Goal: Task Accomplishment & Management: Manage account settings

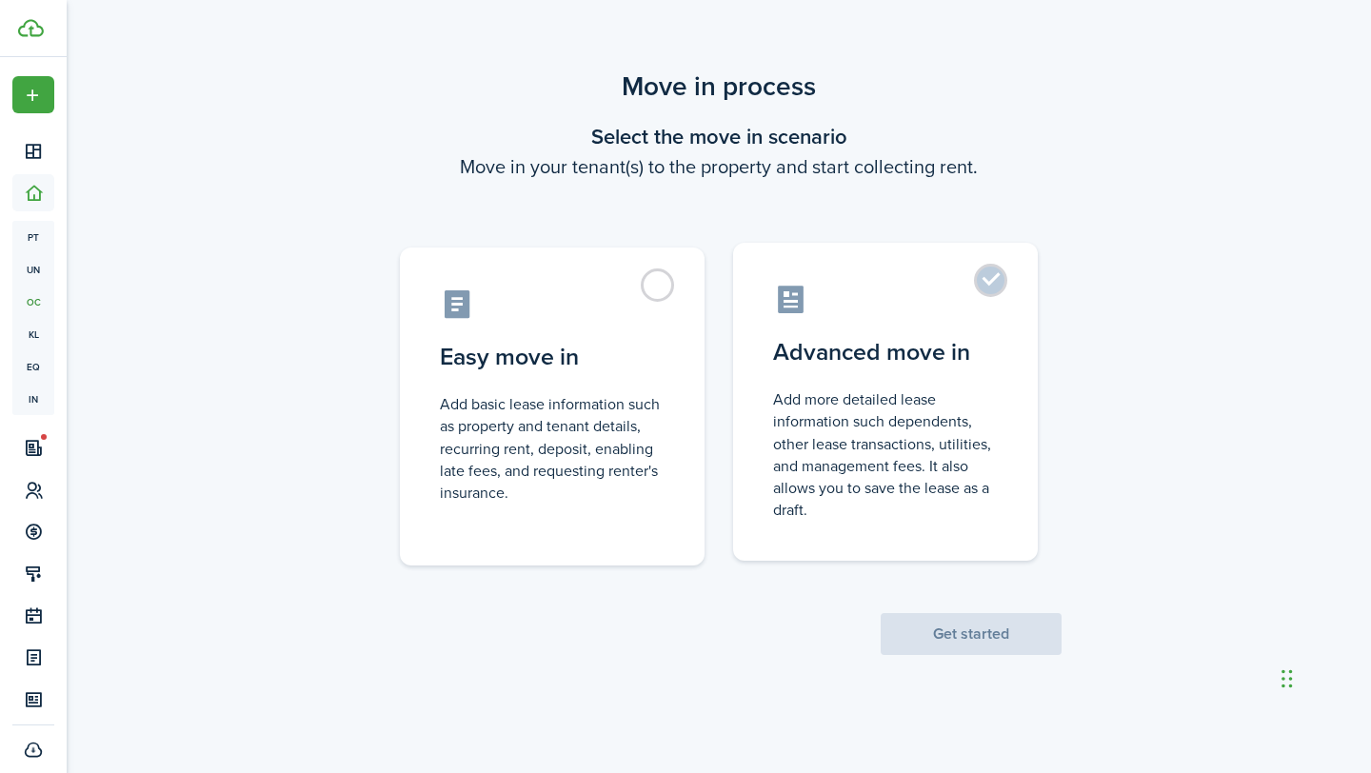
click at [898, 300] on control-radio-card-icon at bounding box center [885, 299] width 225 height 33
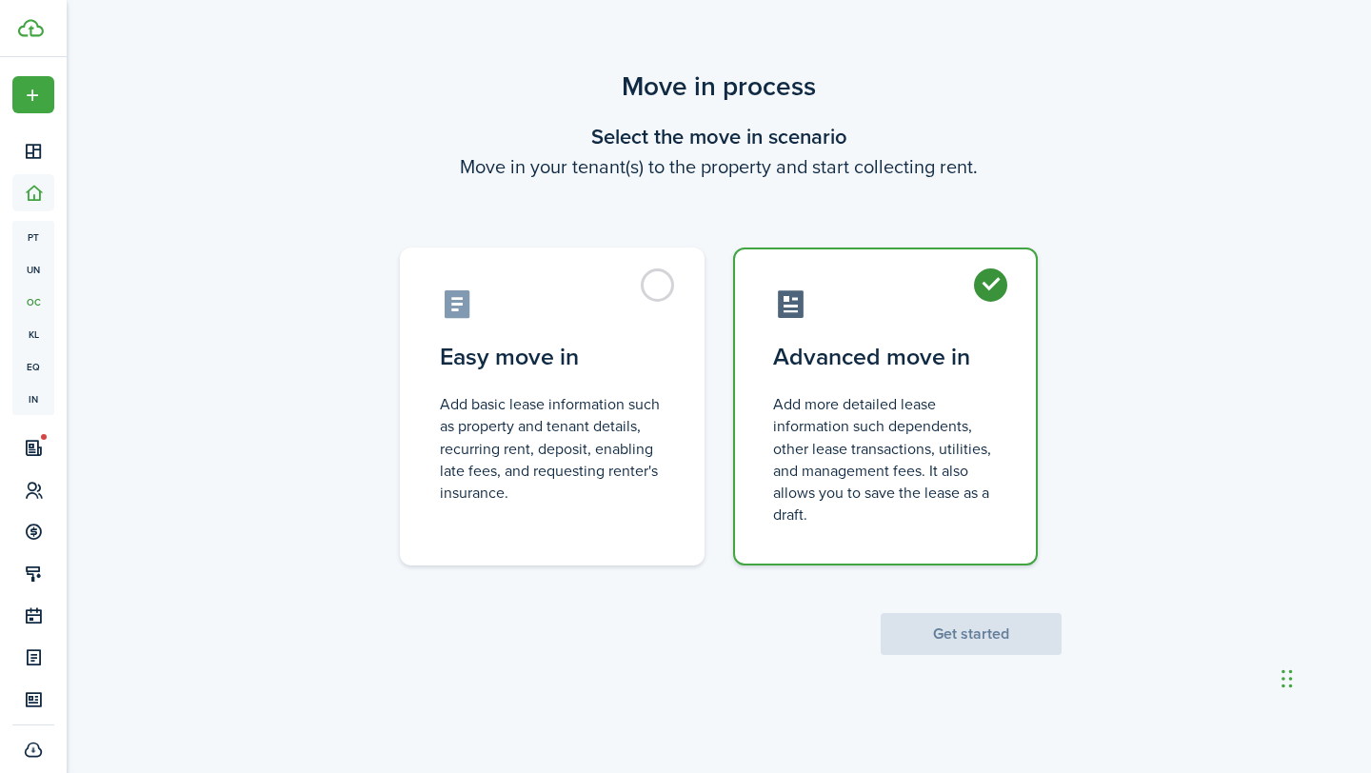
radio input "true"
click at [961, 616] on button "Get started" at bounding box center [970, 634] width 181 height 42
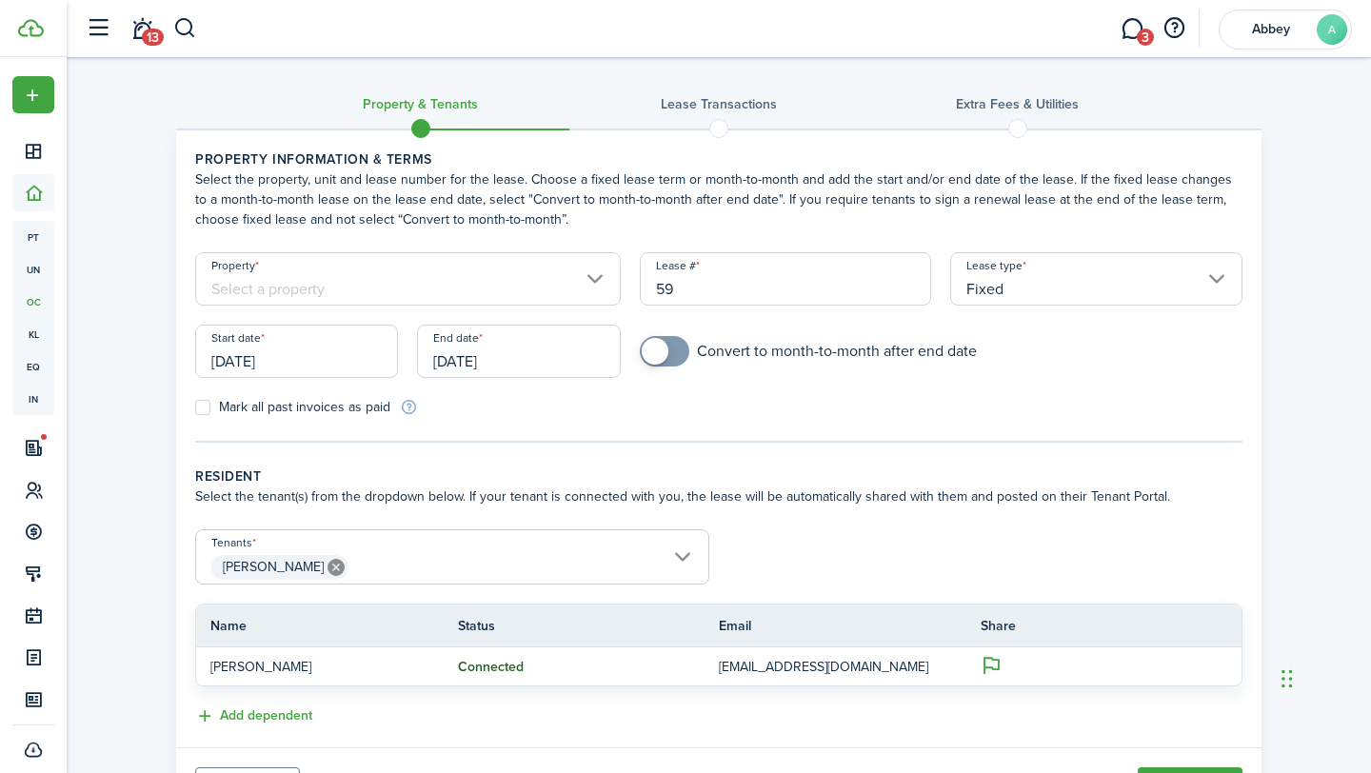
click at [497, 275] on input "Property" at bounding box center [407, 278] width 425 height 53
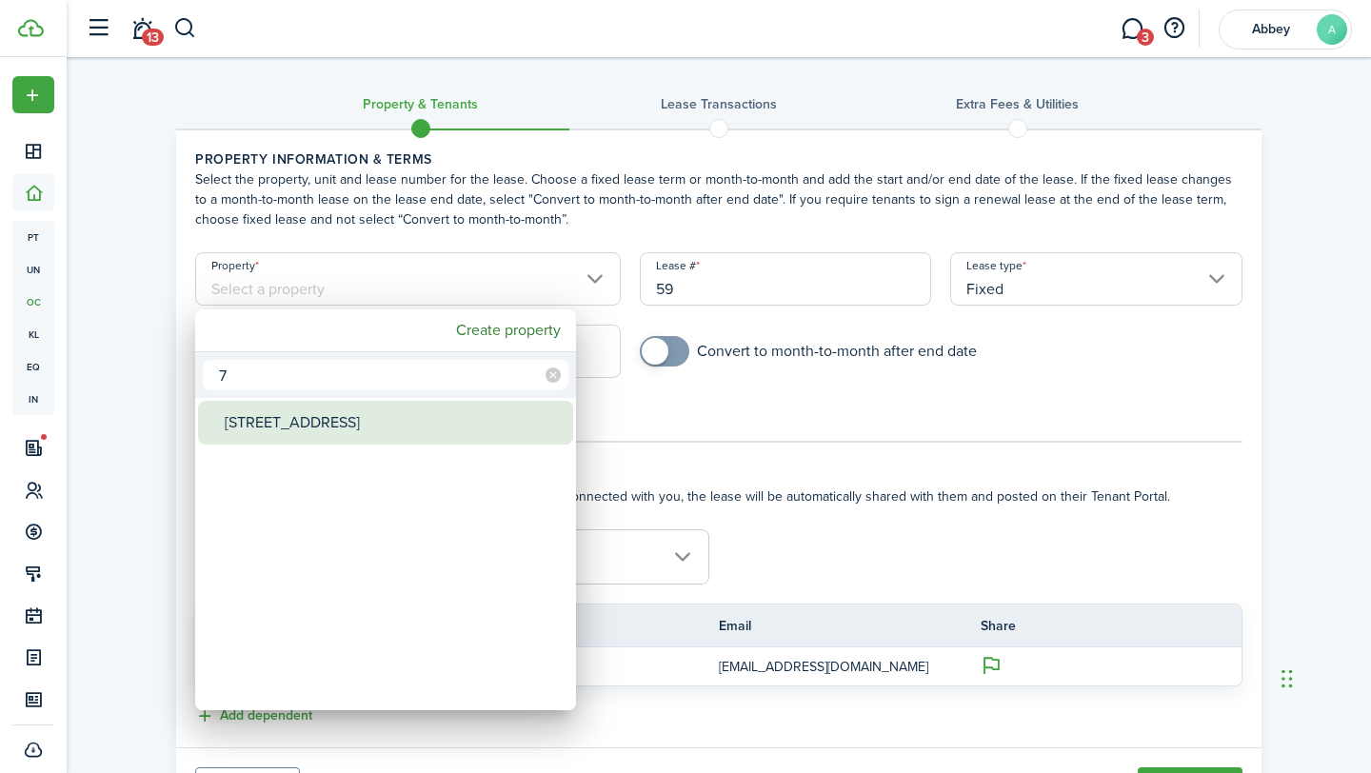
type input "7"
click at [352, 414] on div "[STREET_ADDRESS]" at bounding box center [393, 423] width 337 height 44
type input "[STREET_ADDRESS]"
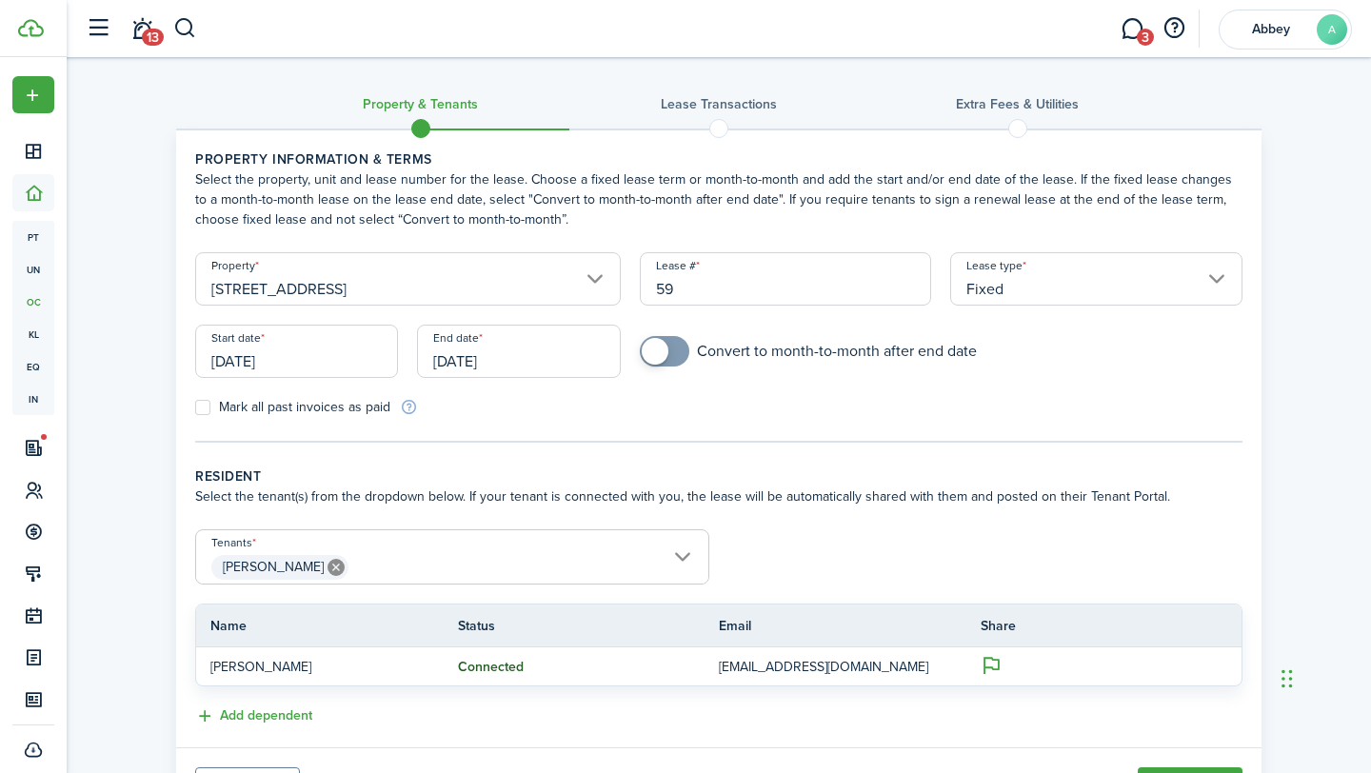
click at [1031, 290] on input "Fixed" at bounding box center [1096, 278] width 292 height 53
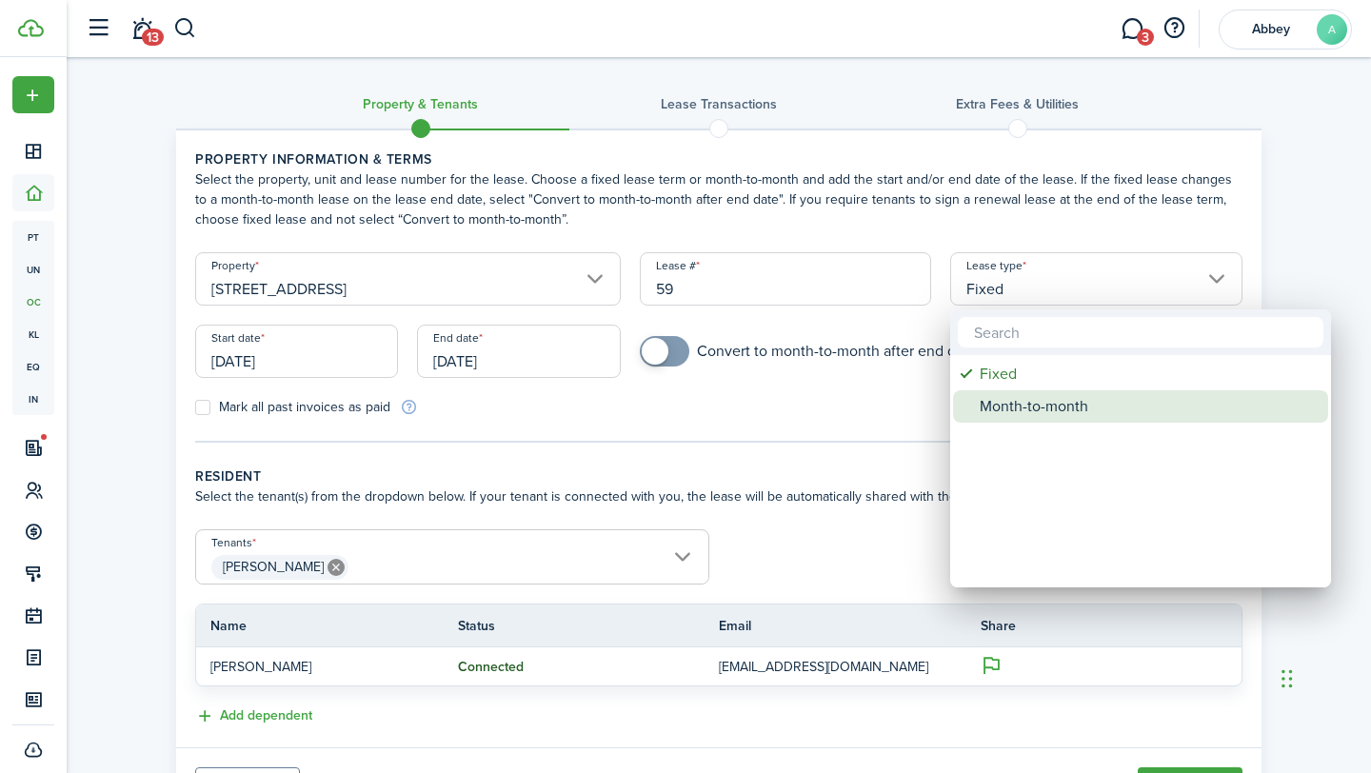
click at [1025, 403] on div "Month-to-month" at bounding box center [1147, 406] width 337 height 32
type input "Month-to-month"
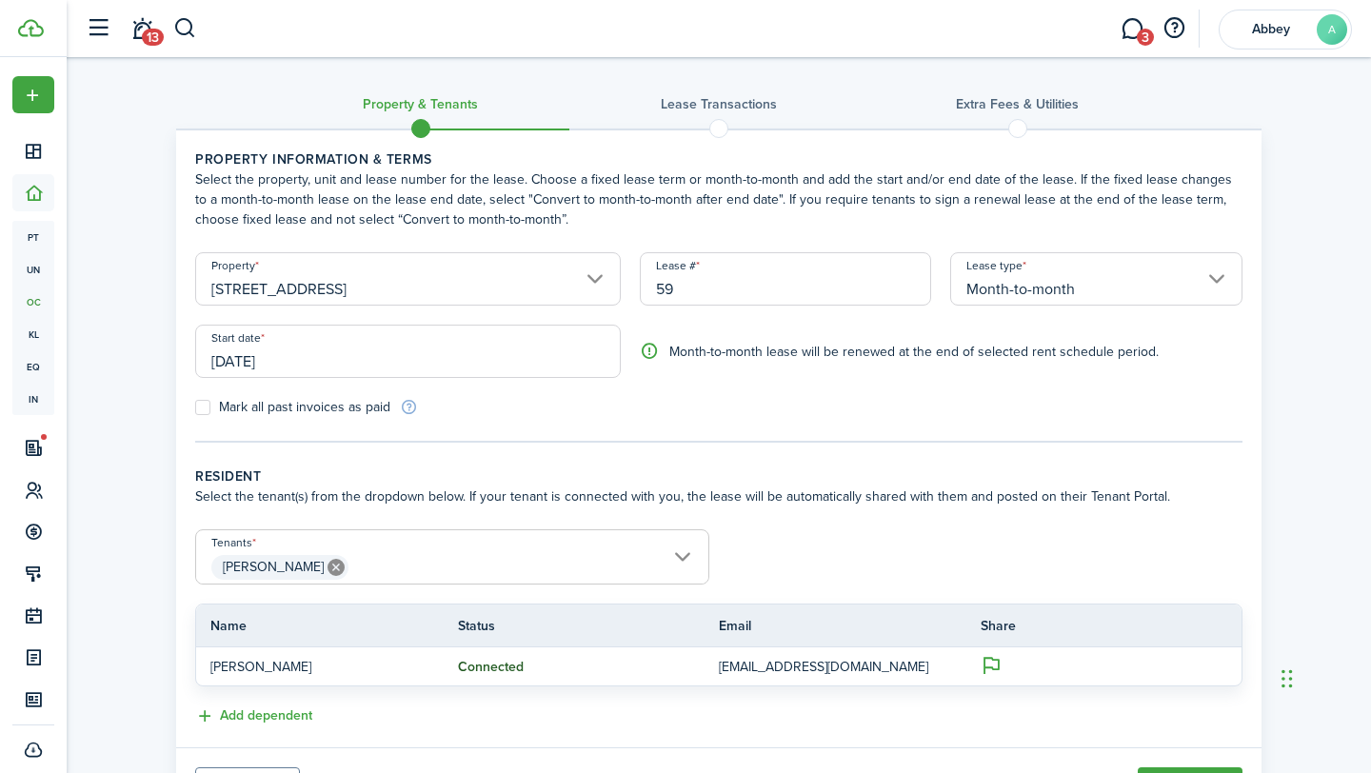
click at [447, 345] on input "[DATE]" at bounding box center [407, 351] width 425 height 53
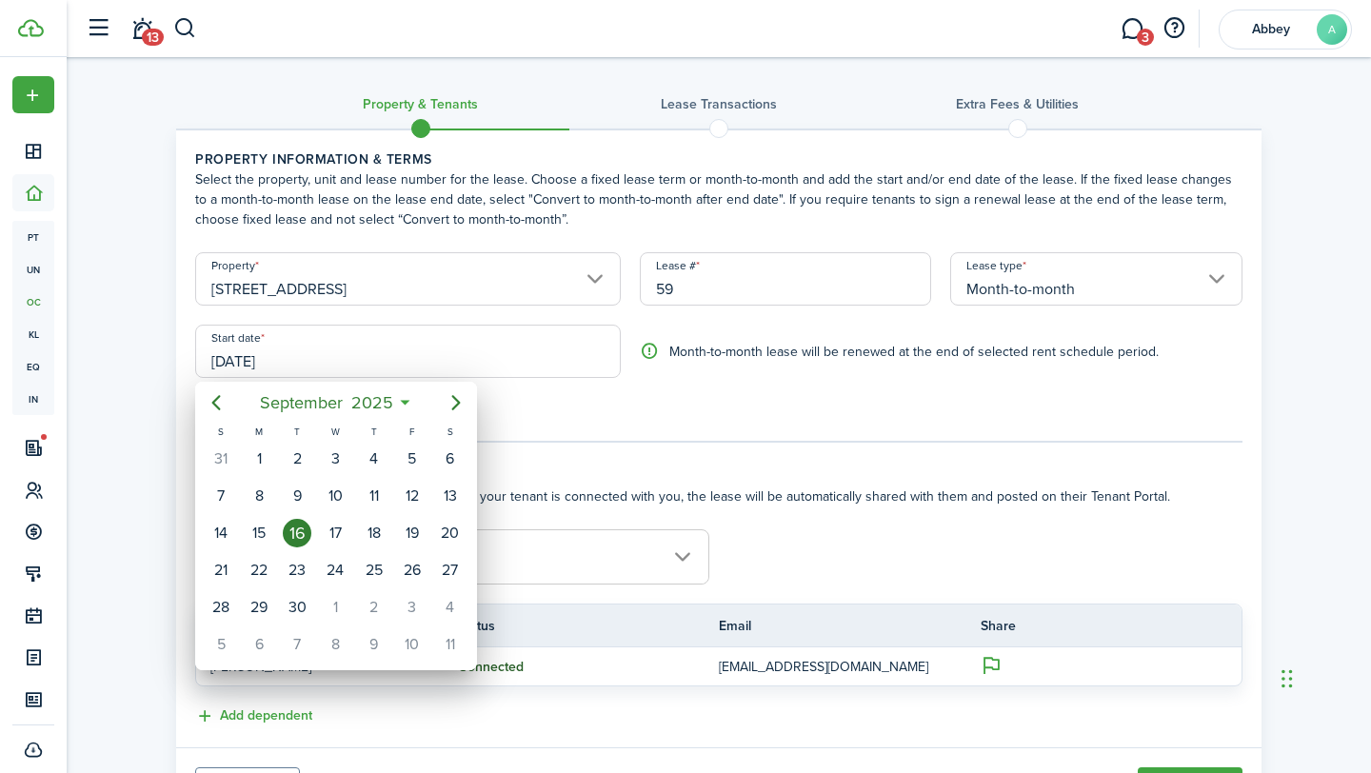
click at [520, 392] on div at bounding box center [685, 386] width 1675 height 1077
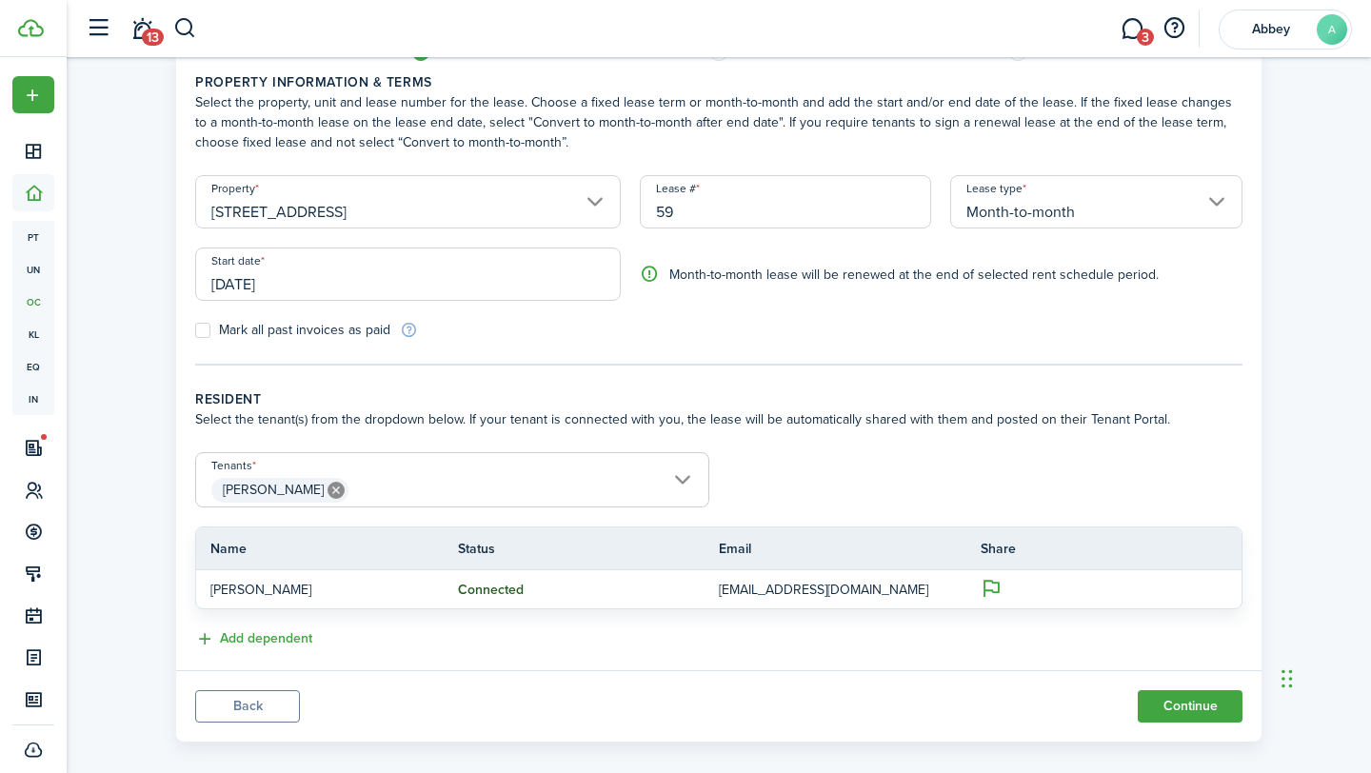
scroll to position [97, 0]
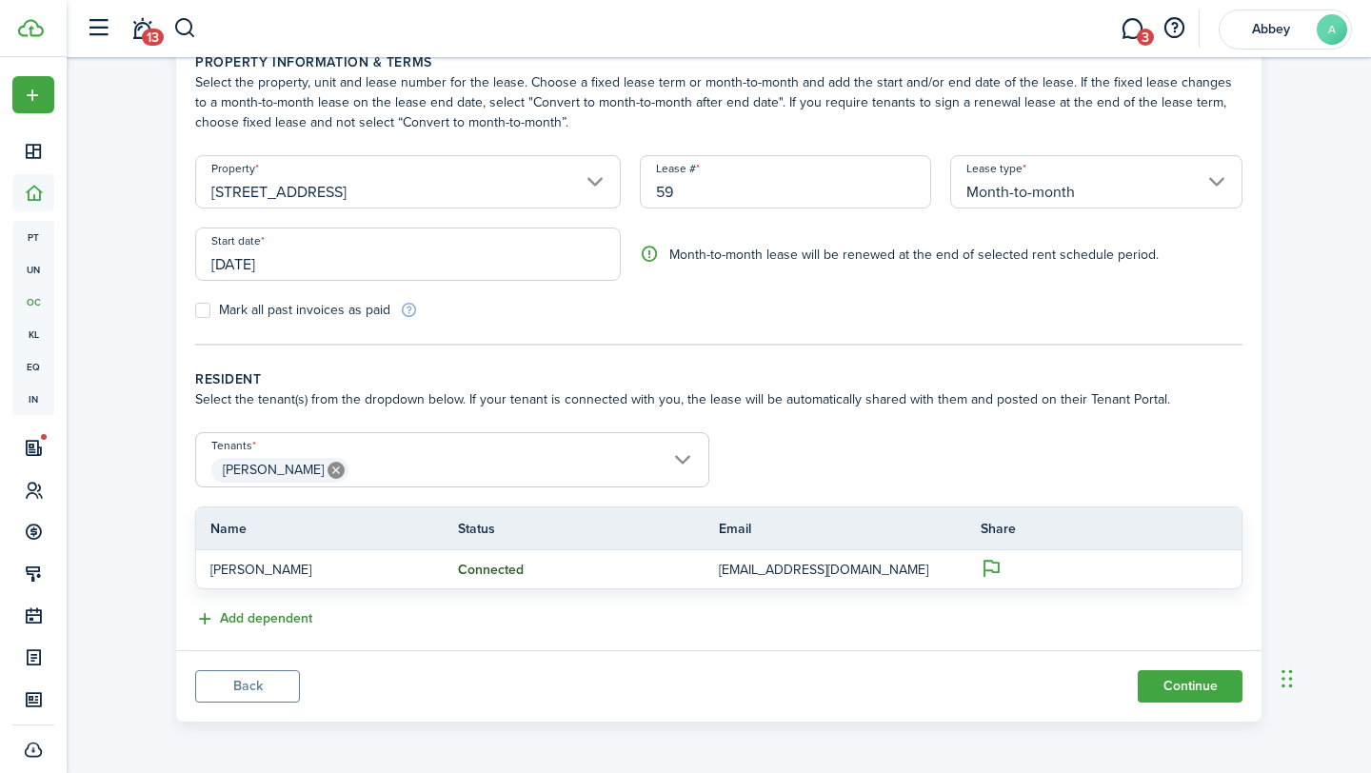
click at [259, 620] on button "Add dependent" at bounding box center [253, 619] width 117 height 22
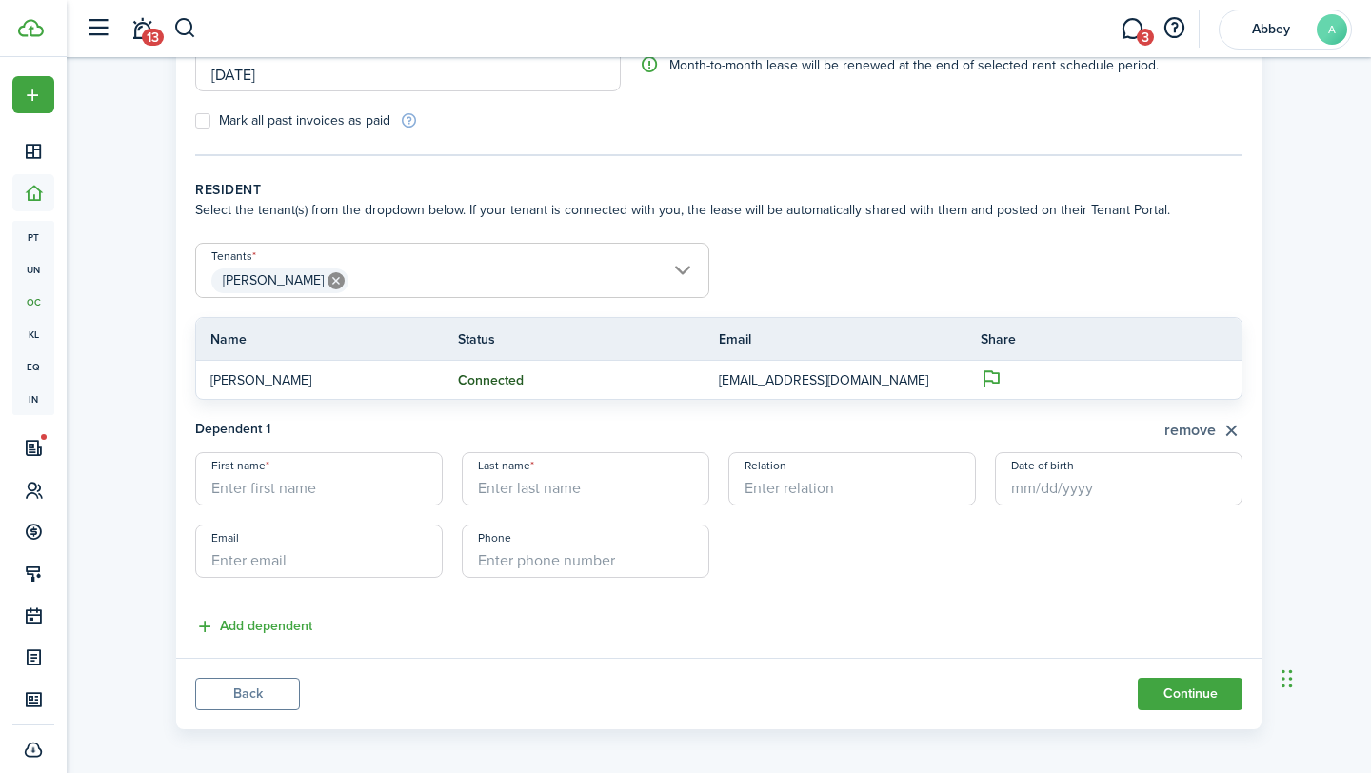
click at [1206, 435] on button "remove" at bounding box center [1203, 431] width 78 height 24
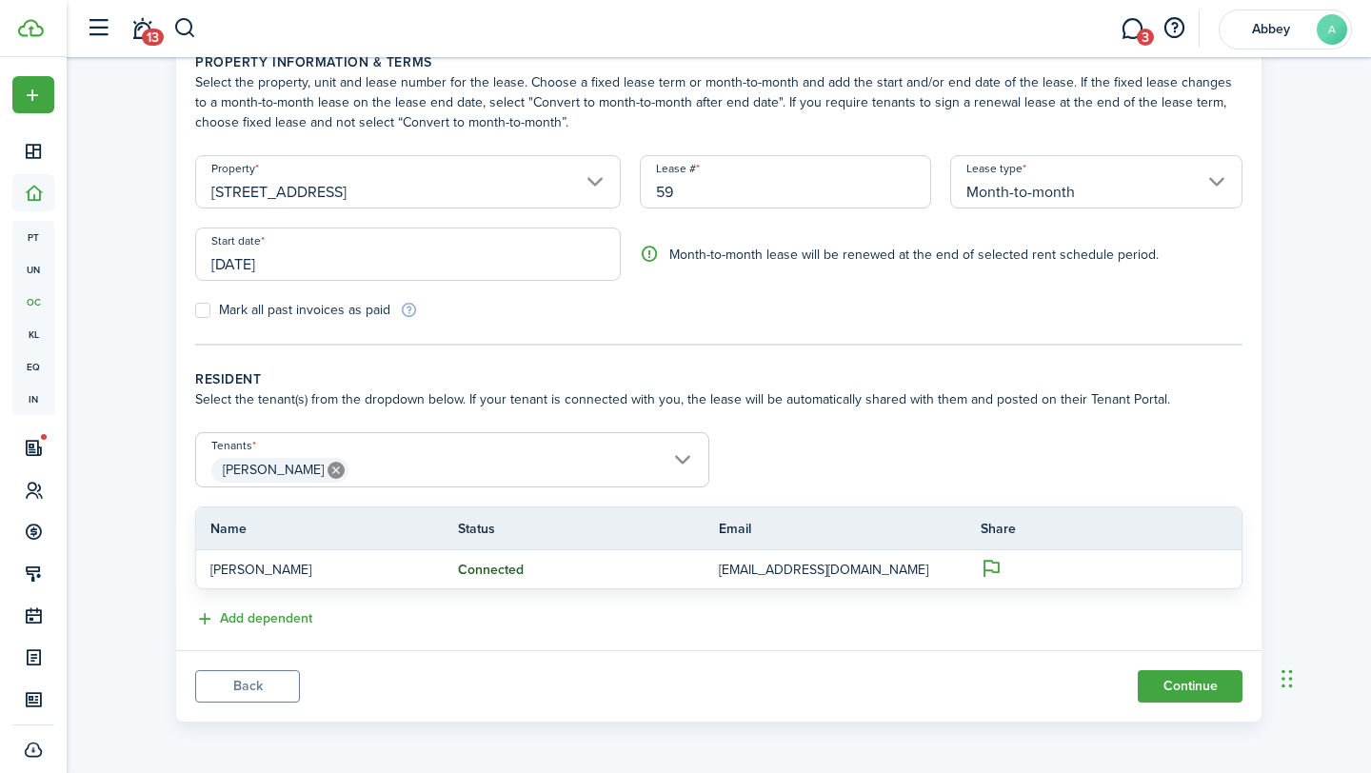
click at [347, 463] on span "[PERSON_NAME]" at bounding box center [452, 470] width 512 height 32
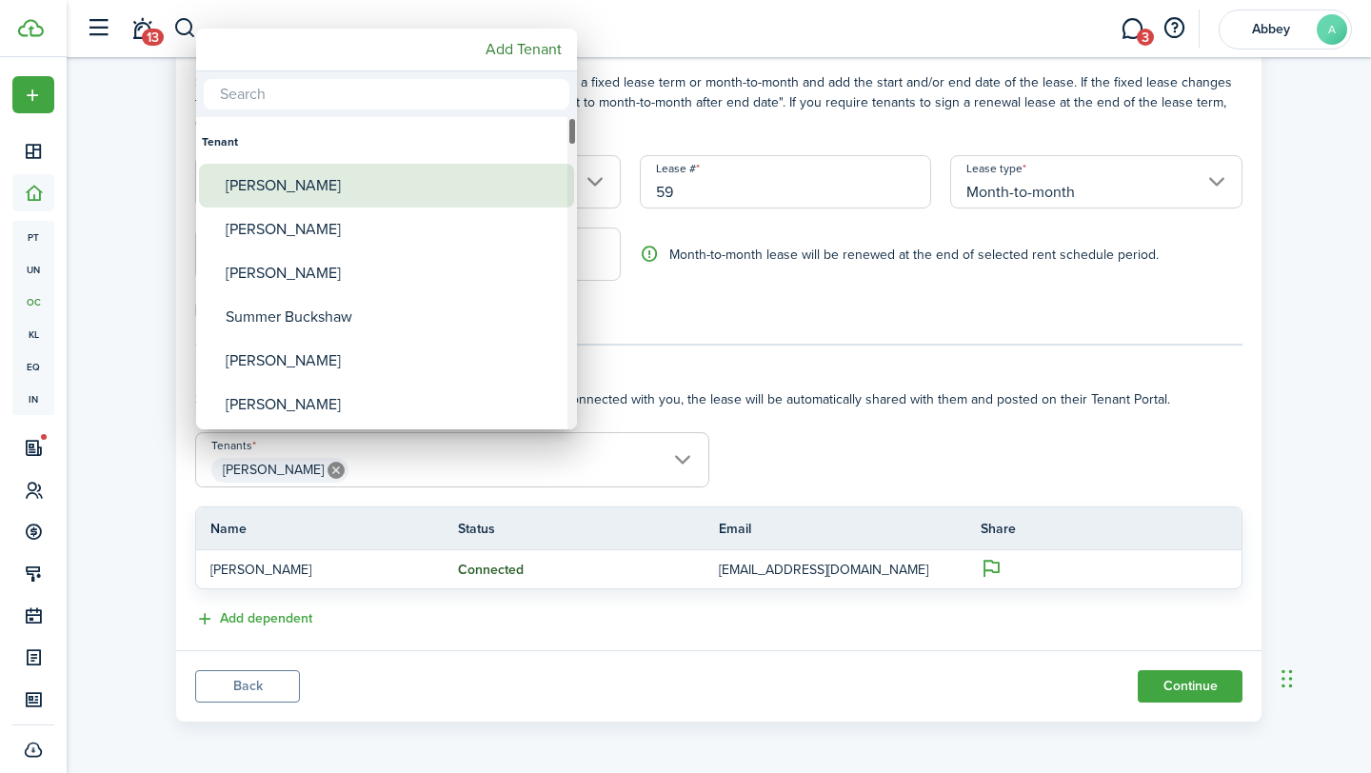
click at [316, 180] on div "[PERSON_NAME]" at bounding box center [394, 186] width 337 height 44
type input "[PERSON_NAME], [PERSON_NAME]"
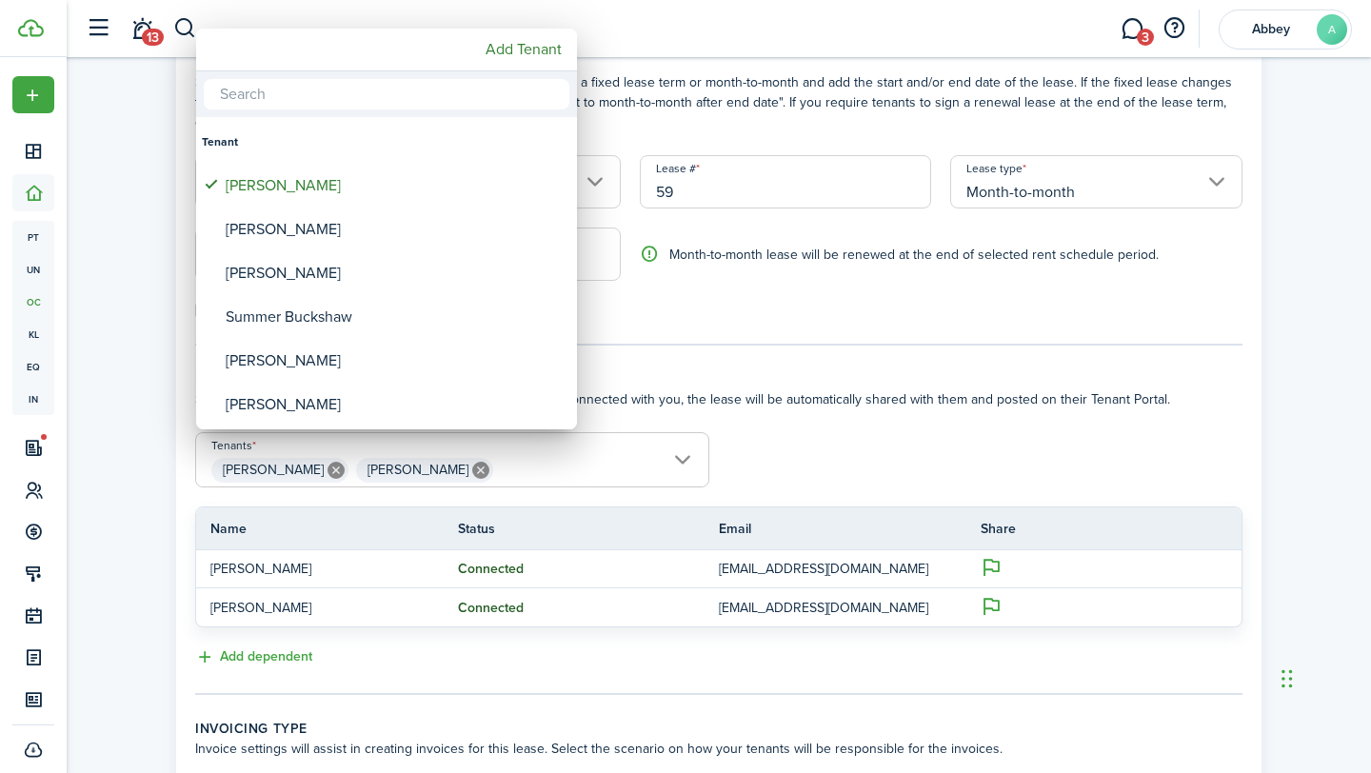
click at [300, 100] on input "text" at bounding box center [386, 94] width 365 height 30
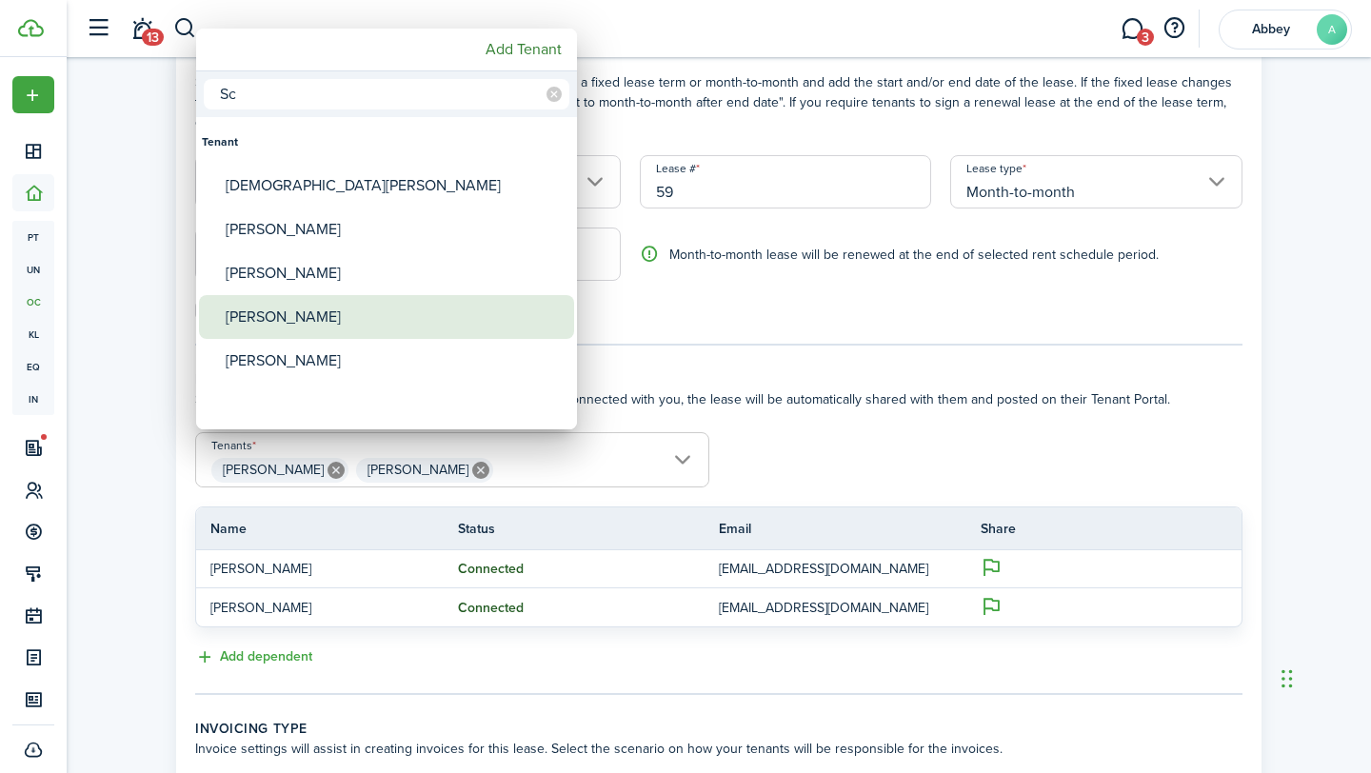
type input "Sc"
click at [270, 314] on div "[PERSON_NAME]" at bounding box center [394, 317] width 337 height 44
type input "[PERSON_NAME], [PERSON_NAME], [PERSON_NAME]"
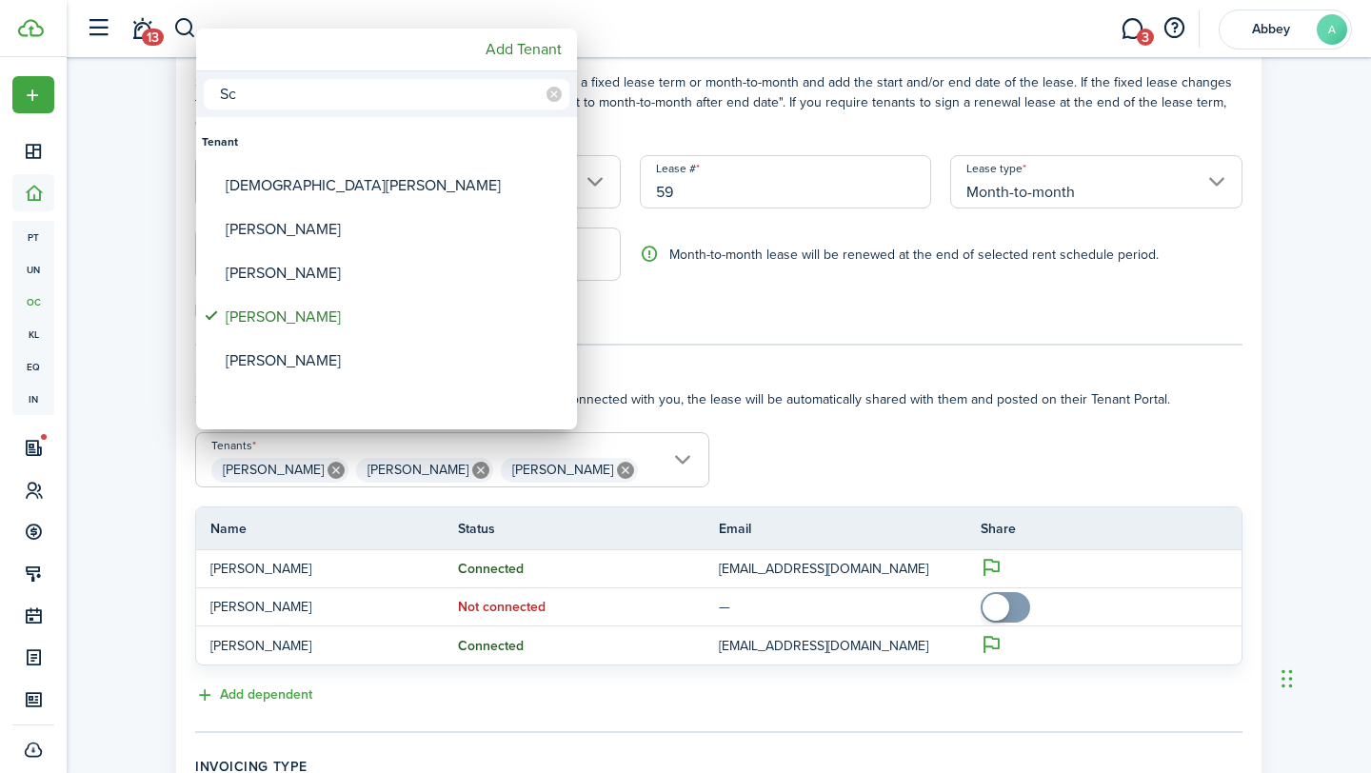
click at [770, 384] on div at bounding box center [685, 386] width 1675 height 1077
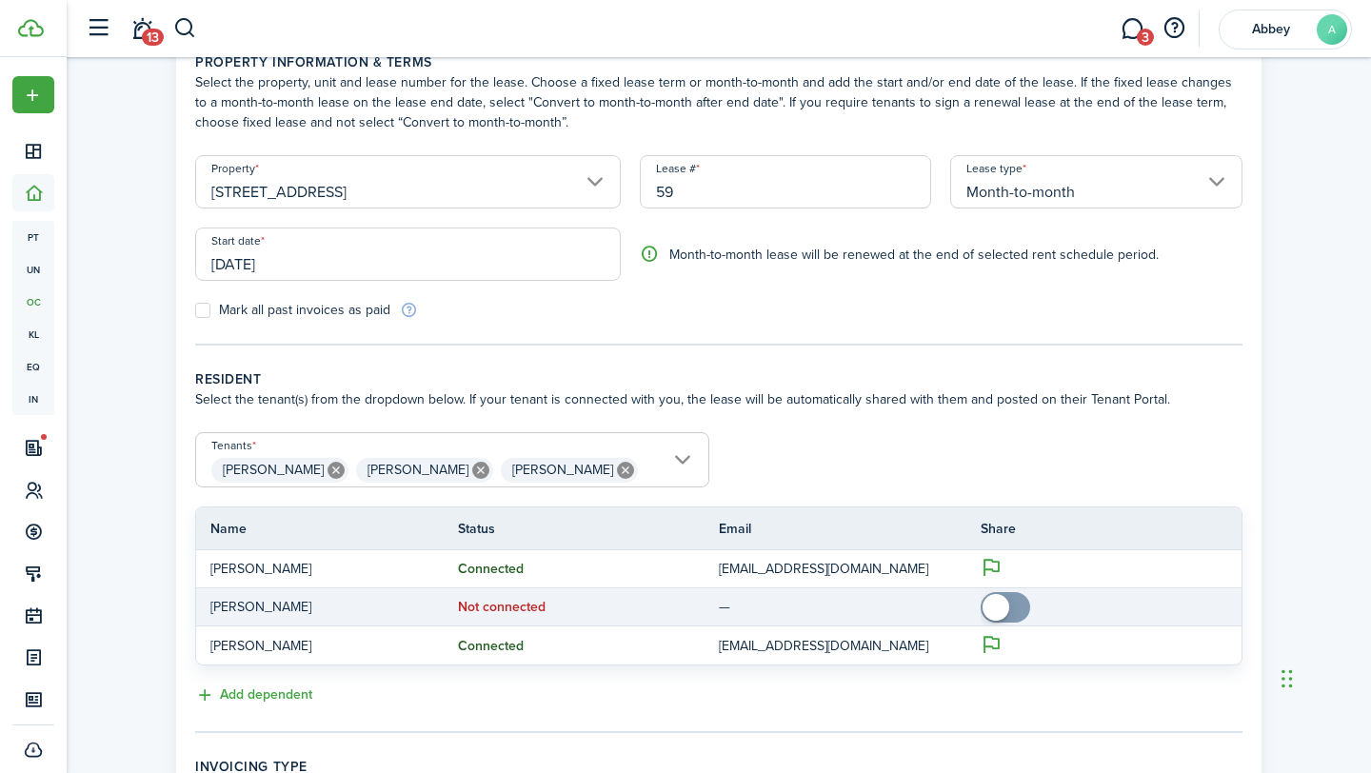
click at [1006, 604] on span at bounding box center [995, 607] width 27 height 27
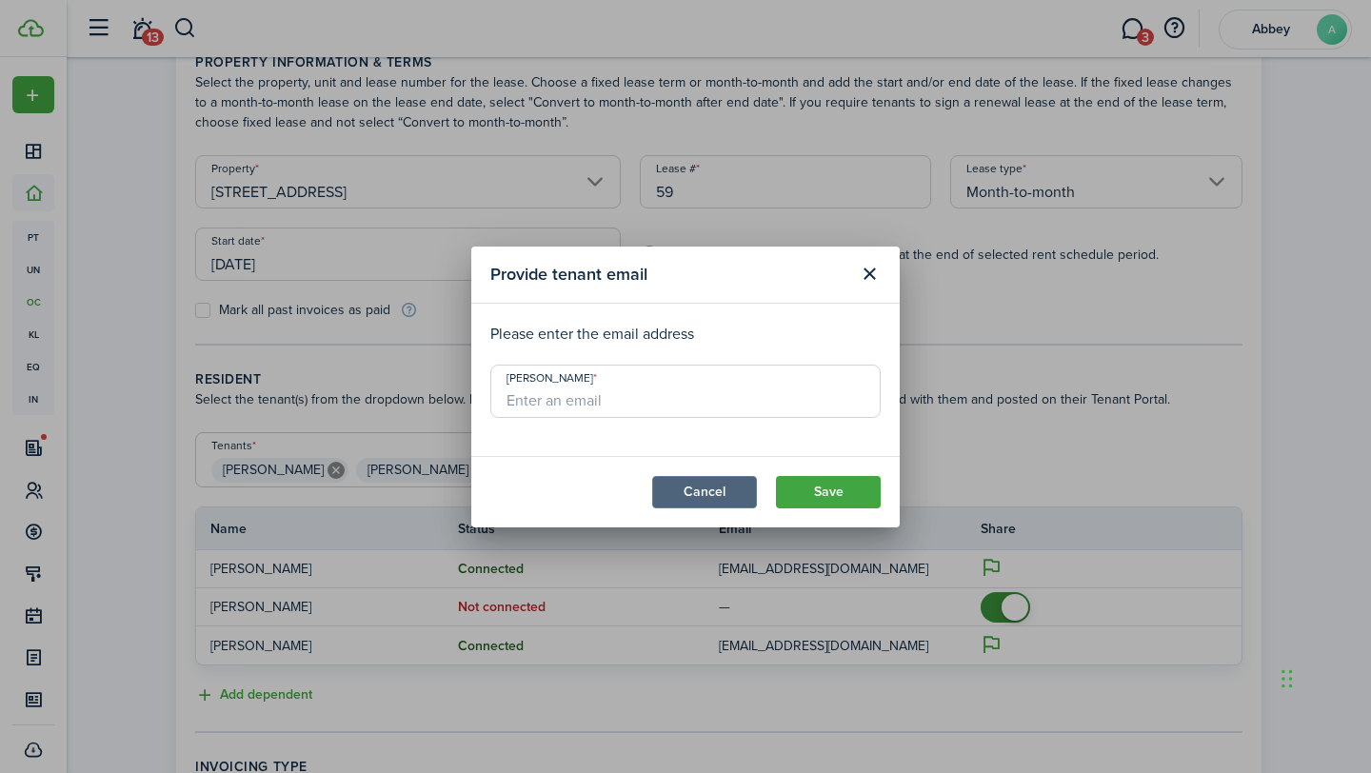
click at [726, 487] on button "Cancel" at bounding box center [704, 492] width 105 height 32
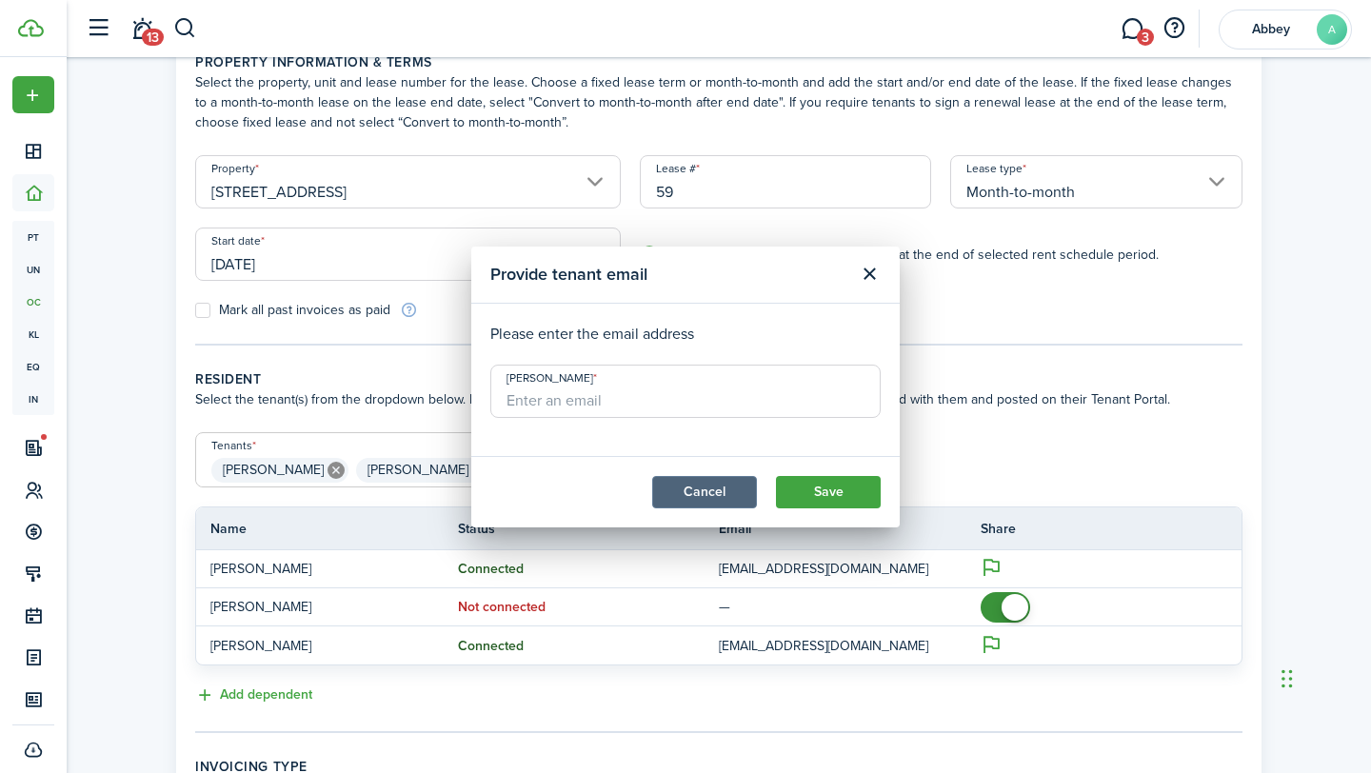
checkbox input "false"
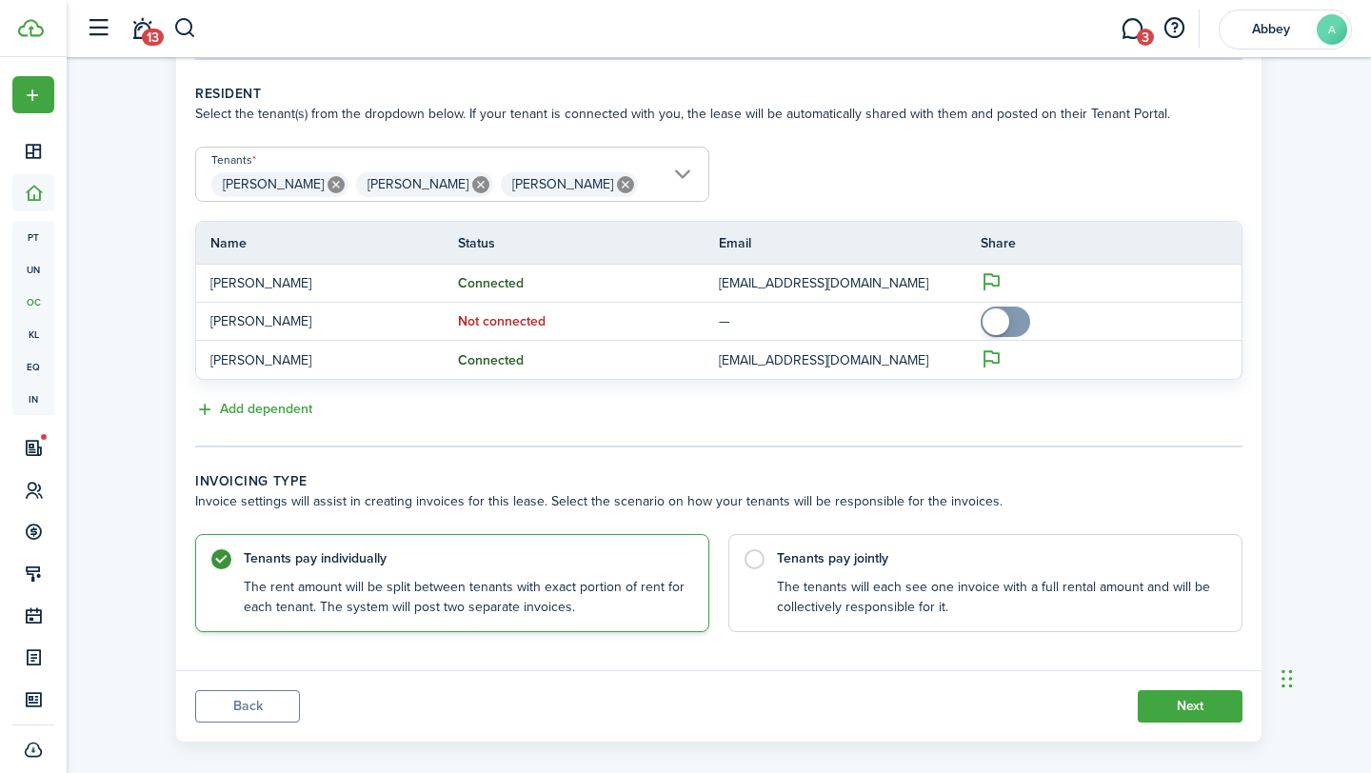
scroll to position [403, 0]
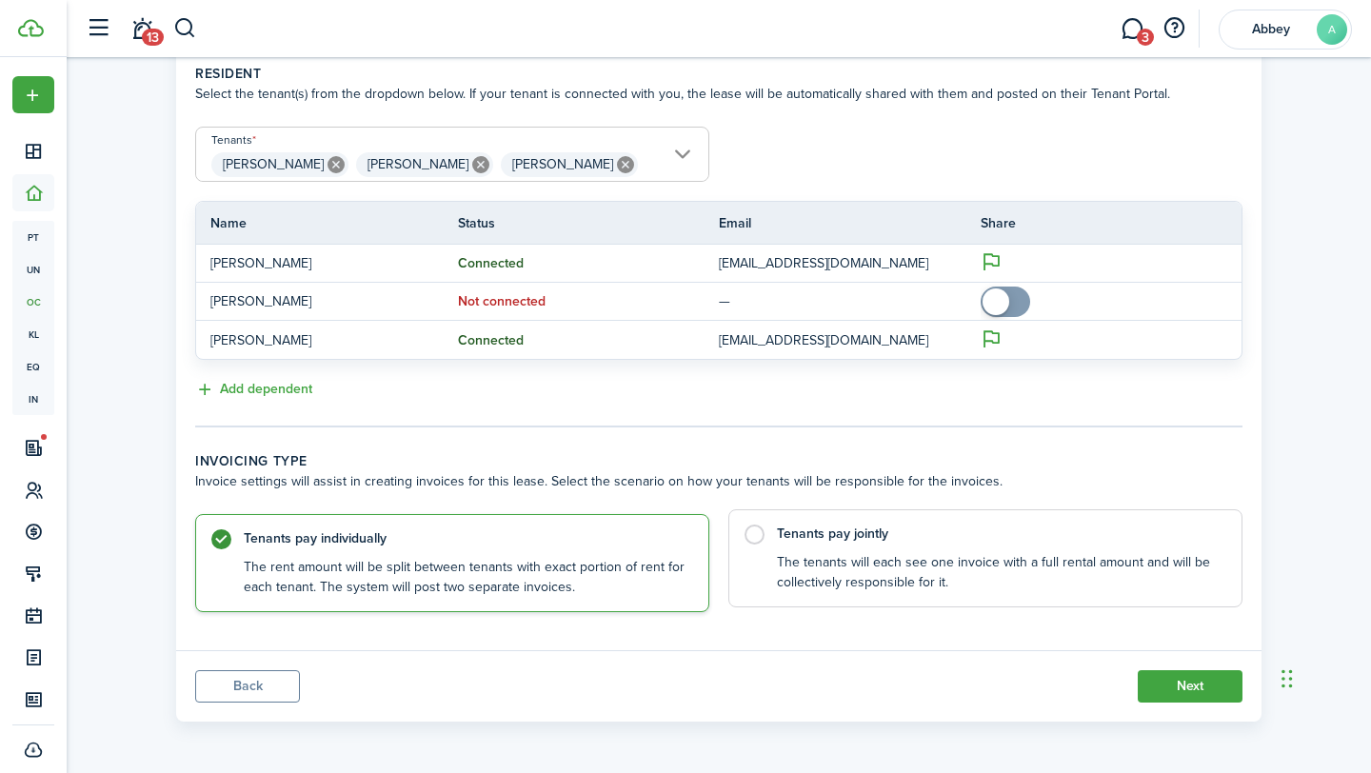
click at [751, 525] on label "Tenants pay jointly The tenants will each see one invoice with a full rental am…" at bounding box center [985, 558] width 514 height 98
radio input "false"
radio input "true"
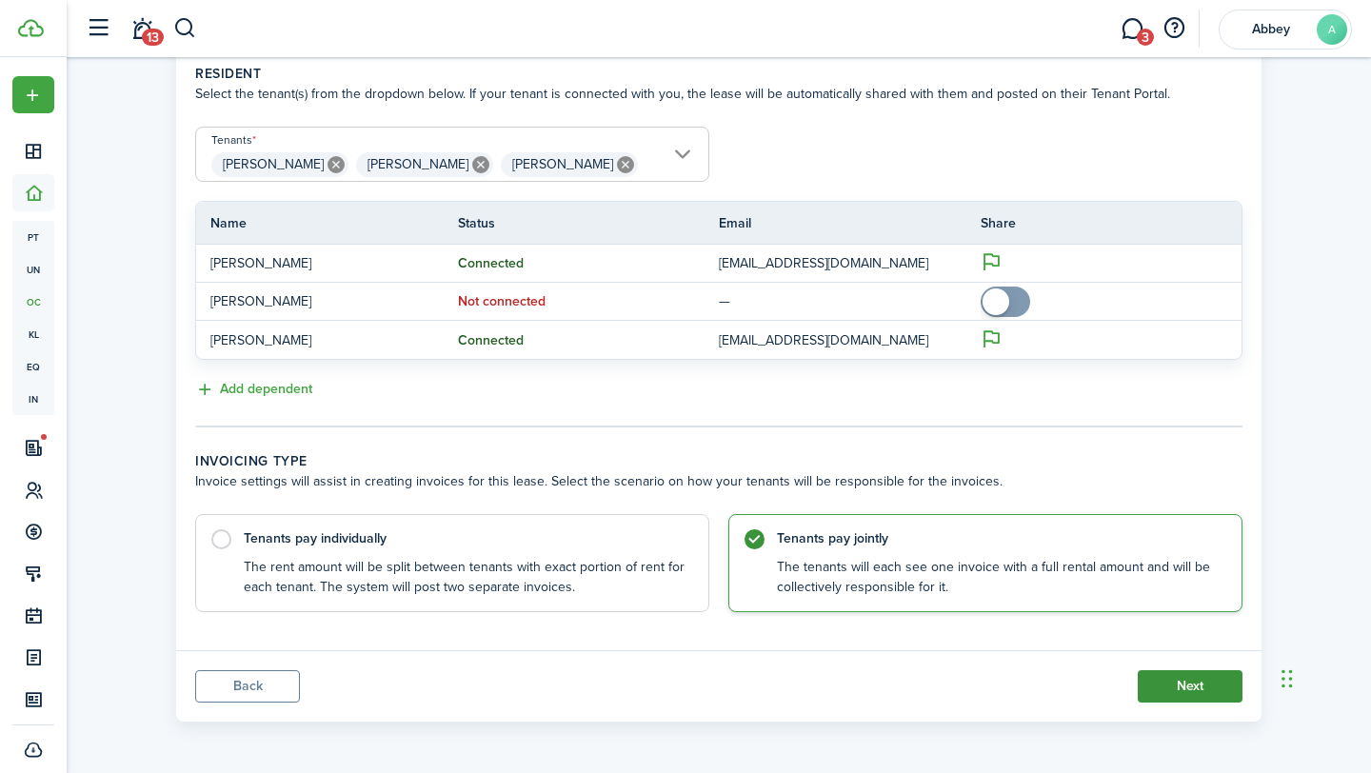
click at [1186, 674] on button "Next" at bounding box center [1189, 686] width 105 height 32
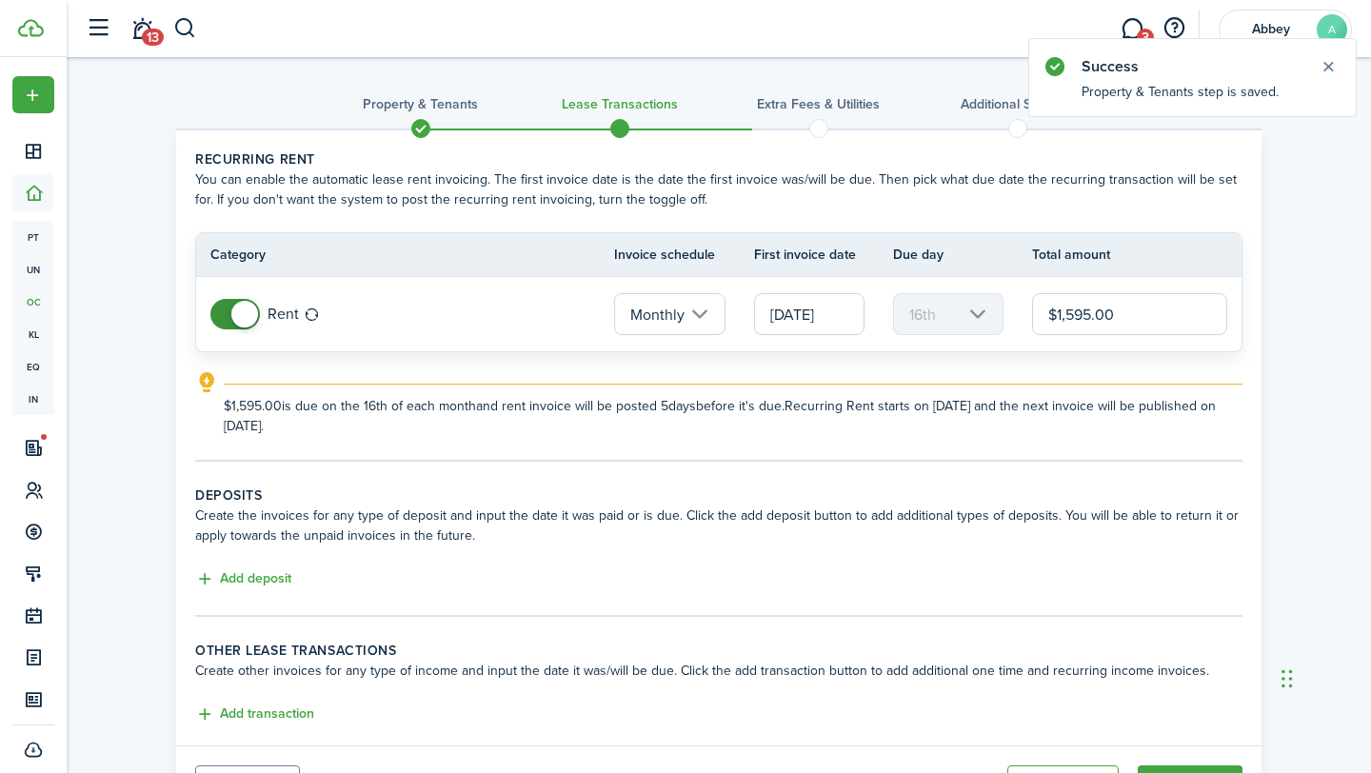
click at [803, 312] on input "[DATE]" at bounding box center [809, 314] width 110 height 42
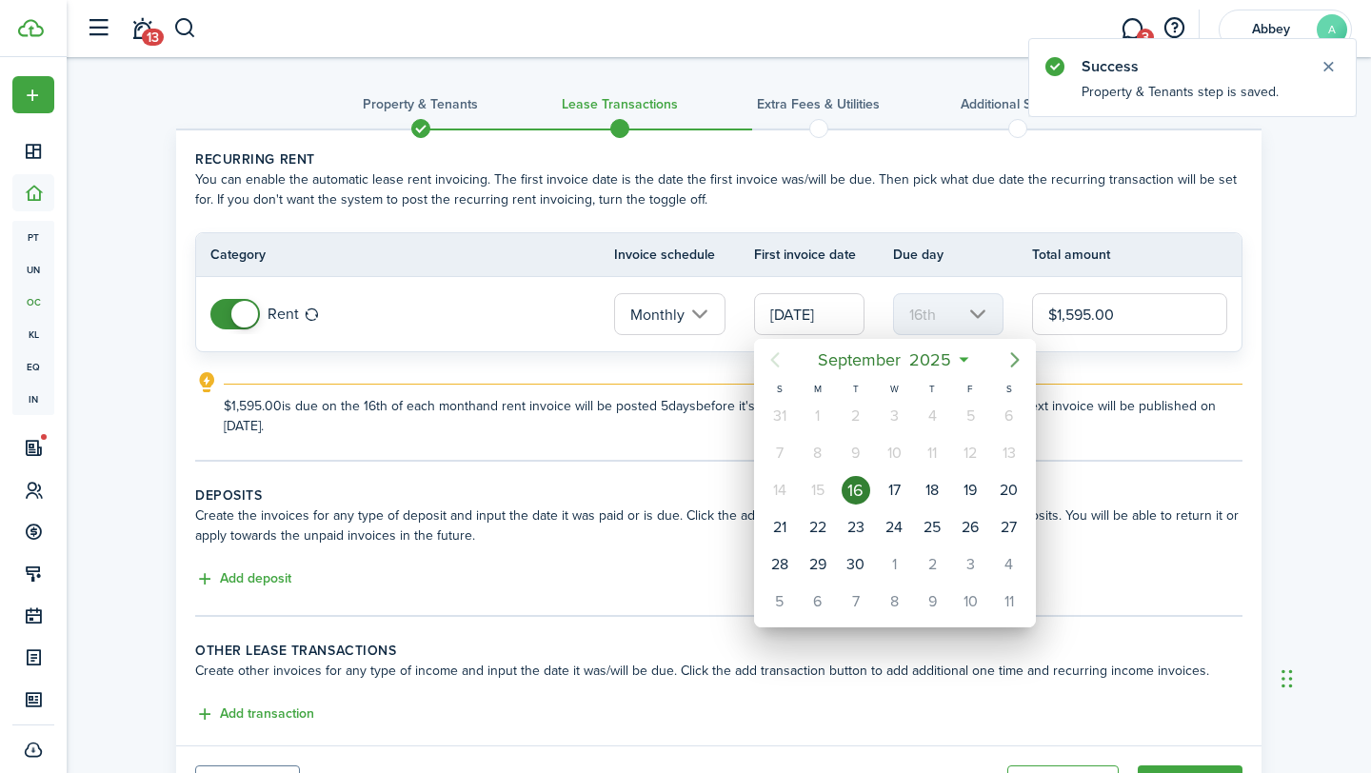
click at [1008, 361] on icon "Next page" at bounding box center [1014, 359] width 23 height 23
click at [889, 415] on div "1" at bounding box center [893, 416] width 29 height 29
type input "[DATE]"
type input "1st"
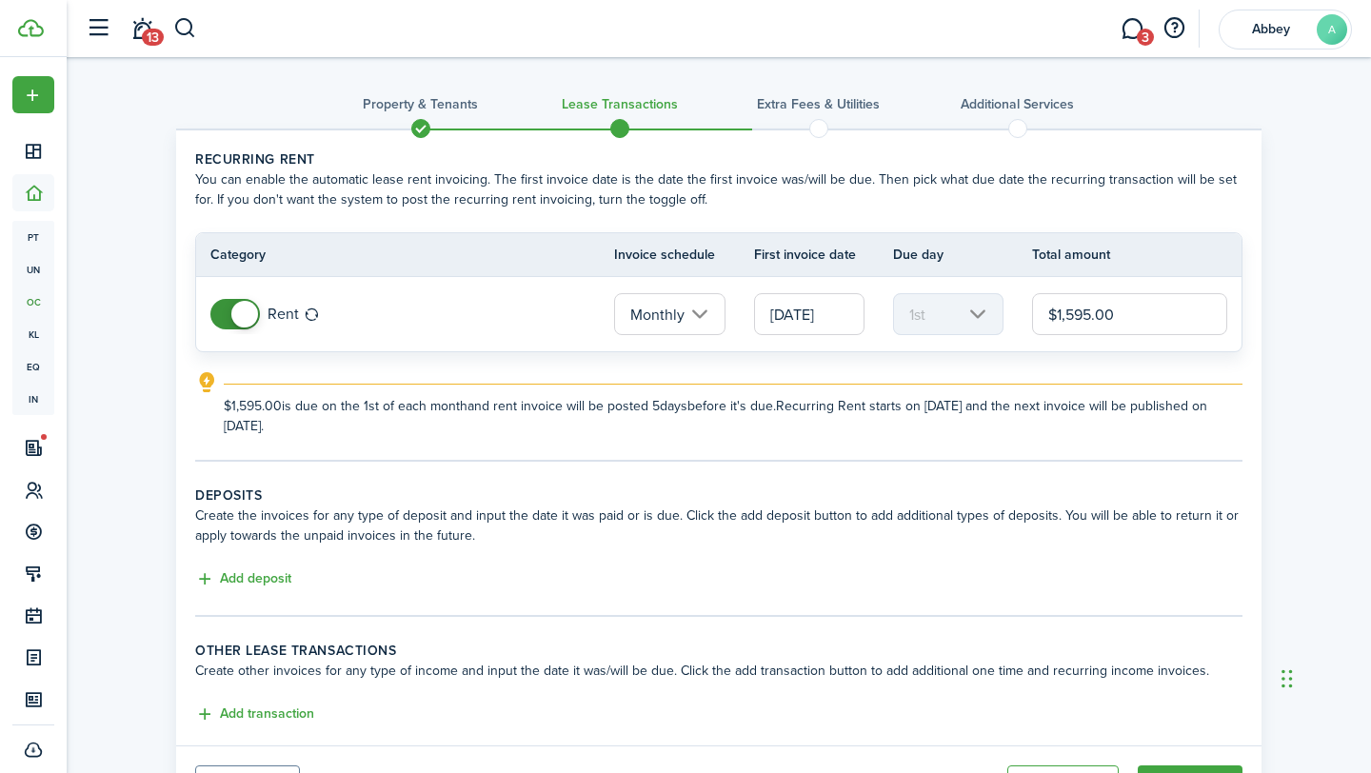
drag, startPoint x: 1115, startPoint y: 315, endPoint x: 1067, endPoint y: 317, distance: 48.6
click at [1067, 317] on input "$1,595.00" at bounding box center [1129, 314] width 195 height 42
type input "$1,750.00"
click at [879, 407] on explanation-description "$1,750.00 is due on the 1st of each month and rent invoice will be posted 5 day…" at bounding box center [733, 416] width 1018 height 40
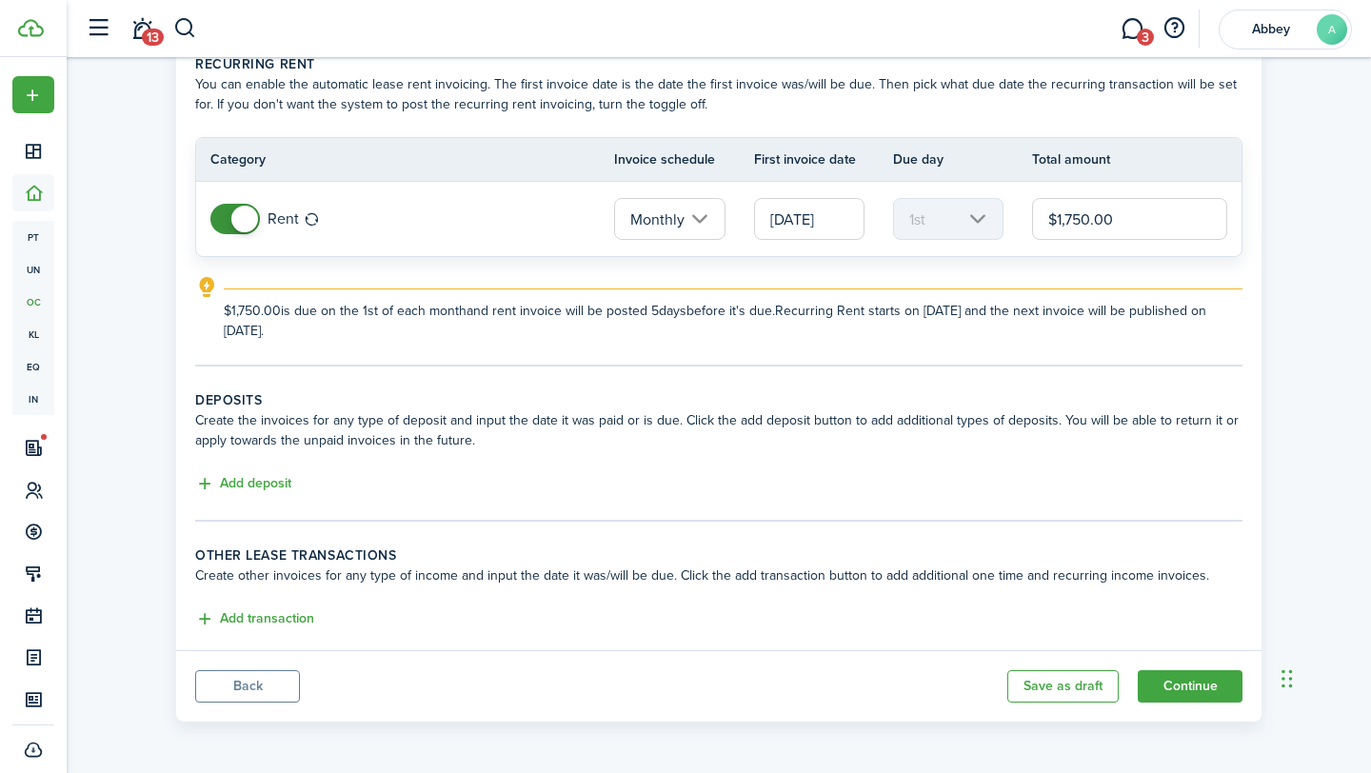
click at [226, 495] on div "Add deposit" at bounding box center [718, 484] width 1047 height 23
click at [226, 492] on button "Add deposit" at bounding box center [243, 484] width 96 height 22
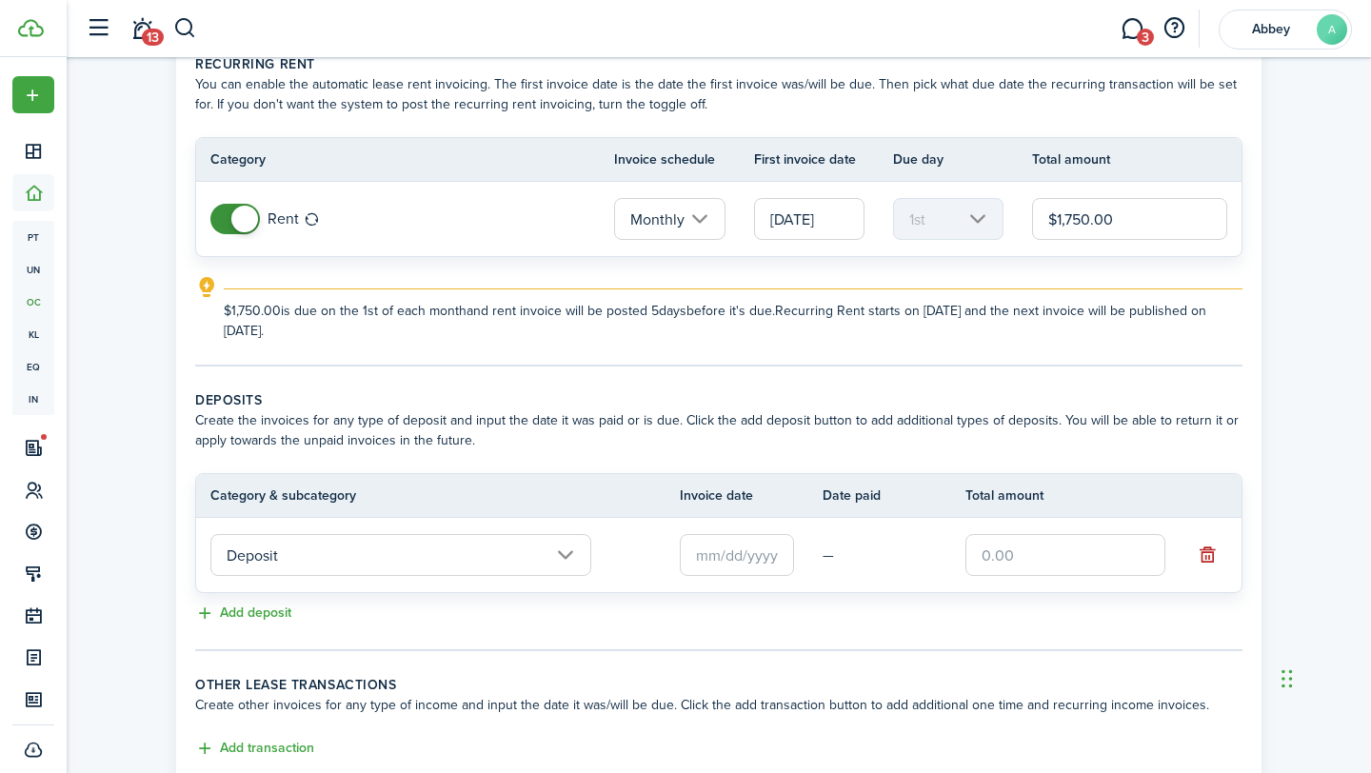
click at [323, 569] on input "Deposit" at bounding box center [400, 555] width 381 height 42
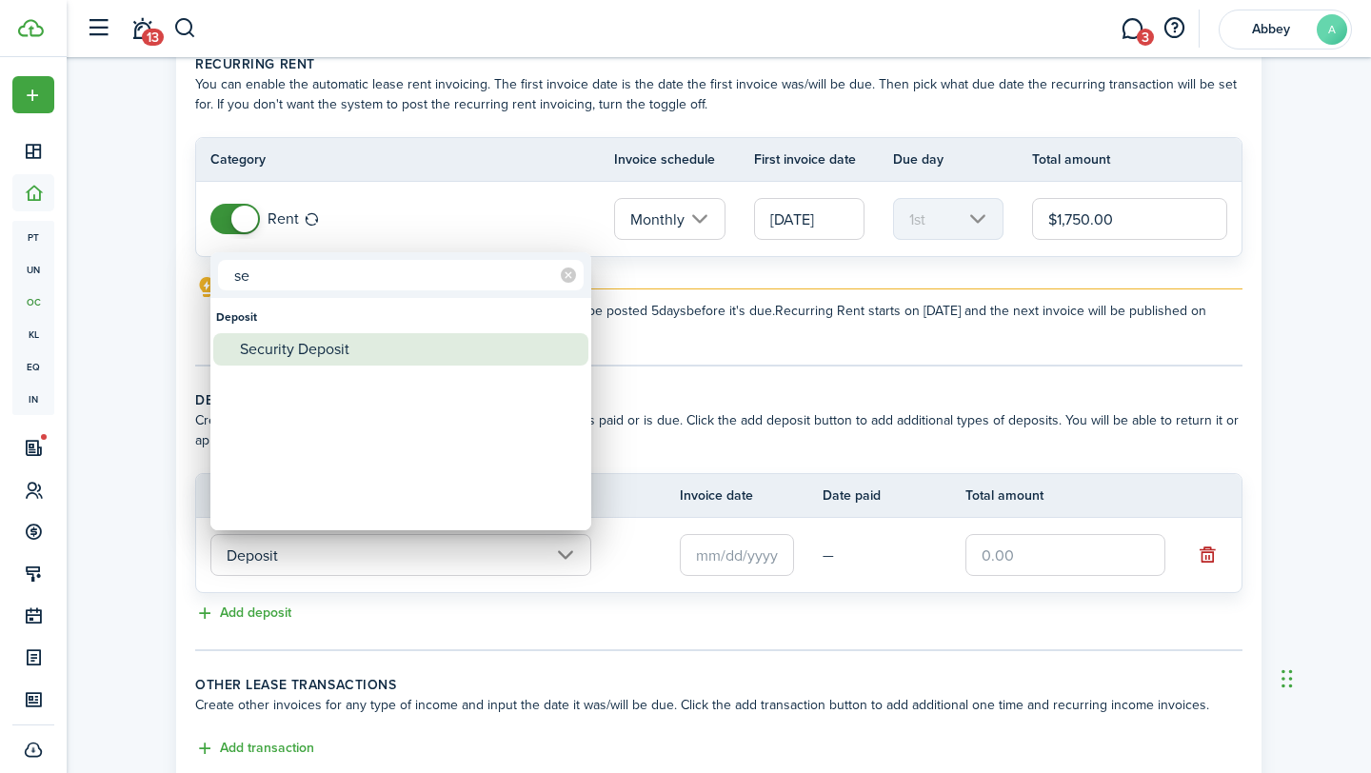
type input "se"
click at [368, 352] on div "Security Deposit" at bounding box center [408, 349] width 337 height 32
type input "Deposit / Security Deposit"
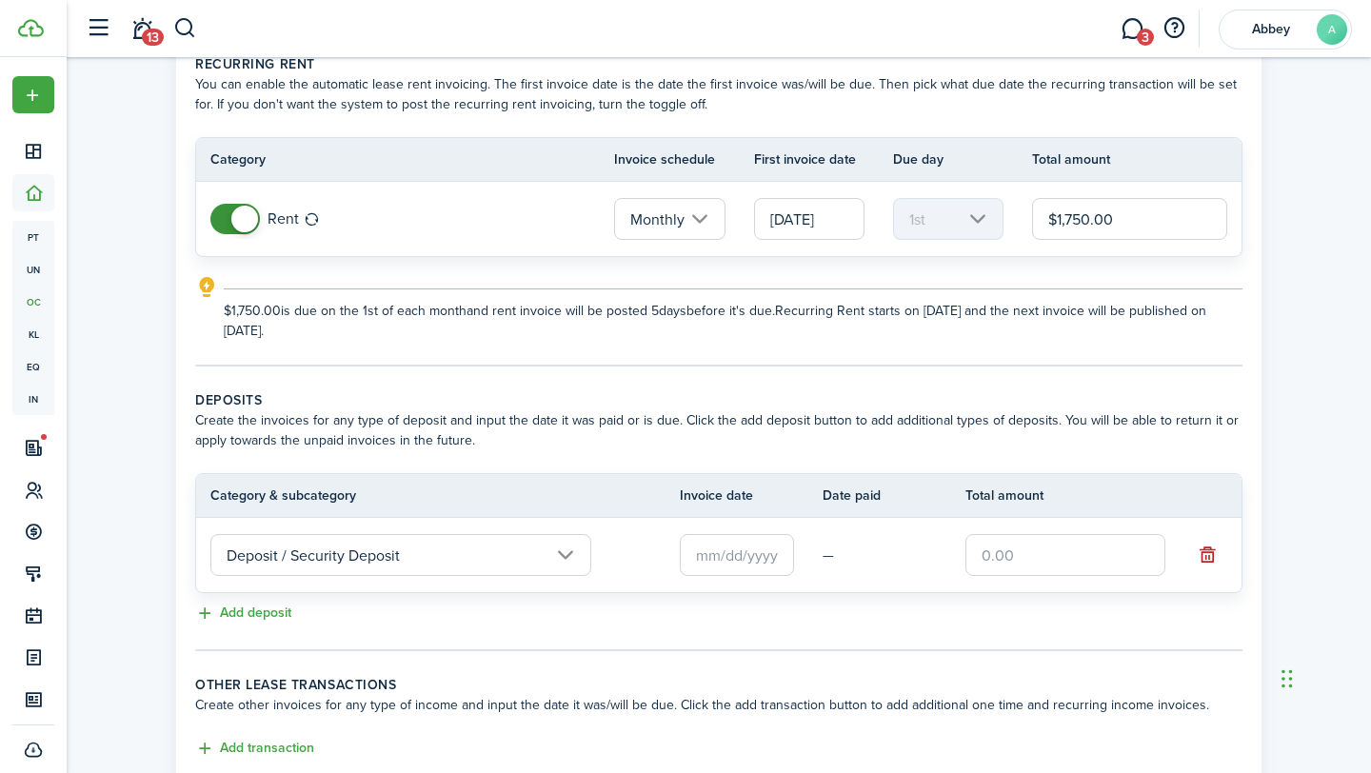
click at [721, 567] on input "text" at bounding box center [737, 555] width 114 height 42
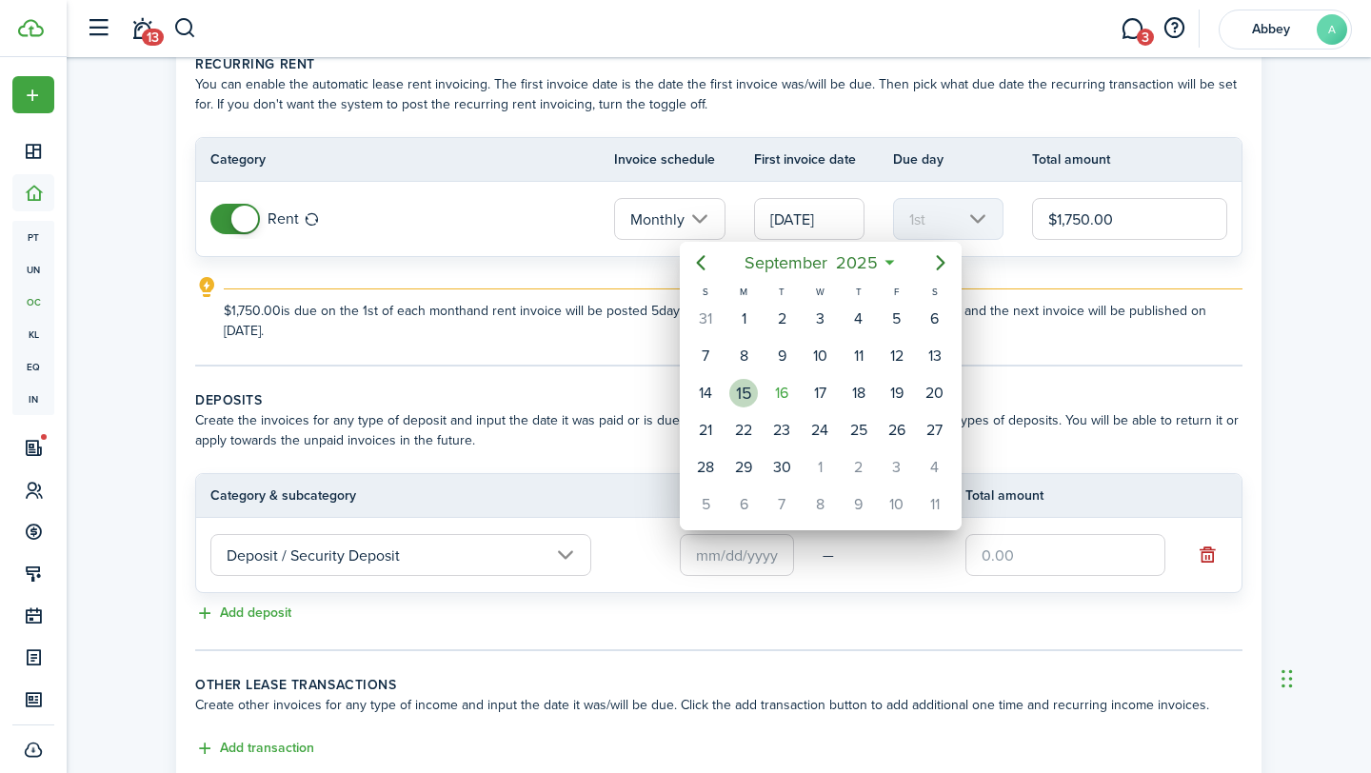
click at [738, 389] on div "15" at bounding box center [743, 393] width 29 height 29
type input "[DATE]"
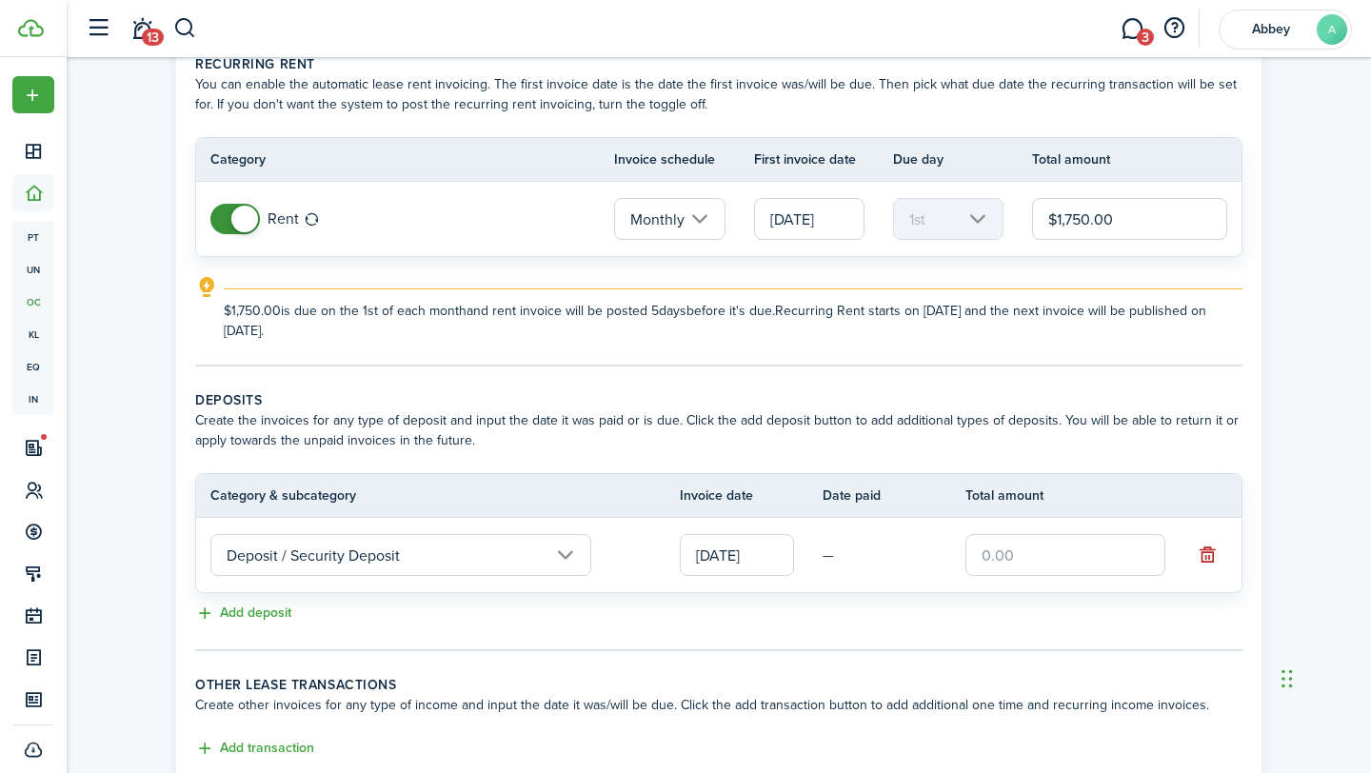
click at [835, 556] on td "—" at bounding box center [893, 556] width 143 height 30
click at [503, 565] on input "Deposit / Security Deposit" at bounding box center [400, 555] width 381 height 42
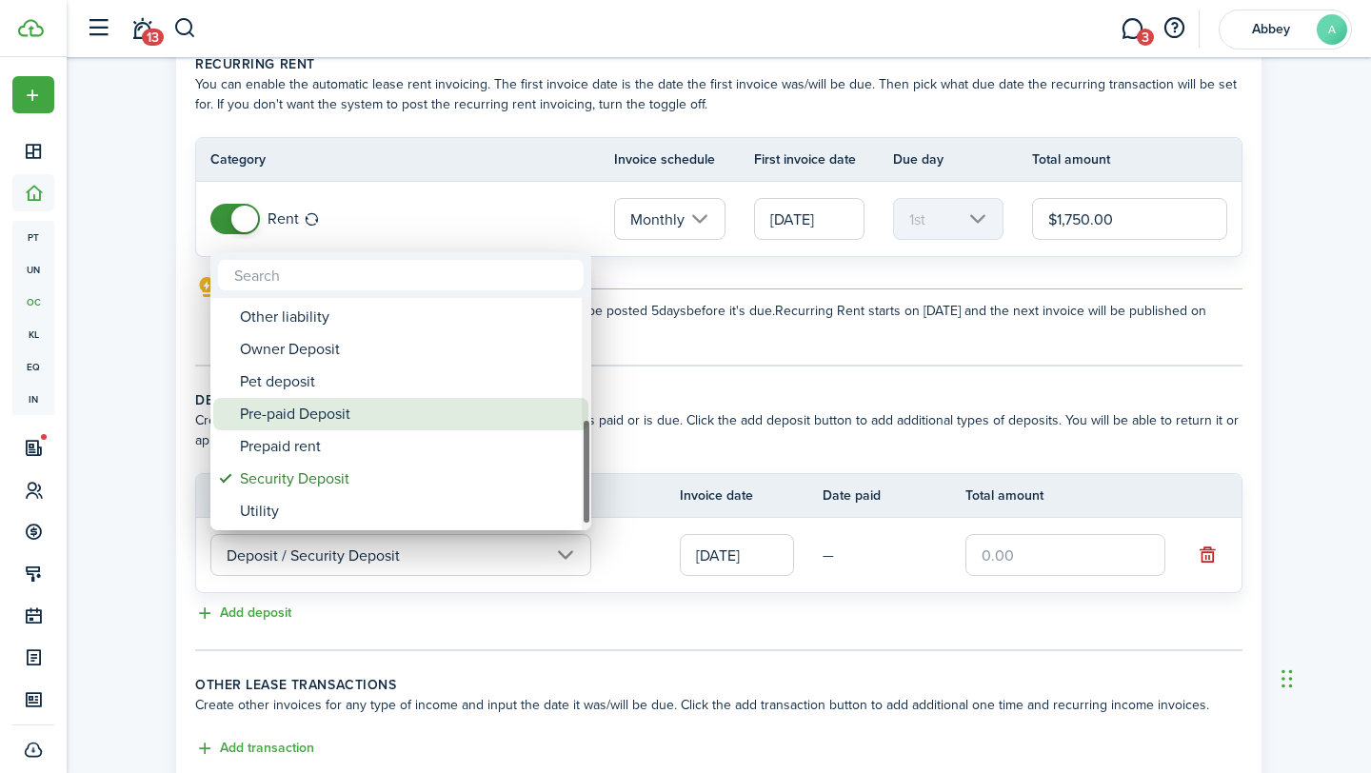
click at [423, 416] on div "Pre-paid Deposit" at bounding box center [408, 414] width 337 height 32
type input "Deposit / Pre-paid Deposit"
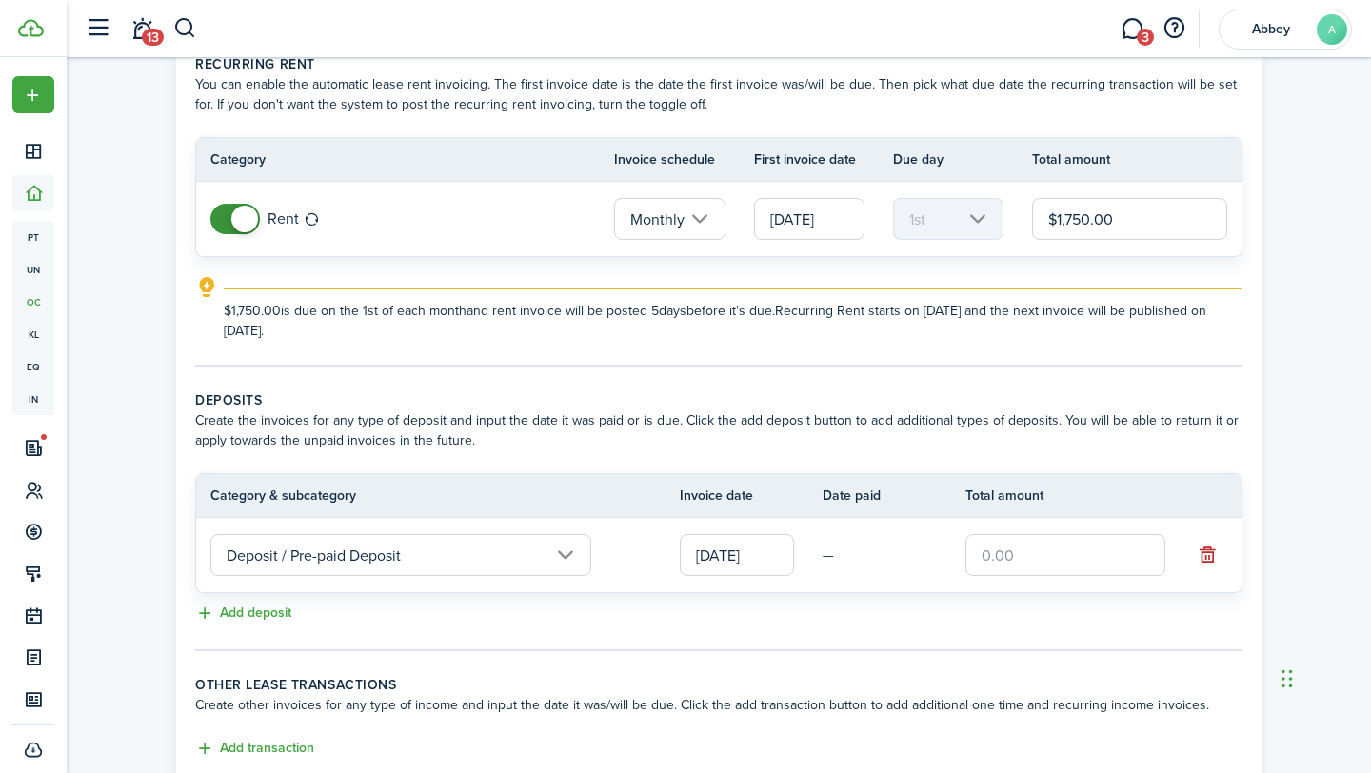
click at [481, 545] on input "Deposit / Pre-paid Deposit" at bounding box center [400, 555] width 381 height 42
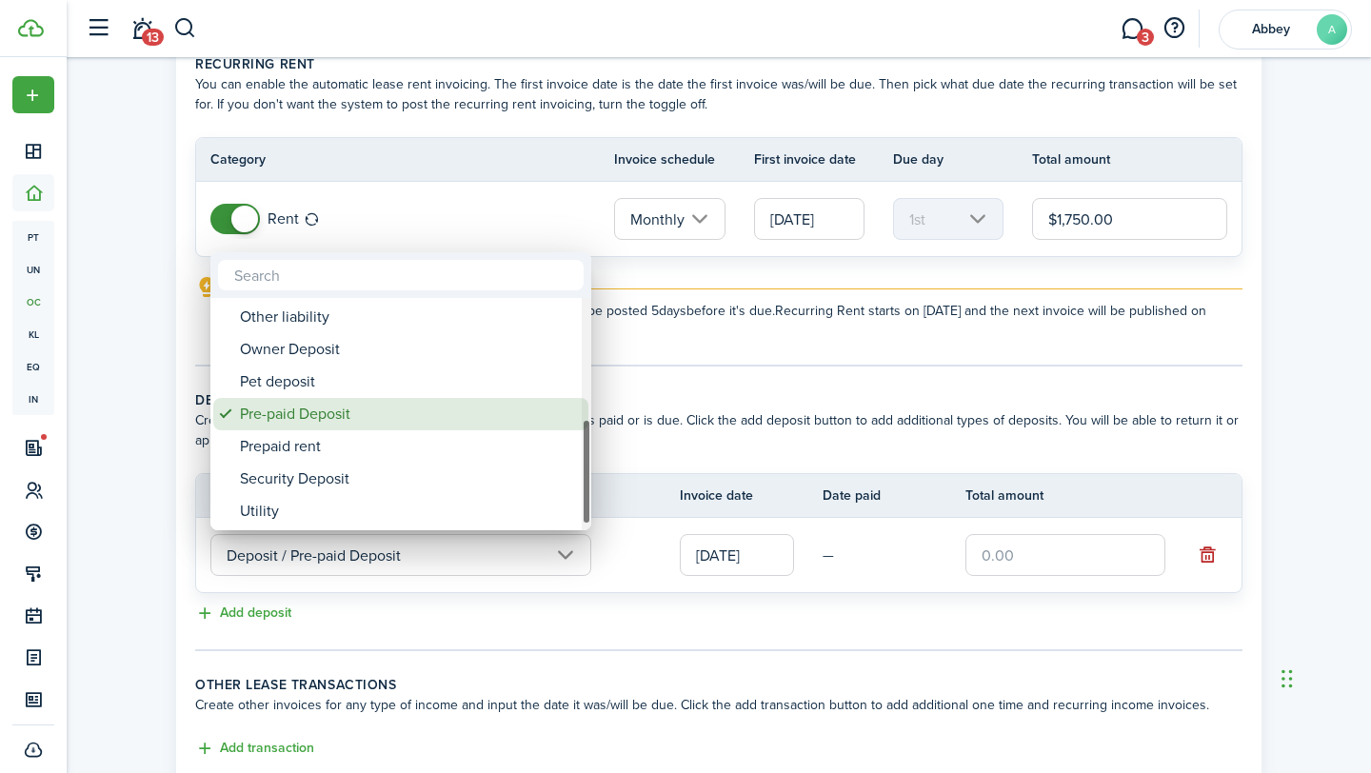
click at [426, 422] on div "Pre-paid Deposit" at bounding box center [408, 414] width 337 height 32
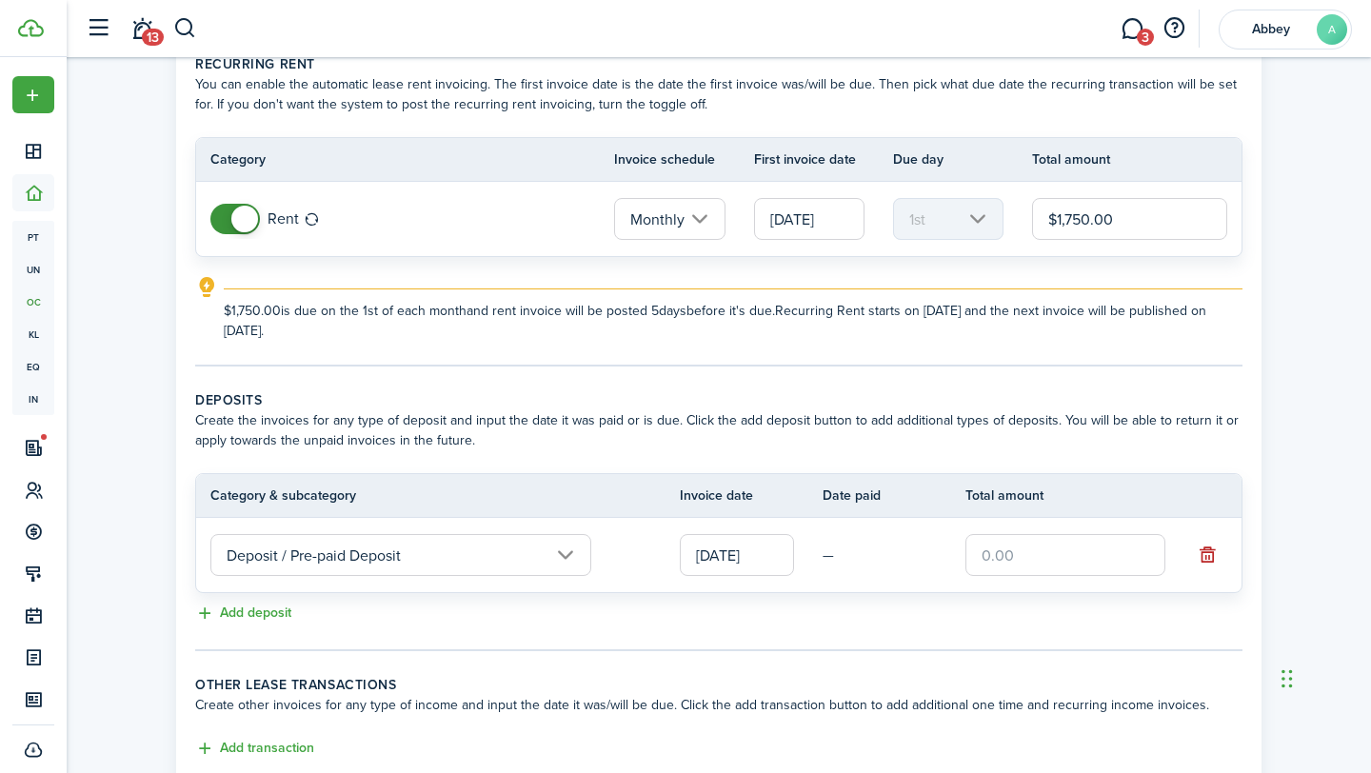
click at [978, 562] on input "text" at bounding box center [1065, 555] width 200 height 42
type input "$1,595.00"
click at [1075, 650] on panel-main-body "Recurring rent You can enable the automatic lease rent invoicing. The first inv…" at bounding box center [718, 407] width 1085 height 744
click at [782, 552] on input "[DATE]" at bounding box center [737, 555] width 114 height 42
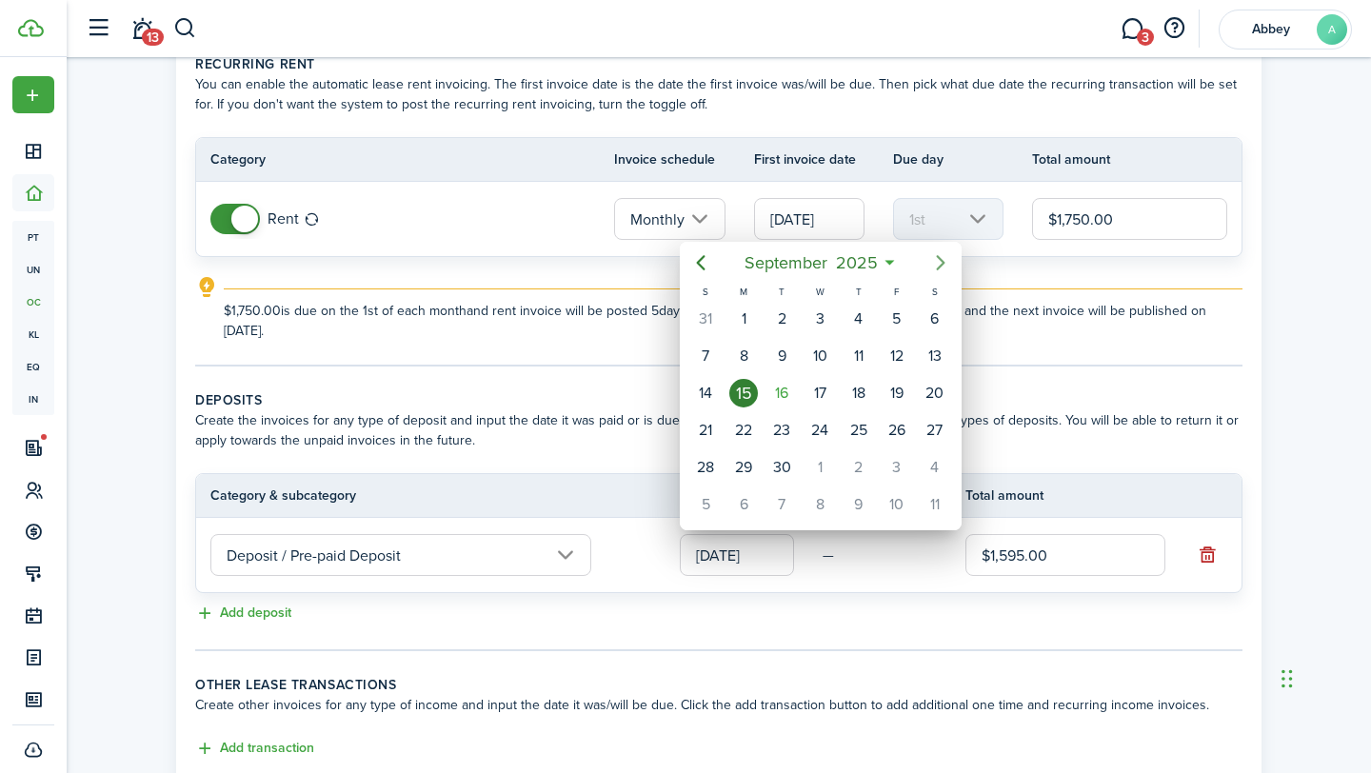
click at [937, 267] on icon "Next page" at bounding box center [940, 262] width 23 height 23
click at [635, 357] on div at bounding box center [685, 386] width 1675 height 1077
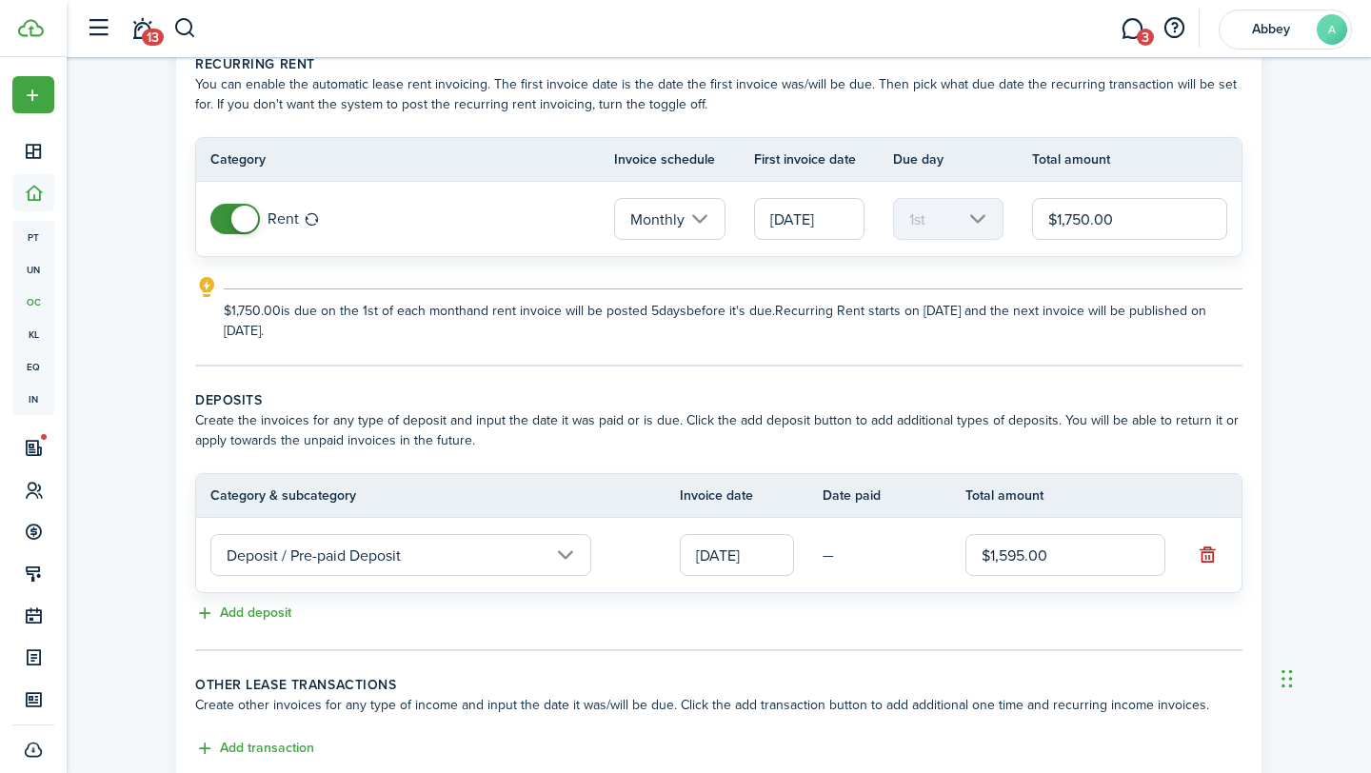
click at [480, 550] on input "Deposit / Pre-paid Deposit" at bounding box center [400, 555] width 381 height 42
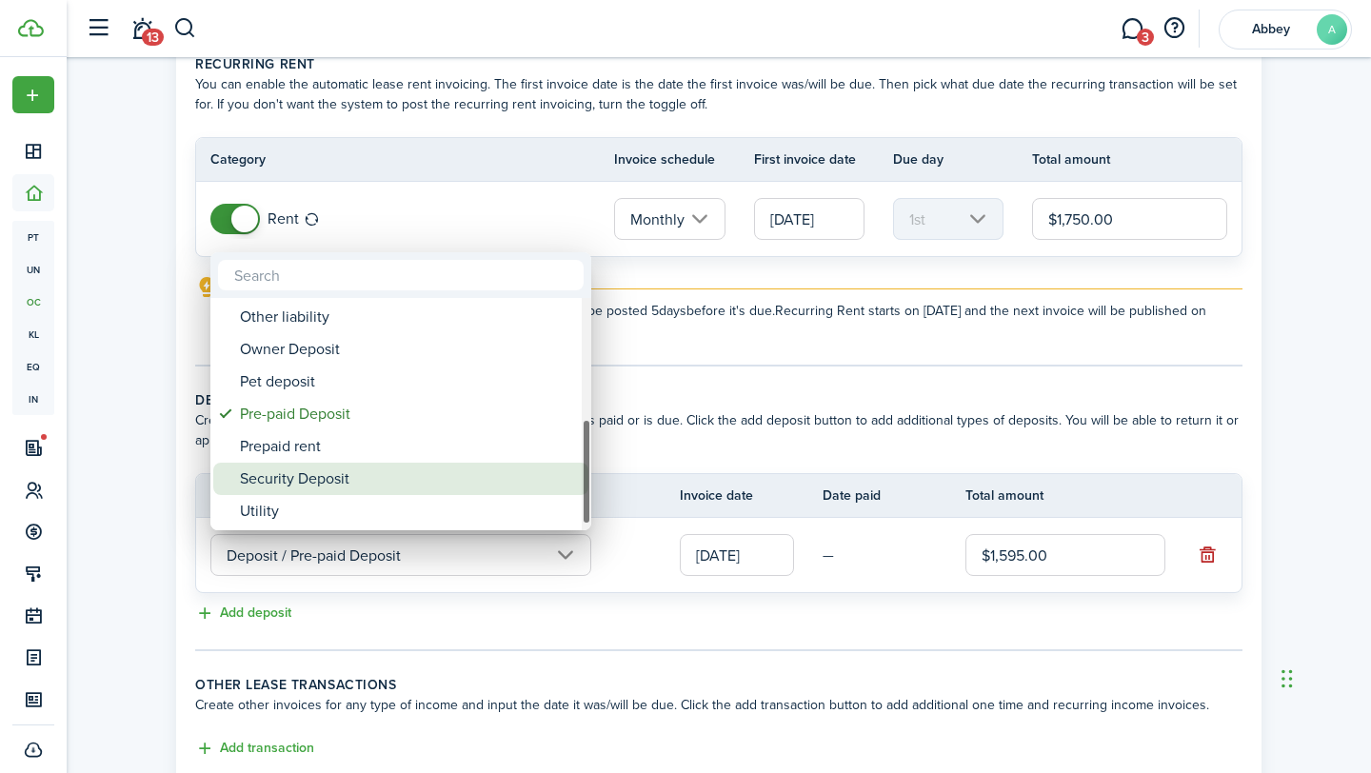
click at [407, 469] on div "Security Deposit" at bounding box center [408, 479] width 337 height 32
type input "Deposit / Security Deposit"
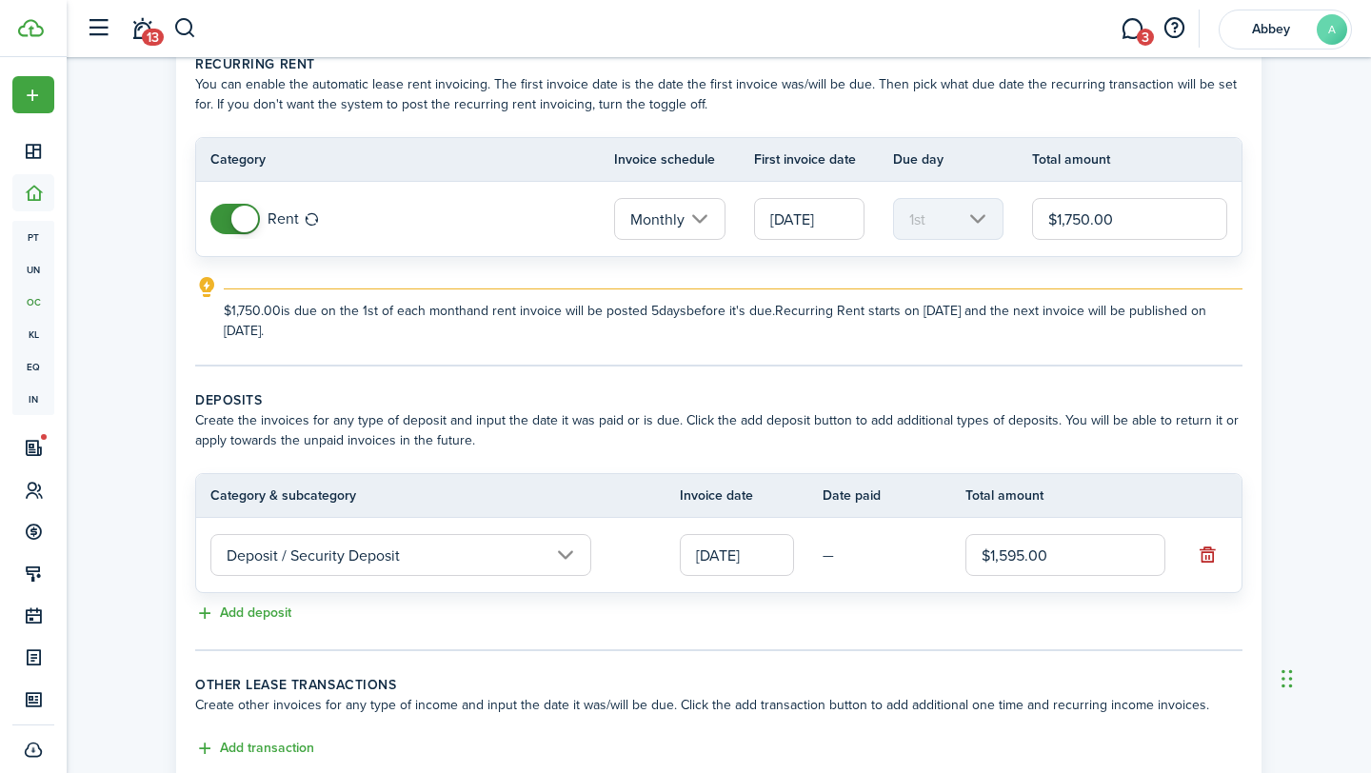
click at [425, 557] on input "Deposit / Security Deposit" at bounding box center [400, 555] width 381 height 42
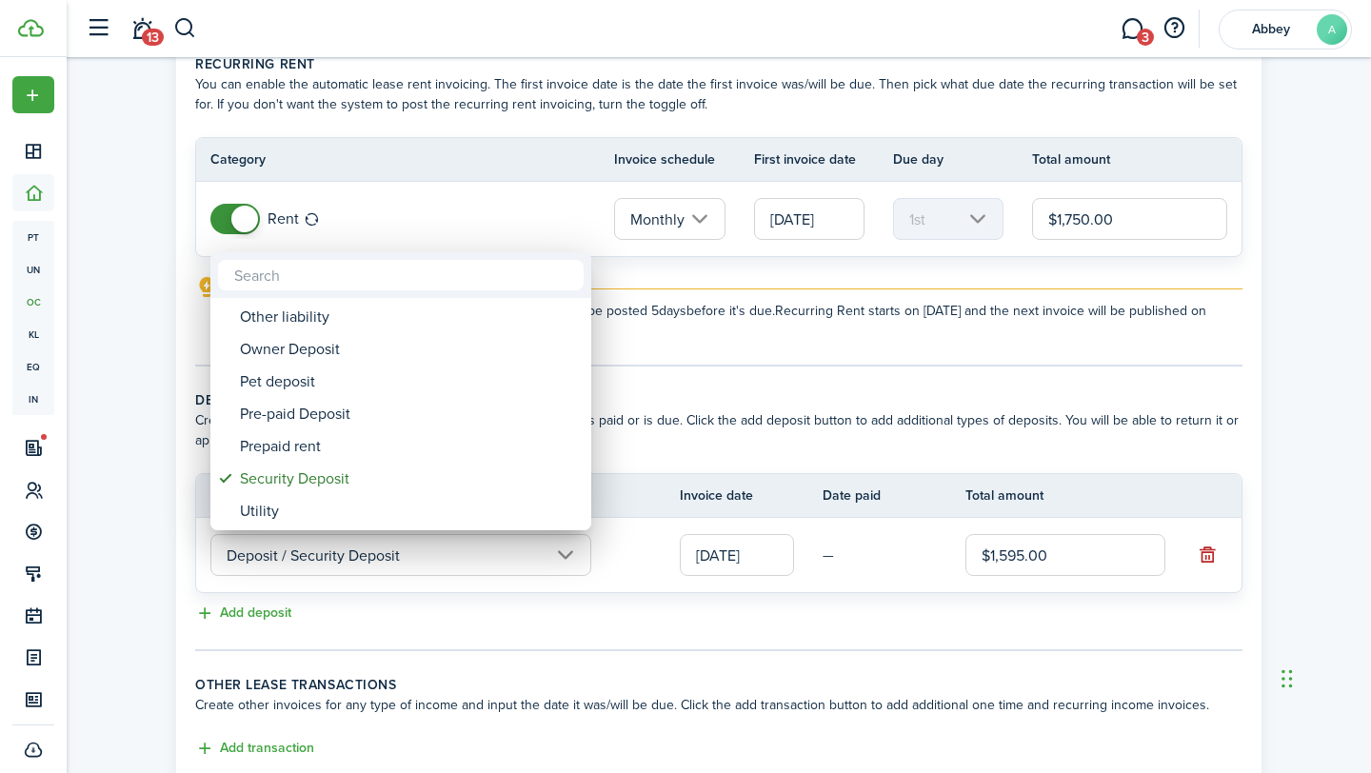
click at [378, 626] on div at bounding box center [685, 386] width 1675 height 1077
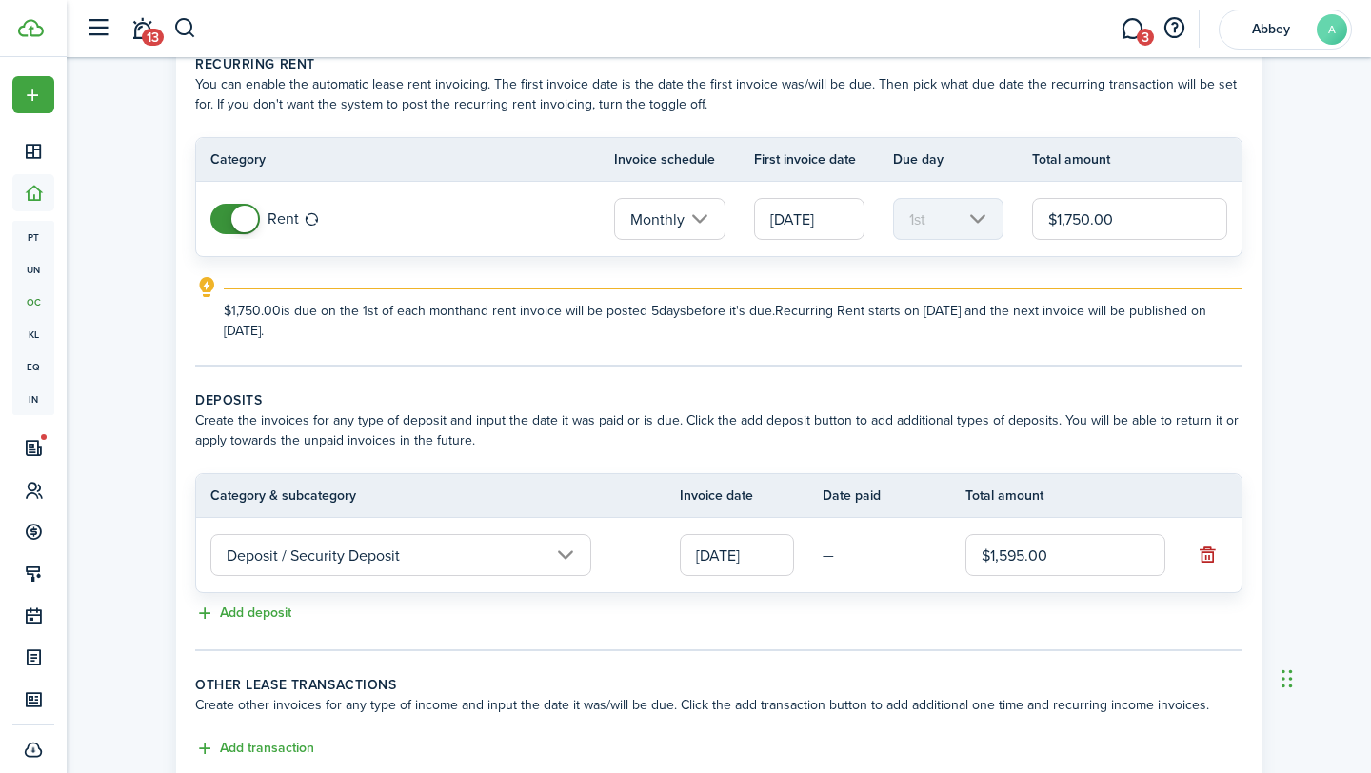
click at [445, 566] on input "Deposit / Security Deposit" at bounding box center [400, 555] width 381 height 42
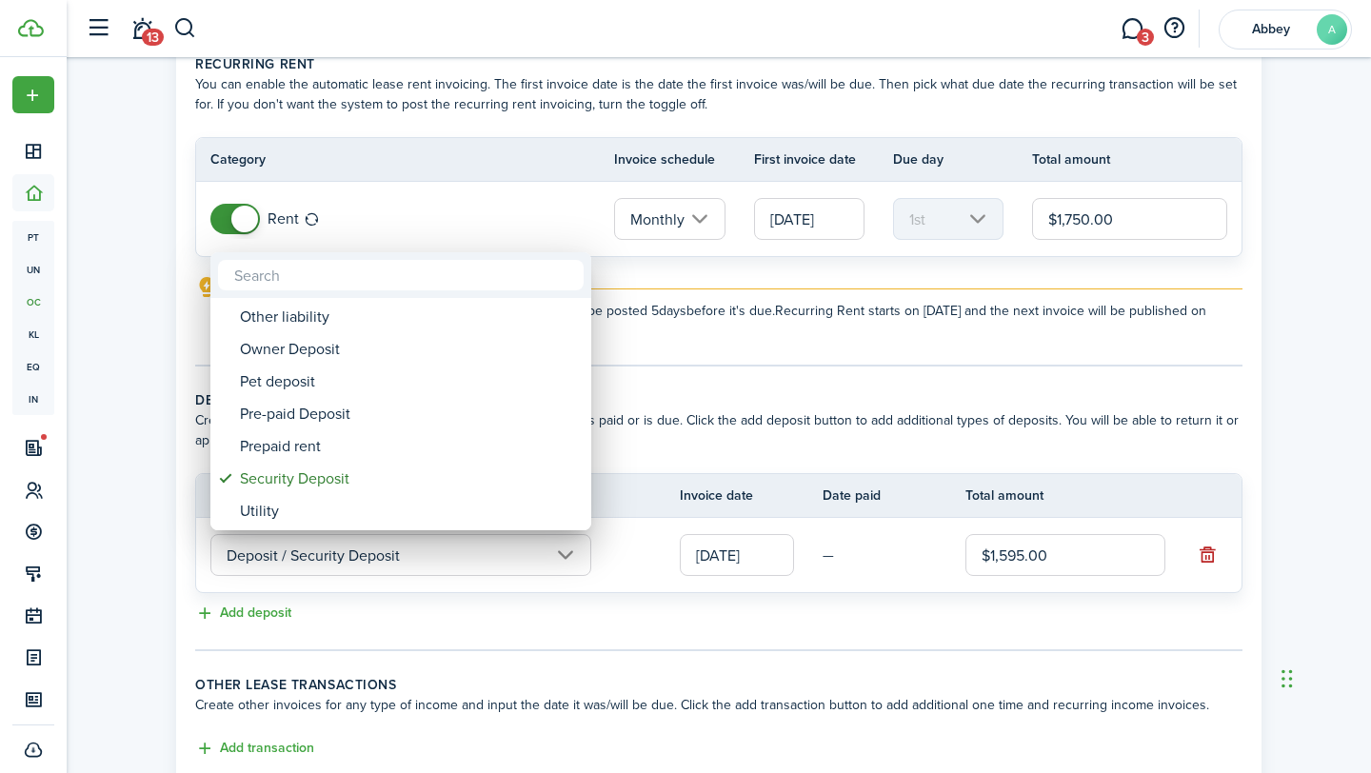
click at [458, 592] on div at bounding box center [685, 386] width 1675 height 1077
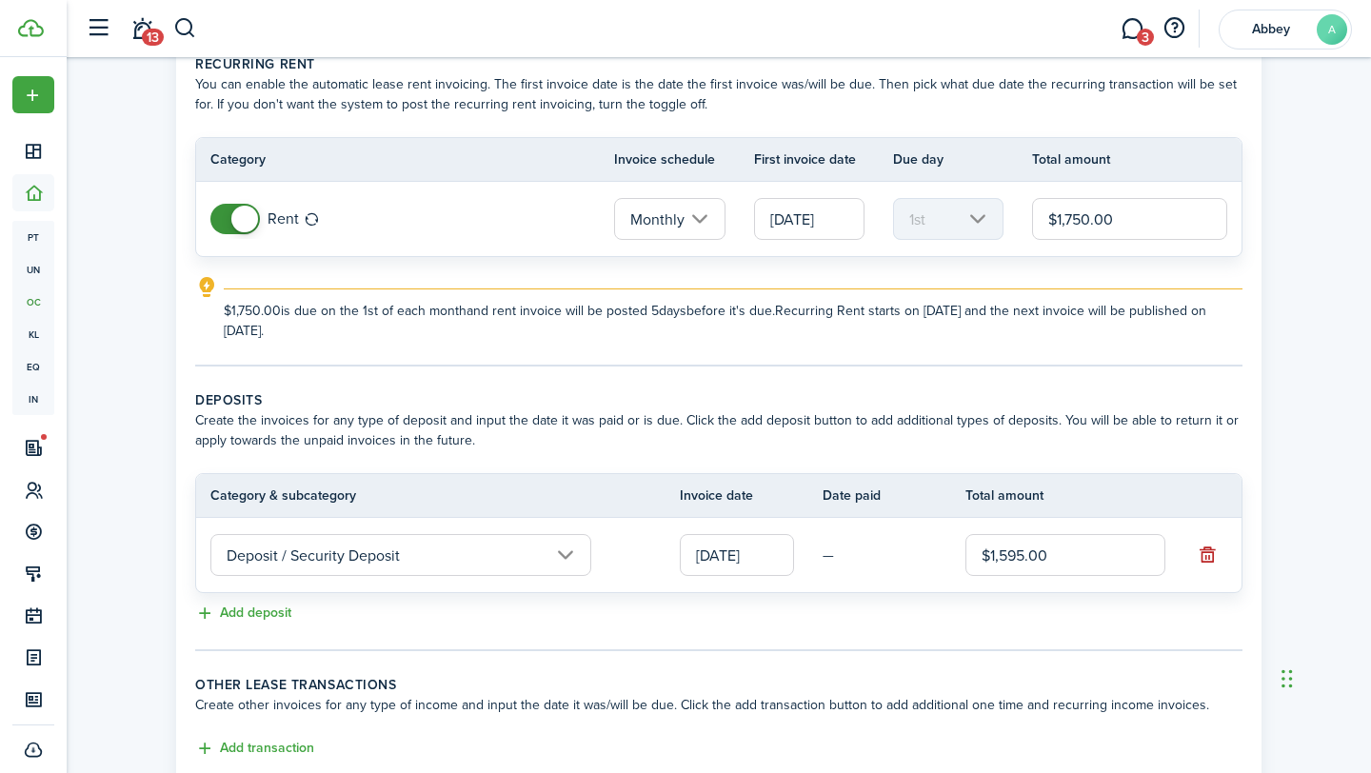
click at [829, 561] on td "—" at bounding box center [893, 556] width 143 height 30
click at [771, 555] on input "[DATE]" at bounding box center [737, 555] width 114 height 42
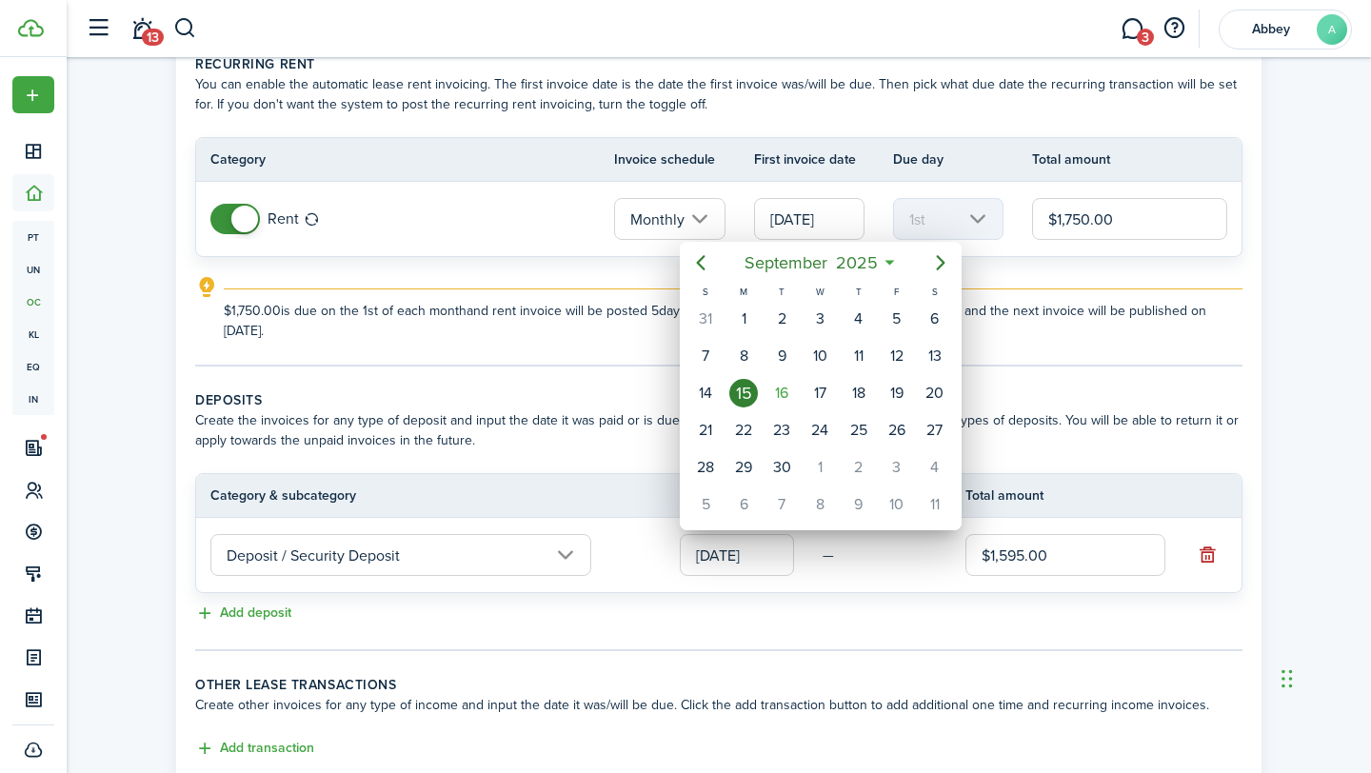
click at [658, 541] on div at bounding box center [685, 386] width 1675 height 1077
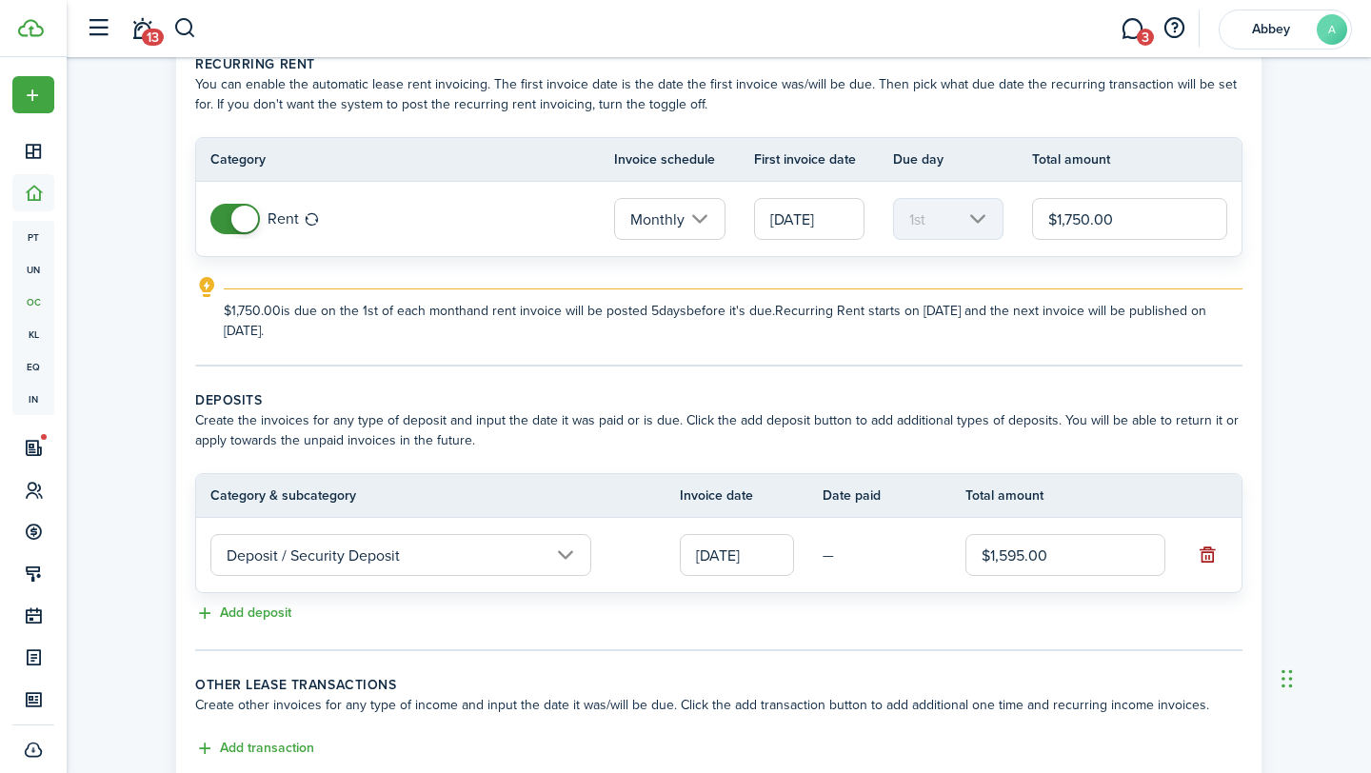
click at [1215, 561] on button "button" at bounding box center [1206, 555] width 27 height 27
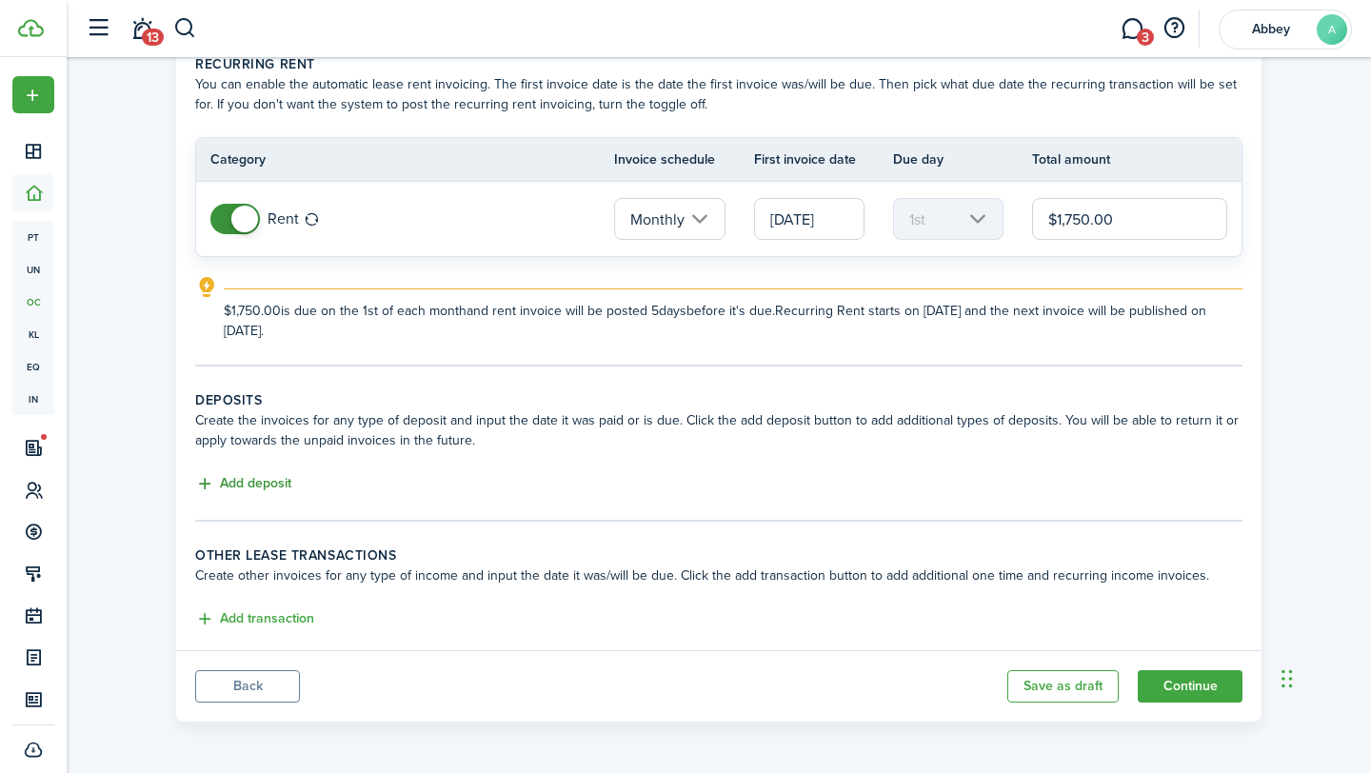
click at [266, 492] on button "Add deposit" at bounding box center [243, 484] width 96 height 22
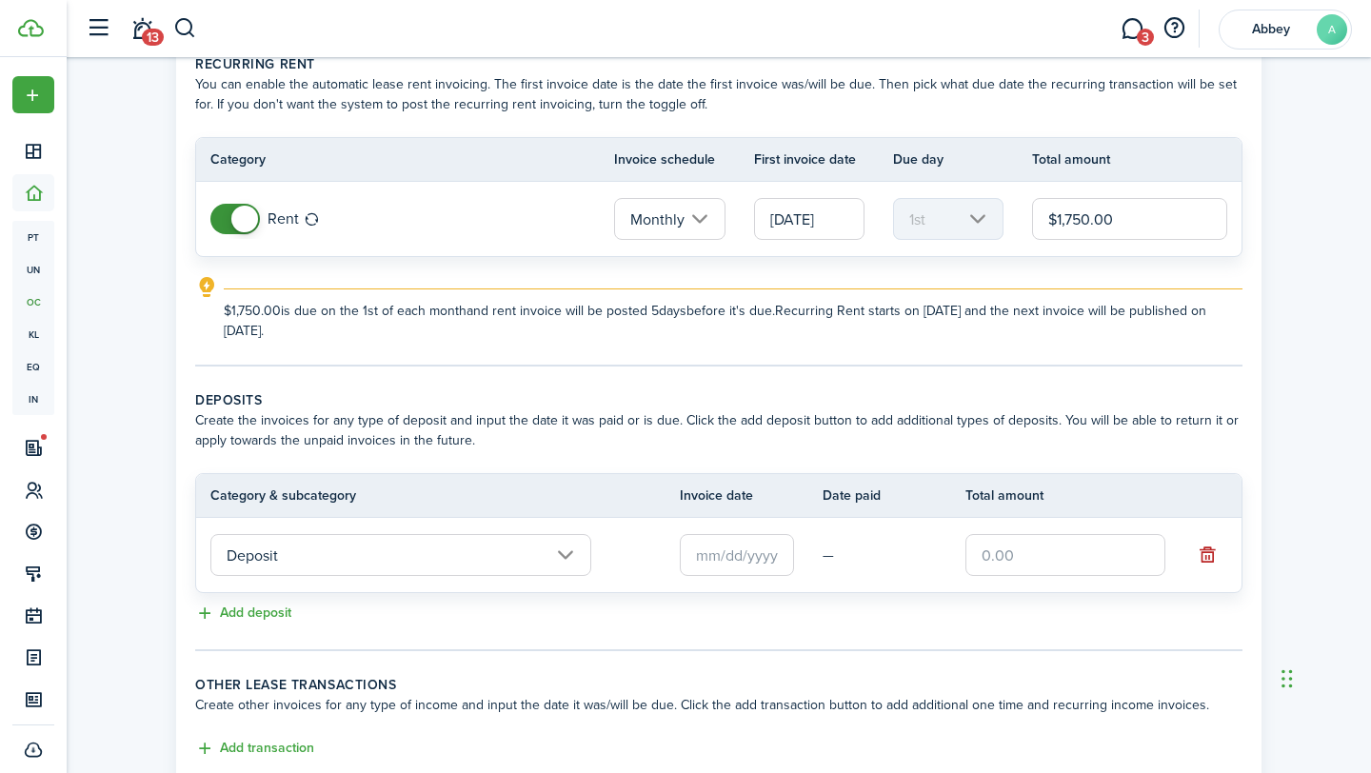
click at [867, 553] on td "—" at bounding box center [893, 556] width 143 height 30
click at [562, 551] on input "Deposit" at bounding box center [400, 555] width 381 height 42
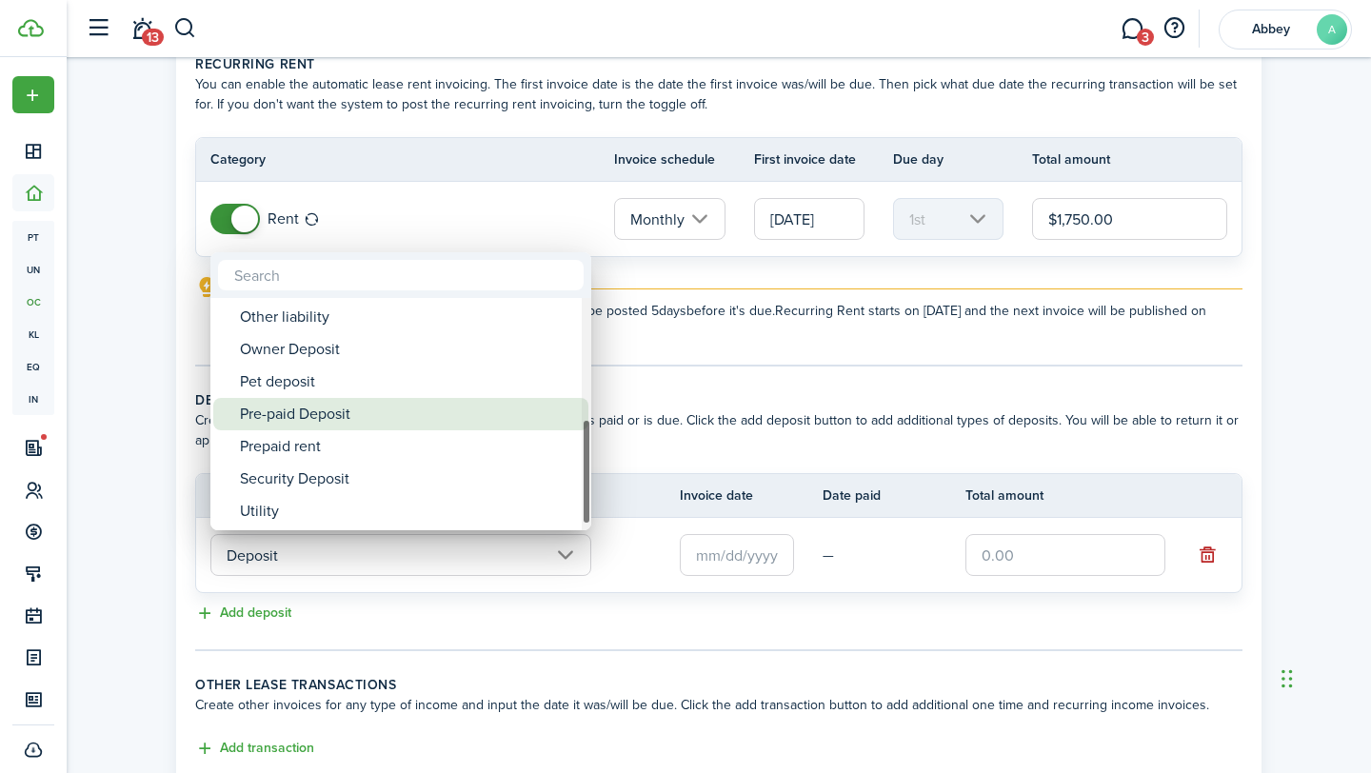
click at [532, 415] on div "Pre-paid Deposit" at bounding box center [408, 414] width 337 height 32
type input "Deposit / Pre-paid Deposit"
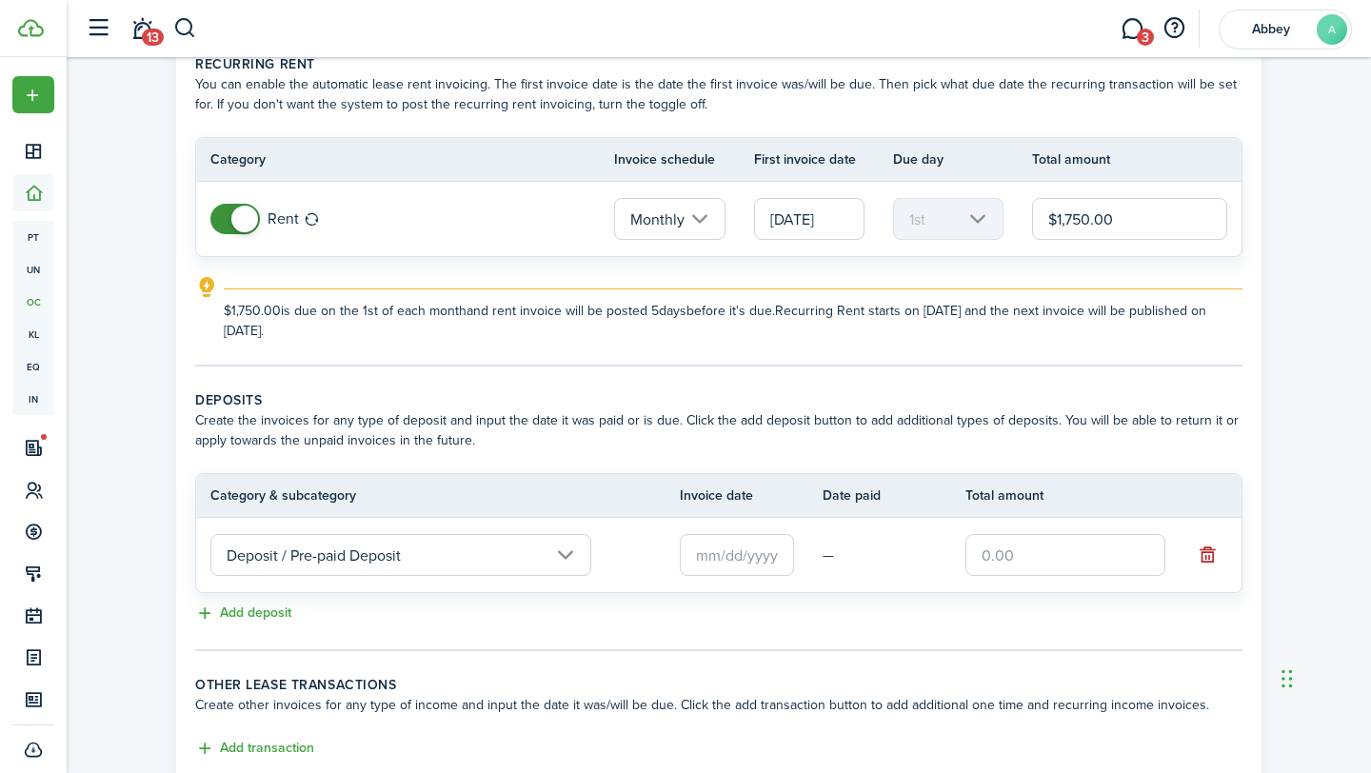
click at [854, 552] on td "—" at bounding box center [893, 556] width 143 height 30
click at [766, 552] on input "text" at bounding box center [737, 555] width 114 height 42
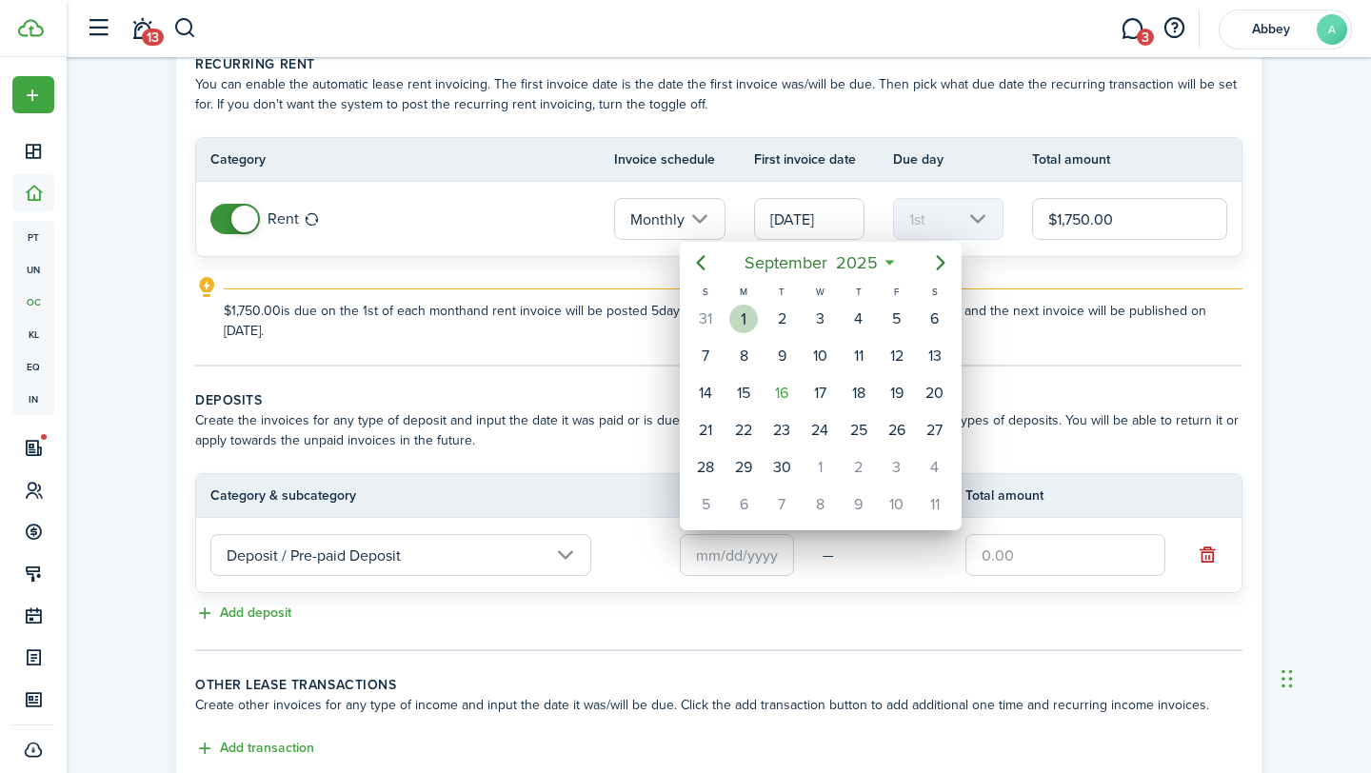
click at [755, 318] on div "1" at bounding box center [743, 319] width 29 height 29
type input "[DATE]"
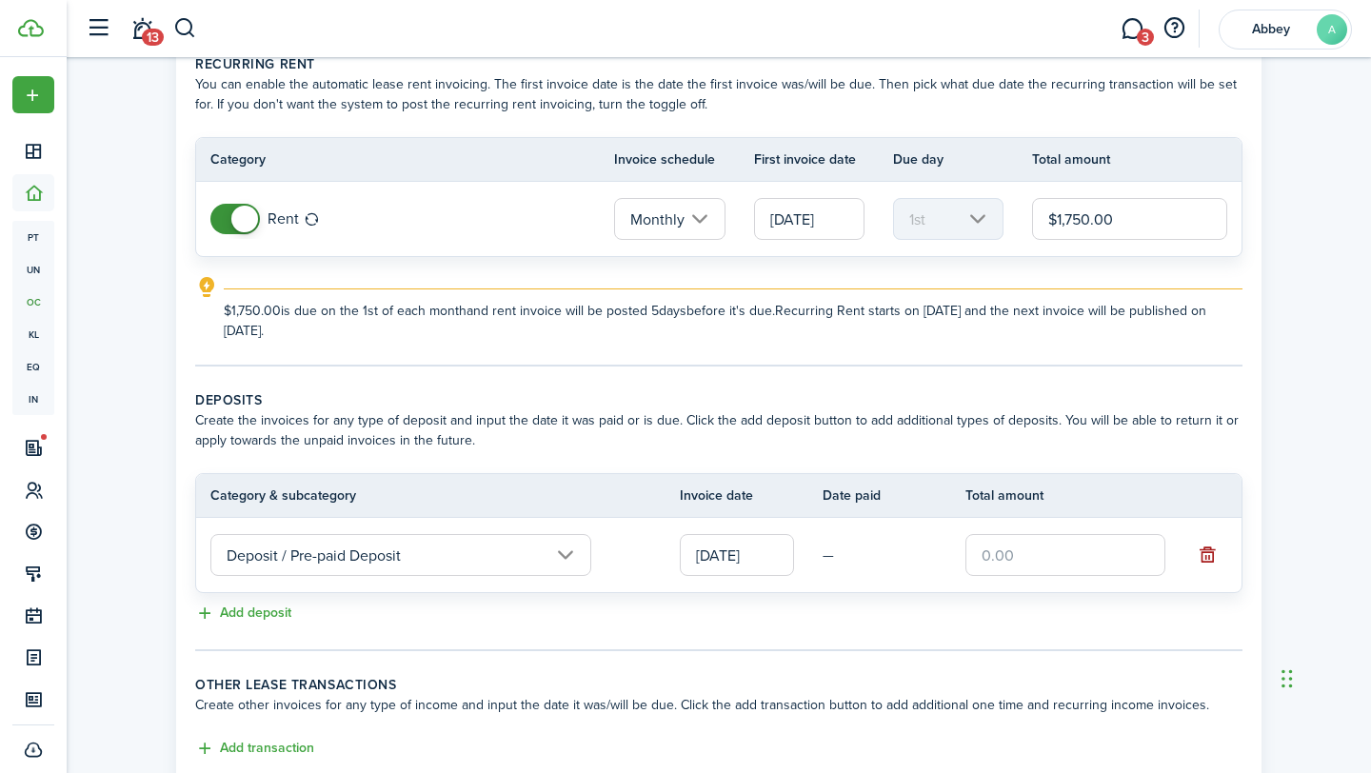
click at [1211, 550] on button "button" at bounding box center [1206, 555] width 27 height 27
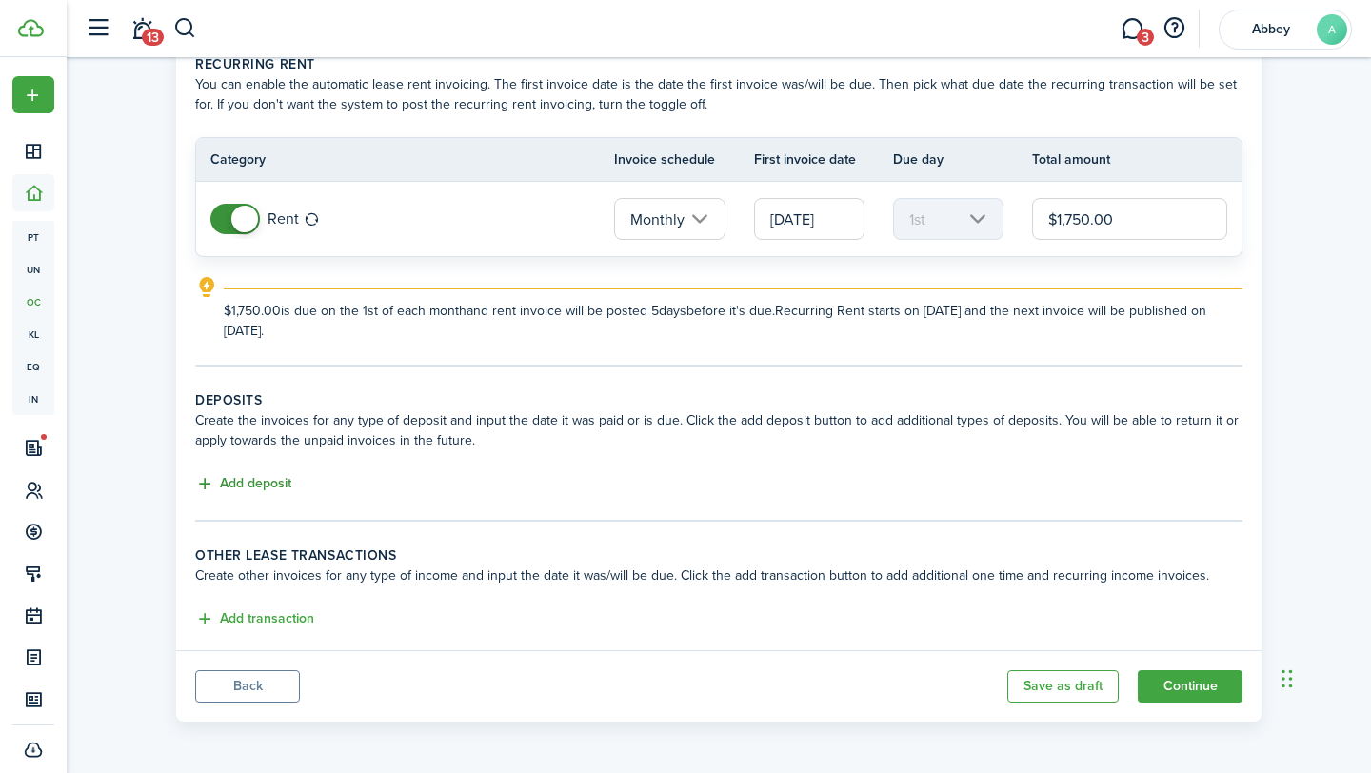
click at [273, 484] on button "Add deposit" at bounding box center [243, 484] width 96 height 22
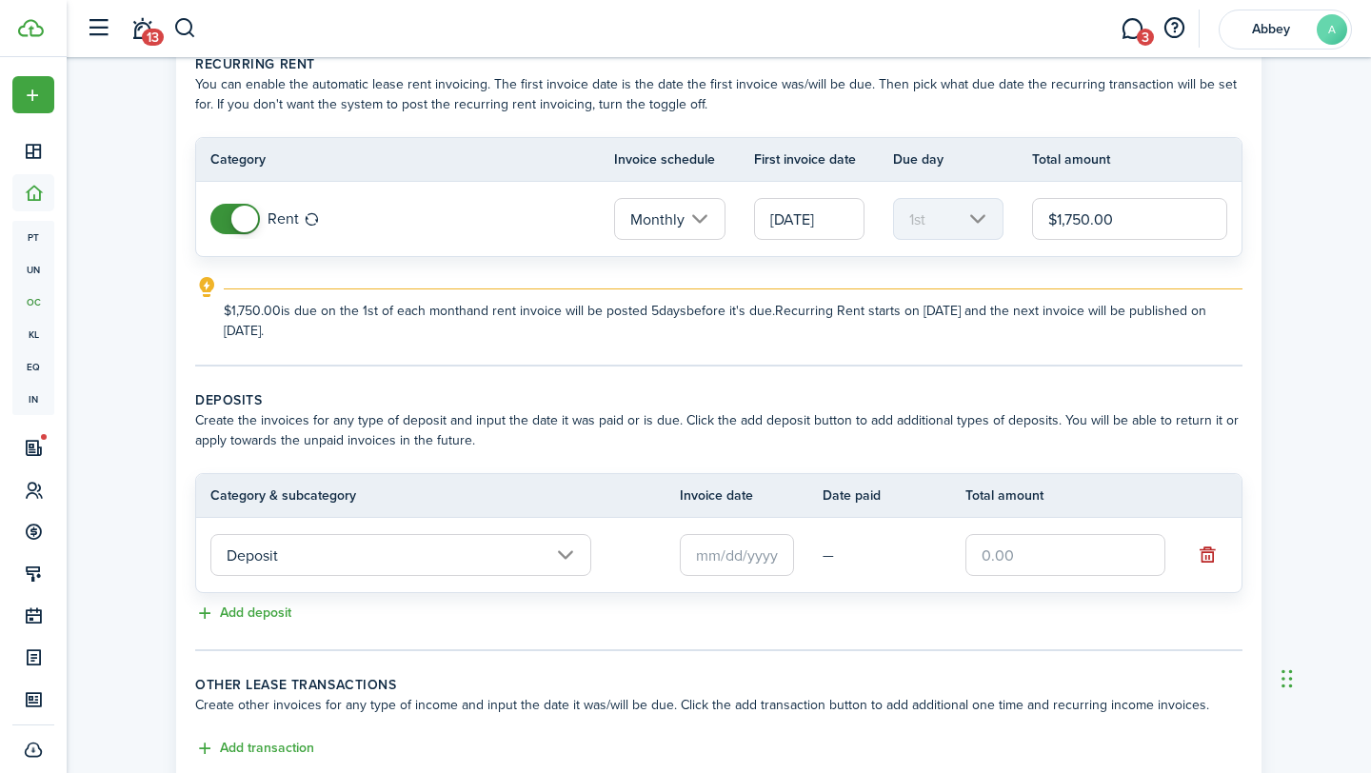
click at [759, 568] on input "text" at bounding box center [737, 555] width 114 height 42
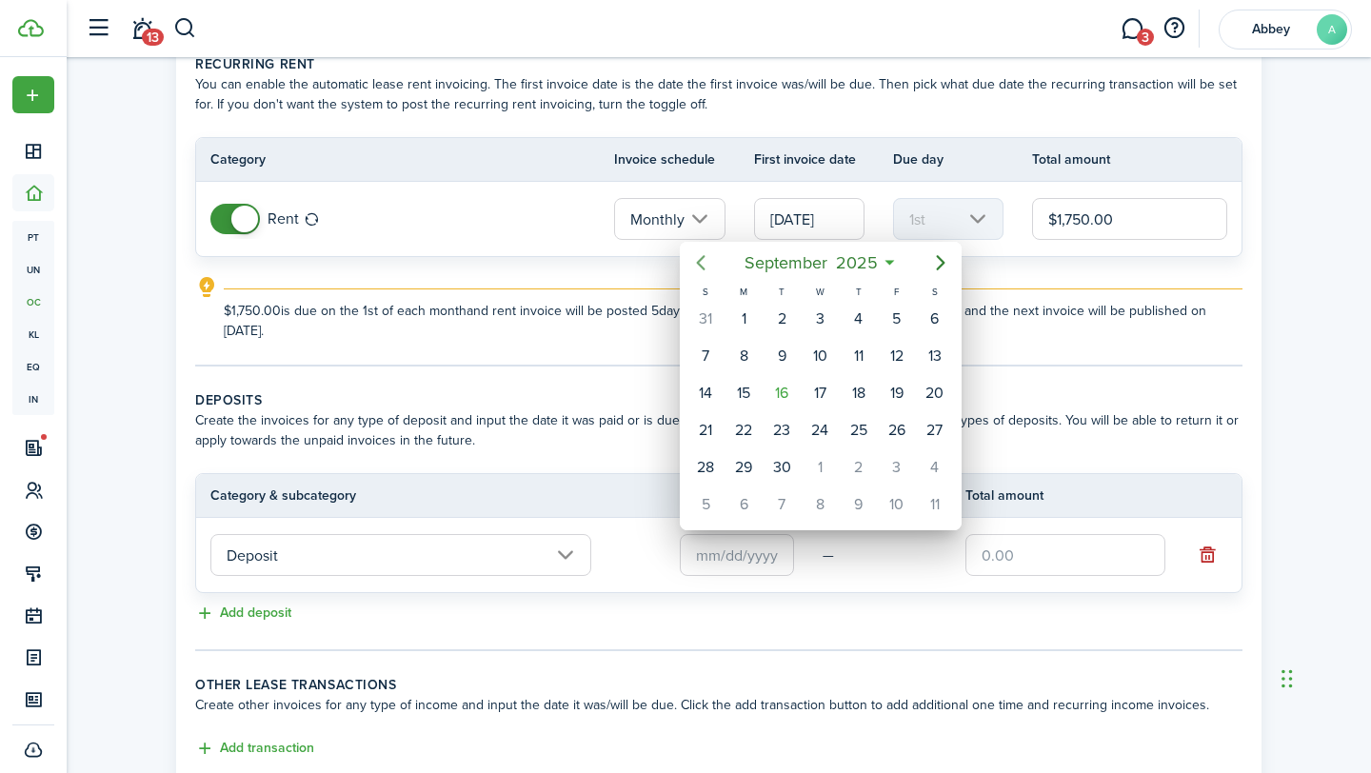
click at [711, 266] on icon "Previous page" at bounding box center [700, 262] width 23 height 23
click at [763, 358] on div "6" at bounding box center [781, 356] width 38 height 36
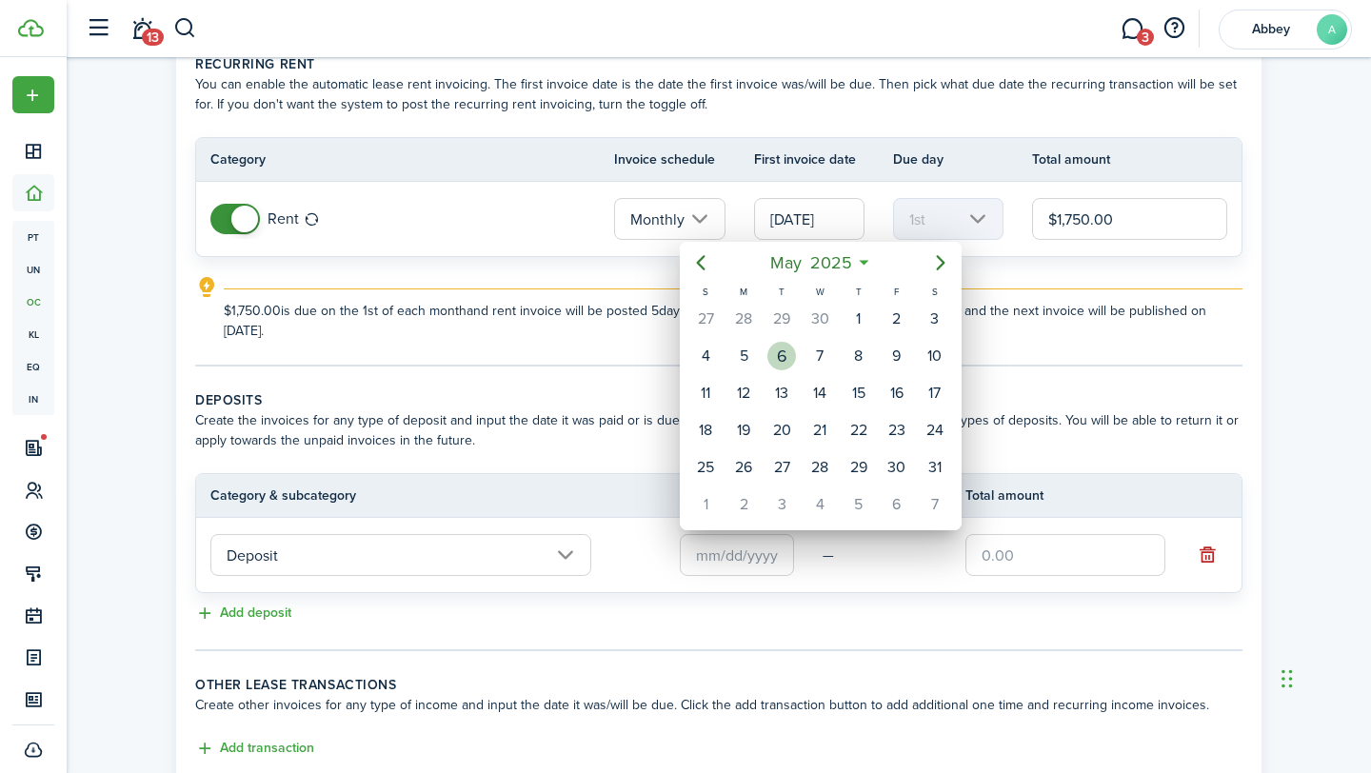
type input "[DATE]"
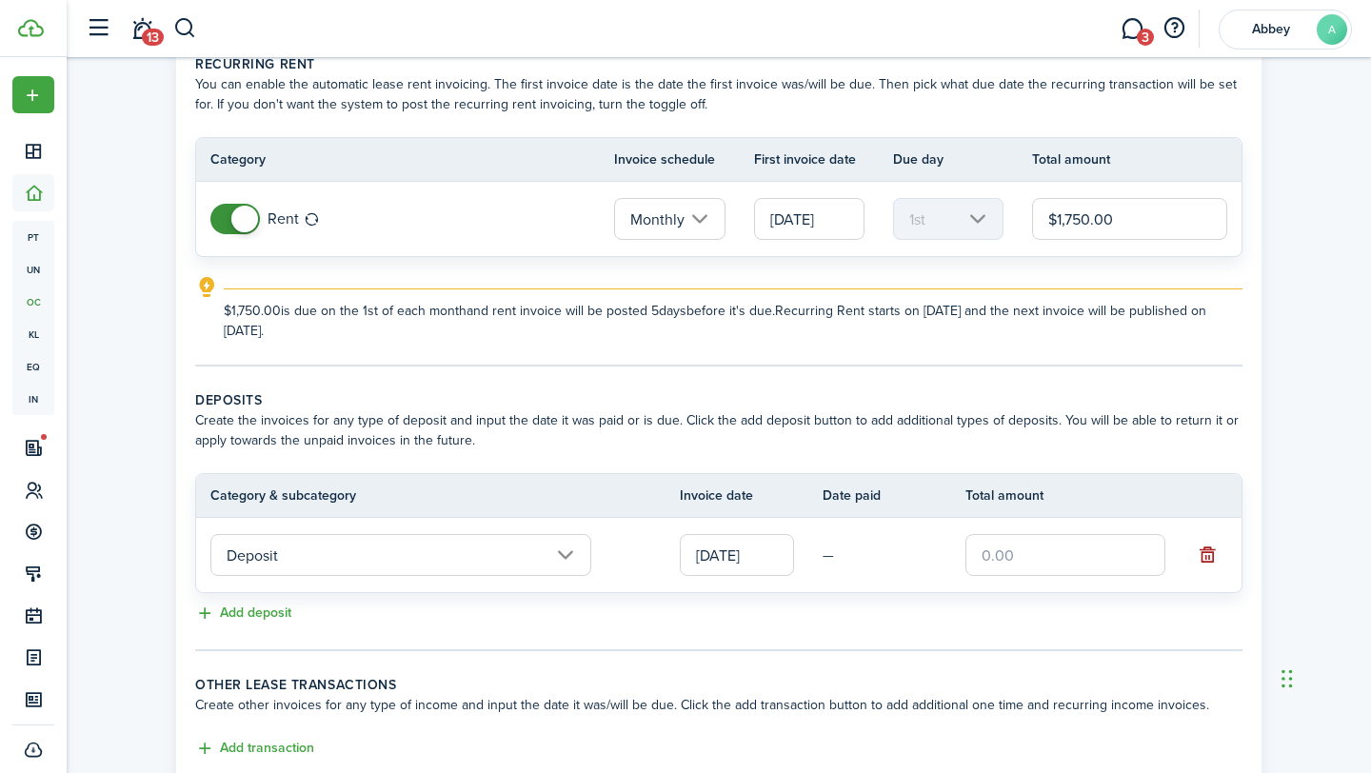
click at [1209, 552] on button "button" at bounding box center [1206, 555] width 27 height 27
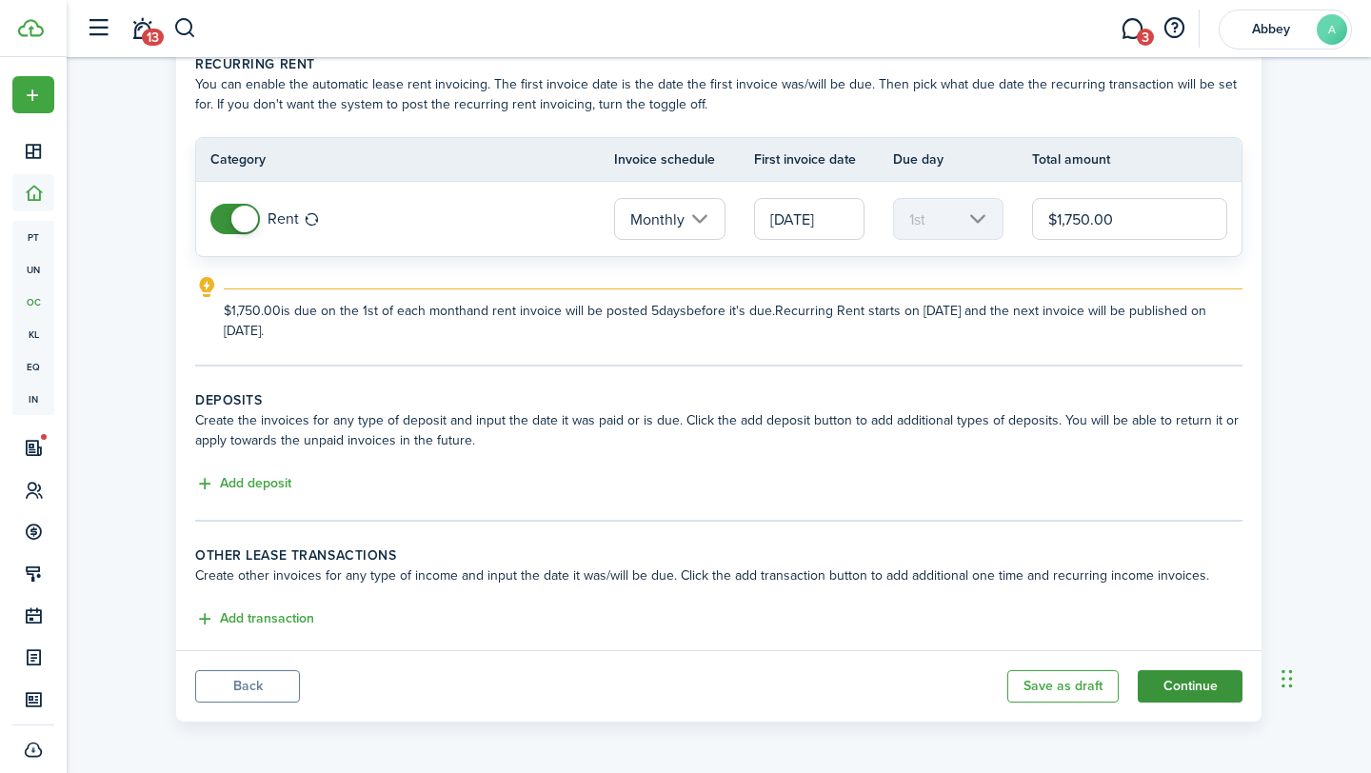
click at [1183, 677] on button "Continue" at bounding box center [1189, 686] width 105 height 32
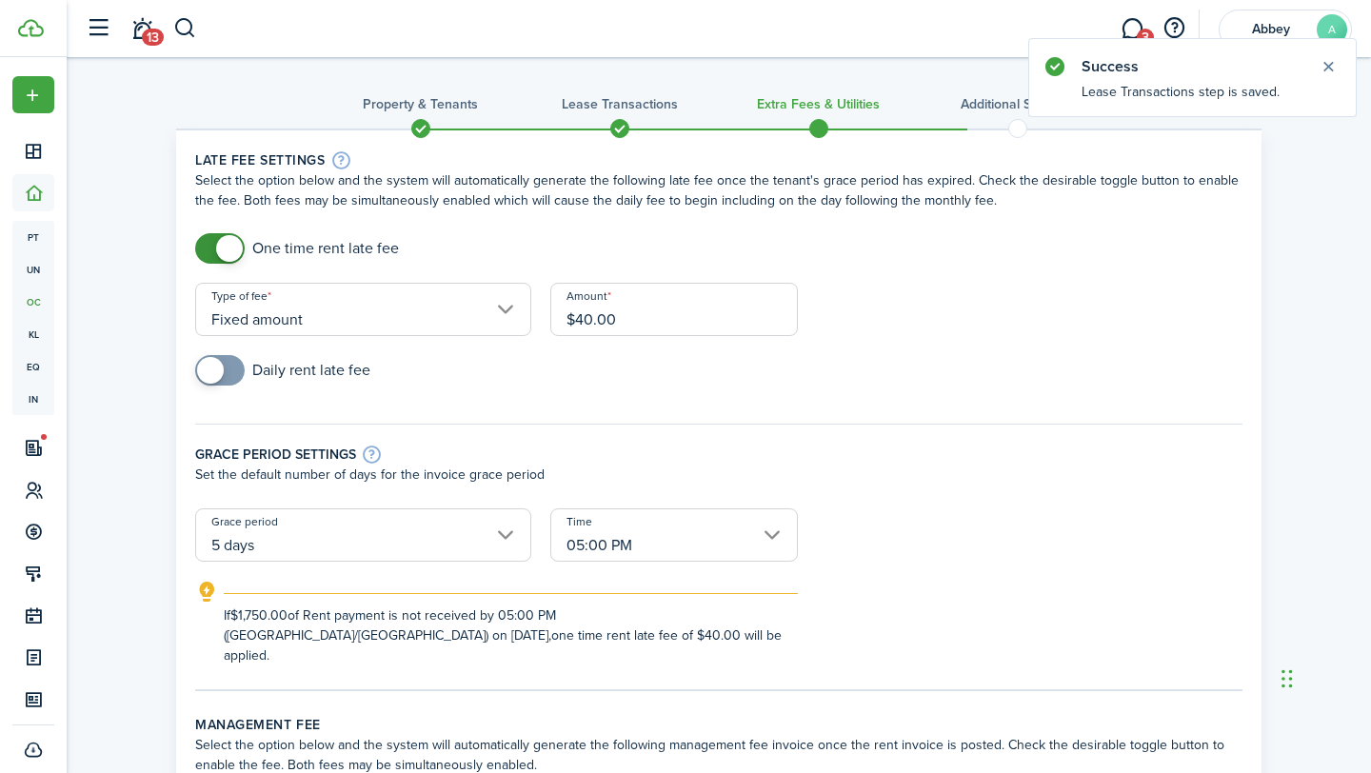
drag, startPoint x: 670, startPoint y: 325, endPoint x: 568, endPoint y: 325, distance: 101.8
click at [568, 325] on input "$40.00" at bounding box center [673, 309] width 247 height 53
type input "$75.00"
click at [572, 379] on div "Daily rent late fee" at bounding box center [719, 379] width 1066 height 49
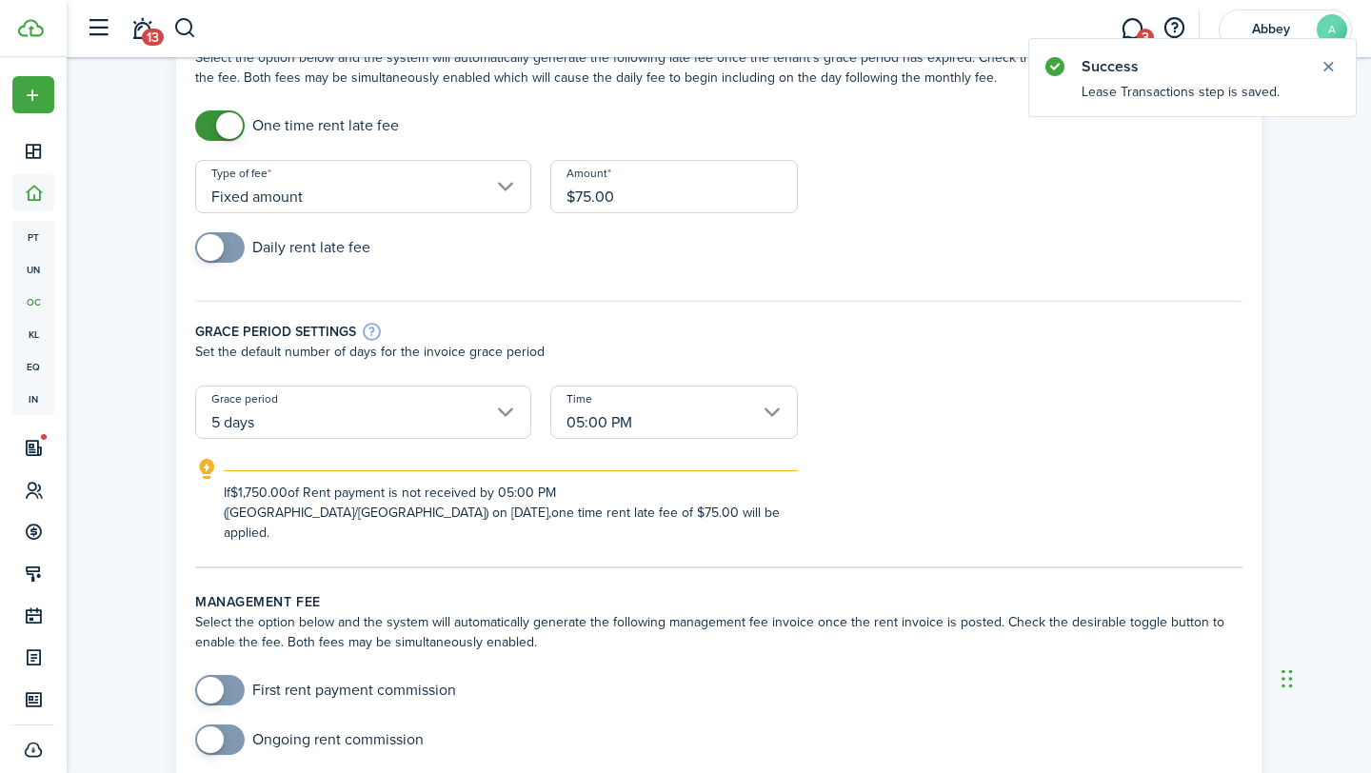
scroll to position [127, 0]
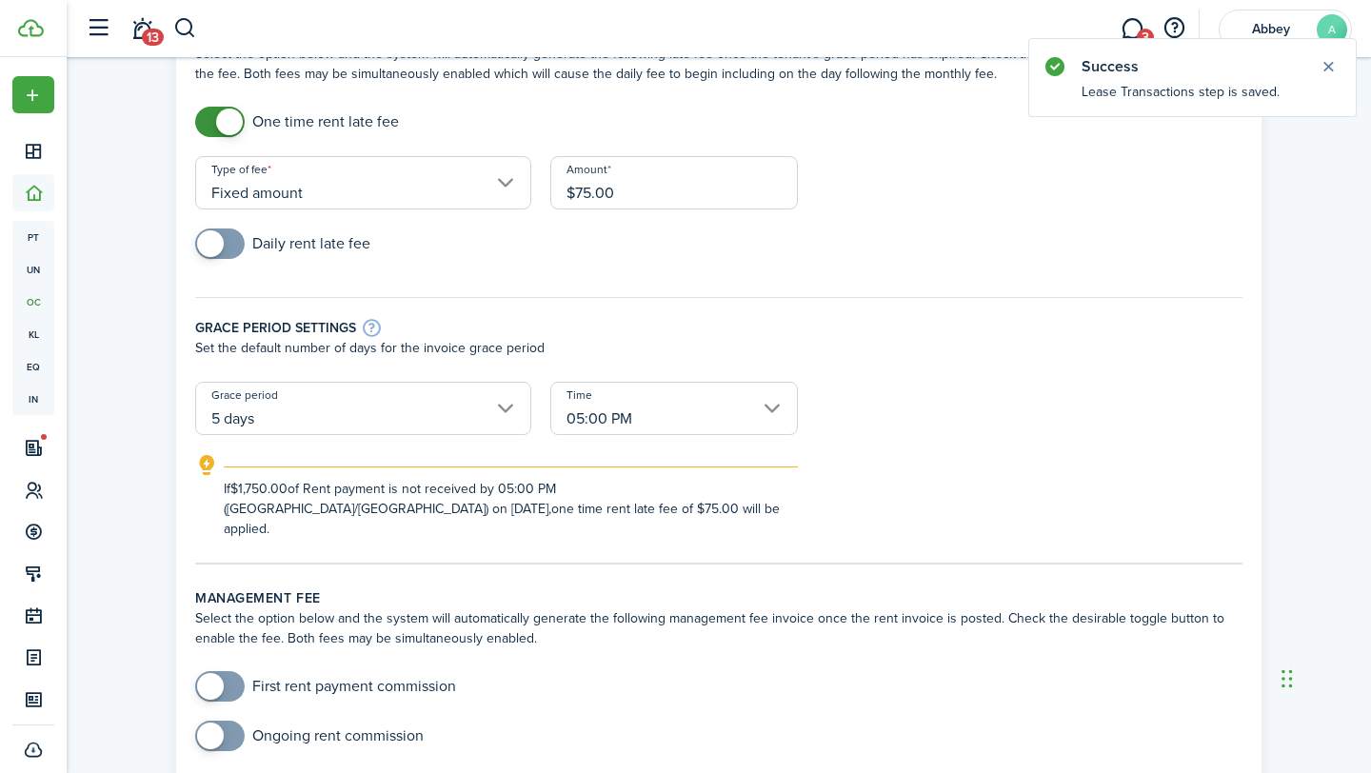
click at [628, 404] on input "05:00 PM" at bounding box center [673, 408] width 247 height 53
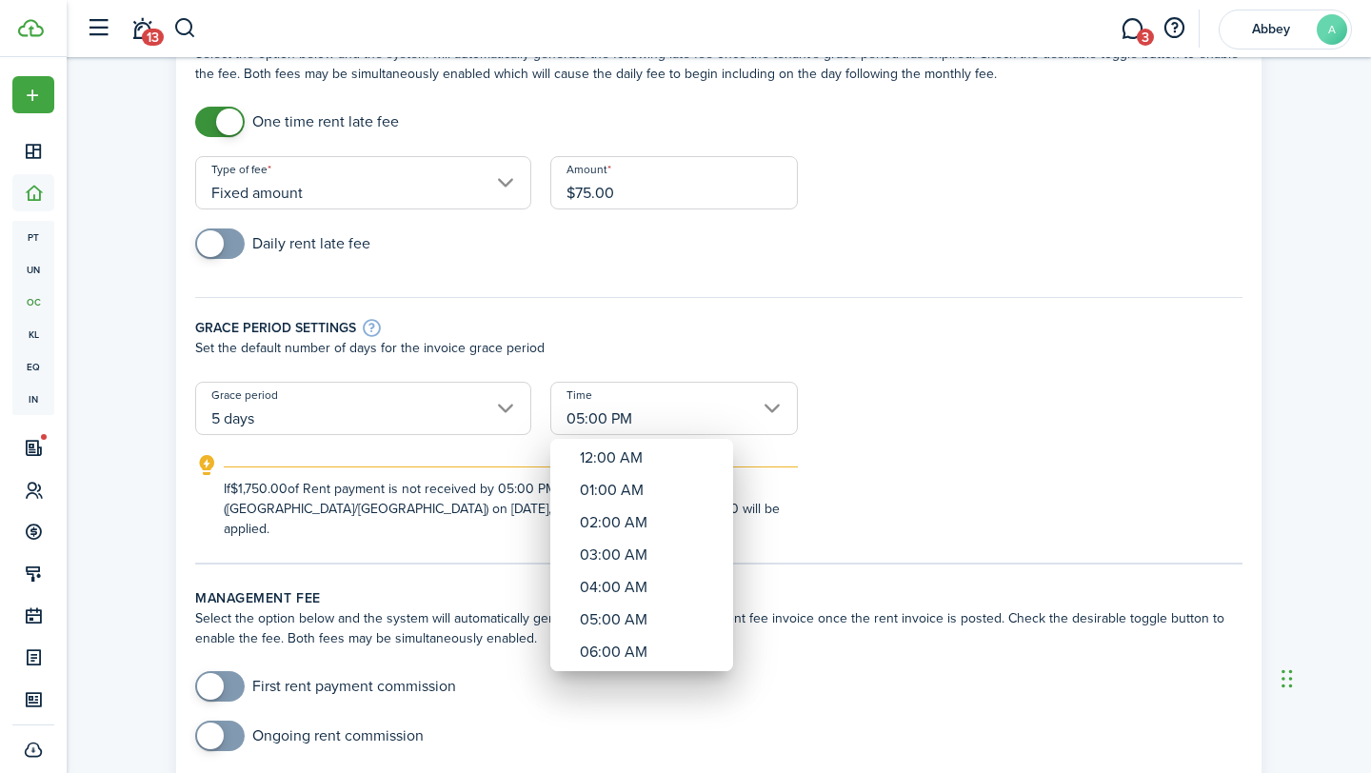
click at [501, 404] on div at bounding box center [685, 386] width 1675 height 1077
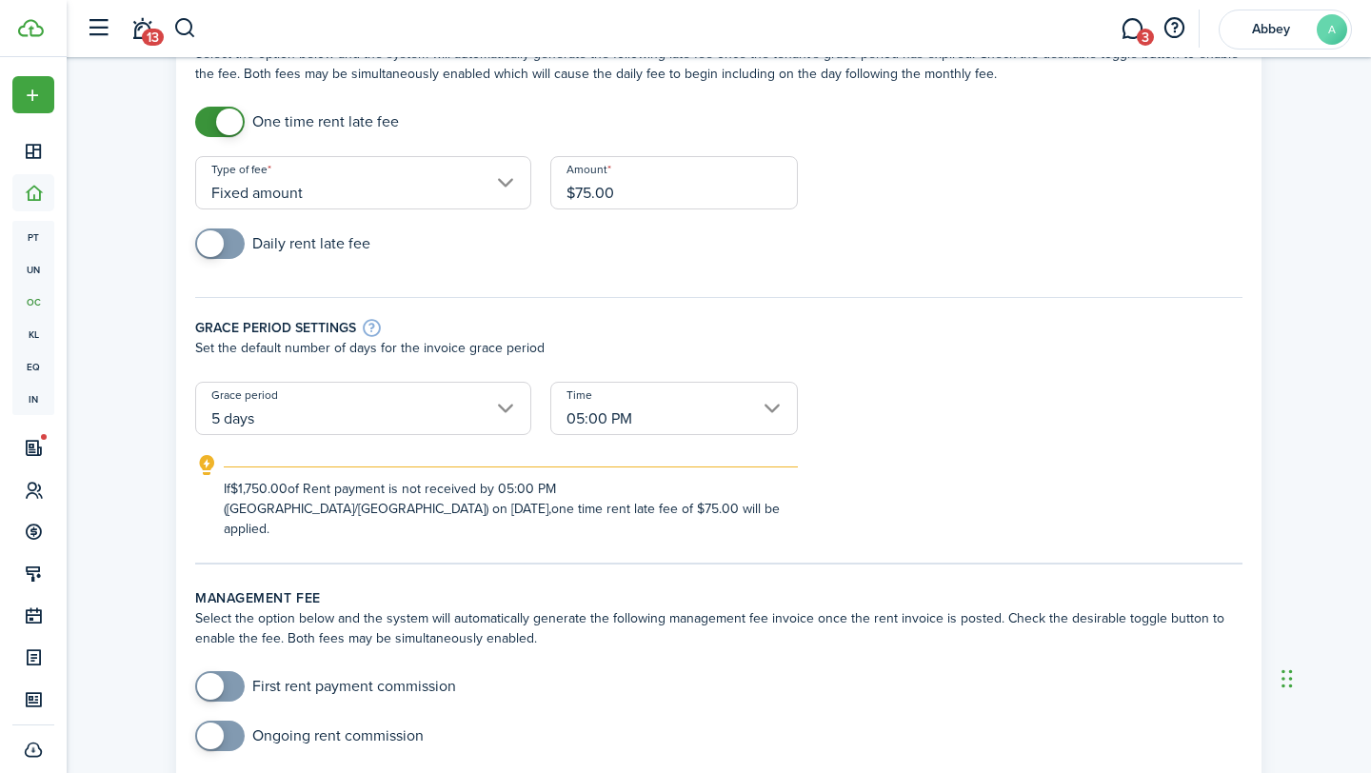
click at [501, 404] on input "5 days" at bounding box center [363, 408] width 336 height 53
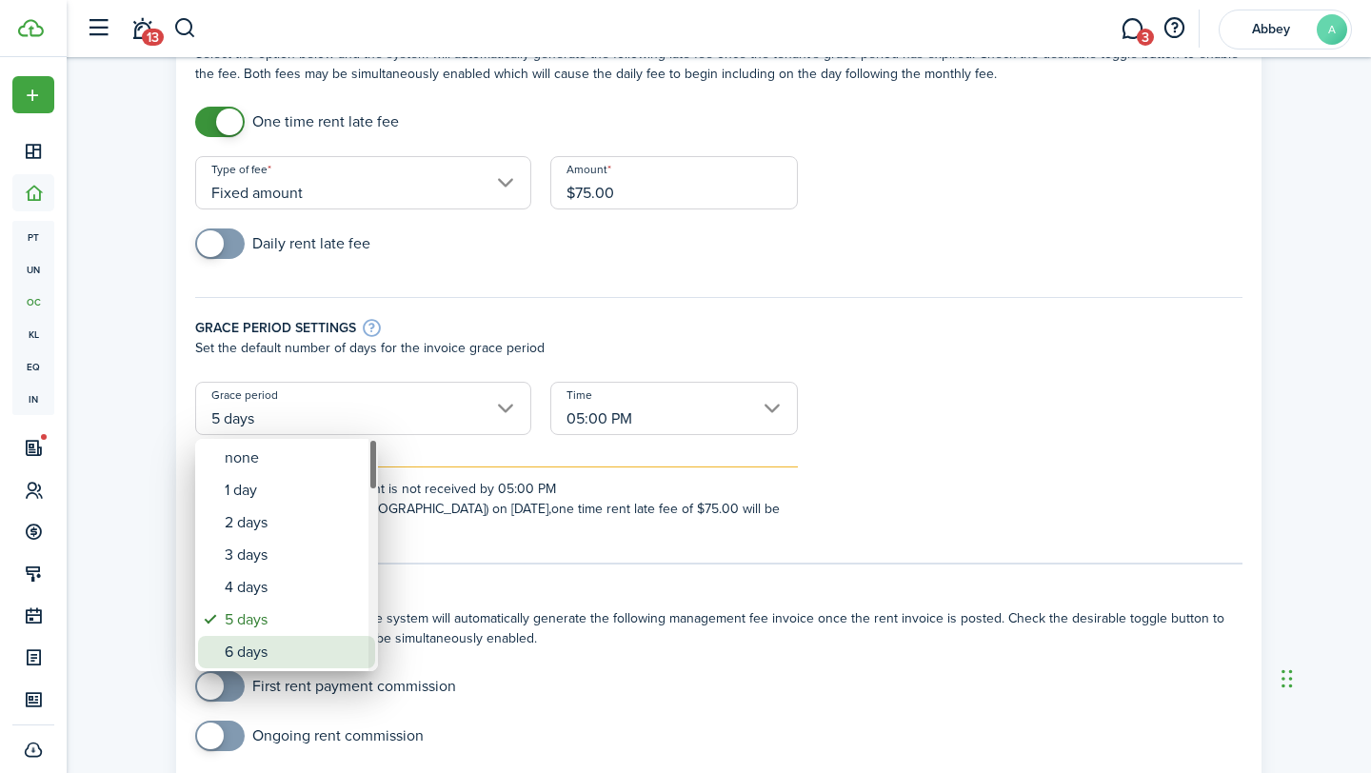
click at [275, 639] on div "6 days" at bounding box center [294, 652] width 139 height 32
type input "6 days"
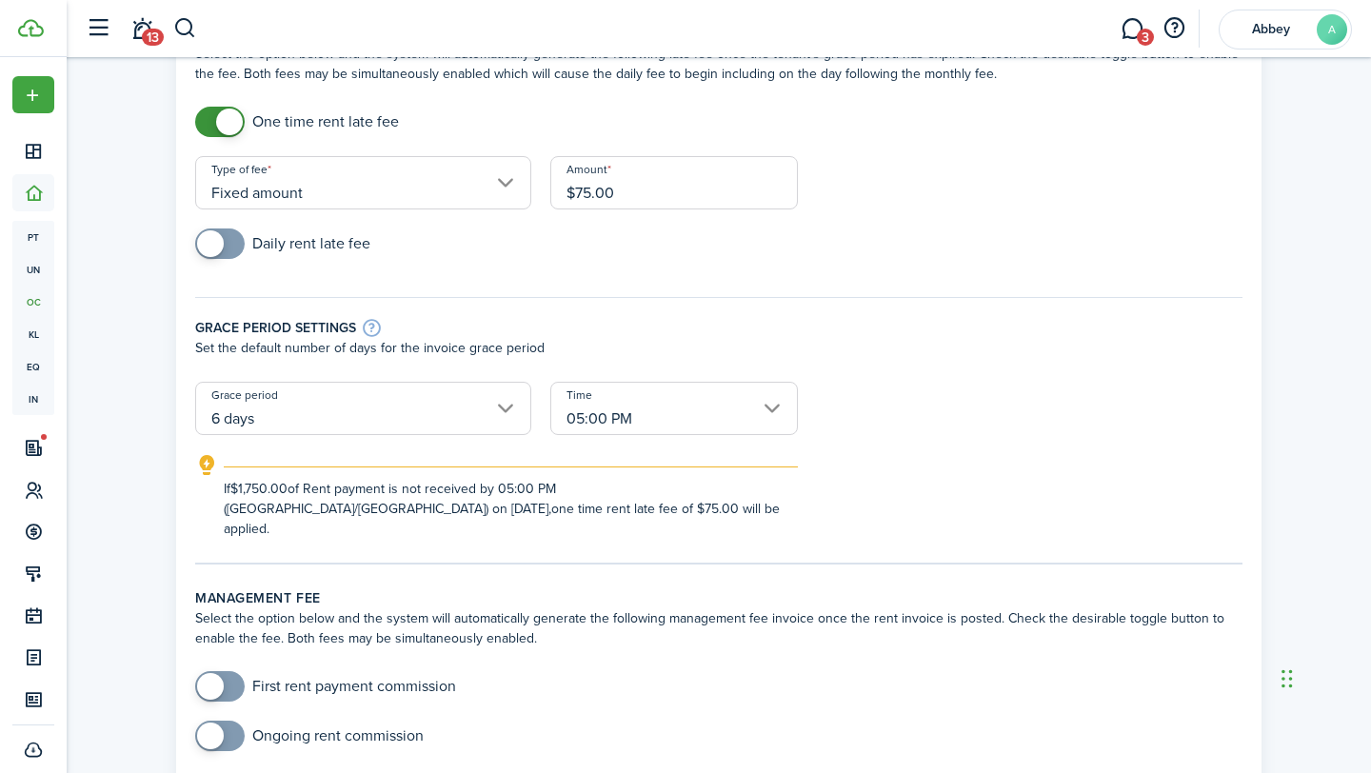
click at [663, 394] on input "05:00 PM" at bounding box center [673, 408] width 247 height 53
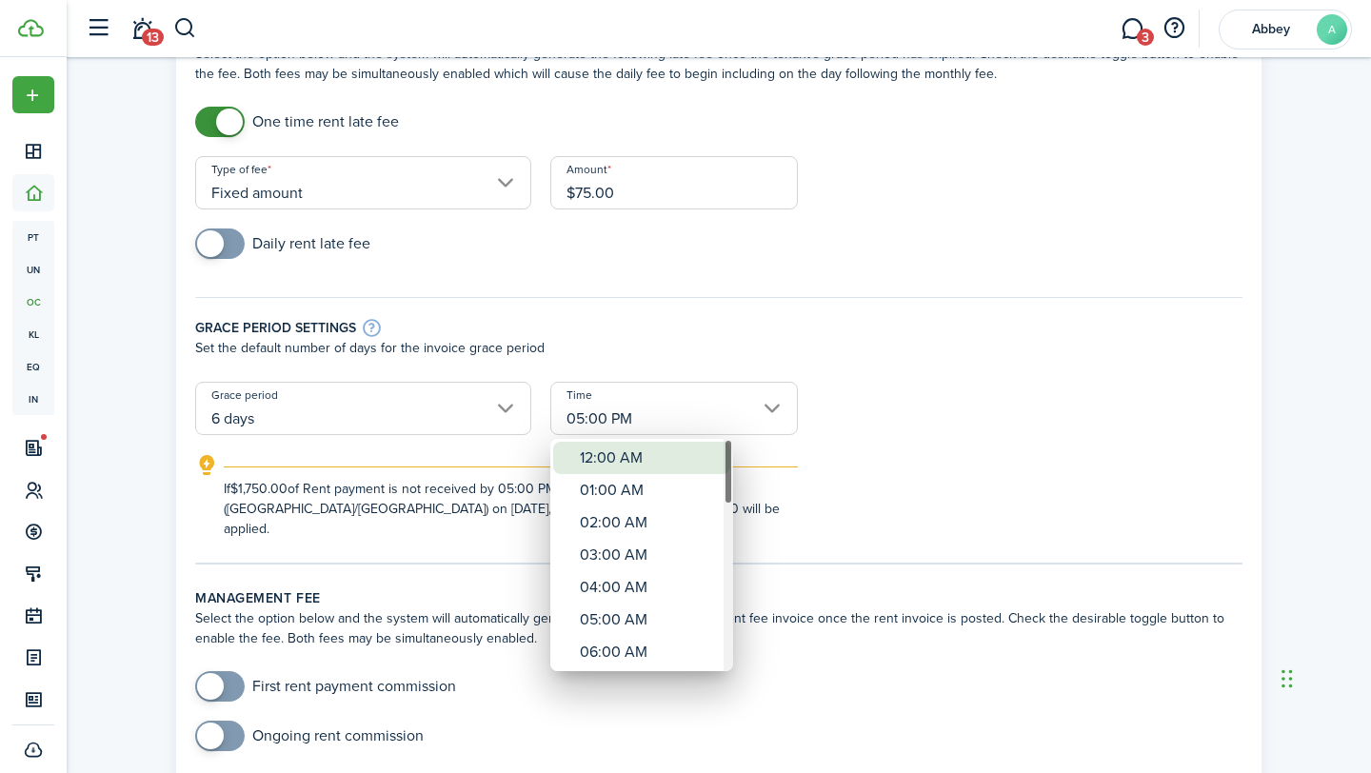
click at [627, 463] on div "12:00 AM" at bounding box center [649, 458] width 139 height 32
type input "12:00 AM"
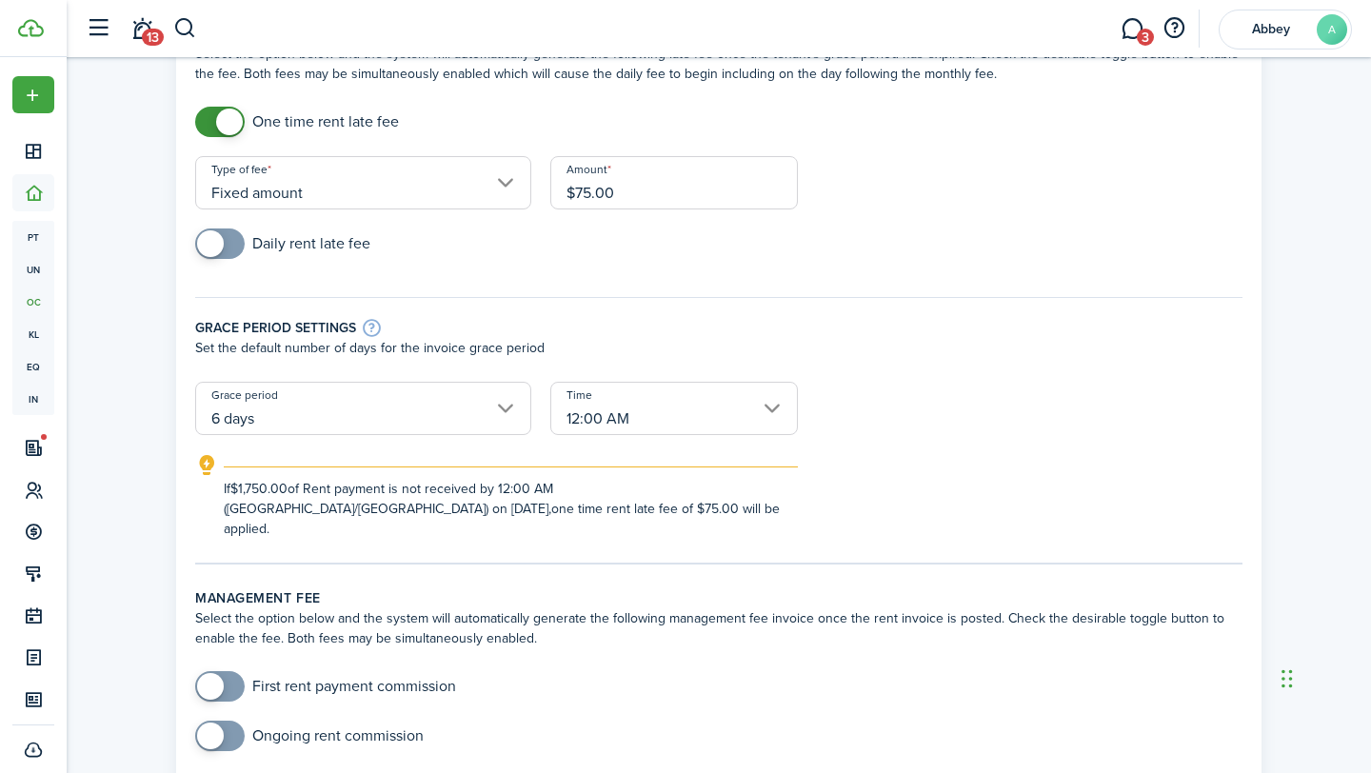
click at [616, 522] on tc-wizard-step "Late fee settings Select the option below and the system will automatically gen…" at bounding box center [718, 294] width 1047 height 542
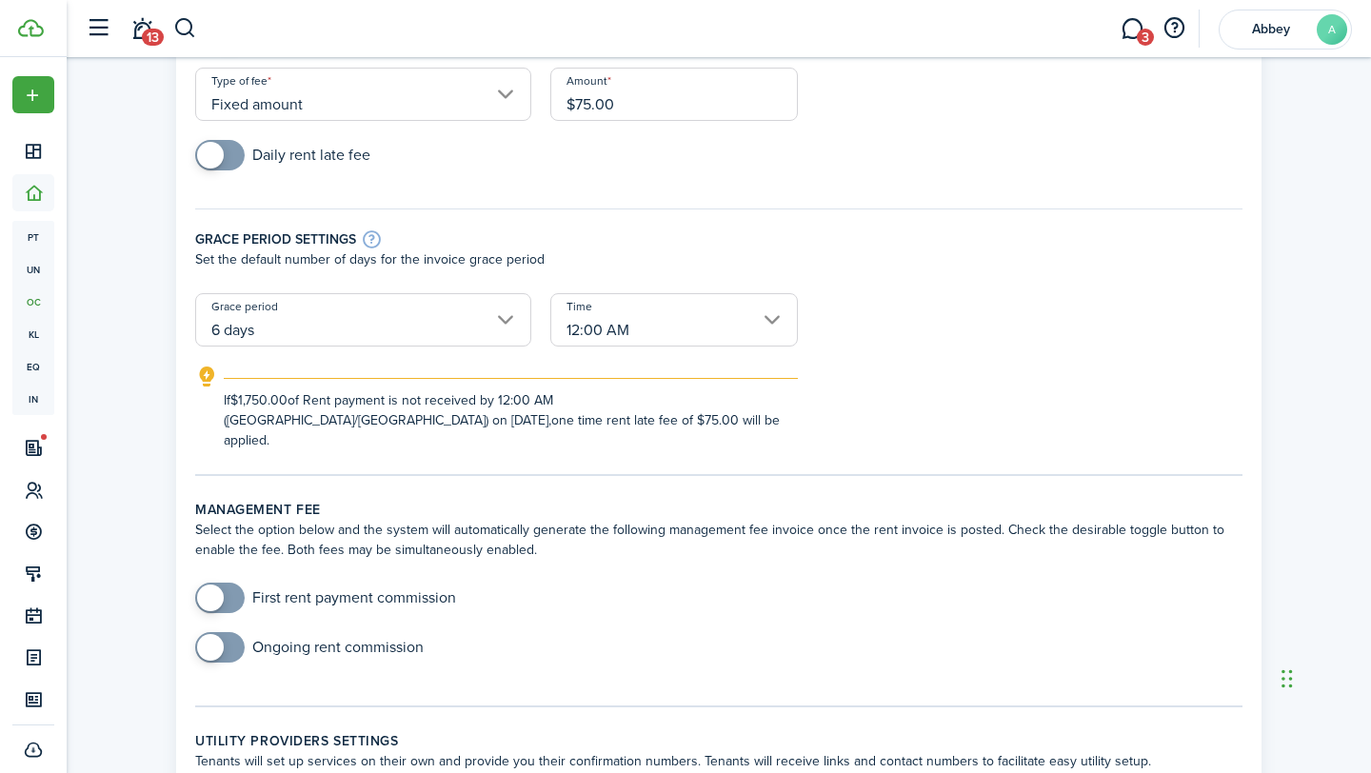
scroll to position [218, 0]
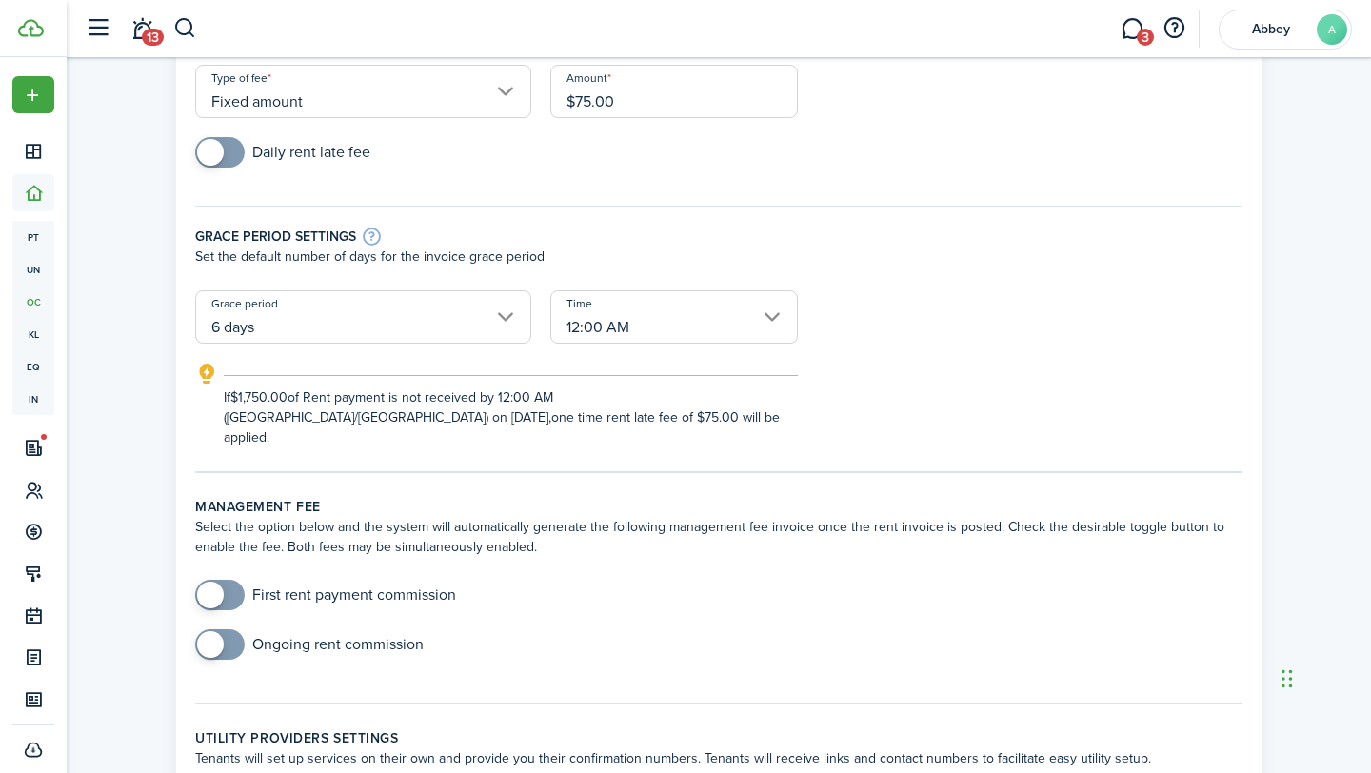
click at [484, 294] on input "6 days" at bounding box center [363, 316] width 336 height 53
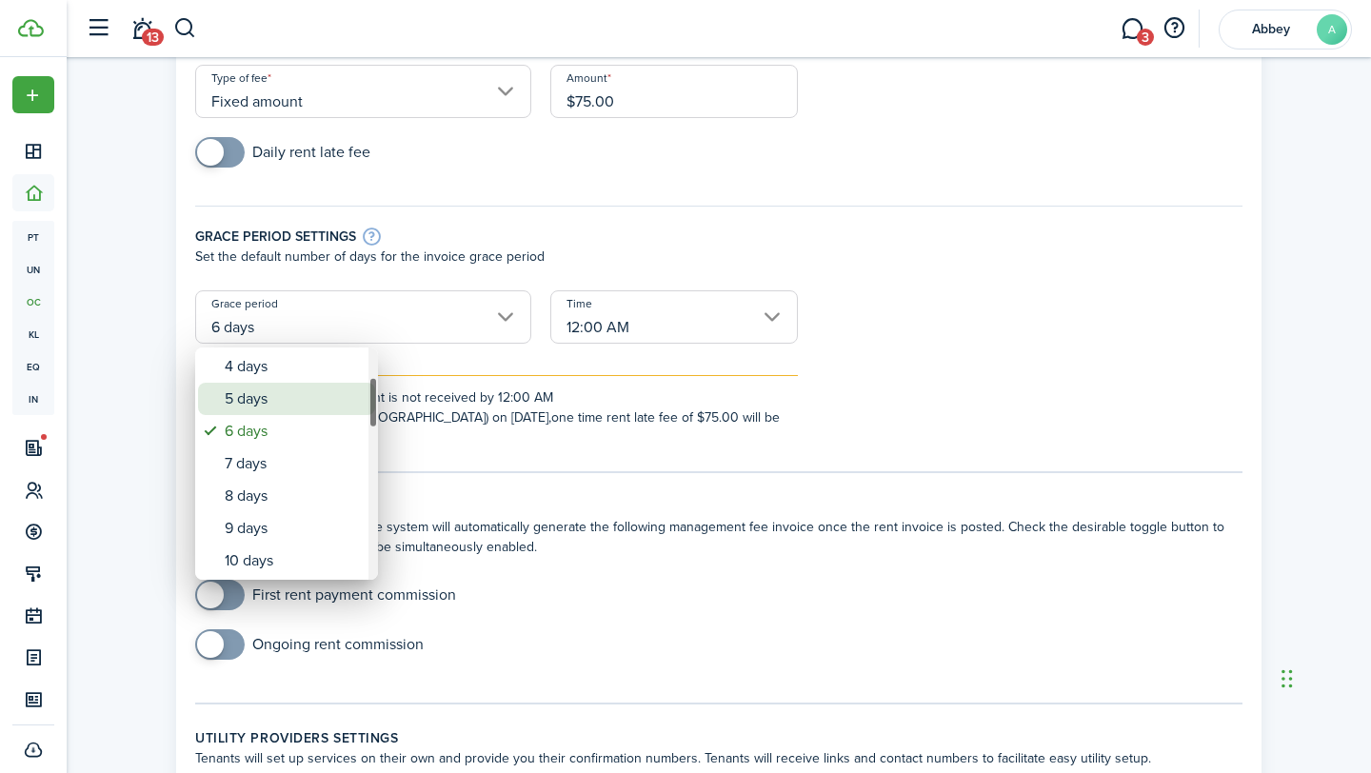
click at [283, 385] on div "5 days" at bounding box center [294, 399] width 139 height 32
click at [268, 389] on div "5 days" at bounding box center [294, 399] width 139 height 32
type input "5 days"
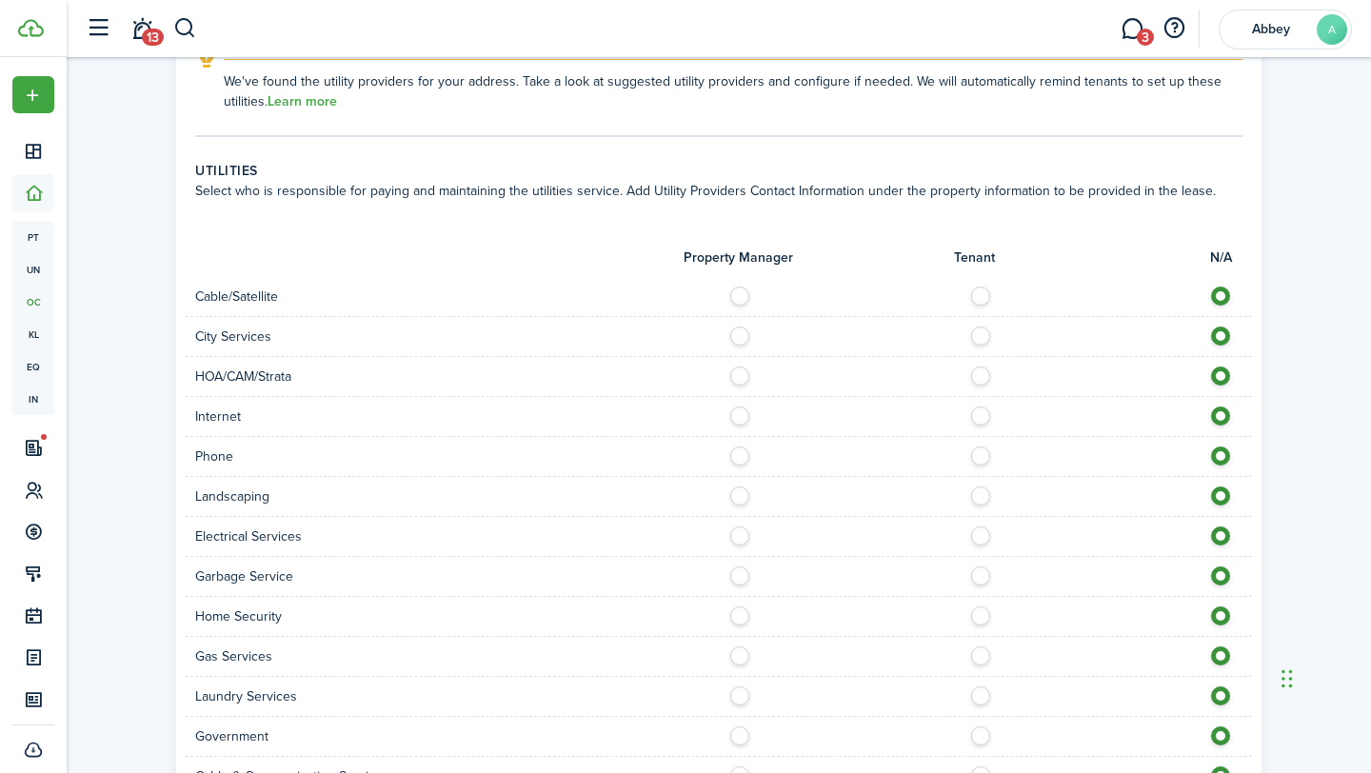
scroll to position [1255, 0]
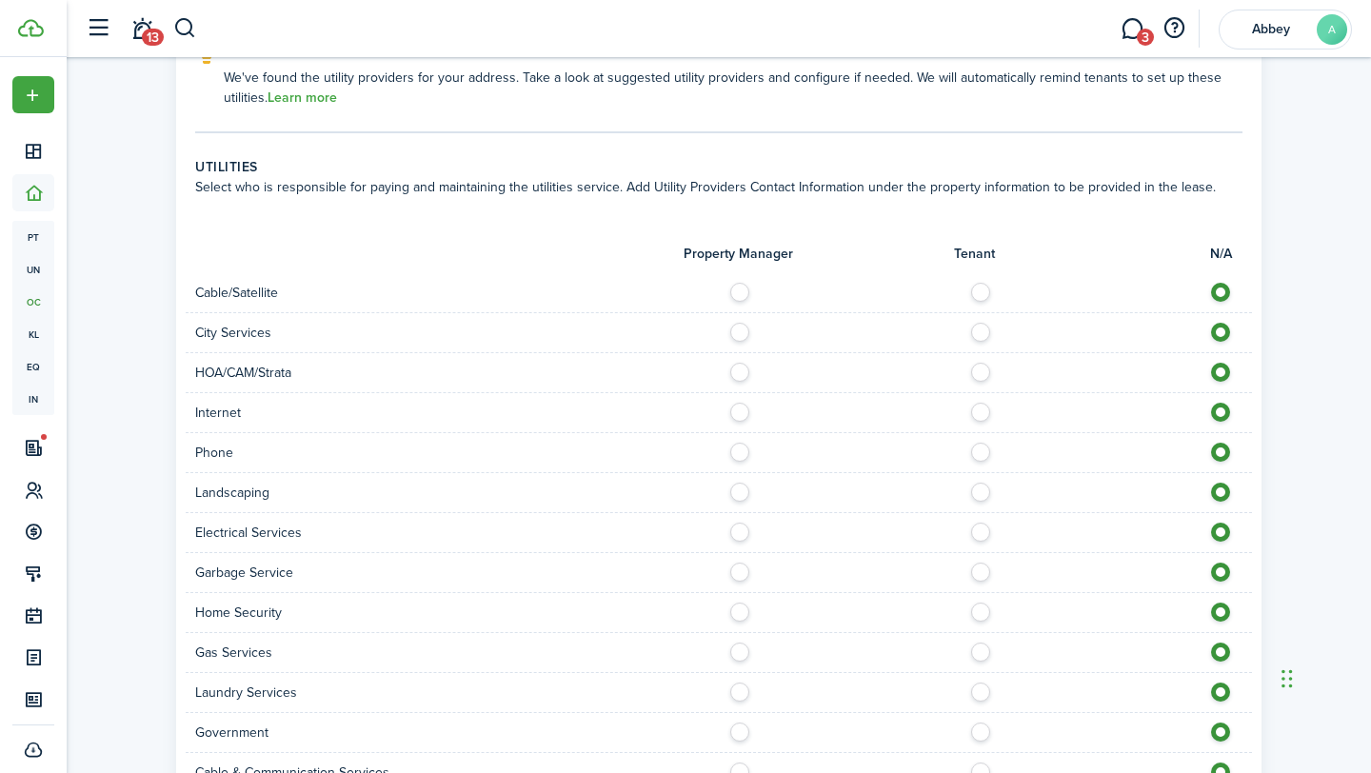
click at [987, 283] on label at bounding box center [985, 288] width 33 height 10
radio input "true"
click at [979, 403] on label at bounding box center [985, 408] width 33 height 10
radio input "true"
click at [978, 443] on label at bounding box center [985, 448] width 33 height 10
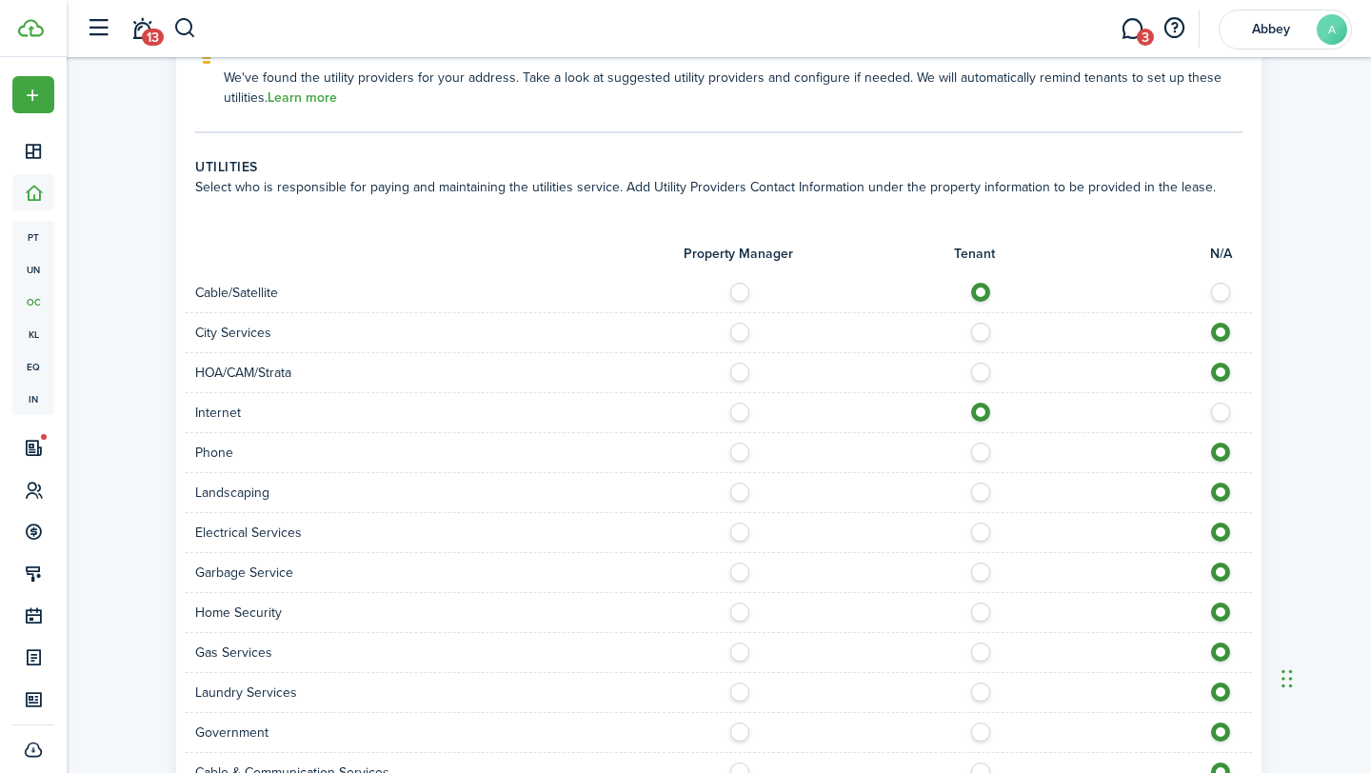
radio input "true"
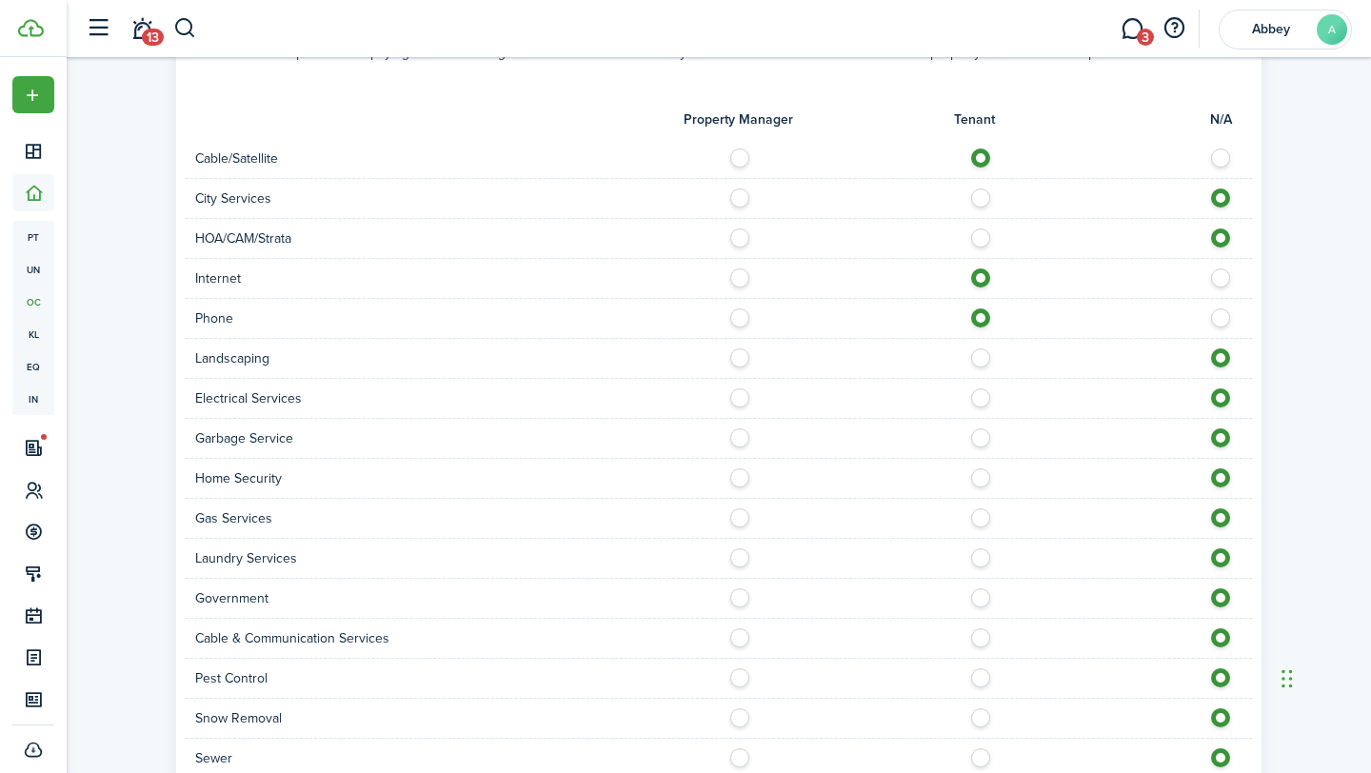
scroll to position [1394, 0]
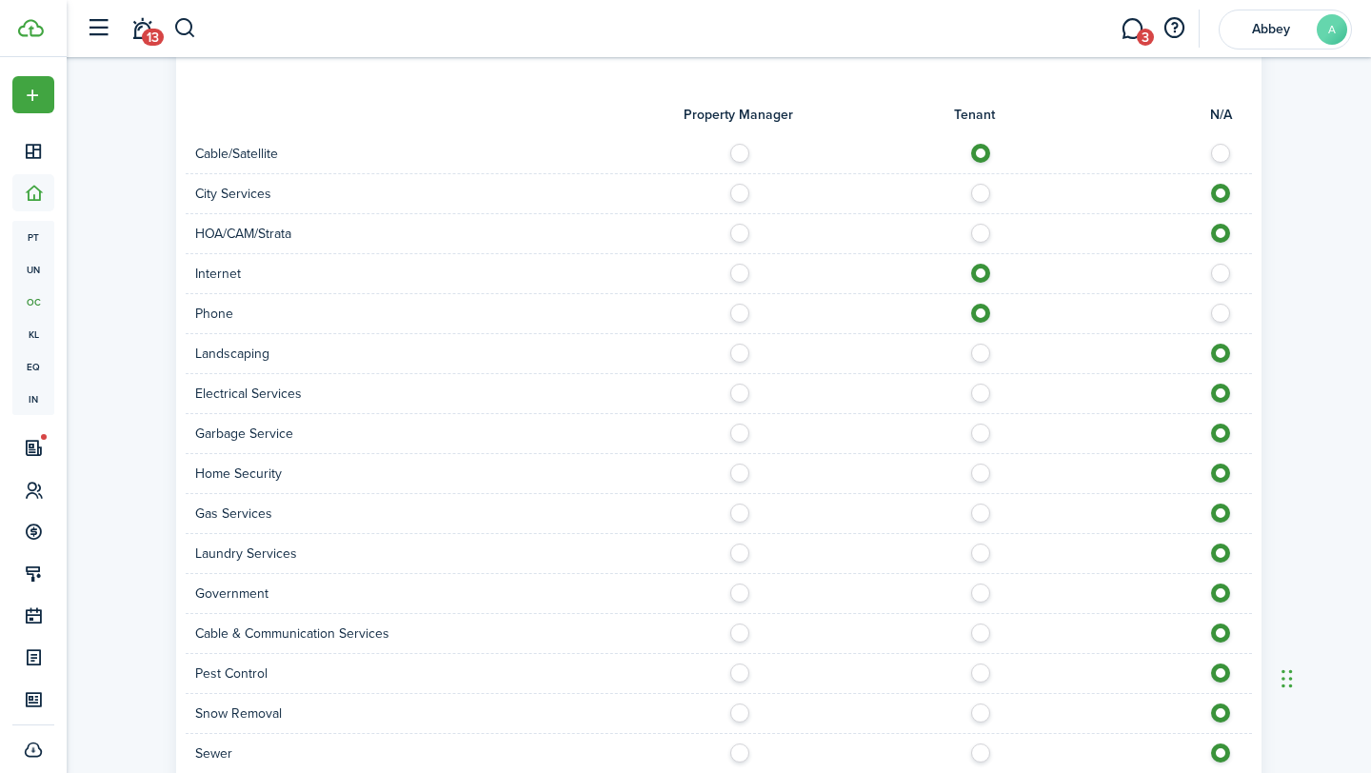
click at [981, 384] on label at bounding box center [985, 389] width 33 height 10
radio input "true"
click at [976, 463] on label at bounding box center [985, 468] width 33 height 10
radio input "true"
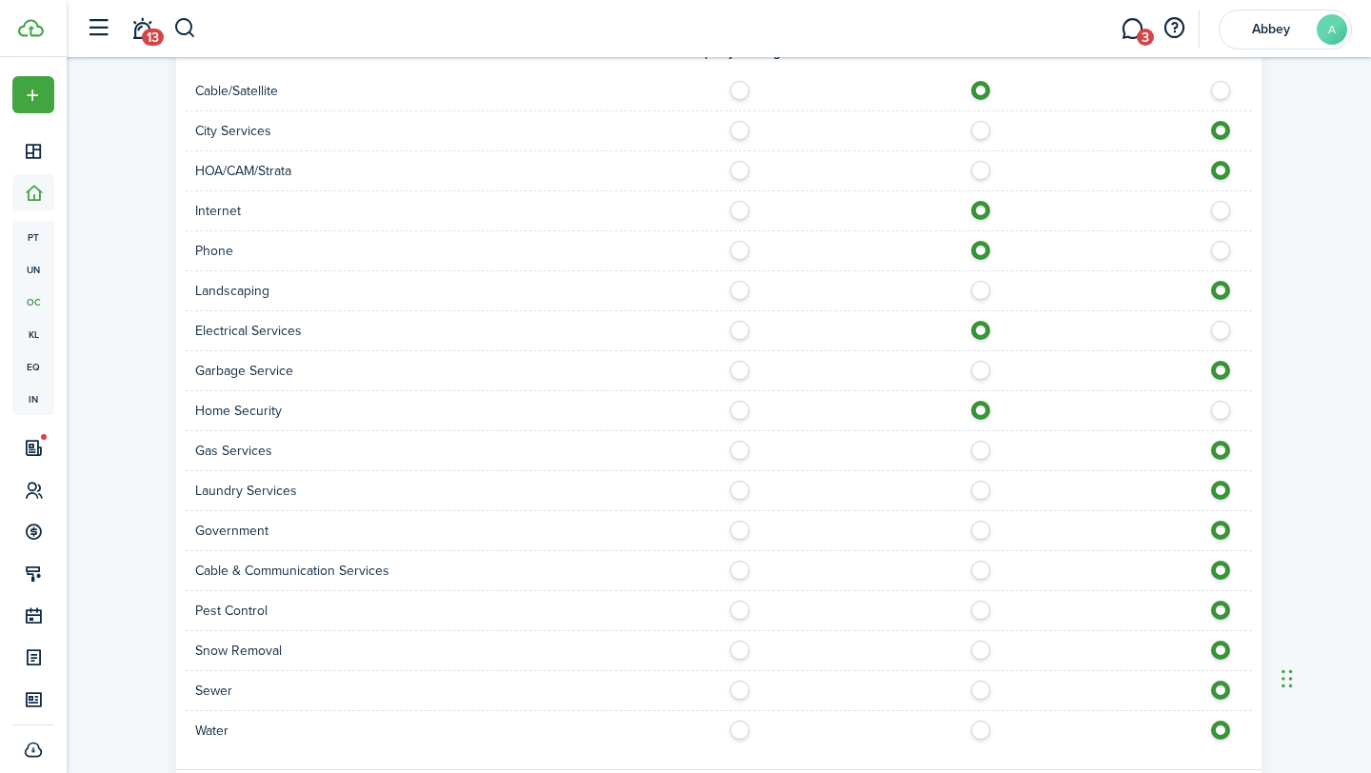
click at [979, 441] on label at bounding box center [985, 446] width 33 height 10
radio input "true"
click at [979, 481] on label at bounding box center [985, 486] width 33 height 10
radio input "true"
click at [982, 561] on label at bounding box center [985, 566] width 33 height 10
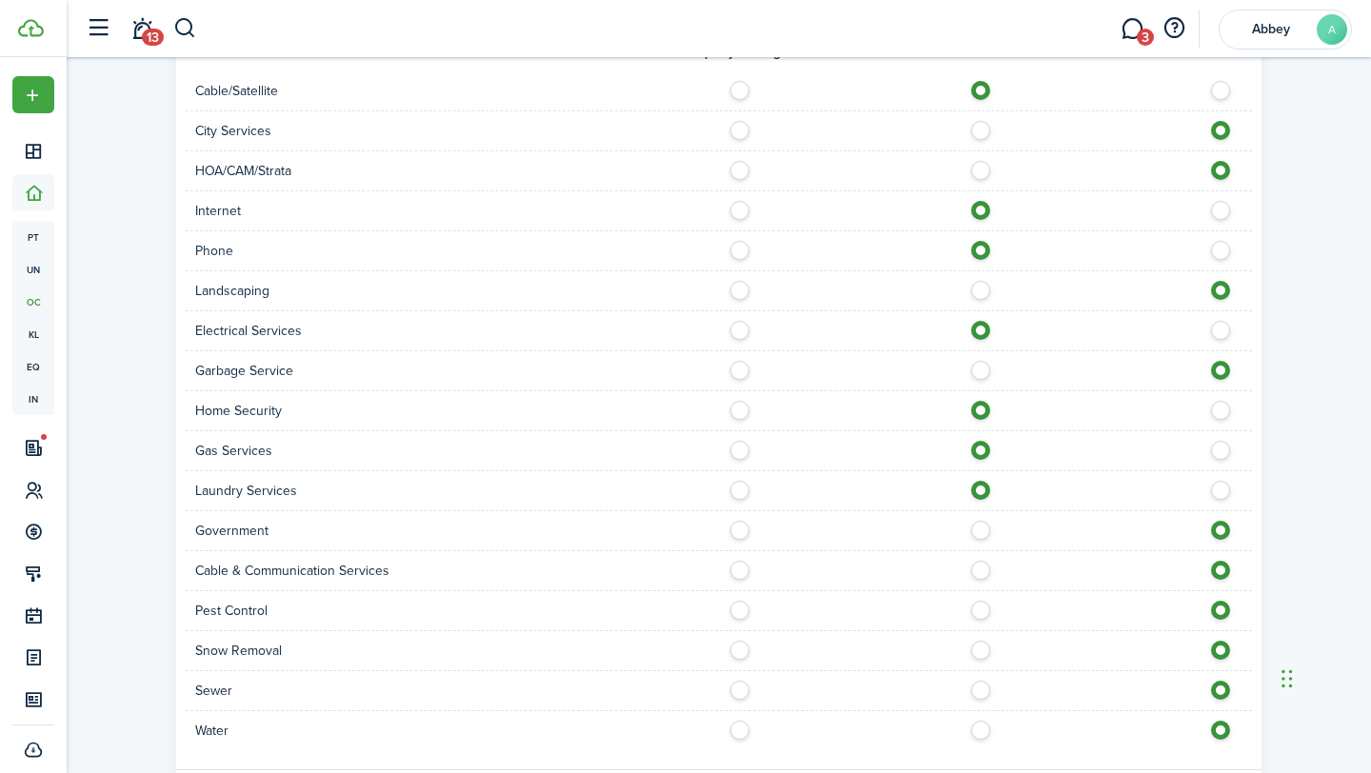
radio input "true"
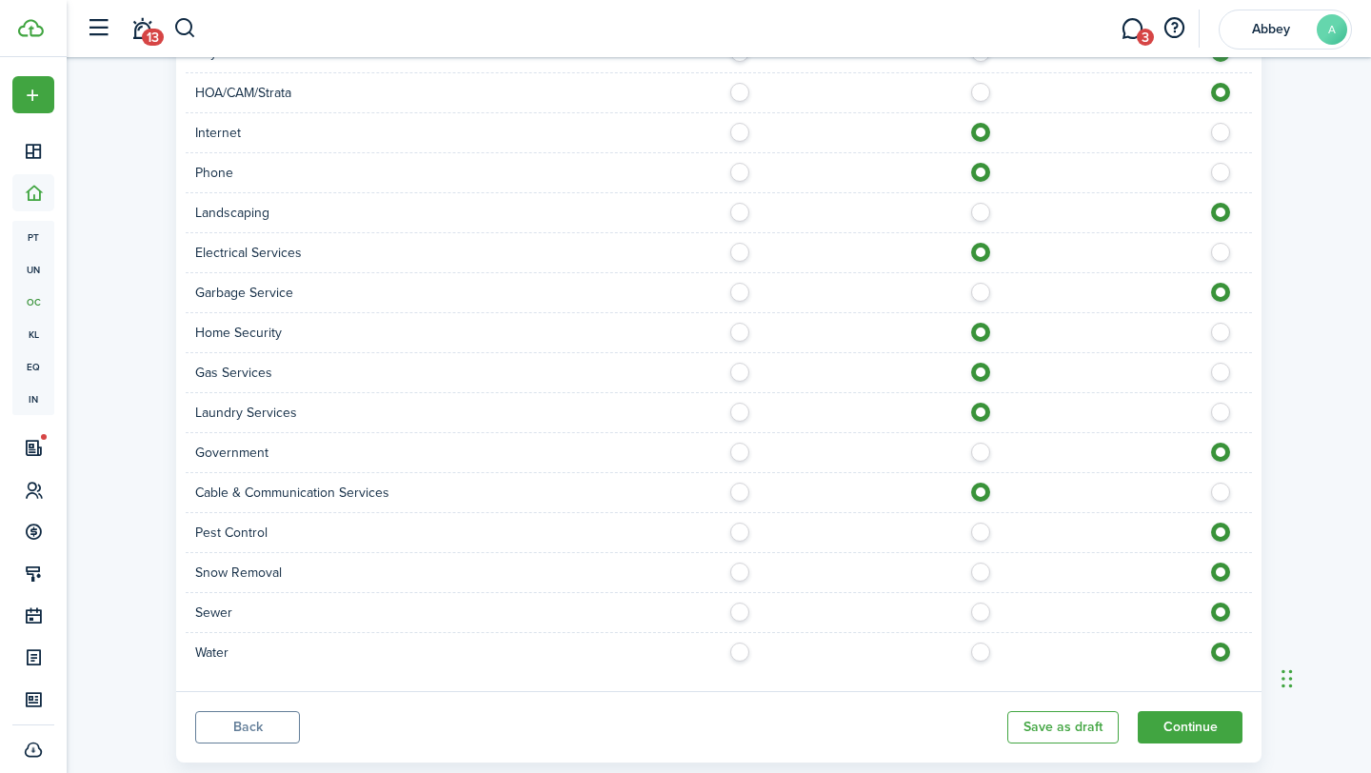
scroll to position [1557, 0]
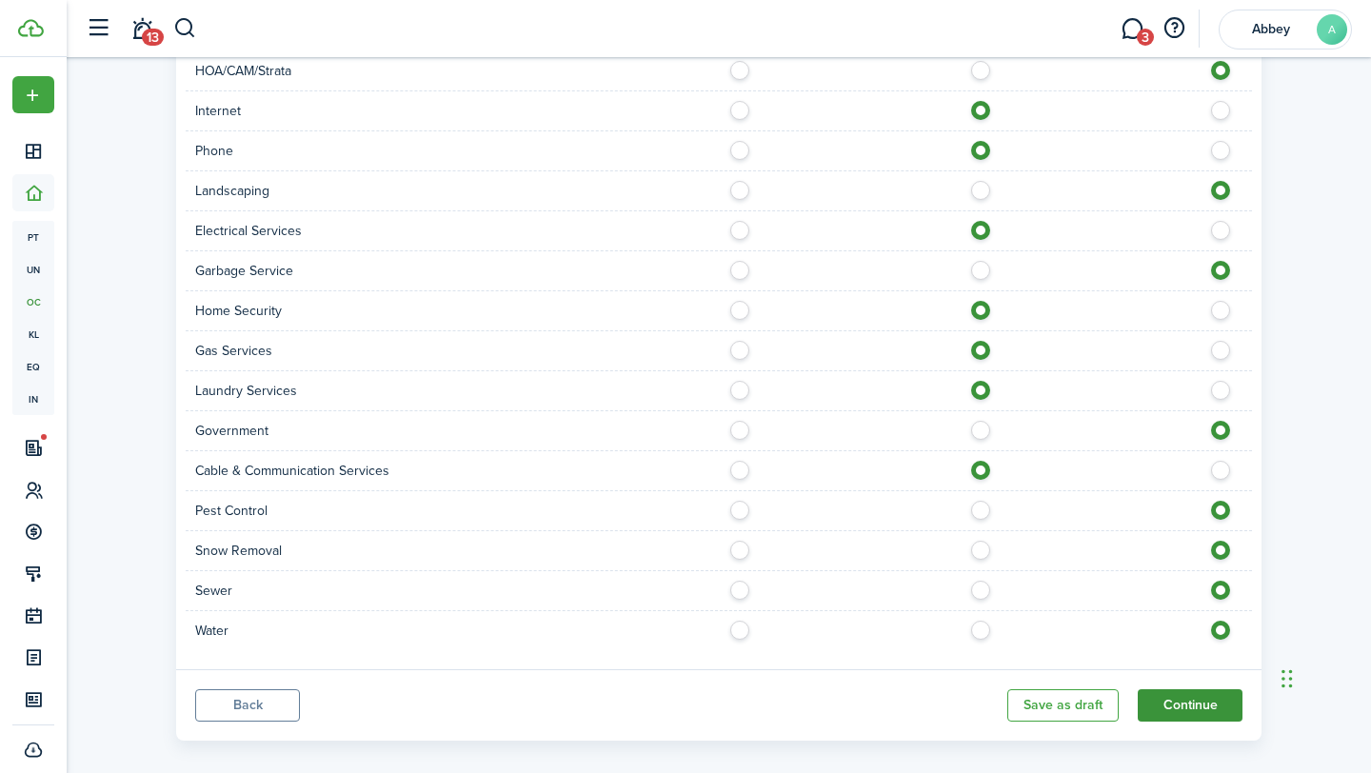
click at [1167, 689] on button "Continue" at bounding box center [1189, 705] width 105 height 32
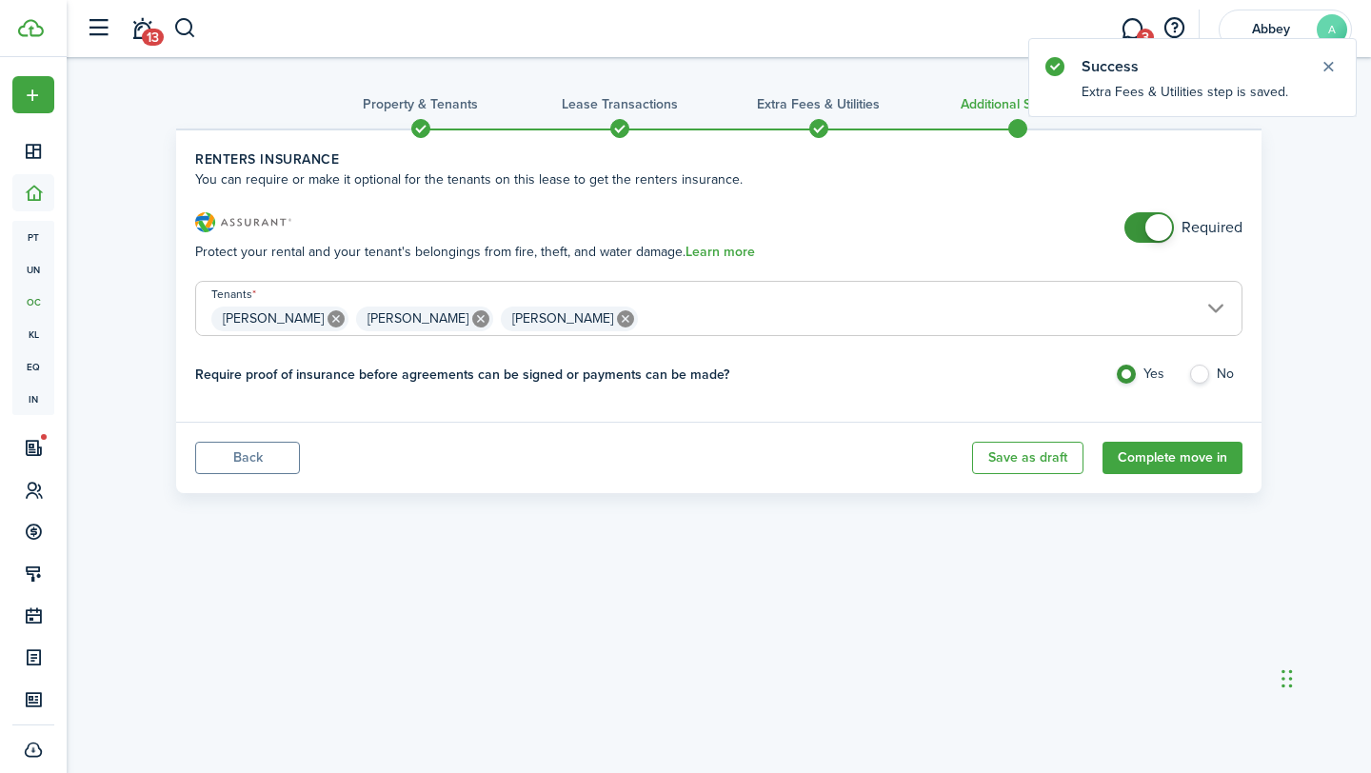
checkbox input "false"
click at [1146, 237] on span at bounding box center [1148, 227] width 19 height 30
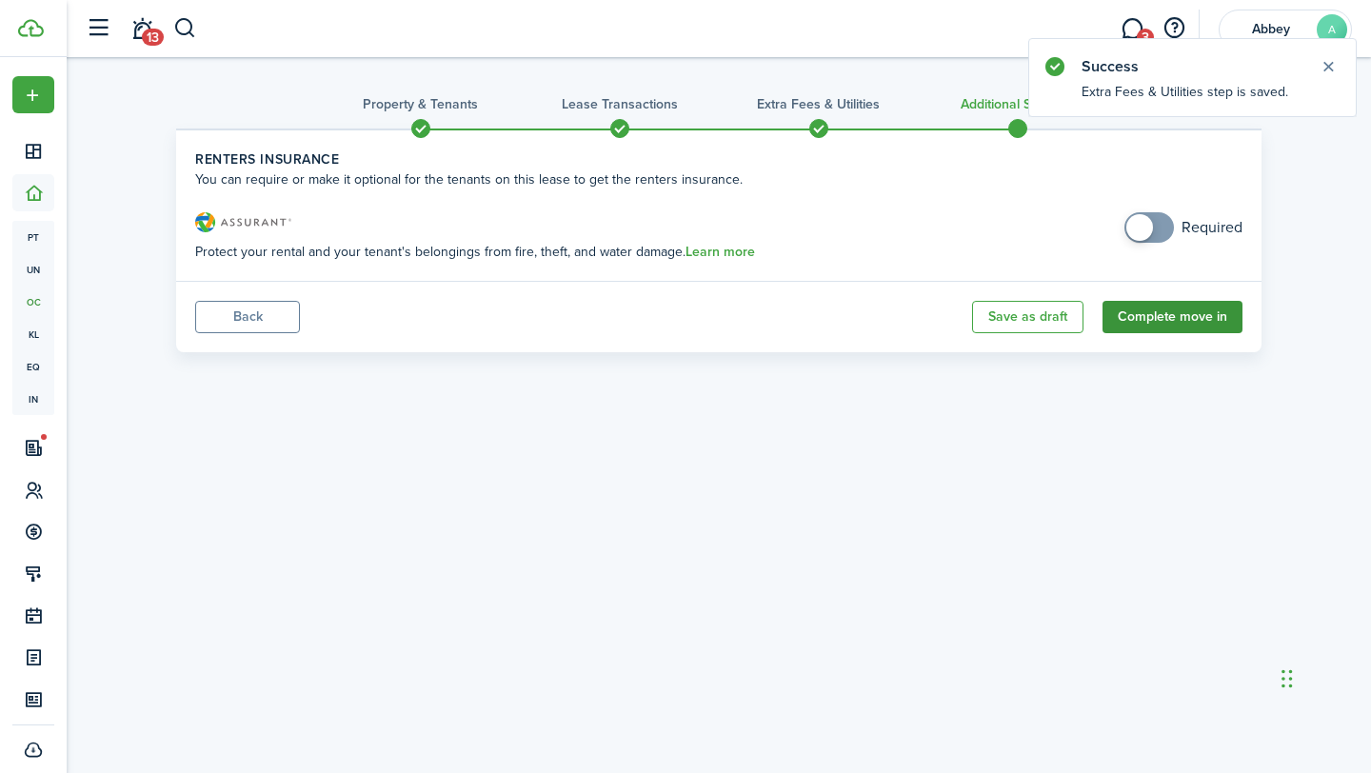
click at [1135, 325] on button "Complete move in" at bounding box center [1172, 317] width 140 height 32
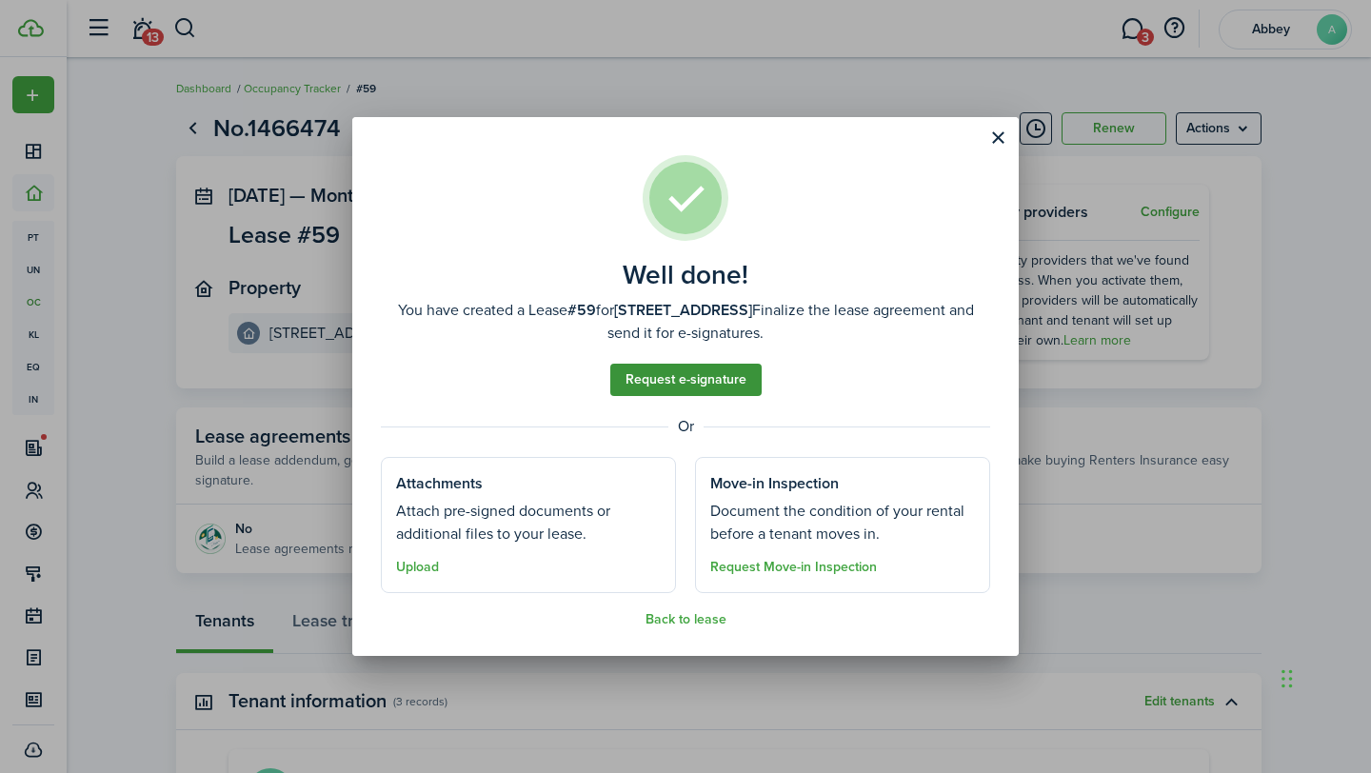
click at [730, 369] on link "Request e-signature" at bounding box center [685, 380] width 151 height 32
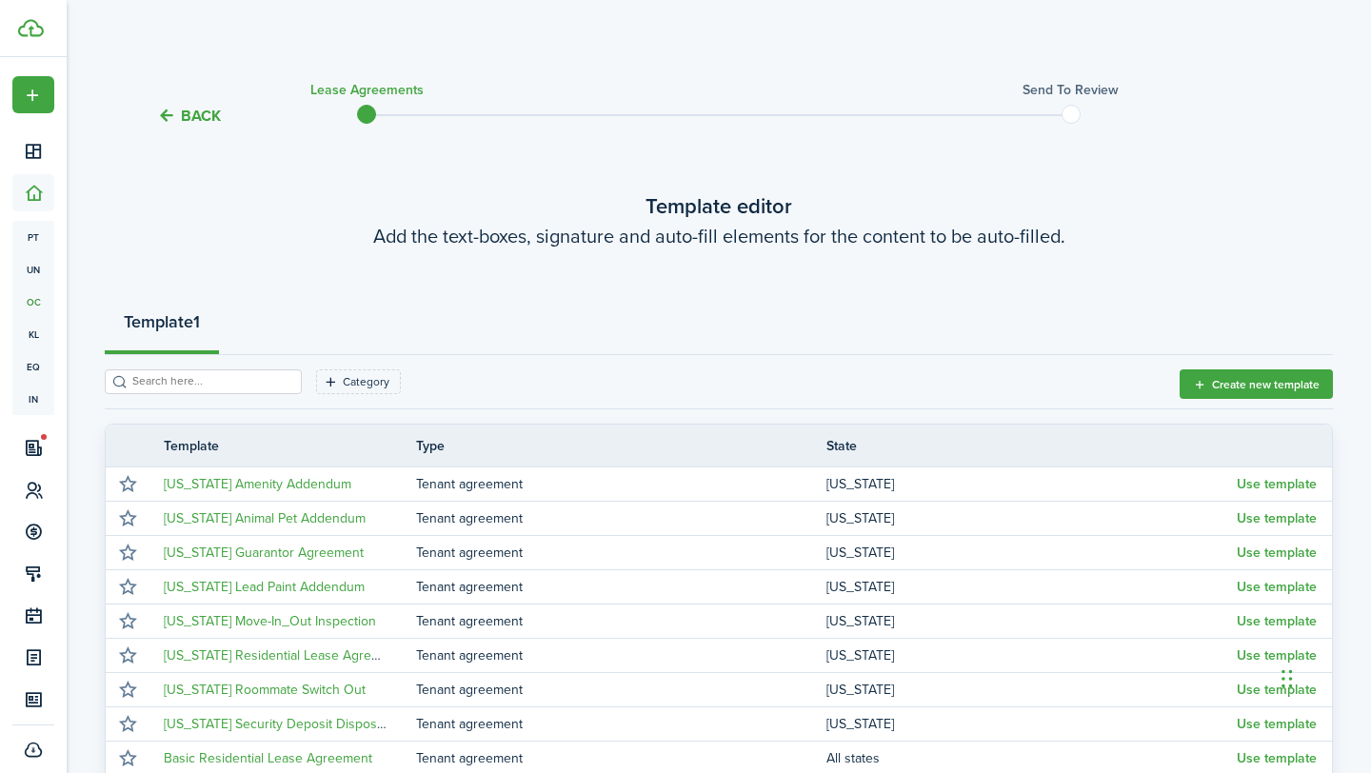
click at [206, 123] on button "Back" at bounding box center [189, 116] width 64 height 20
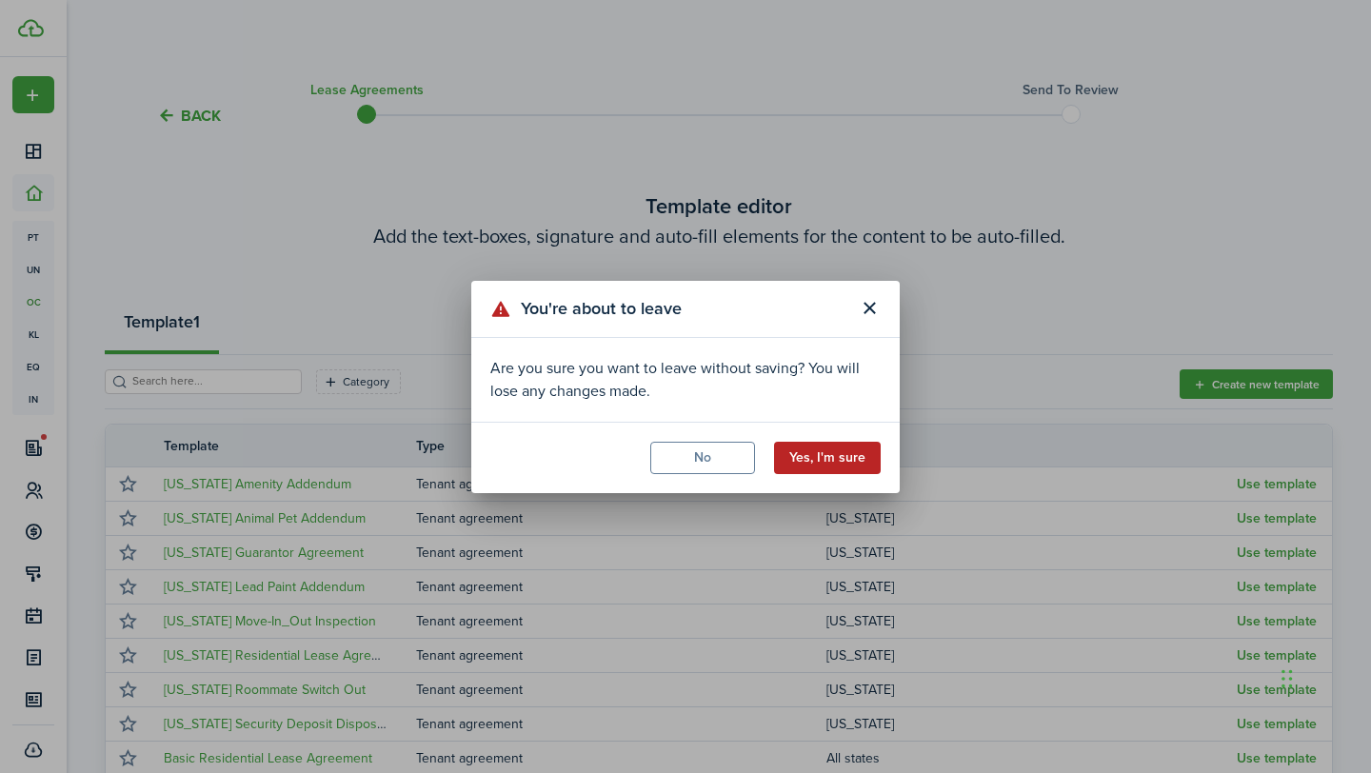
click at [805, 461] on button "Yes, I'm sure" at bounding box center [827, 458] width 107 height 32
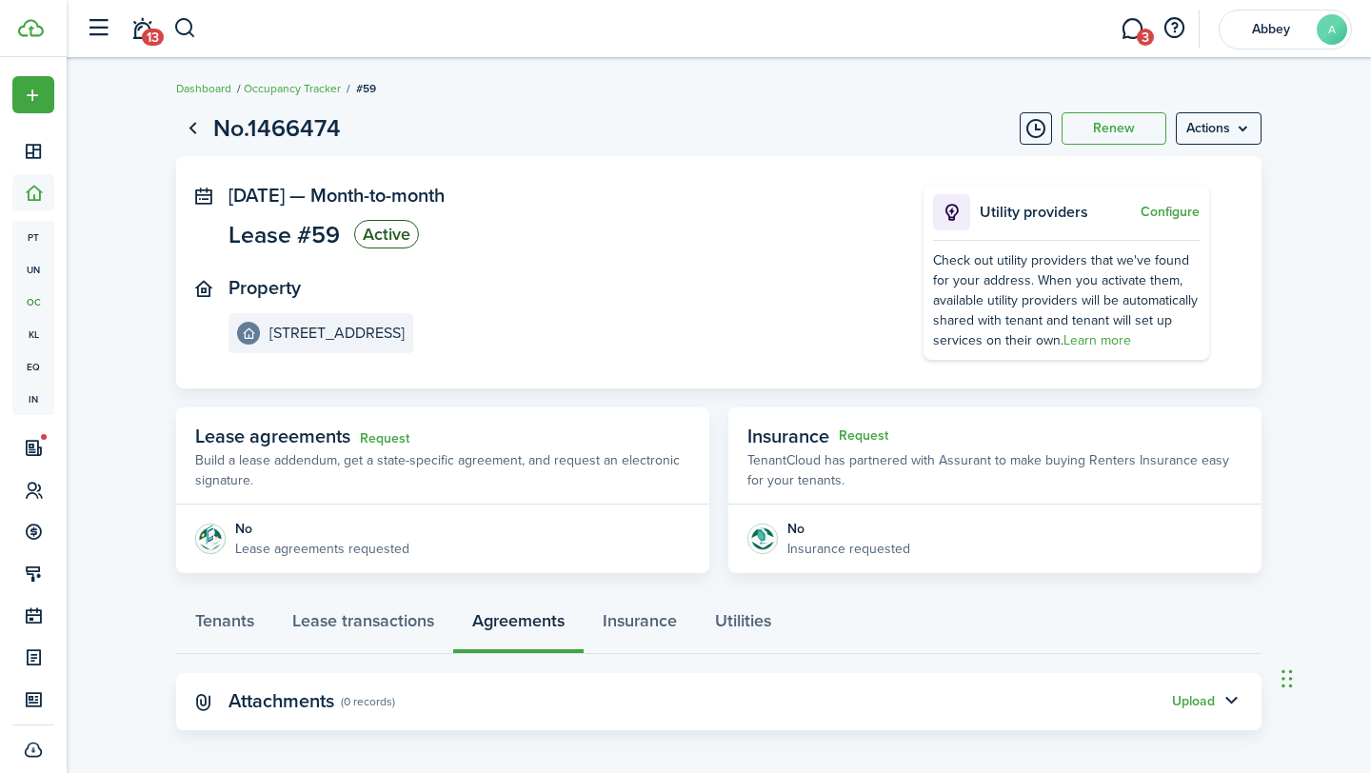
scroll to position [9, 0]
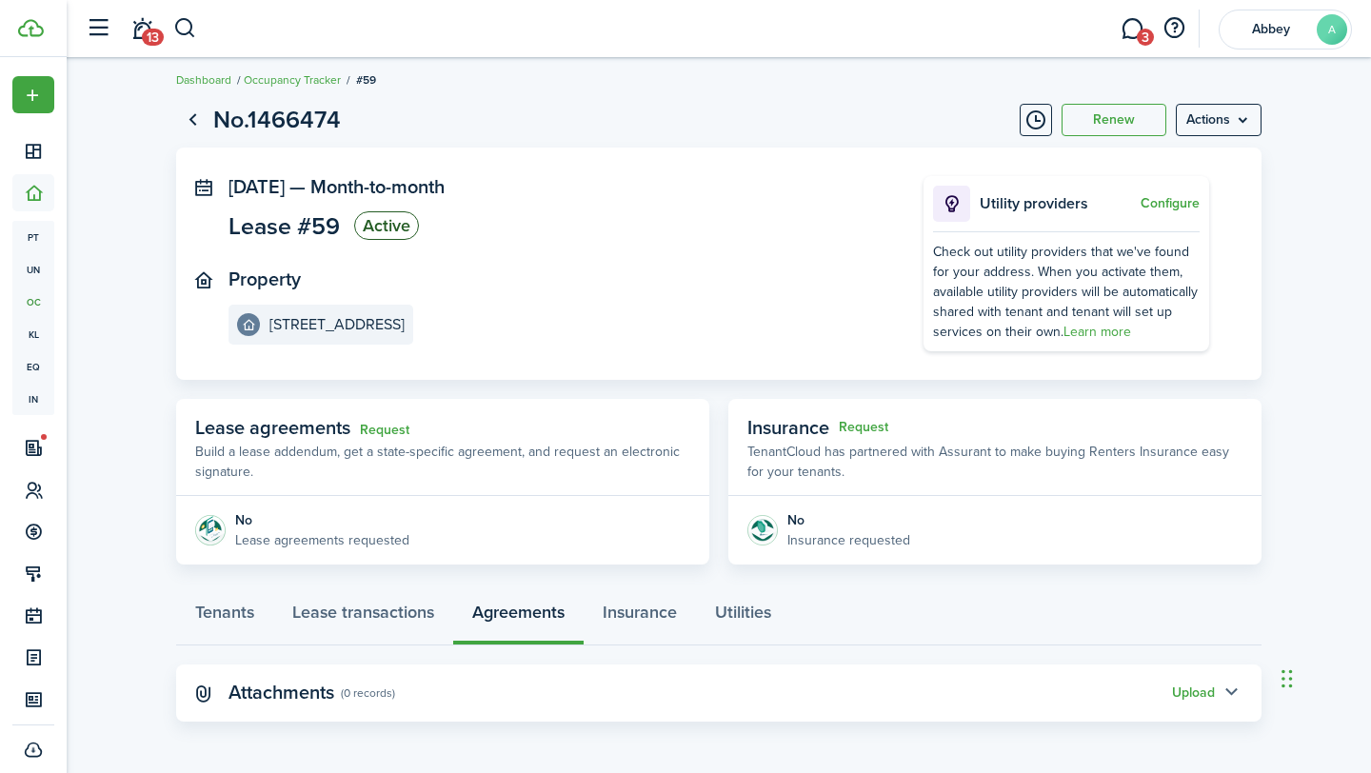
click at [1233, 685] on button "button" at bounding box center [1230, 693] width 32 height 32
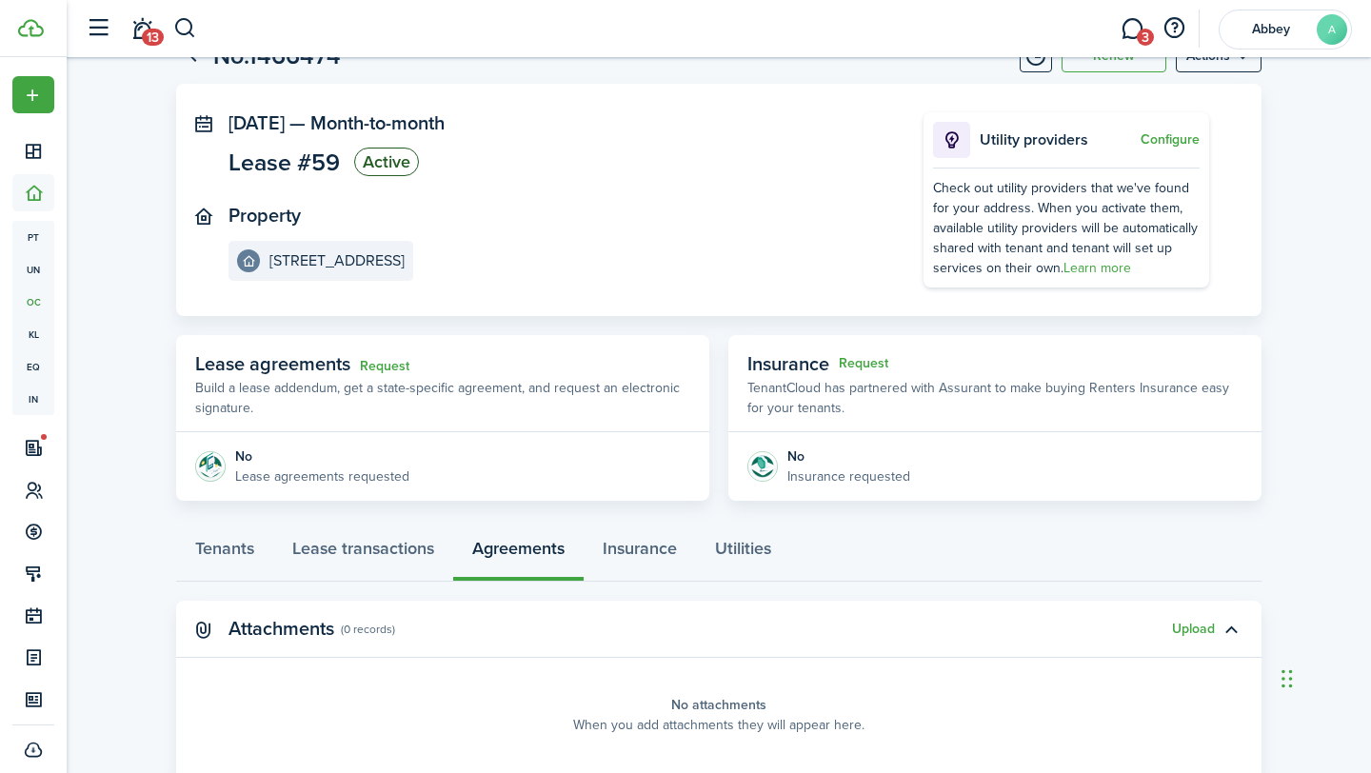
scroll to position [0, 0]
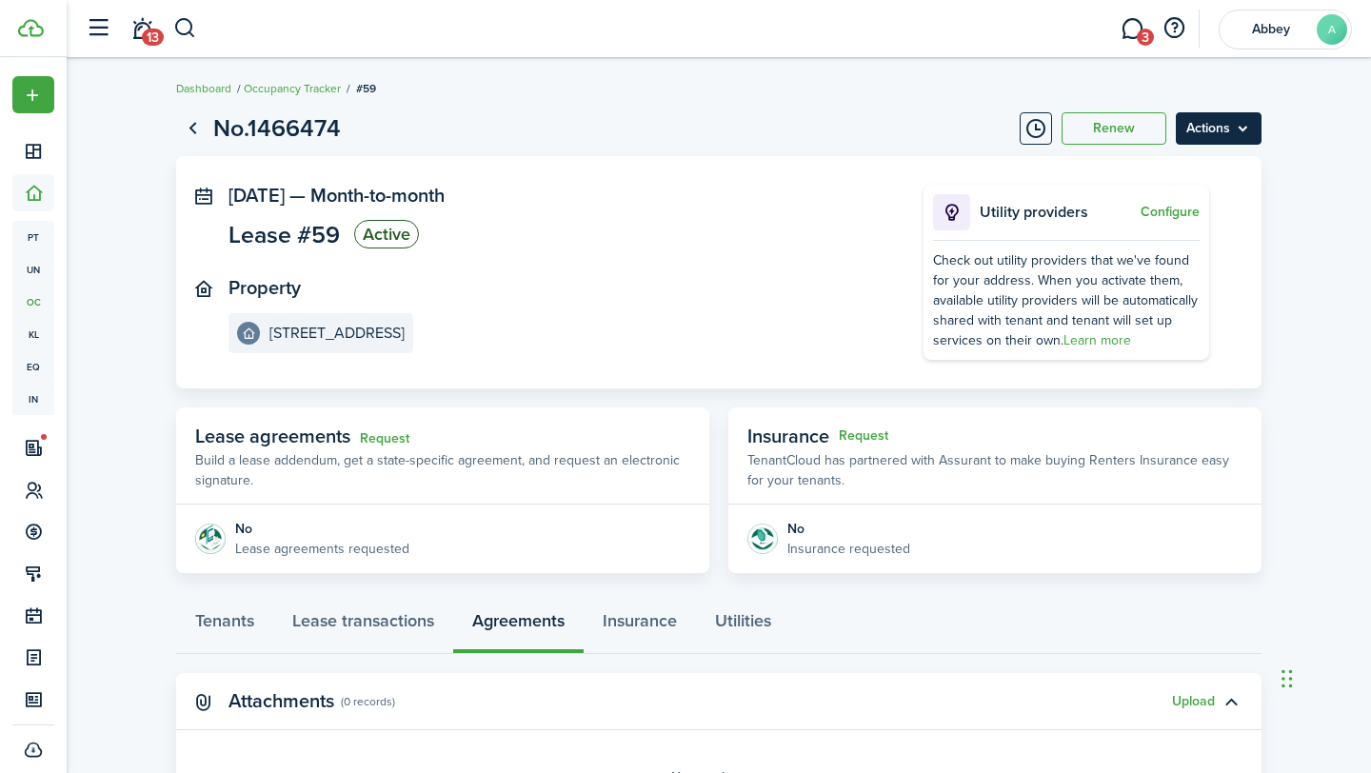
click at [1218, 121] on menu-btn "Actions" at bounding box center [1218, 128] width 86 height 32
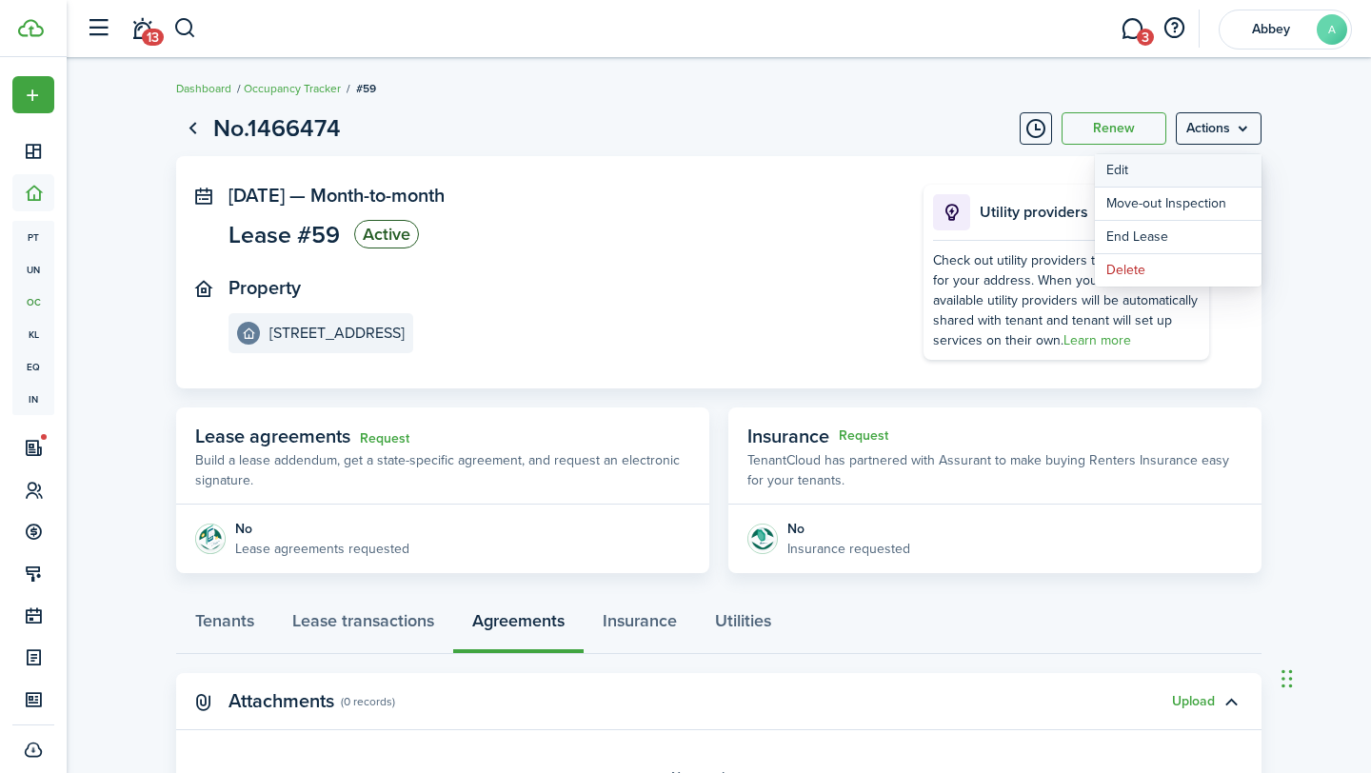
click at [1159, 161] on button "Edit" at bounding box center [1178, 170] width 167 height 32
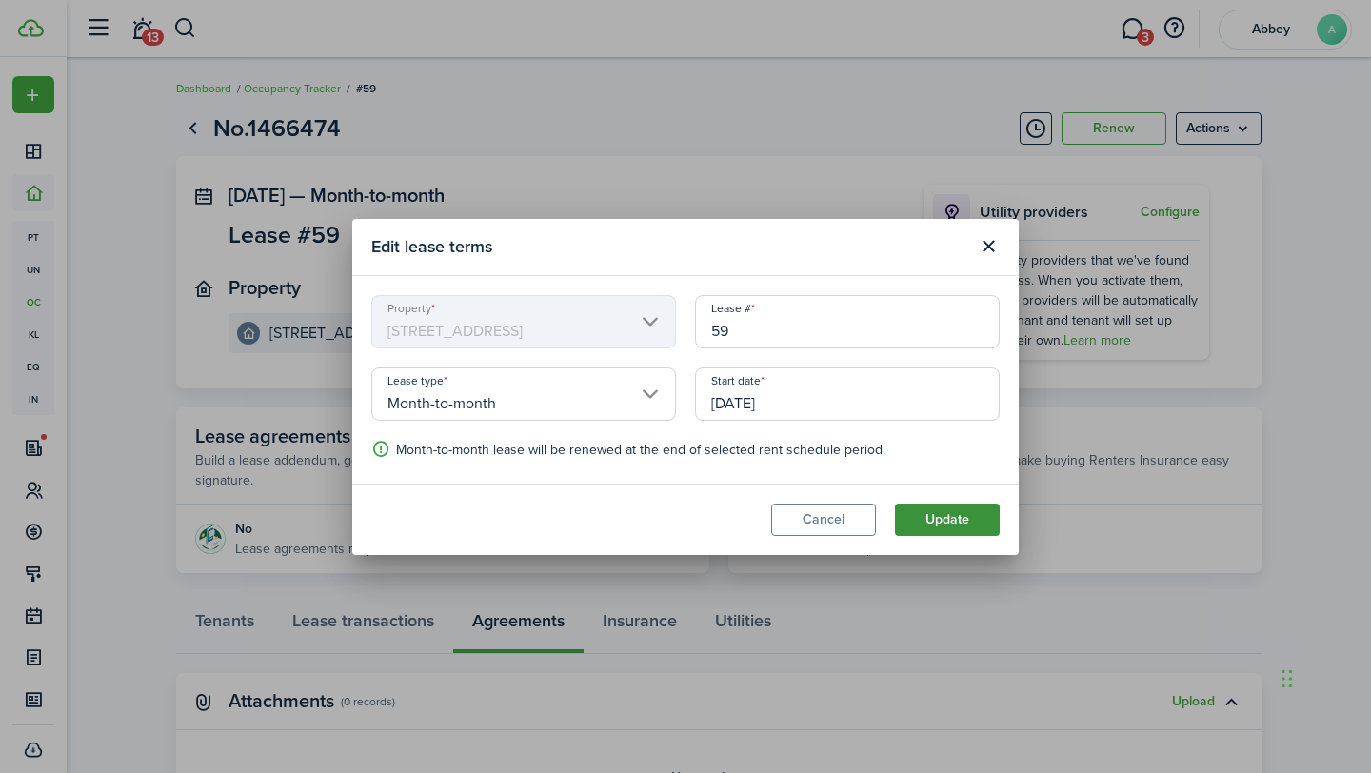
click at [945, 532] on button "Update" at bounding box center [947, 519] width 105 height 32
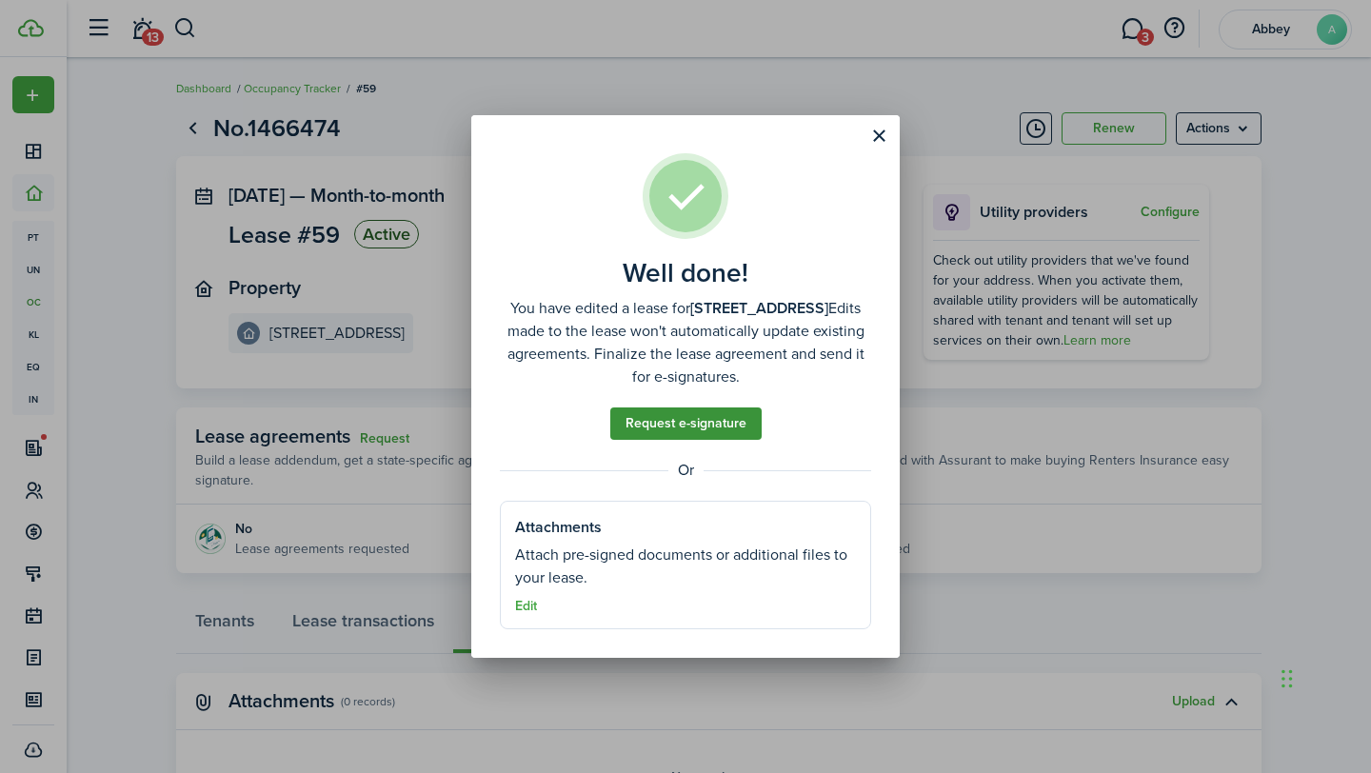
click at [717, 415] on link "Request e-signature" at bounding box center [685, 423] width 151 height 32
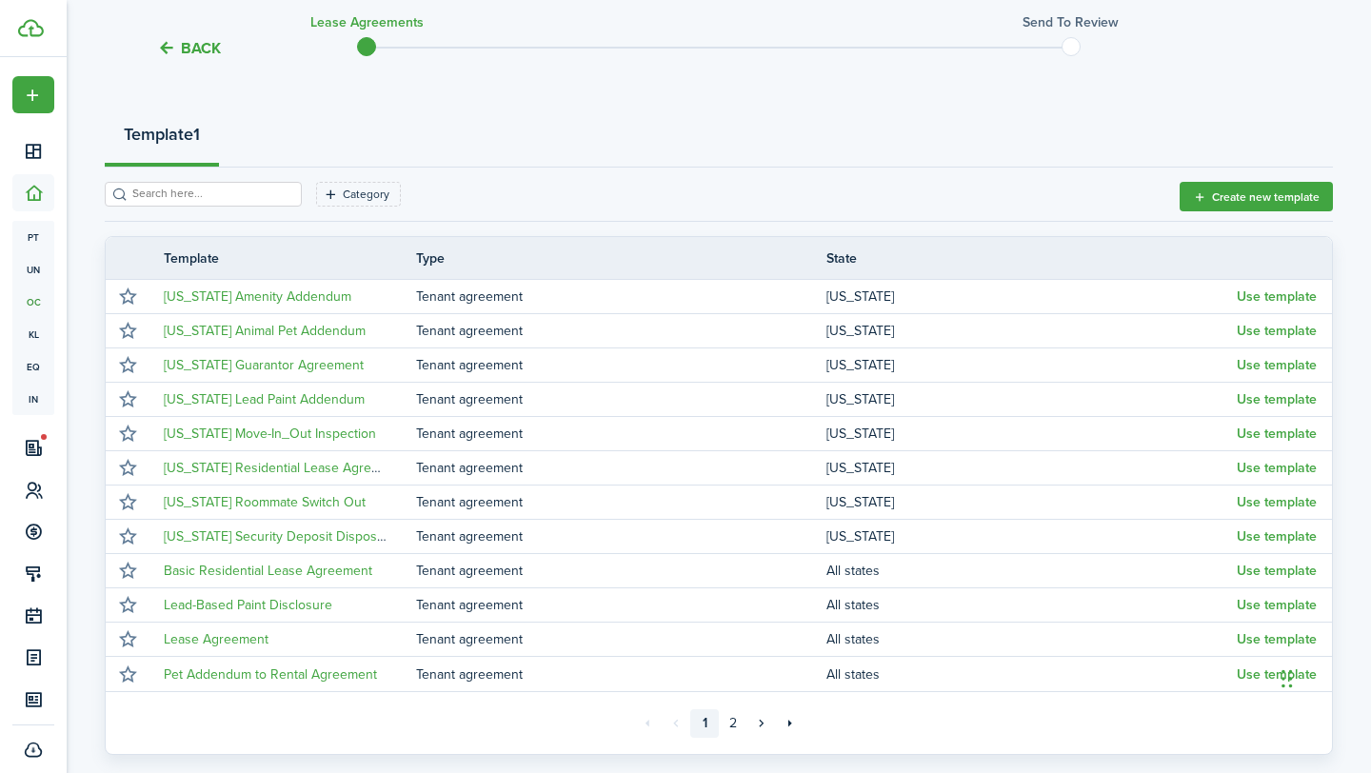
scroll to position [340, 0]
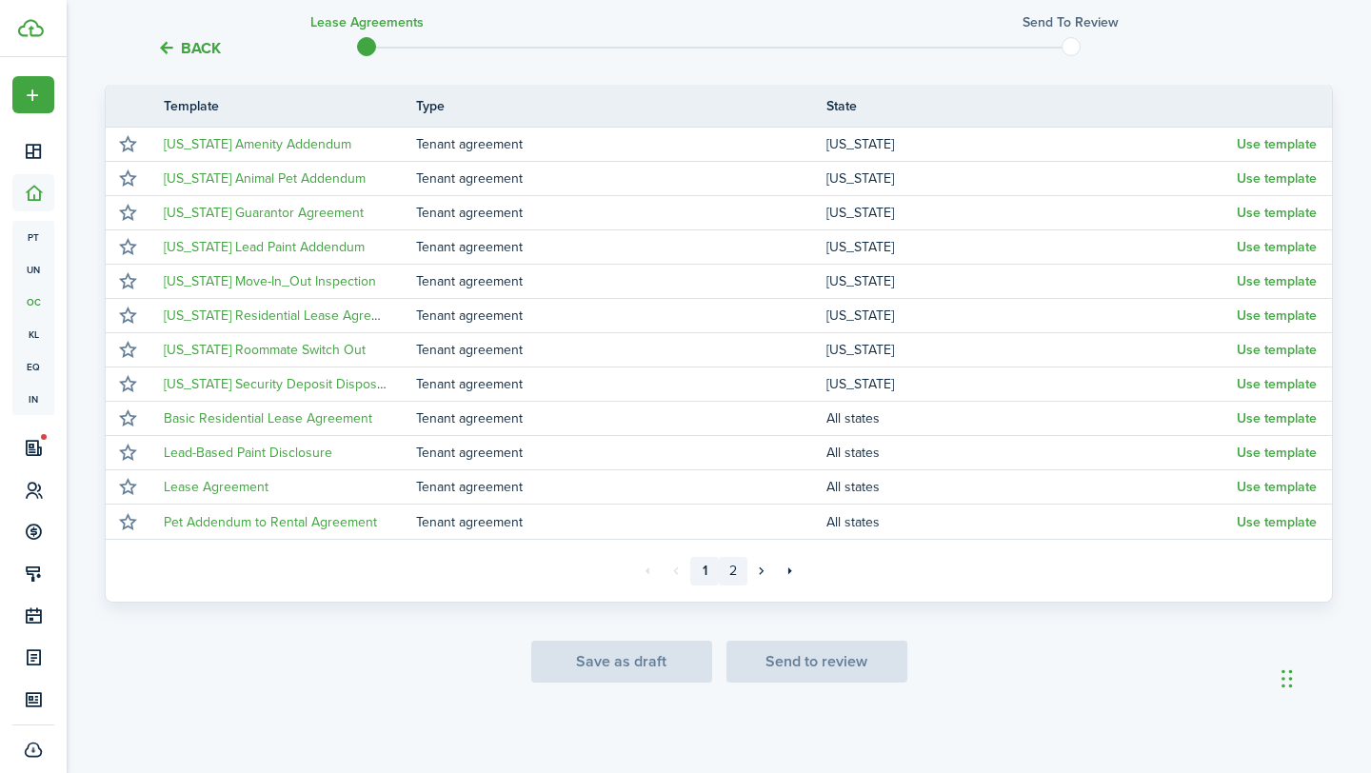
click at [728, 568] on link "2" at bounding box center [733, 571] width 29 height 29
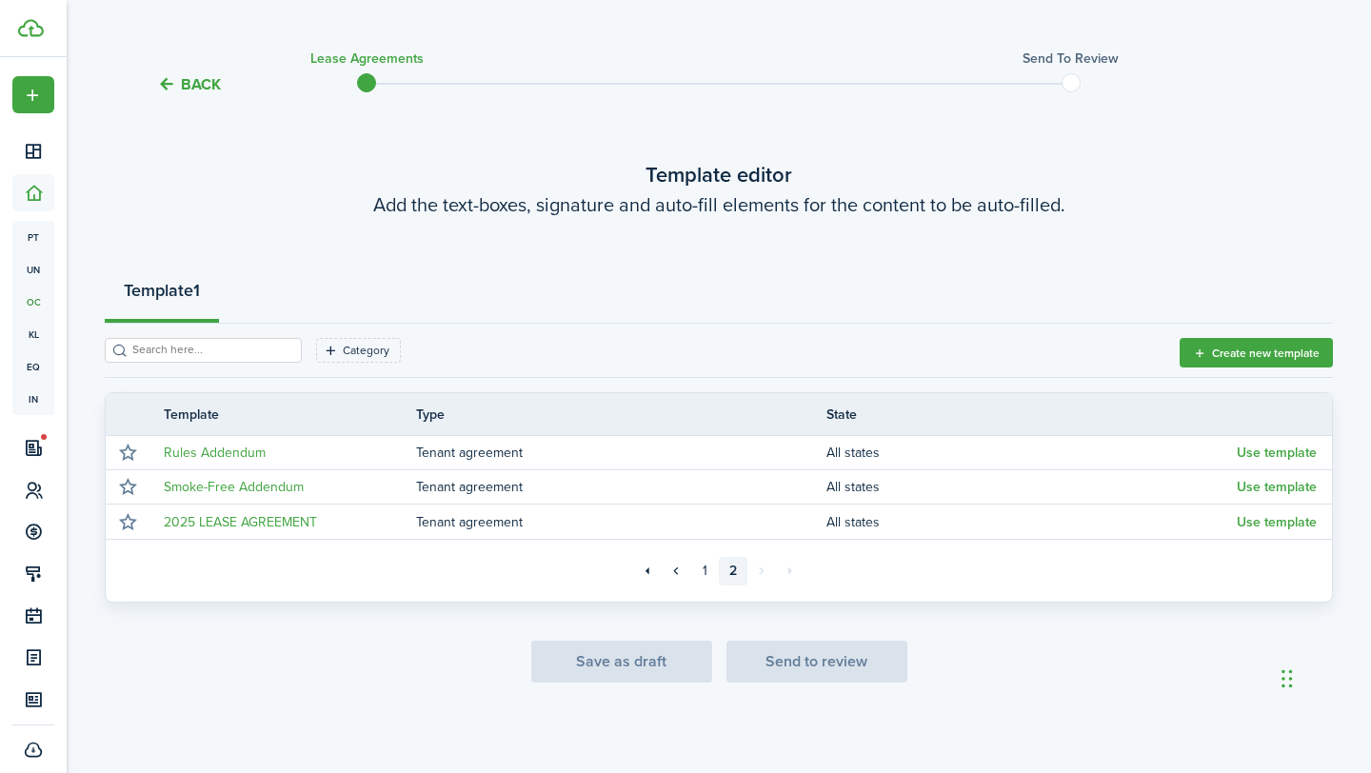
scroll to position [31, 0]
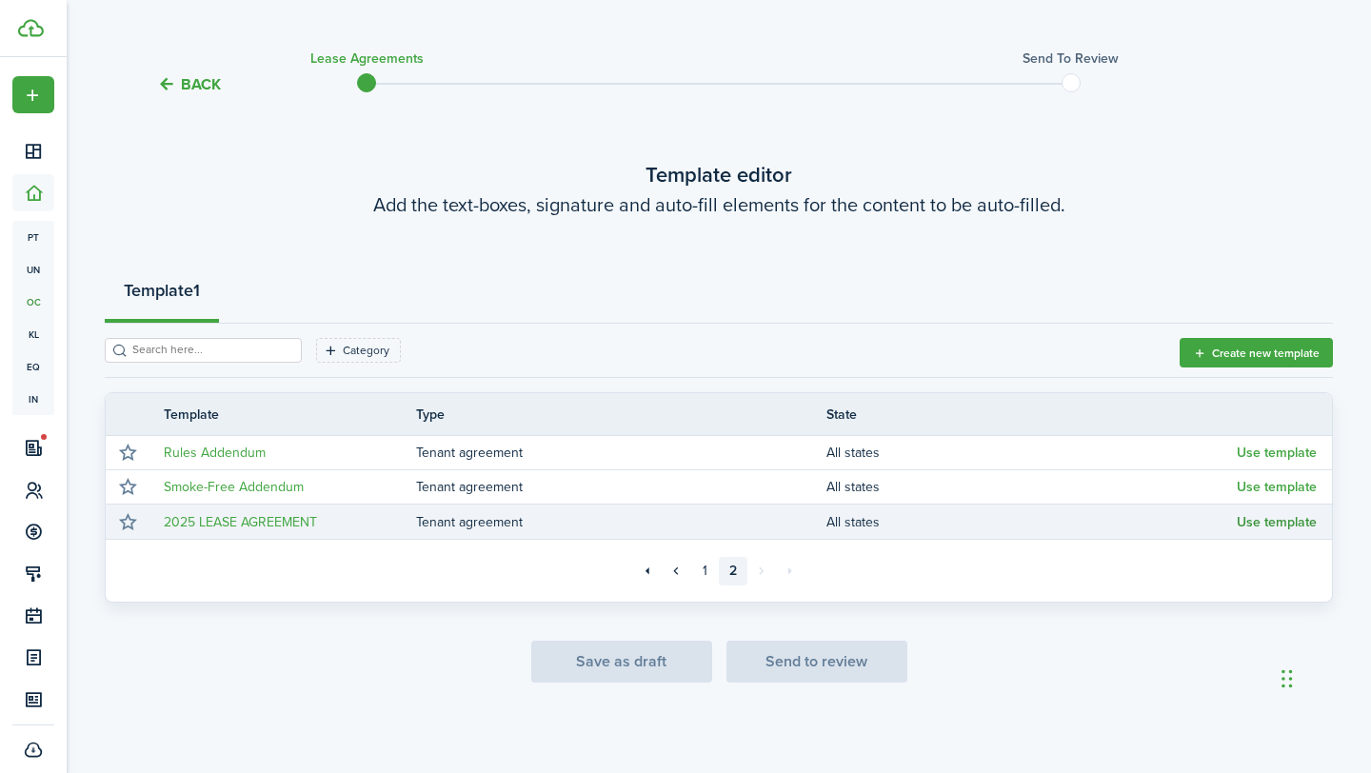
click at [1254, 523] on button "Use template" at bounding box center [1276, 522] width 80 height 15
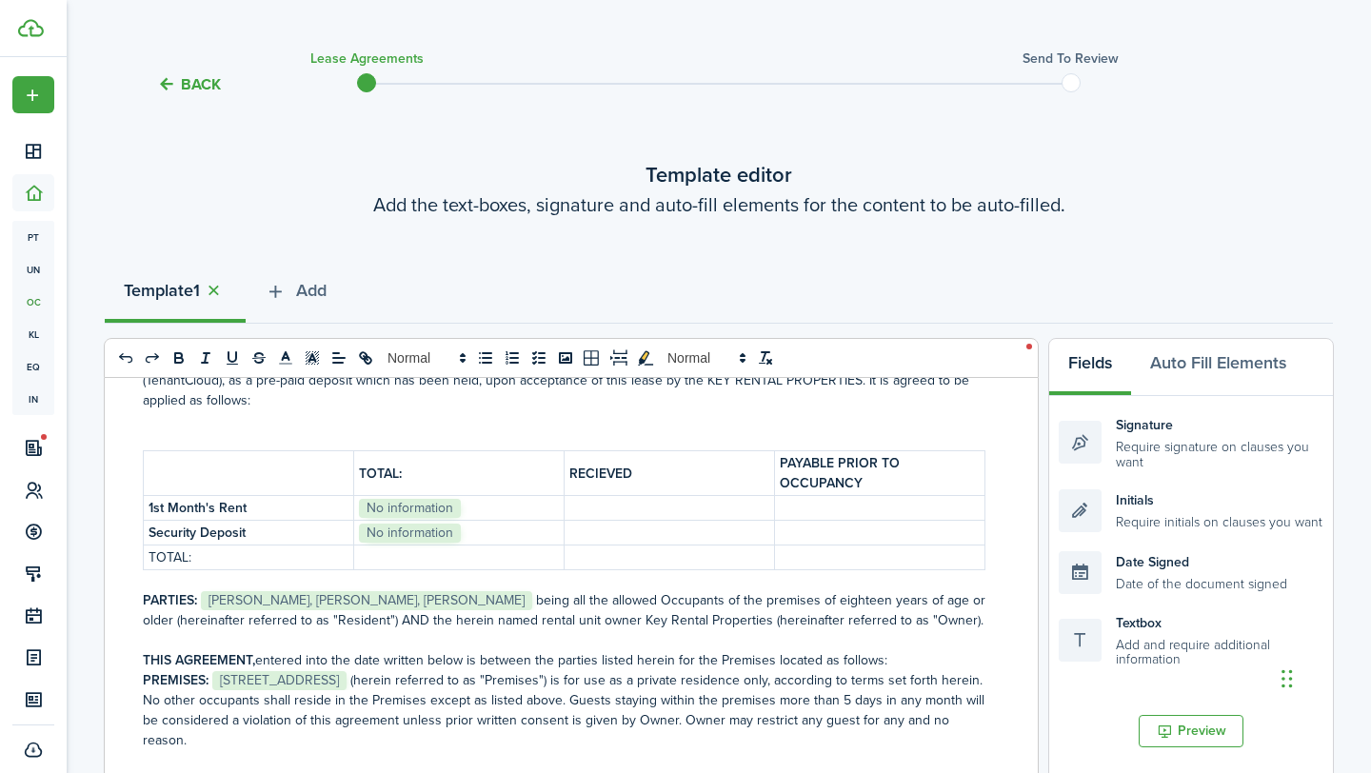
scroll to position [119, 0]
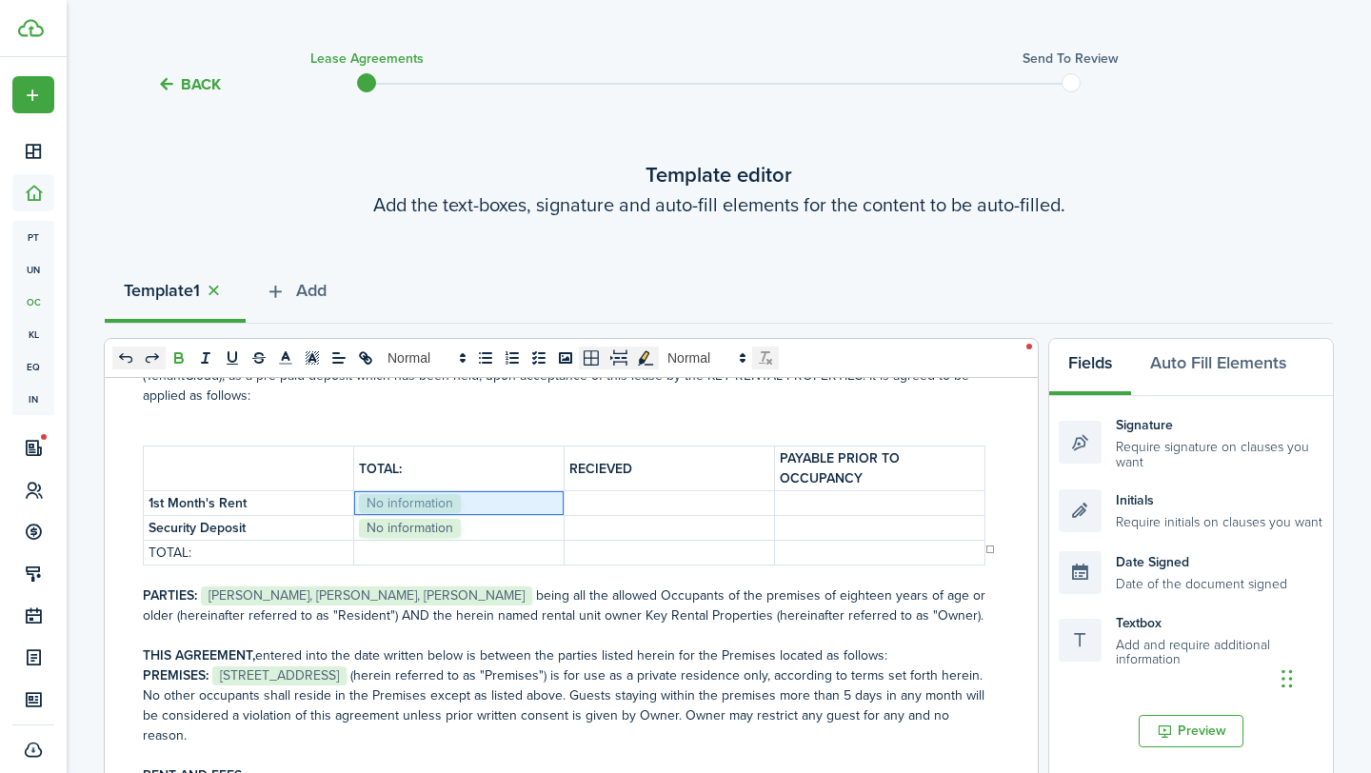
drag, startPoint x: 543, startPoint y: 488, endPoint x: 371, endPoint y: 483, distance: 172.3
click at [371, 493] on p "﻿ No information ﻿" at bounding box center [459, 503] width 200 height 20
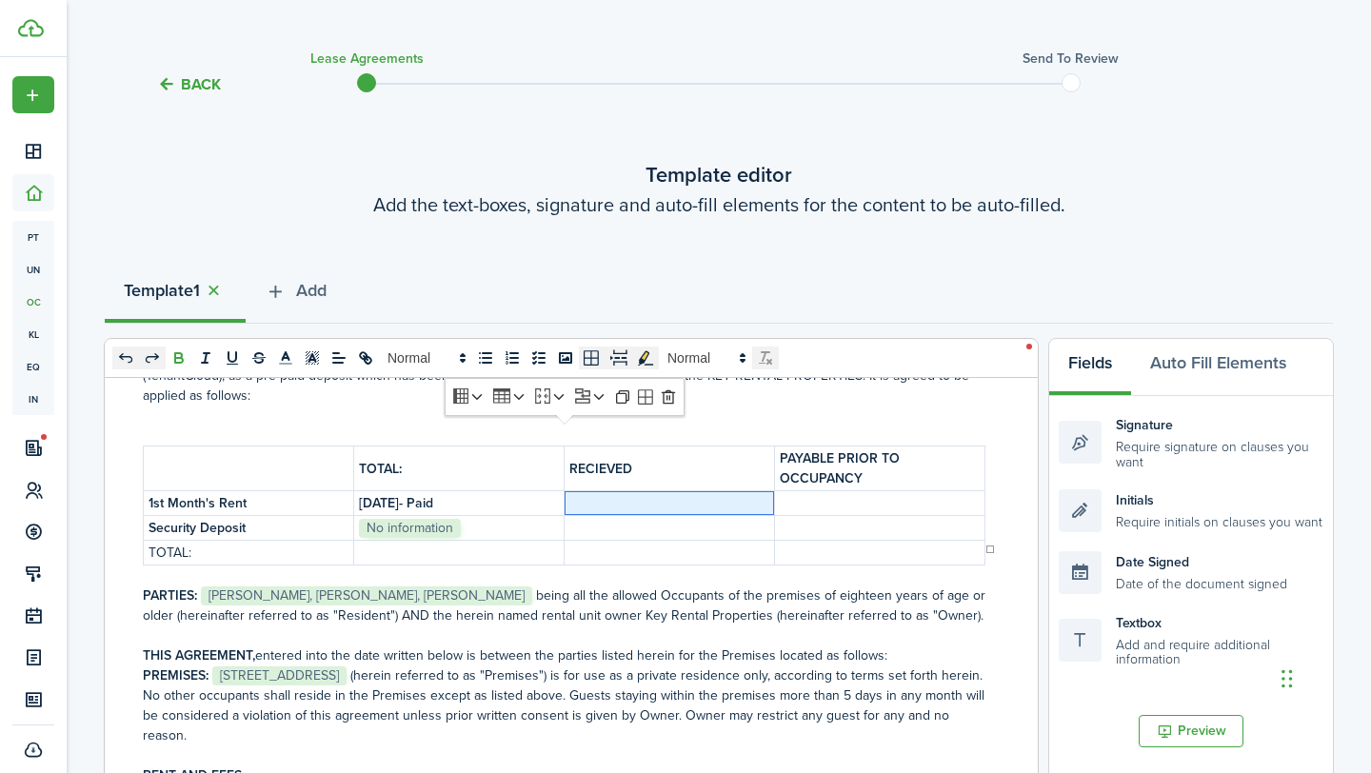
click at [747, 493] on p at bounding box center [669, 503] width 200 height 20
click at [521, 518] on p "﻿ No information ﻿" at bounding box center [459, 528] width 200 height 20
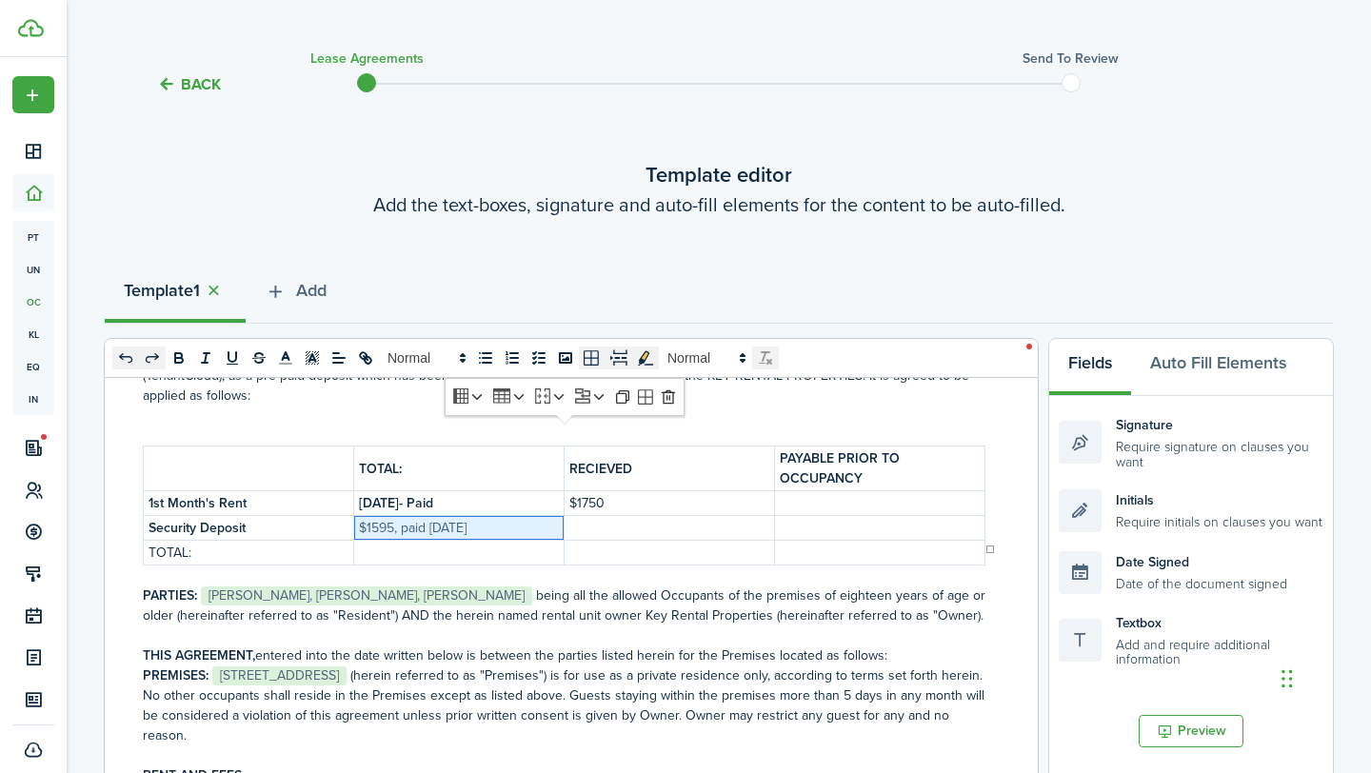
click at [647, 518] on p at bounding box center [669, 528] width 200 height 20
click at [833, 542] on p at bounding box center [879, 552] width 200 height 20
click at [860, 518] on p at bounding box center [879, 528] width 200 height 20
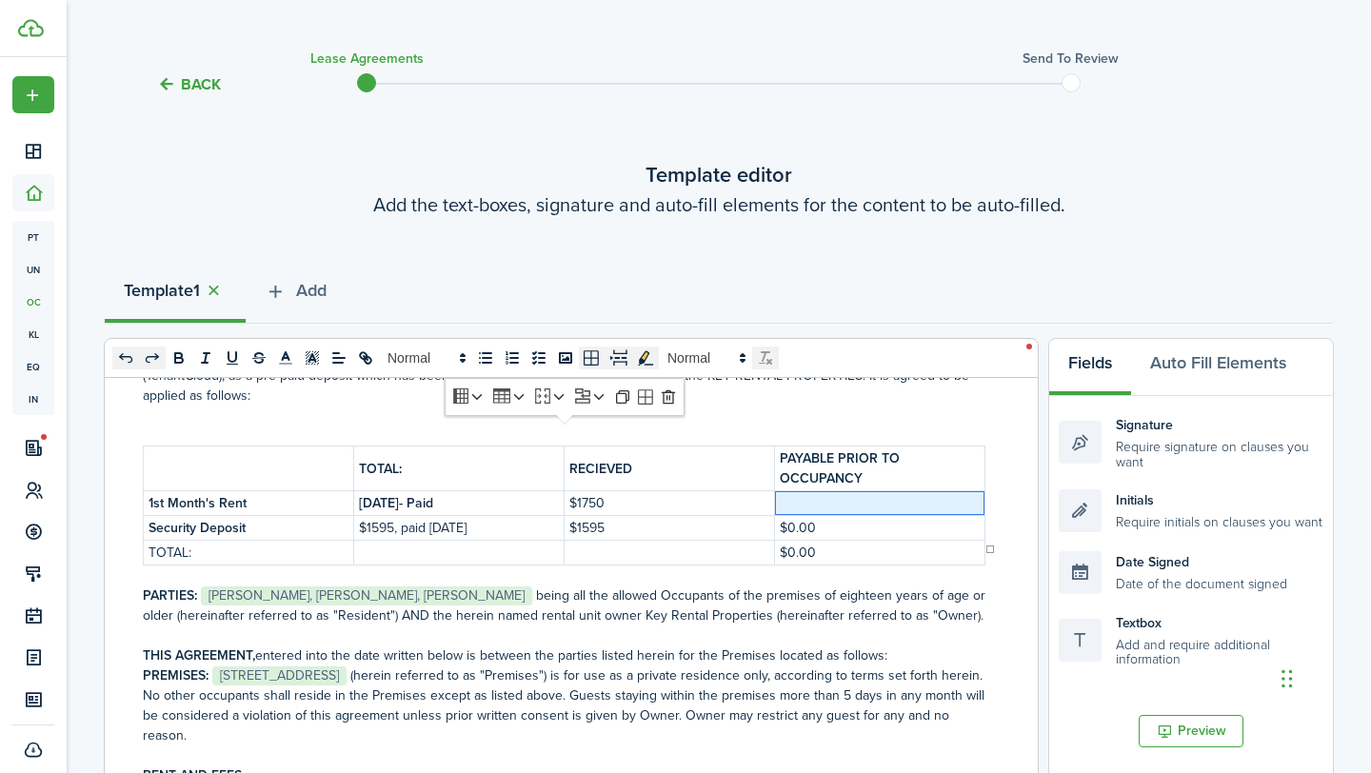
click at [861, 493] on p at bounding box center [879, 503] width 200 height 20
click at [884, 604] on p "PARTIES: ﻿﻿﻿ [PERSON_NAME], [PERSON_NAME], [PERSON_NAME] ﻿﻿﻿ being all the allo…" at bounding box center [564, 605] width 842 height 40
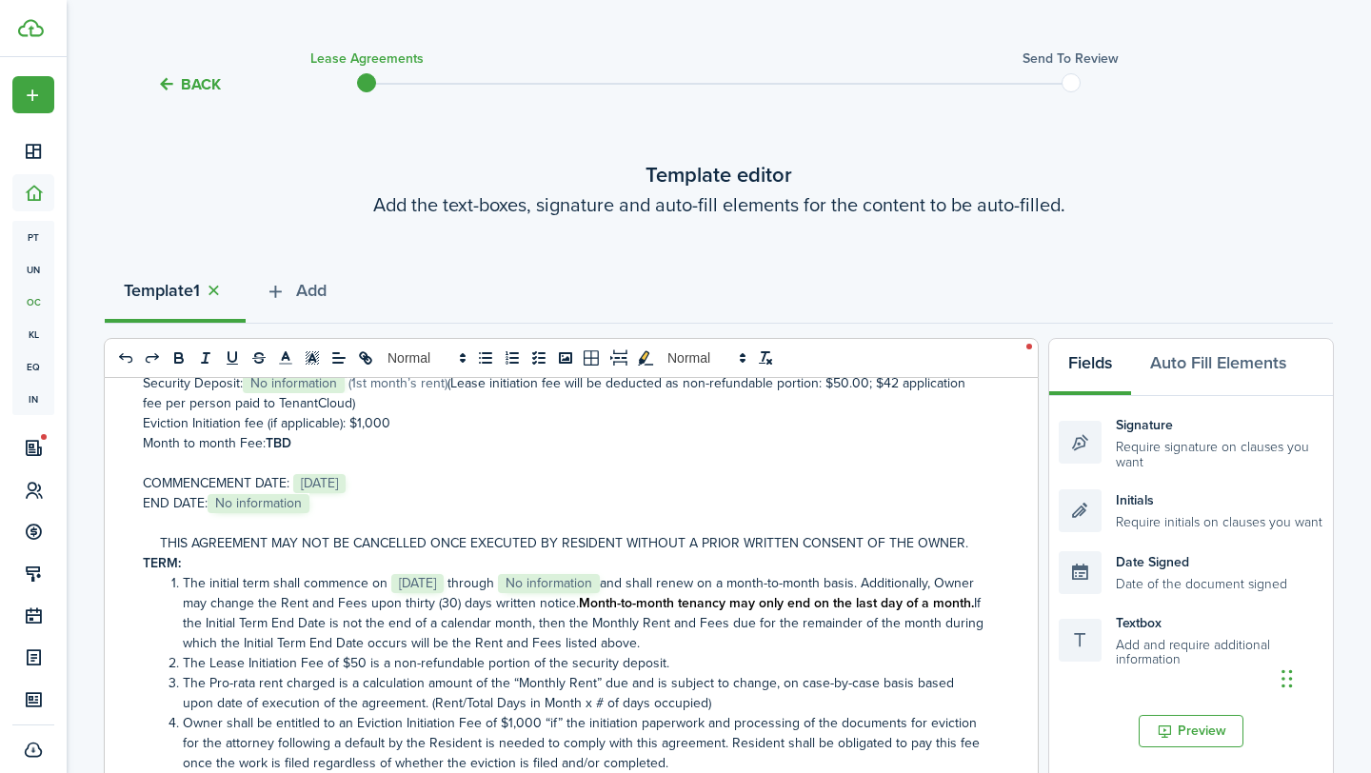
scroll to position [577, 0]
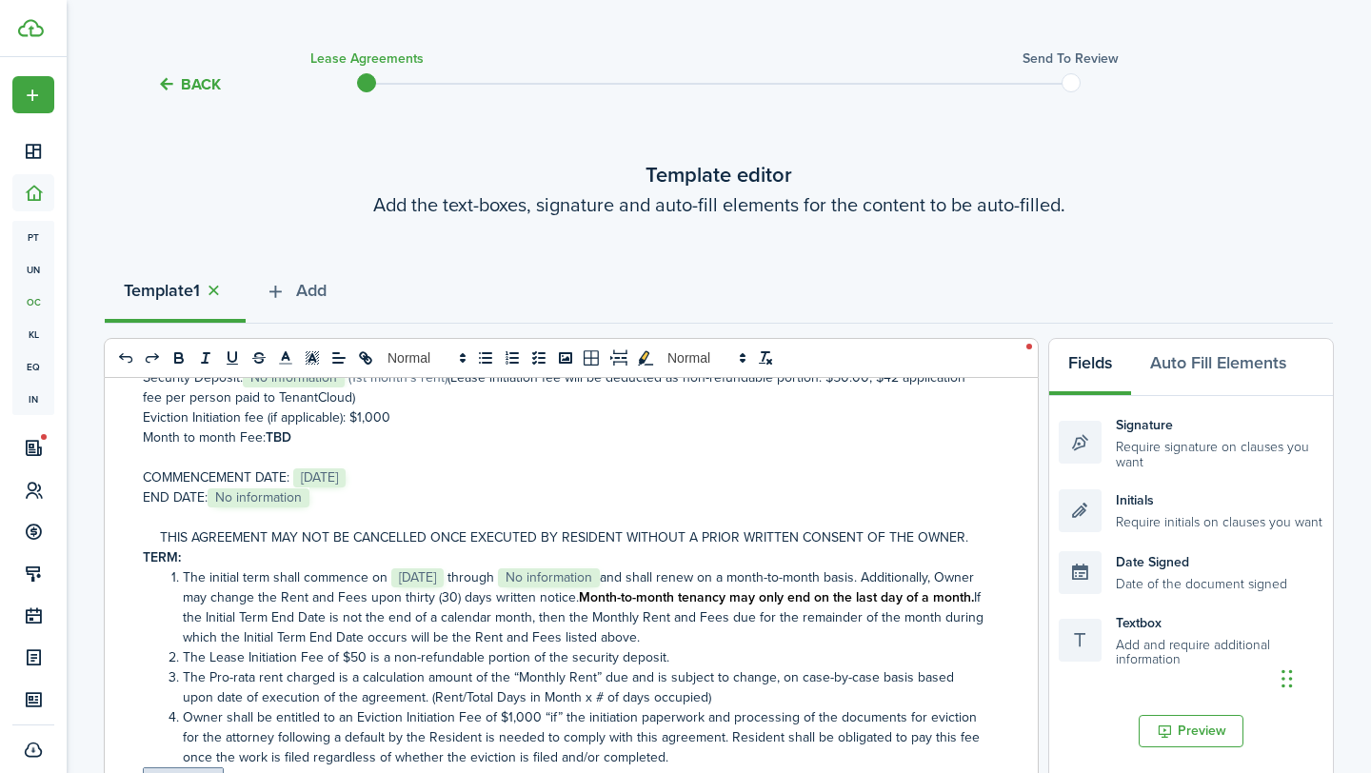
drag, startPoint x: 328, startPoint y: 478, endPoint x: 217, endPoint y: 483, distance: 111.5
click at [217, 487] on p "END DATE: ﻿ No information ﻿" at bounding box center [564, 497] width 842 height 20
click at [640, 567] on span "﻿ No information ﻿﻿﻿﻿﻿ and shall renew on a month-to-month basis. Additionally,…" at bounding box center [578, 587] width 791 height 40
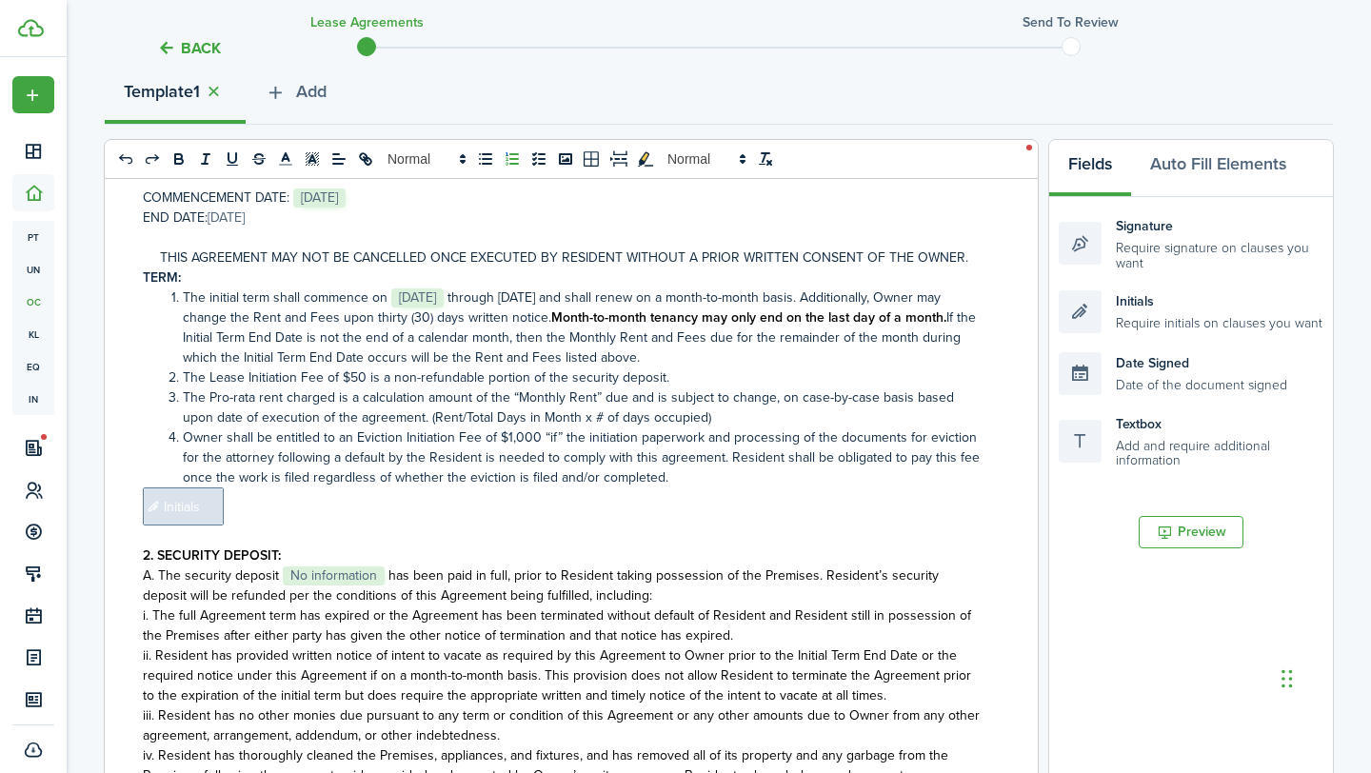
scroll to position [238, 0]
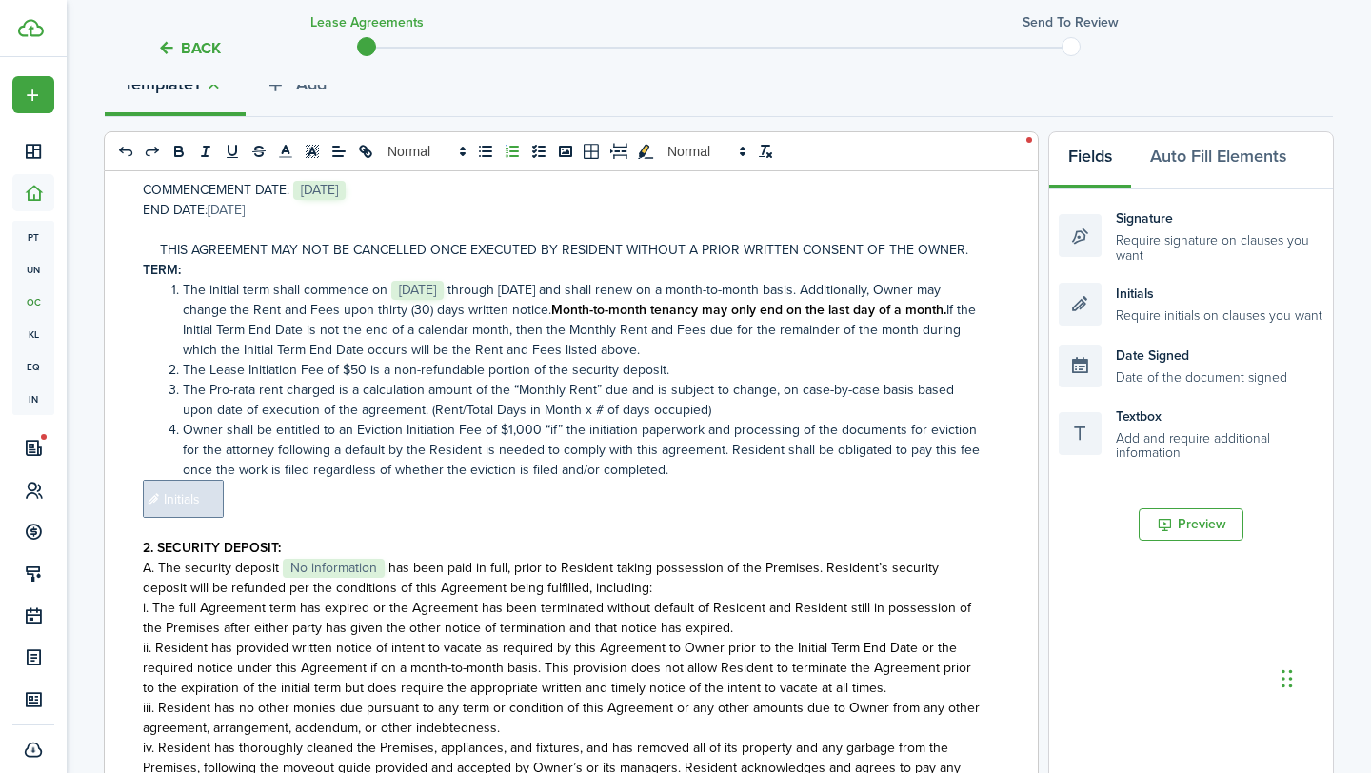
click at [177, 484] on span "Initials" at bounding box center [183, 499] width 81 height 38
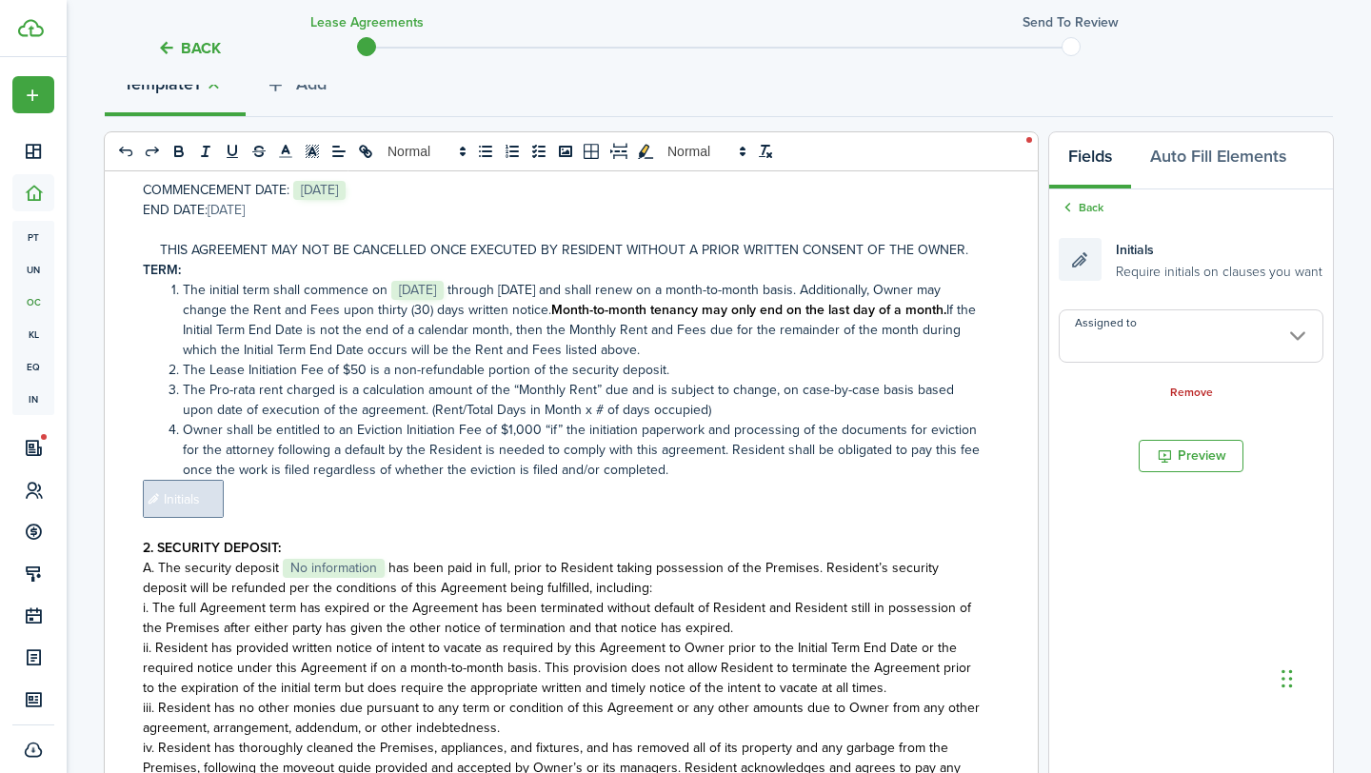
click at [1192, 335] on input "Assigned to" at bounding box center [1190, 335] width 265 height 53
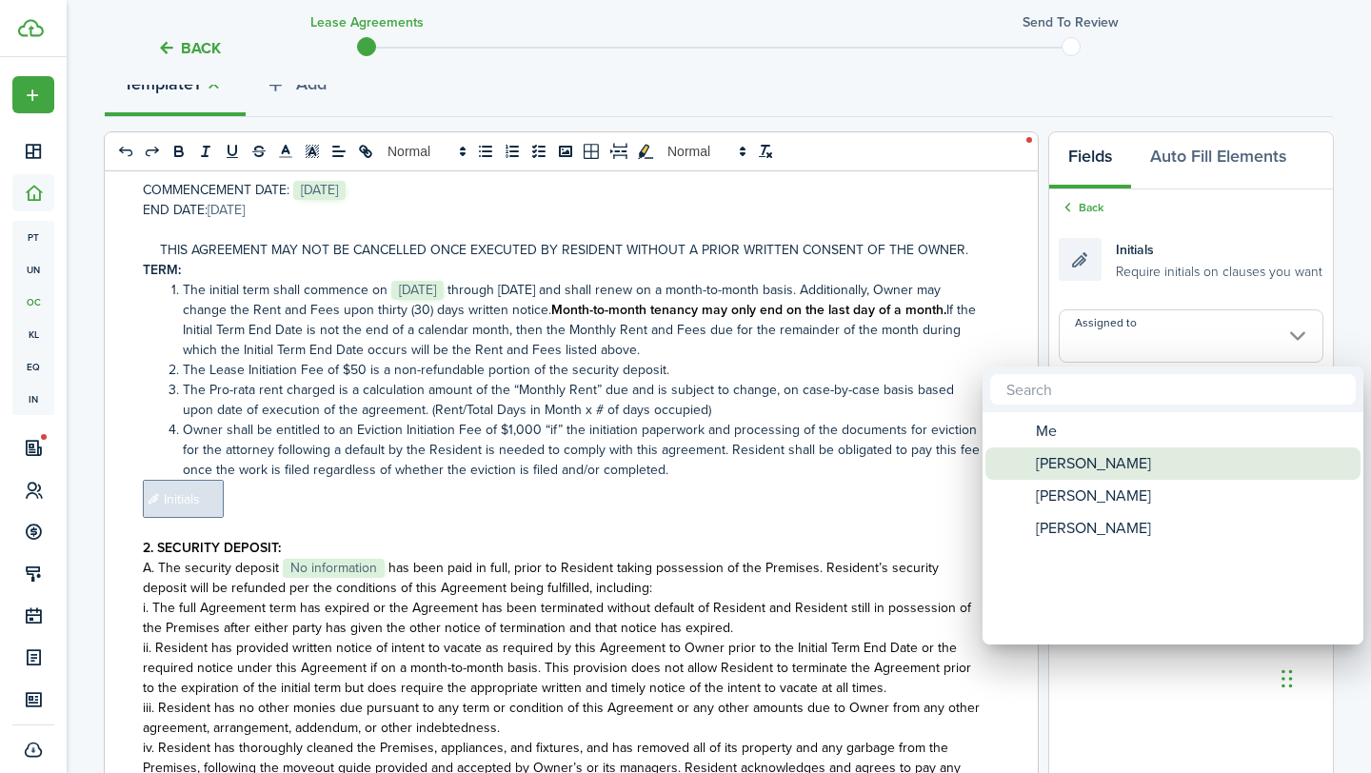
click at [1095, 467] on span "[PERSON_NAME]" at bounding box center [1092, 463] width 115 height 32
type input "[PERSON_NAME]"
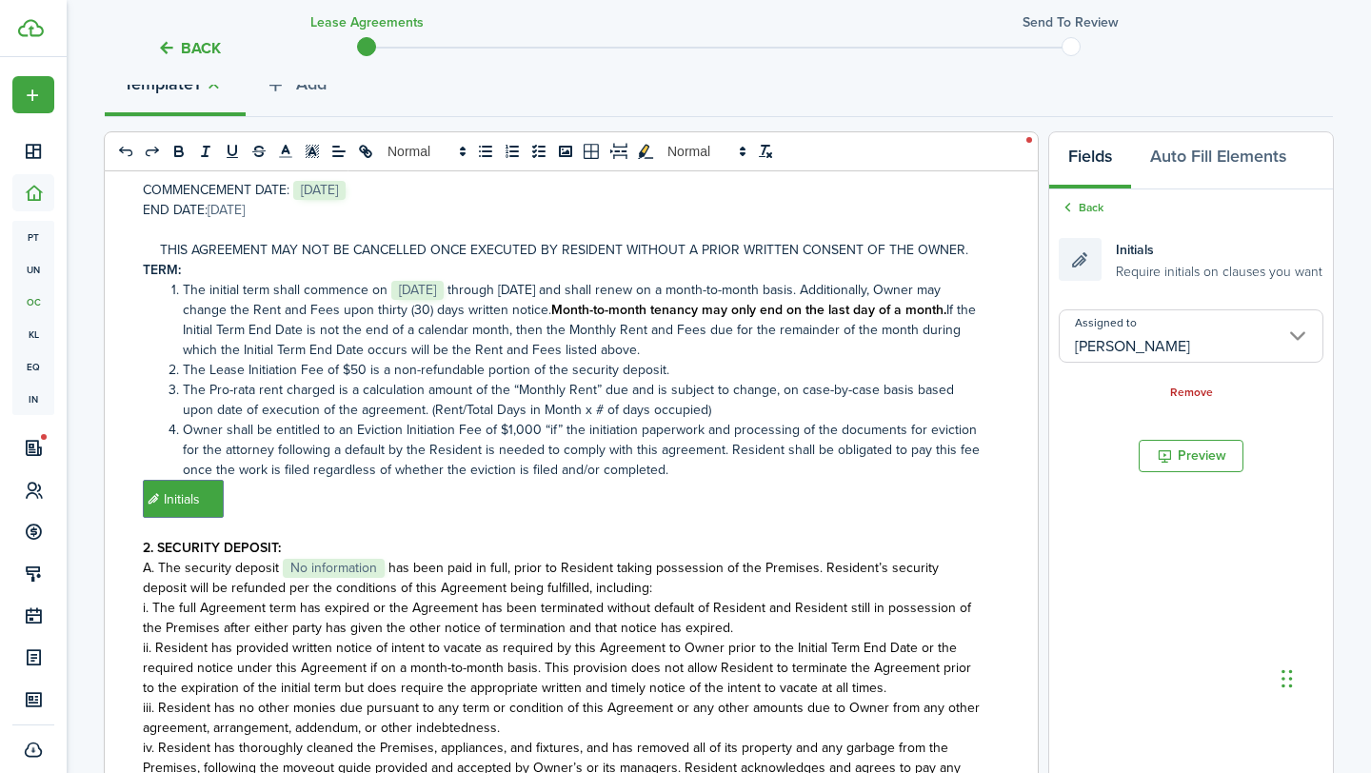
click at [643, 480] on p "﻿ Initials ﻿" at bounding box center [564, 499] width 842 height 38
click at [1148, 344] on input "Assigned to" at bounding box center [1190, 335] width 265 height 53
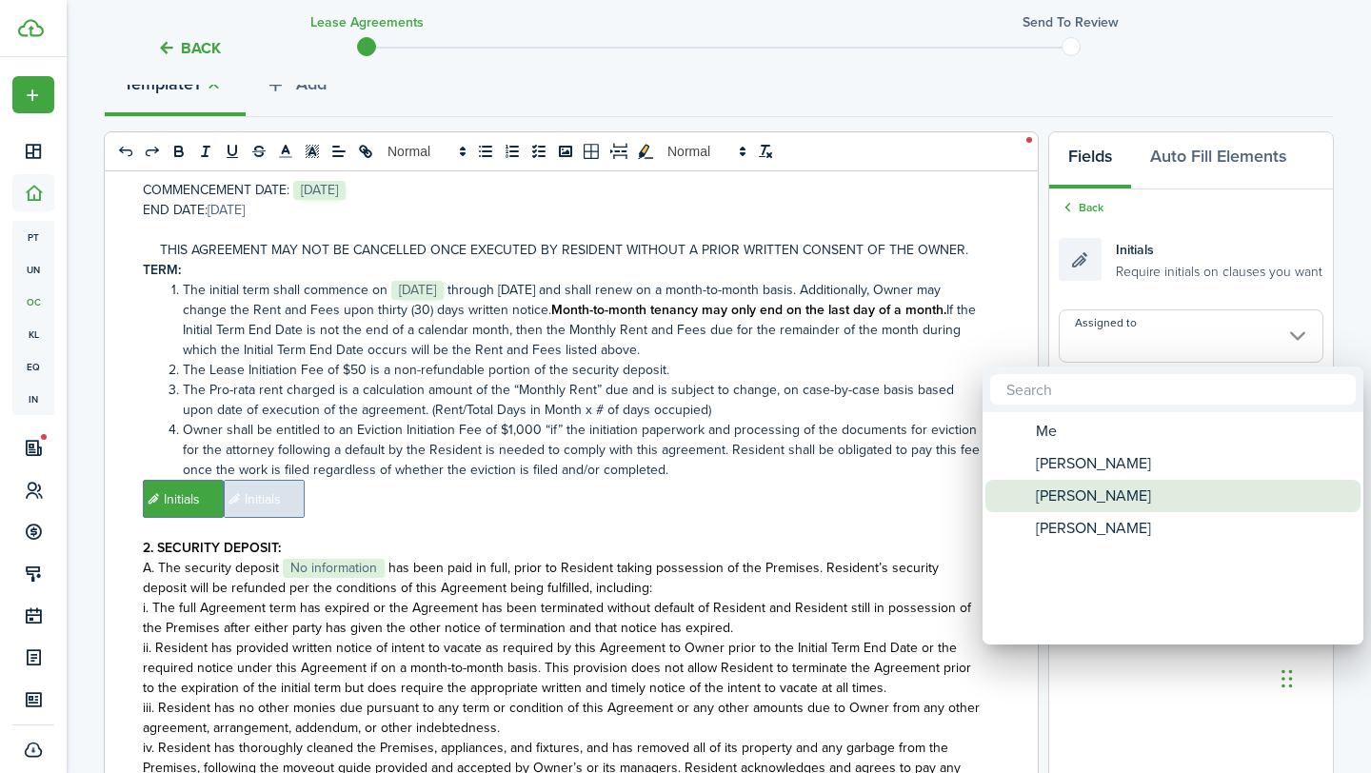
click at [1125, 497] on span "[PERSON_NAME]" at bounding box center [1092, 496] width 115 height 32
type input "[PERSON_NAME]"
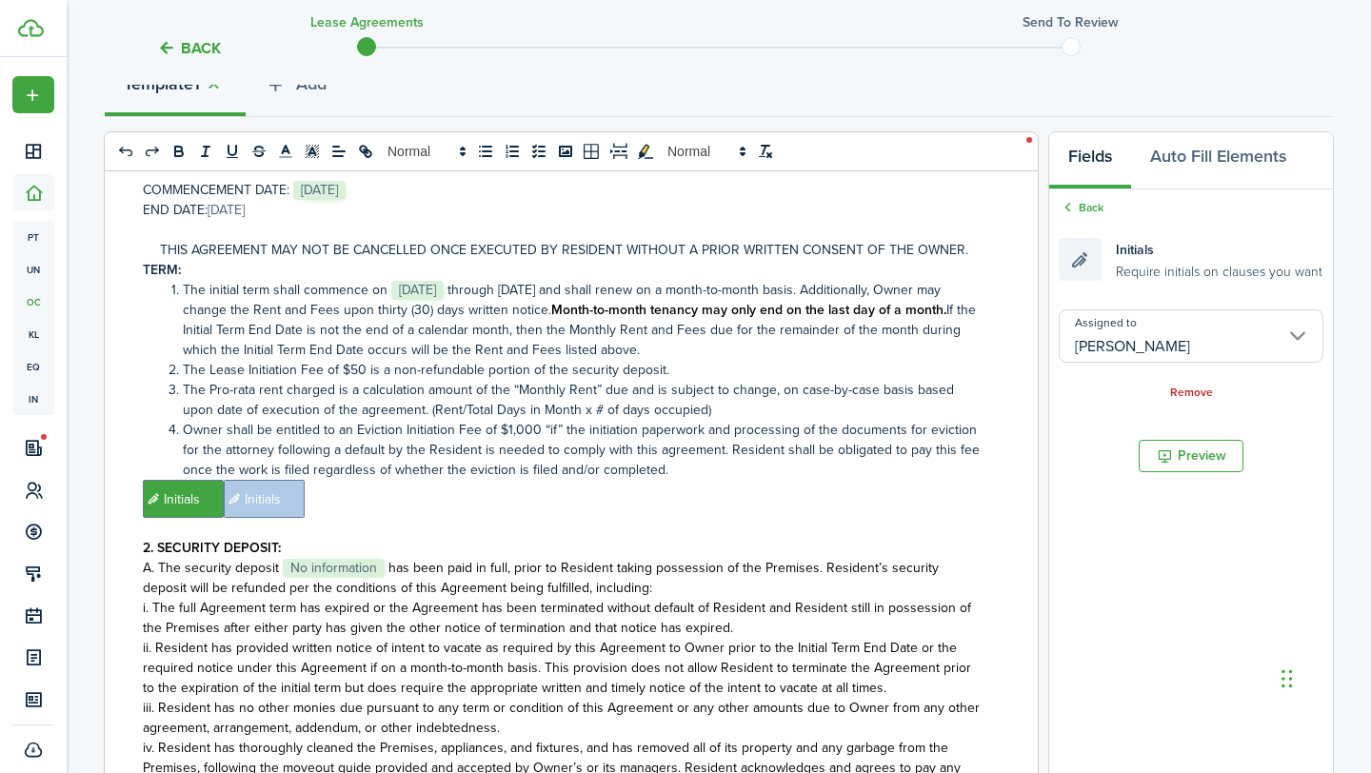
click at [1121, 332] on input "[PERSON_NAME]" at bounding box center [1190, 335] width 265 height 53
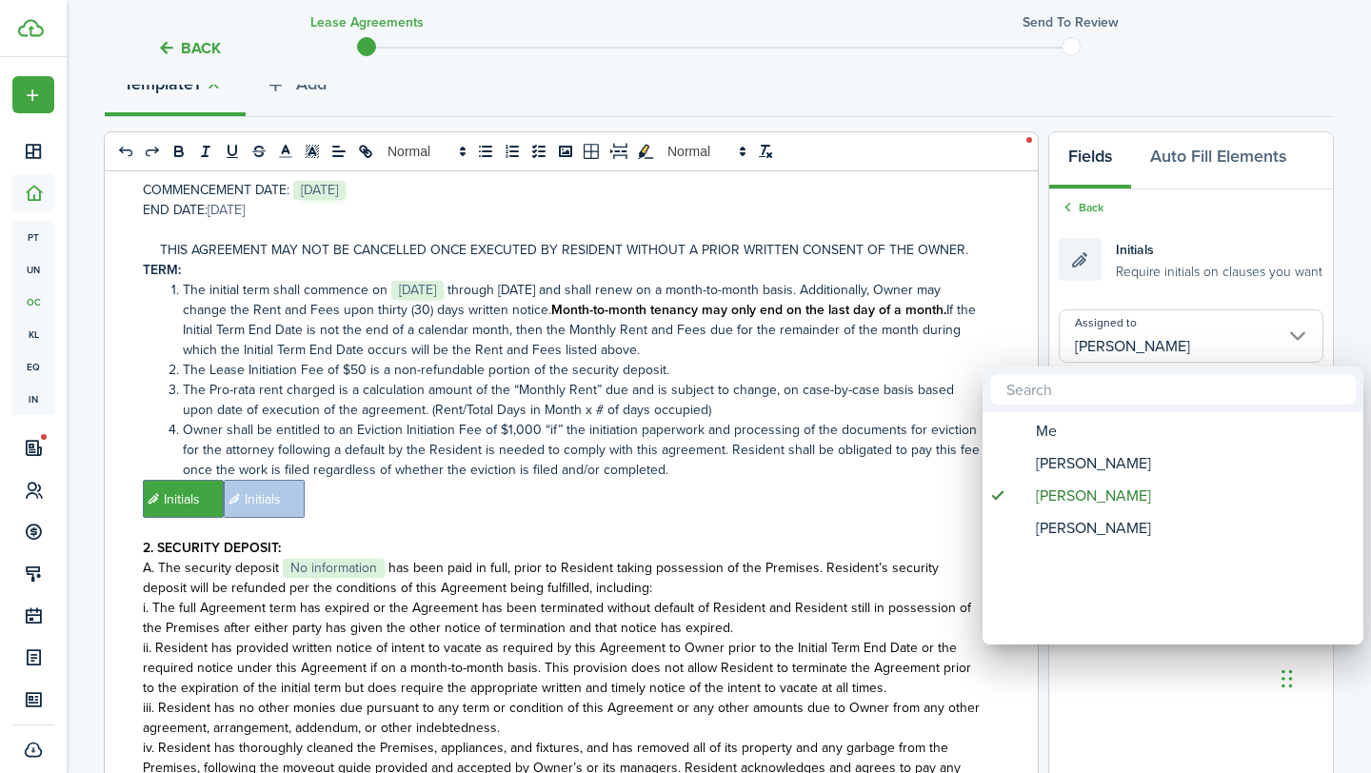
click at [915, 487] on div at bounding box center [685, 386] width 1675 height 1077
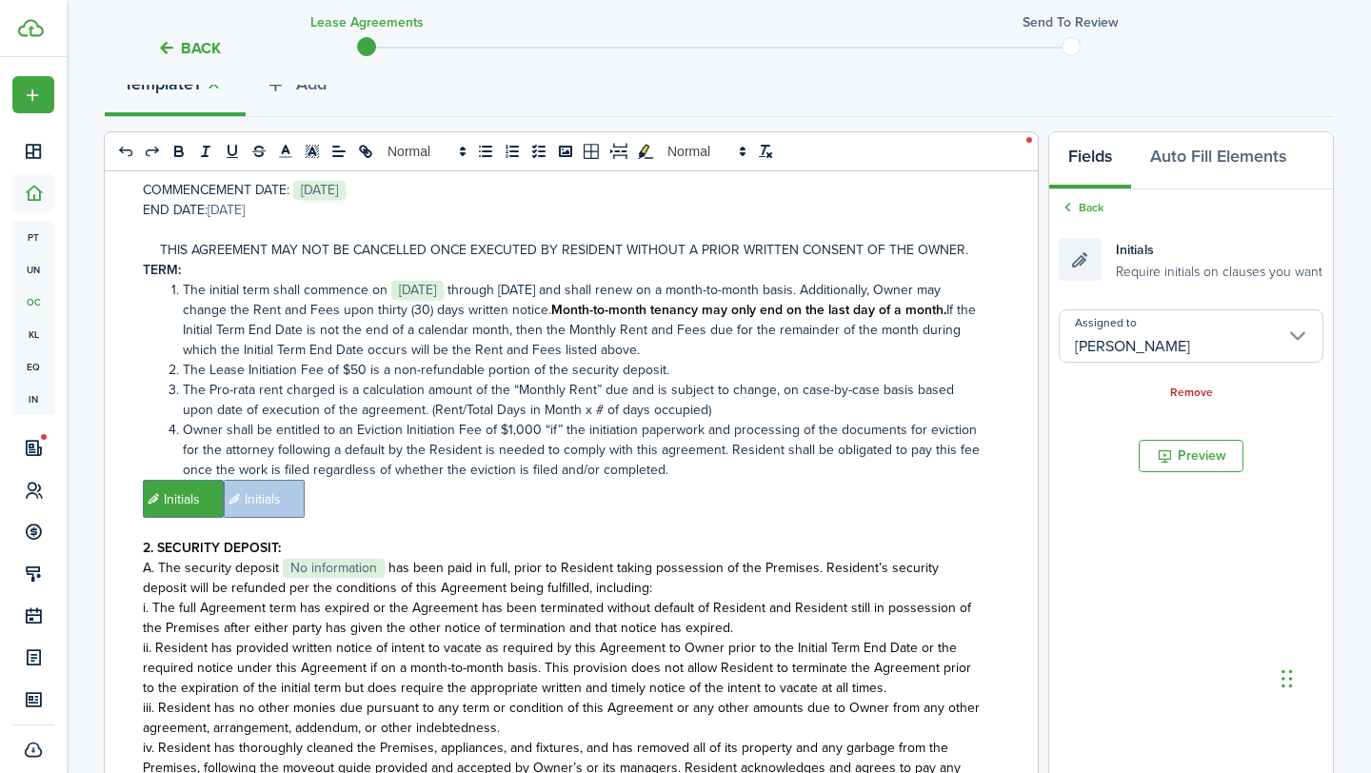
click at [915, 487] on p "﻿ Initials ﻿ Initials ﻿" at bounding box center [564, 499] width 842 height 38
click at [1166, 341] on input "Assigned to" at bounding box center [1190, 335] width 265 height 53
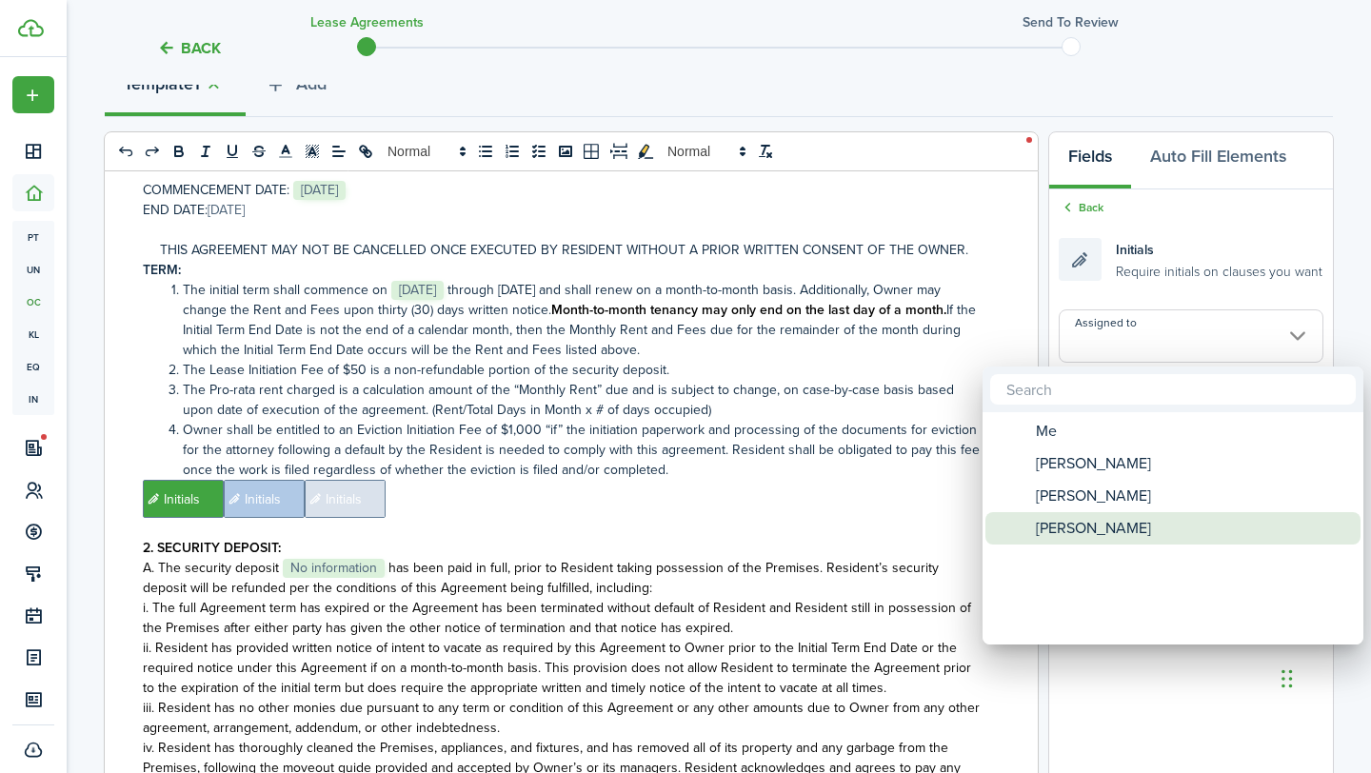
click at [1071, 524] on span "[PERSON_NAME]" at bounding box center [1092, 528] width 115 height 32
type input "[PERSON_NAME]"
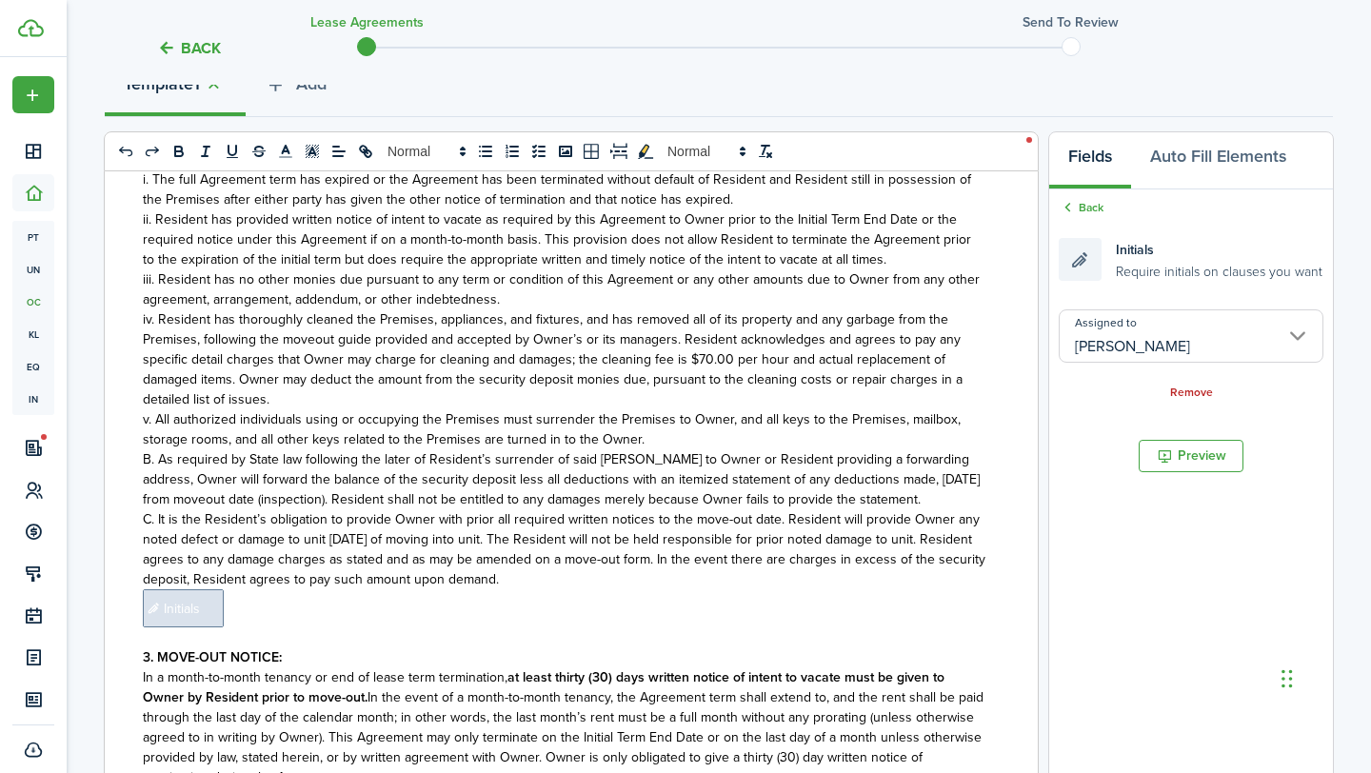
scroll to position [1087, 0]
click at [151, 599] on span "Initials" at bounding box center [183, 607] width 81 height 38
click at [1145, 325] on input "Assigned to" at bounding box center [1190, 335] width 265 height 53
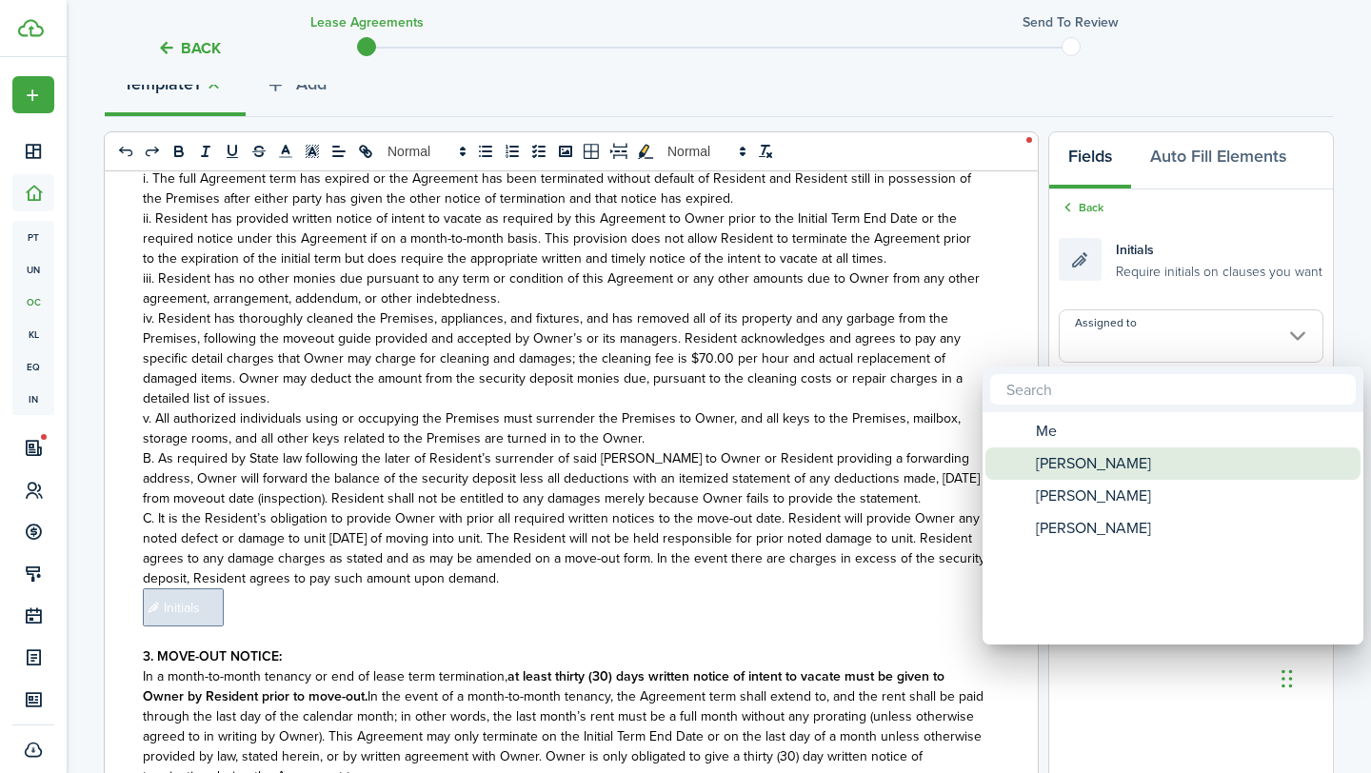
click at [1088, 467] on span "[PERSON_NAME]" at bounding box center [1092, 463] width 115 height 32
type input "[PERSON_NAME]"
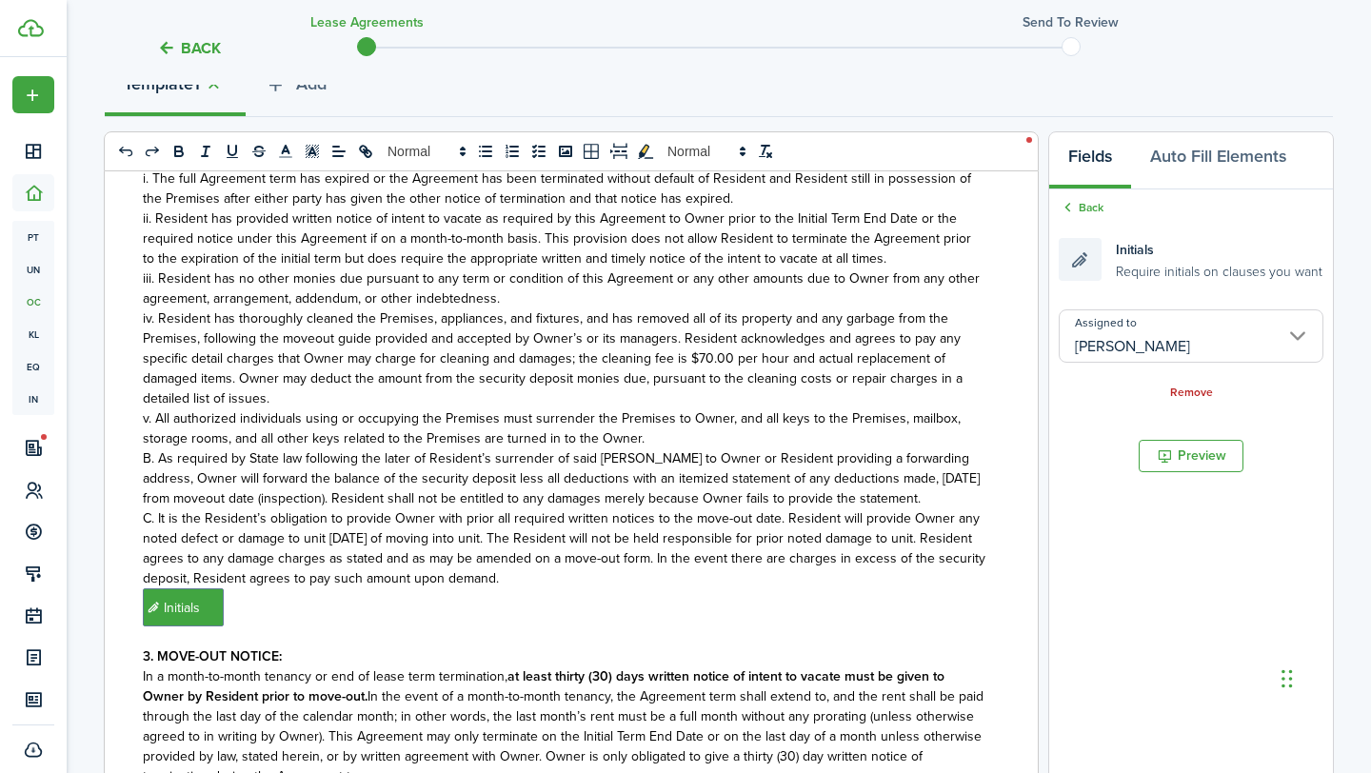
click at [747, 601] on p "﻿ Initials ﻿" at bounding box center [564, 607] width 842 height 38
click at [1164, 341] on input "Assigned to" at bounding box center [1190, 335] width 265 height 53
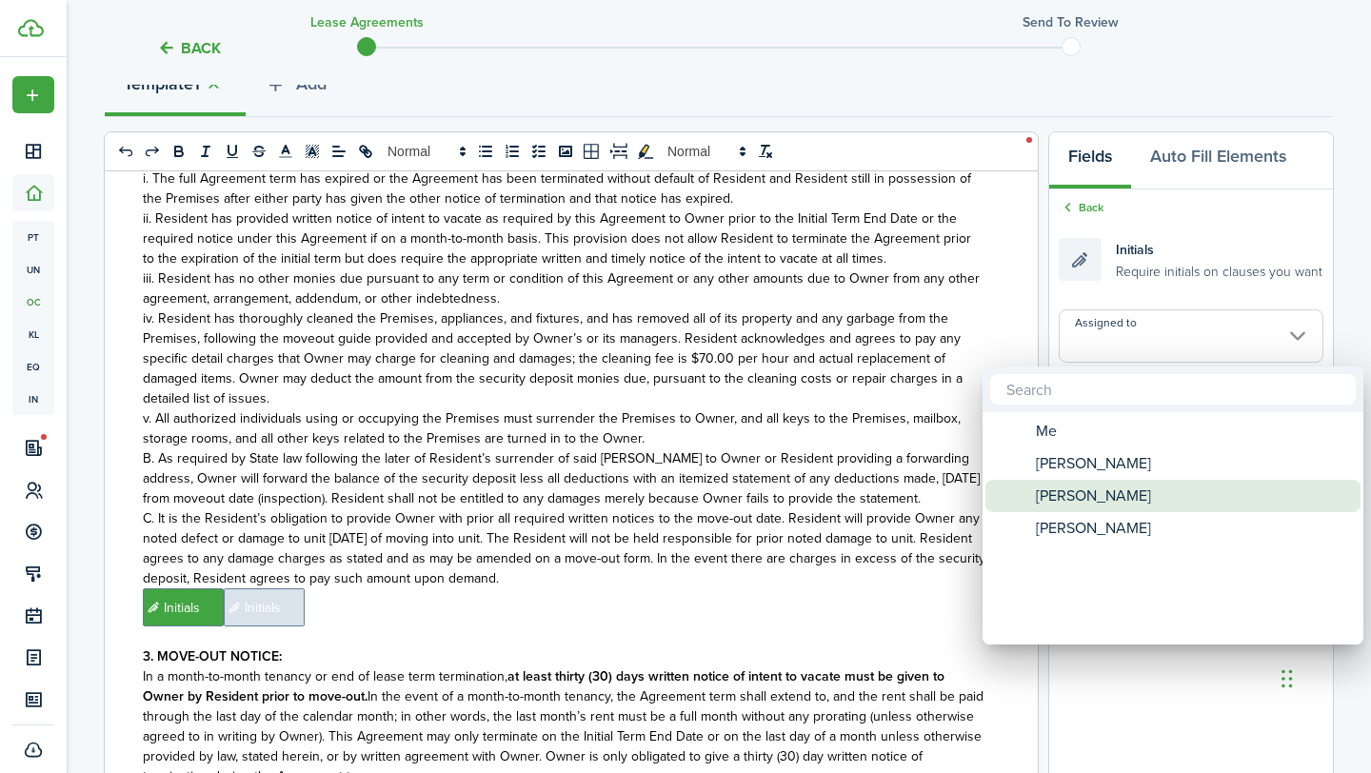
click at [1095, 482] on span "[PERSON_NAME]" at bounding box center [1092, 496] width 115 height 32
type input "[PERSON_NAME]"
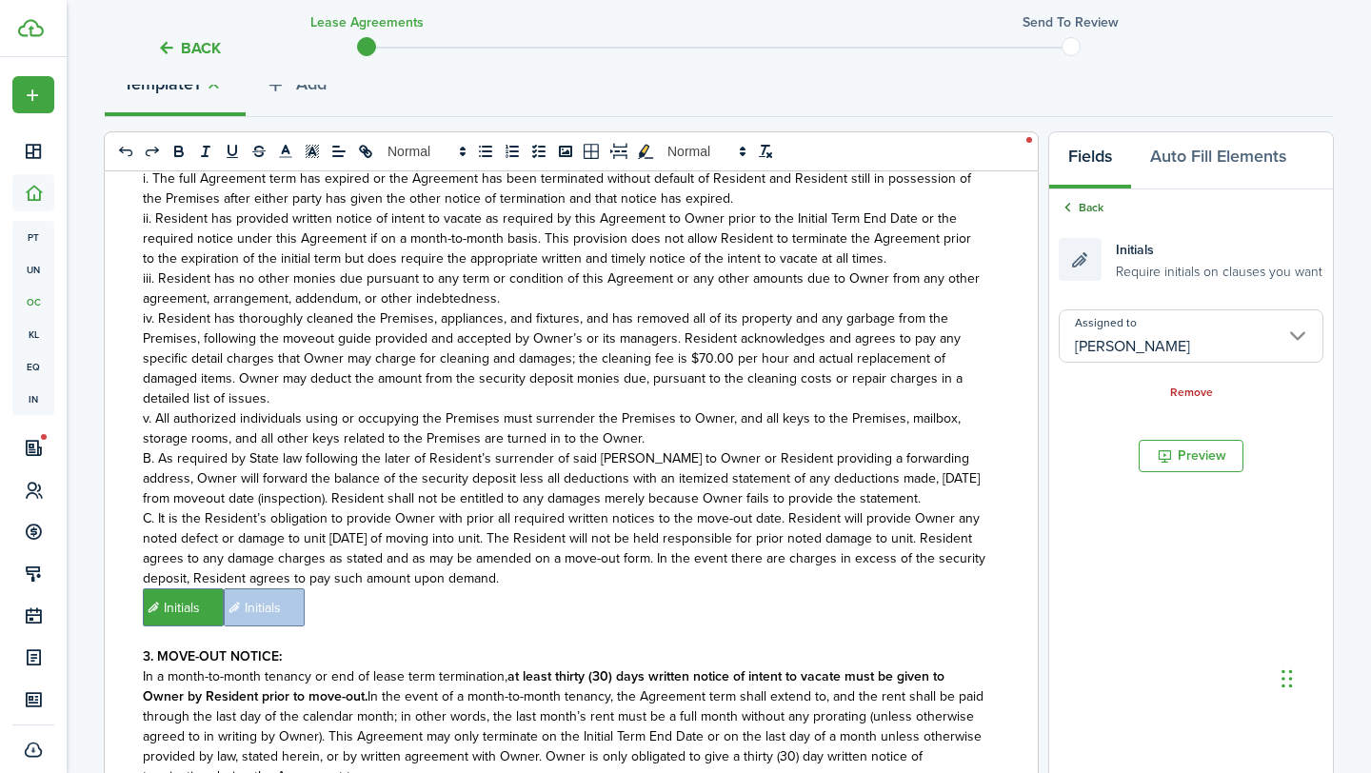
click at [1092, 209] on link "Back" at bounding box center [1080, 207] width 45 height 17
click at [1203, 329] on input "Assigned to" at bounding box center [1190, 335] width 265 height 53
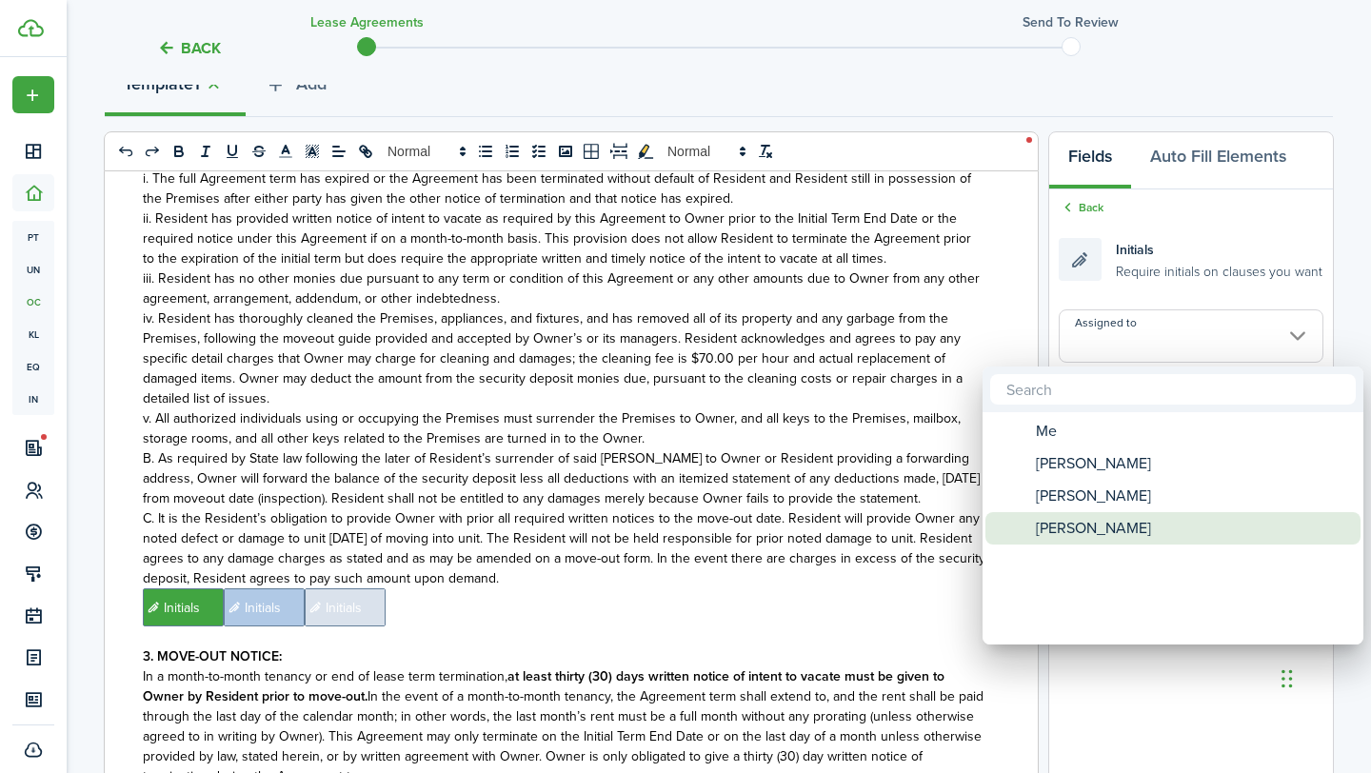
click at [1148, 523] on div "[PERSON_NAME]" at bounding box center [1180, 528] width 337 height 32
type input "[PERSON_NAME]"
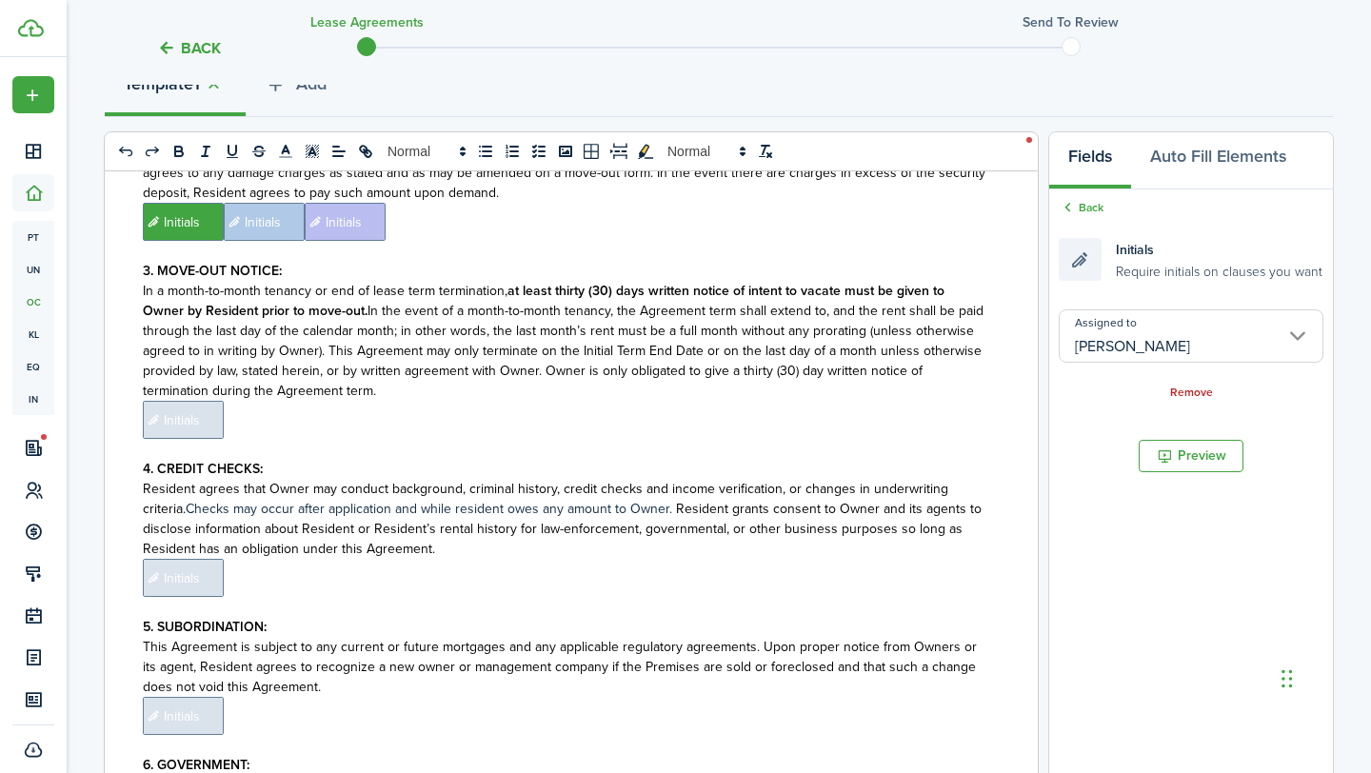
scroll to position [1473, 0]
click at [198, 400] on span "Initials" at bounding box center [183, 419] width 81 height 38
click at [1152, 337] on input "Assigned to" at bounding box center [1190, 335] width 265 height 53
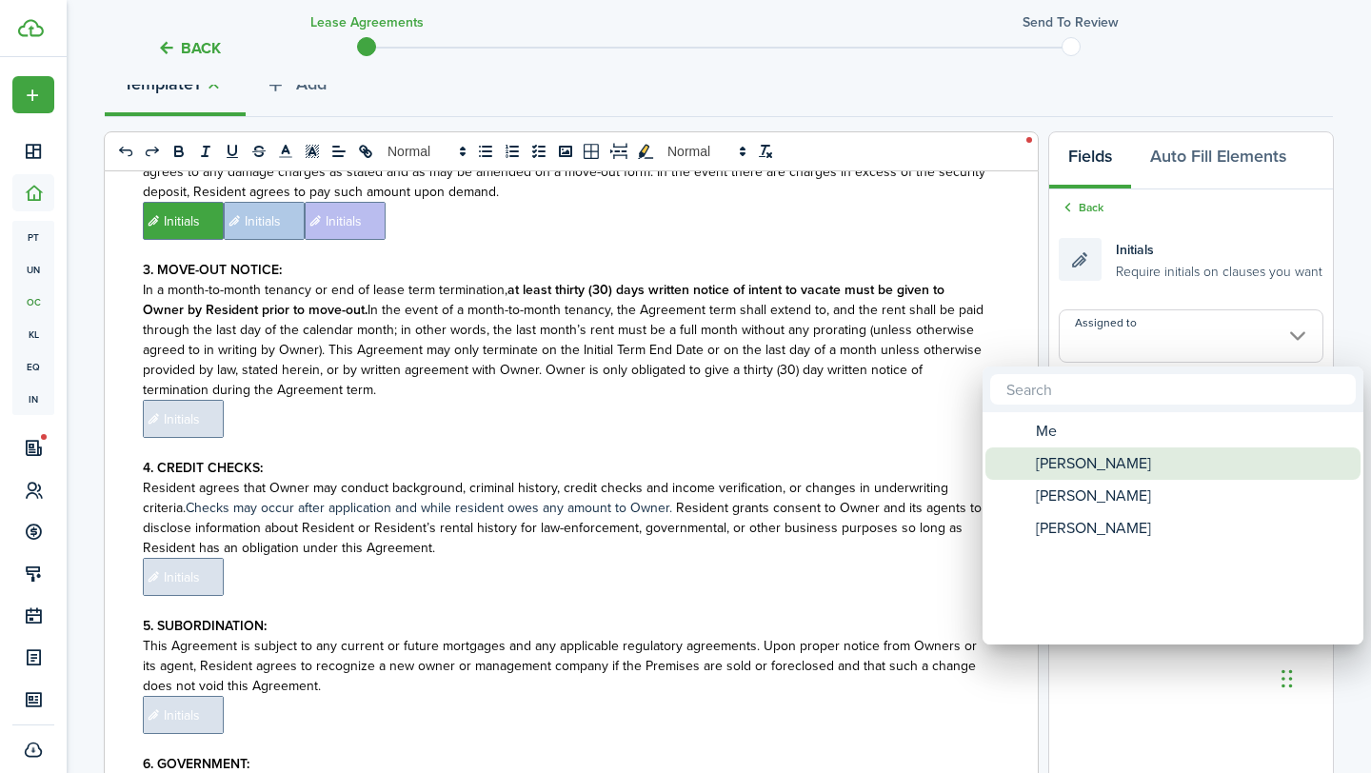
click at [1091, 463] on span "[PERSON_NAME]" at bounding box center [1092, 463] width 115 height 32
type input "[PERSON_NAME]"
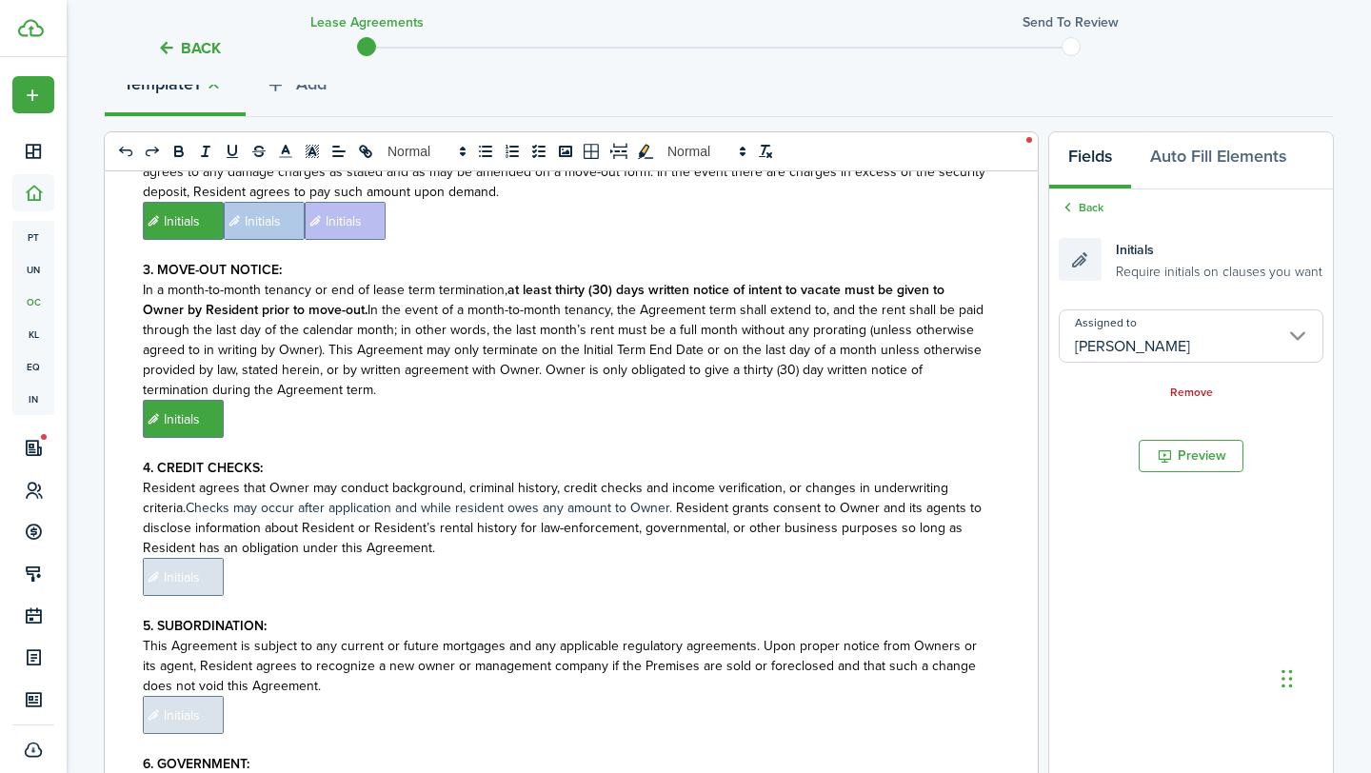
click at [849, 406] on p "﻿ Initials ﻿" at bounding box center [564, 419] width 842 height 38
click at [1147, 329] on input "Assigned to" at bounding box center [1190, 335] width 265 height 53
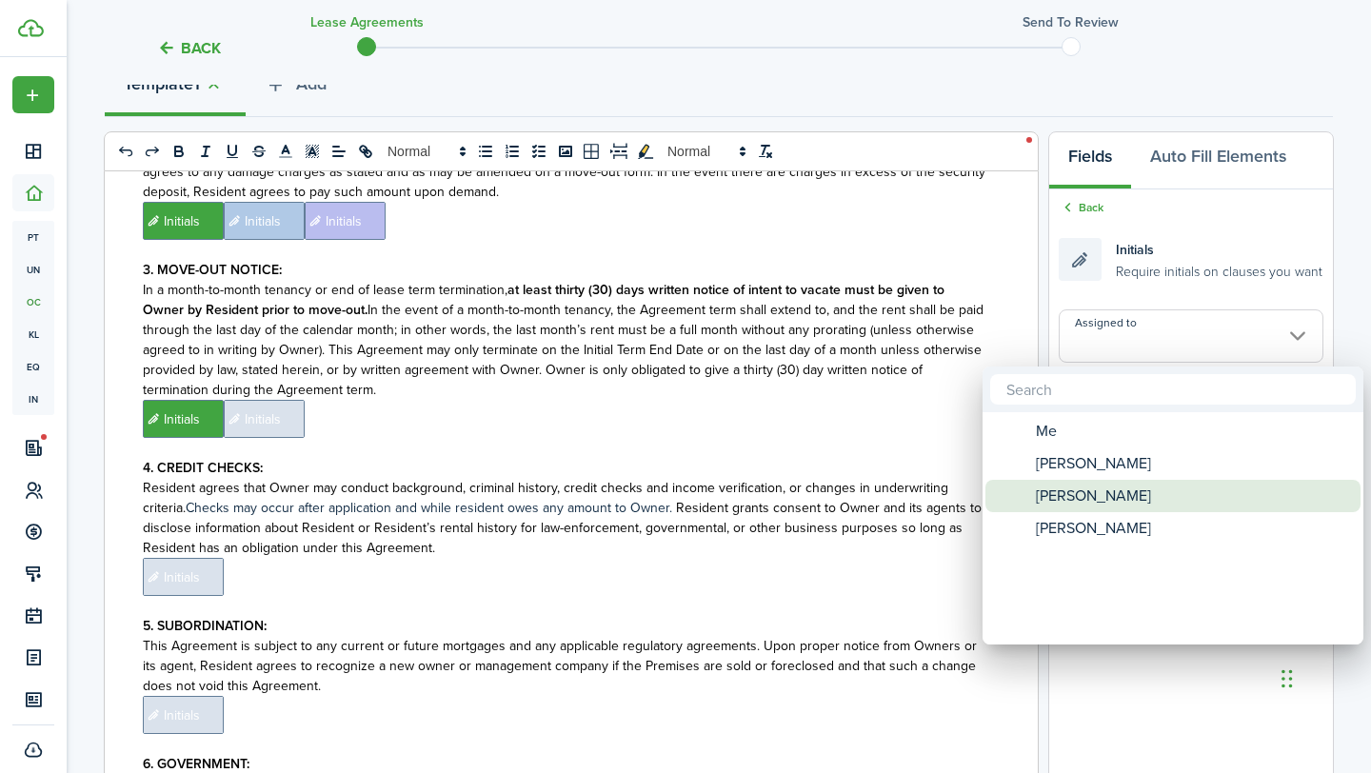
click at [1107, 490] on span "[PERSON_NAME]" at bounding box center [1092, 496] width 115 height 32
type input "[PERSON_NAME]"
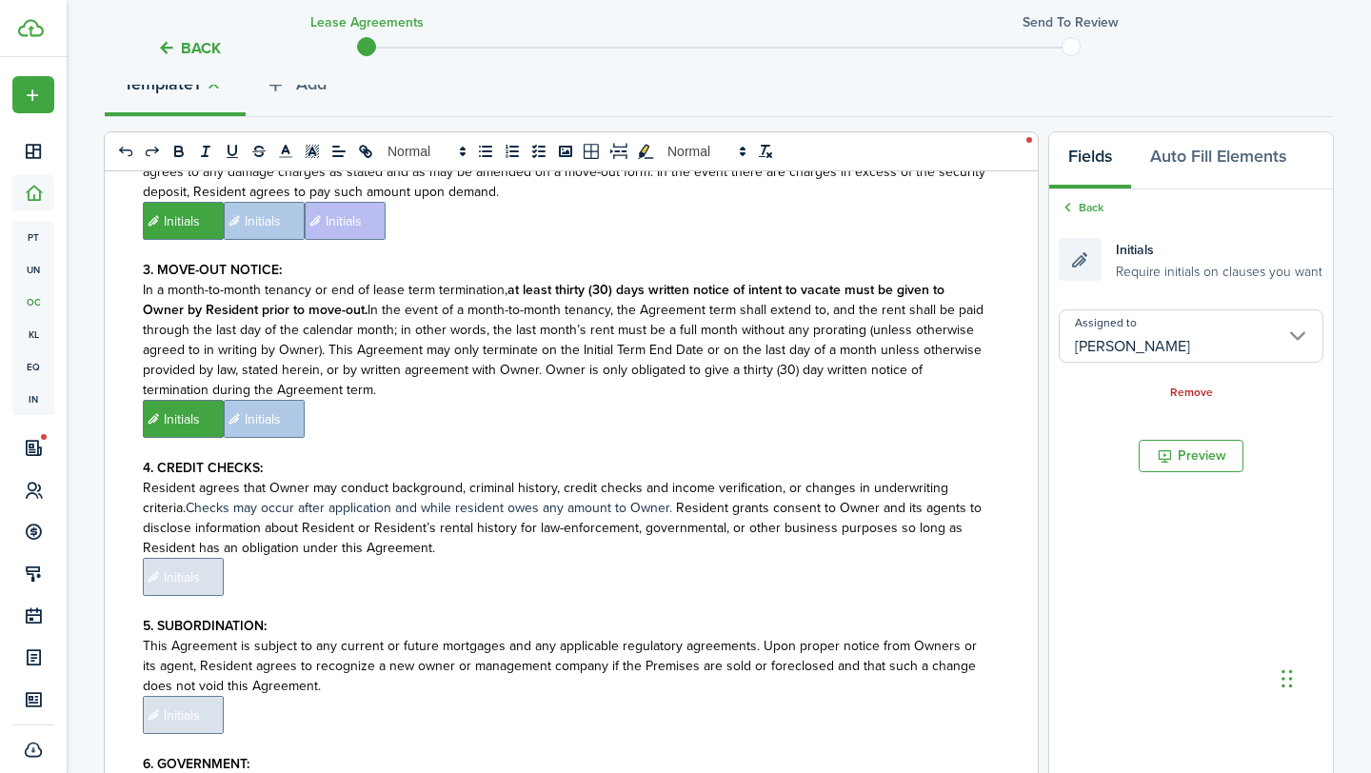
click at [821, 411] on p "﻿ Initials ﻿ Initials ﻿" at bounding box center [564, 419] width 842 height 38
click at [1162, 361] on input "Assigned to" at bounding box center [1190, 335] width 265 height 53
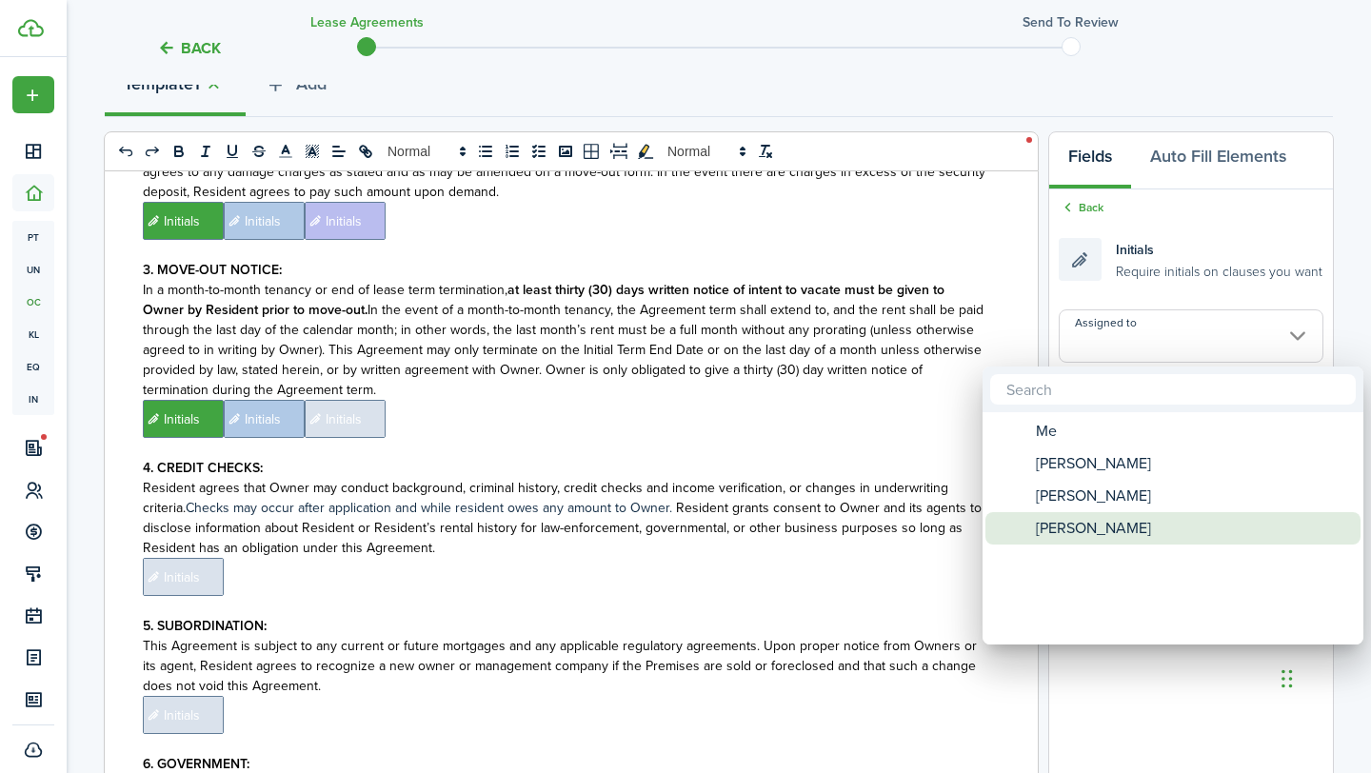
click at [1090, 531] on span "[PERSON_NAME]" at bounding box center [1092, 528] width 115 height 32
type input "[PERSON_NAME]"
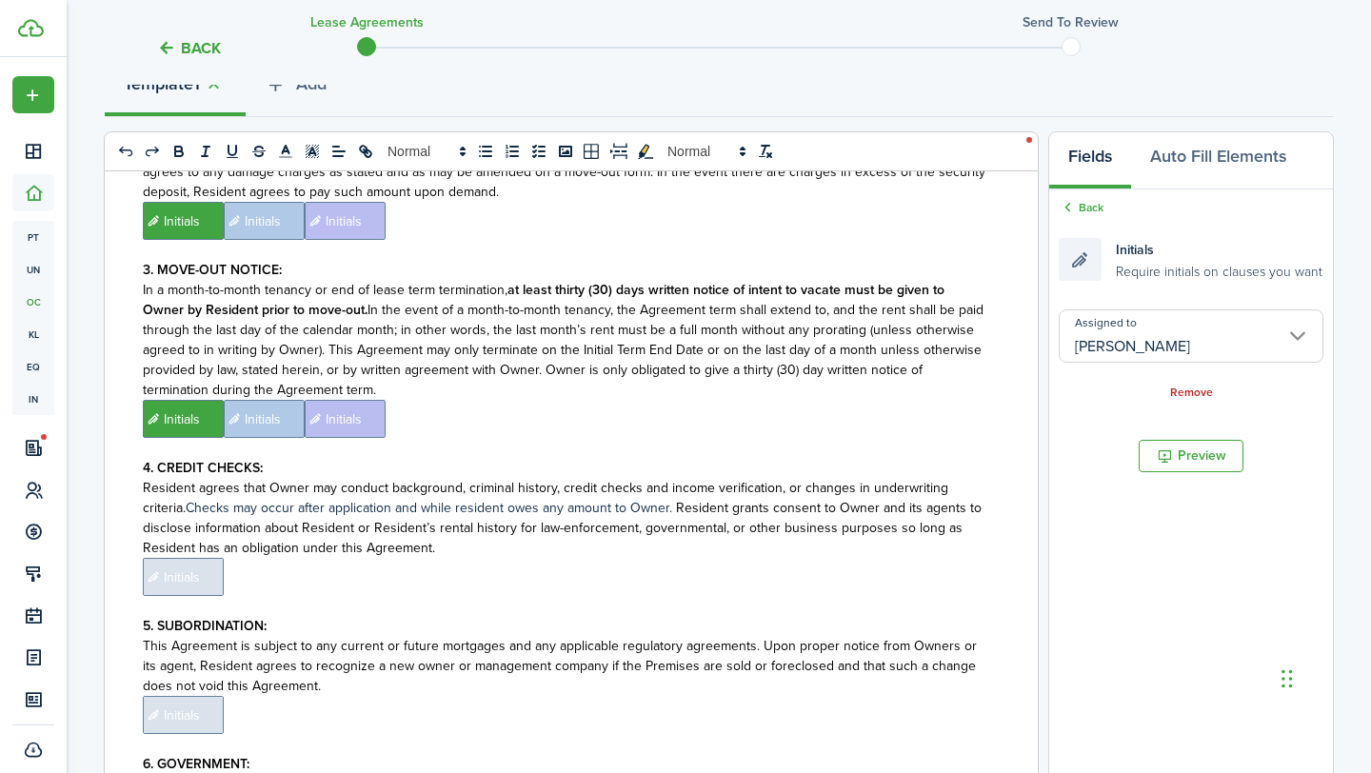
click at [214, 562] on span "Initials" at bounding box center [183, 577] width 81 height 38
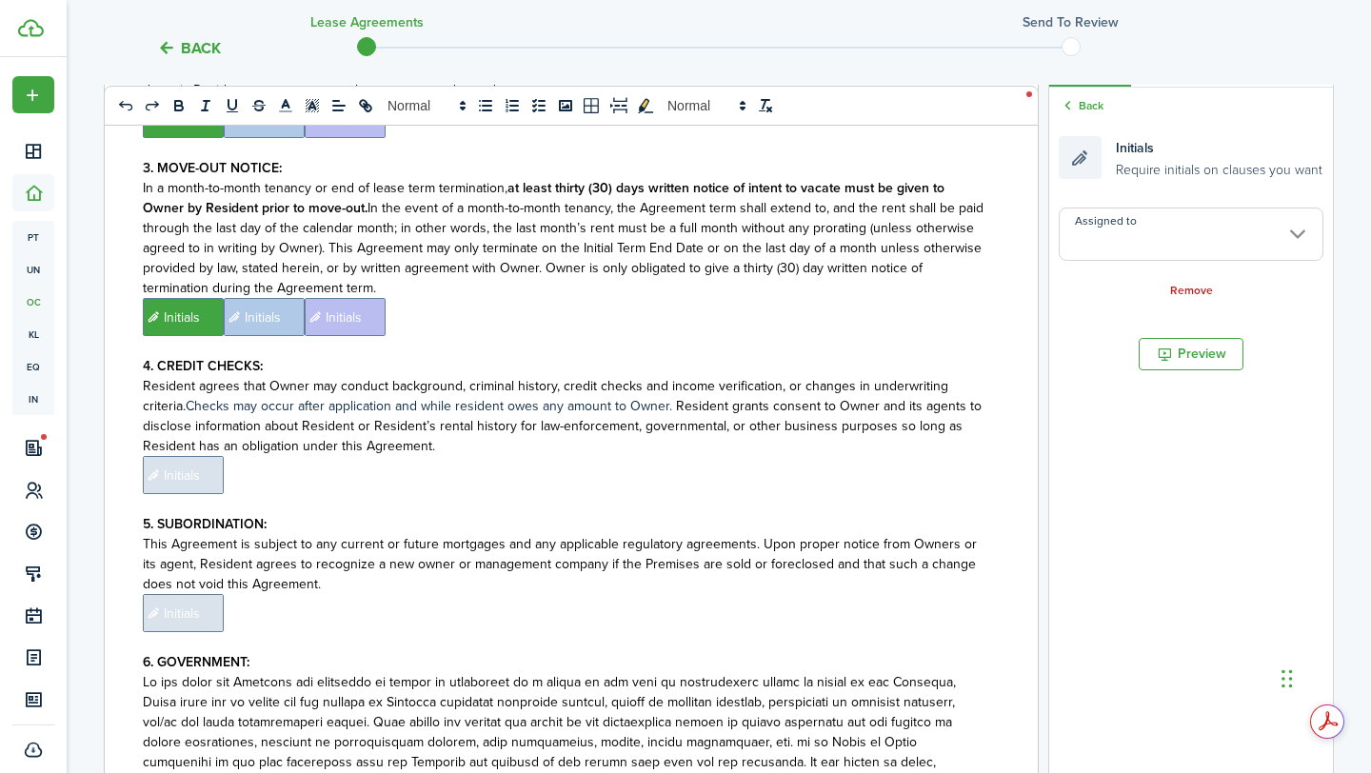
click at [197, 460] on span "Initials" at bounding box center [183, 475] width 81 height 38
click at [1140, 250] on input "Assigned to" at bounding box center [1190, 233] width 265 height 53
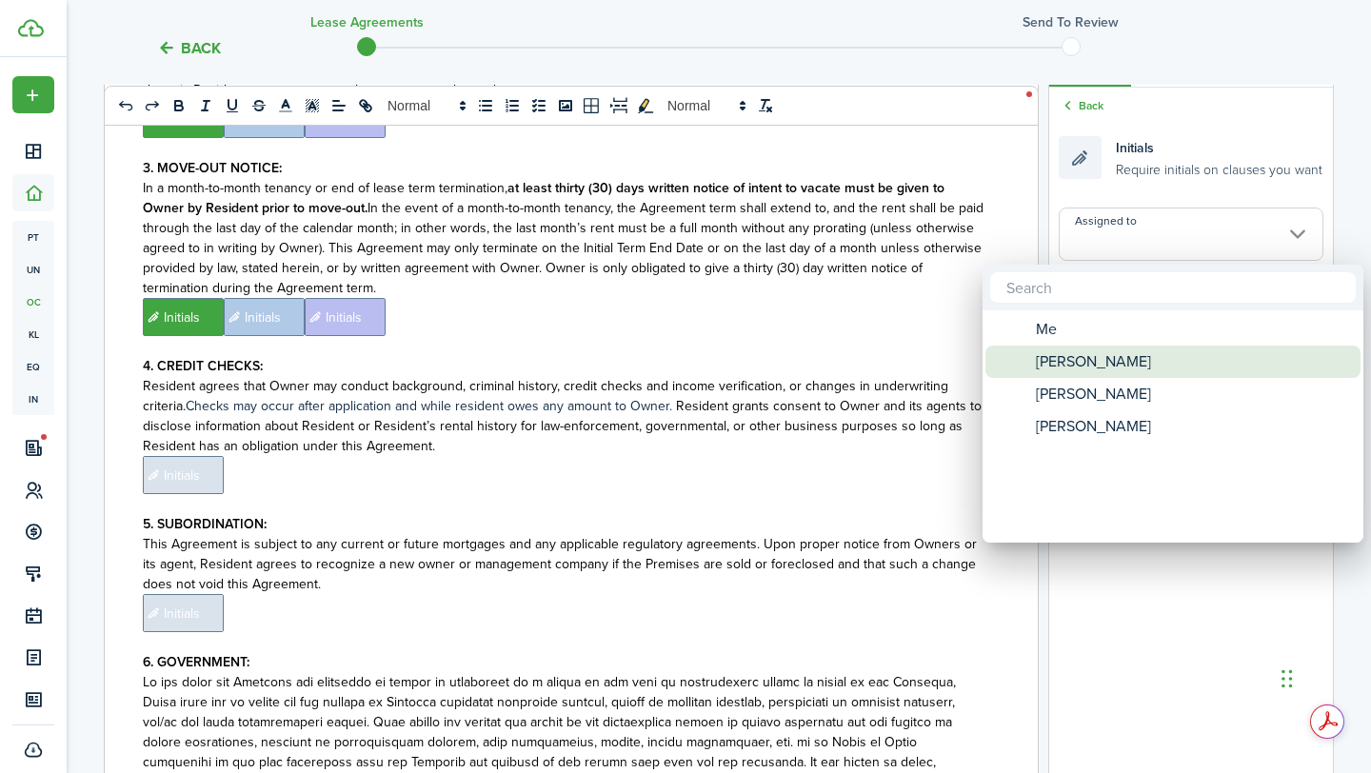
click at [1100, 363] on span "[PERSON_NAME]" at bounding box center [1092, 361] width 115 height 32
type input "[PERSON_NAME]"
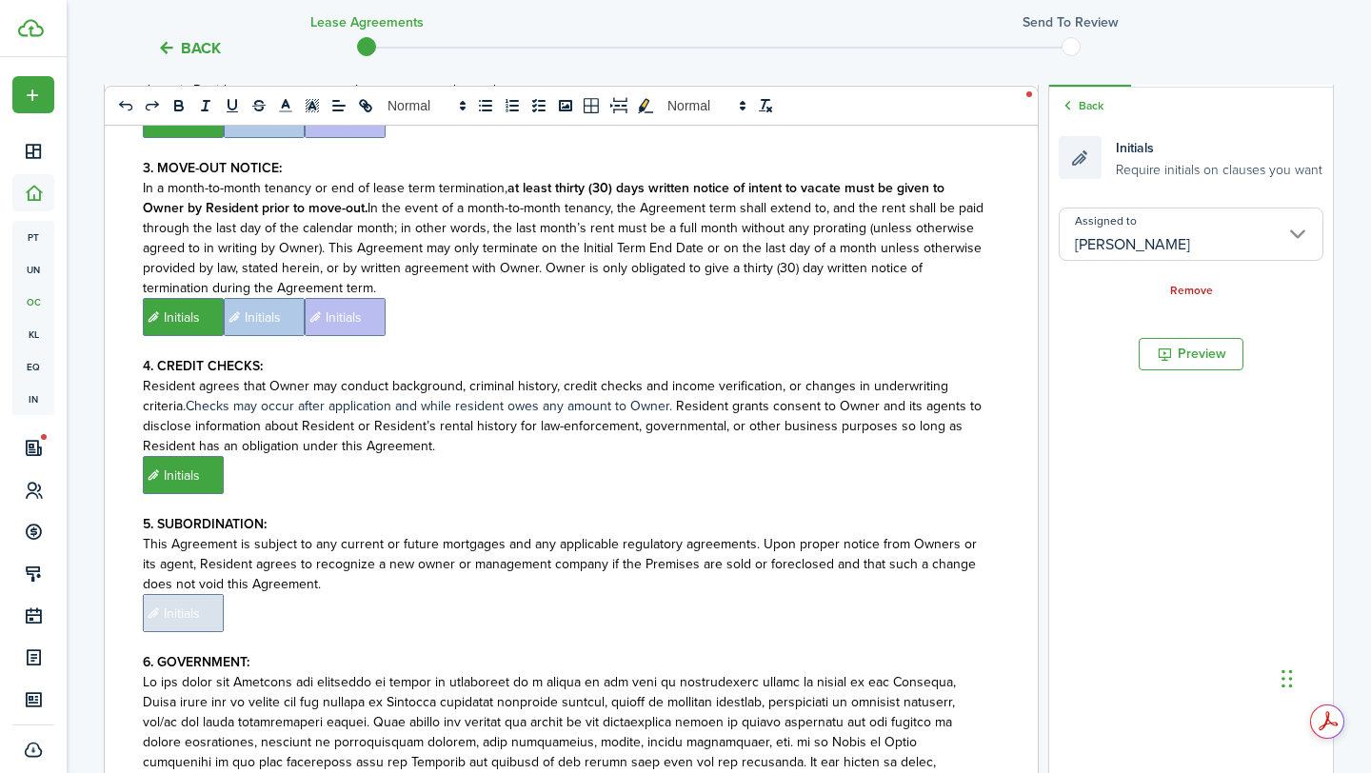
click at [696, 469] on p "﻿ Initials ﻿" at bounding box center [564, 475] width 842 height 38
click at [1212, 223] on input "Assigned to" at bounding box center [1190, 233] width 265 height 53
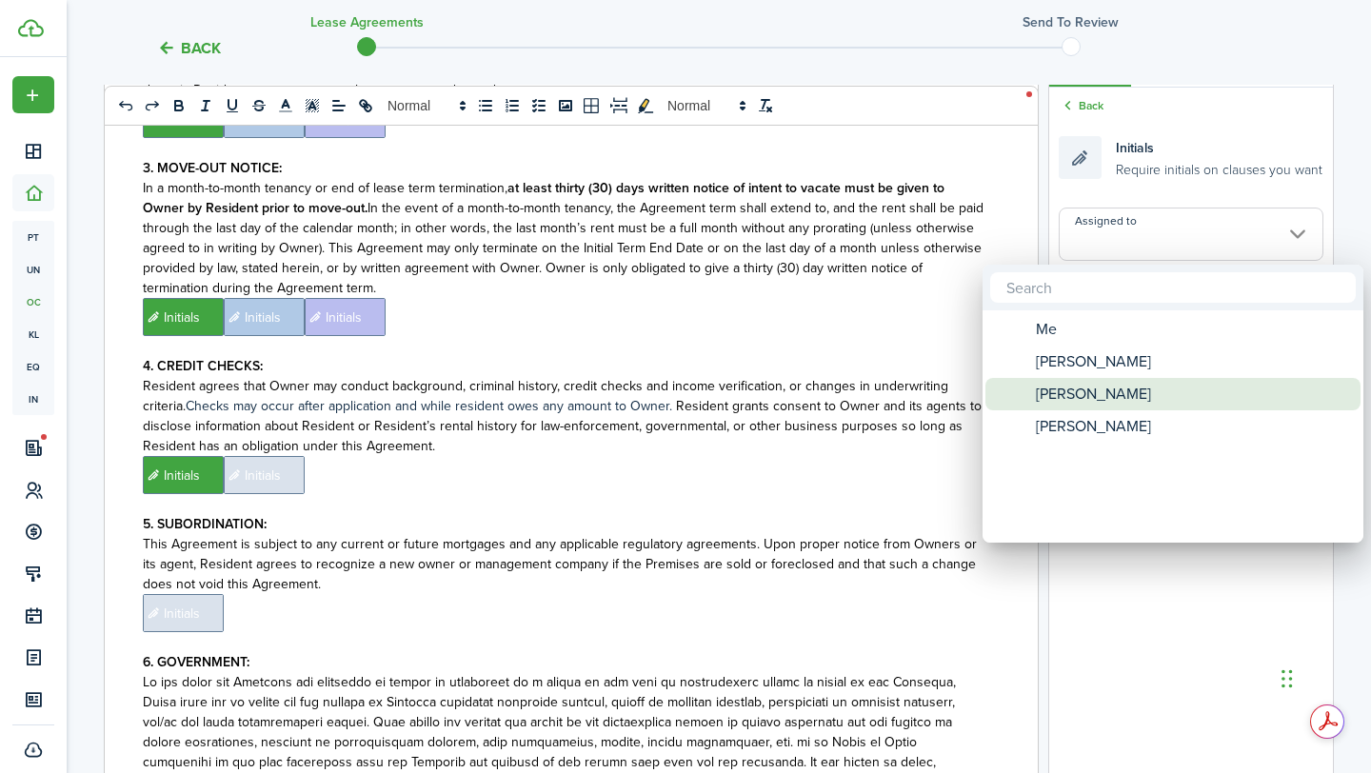
click at [1075, 386] on span "[PERSON_NAME]" at bounding box center [1092, 394] width 115 height 32
type input "[PERSON_NAME]"
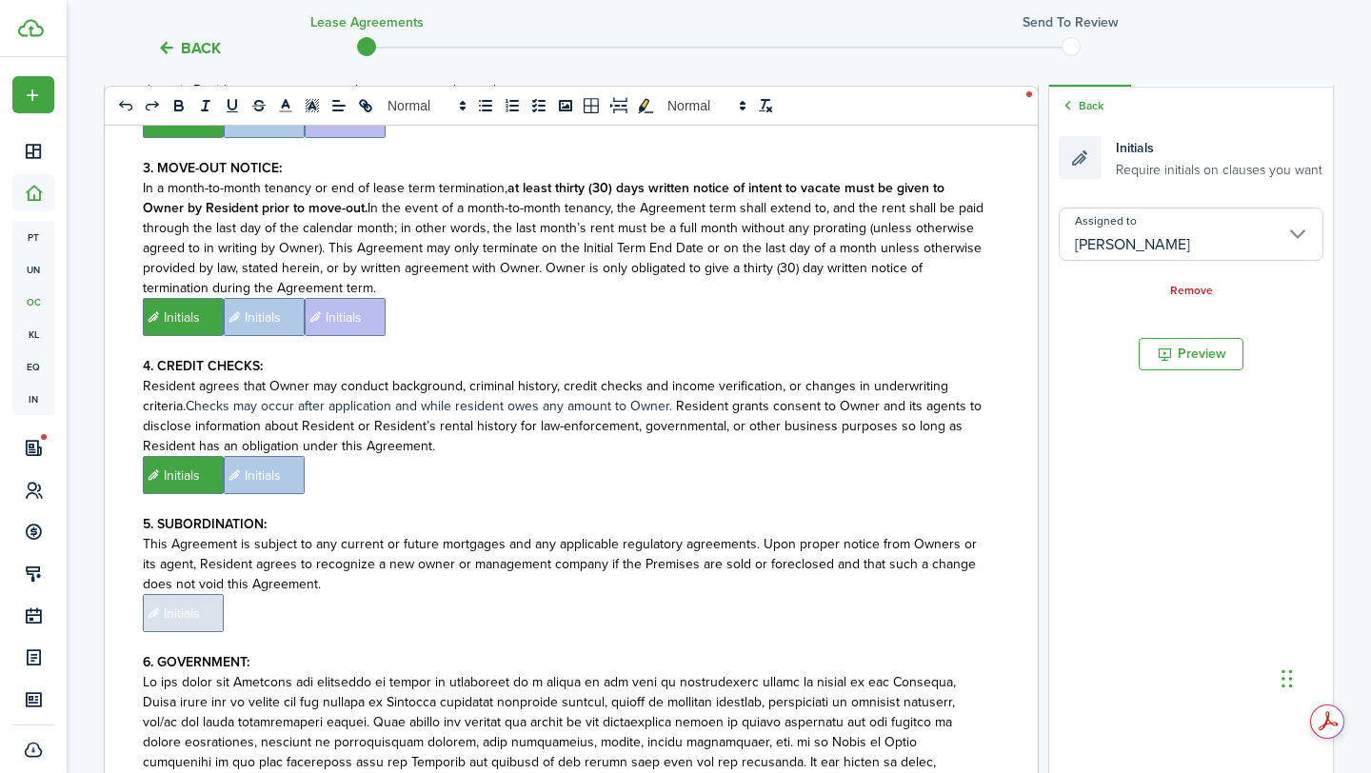
click at [677, 471] on p "﻿ Initials ﻿ Initials ﻿" at bounding box center [564, 475] width 842 height 38
click at [1169, 238] on input "Assigned to" at bounding box center [1190, 233] width 265 height 53
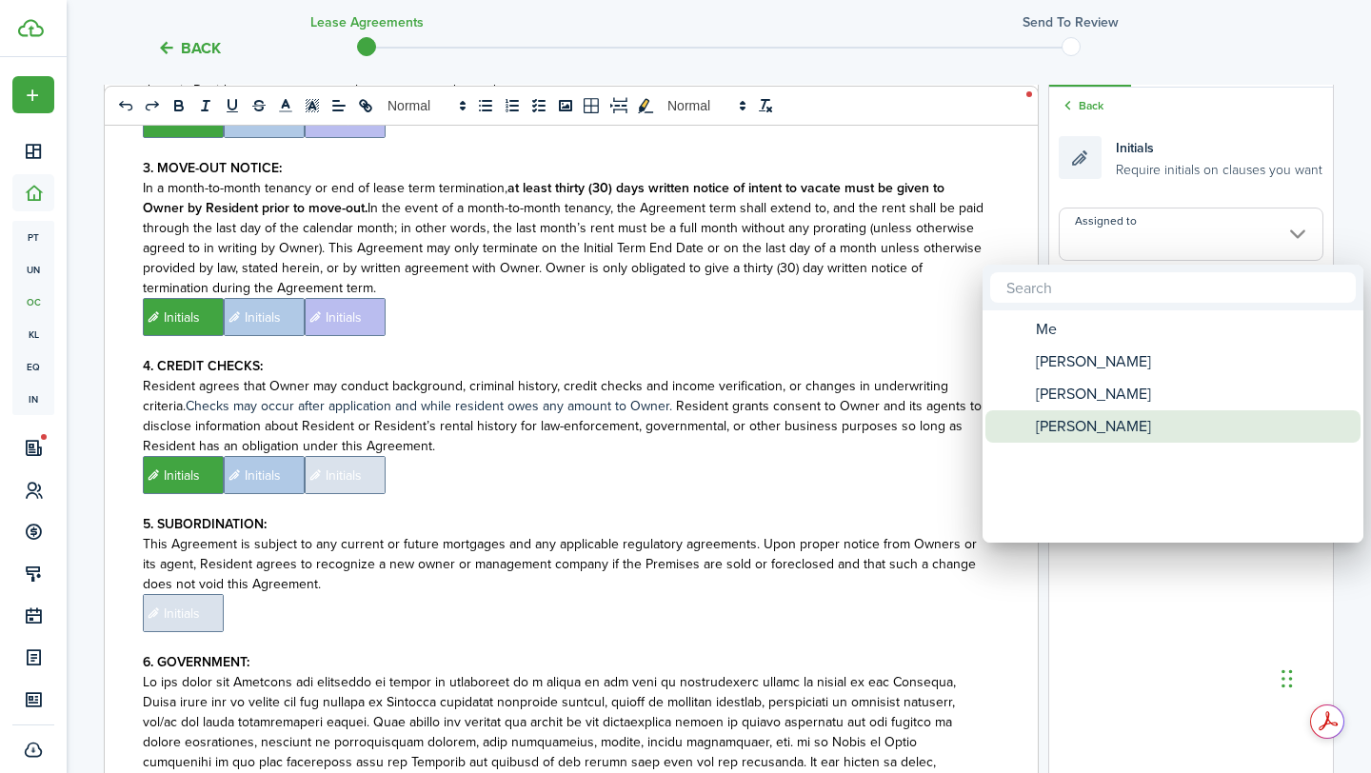
click at [1064, 427] on span "[PERSON_NAME]" at bounding box center [1092, 426] width 115 height 32
type input "[PERSON_NAME]"
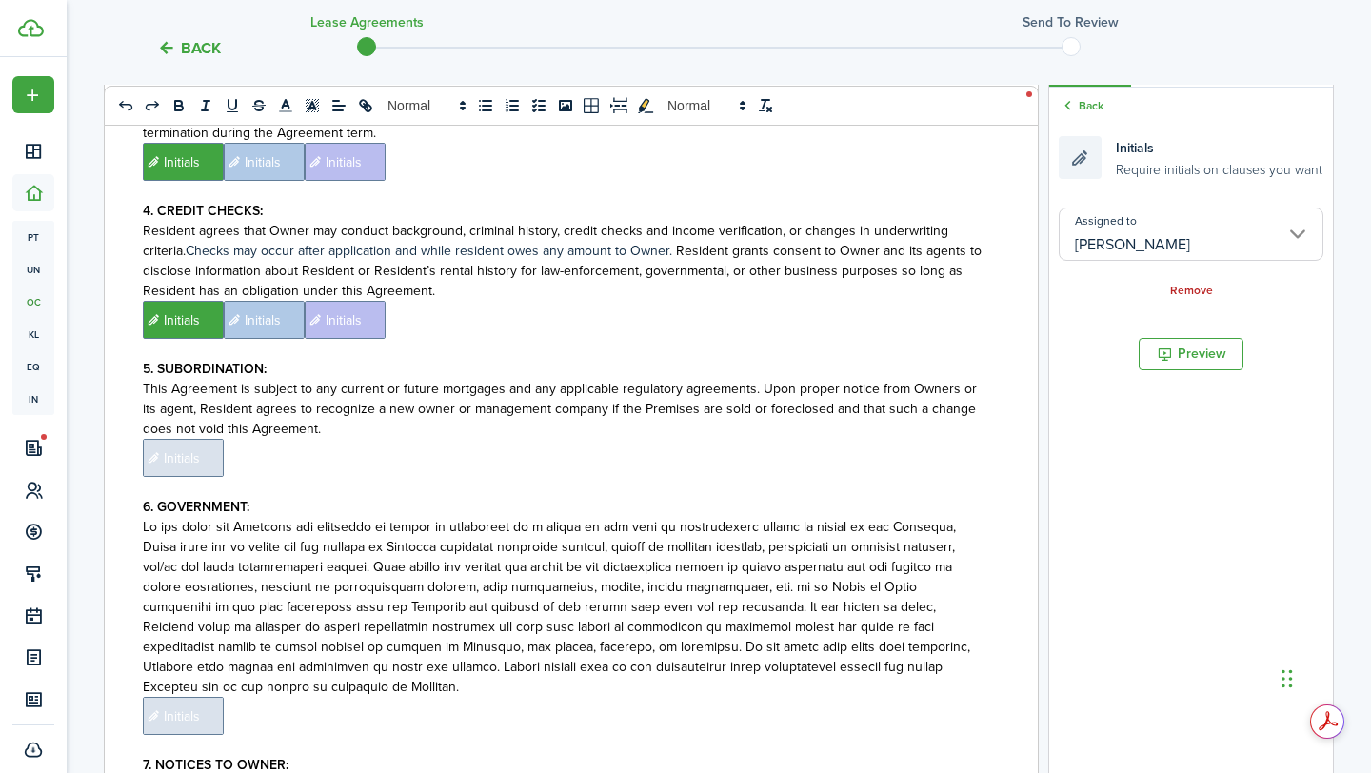
scroll to position [1635, 0]
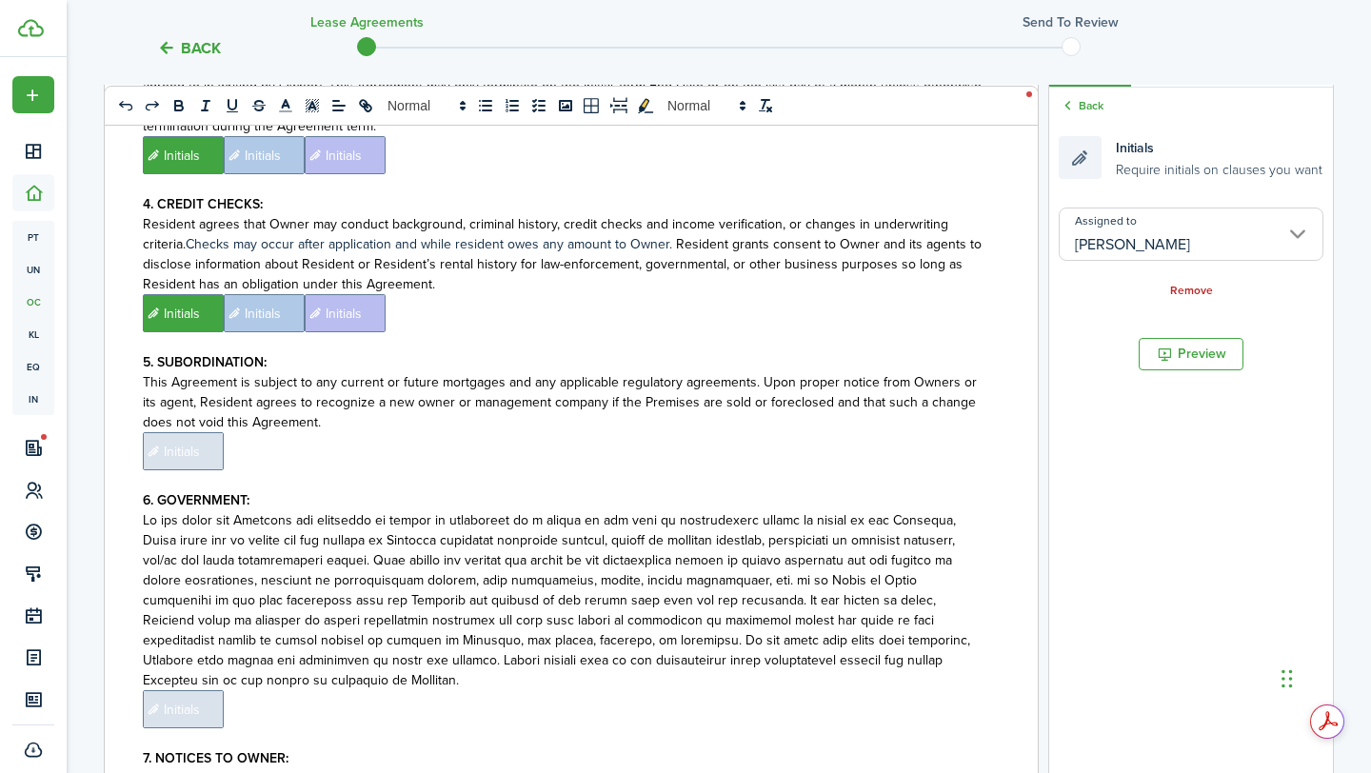
click at [205, 432] on span "Initials" at bounding box center [183, 451] width 81 height 38
click at [1100, 234] on input "Assigned to" at bounding box center [1190, 233] width 265 height 53
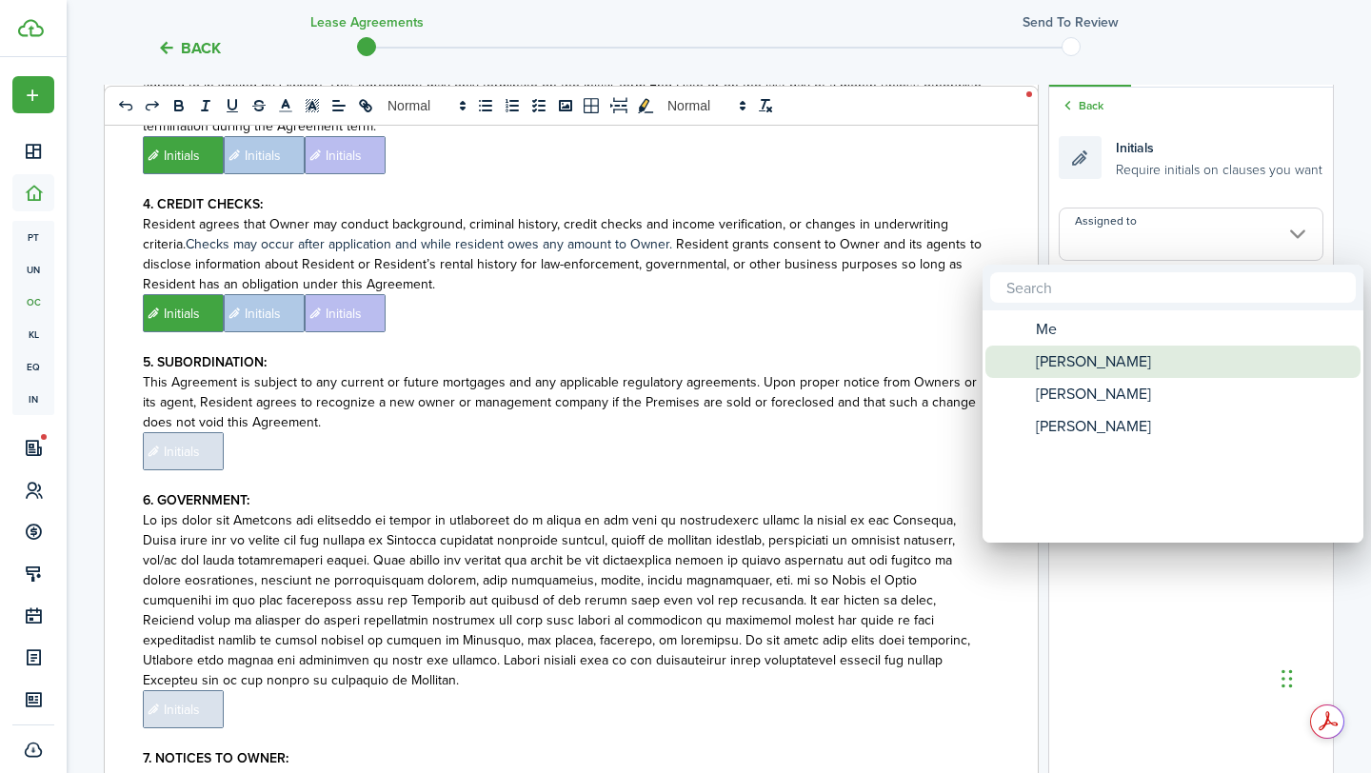
click at [1107, 365] on span "[PERSON_NAME]" at bounding box center [1092, 361] width 115 height 32
type input "[PERSON_NAME]"
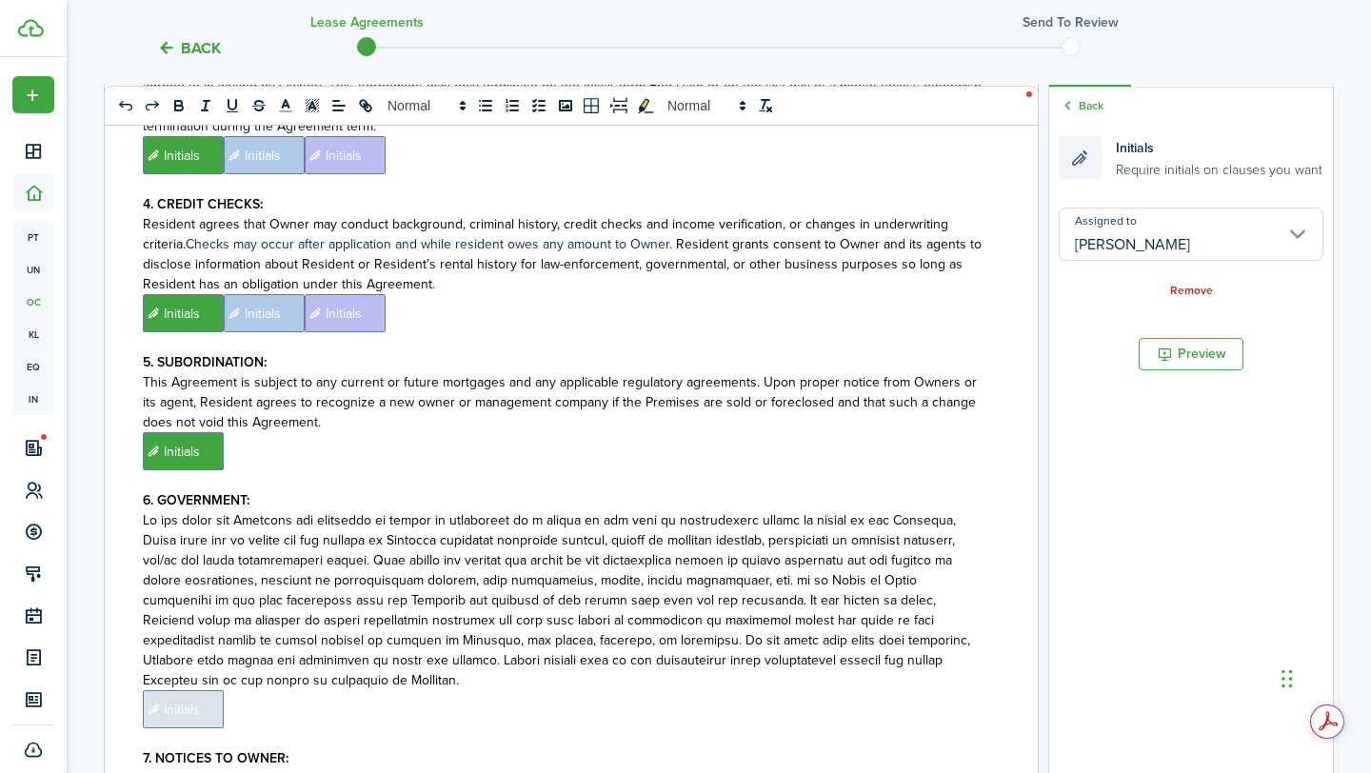
click at [770, 432] on p "﻿ Initials ﻿" at bounding box center [564, 451] width 842 height 38
click at [1151, 223] on input "Assigned to" at bounding box center [1190, 233] width 265 height 53
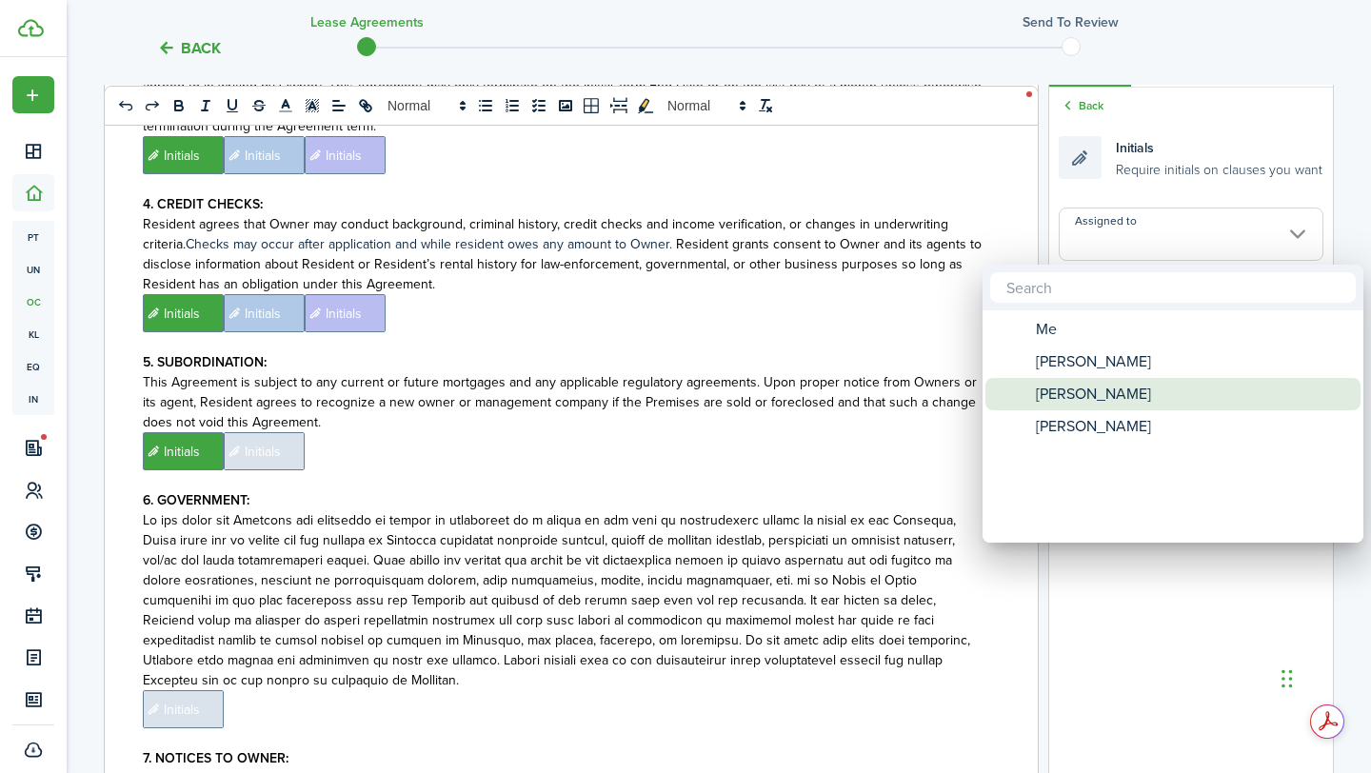
click at [1082, 380] on span "[PERSON_NAME]" at bounding box center [1092, 394] width 115 height 32
type input "[PERSON_NAME]"
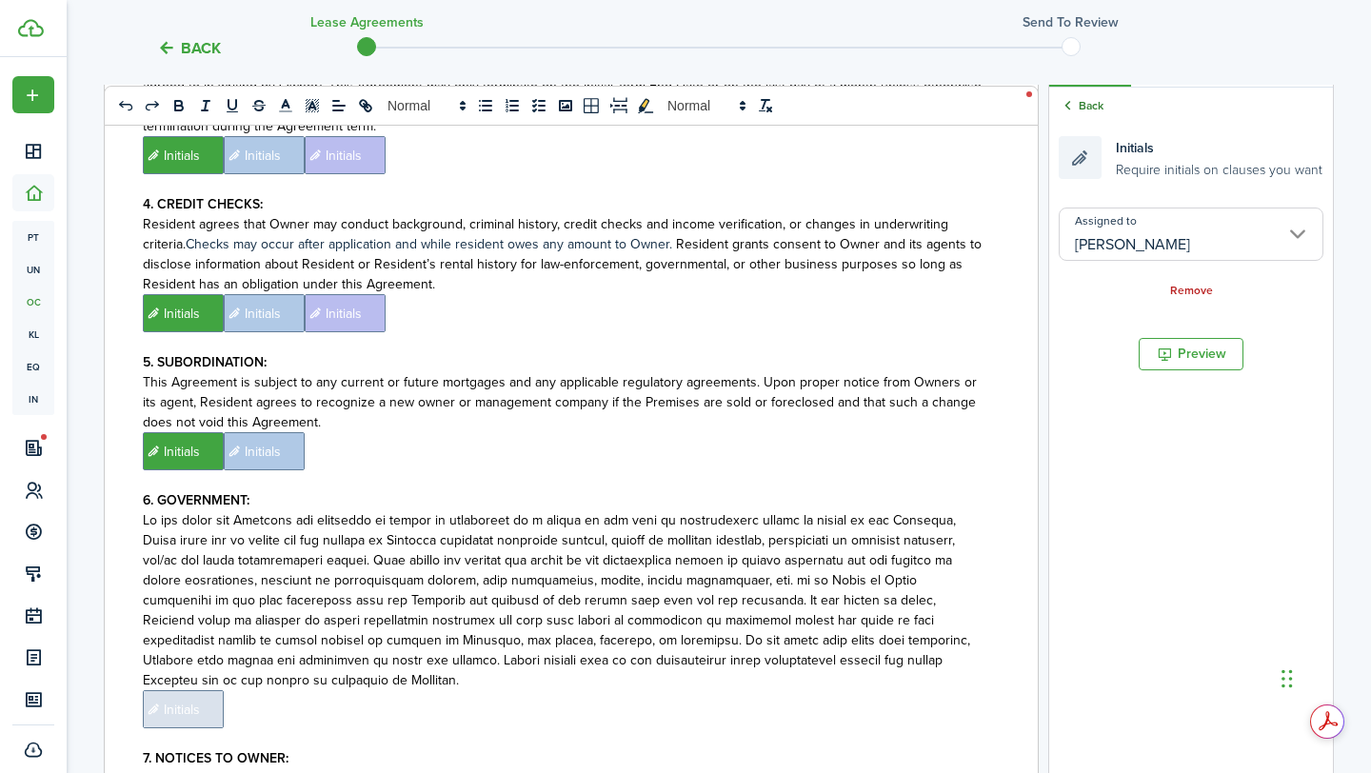
click at [1089, 108] on link "Back" at bounding box center [1080, 105] width 45 height 17
click at [1111, 239] on input "Assigned to" at bounding box center [1190, 233] width 265 height 53
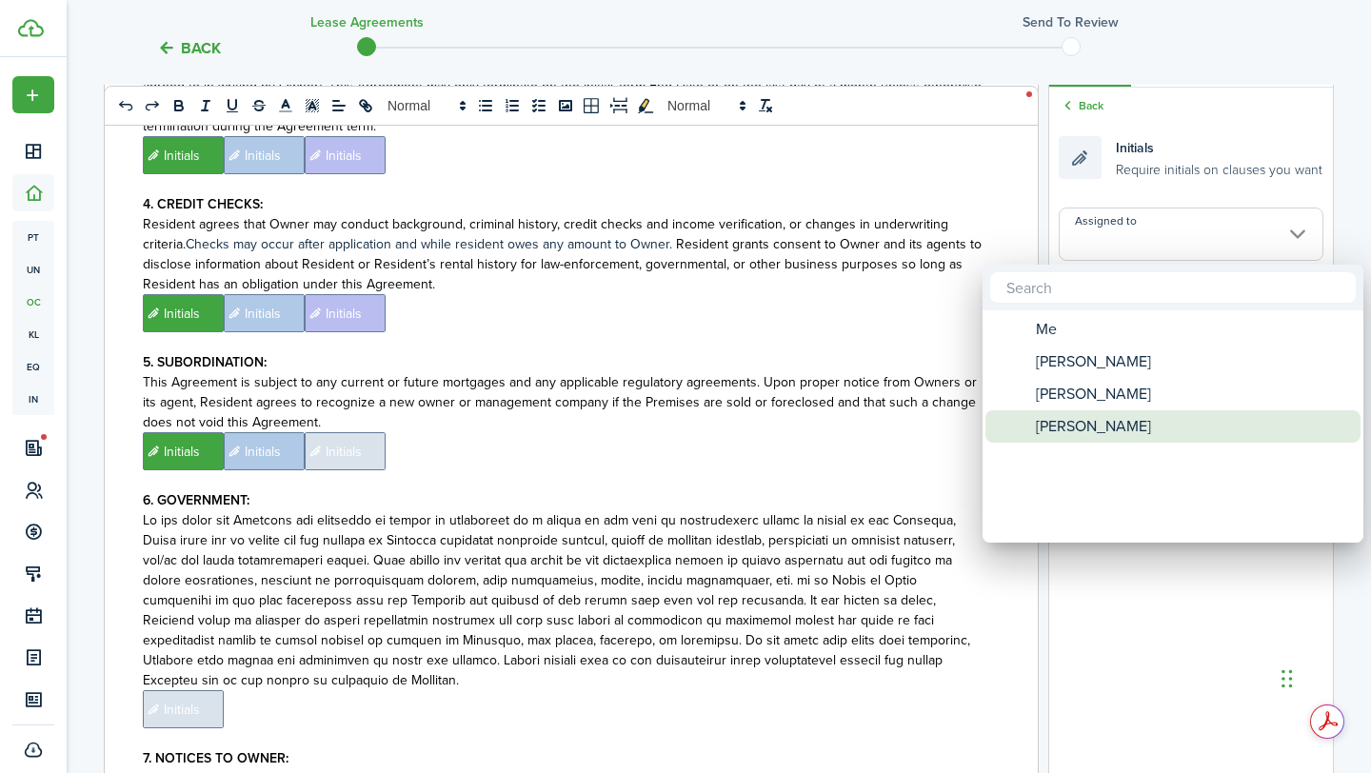
click at [1079, 436] on span "[PERSON_NAME]" at bounding box center [1092, 426] width 115 height 32
type input "[PERSON_NAME]"
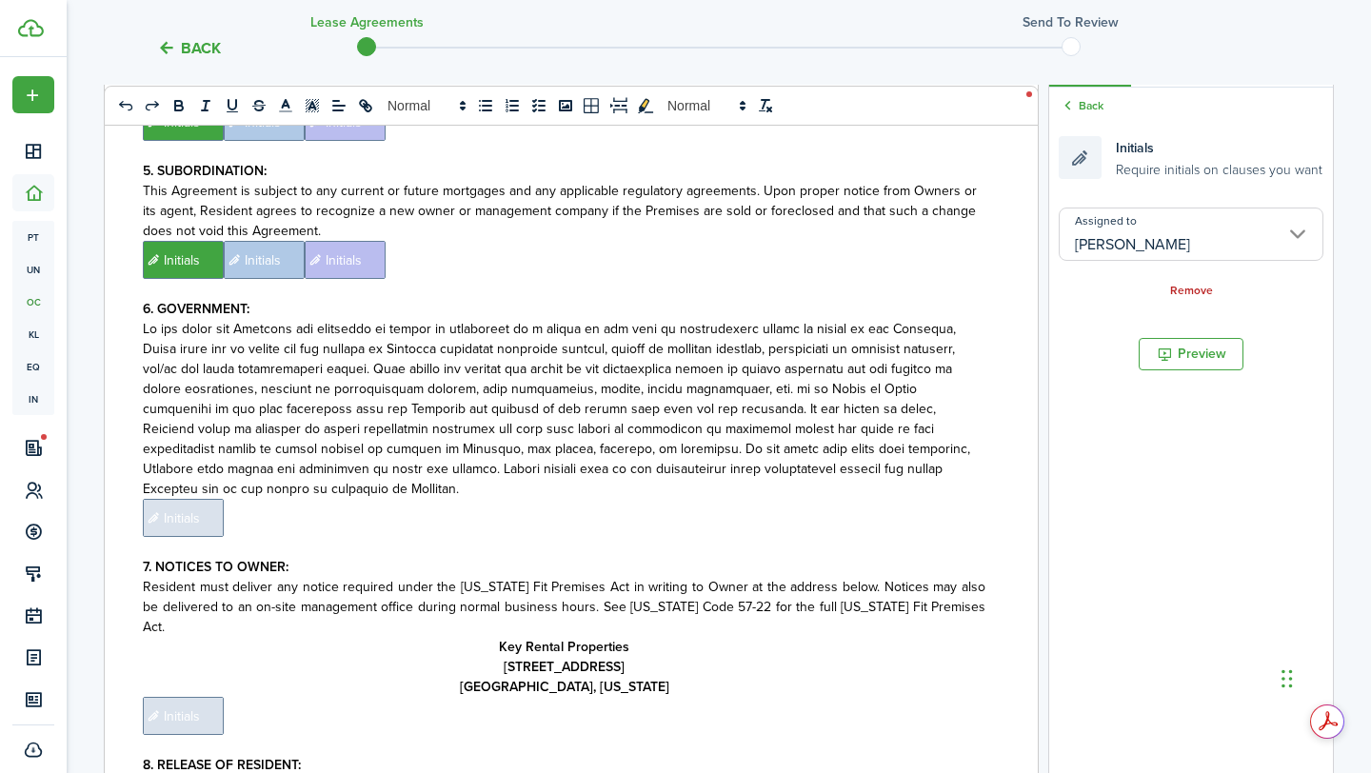
scroll to position [1833, 0]
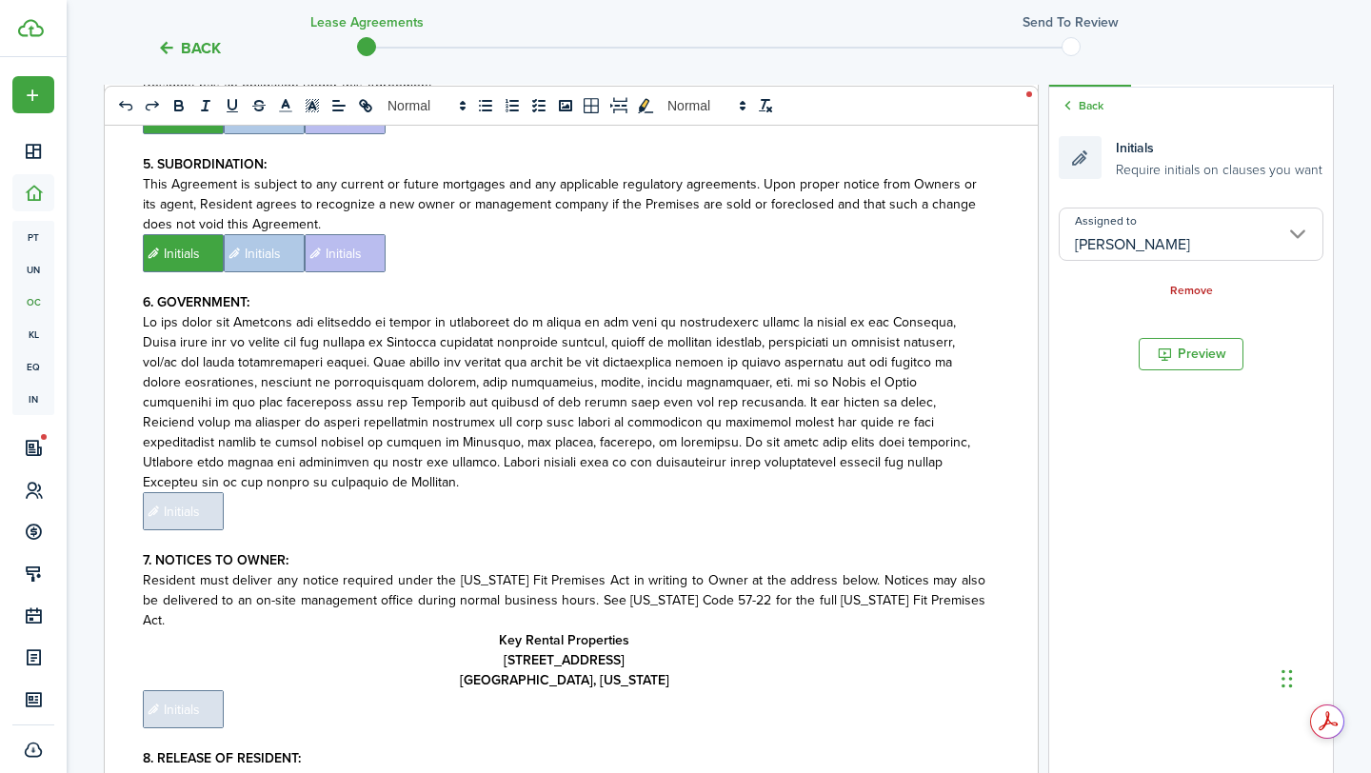
click at [200, 501] on span "Initials" at bounding box center [183, 511] width 81 height 38
click at [1209, 242] on input "Assigned to" at bounding box center [1190, 233] width 265 height 53
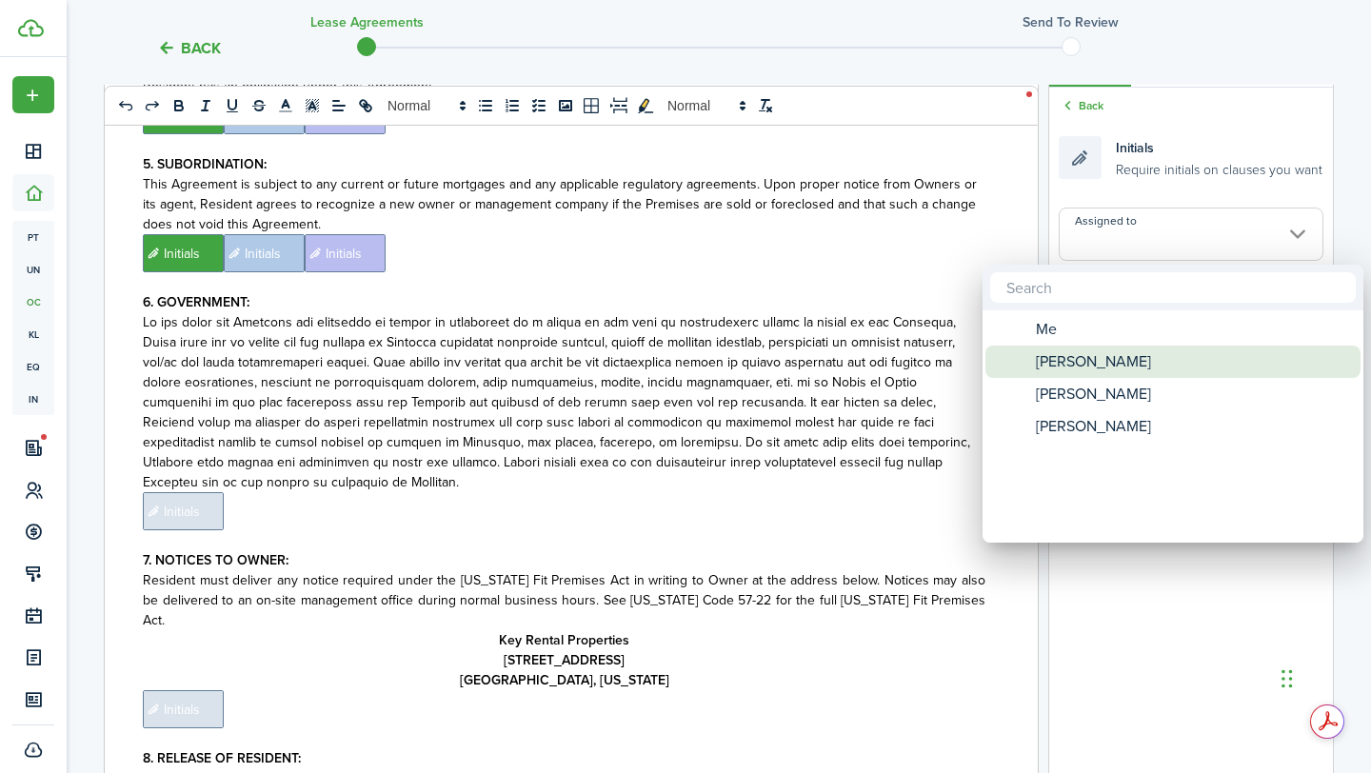
click at [1116, 358] on div "[PERSON_NAME]" at bounding box center [1180, 361] width 337 height 32
type input "[PERSON_NAME]"
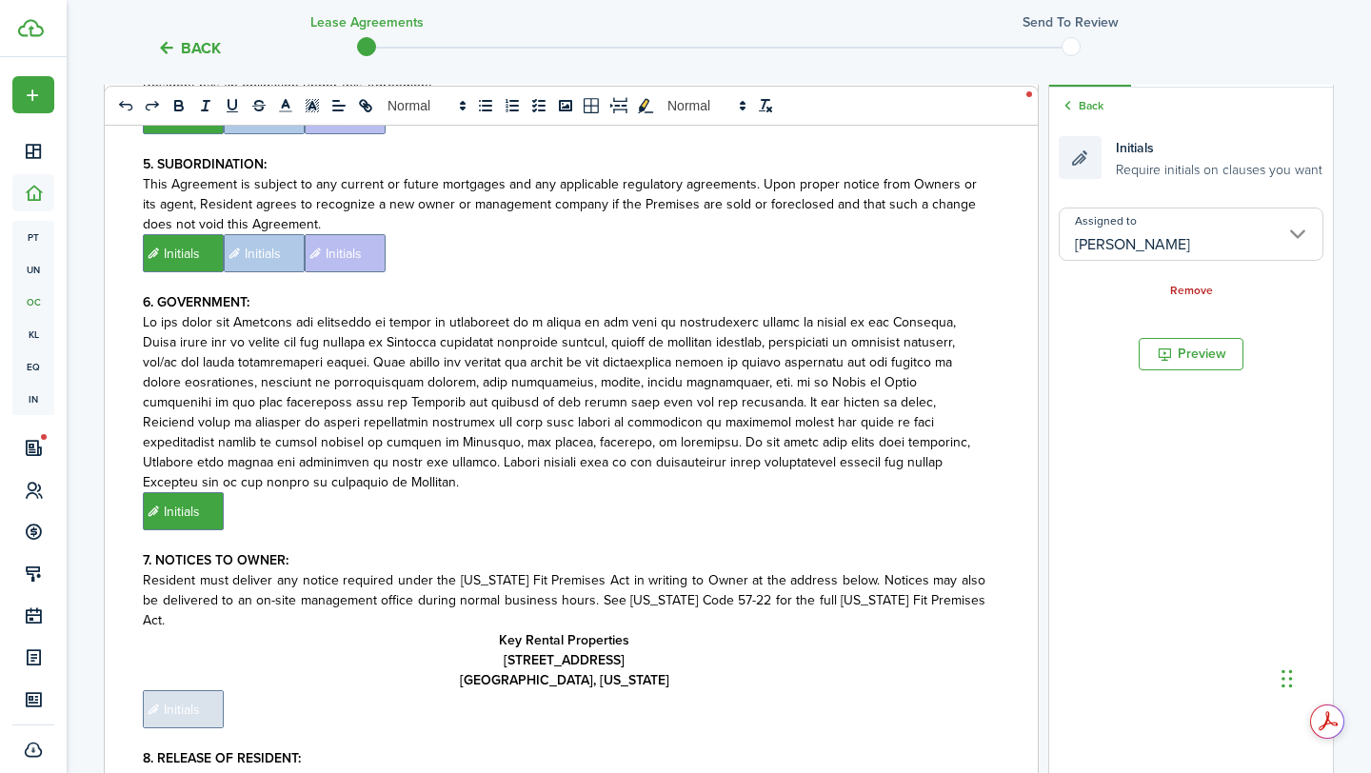
click at [699, 492] on p "﻿ Initials ﻿" at bounding box center [564, 511] width 842 height 38
click at [1183, 209] on input "Assigned to" at bounding box center [1190, 233] width 265 height 53
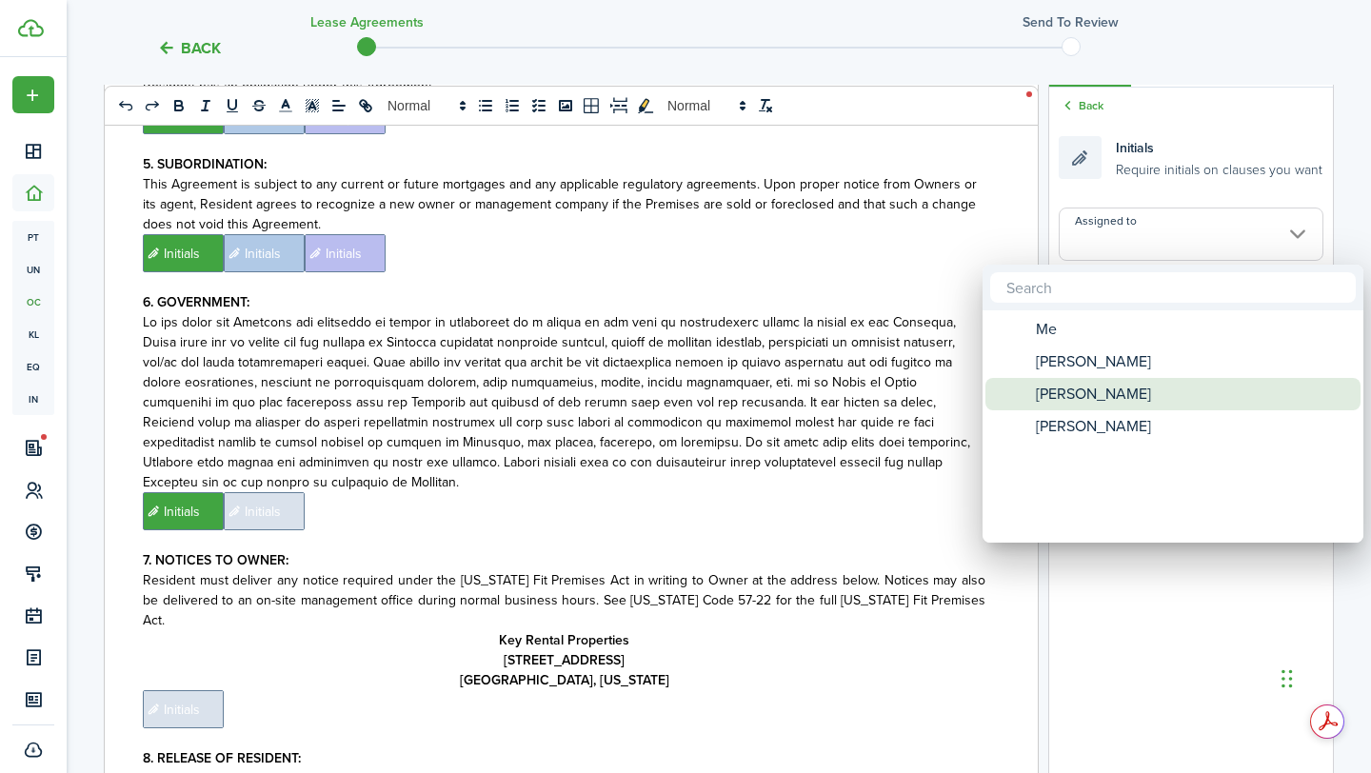
click at [1067, 395] on span "[PERSON_NAME]" at bounding box center [1092, 394] width 115 height 32
type input "[PERSON_NAME]"
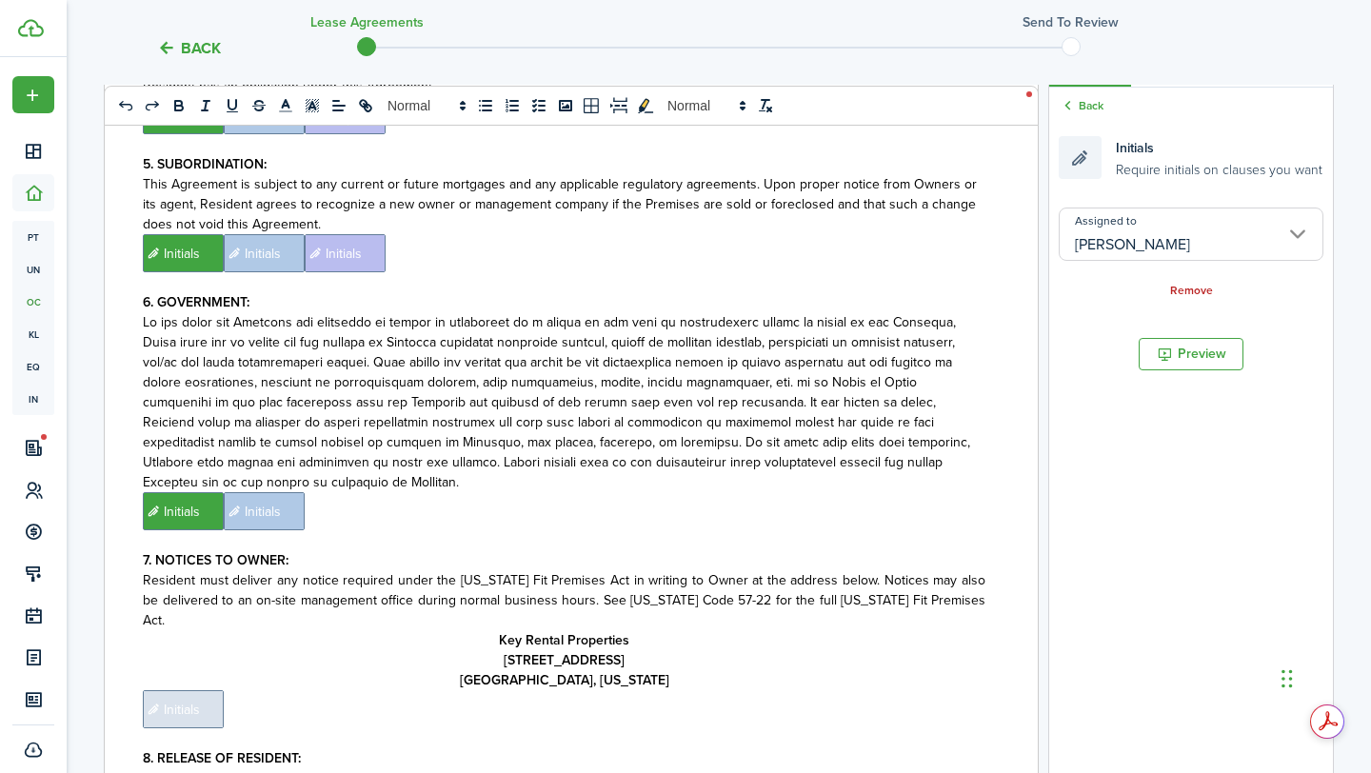
click at [841, 492] on p "﻿ Initials ﻿ Initials ﻿" at bounding box center [564, 511] width 842 height 38
click at [1114, 236] on input "Assigned to" at bounding box center [1190, 233] width 265 height 53
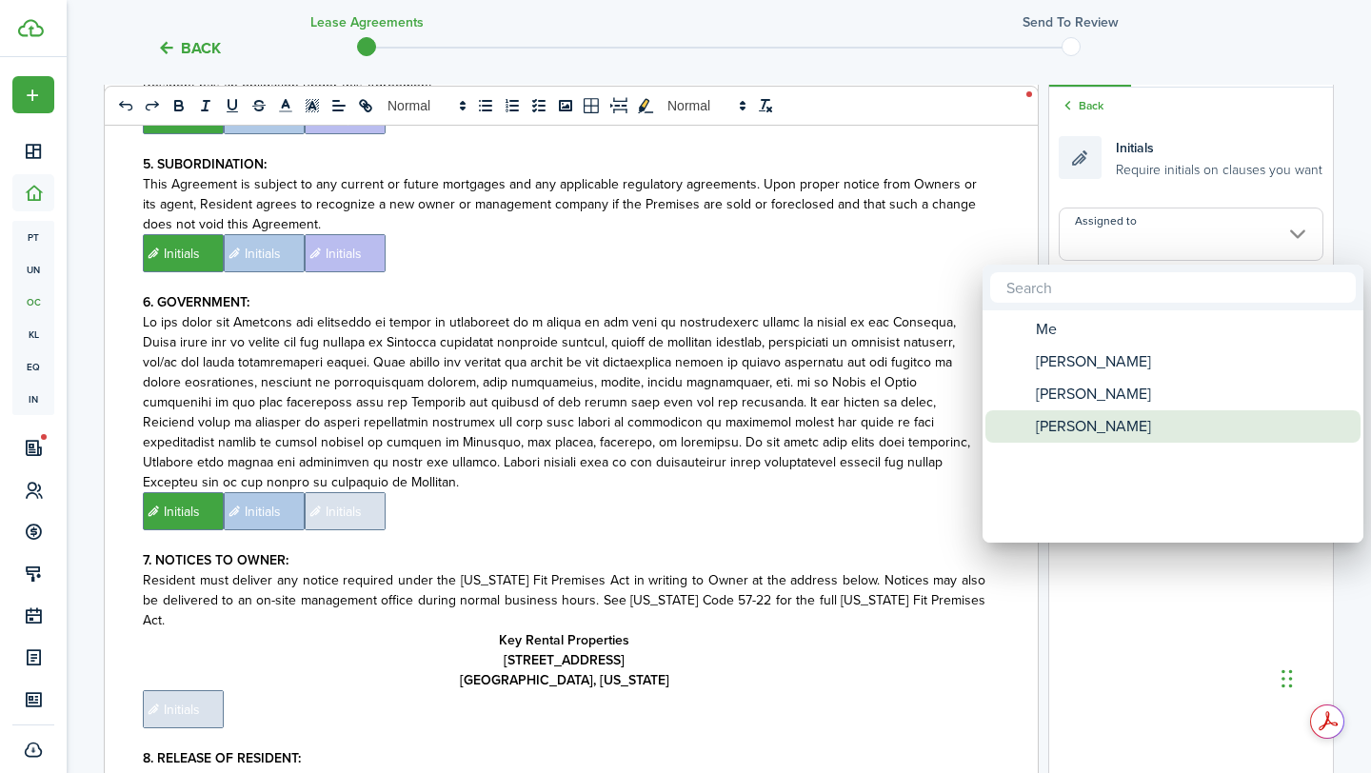
click at [1031, 418] on div "[PERSON_NAME]" at bounding box center [1180, 426] width 337 height 32
type input "[PERSON_NAME]"
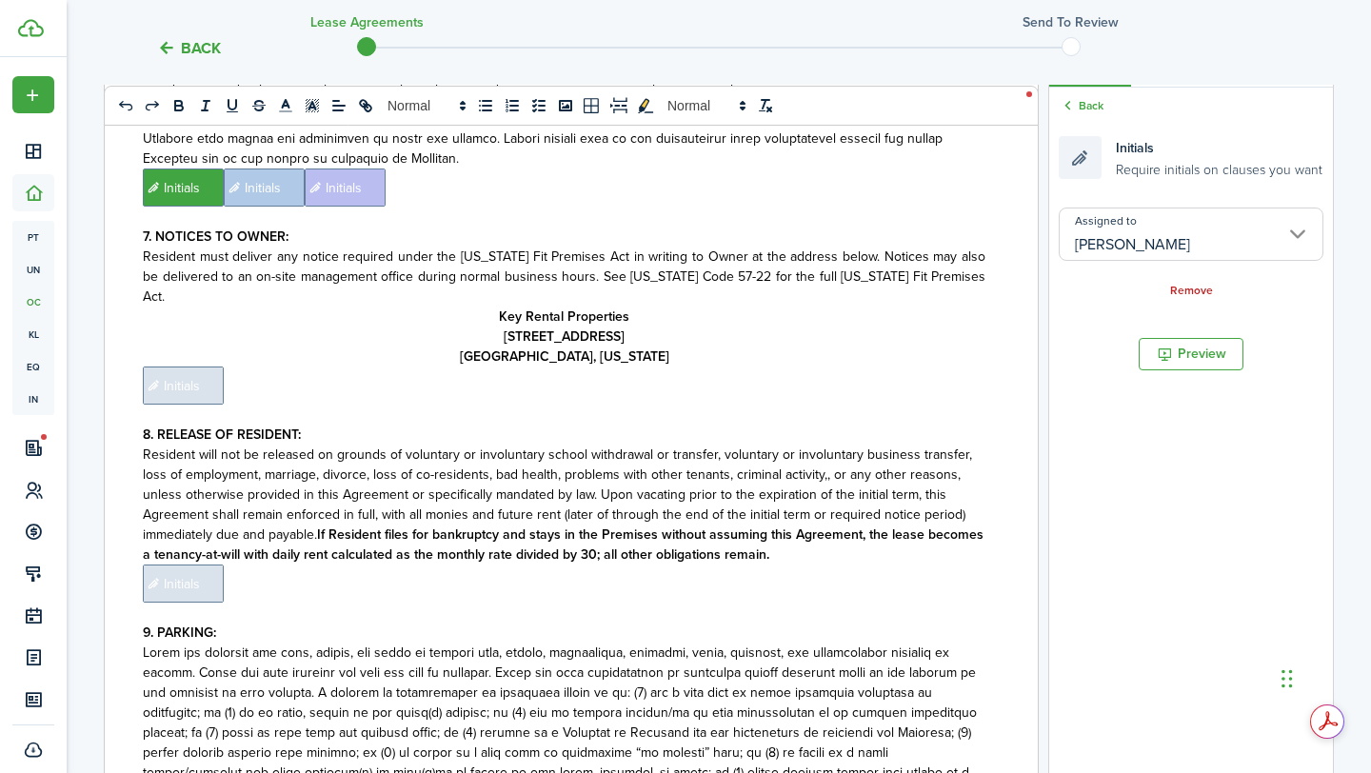
scroll to position [2165, 0]
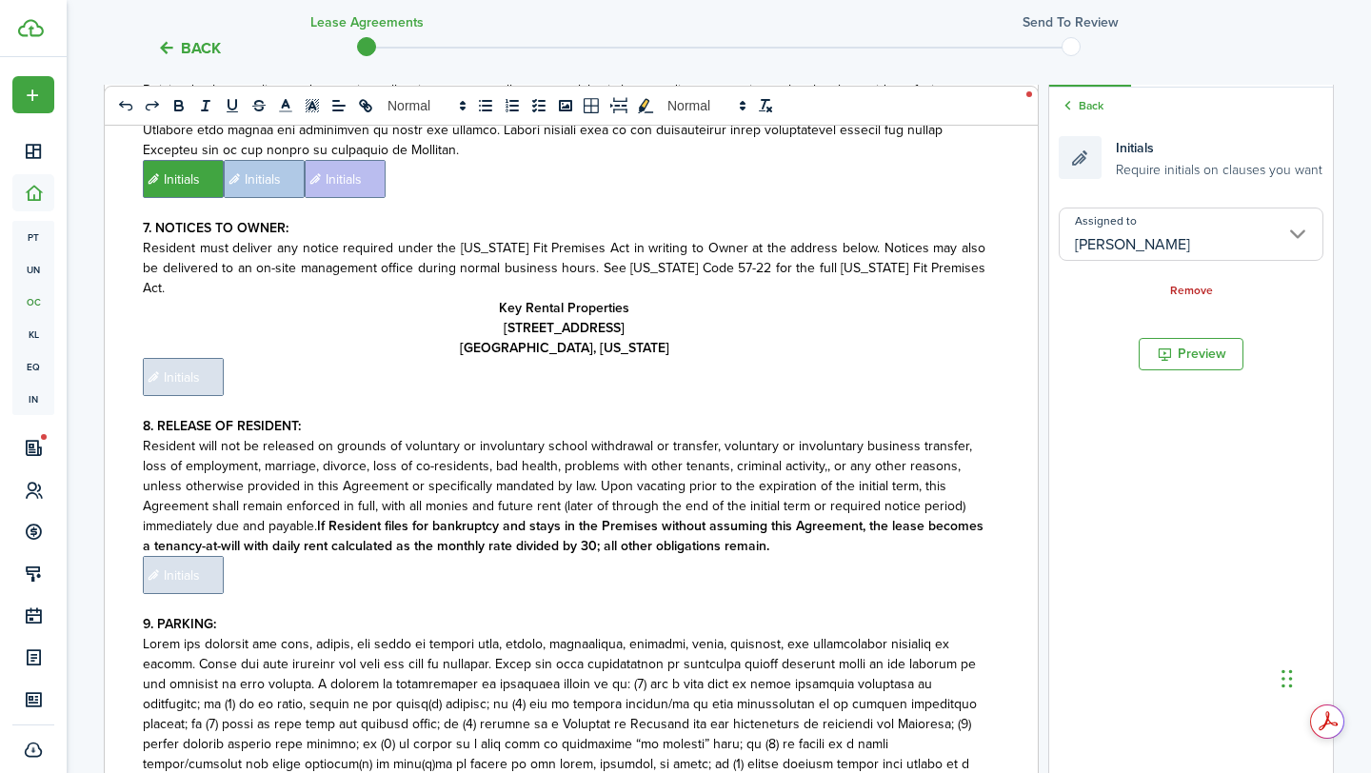
click at [200, 396] on p at bounding box center [564, 406] width 842 height 20
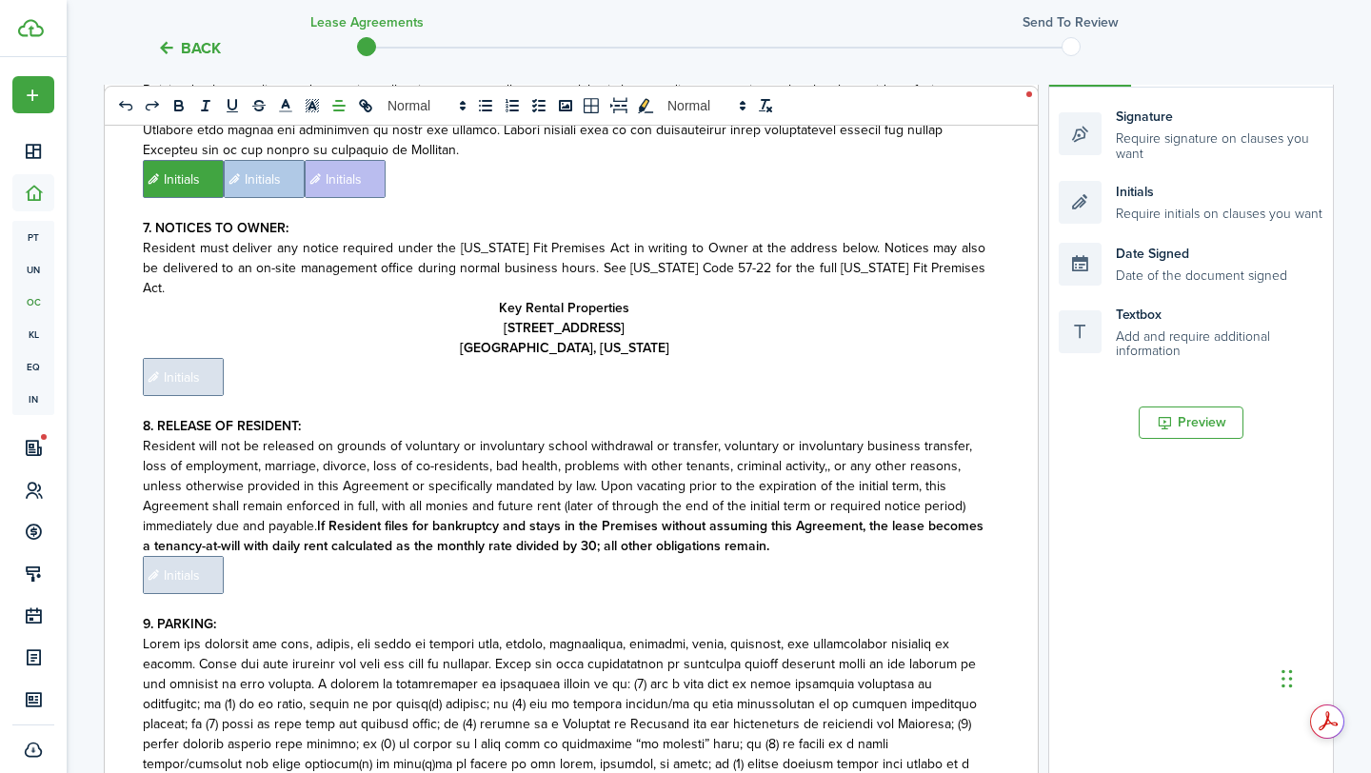
click at [200, 358] on span "Initials" at bounding box center [183, 377] width 81 height 38
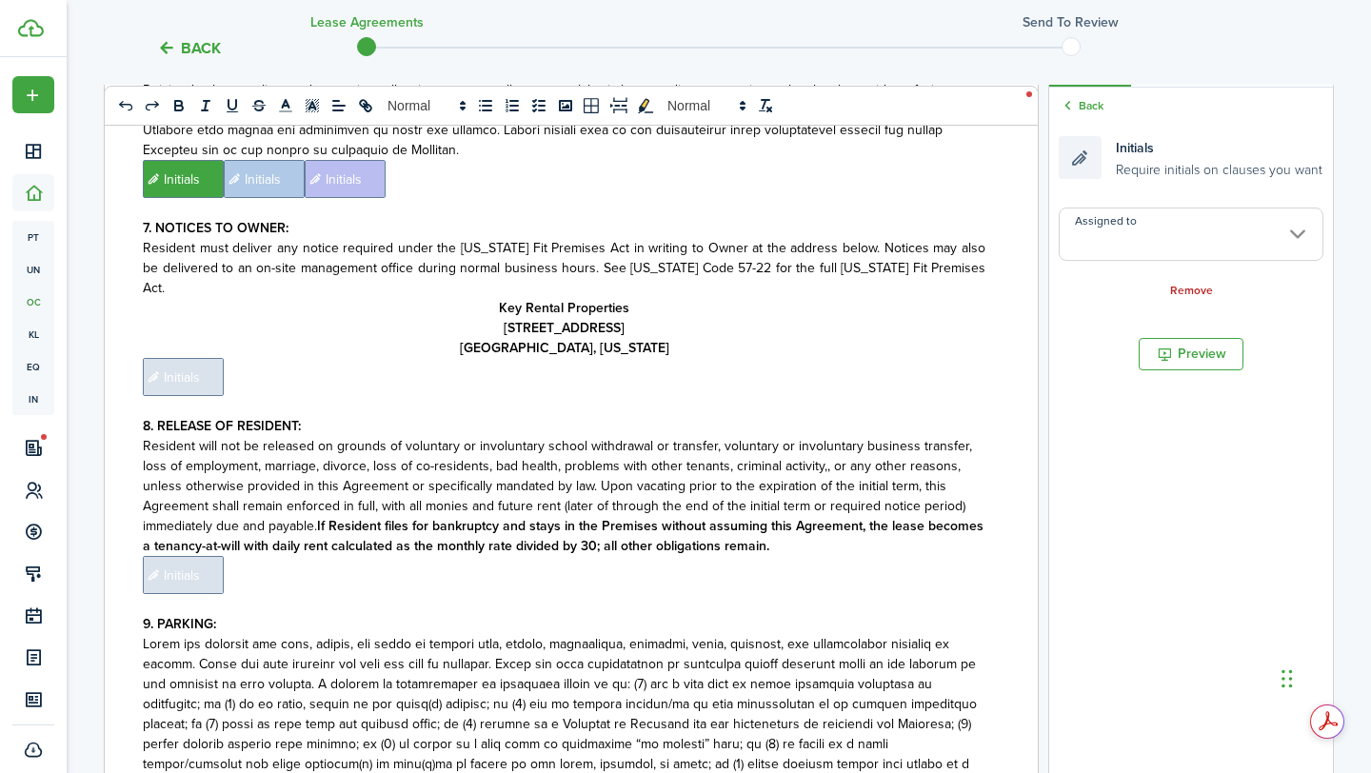
click at [1129, 225] on input "Assigned to" at bounding box center [1190, 233] width 265 height 53
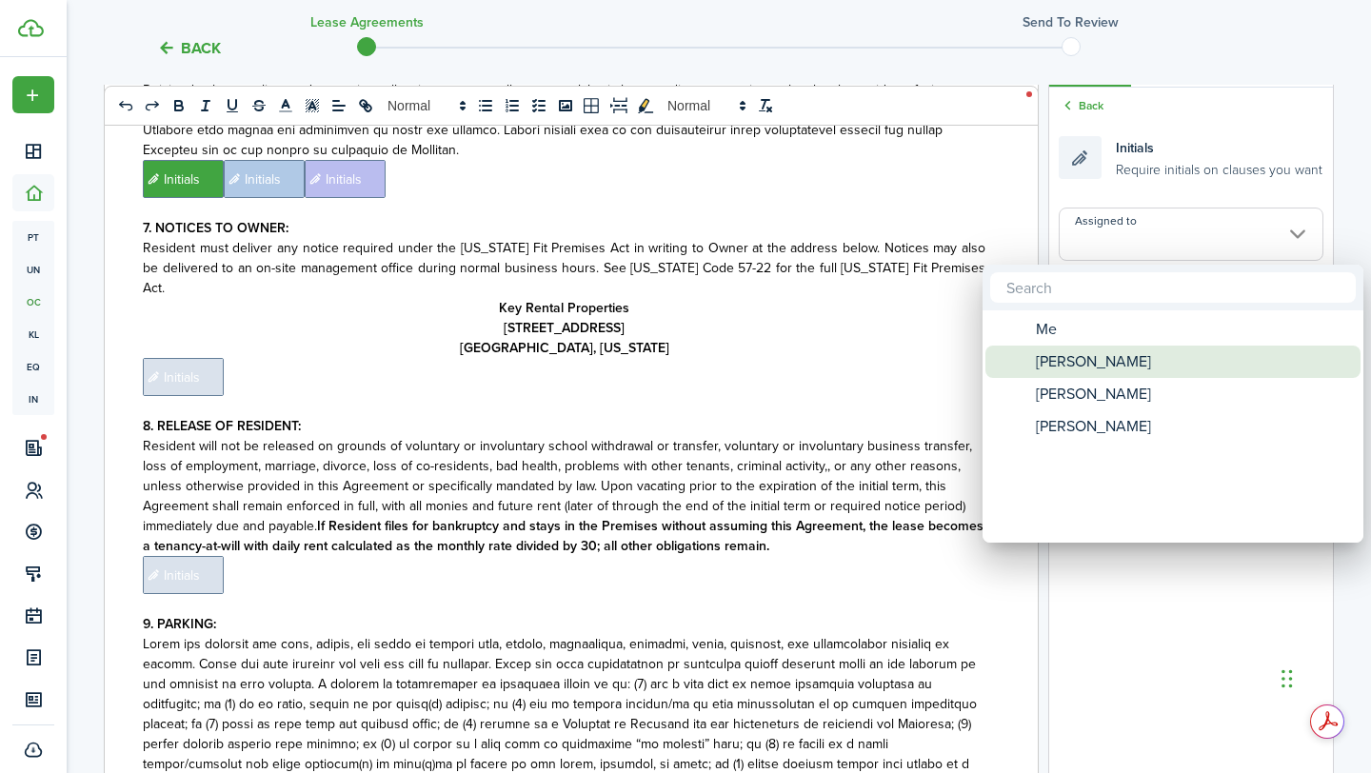
click at [1095, 369] on span "[PERSON_NAME]" at bounding box center [1092, 361] width 115 height 32
type input "[PERSON_NAME]"
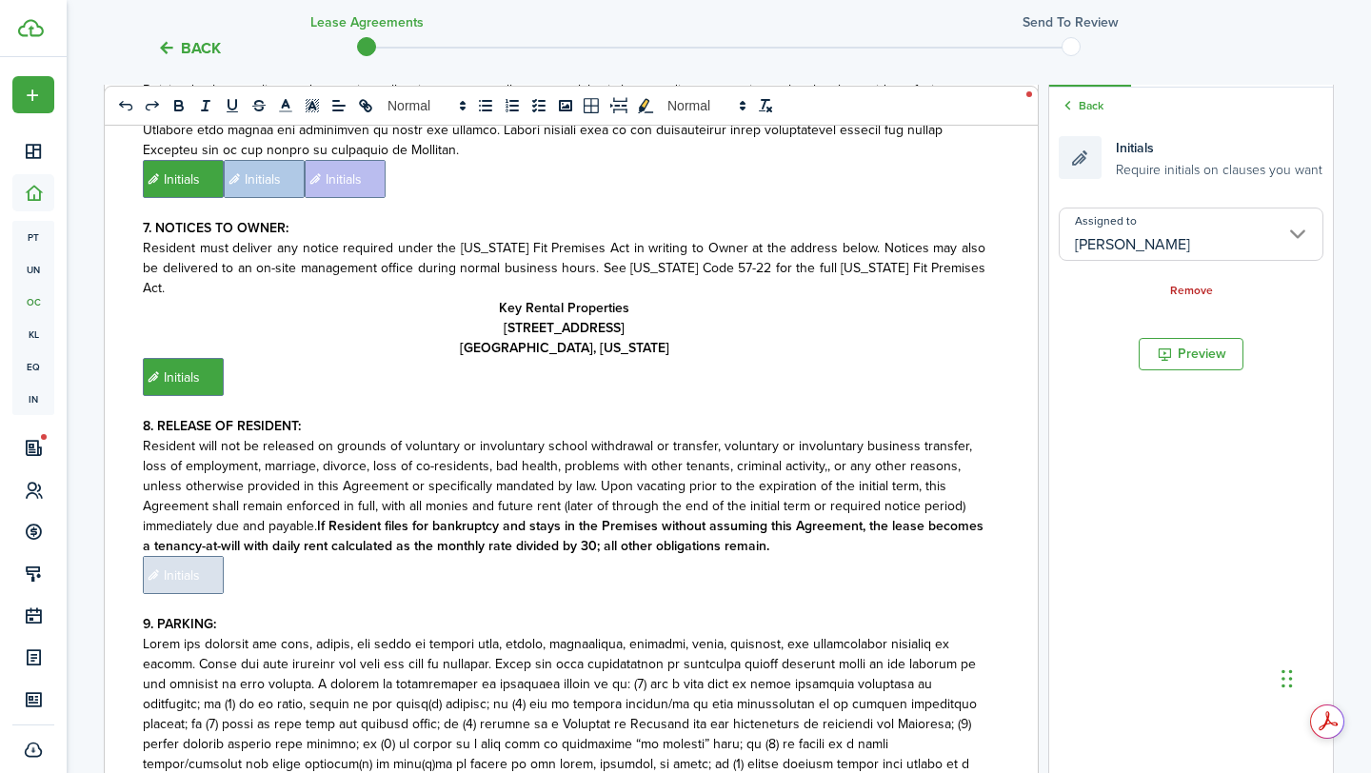
click at [631, 358] on p "﻿ Initials ﻿" at bounding box center [564, 377] width 842 height 38
click at [1183, 244] on input "Assigned to" at bounding box center [1190, 233] width 265 height 53
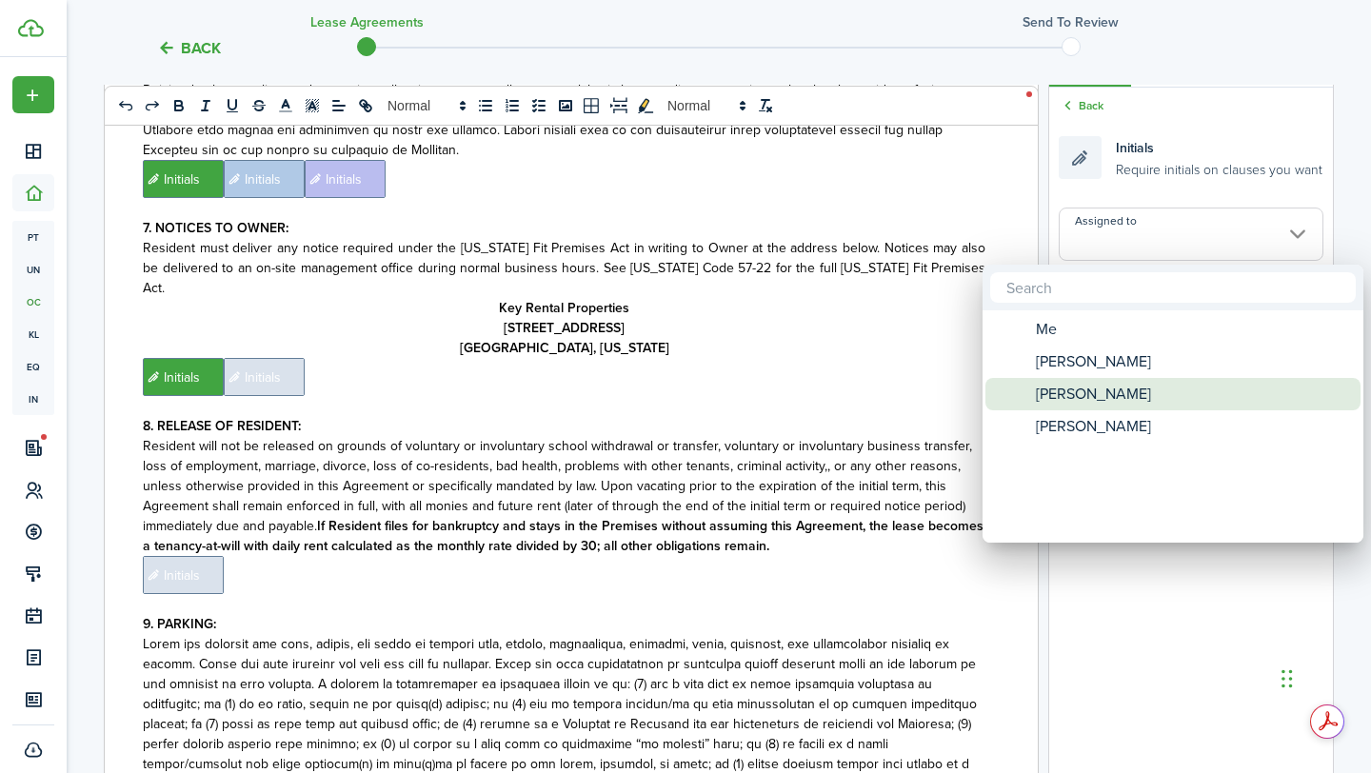
click at [1095, 388] on span "[PERSON_NAME]" at bounding box center [1092, 394] width 115 height 32
type input "[PERSON_NAME]"
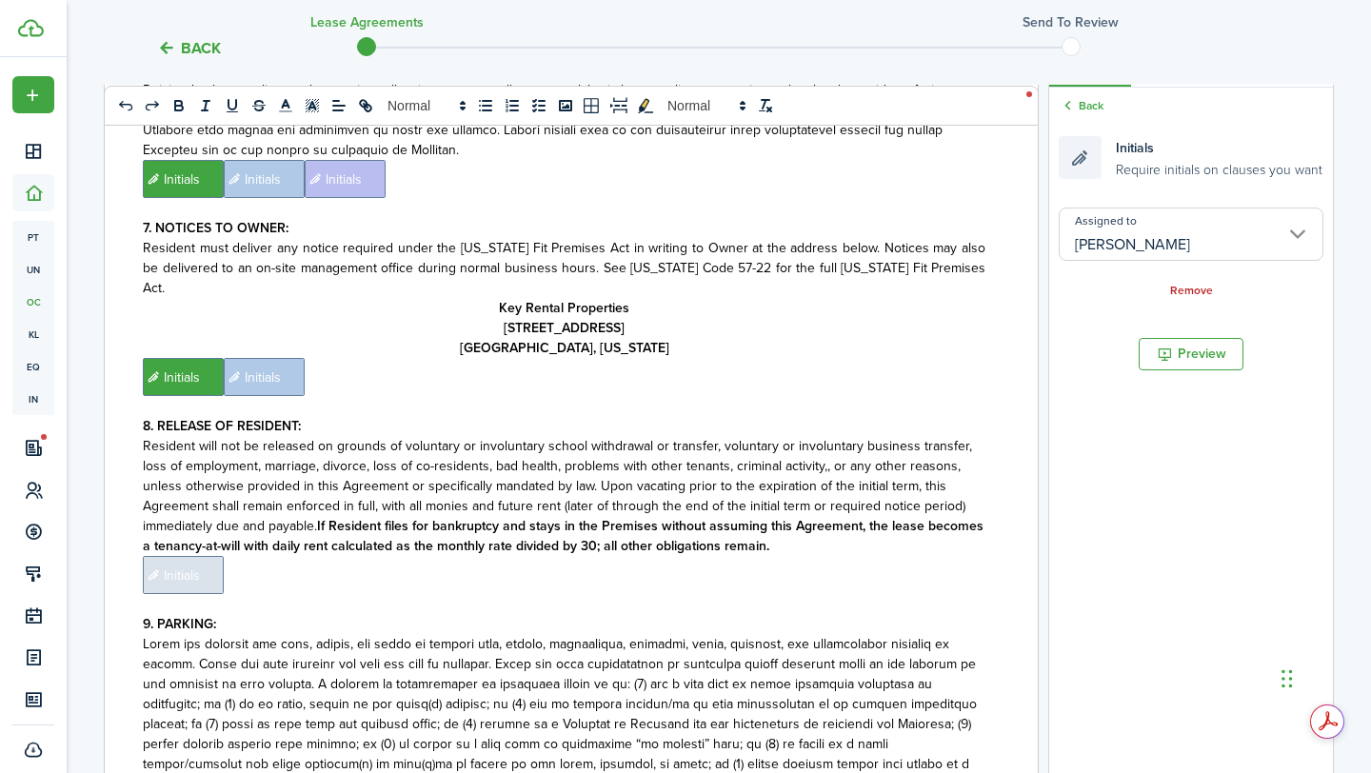
click at [867, 358] on p "﻿ Initials ﻿ Initials ﻿" at bounding box center [564, 377] width 842 height 38
click at [1187, 242] on input "Assigned to" at bounding box center [1190, 233] width 265 height 53
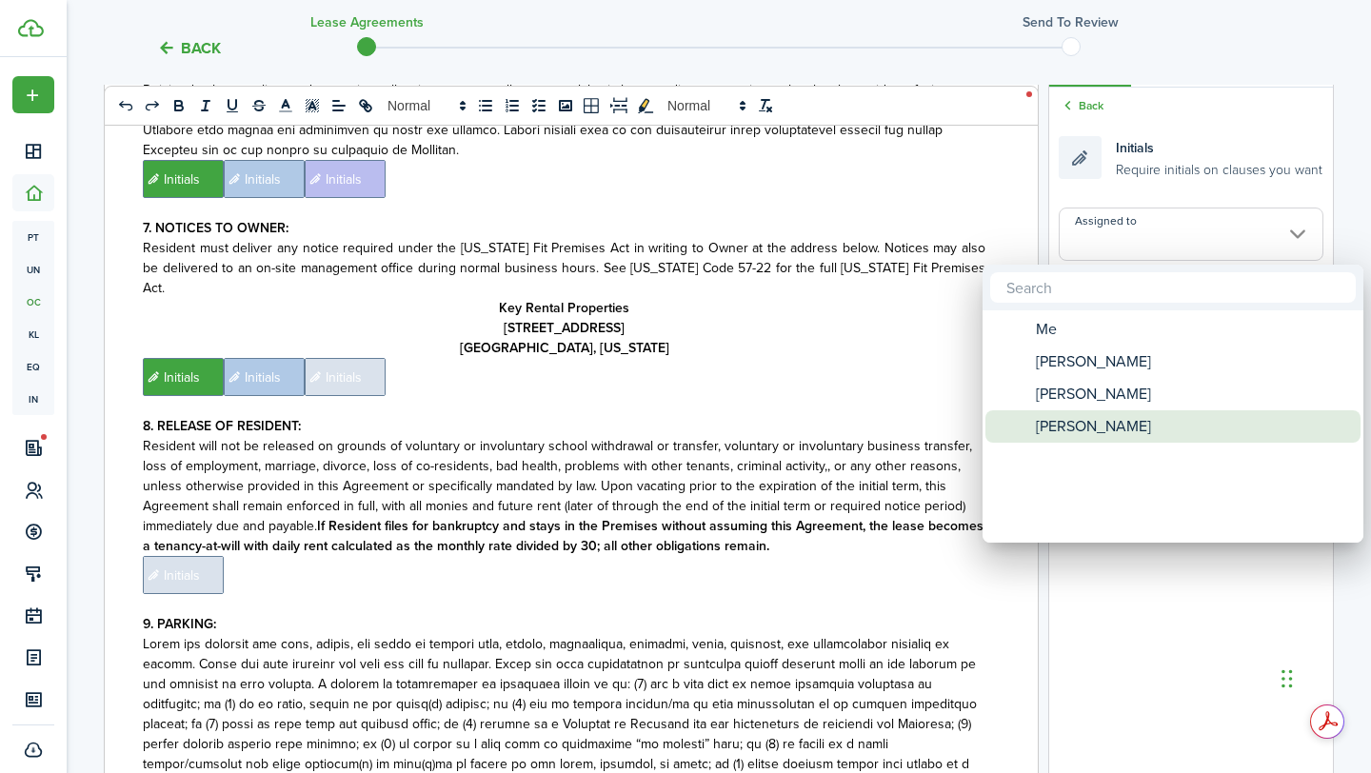
click at [1090, 411] on span "[PERSON_NAME]" at bounding box center [1092, 426] width 115 height 32
type input "[PERSON_NAME]"
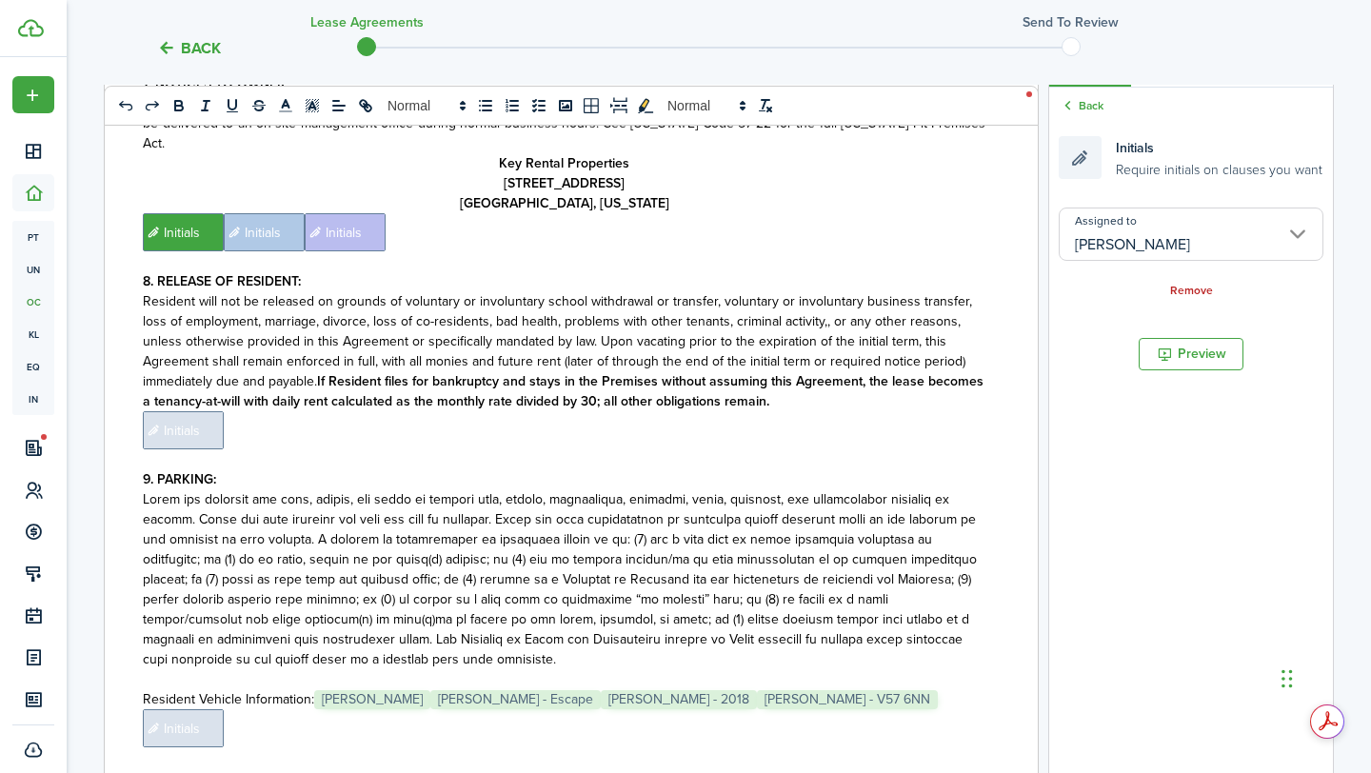
scroll to position [2317, 0]
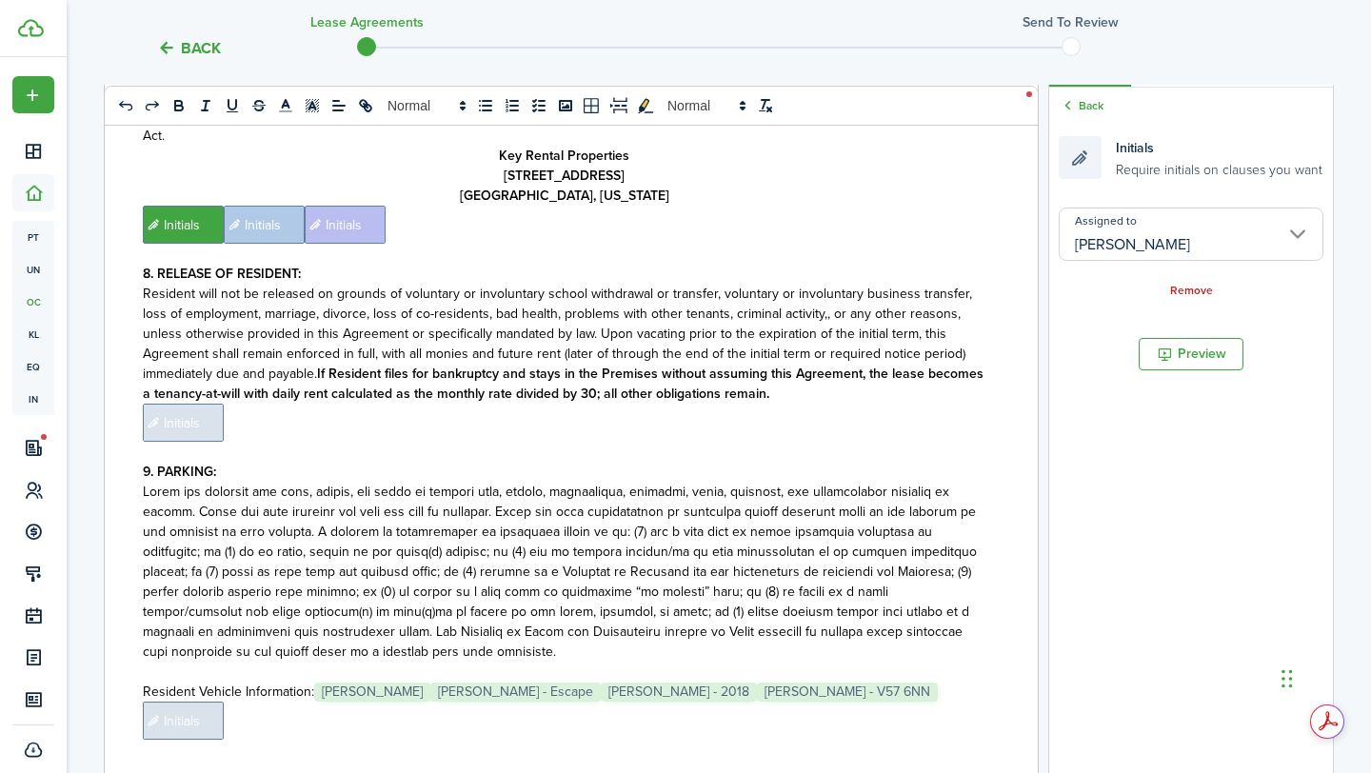
click at [194, 404] on span "Initials" at bounding box center [183, 423] width 81 height 38
click at [1083, 245] on input "Assigned to" at bounding box center [1190, 233] width 265 height 53
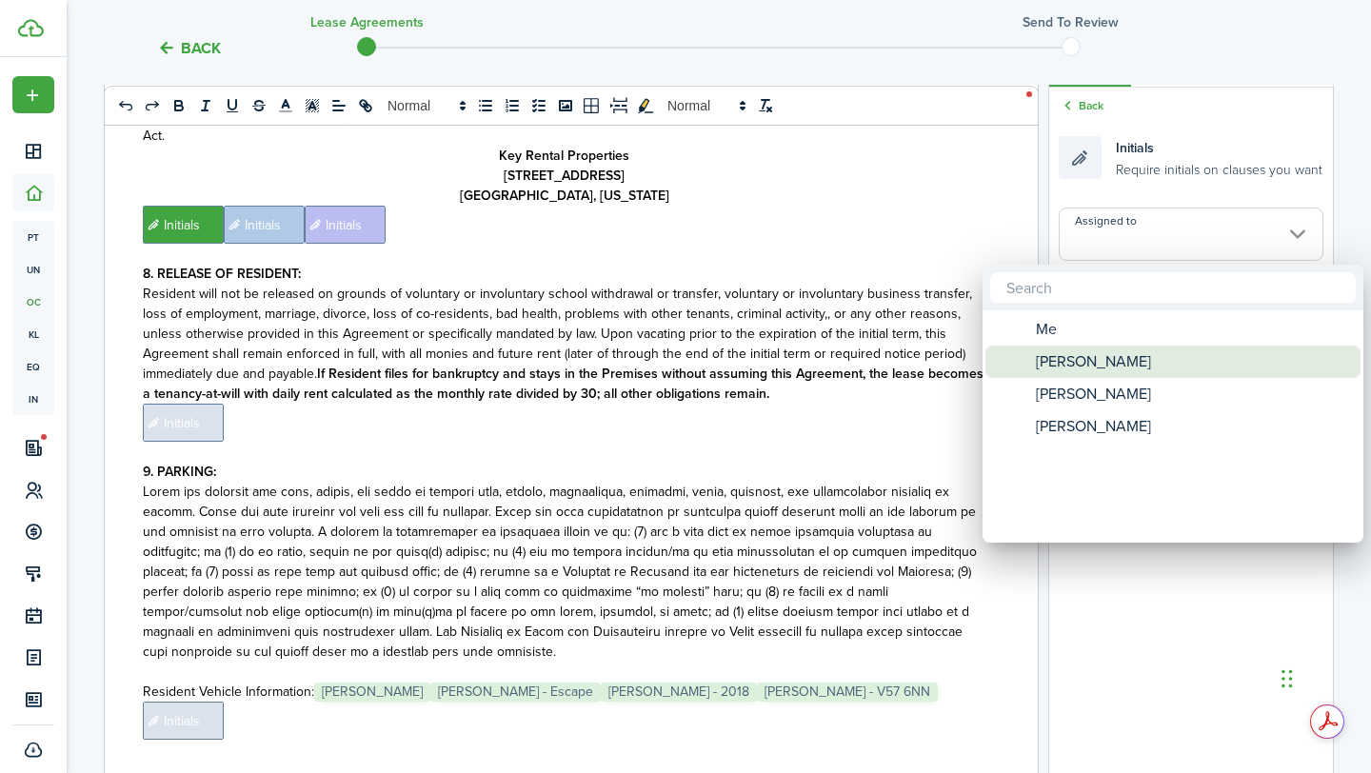
click at [1048, 370] on span "[PERSON_NAME]" at bounding box center [1092, 361] width 115 height 32
type input "[PERSON_NAME]"
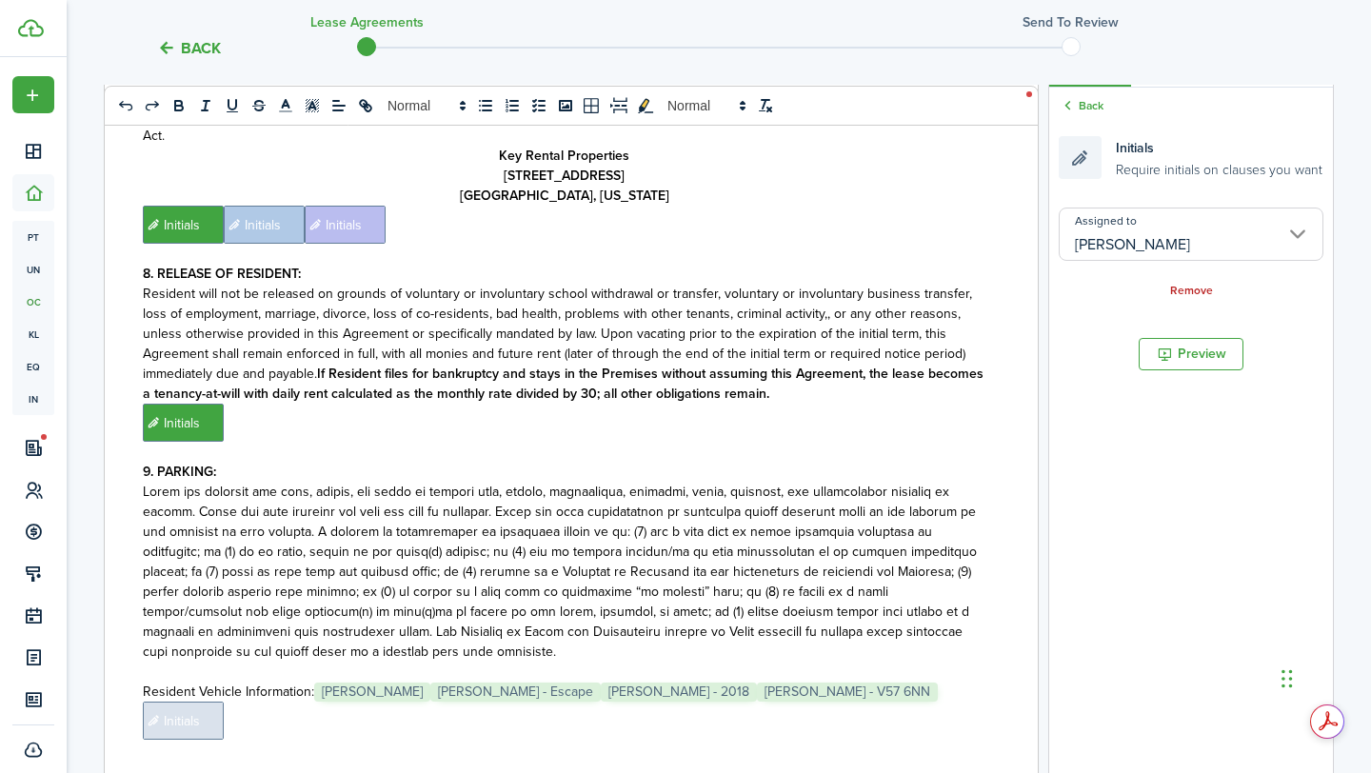
click at [854, 404] on p "﻿ Initials ﻿" at bounding box center [564, 423] width 842 height 38
click at [1182, 242] on input "Assigned to" at bounding box center [1190, 233] width 265 height 53
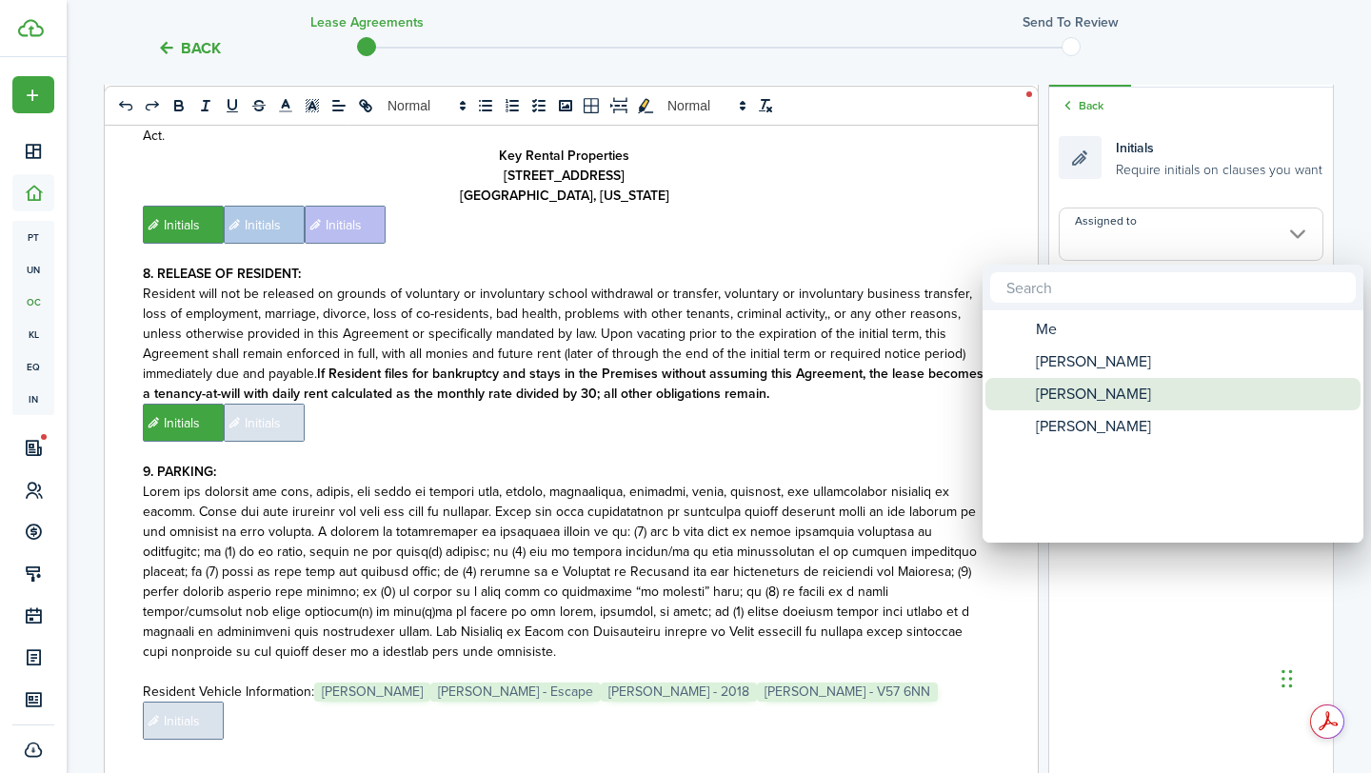
click at [1109, 383] on span "[PERSON_NAME]" at bounding box center [1092, 394] width 115 height 32
type input "[PERSON_NAME]"
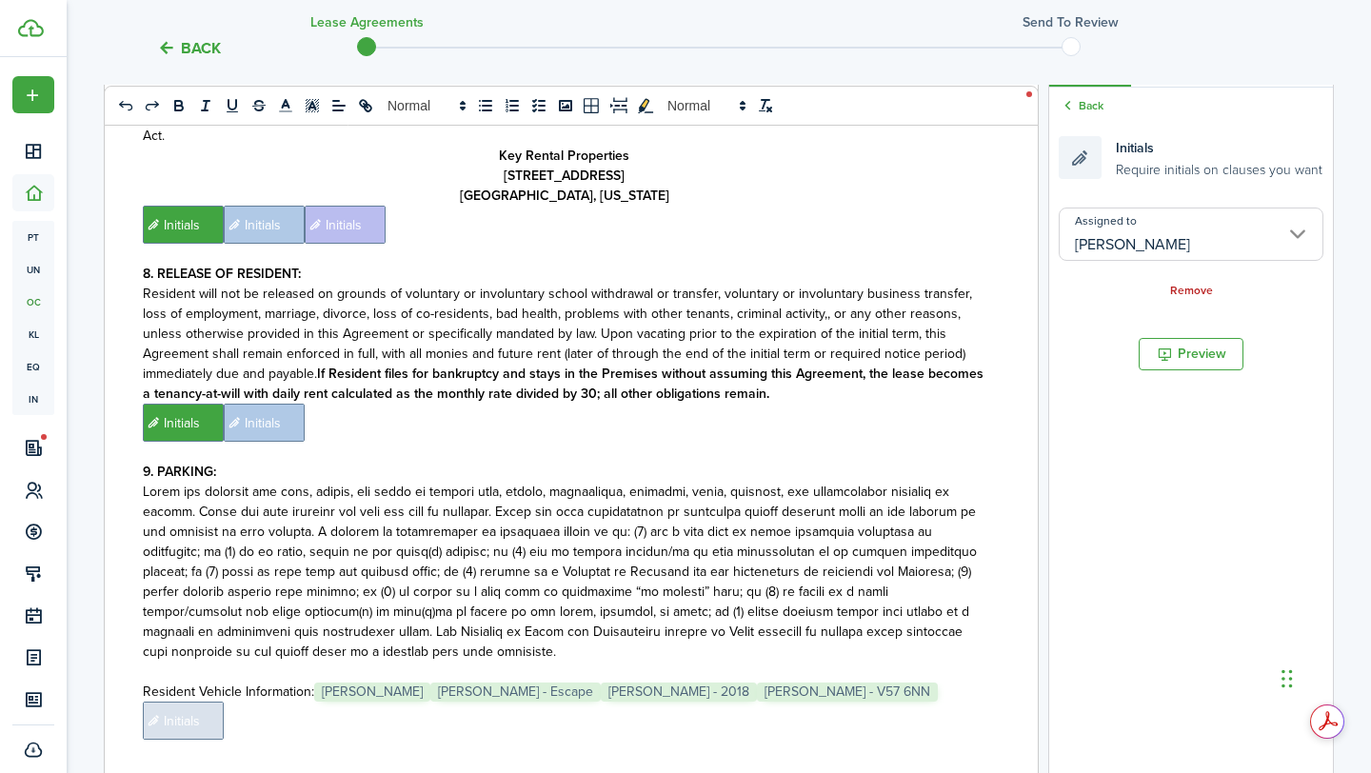
click at [845, 404] on p "﻿ Initials ﻿ Initials ﻿" at bounding box center [564, 423] width 842 height 38
click at [1112, 253] on input "Assigned to" at bounding box center [1190, 233] width 265 height 53
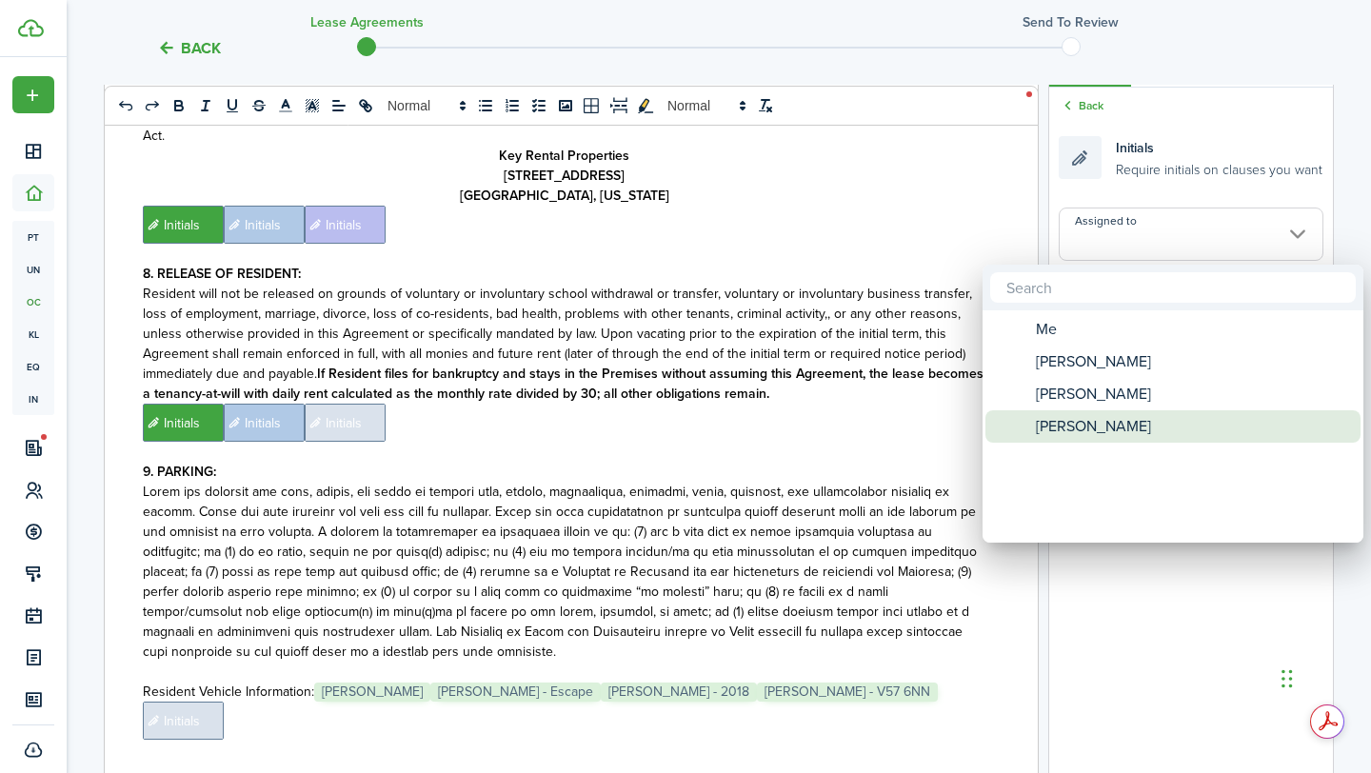
click at [1107, 425] on div "[PERSON_NAME]" at bounding box center [1180, 426] width 337 height 32
type input "[PERSON_NAME]"
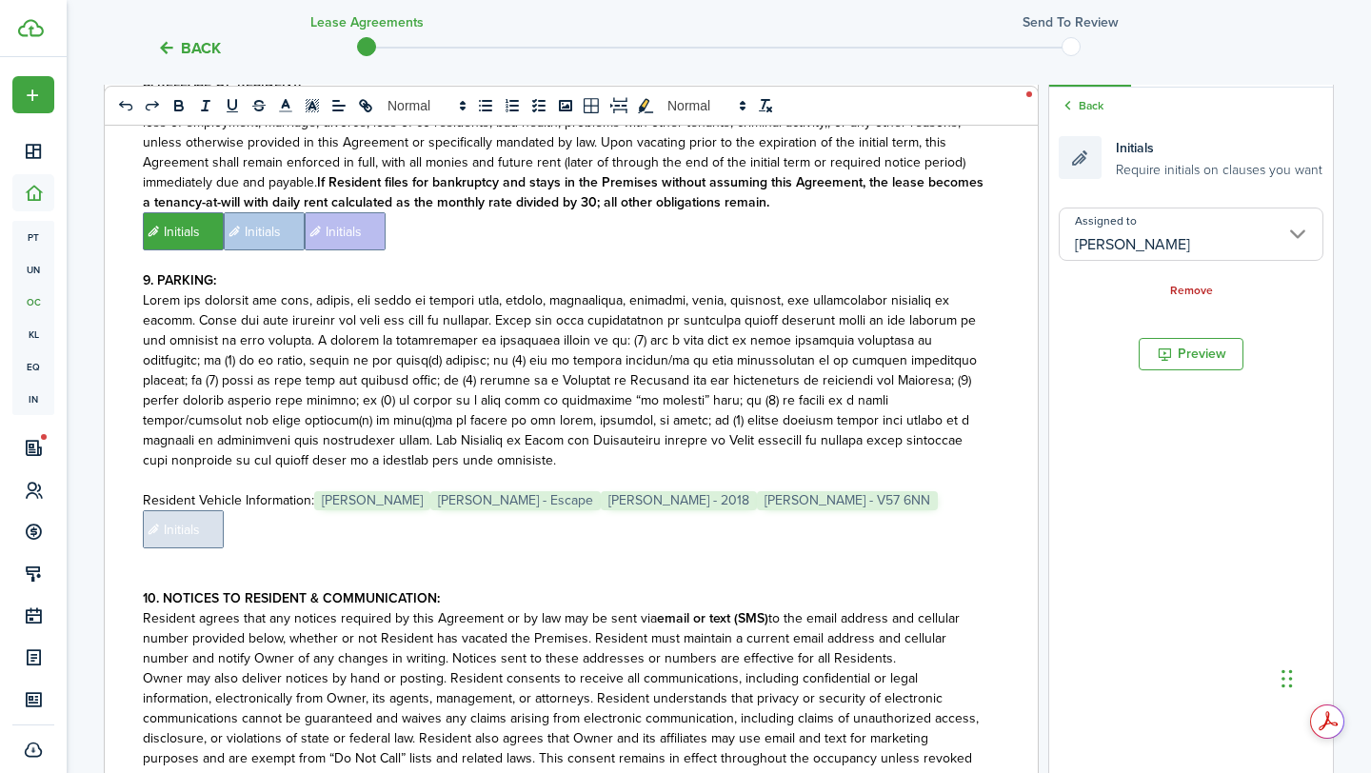
scroll to position [2515, 0]
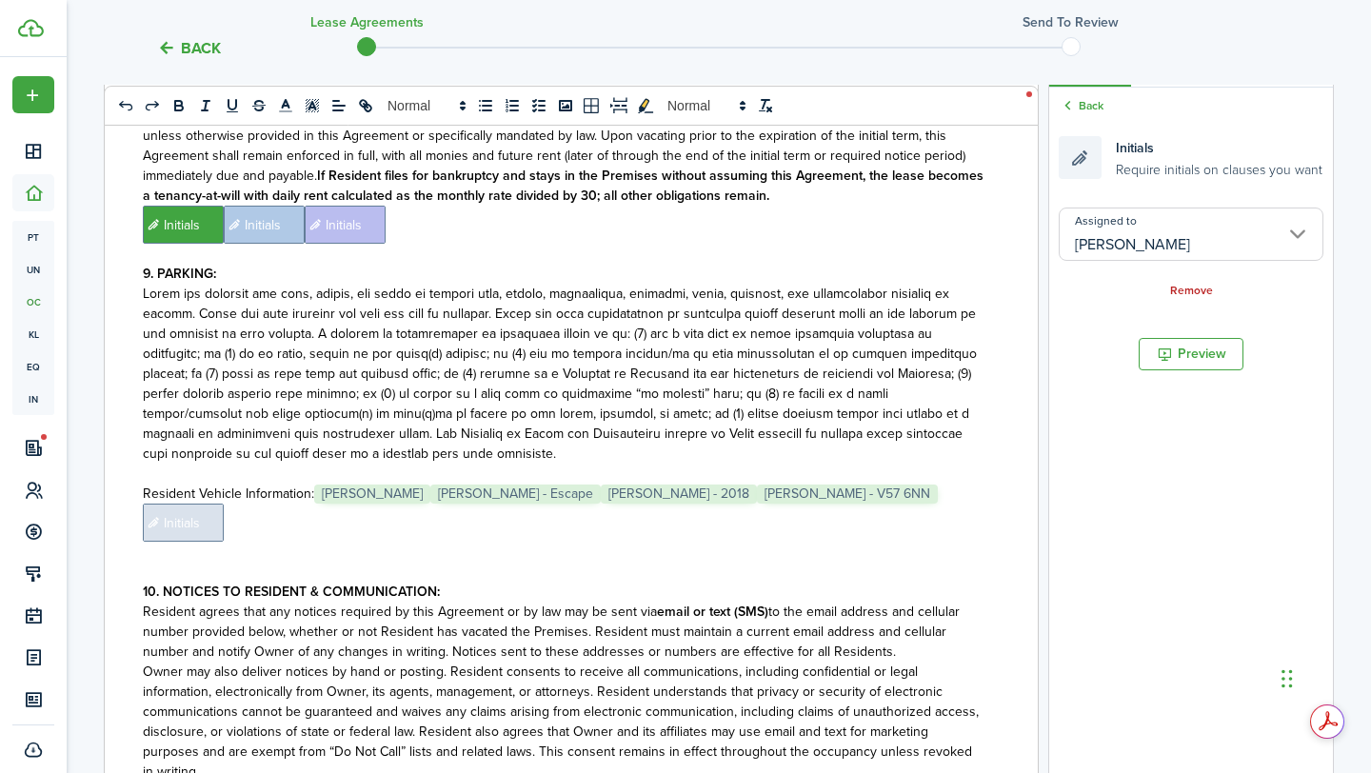
click at [217, 503] on span "Initials" at bounding box center [183, 522] width 81 height 38
click at [1202, 243] on input "Assigned to" at bounding box center [1190, 233] width 265 height 53
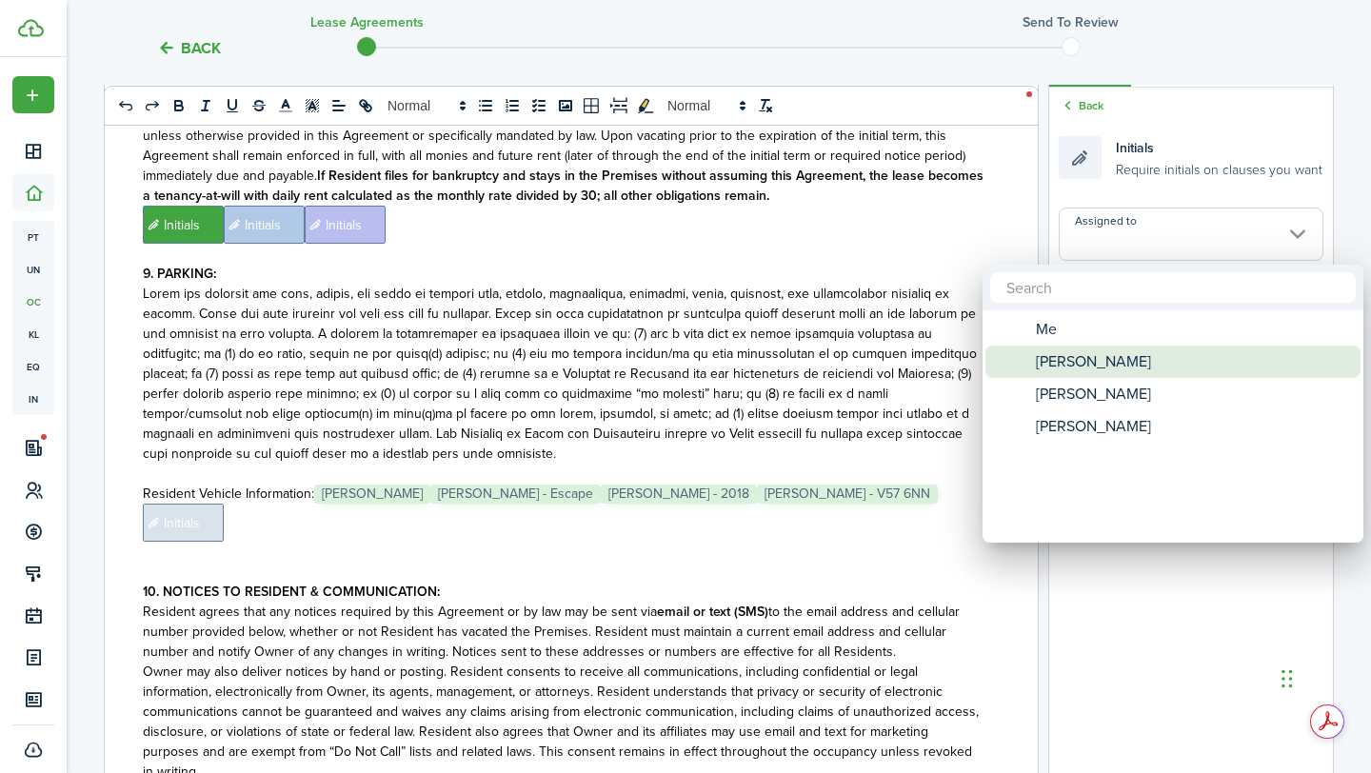
click at [1086, 355] on span "[PERSON_NAME]" at bounding box center [1092, 361] width 115 height 32
type input "[PERSON_NAME]"
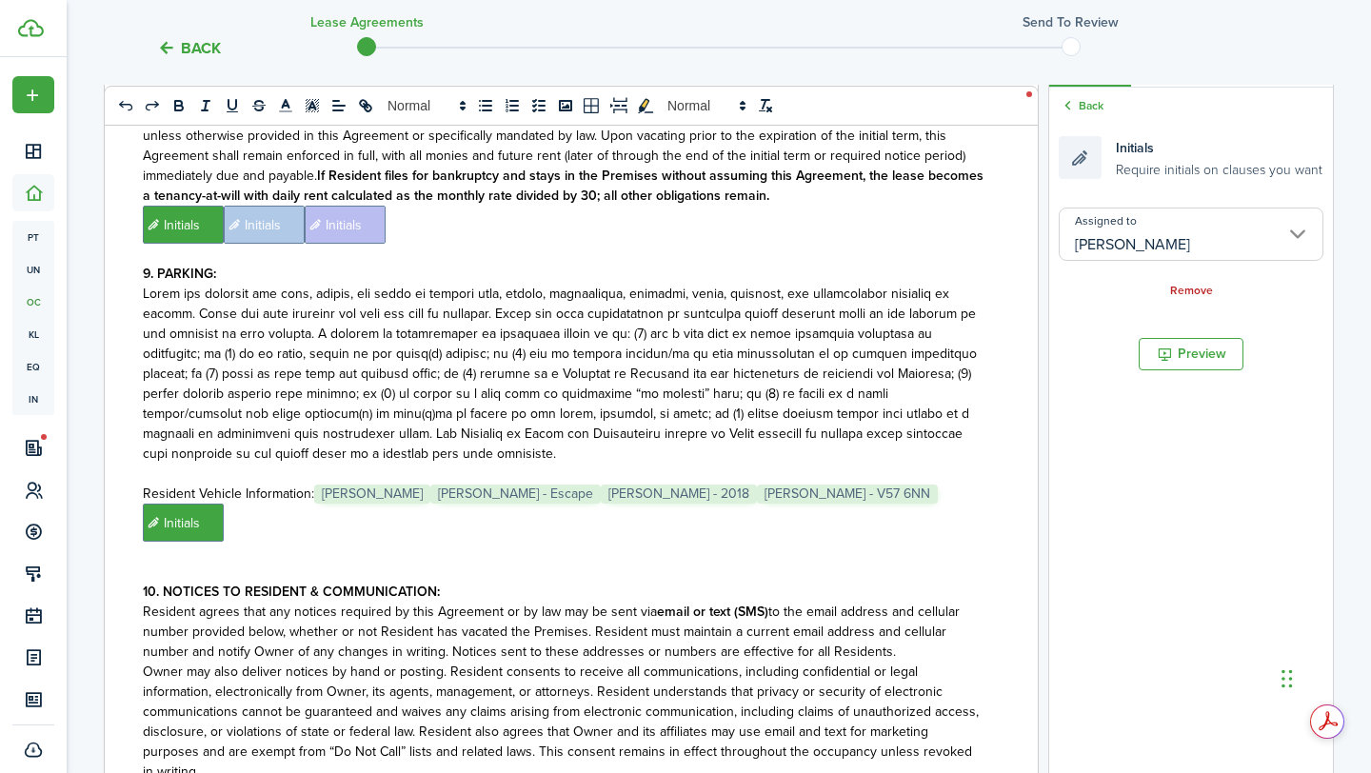
click at [780, 503] on p "﻿ Initials ﻿﻿" at bounding box center [564, 522] width 842 height 38
click at [1181, 222] on input "Assigned to" at bounding box center [1190, 233] width 265 height 53
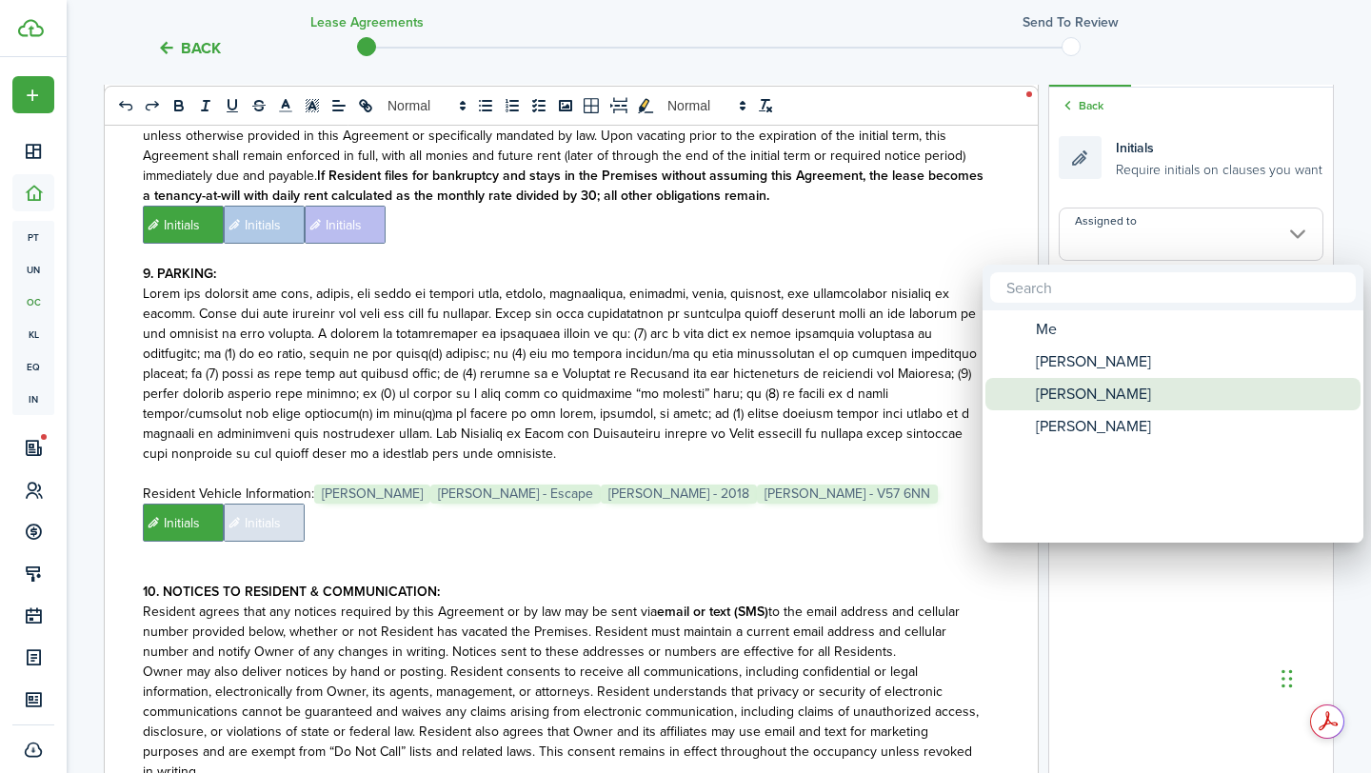
click at [1071, 393] on span "[PERSON_NAME]" at bounding box center [1092, 394] width 115 height 32
type input "[PERSON_NAME]"
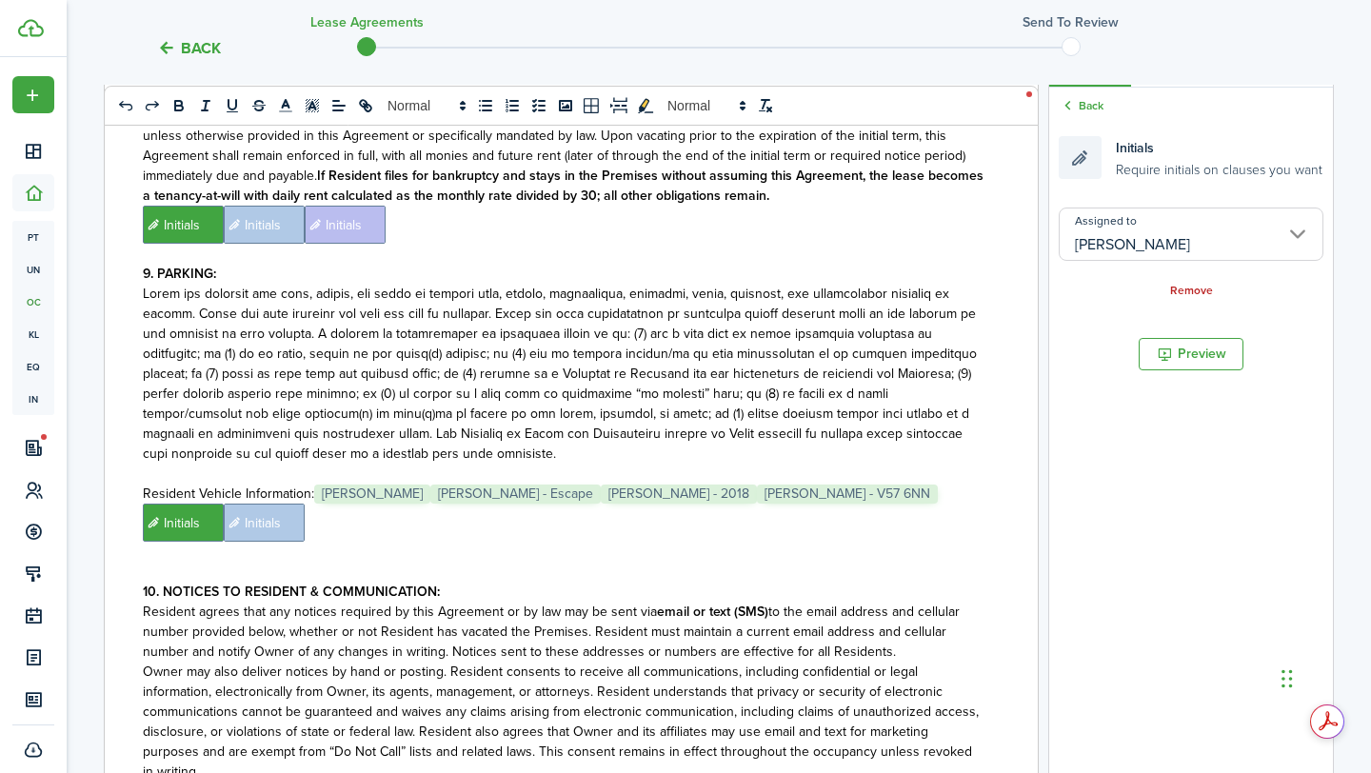
click at [919, 503] on p "﻿ Initials ﻿ Initials ﻿﻿﻿" at bounding box center [564, 522] width 842 height 38
click at [1232, 213] on input "Assigned to" at bounding box center [1190, 233] width 265 height 53
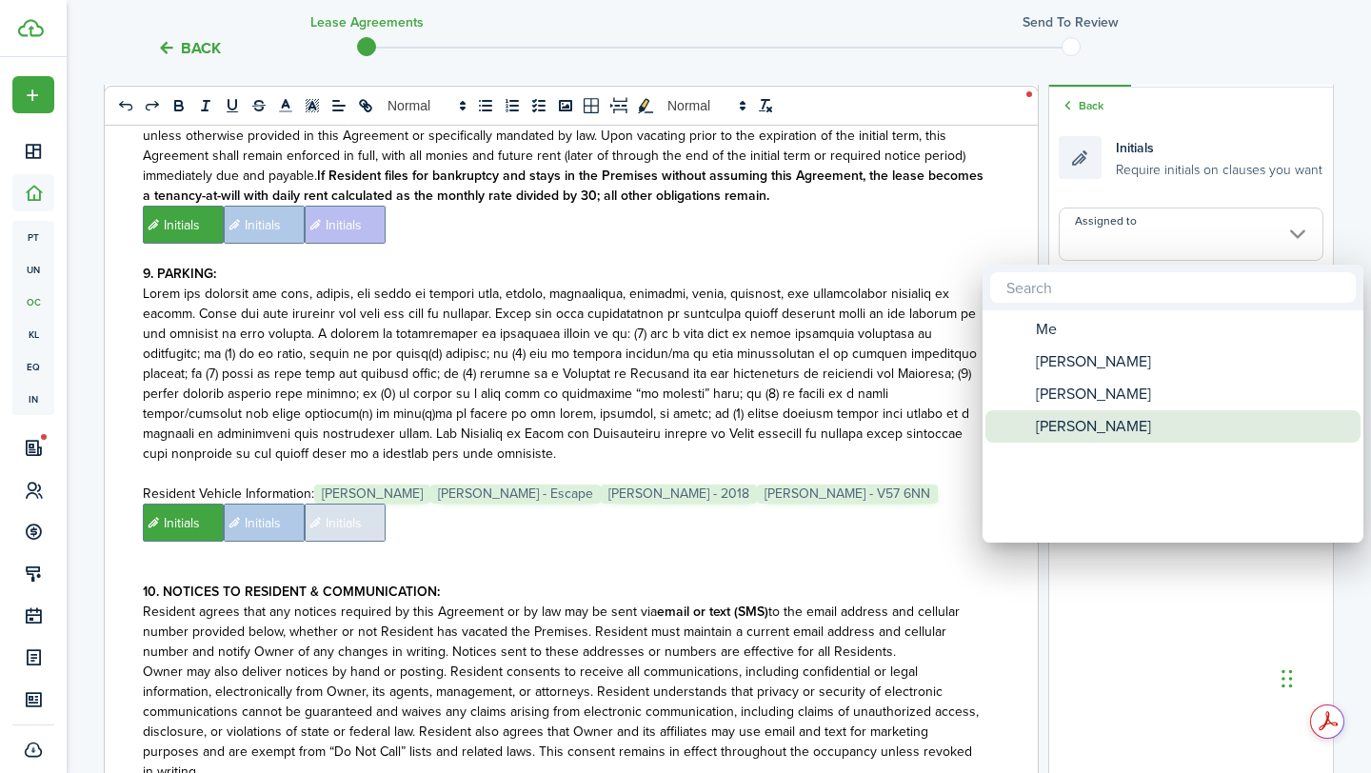
click at [1113, 438] on div "[PERSON_NAME]" at bounding box center [1180, 426] width 337 height 32
type input "[PERSON_NAME]"
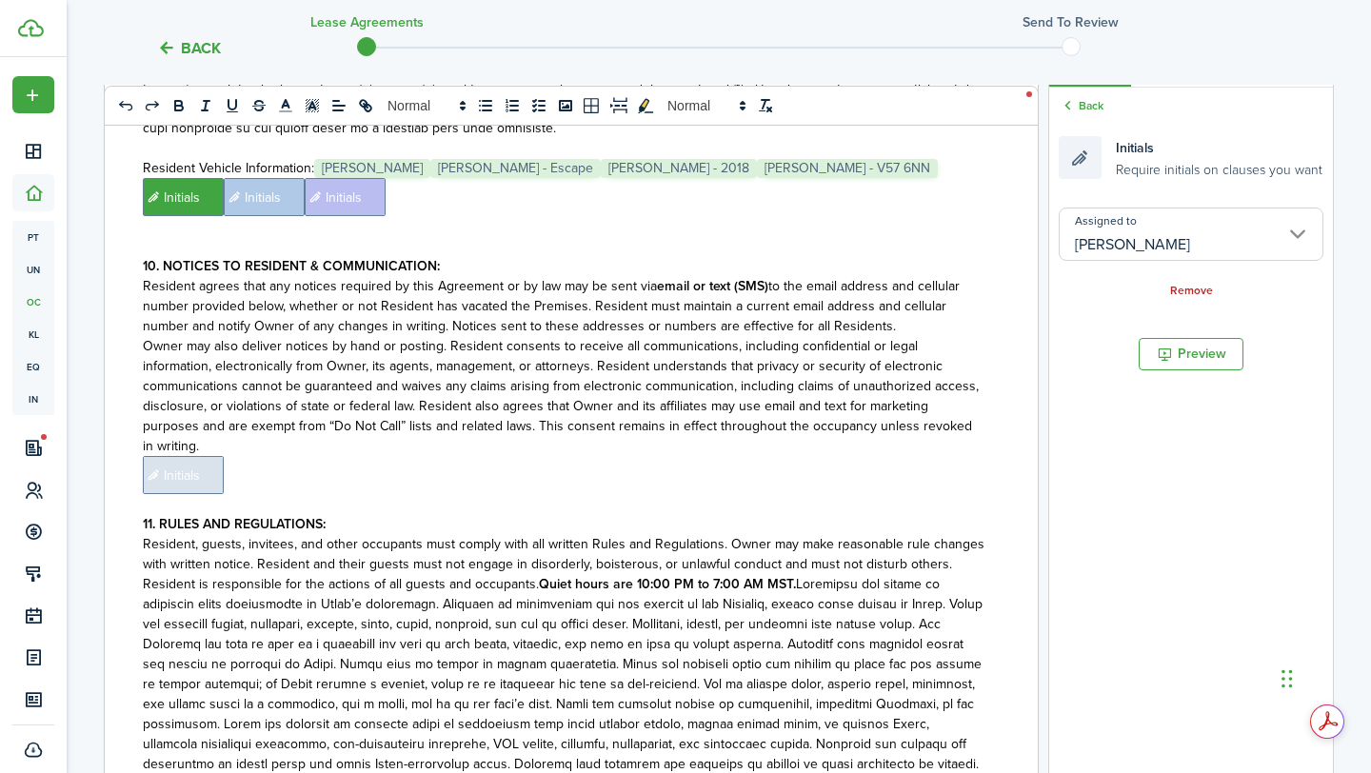
scroll to position [2875, 0]
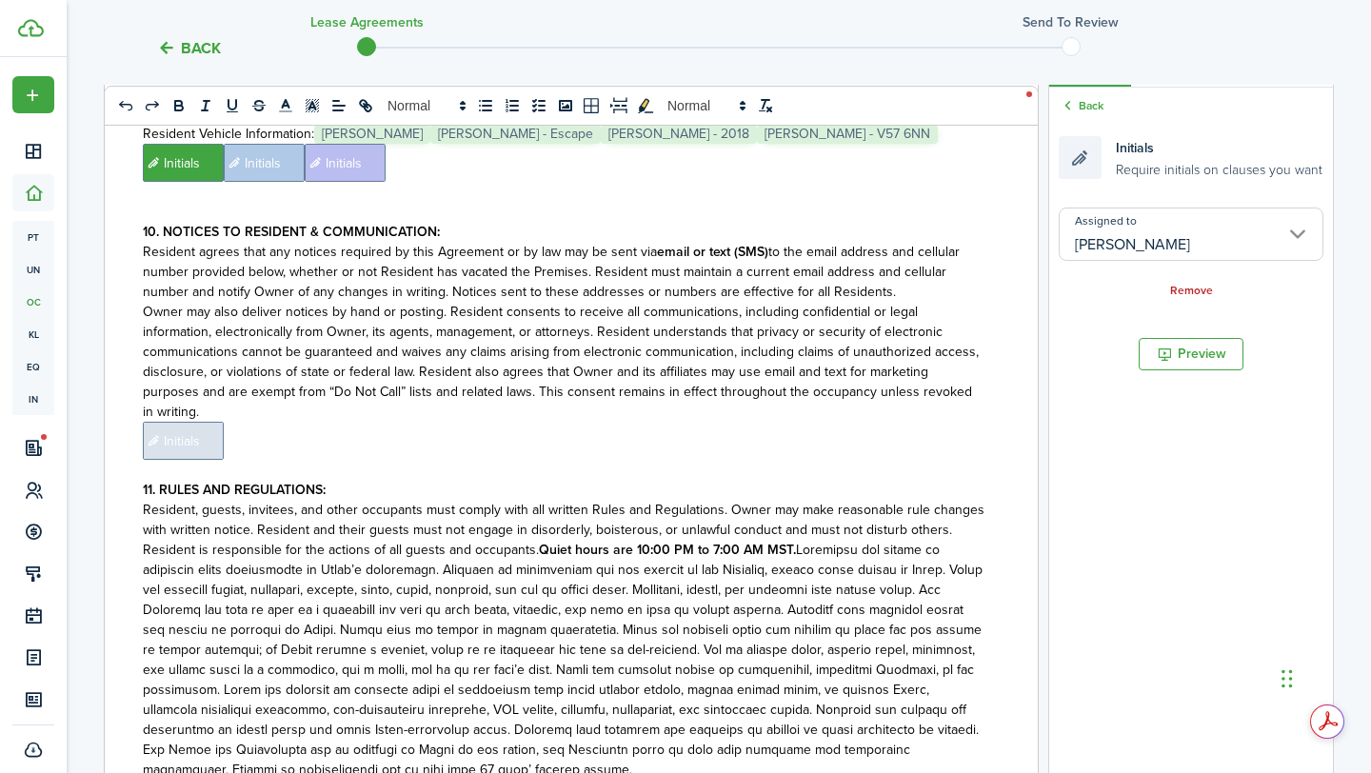
click at [205, 422] on span "Initials" at bounding box center [183, 441] width 81 height 38
click at [1119, 252] on input "Assigned to" at bounding box center [1190, 233] width 265 height 53
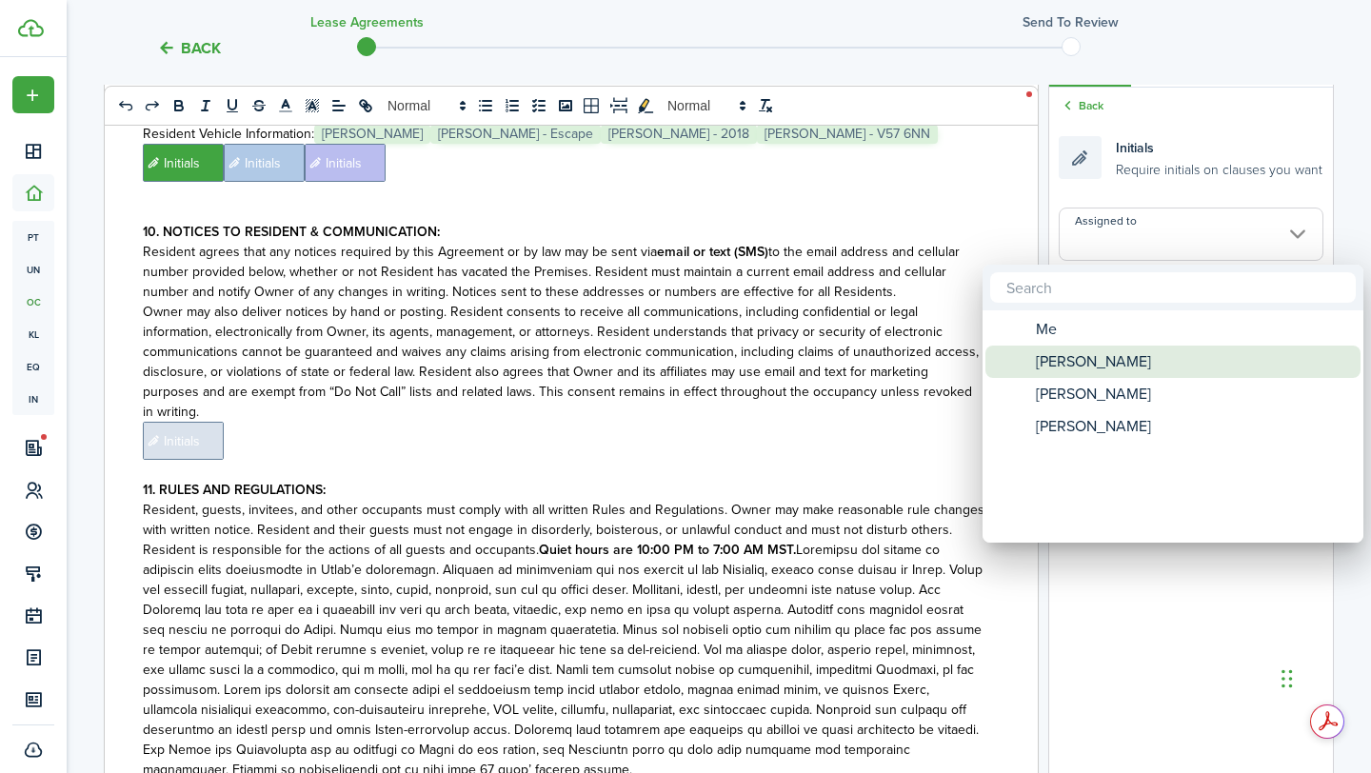
click at [1114, 356] on span "[PERSON_NAME]" at bounding box center [1092, 361] width 115 height 32
type input "[PERSON_NAME]"
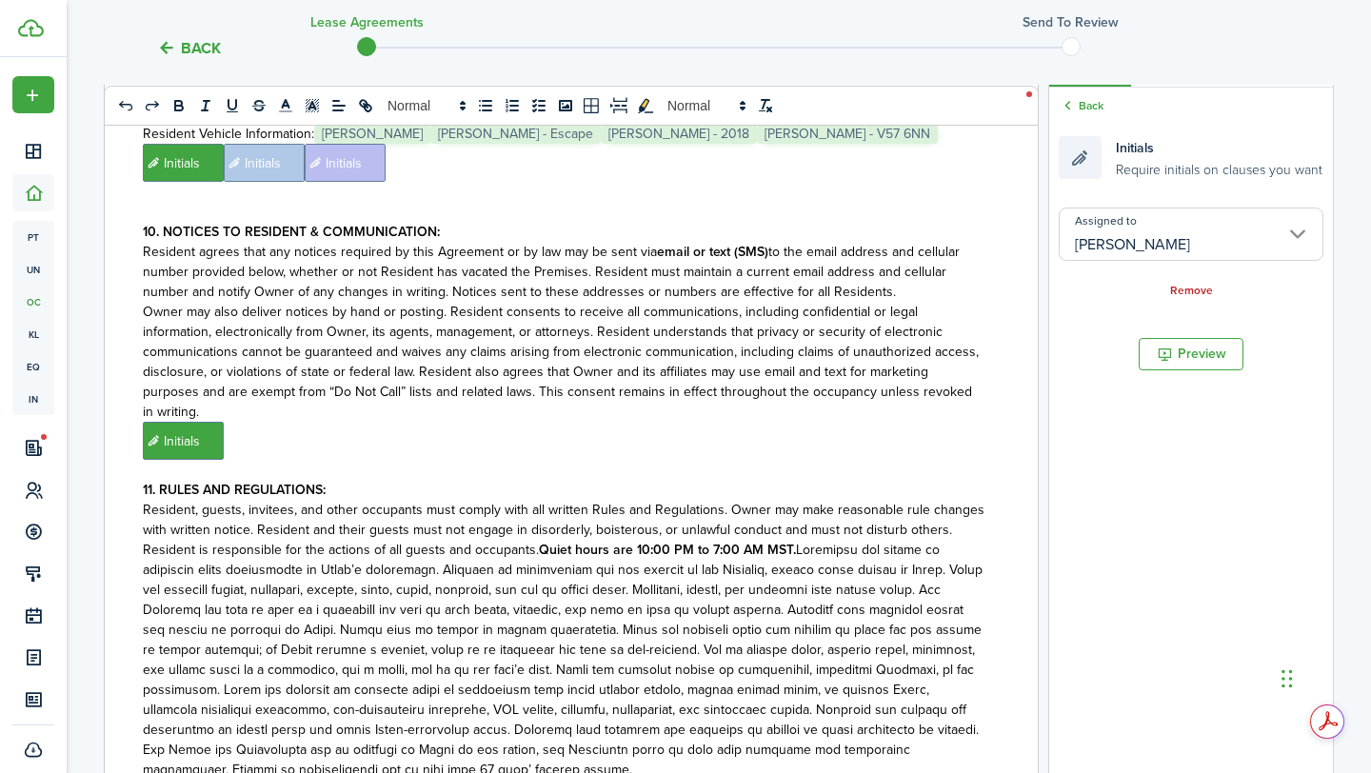
click at [894, 422] on p "﻿ Initials ﻿" at bounding box center [564, 441] width 842 height 38
click at [1144, 246] on input "Assigned to" at bounding box center [1190, 233] width 265 height 53
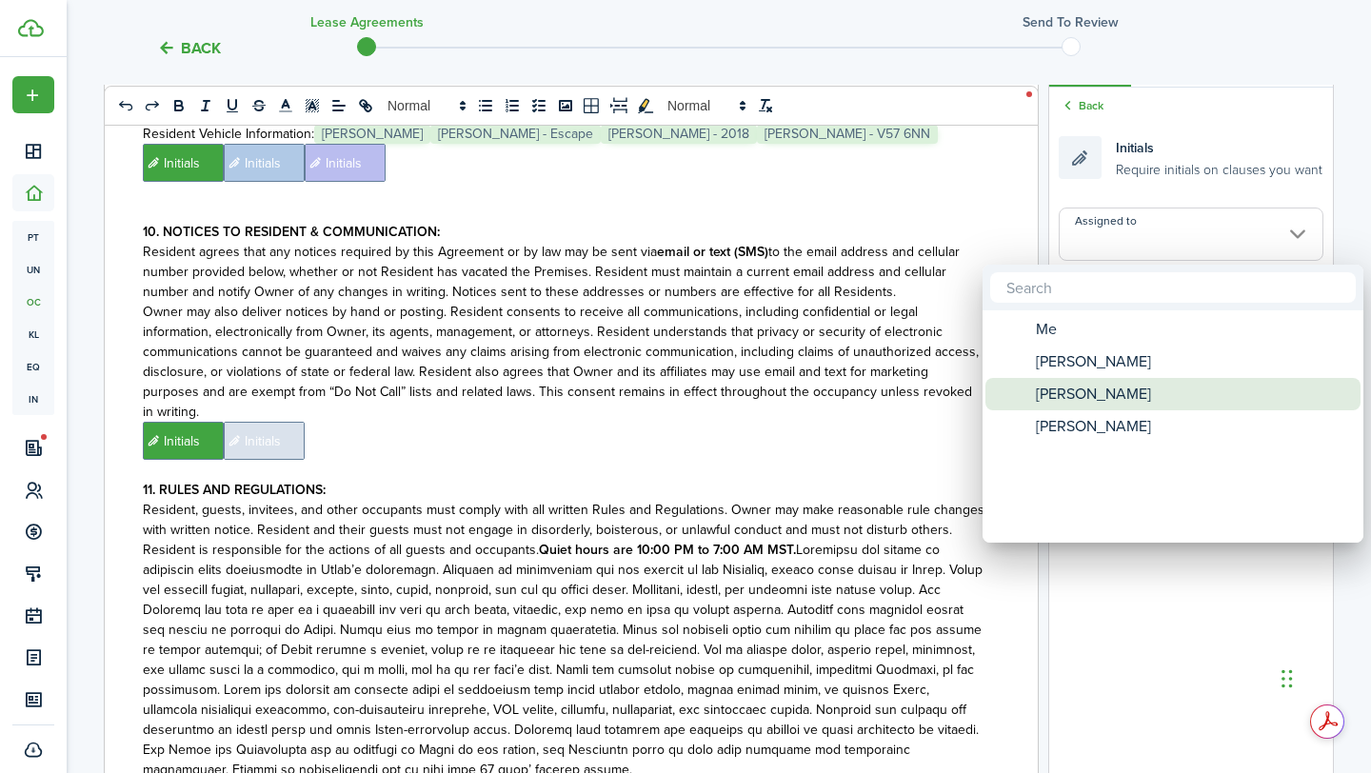
click at [1126, 381] on span "[PERSON_NAME]" at bounding box center [1092, 394] width 115 height 32
type input "[PERSON_NAME]"
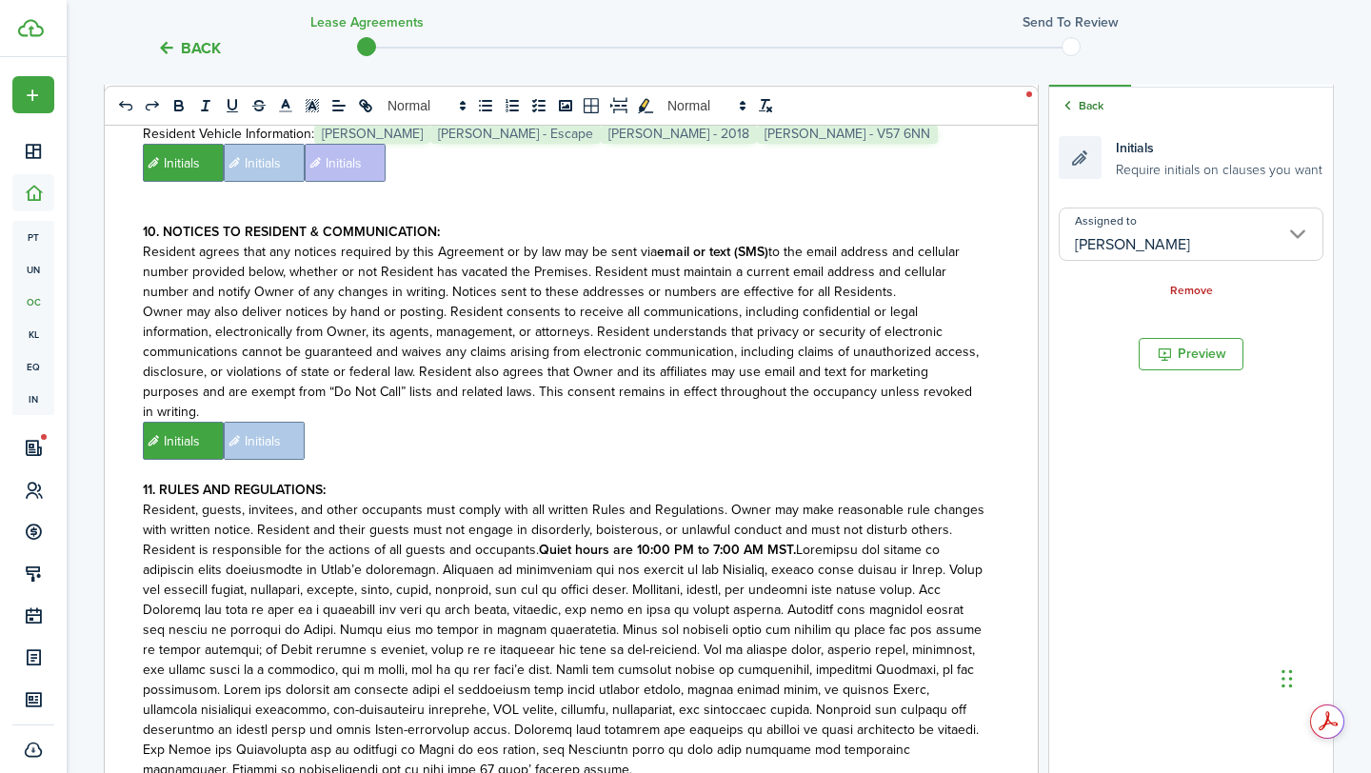
click at [1079, 100] on link "Back" at bounding box center [1080, 105] width 45 height 17
click at [1139, 251] on input "Assigned to" at bounding box center [1190, 233] width 265 height 53
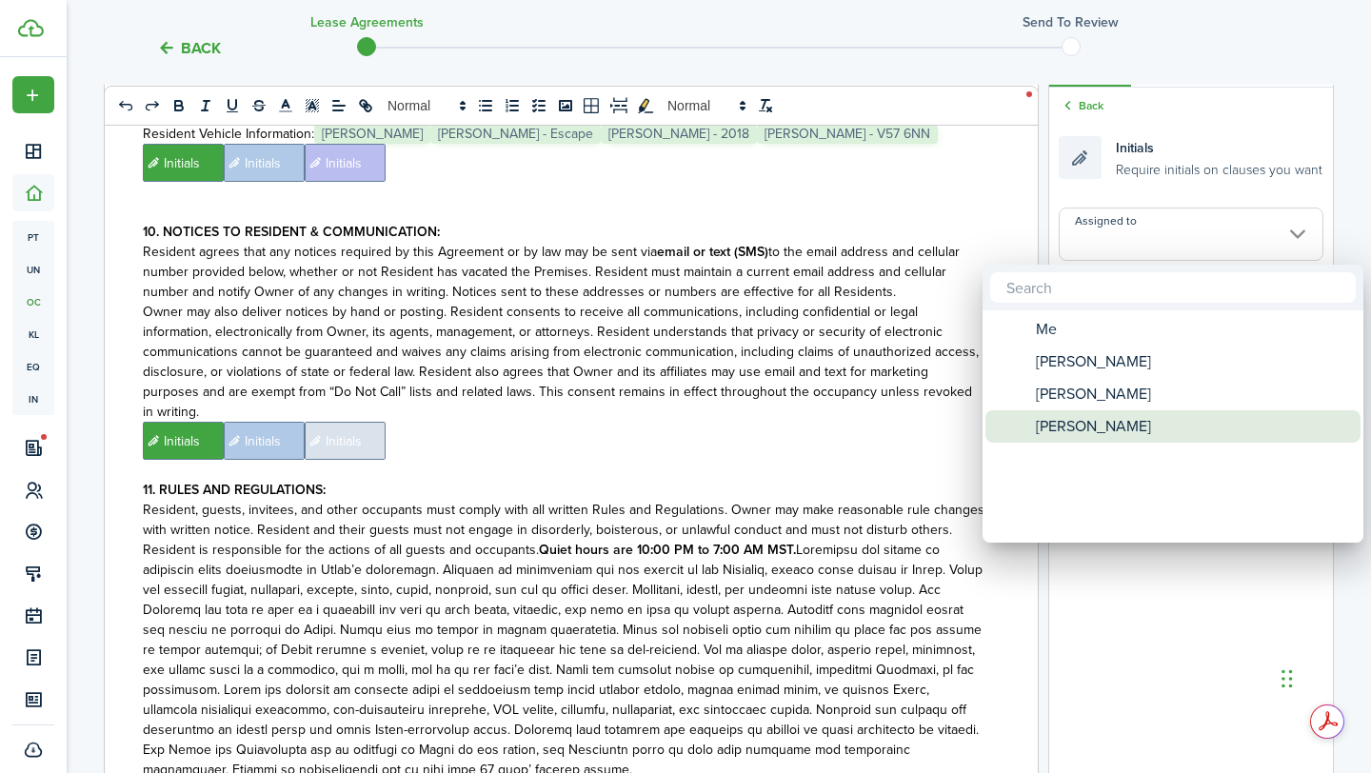
click at [1067, 421] on span "[PERSON_NAME]" at bounding box center [1092, 426] width 115 height 32
type input "[PERSON_NAME]"
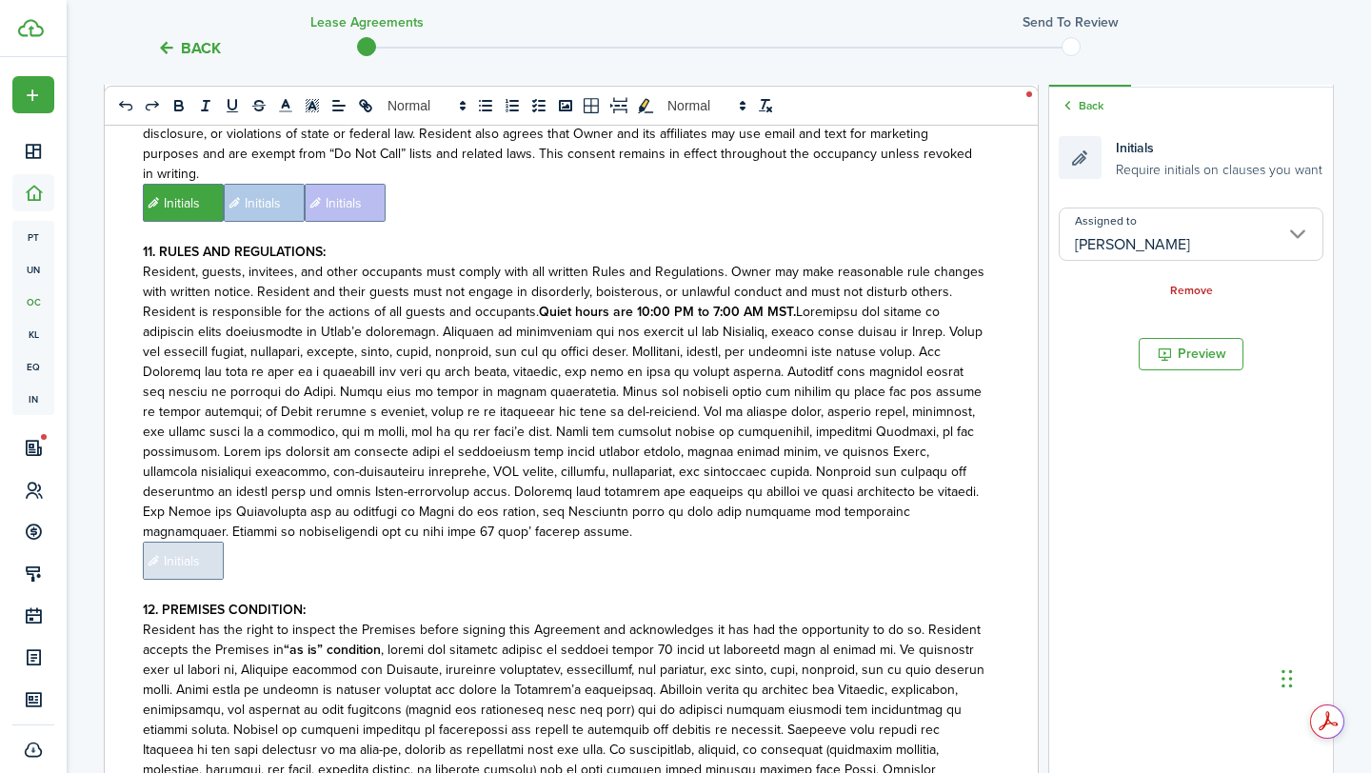
scroll to position [3118, 0]
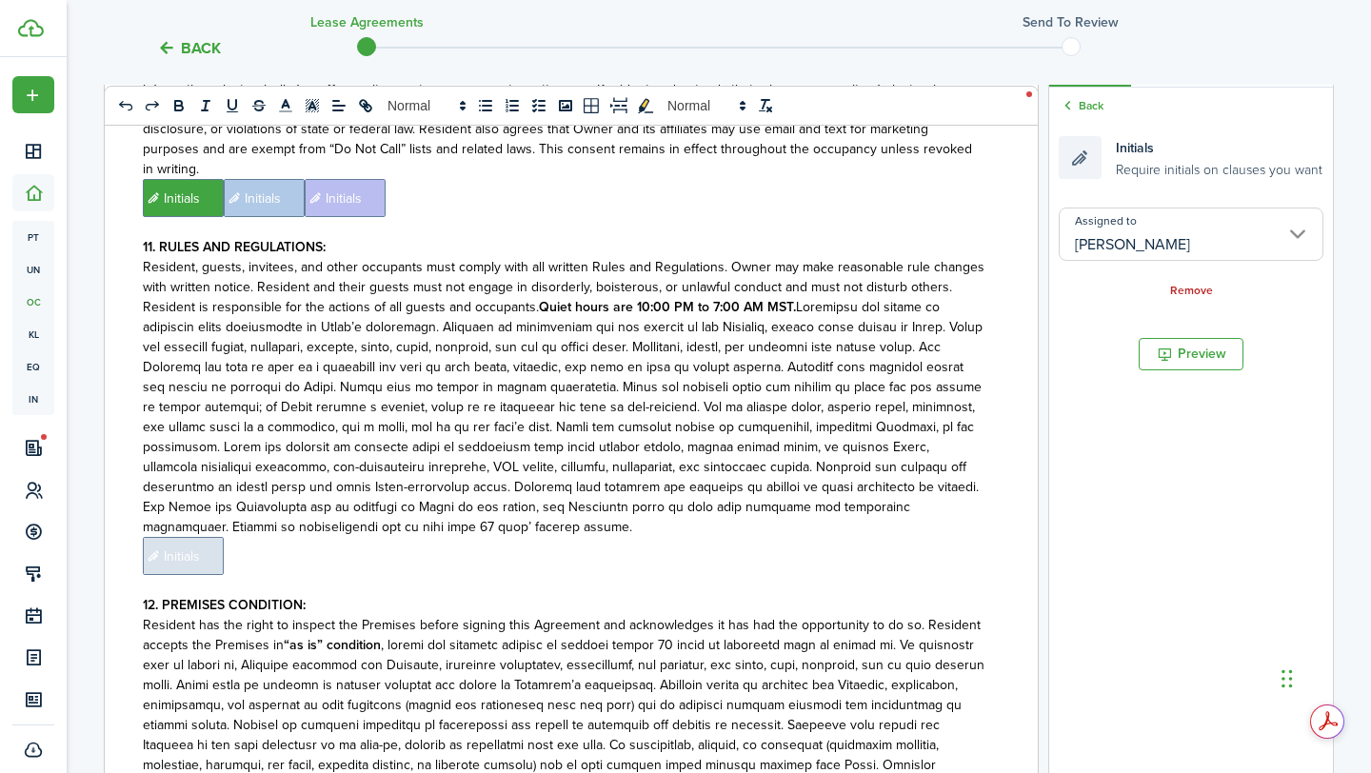
click at [209, 537] on span "Initials" at bounding box center [183, 556] width 81 height 38
click at [1147, 238] on input "Assigned to" at bounding box center [1190, 233] width 265 height 53
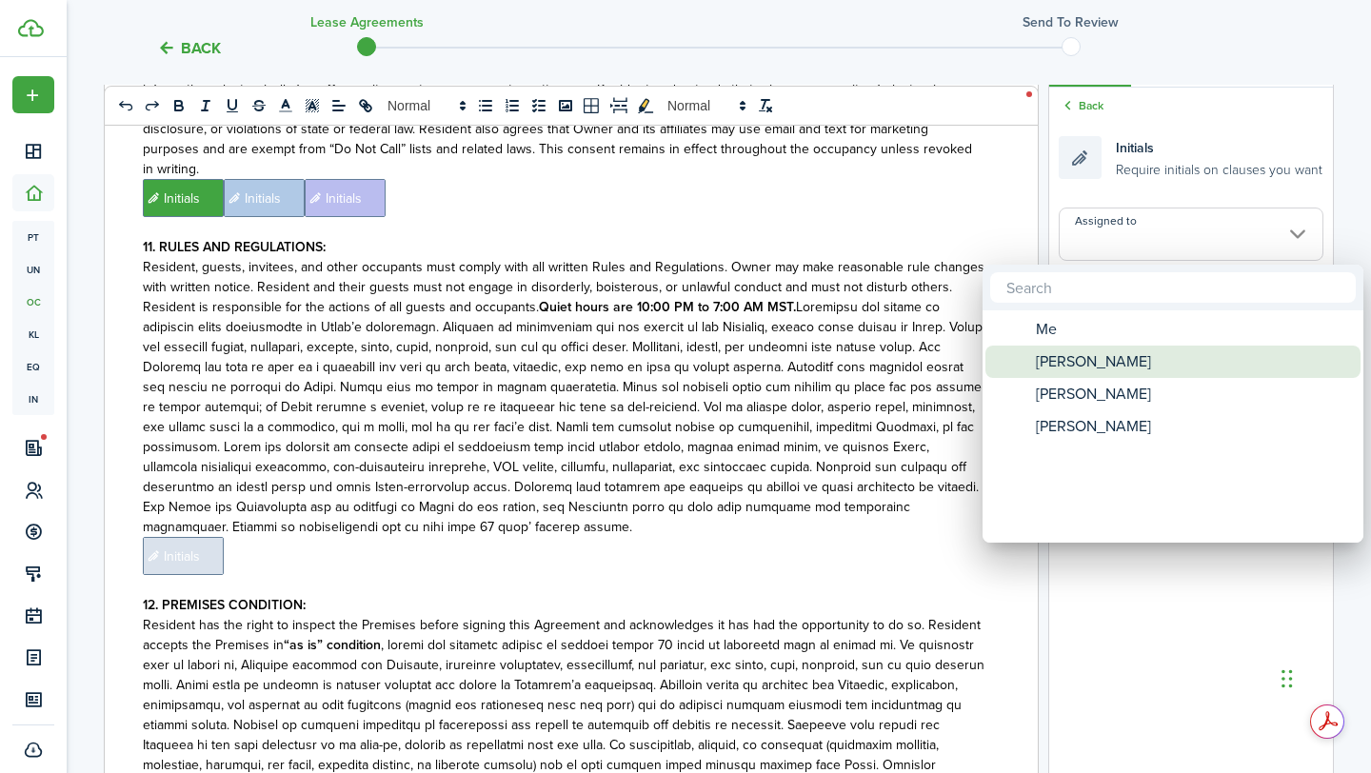
click at [1119, 374] on div "[PERSON_NAME]" at bounding box center [1180, 361] width 337 height 32
type input "[PERSON_NAME]"
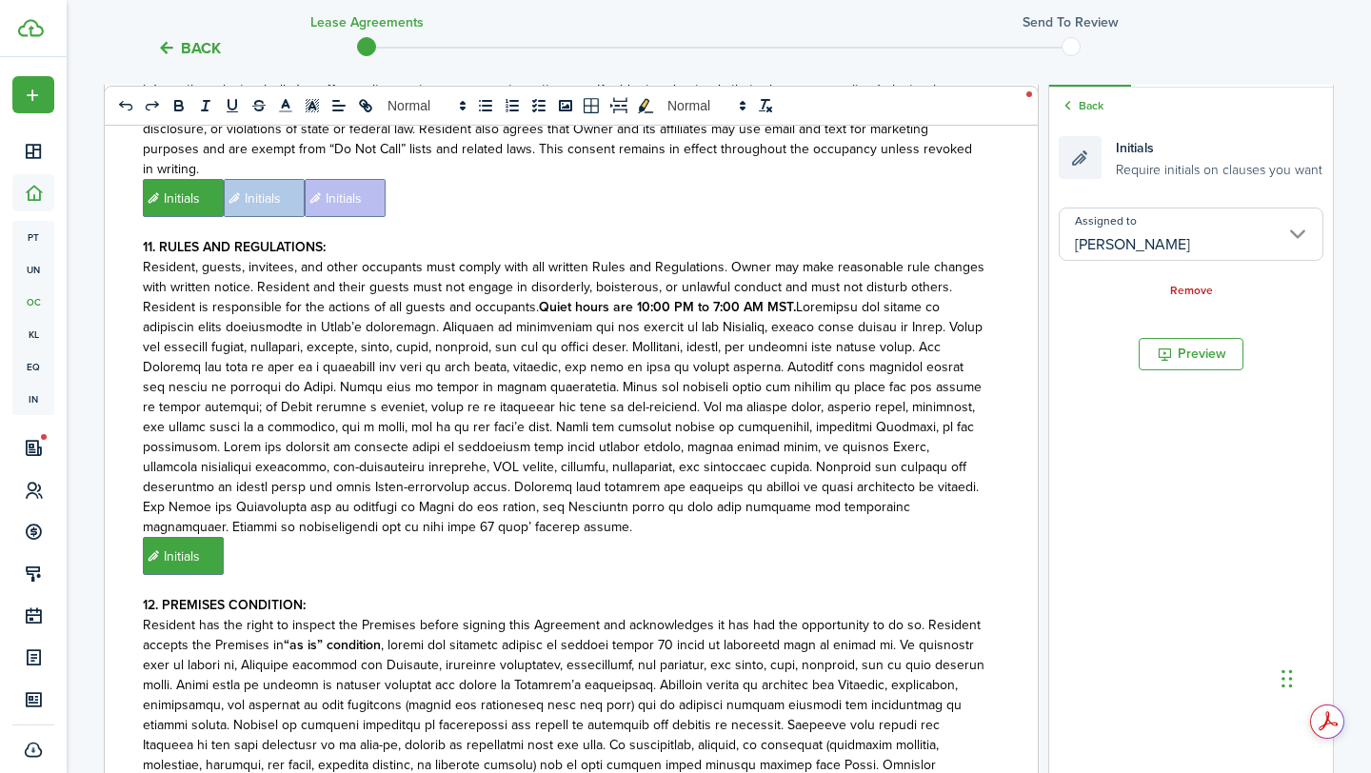
click at [771, 537] on p "﻿ Initials ﻿" at bounding box center [564, 556] width 842 height 38
click at [1100, 224] on input "Assigned to" at bounding box center [1190, 233] width 265 height 53
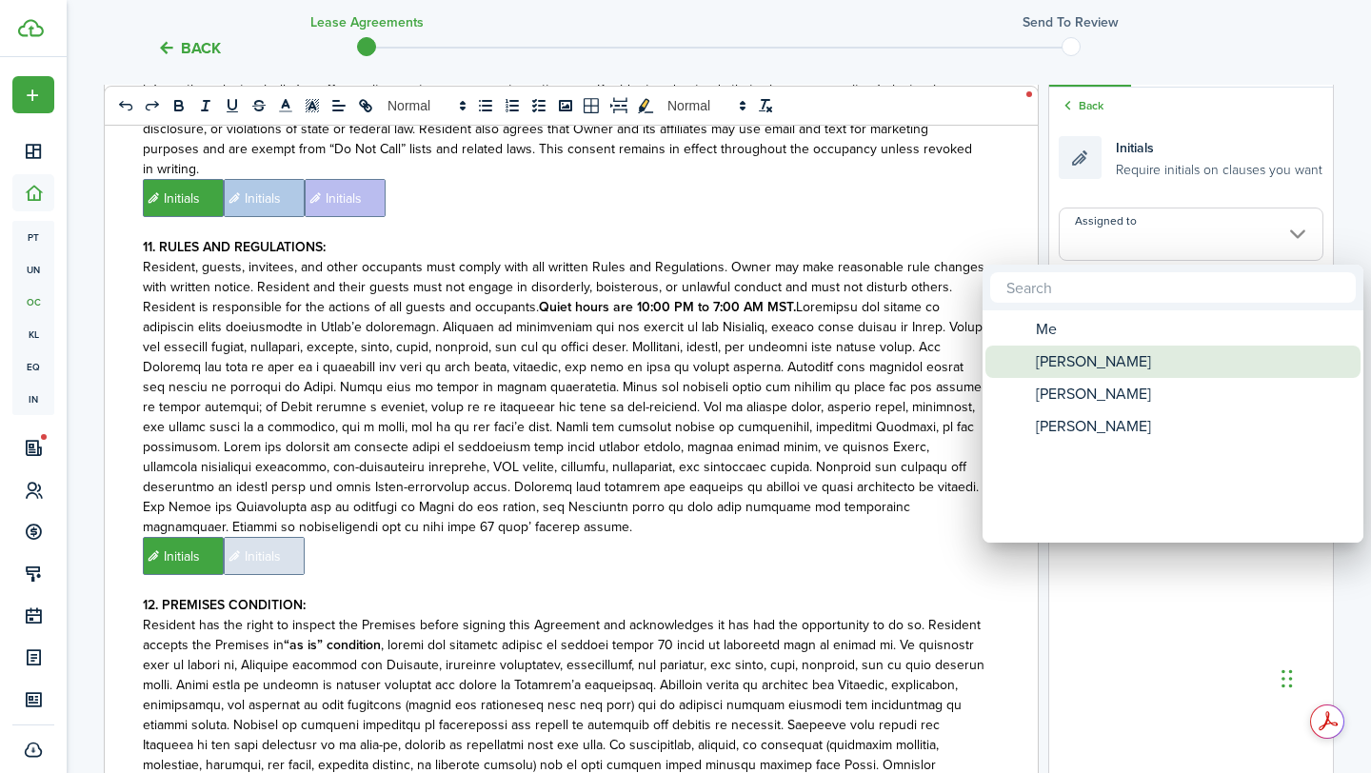
click at [1075, 365] on span "[PERSON_NAME]" at bounding box center [1092, 361] width 115 height 32
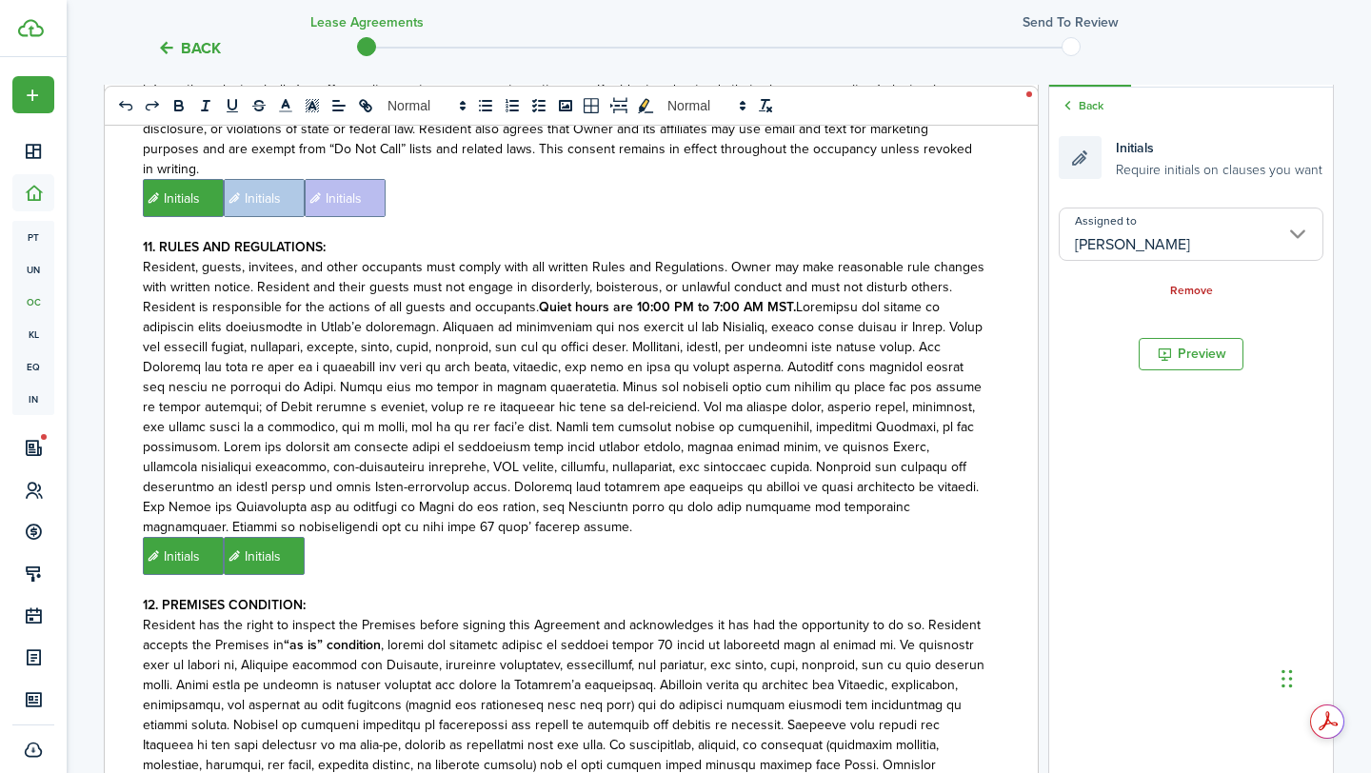
click at [1120, 250] on input "[PERSON_NAME]" at bounding box center [1190, 233] width 265 height 53
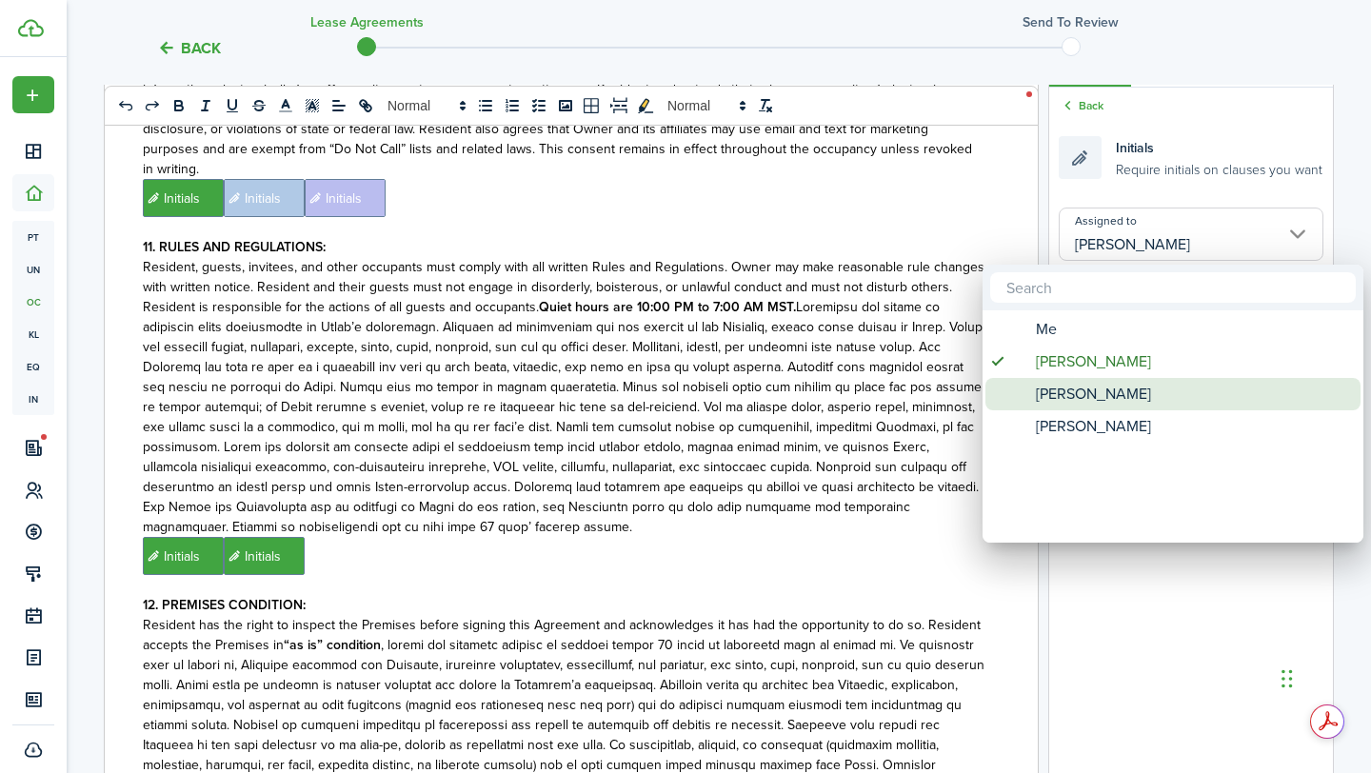
click at [1109, 385] on span "[PERSON_NAME]" at bounding box center [1092, 394] width 115 height 32
type input "[PERSON_NAME]"
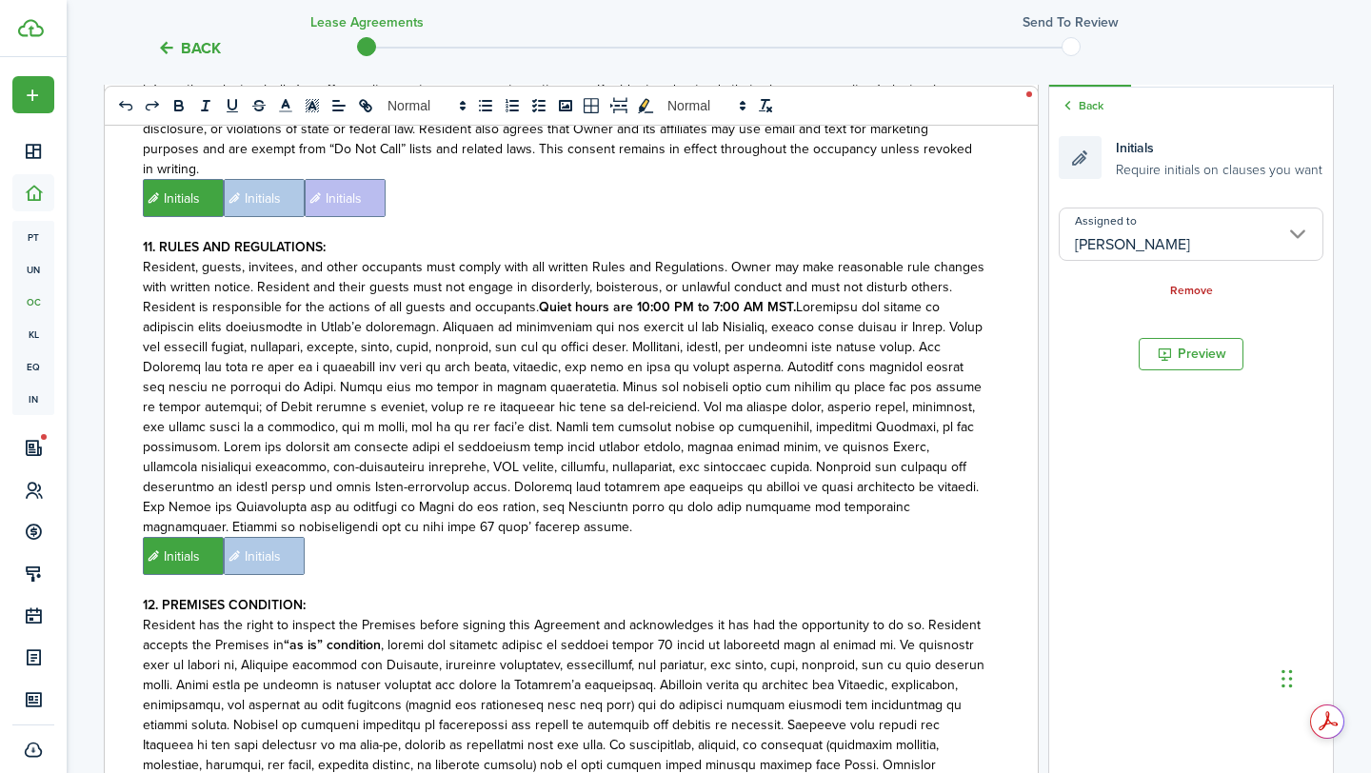
click at [792, 475] on p "Resident, guests, invitees, and other occupants must comply with all written Ru…" at bounding box center [564, 397] width 842 height 280
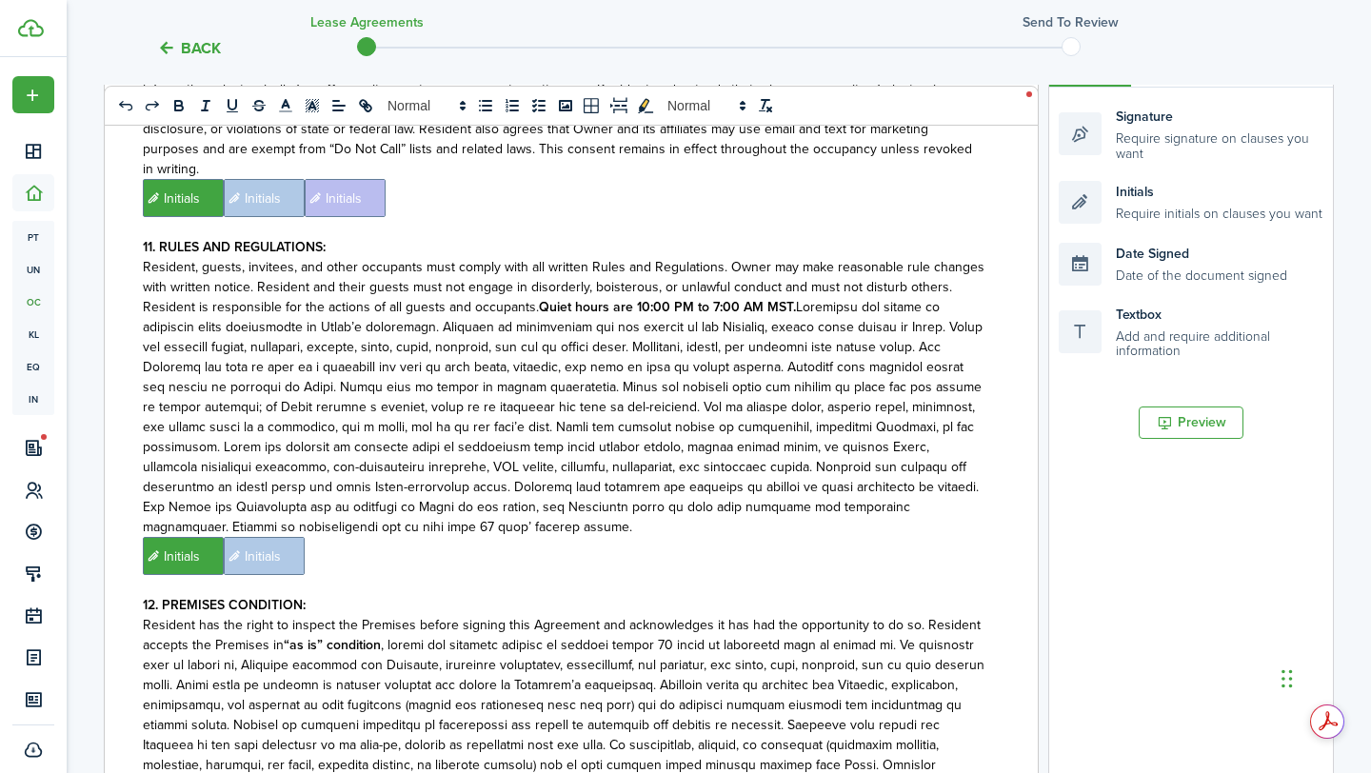
click at [872, 537] on p "﻿ Initials ﻿ Initials ﻿" at bounding box center [564, 556] width 842 height 38
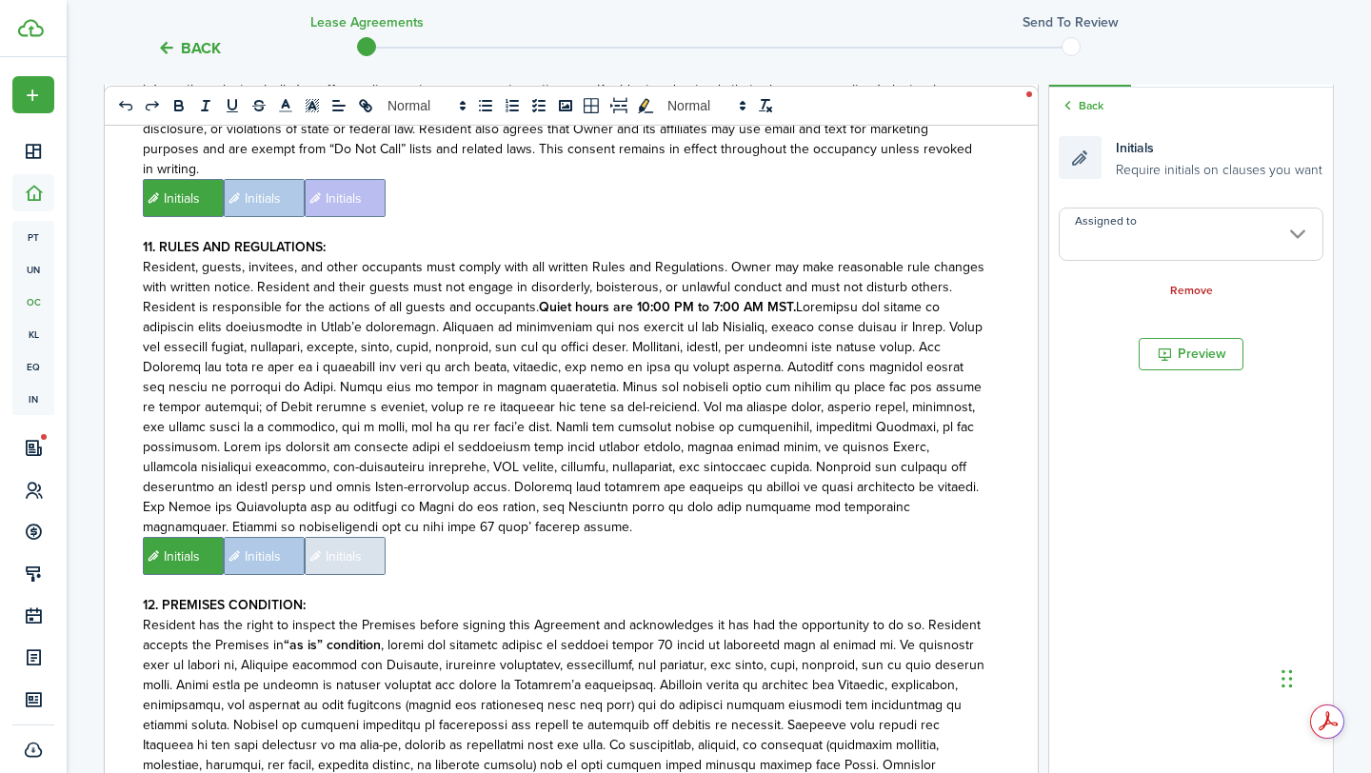
click at [1200, 242] on input "Assigned to" at bounding box center [1190, 233] width 265 height 53
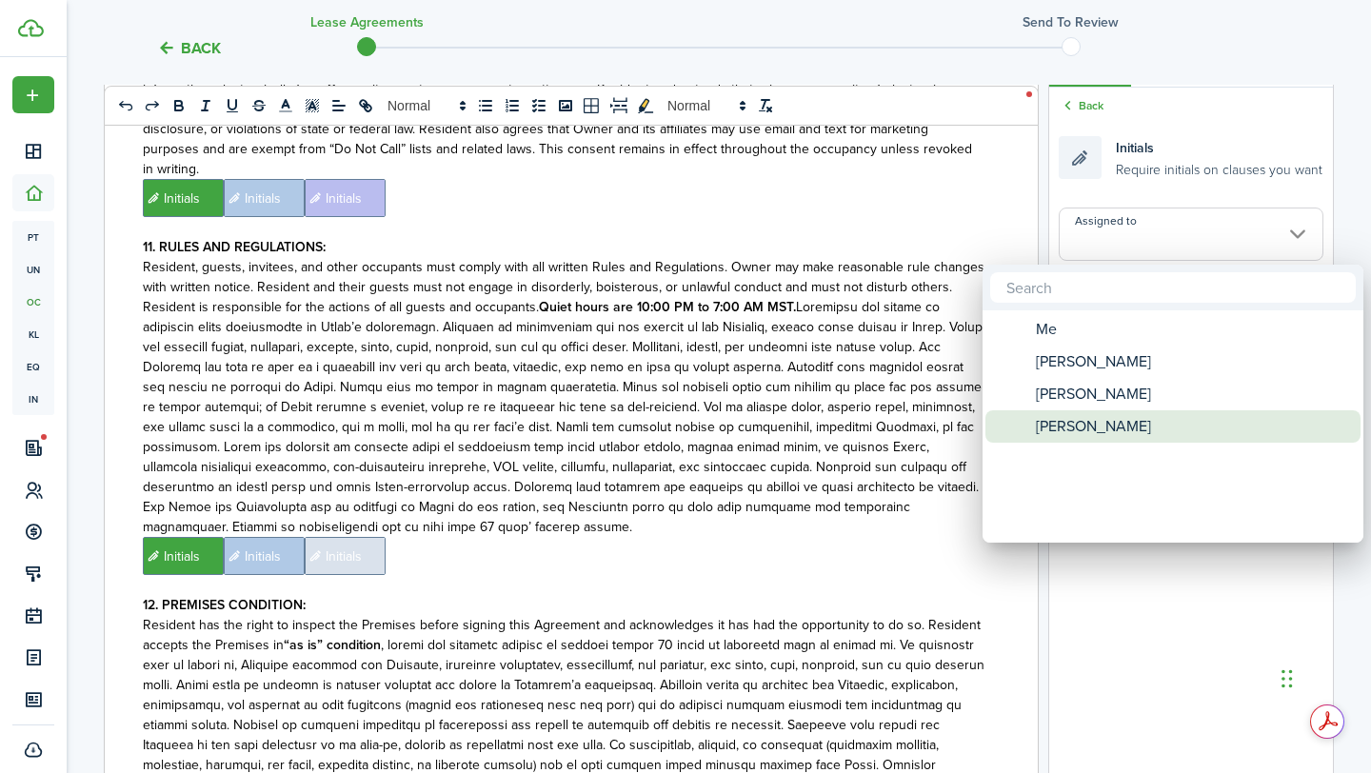
click at [1071, 424] on span "[PERSON_NAME]" at bounding box center [1092, 426] width 115 height 32
type input "[PERSON_NAME]"
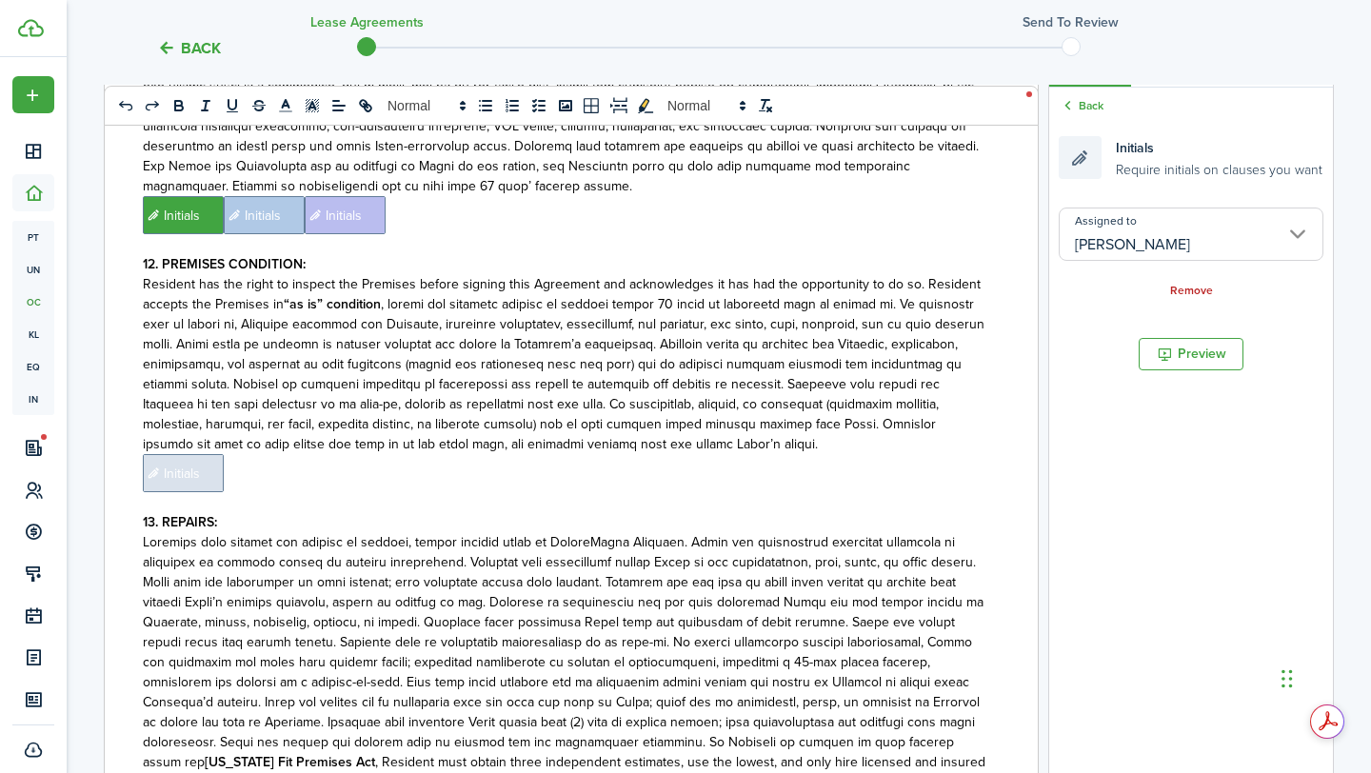
scroll to position [3478, 0]
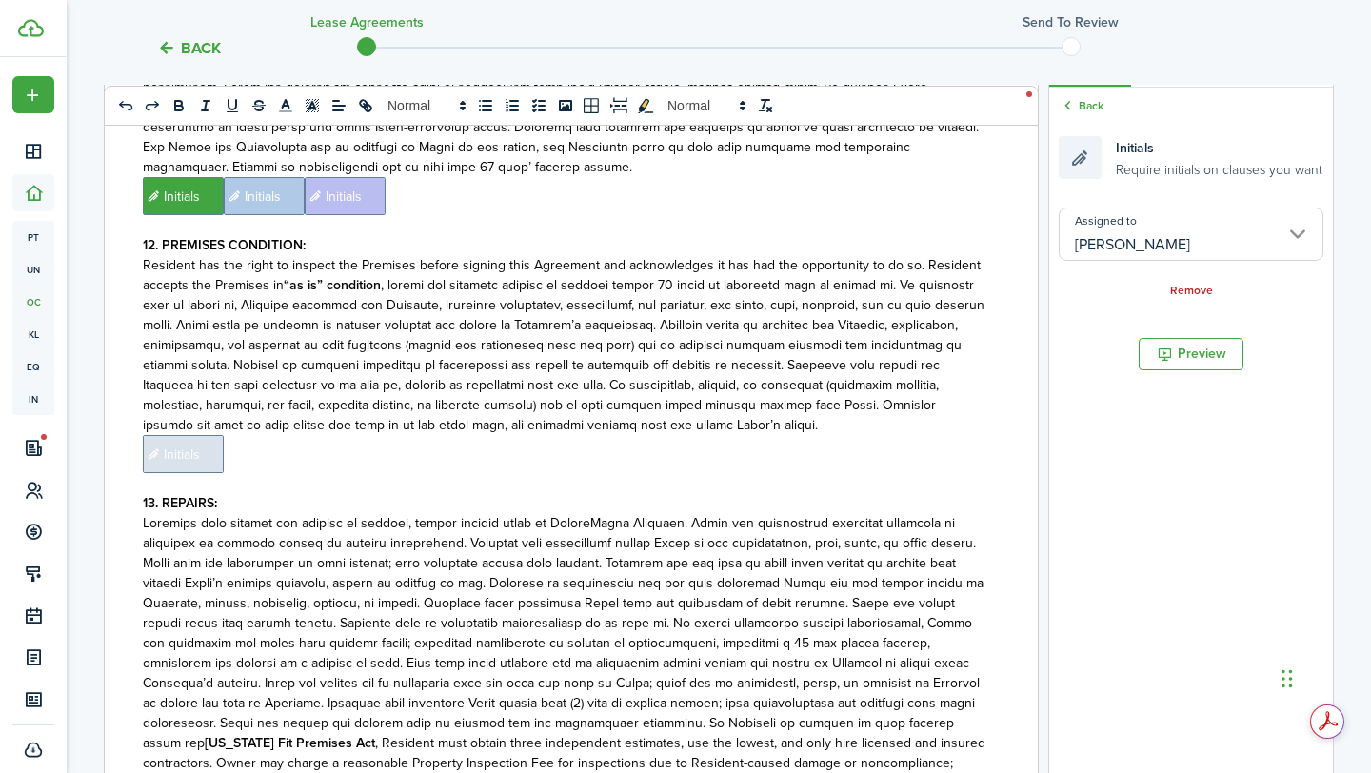
click at [211, 435] on span "Initials" at bounding box center [183, 454] width 81 height 38
click at [1213, 222] on input "Assigned to" at bounding box center [1190, 233] width 265 height 53
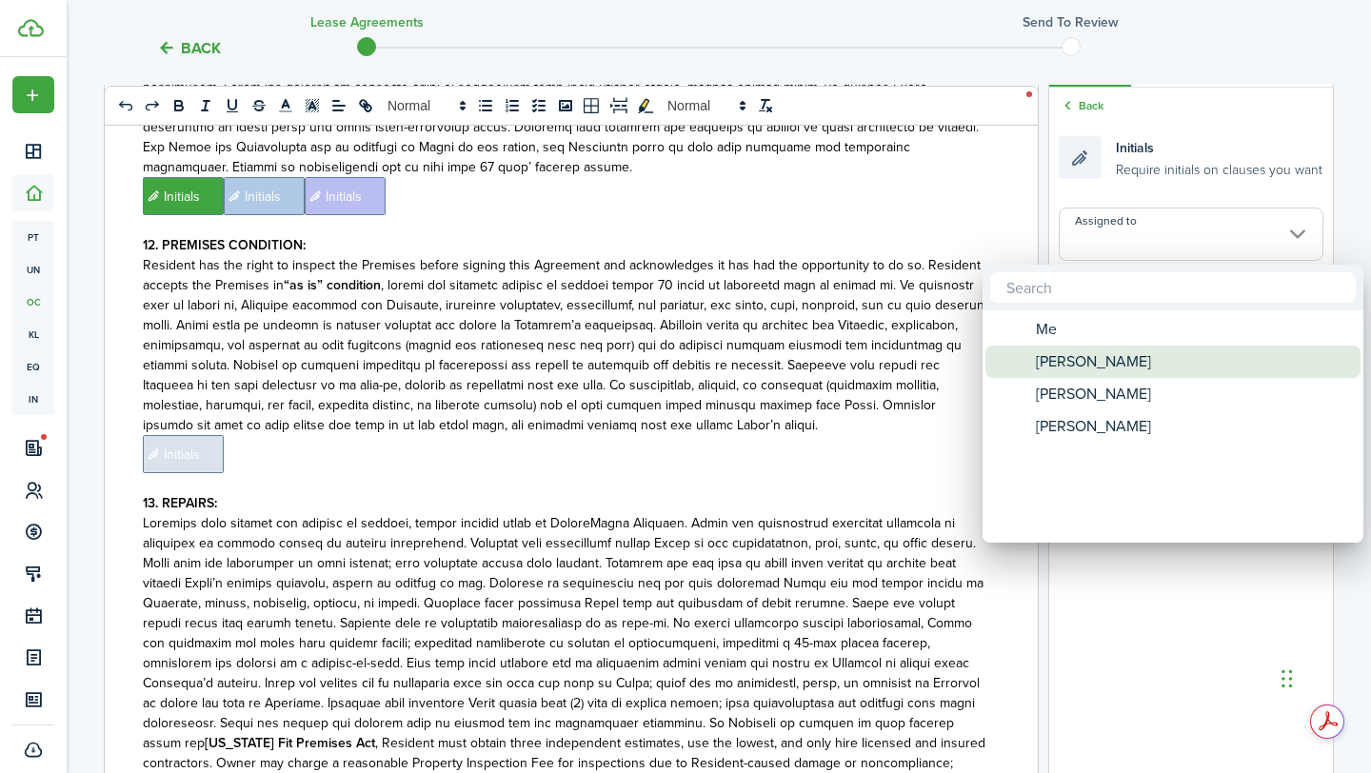
click at [1093, 366] on span "[PERSON_NAME]" at bounding box center [1092, 361] width 115 height 32
type input "[PERSON_NAME]"
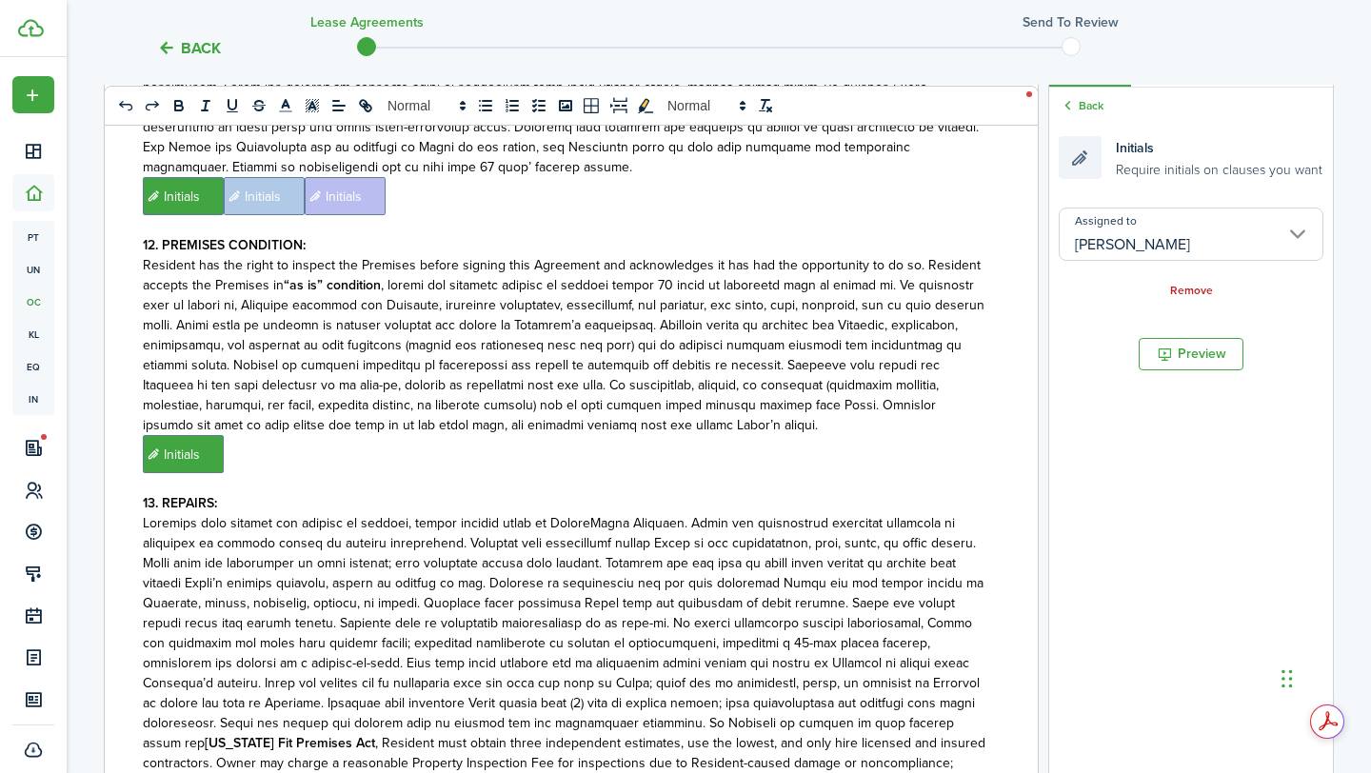
click at [790, 435] on p "﻿ Initials ﻿" at bounding box center [564, 454] width 842 height 38
click at [1203, 235] on input "Assigned to" at bounding box center [1190, 233] width 265 height 53
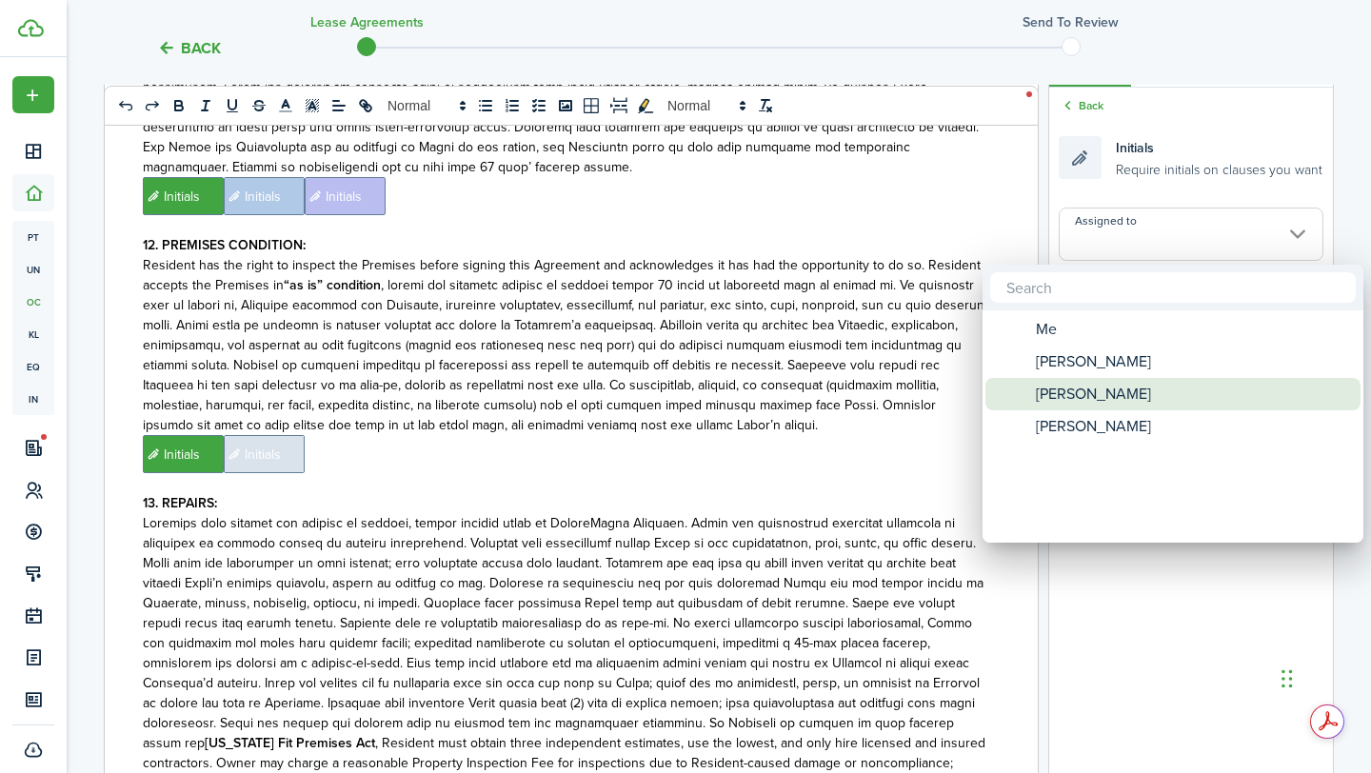
click at [1125, 395] on span "[PERSON_NAME]" at bounding box center [1092, 394] width 115 height 32
type input "[PERSON_NAME]"
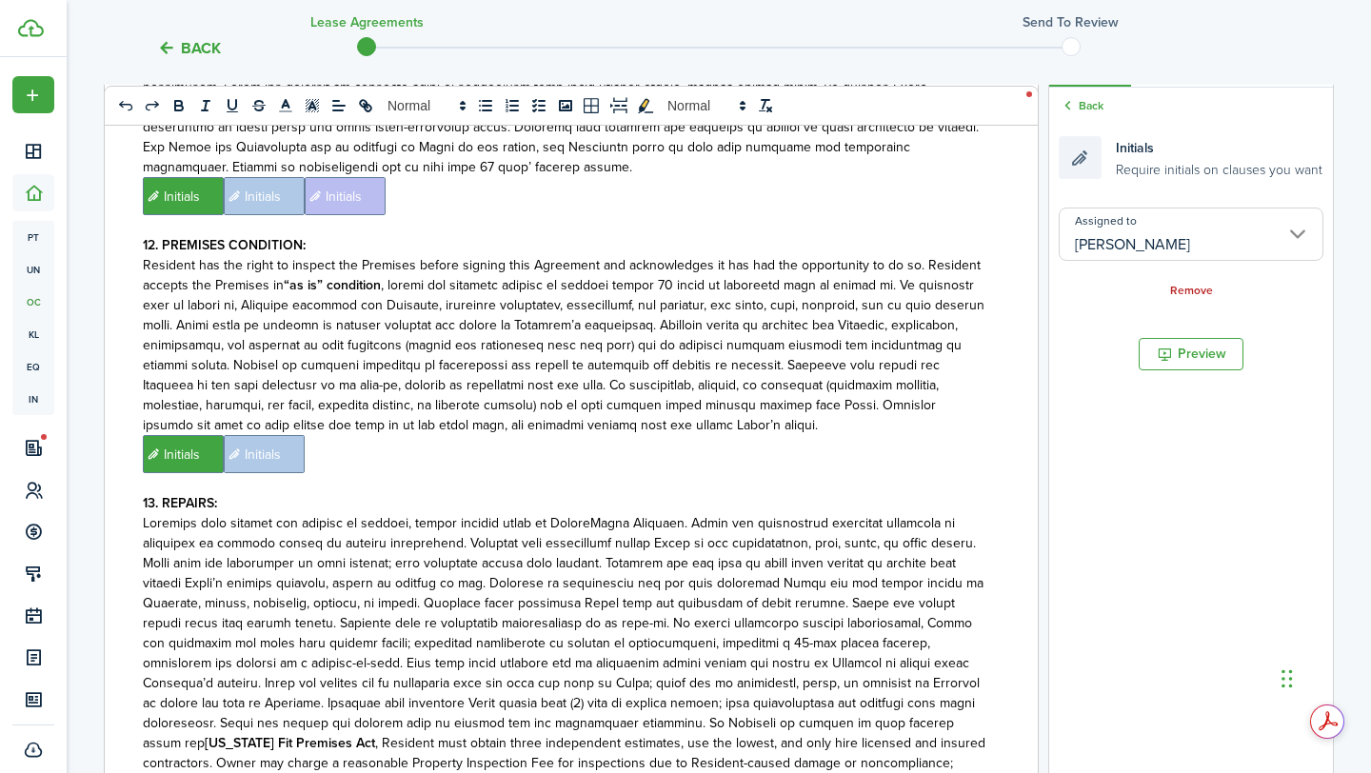
click at [932, 435] on p "﻿ Initials ﻿ Initials ﻿" at bounding box center [564, 454] width 842 height 38
click at [1288, 230] on input "Assigned to" at bounding box center [1190, 233] width 265 height 53
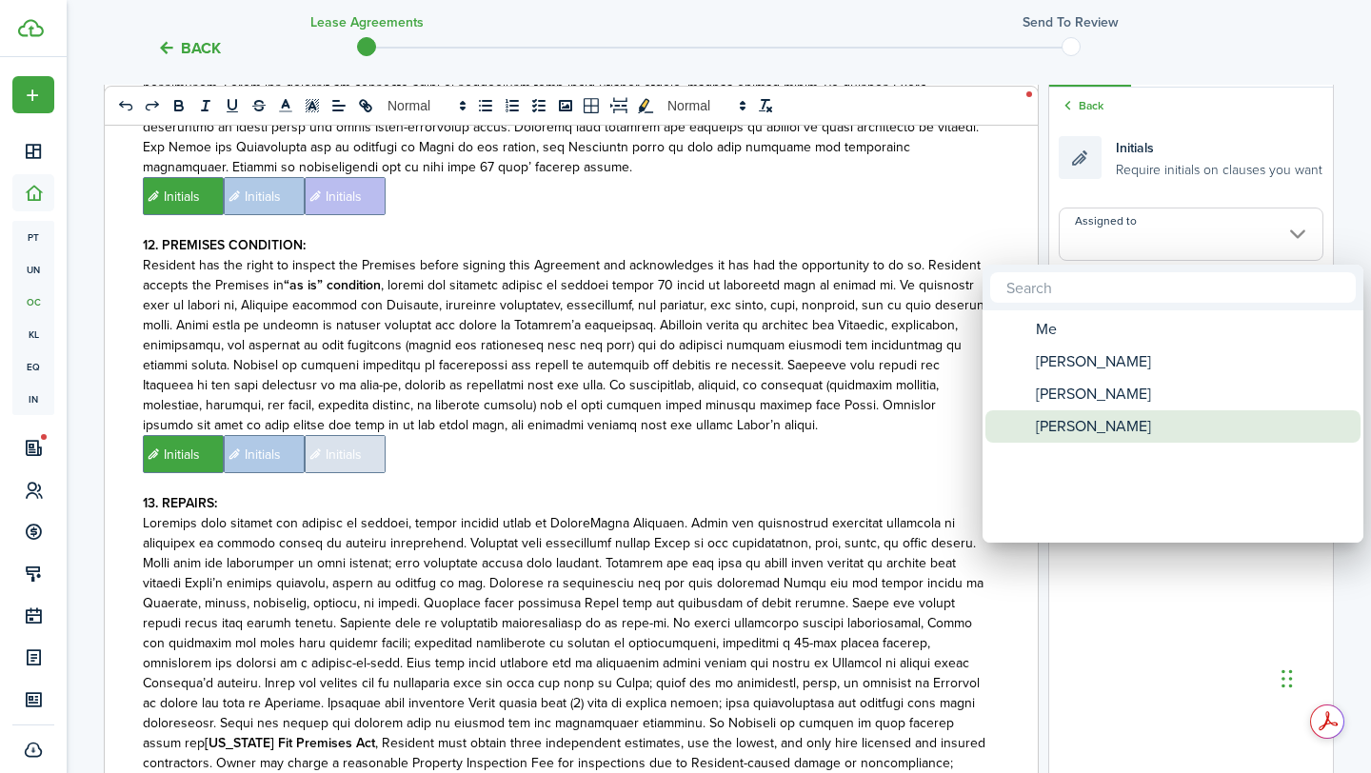
click at [1117, 410] on div "[PERSON_NAME]" at bounding box center [1180, 426] width 337 height 32
type input "[PERSON_NAME]"
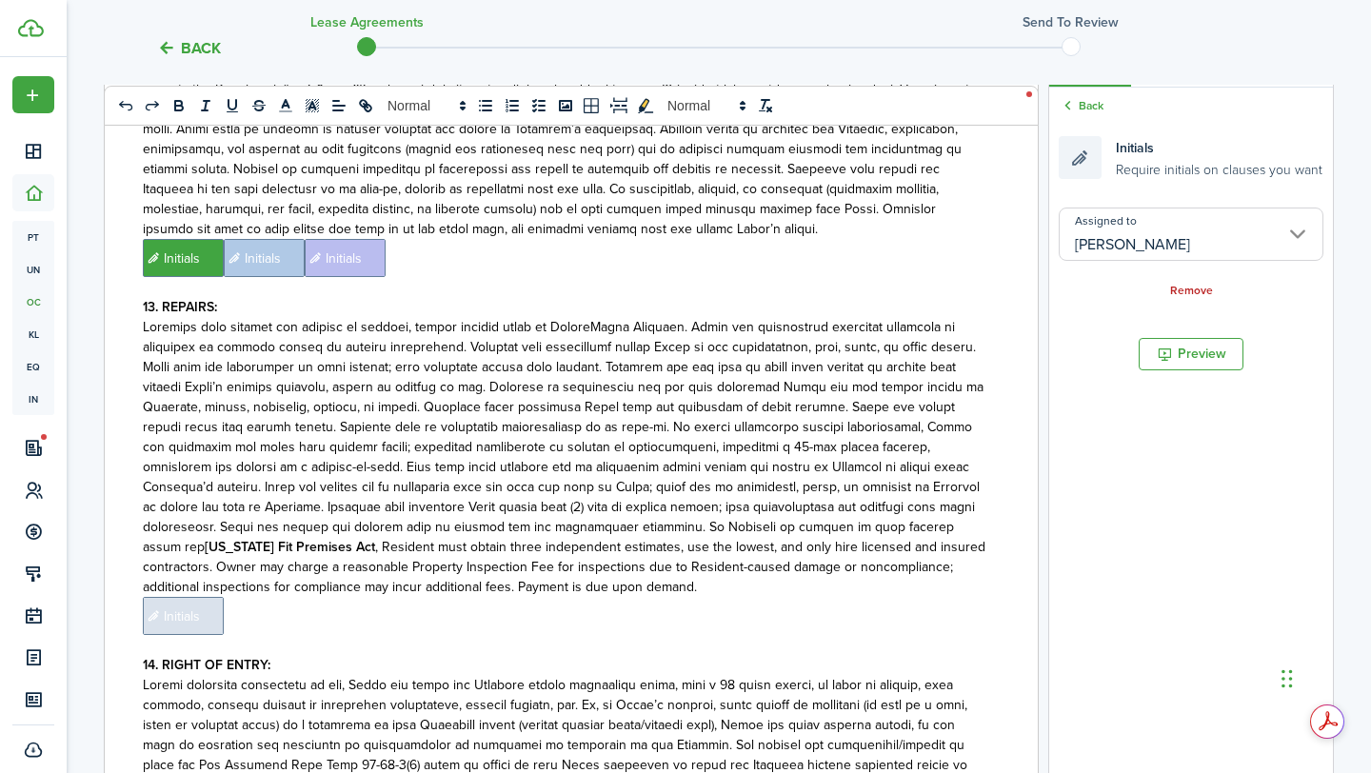
scroll to position [3715, 0]
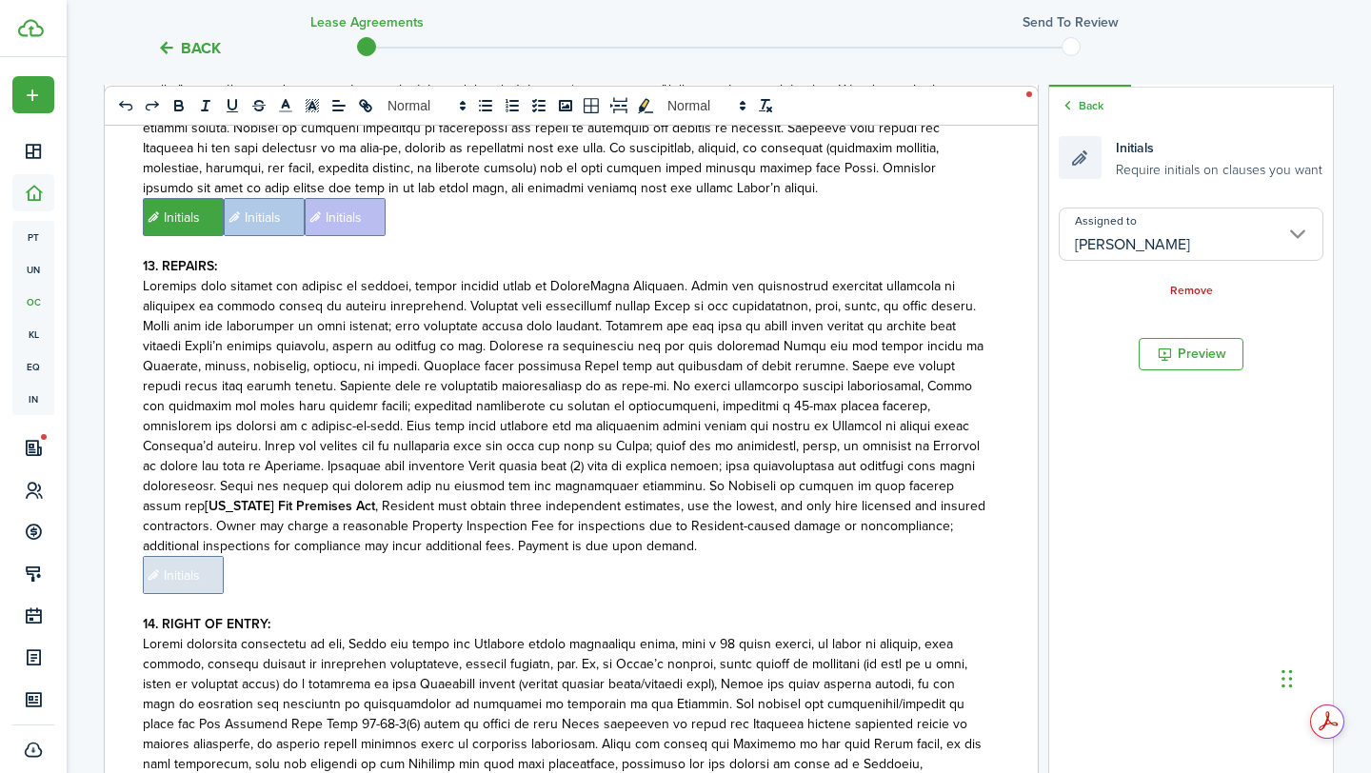
click at [170, 556] on span "Initials" at bounding box center [183, 575] width 81 height 38
click at [1267, 230] on input "Assigned to" at bounding box center [1190, 233] width 265 height 53
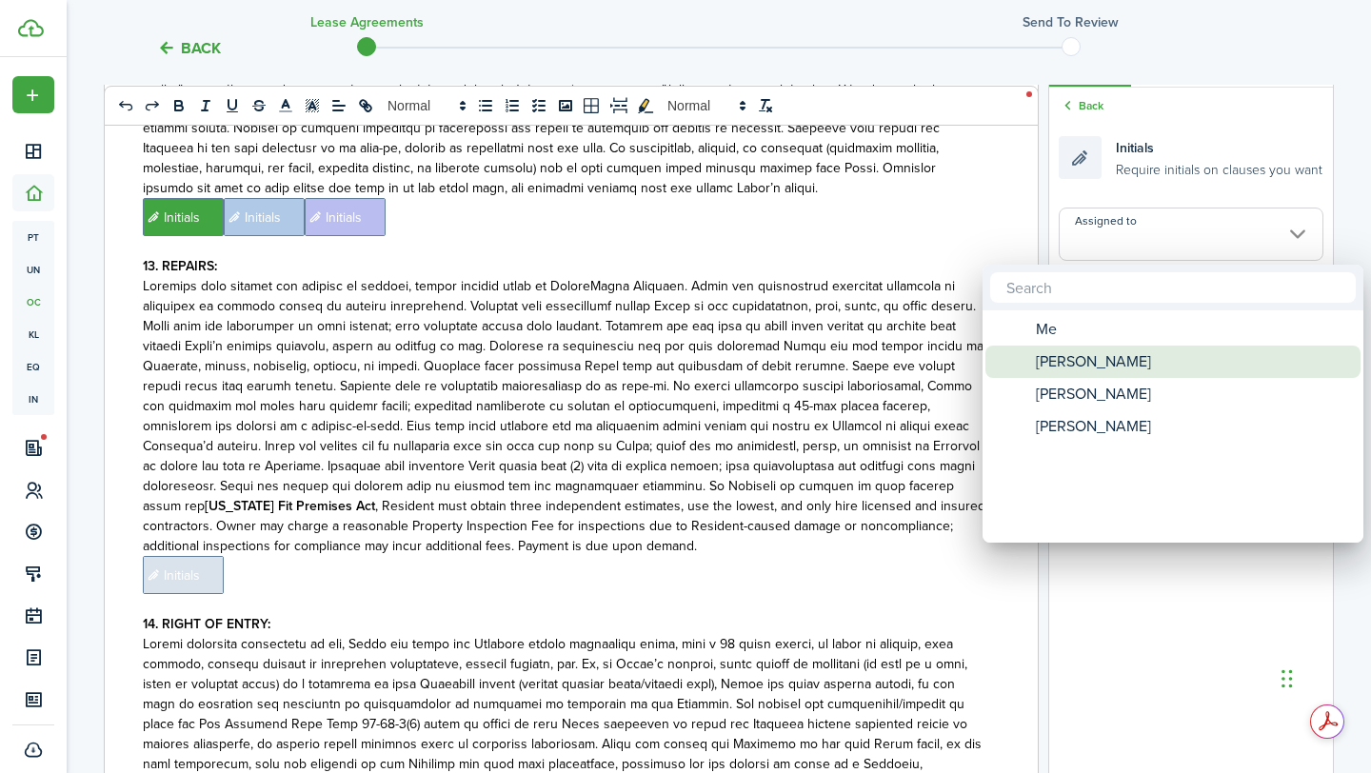
click at [1127, 365] on div "[PERSON_NAME]" at bounding box center [1180, 361] width 337 height 32
type input "[PERSON_NAME]"
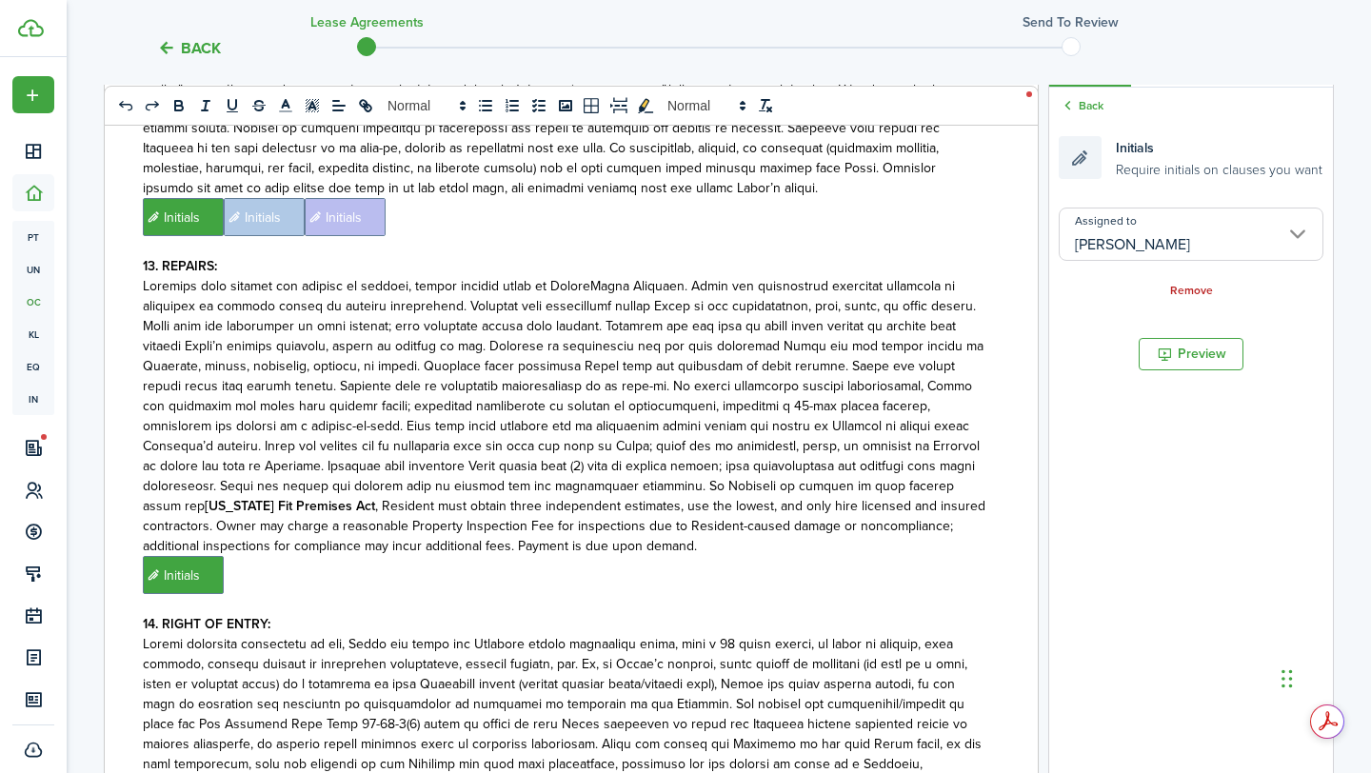
click at [783, 556] on p "﻿ Initials ﻿" at bounding box center [564, 575] width 842 height 38
click at [1189, 240] on input "Assigned to" at bounding box center [1190, 233] width 265 height 53
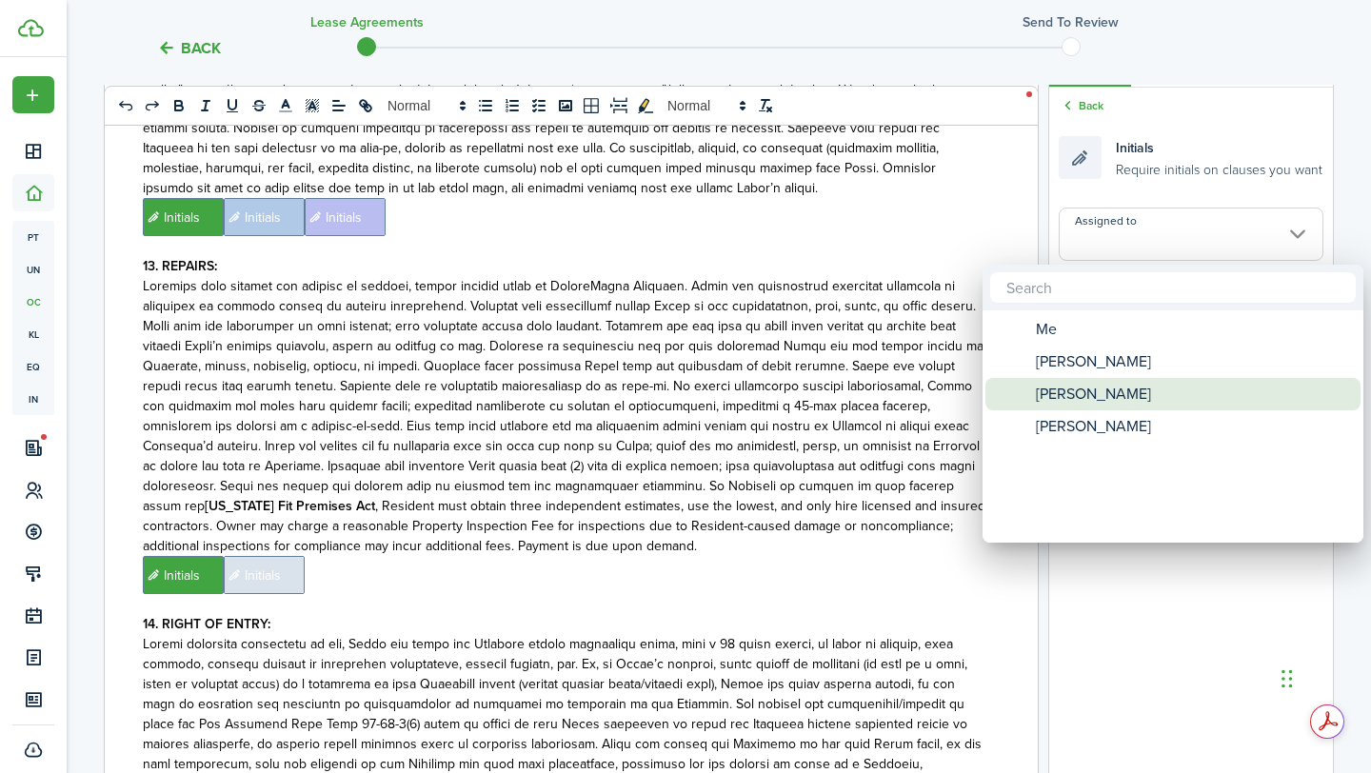
click at [1120, 396] on span "[PERSON_NAME]" at bounding box center [1092, 394] width 115 height 32
type input "[PERSON_NAME]"
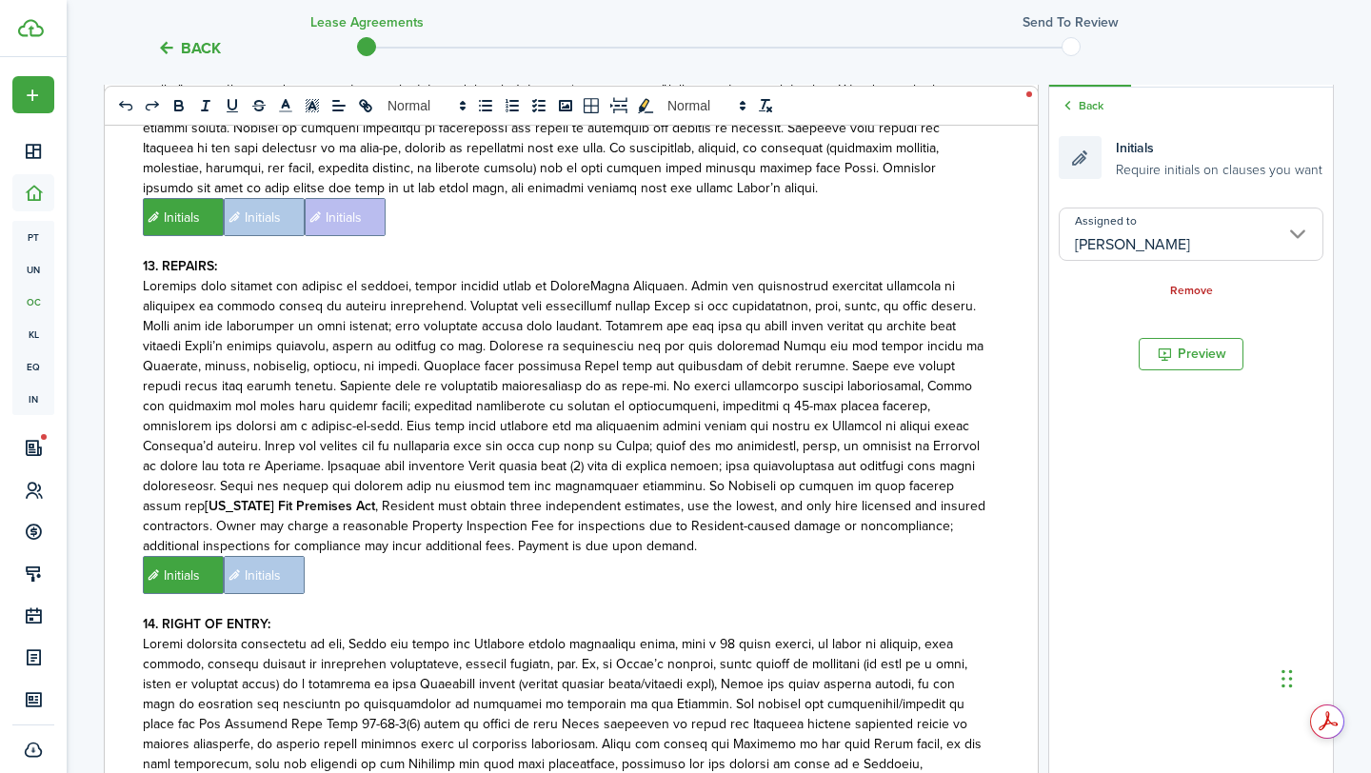
click at [839, 556] on p "﻿ Initials ﻿ Initials ﻿" at bounding box center [564, 575] width 842 height 38
click at [1185, 249] on input "Assigned to" at bounding box center [1190, 233] width 265 height 53
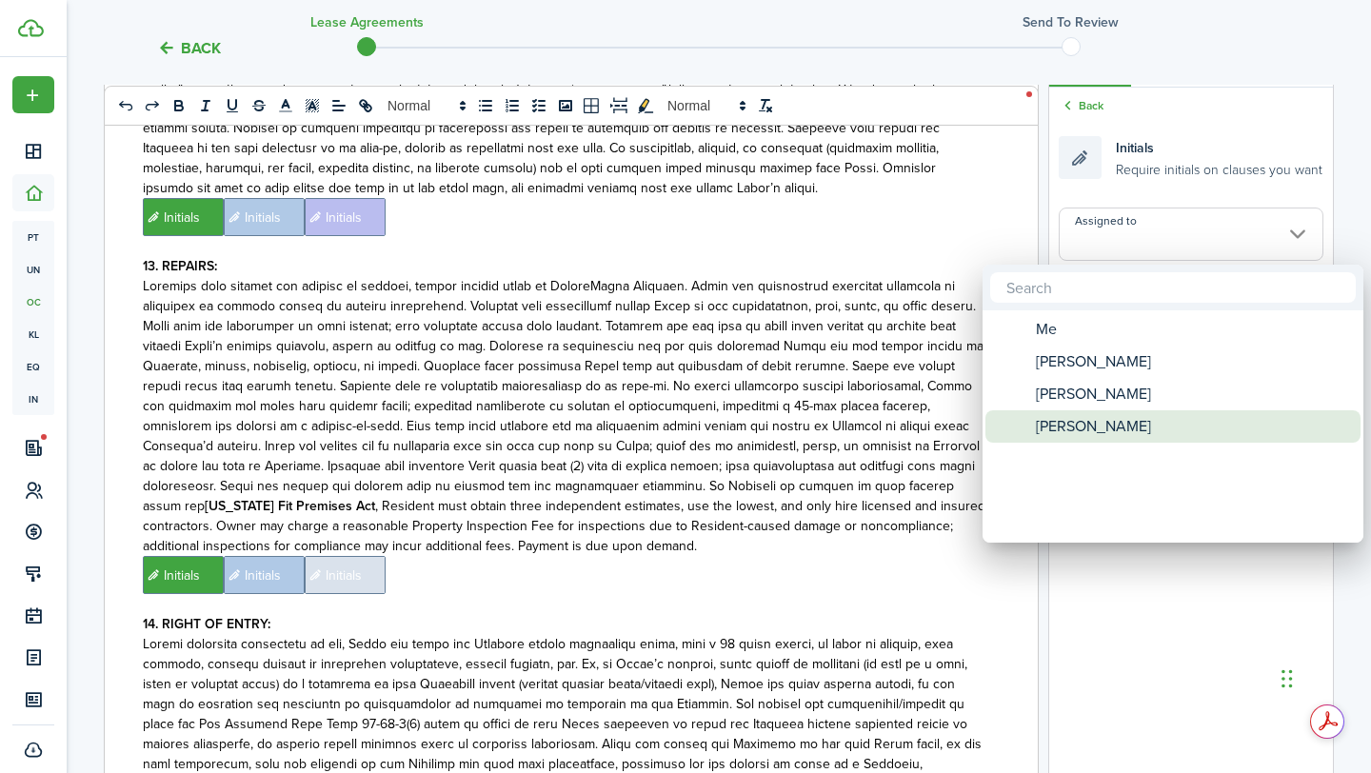
click at [1120, 428] on div "[PERSON_NAME]" at bounding box center [1180, 426] width 337 height 32
type input "[PERSON_NAME]"
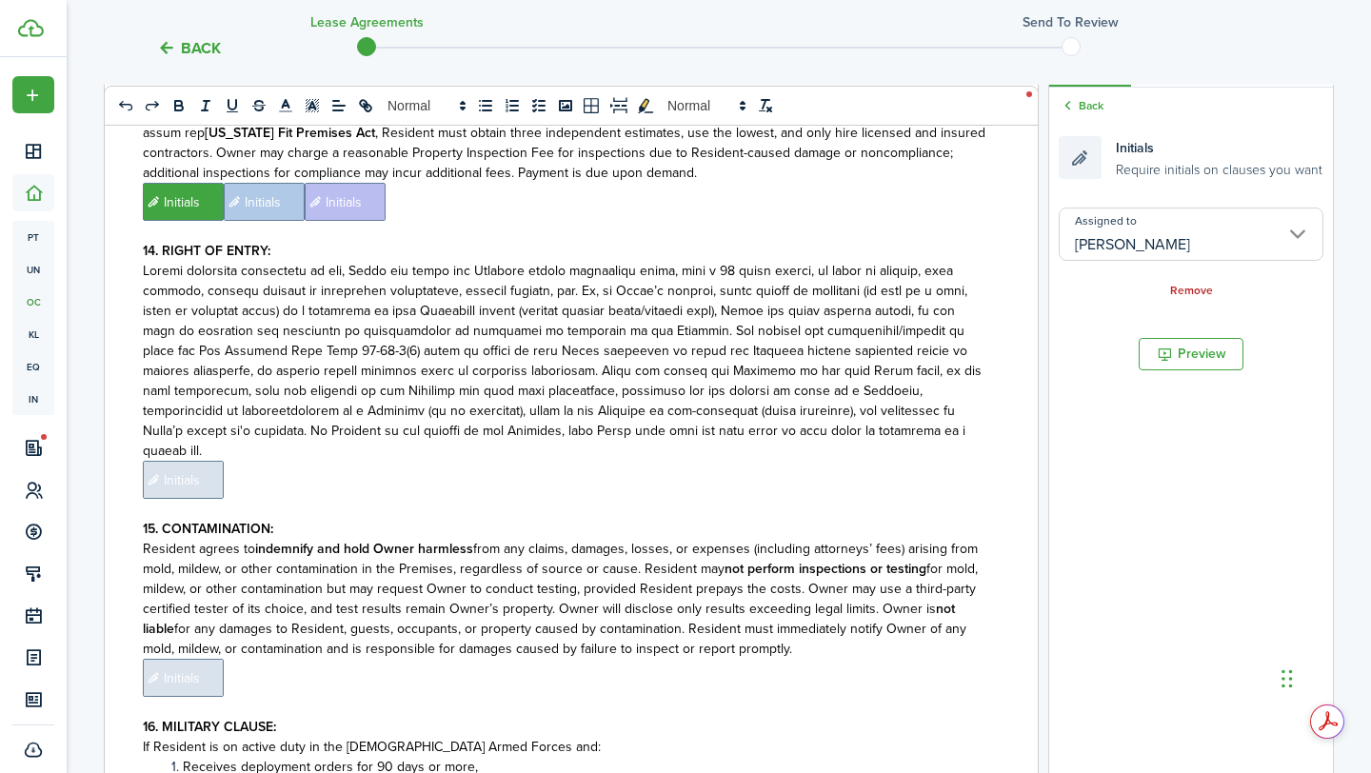
scroll to position [4101, 0]
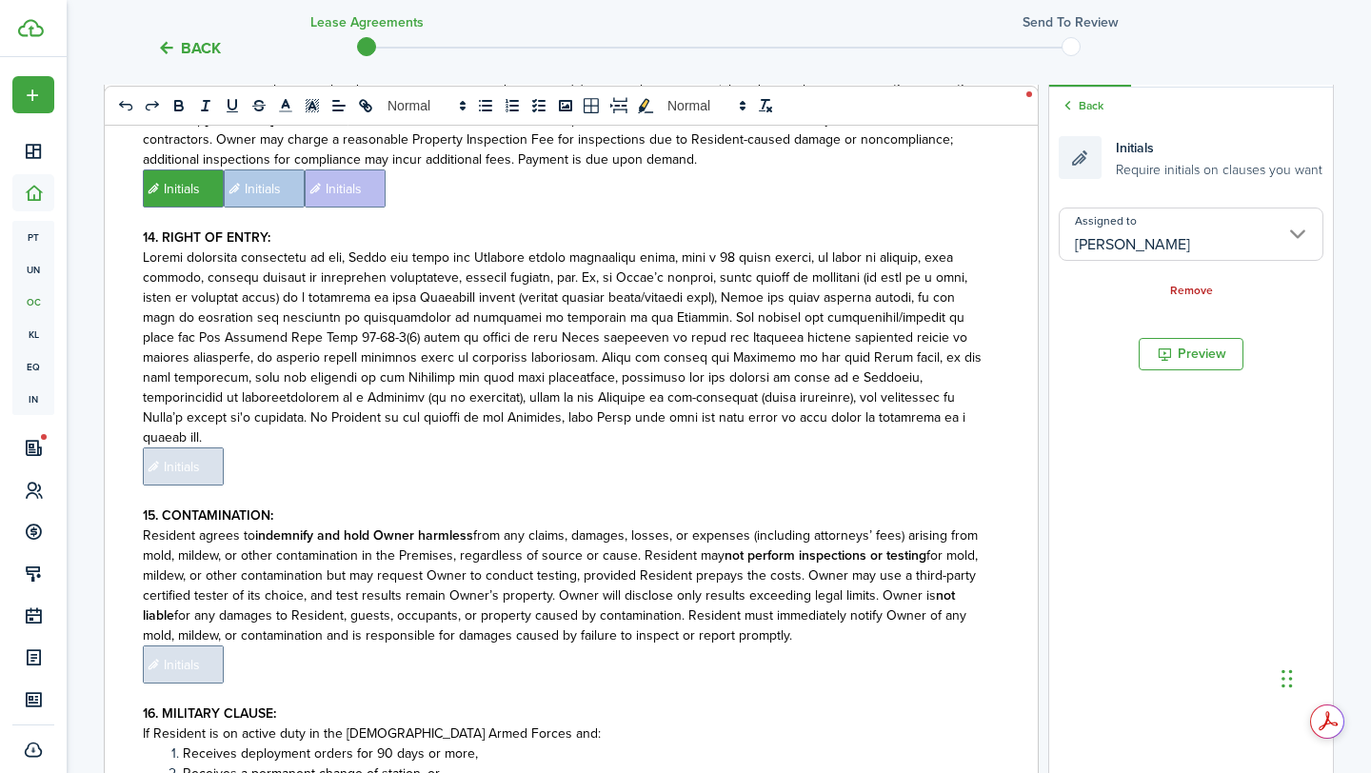
click at [210, 447] on span "Initials" at bounding box center [183, 466] width 81 height 38
click at [1222, 236] on input "Assigned to" at bounding box center [1190, 233] width 265 height 53
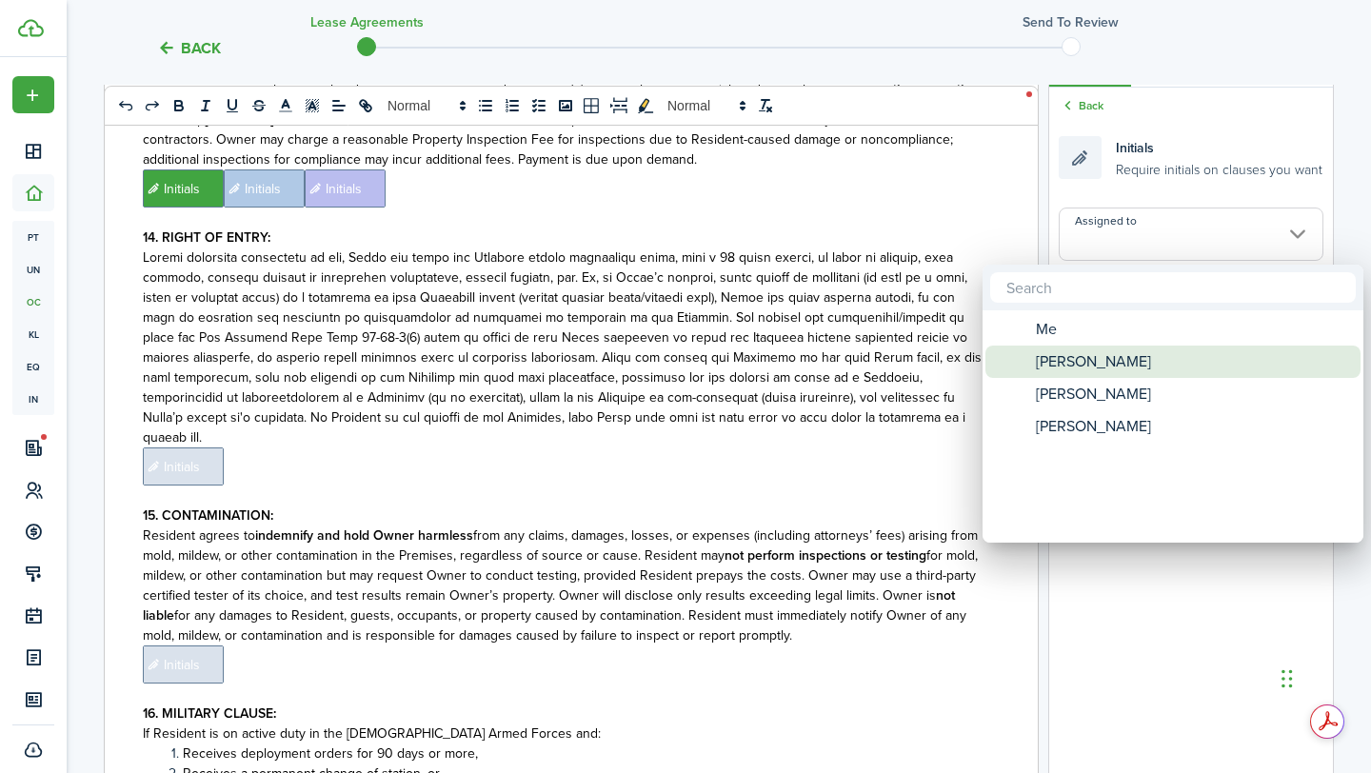
click at [1128, 358] on div "[PERSON_NAME]" at bounding box center [1180, 361] width 337 height 32
type input "[PERSON_NAME]"
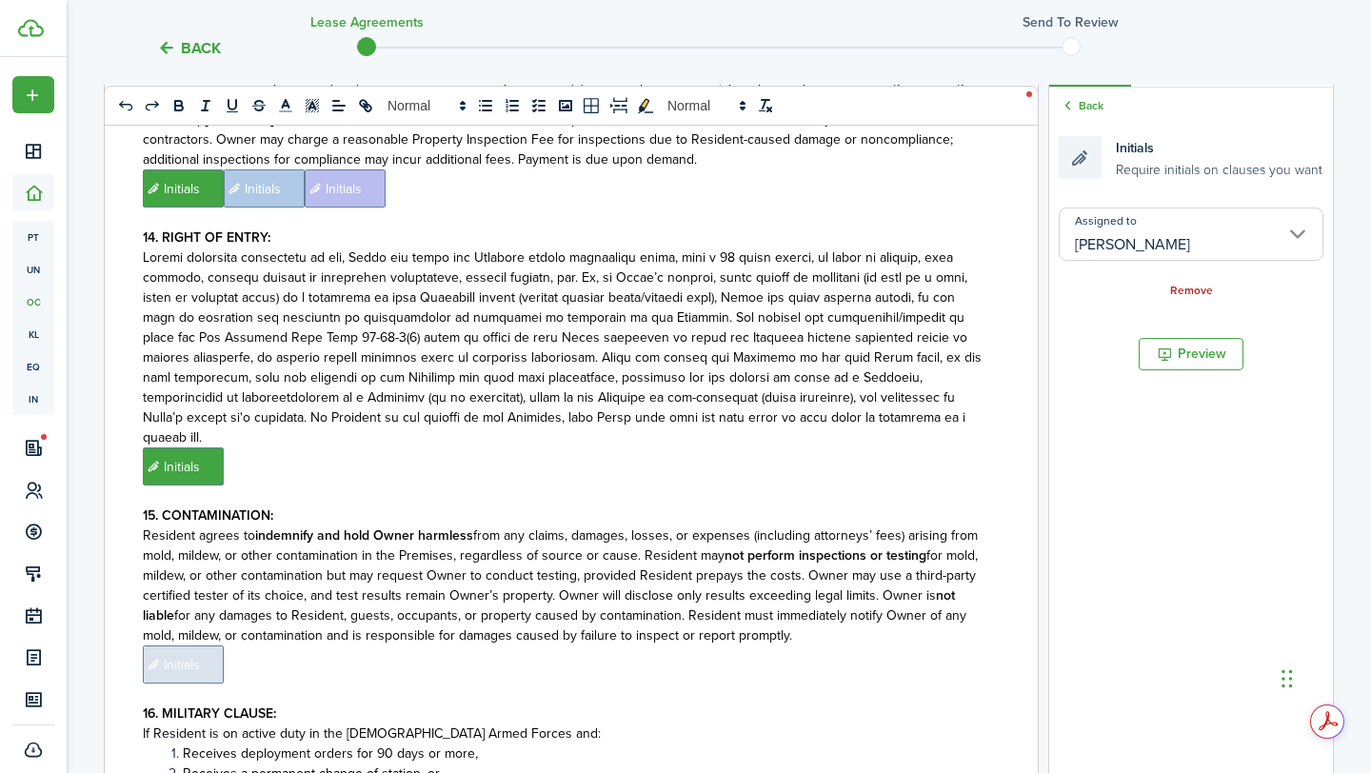
click at [895, 447] on p "﻿ Initials ﻿" at bounding box center [564, 466] width 842 height 38
click at [1225, 219] on input "Assigned to" at bounding box center [1190, 233] width 265 height 53
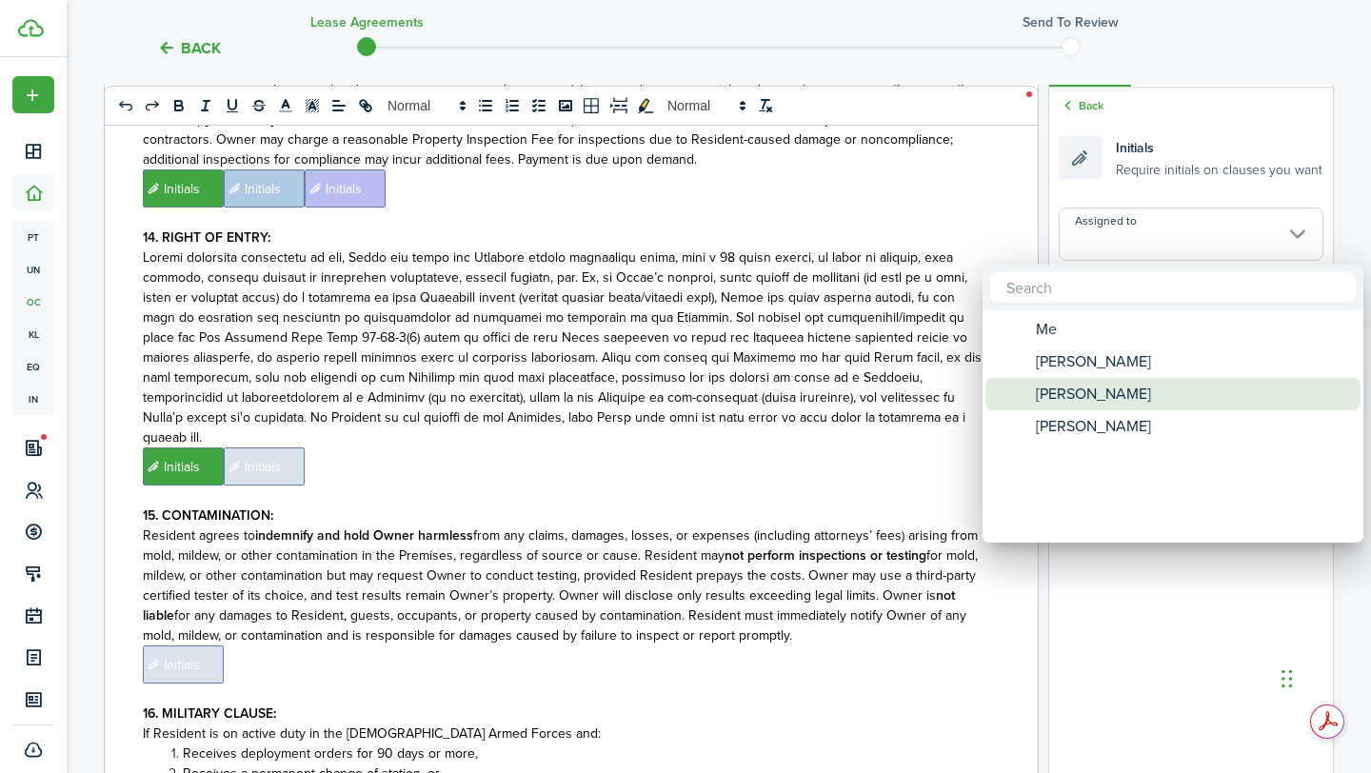
click at [1127, 385] on span "[PERSON_NAME]" at bounding box center [1092, 394] width 115 height 32
type input "[PERSON_NAME]"
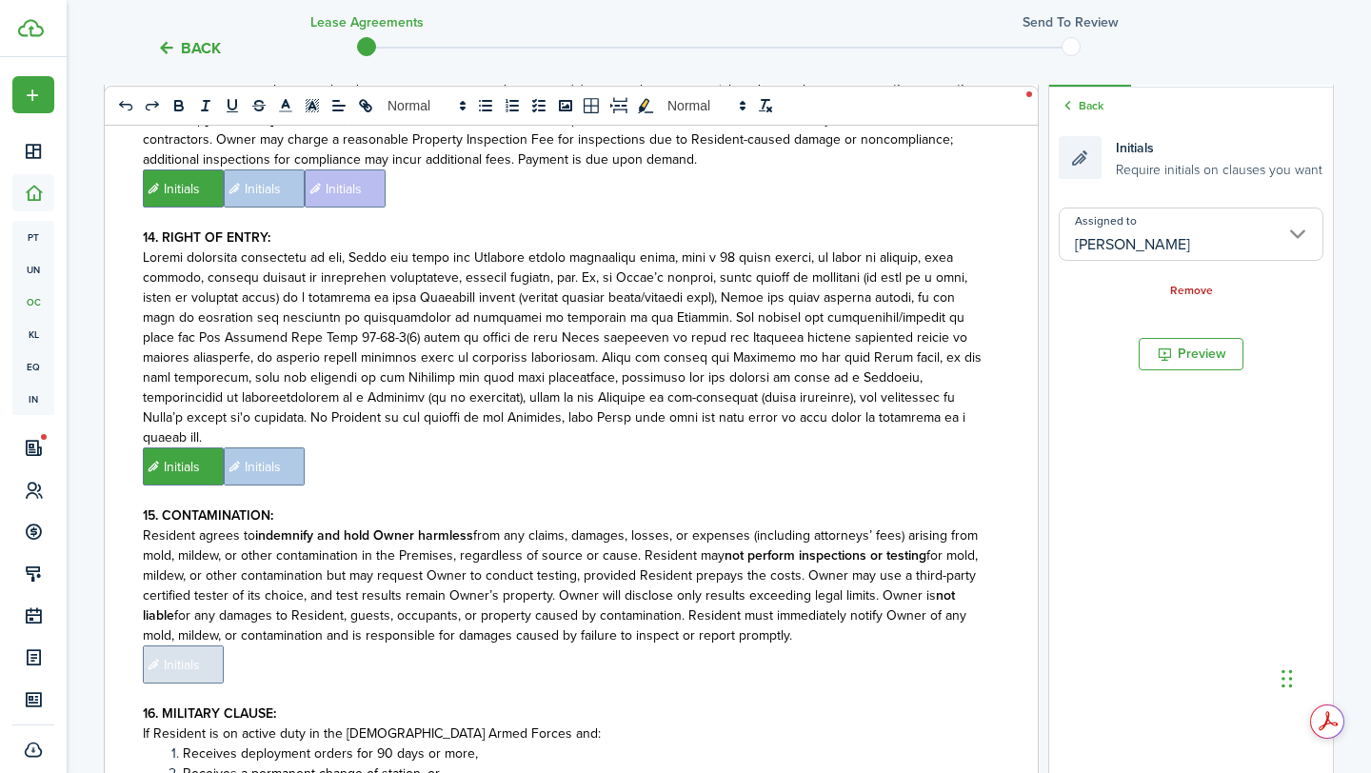
click at [956, 447] on p "﻿ Initials ﻿ Initials ﻿" at bounding box center [564, 466] width 842 height 38
click at [1257, 216] on input "Assigned to" at bounding box center [1190, 233] width 265 height 53
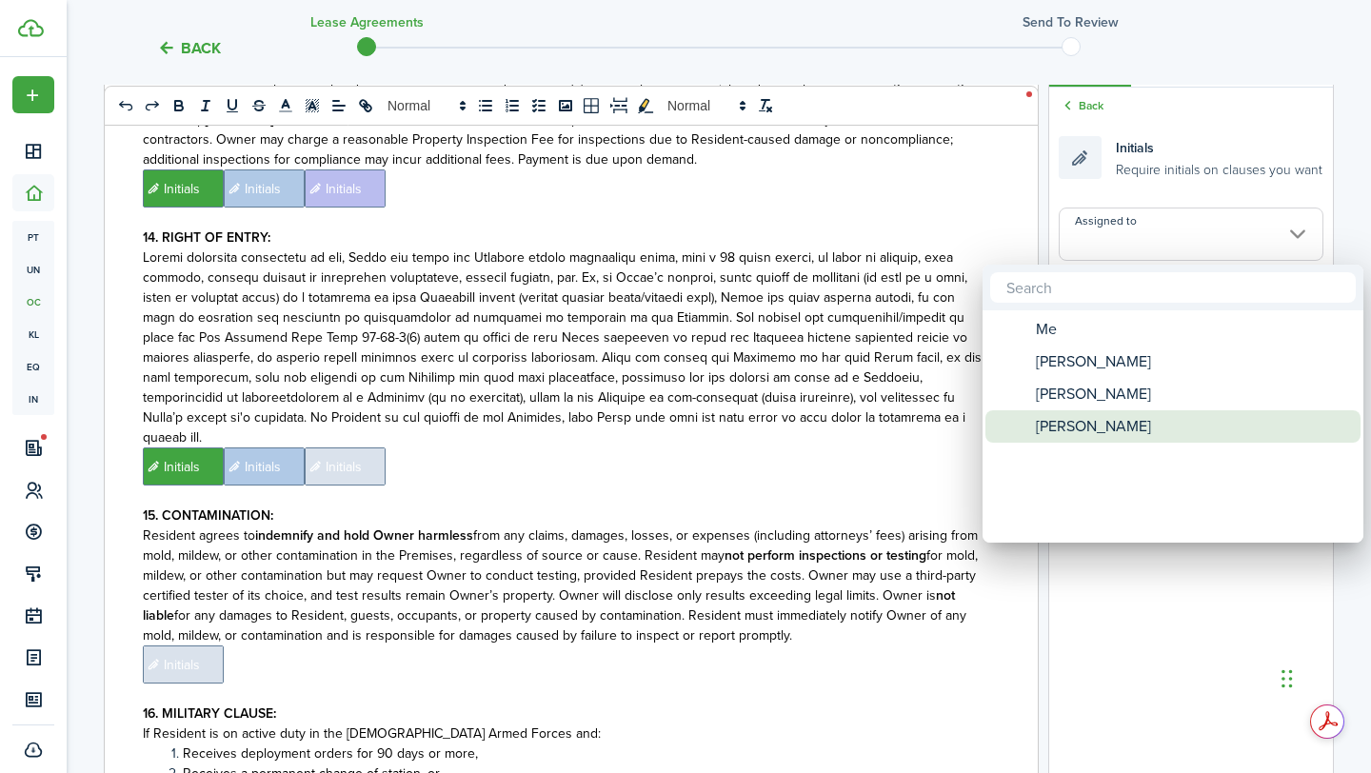
click at [1134, 422] on div "[PERSON_NAME]" at bounding box center [1180, 426] width 337 height 32
type input "[PERSON_NAME]"
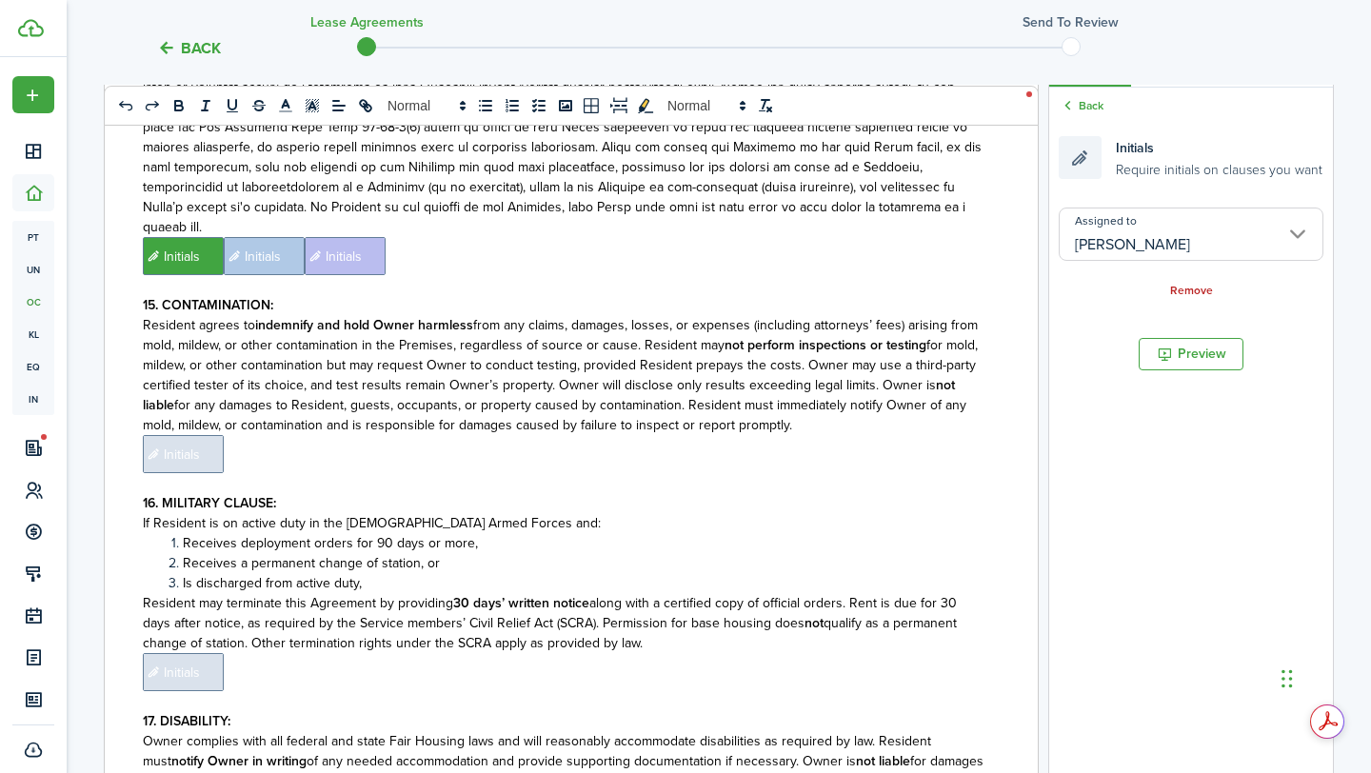
scroll to position [4315, 0]
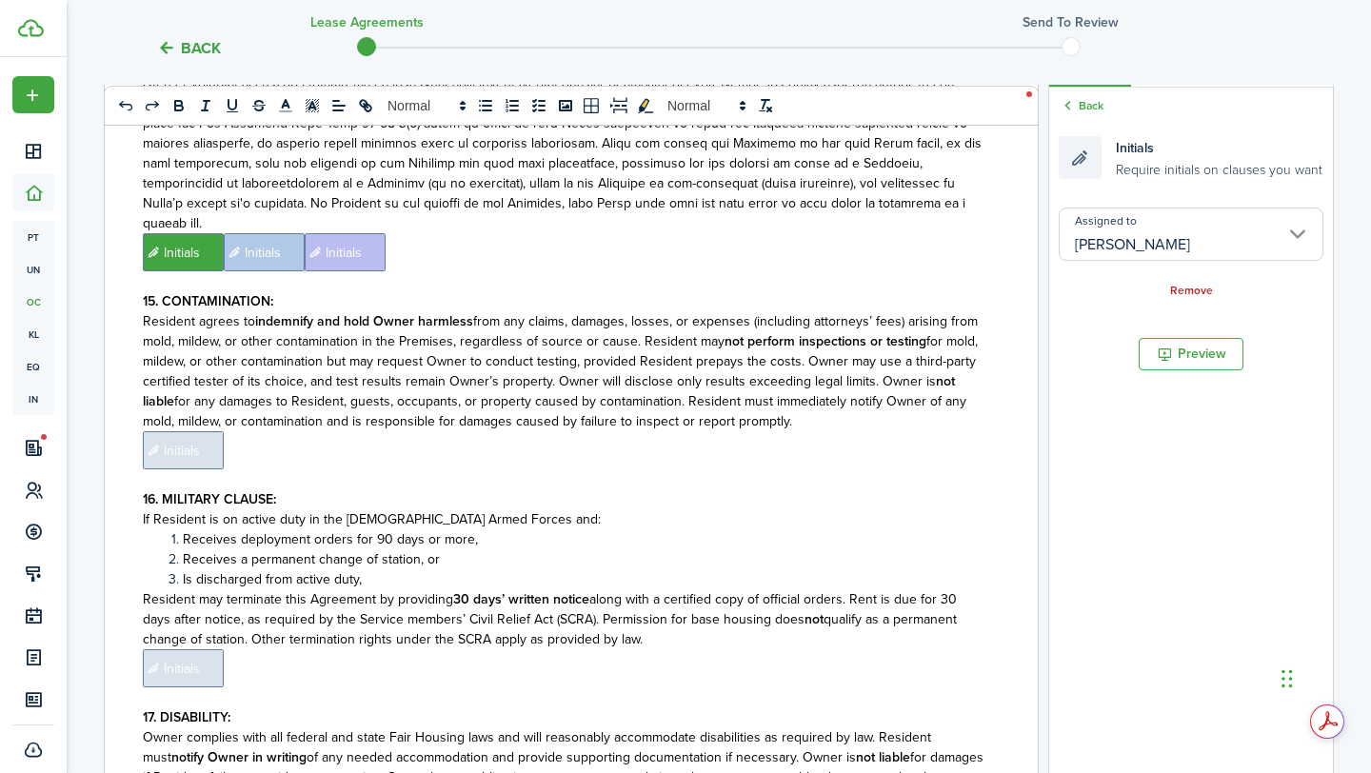
click at [199, 431] on span "Initials" at bounding box center [183, 450] width 81 height 38
click at [1251, 241] on input "Assigned to" at bounding box center [1190, 233] width 265 height 53
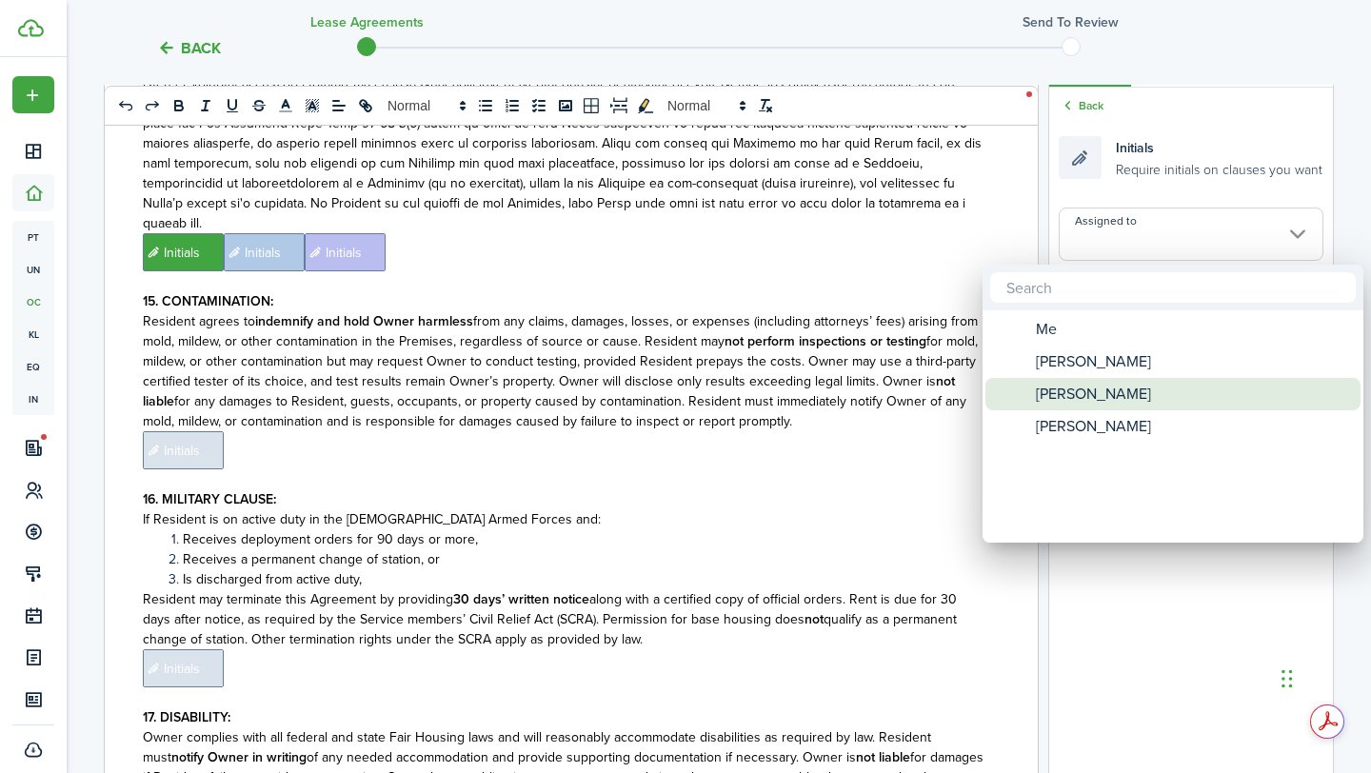
click at [1108, 363] on span "[PERSON_NAME]" at bounding box center [1092, 361] width 115 height 32
type input "[PERSON_NAME]"
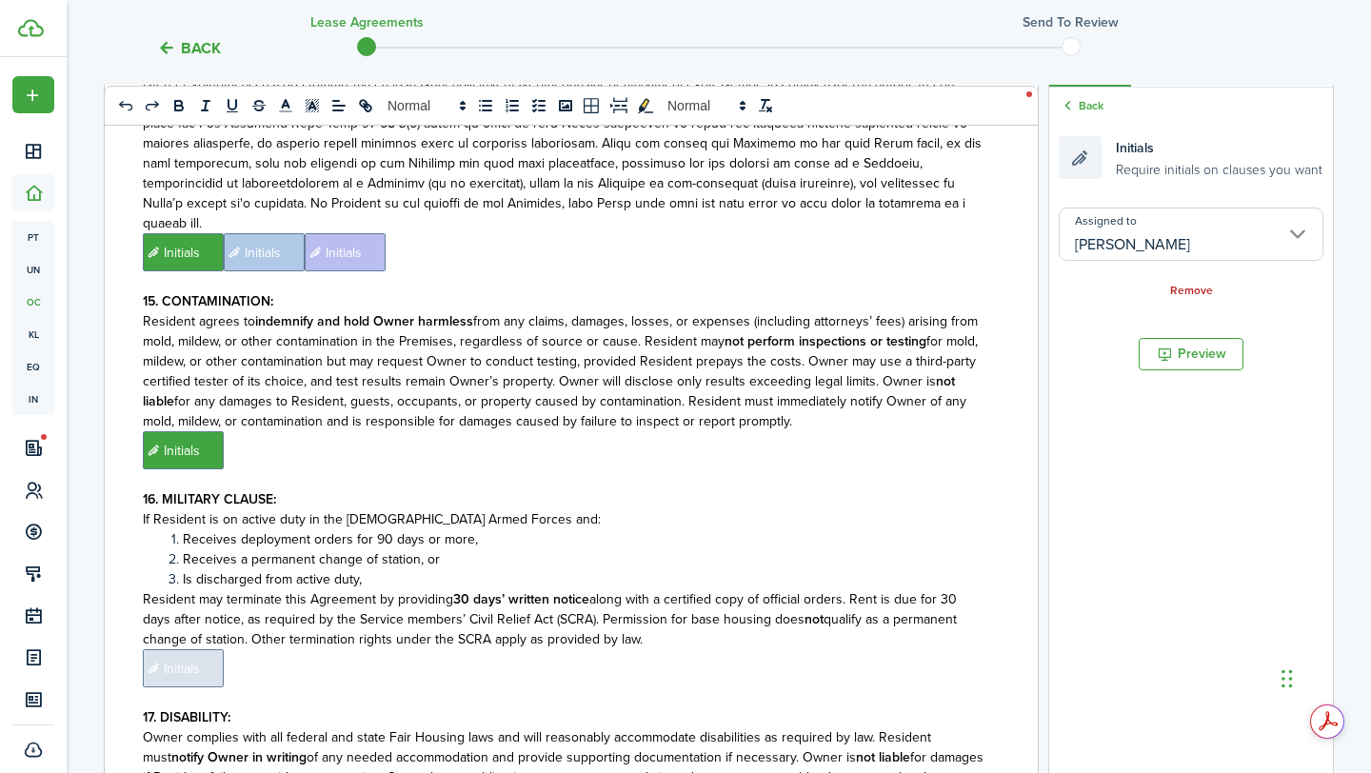
click at [854, 431] on p "﻿ Initials ﻿" at bounding box center [564, 450] width 842 height 38
click at [1131, 235] on input "Assigned to" at bounding box center [1190, 233] width 265 height 53
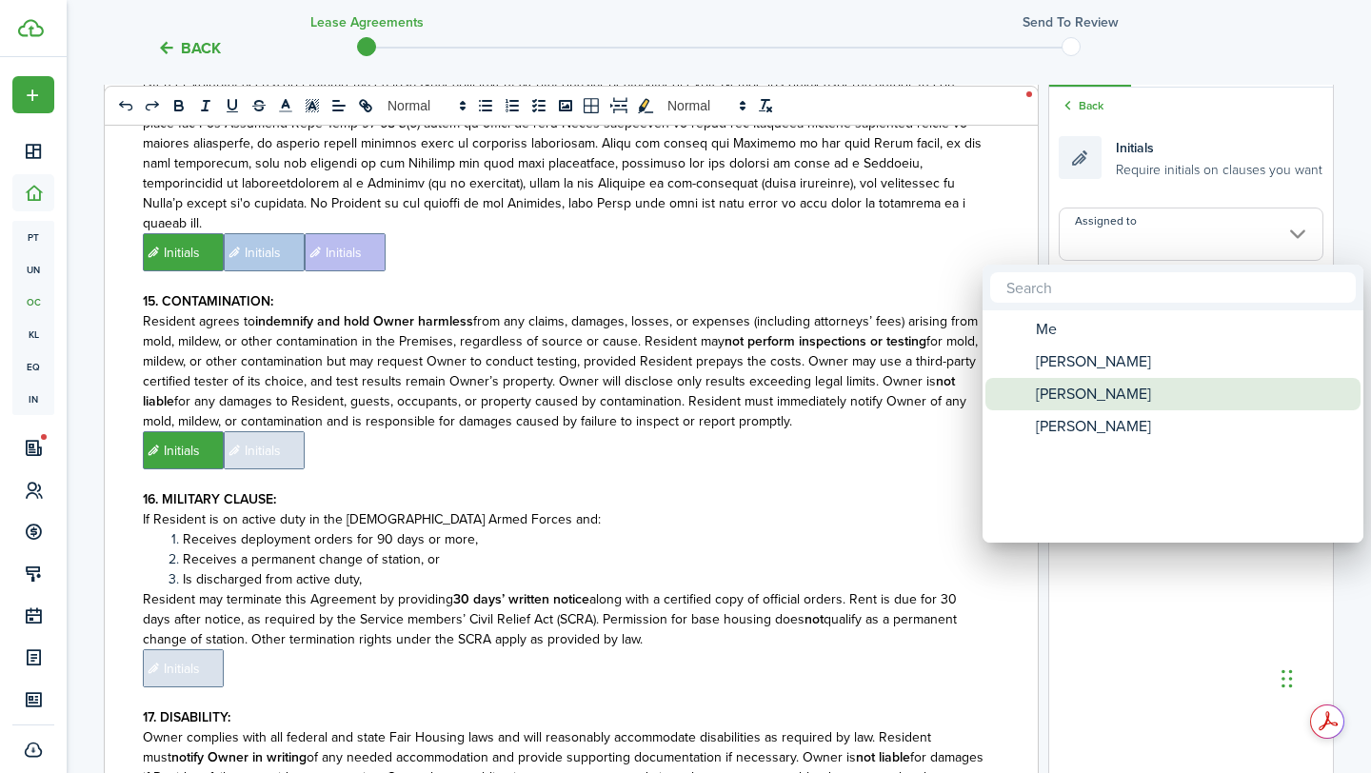
click at [1095, 392] on span "[PERSON_NAME]" at bounding box center [1092, 394] width 115 height 32
type input "[PERSON_NAME]"
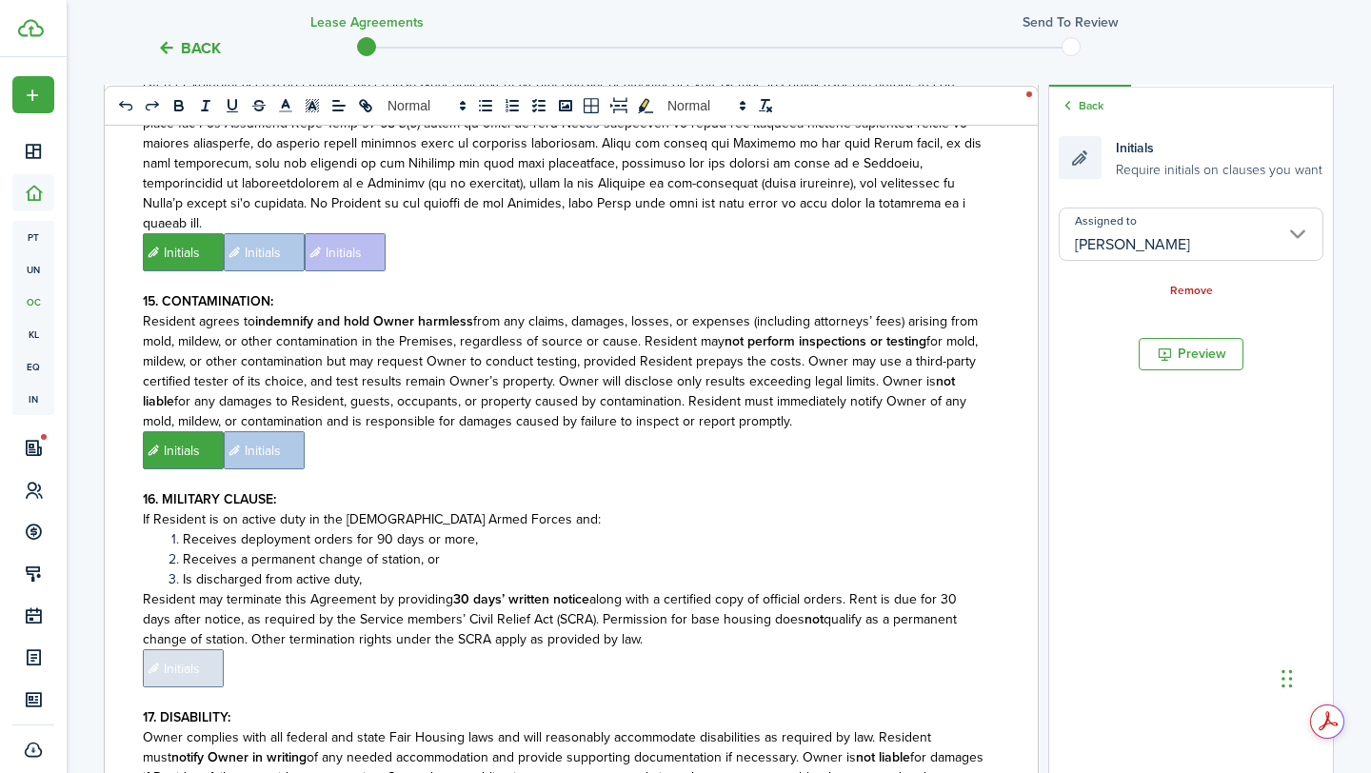
click at [968, 431] on p "﻿ Initials ﻿ Initials ﻿" at bounding box center [564, 450] width 842 height 38
click at [1194, 248] on input "Assigned to" at bounding box center [1190, 233] width 265 height 53
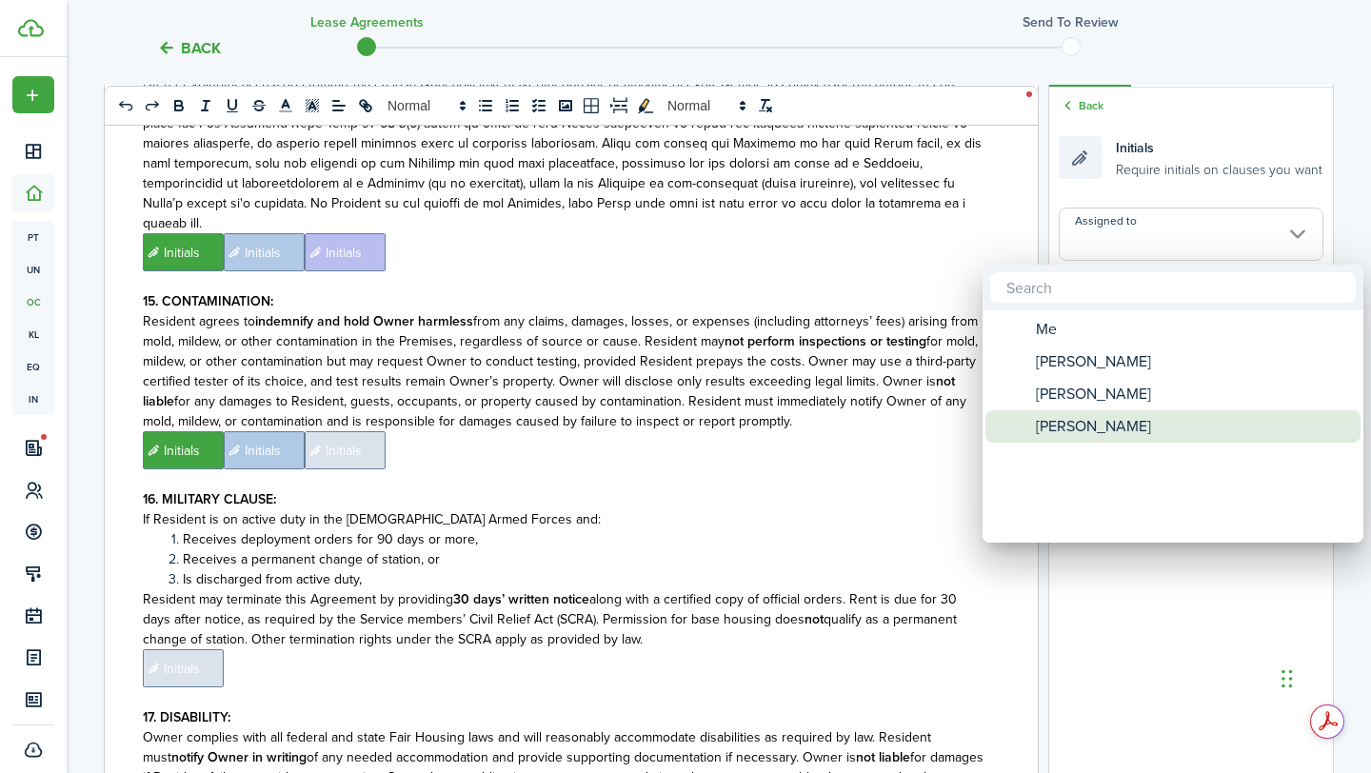
click at [1112, 435] on div "[PERSON_NAME]" at bounding box center [1180, 426] width 337 height 32
type input "[PERSON_NAME]"
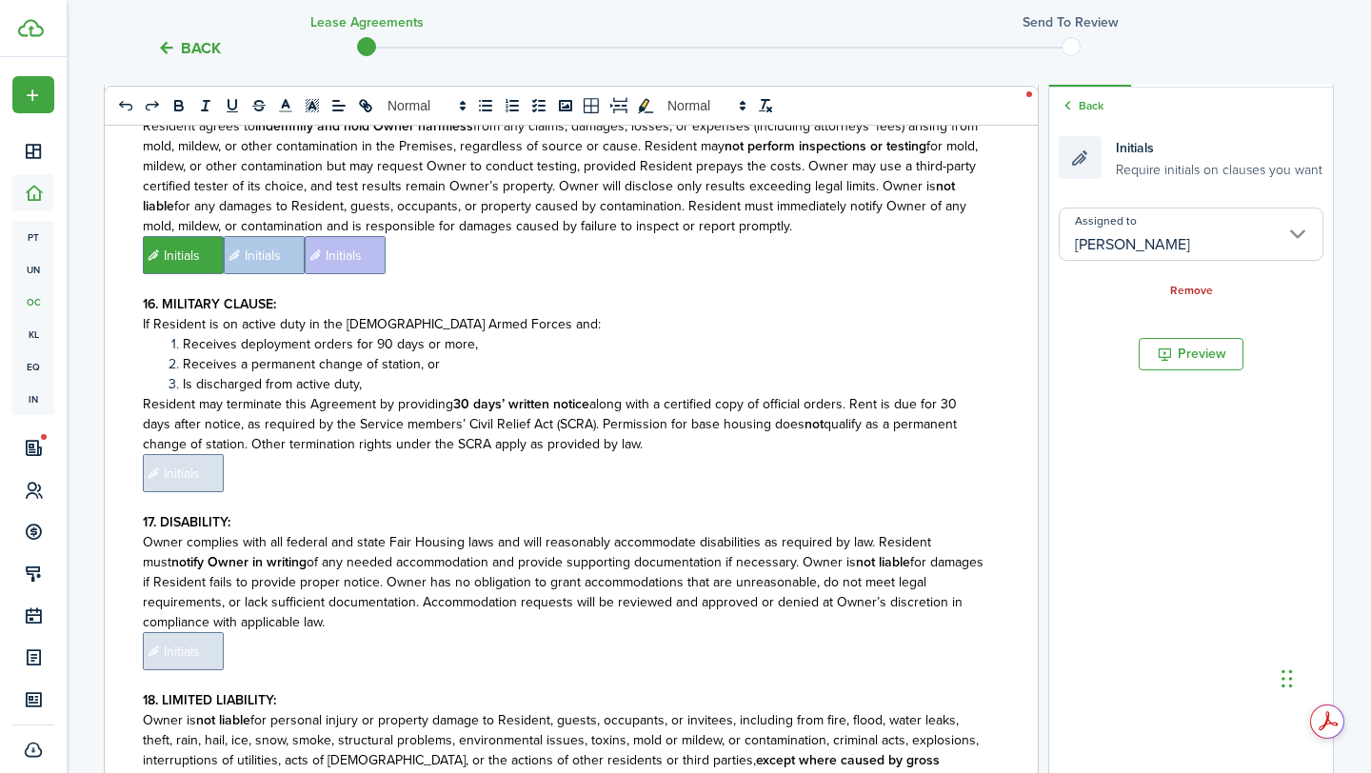
scroll to position [4584, 0]
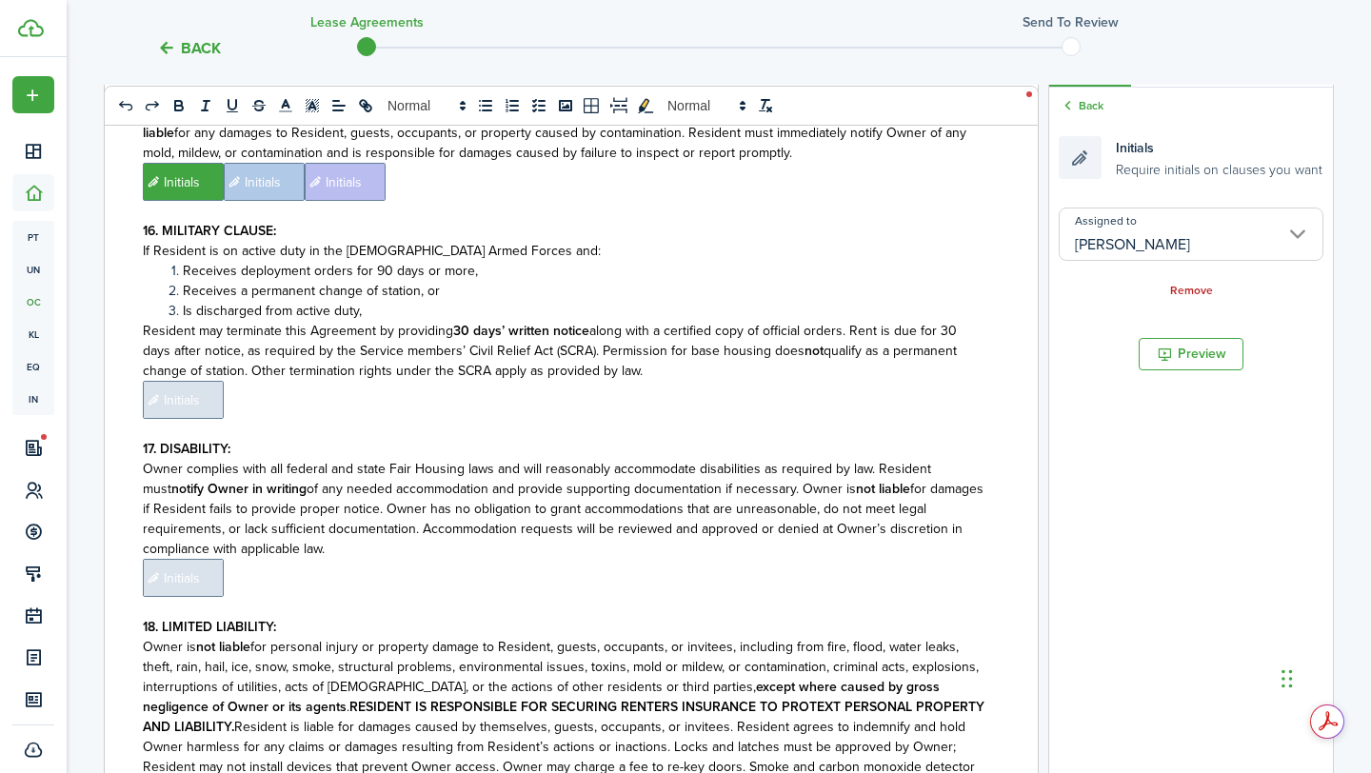
click at [207, 381] on span "Initials" at bounding box center [183, 400] width 81 height 38
click at [1233, 222] on input "Assigned to" at bounding box center [1190, 233] width 265 height 53
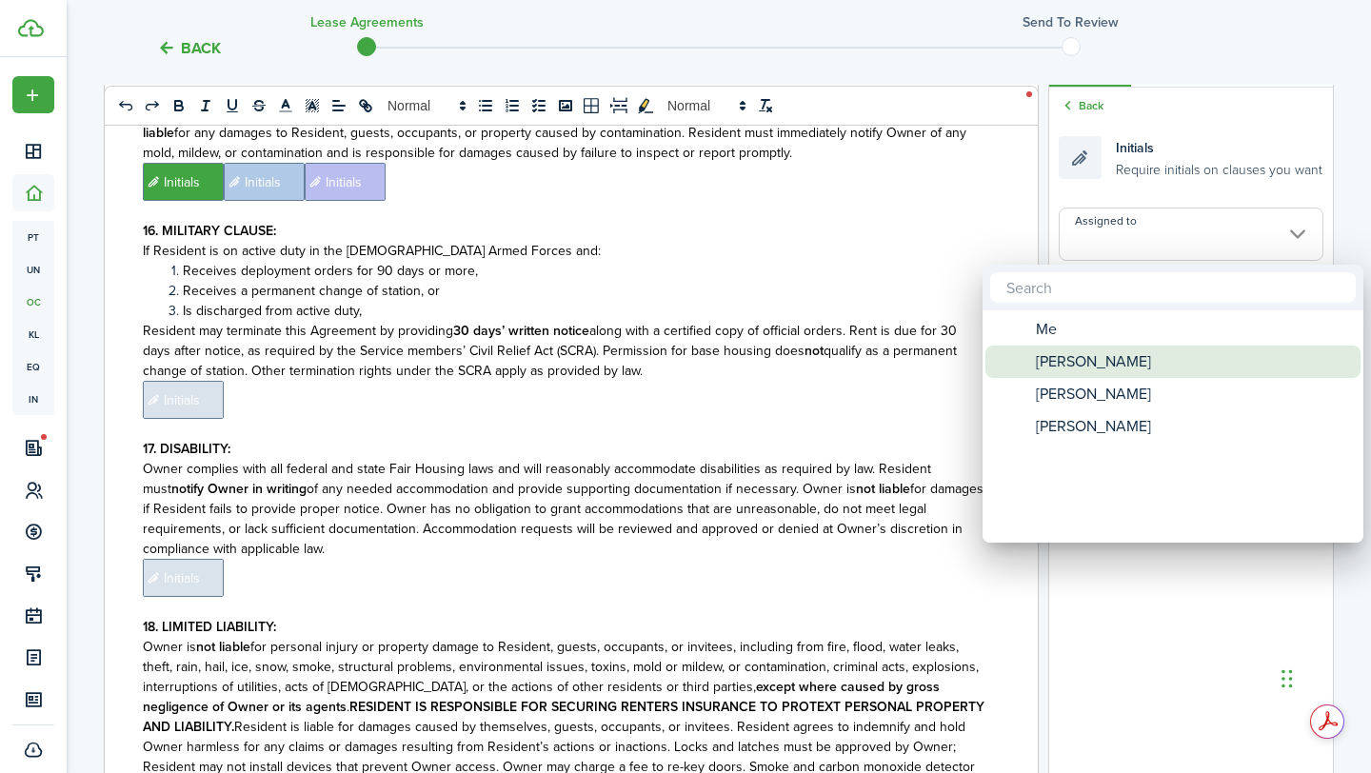
click at [1110, 371] on span "[PERSON_NAME]" at bounding box center [1092, 361] width 115 height 32
type input "[PERSON_NAME]"
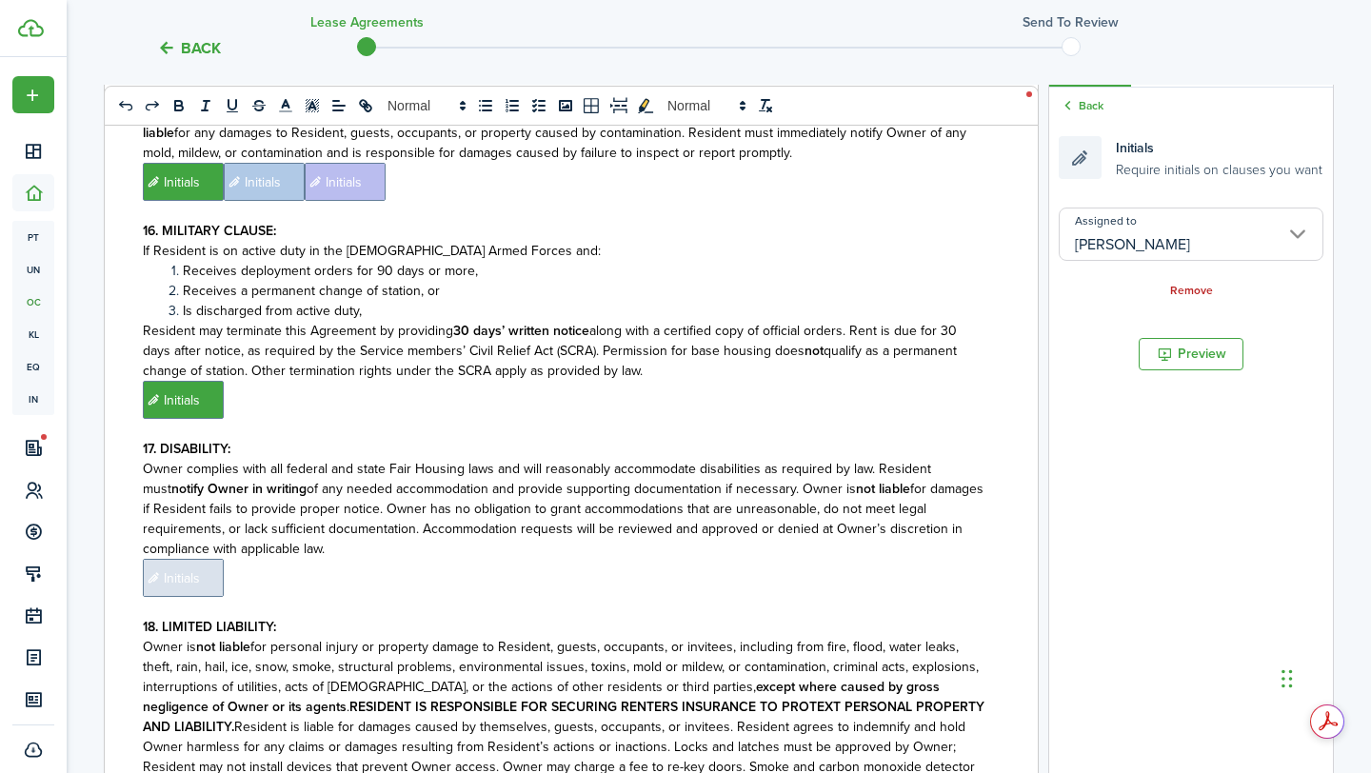
click at [858, 381] on p "﻿ Initials ﻿" at bounding box center [564, 400] width 842 height 38
click at [1183, 231] on input "Assigned to" at bounding box center [1190, 233] width 265 height 53
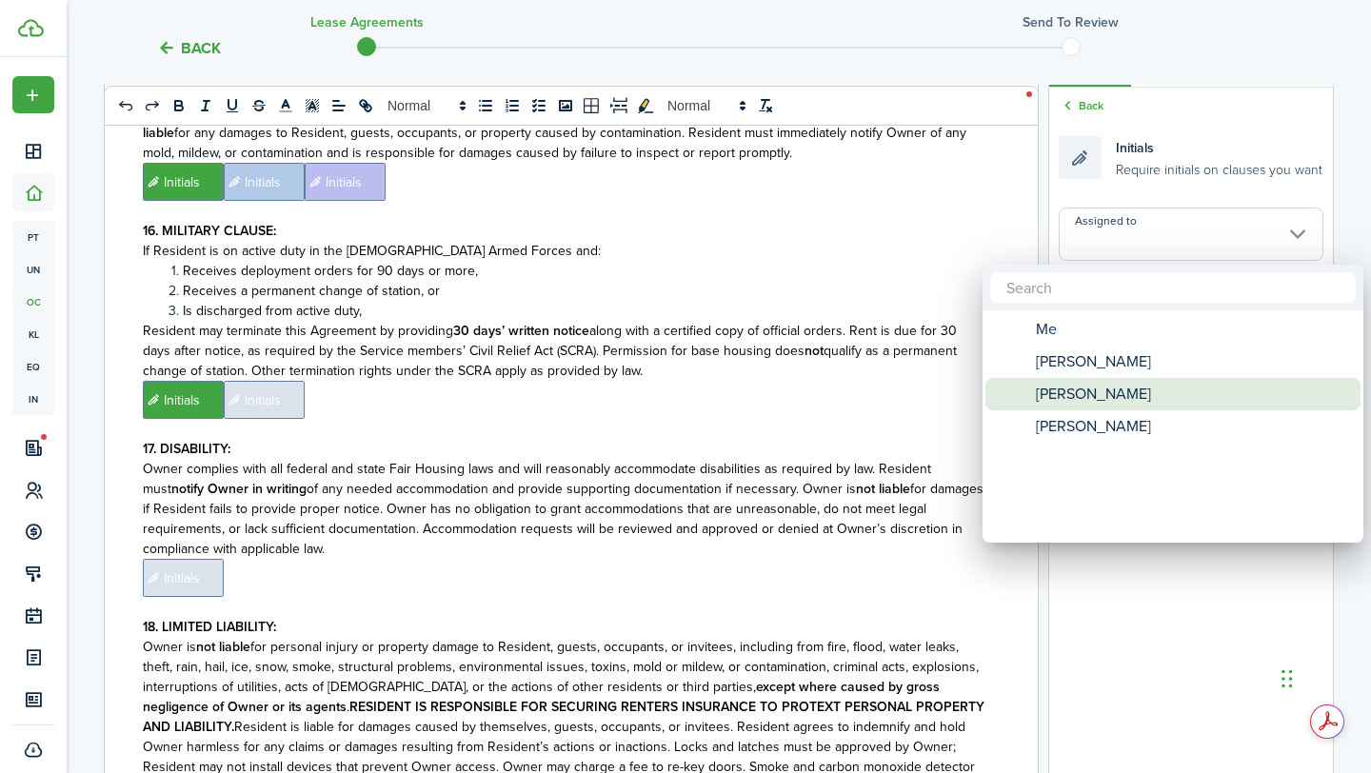
click at [1125, 390] on span "[PERSON_NAME]" at bounding box center [1092, 394] width 115 height 32
type input "[PERSON_NAME]"
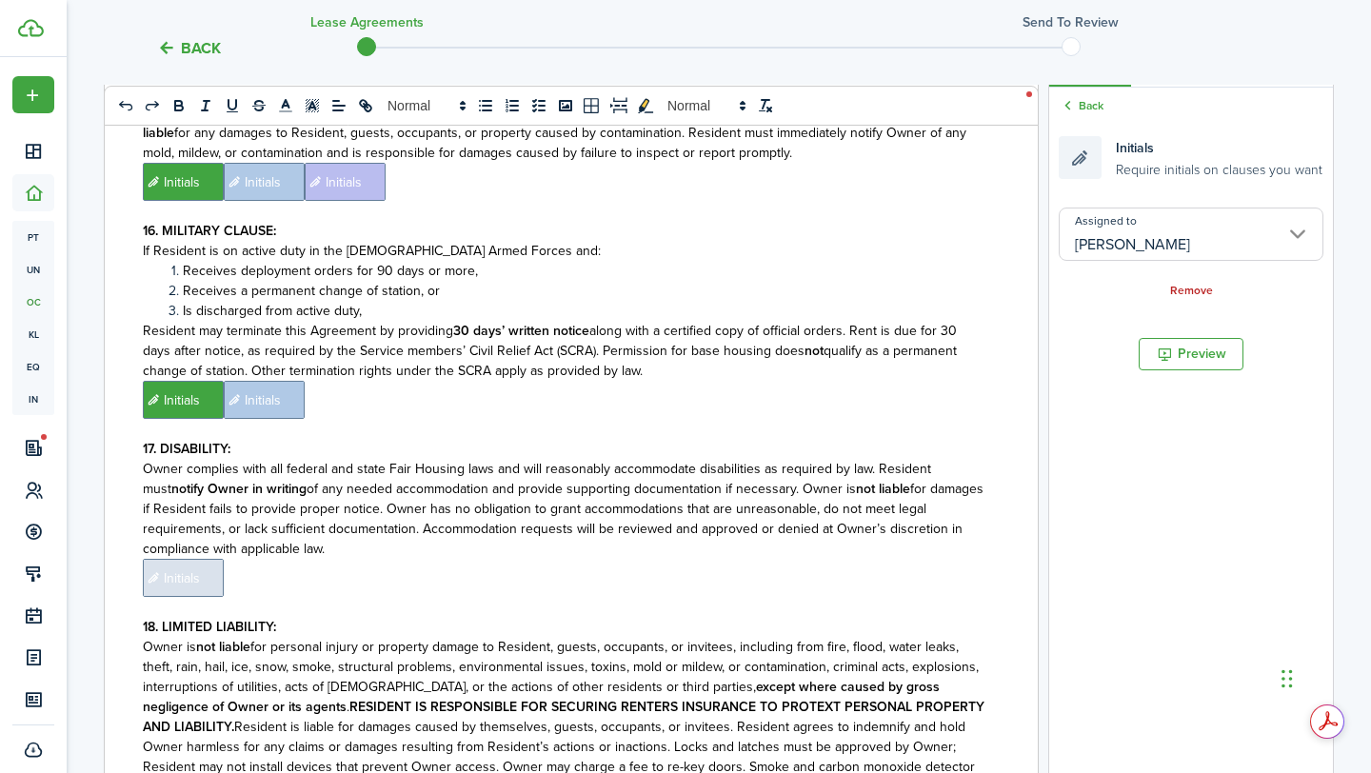
click at [887, 381] on p "﻿ Initials ﻿ Initials ﻿" at bounding box center [564, 400] width 842 height 38
click at [1177, 233] on input "Assigned to" at bounding box center [1190, 233] width 265 height 53
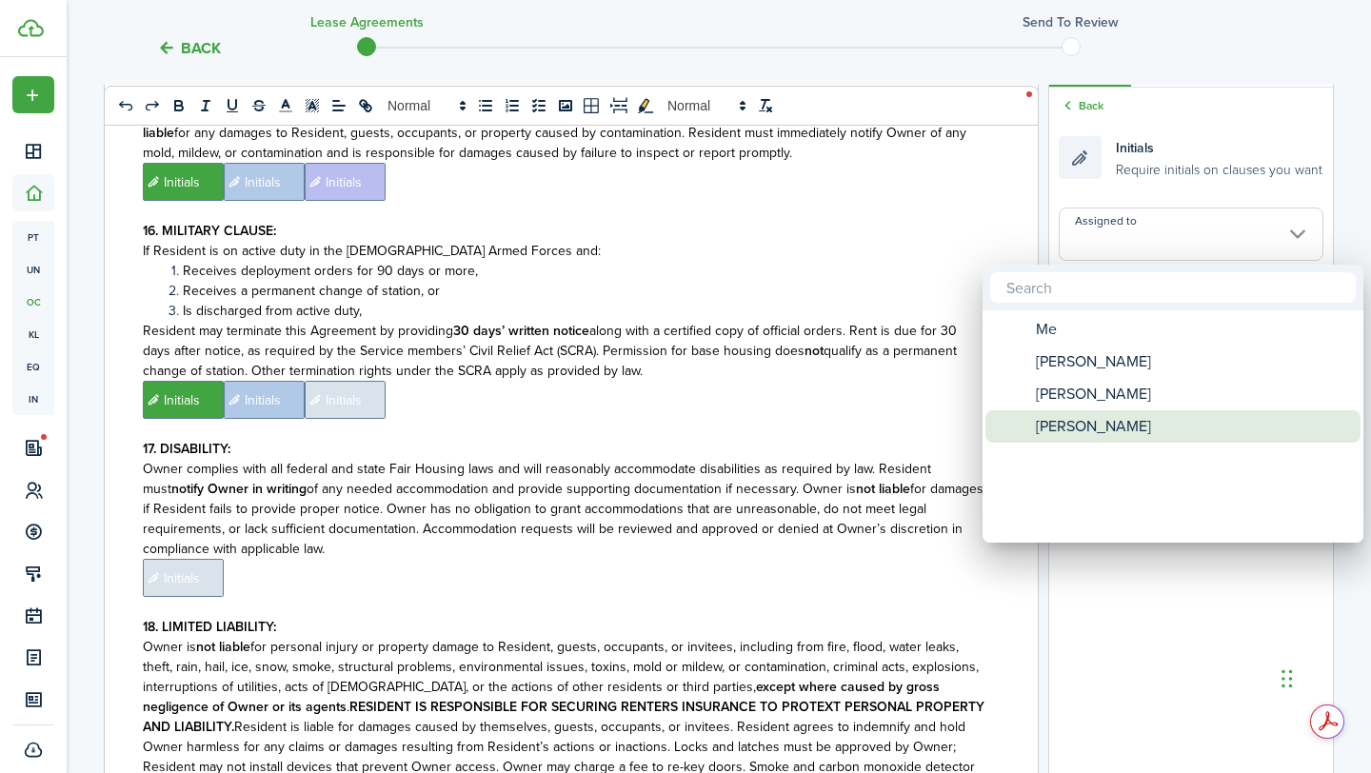
click at [1095, 415] on span "[PERSON_NAME]" at bounding box center [1092, 426] width 115 height 32
type input "[PERSON_NAME]"
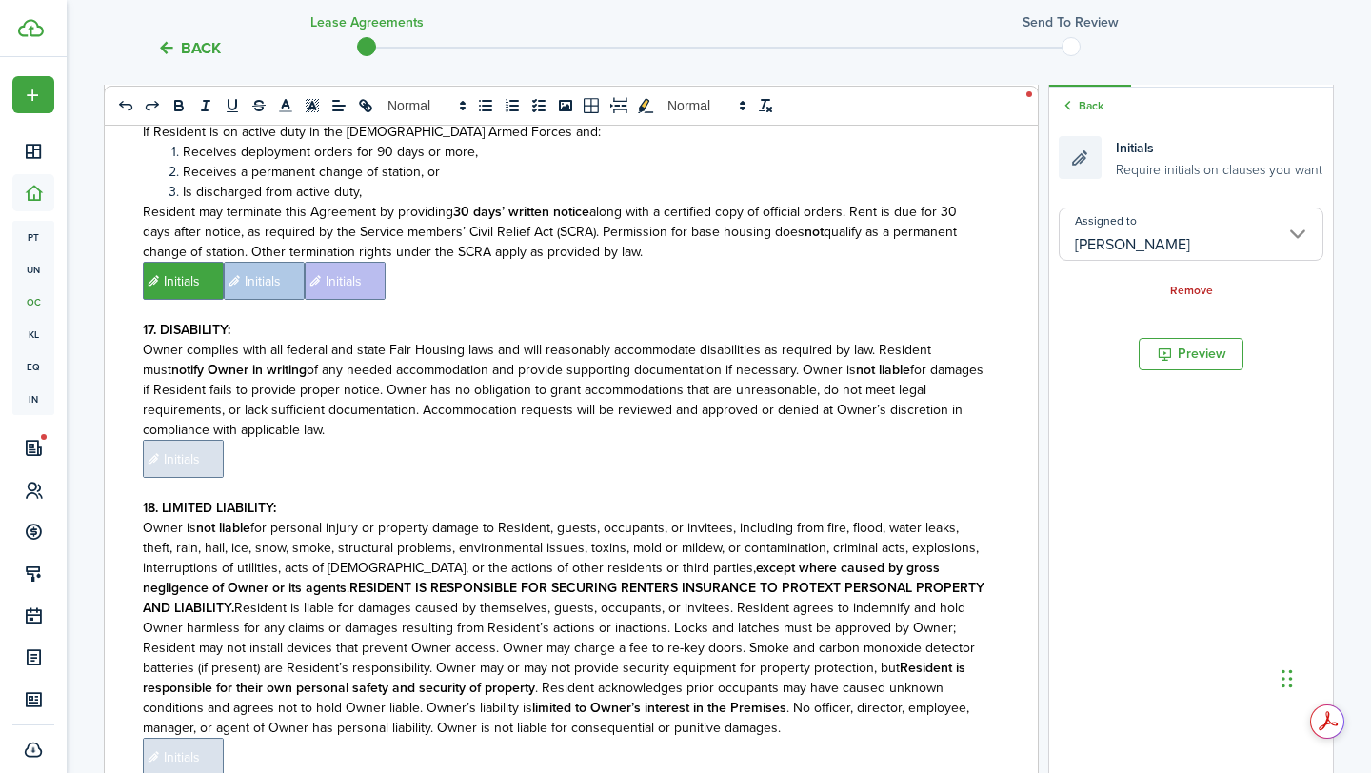
scroll to position [4713, 0]
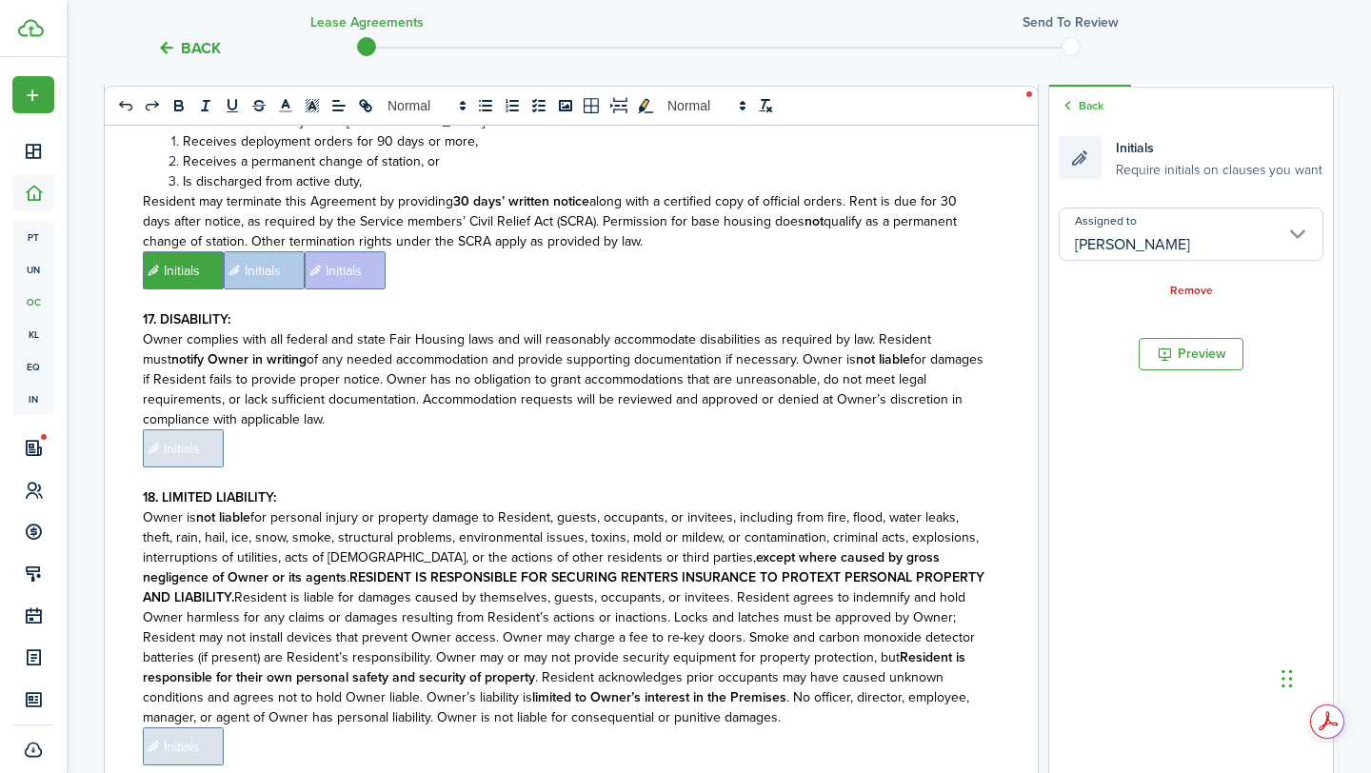
click at [207, 429] on span "Initials" at bounding box center [183, 448] width 81 height 38
click at [1161, 233] on input "Assigned to" at bounding box center [1190, 233] width 265 height 53
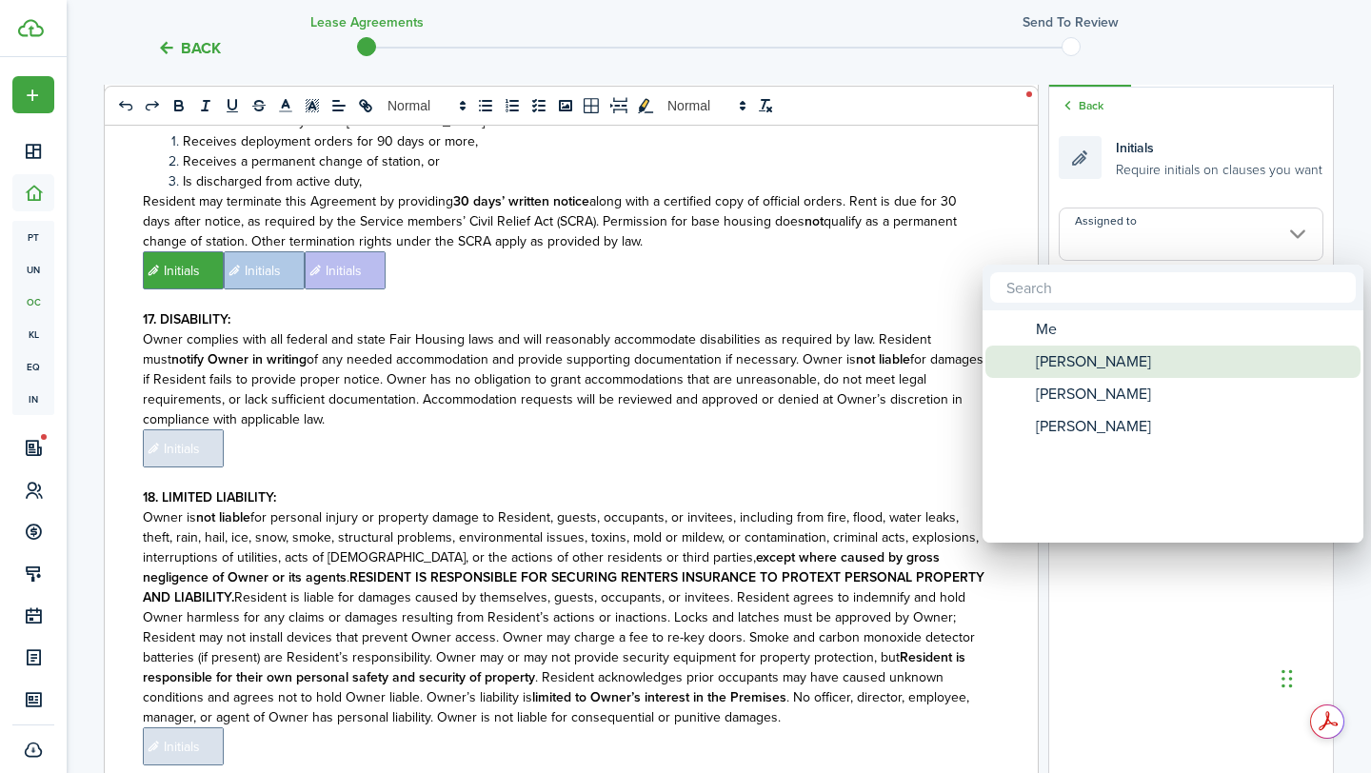
click at [1089, 354] on span "[PERSON_NAME]" at bounding box center [1092, 361] width 115 height 32
type input "[PERSON_NAME]"
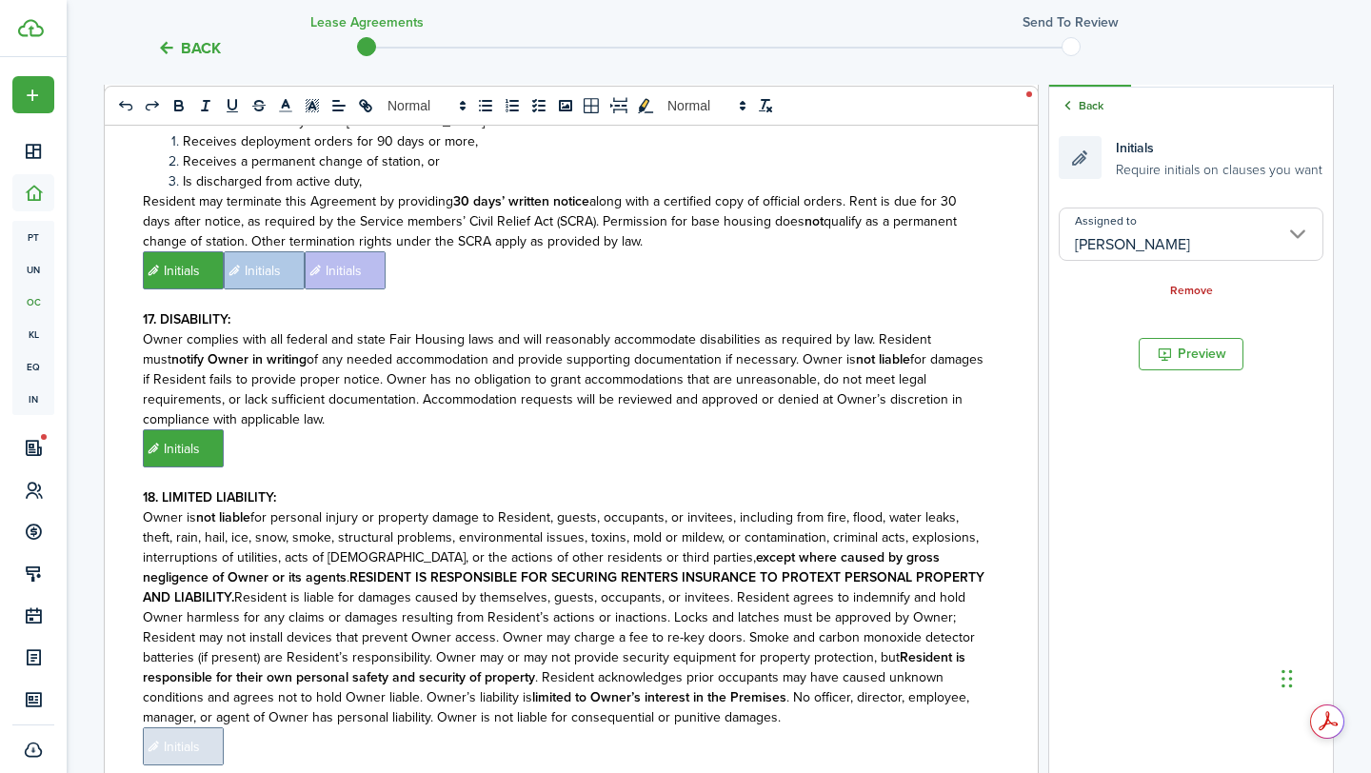
click at [1083, 107] on link "Back" at bounding box center [1080, 105] width 45 height 17
click at [1140, 240] on input "Assigned to" at bounding box center [1190, 233] width 265 height 53
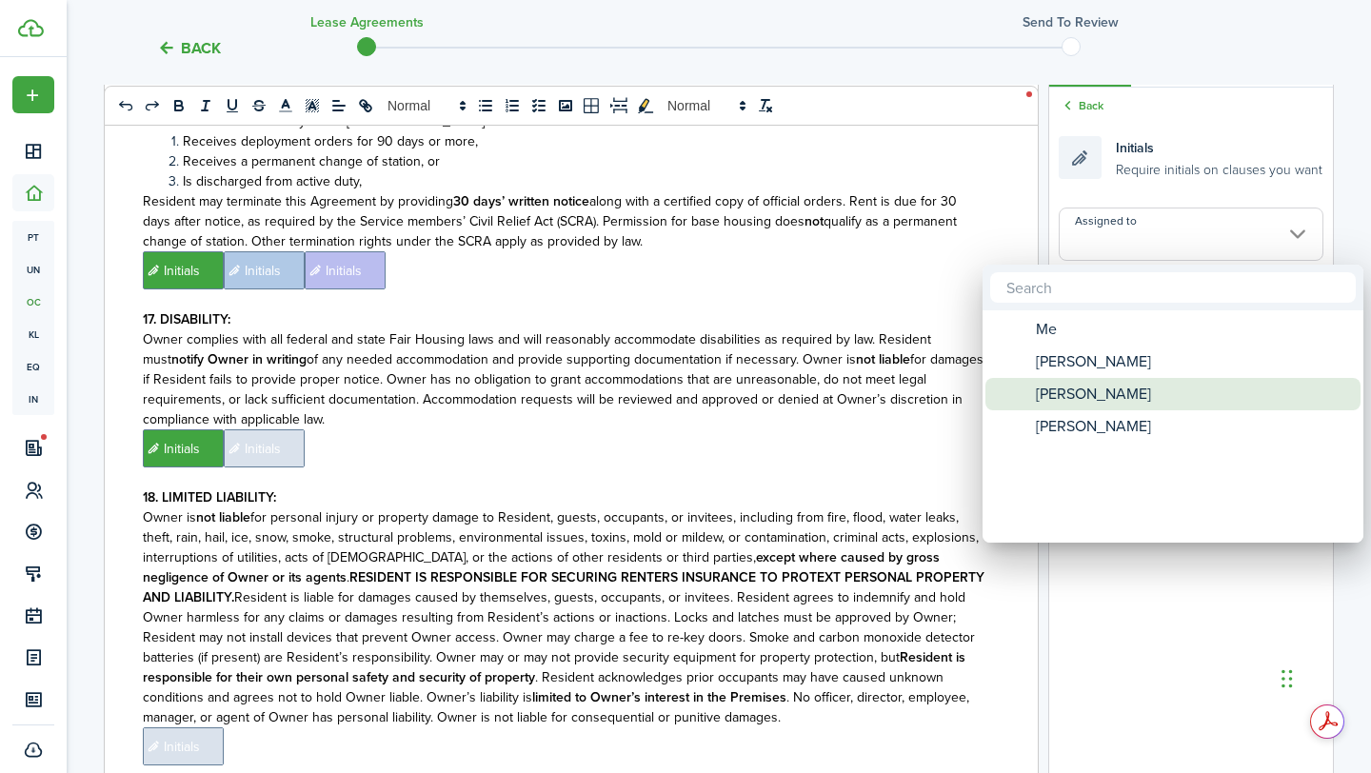
click at [1119, 389] on span "[PERSON_NAME]" at bounding box center [1092, 394] width 115 height 32
type input "[PERSON_NAME]"
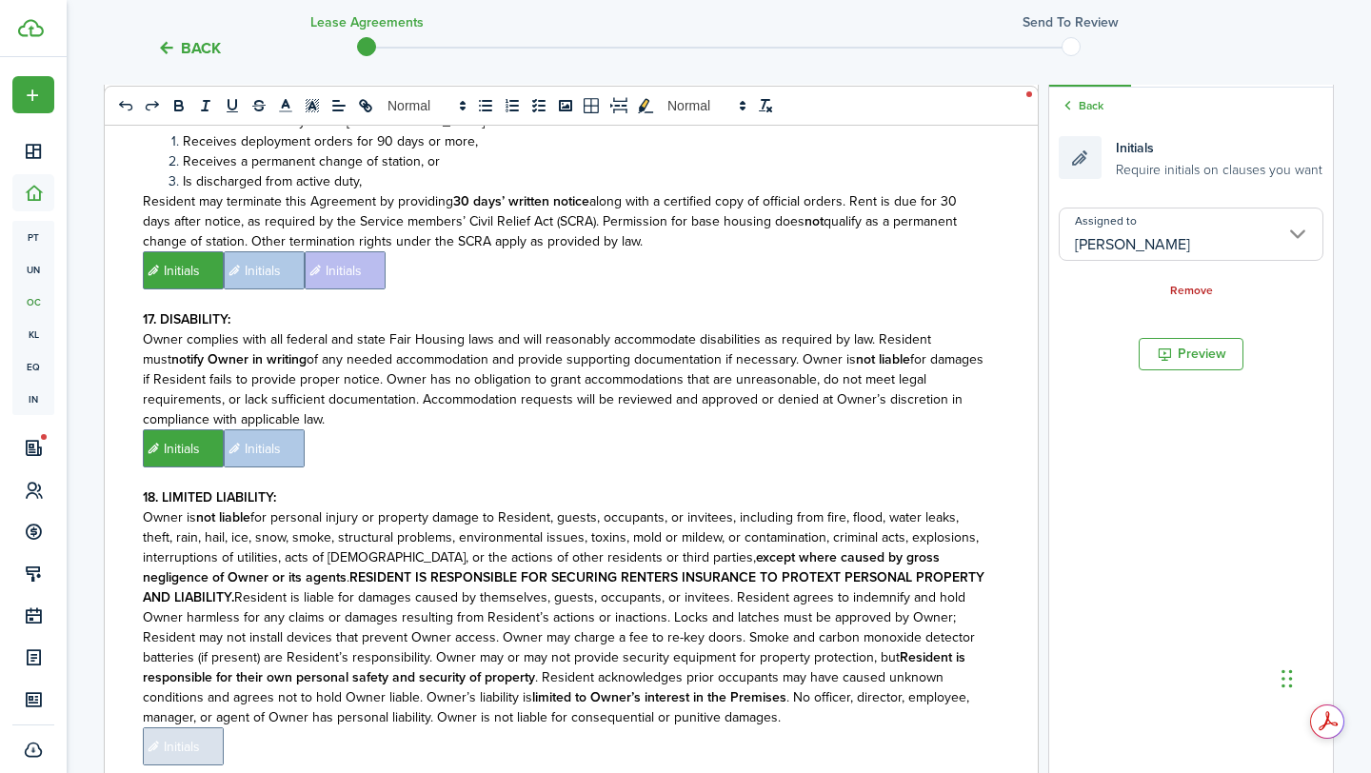
click at [936, 429] on p "﻿ Initials ﻿ Initials ﻿" at bounding box center [564, 448] width 842 height 38
click at [1202, 250] on input "Assigned to" at bounding box center [1190, 233] width 265 height 53
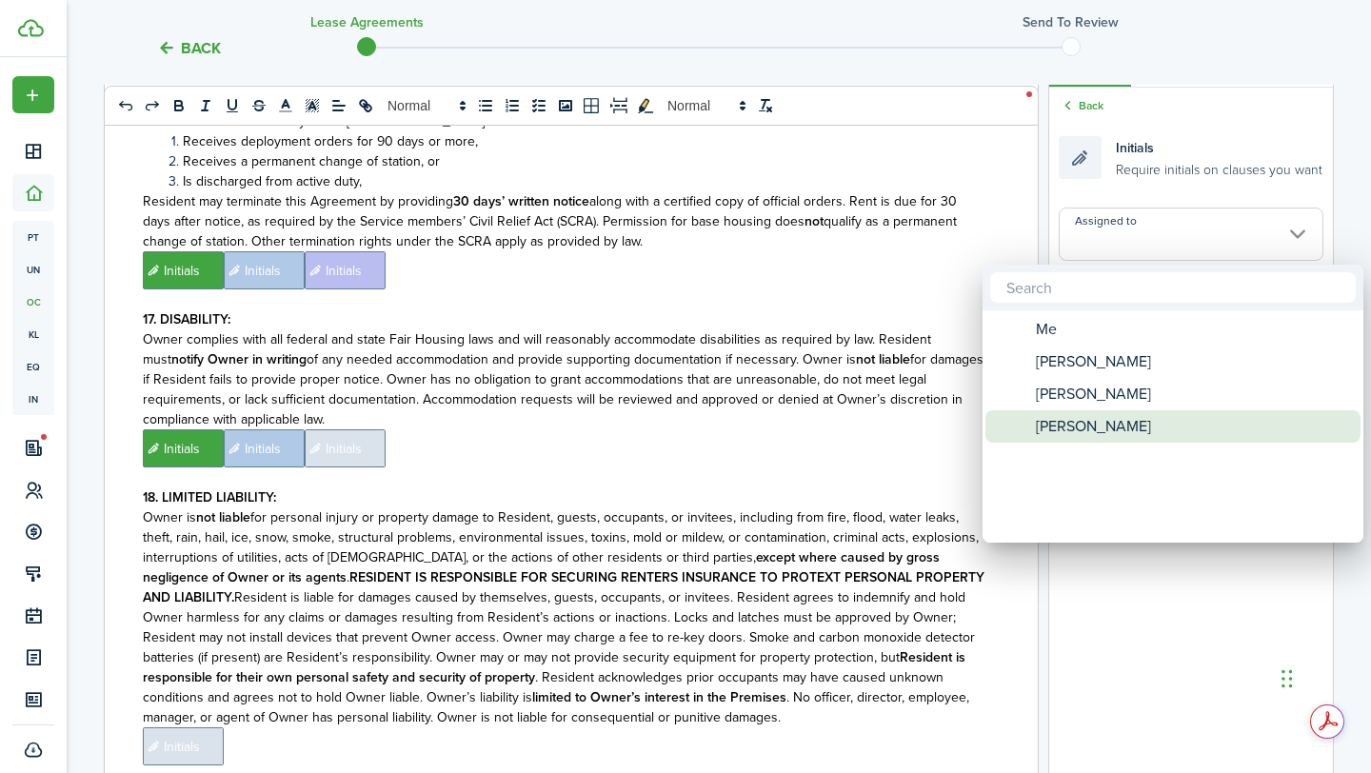
click at [1105, 423] on div "[PERSON_NAME]" at bounding box center [1180, 426] width 337 height 32
type input "[PERSON_NAME]"
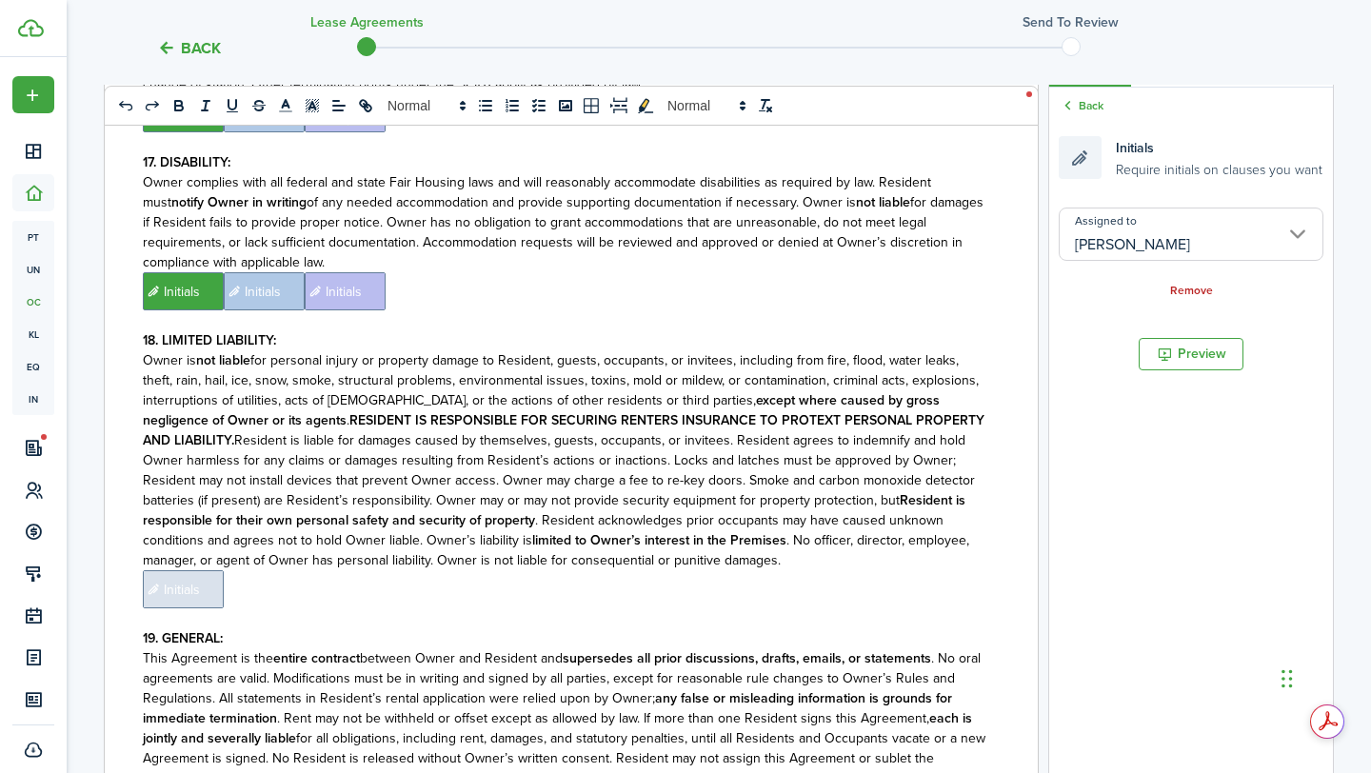
scroll to position [4900, 0]
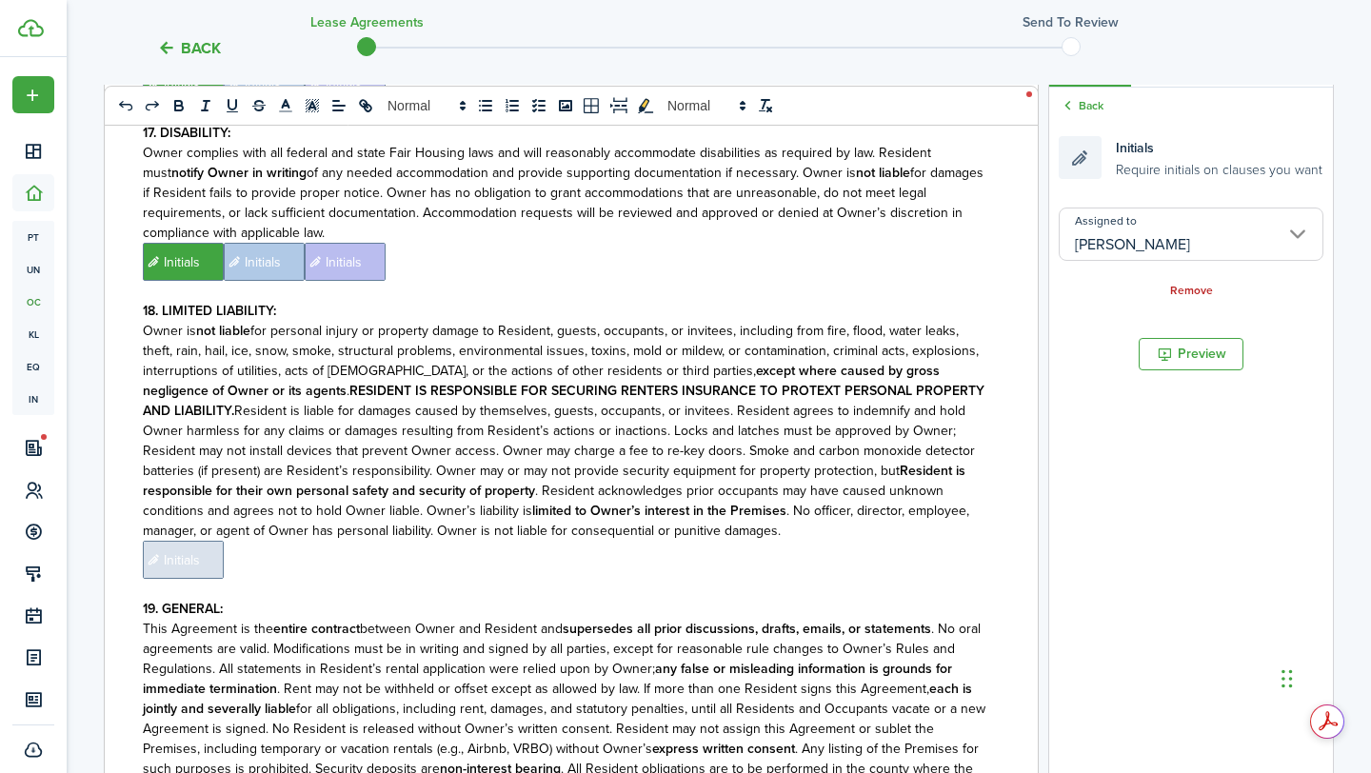
click at [203, 541] on span "Initials" at bounding box center [183, 560] width 81 height 38
click at [1193, 254] on input "Assigned to" at bounding box center [1190, 233] width 265 height 53
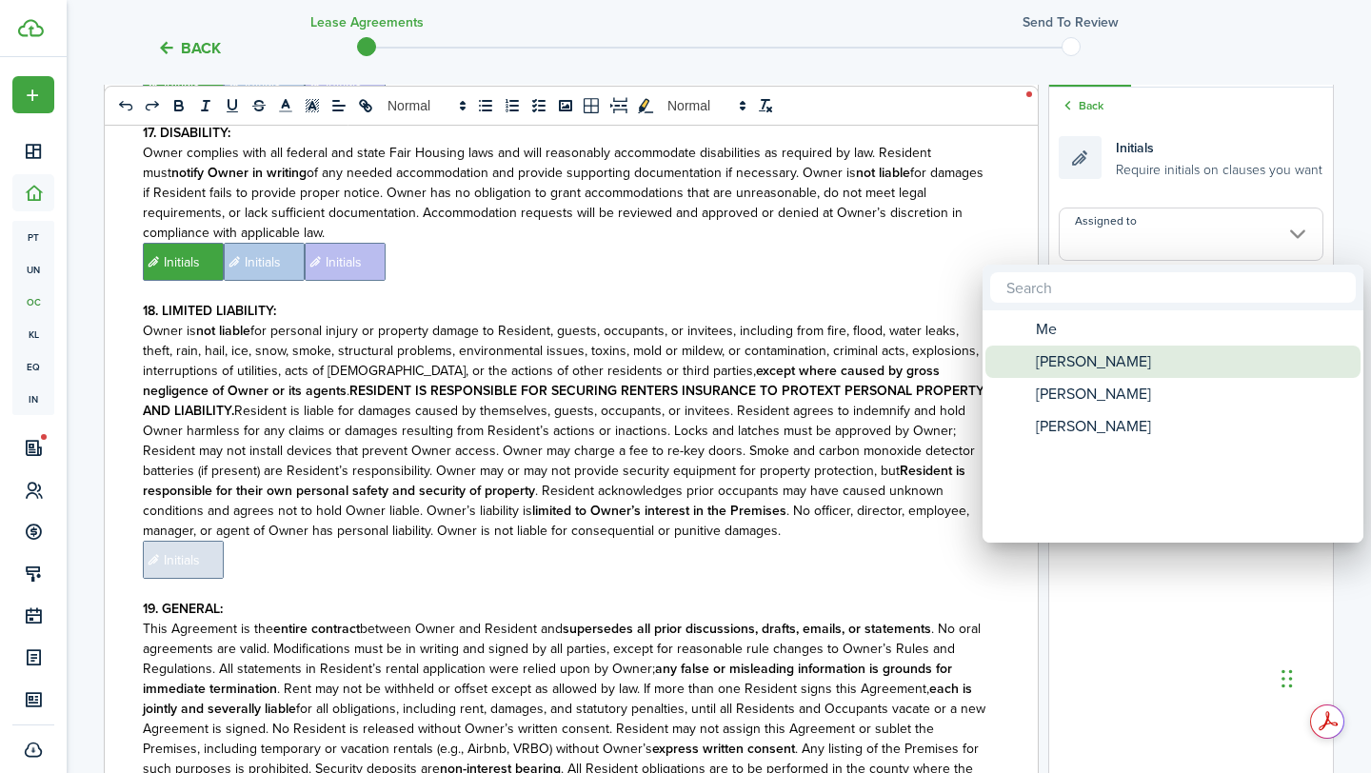
click at [1127, 367] on div "[PERSON_NAME]" at bounding box center [1180, 361] width 337 height 32
type input "[PERSON_NAME]"
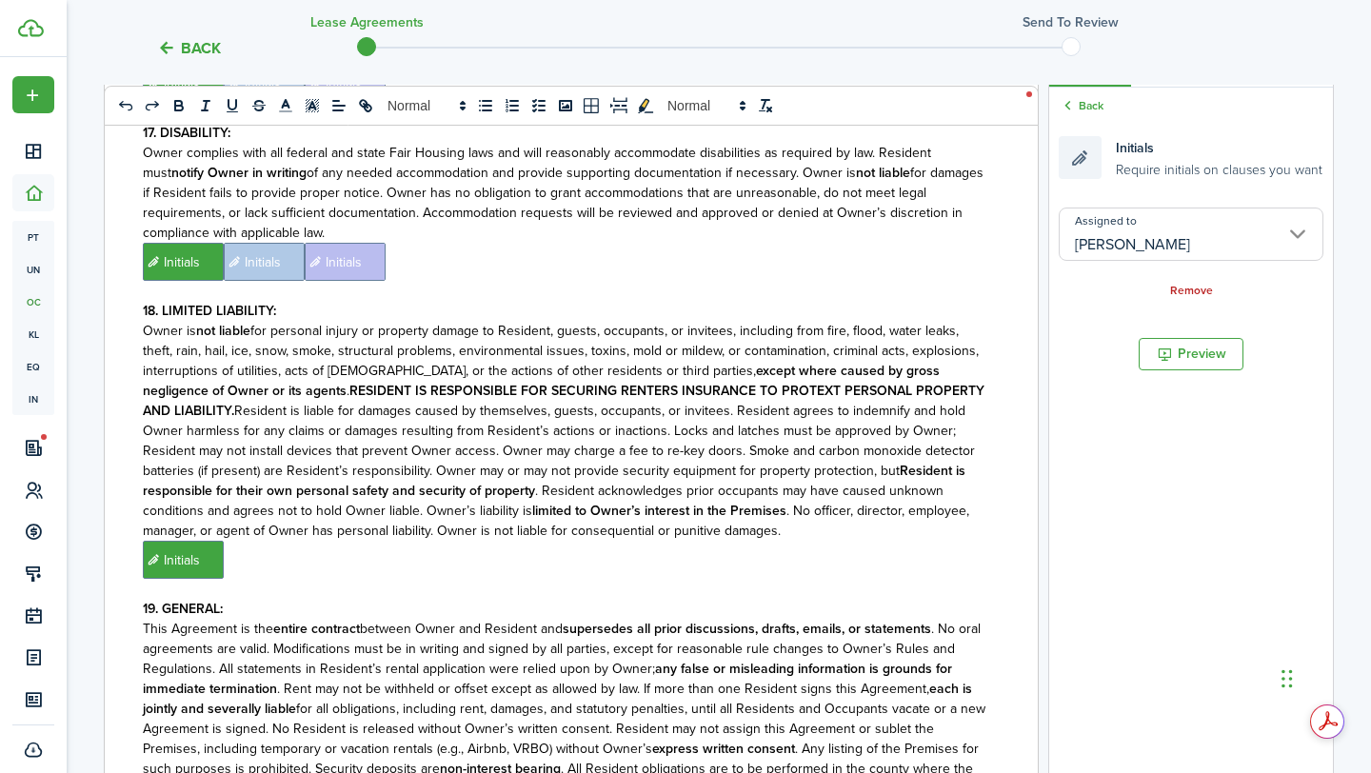
click at [789, 541] on p "﻿ Initials ﻿" at bounding box center [564, 560] width 842 height 38
click at [1223, 215] on input "Assigned to" at bounding box center [1190, 233] width 265 height 53
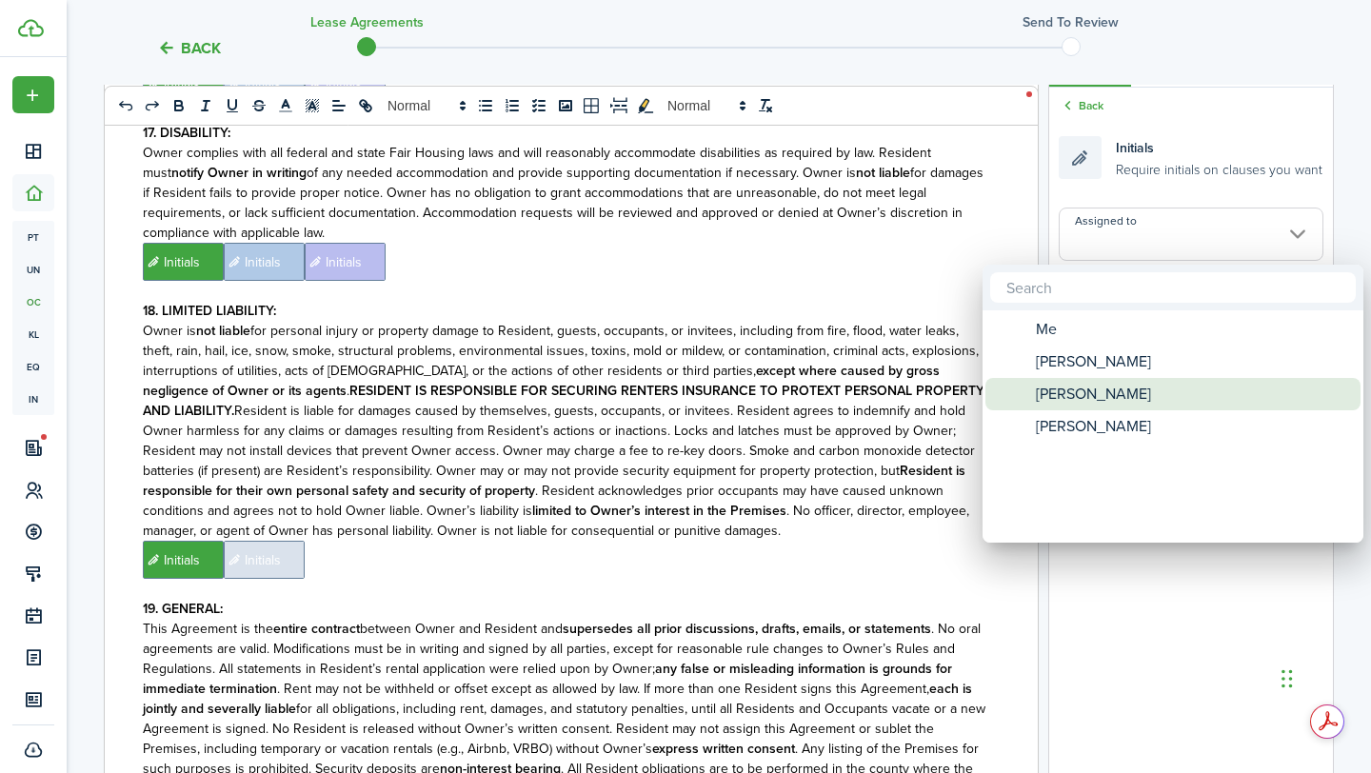
click at [1118, 378] on span "[PERSON_NAME]" at bounding box center [1092, 394] width 115 height 32
type input "[PERSON_NAME]"
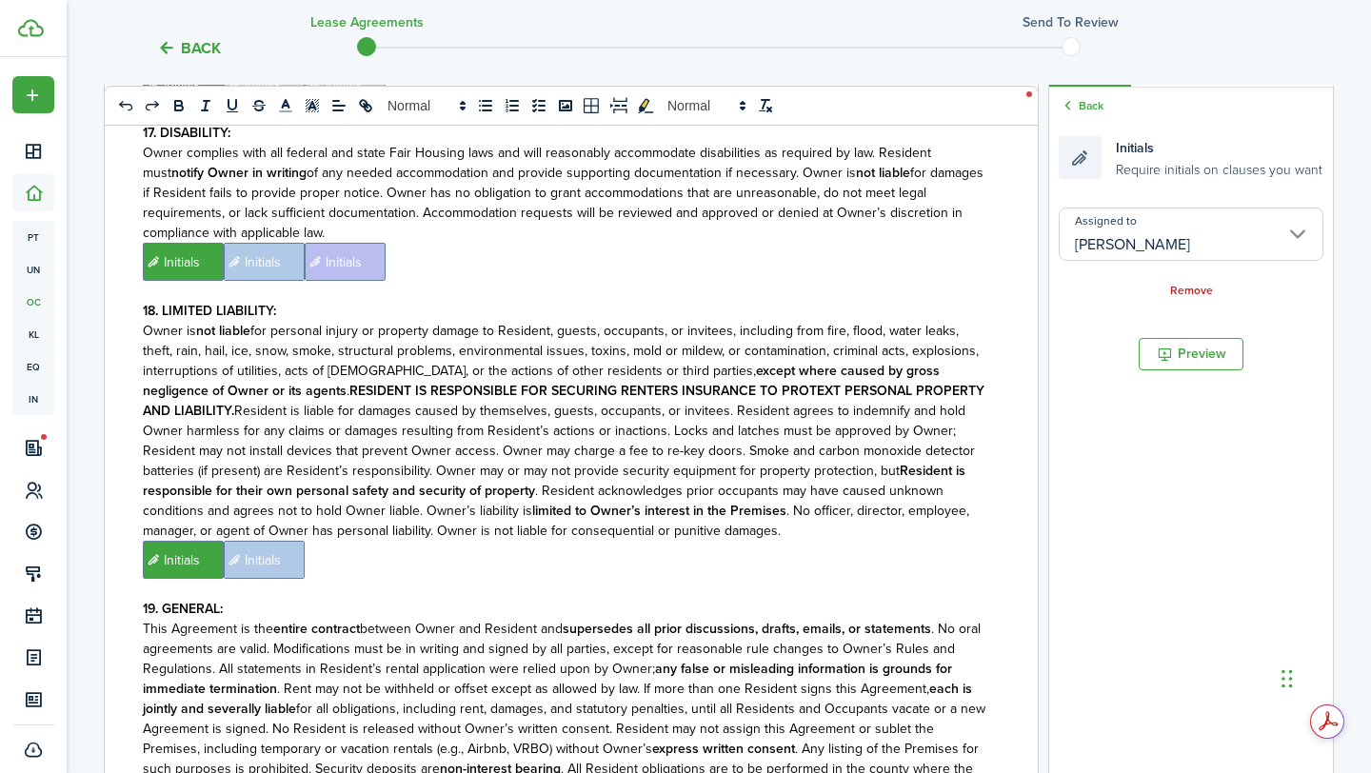
click at [791, 541] on p "﻿ Initials ﻿ Initials ﻿" at bounding box center [564, 560] width 842 height 38
click at [1175, 248] on input "Assigned to" at bounding box center [1190, 233] width 265 height 53
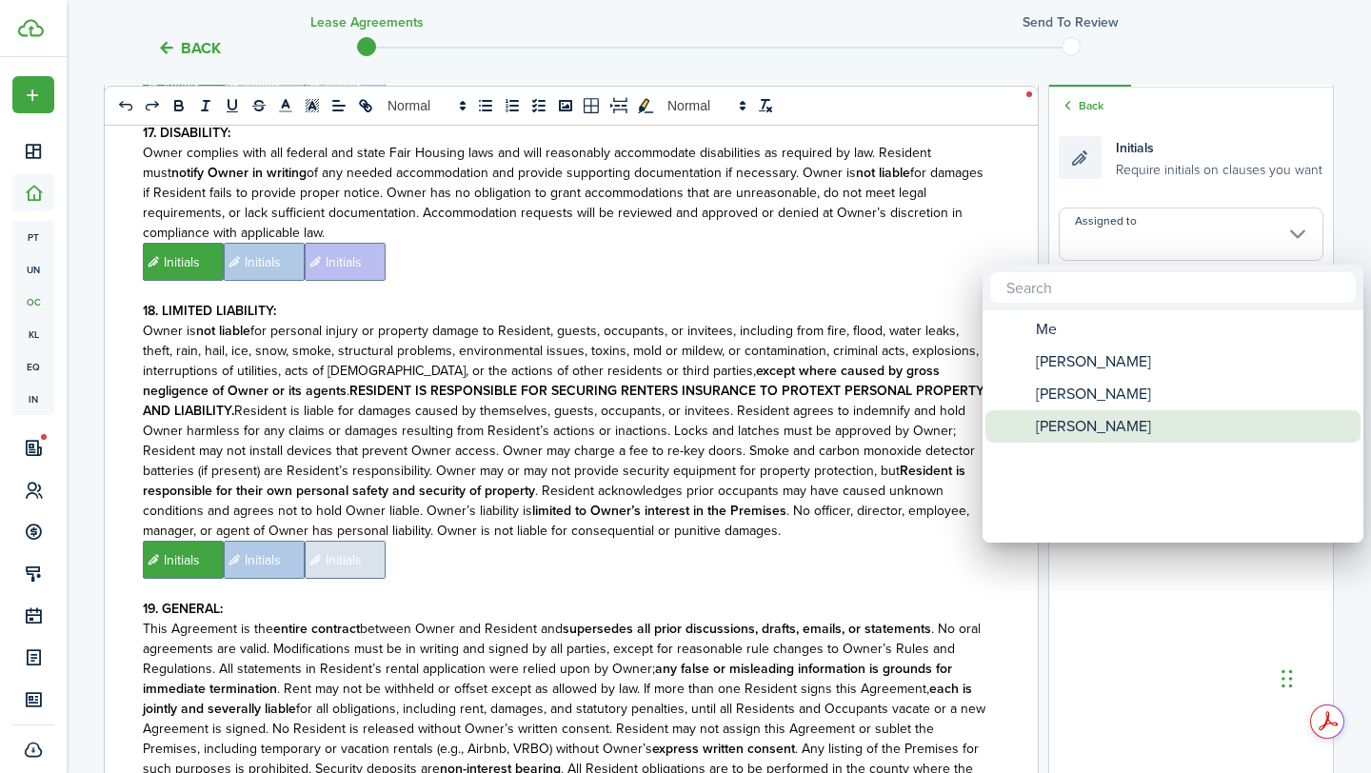
click at [1100, 427] on span "[PERSON_NAME]" at bounding box center [1092, 426] width 115 height 32
type input "[PERSON_NAME]"
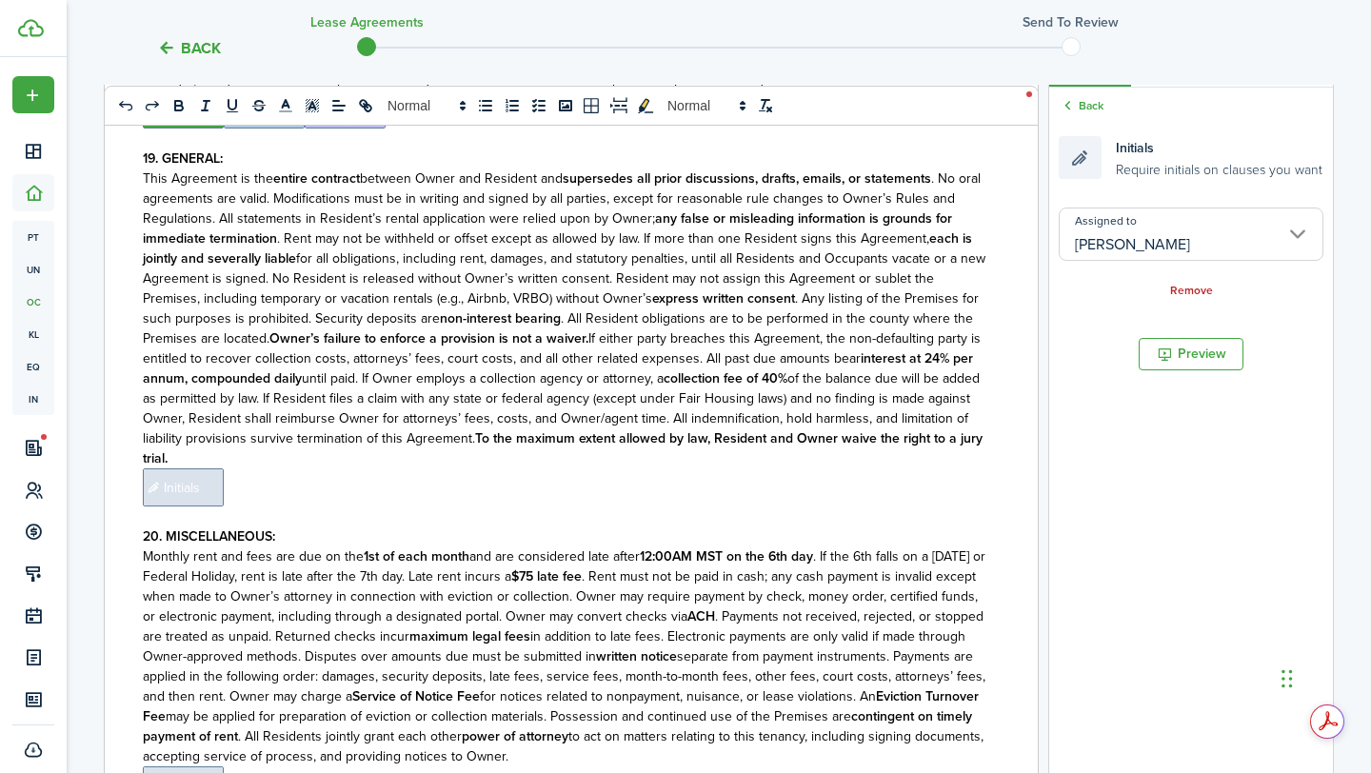
scroll to position [5396, 0]
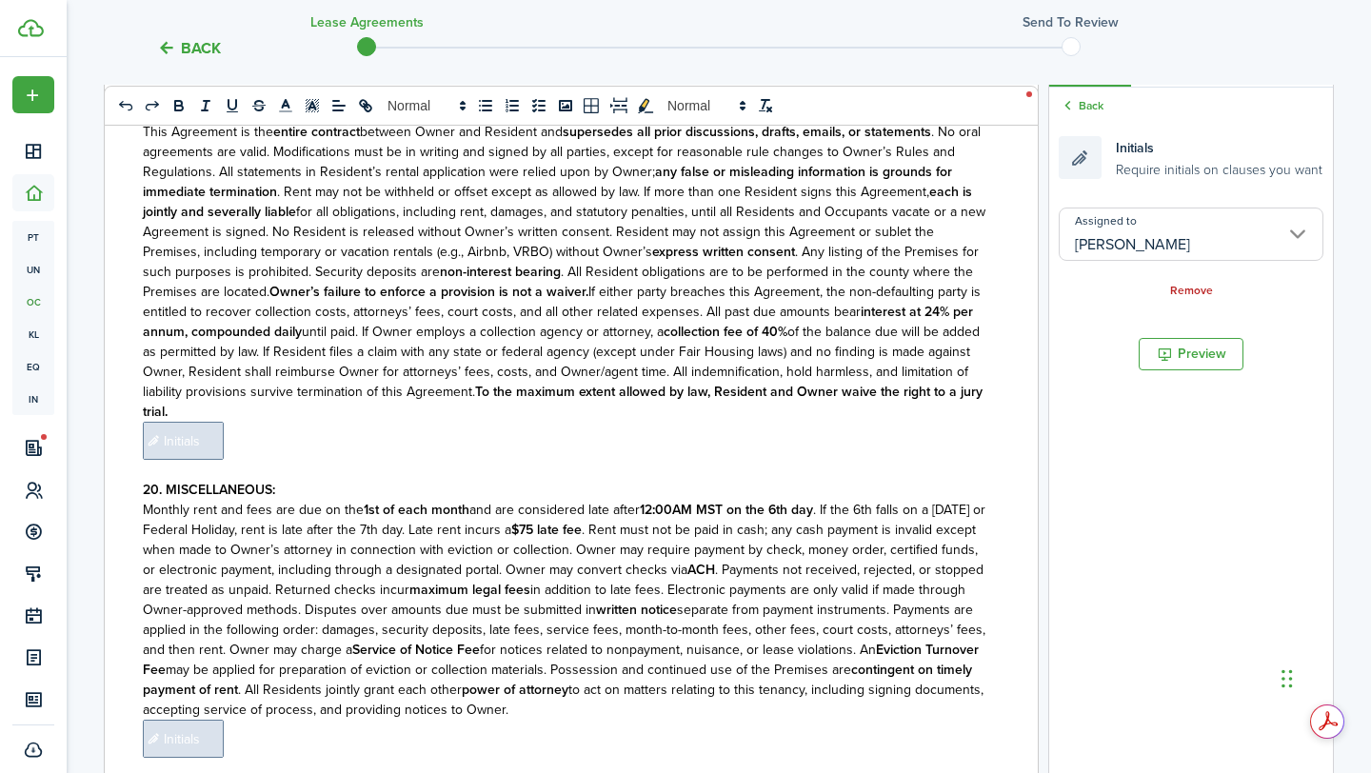
click at [201, 422] on span "Initials" at bounding box center [183, 441] width 81 height 38
click at [1150, 225] on input "Assigned to" at bounding box center [1190, 233] width 265 height 53
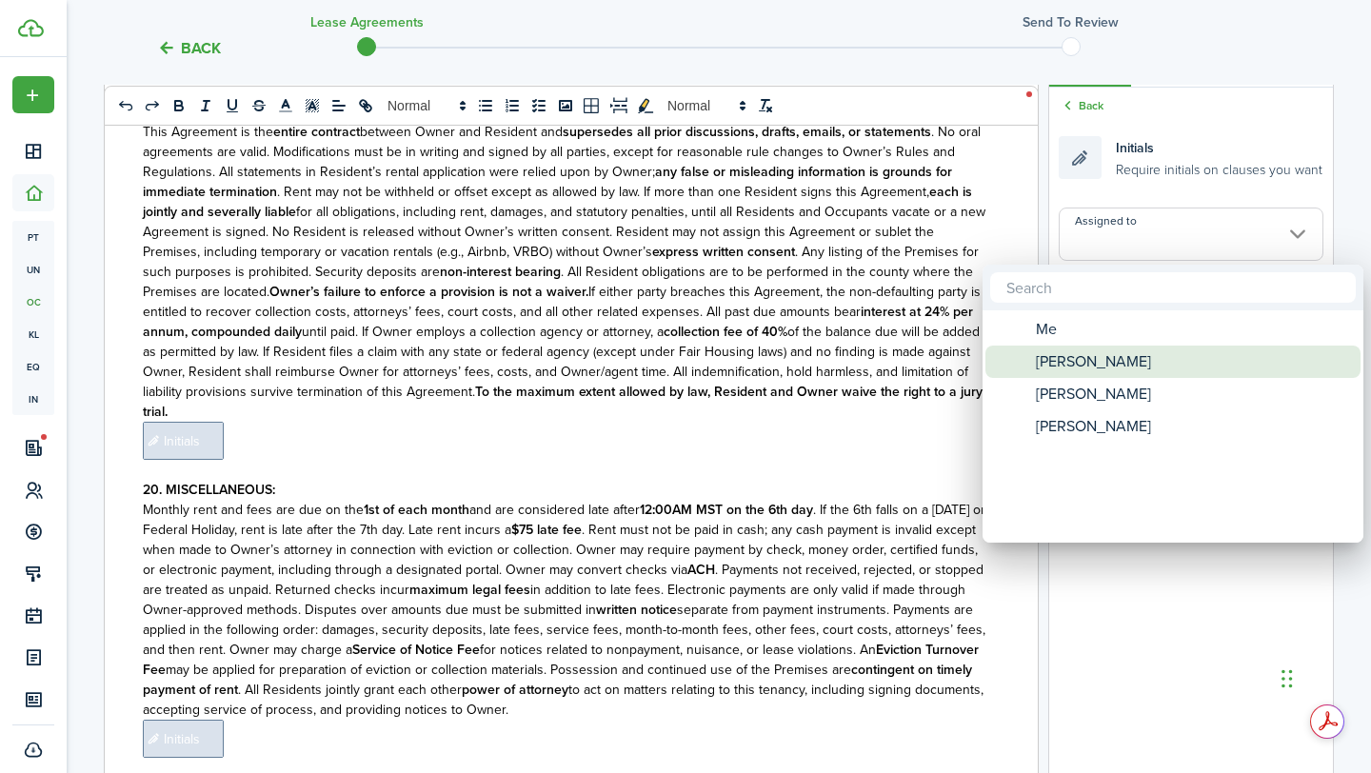
click at [1092, 358] on span "[PERSON_NAME]" at bounding box center [1092, 361] width 115 height 32
type input "[PERSON_NAME]"
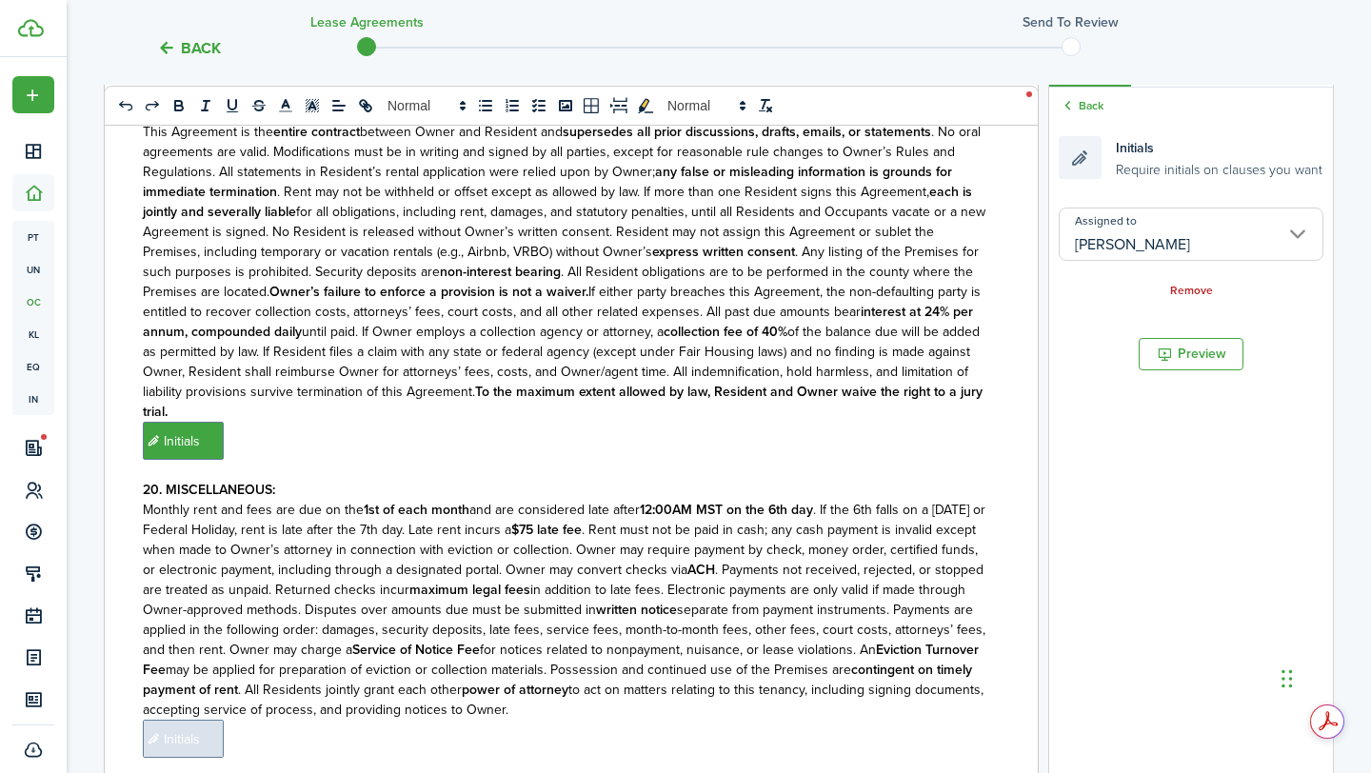
click at [888, 422] on p "﻿ Initials ﻿" at bounding box center [564, 441] width 842 height 38
click at [1163, 237] on input "Assigned to" at bounding box center [1190, 233] width 265 height 53
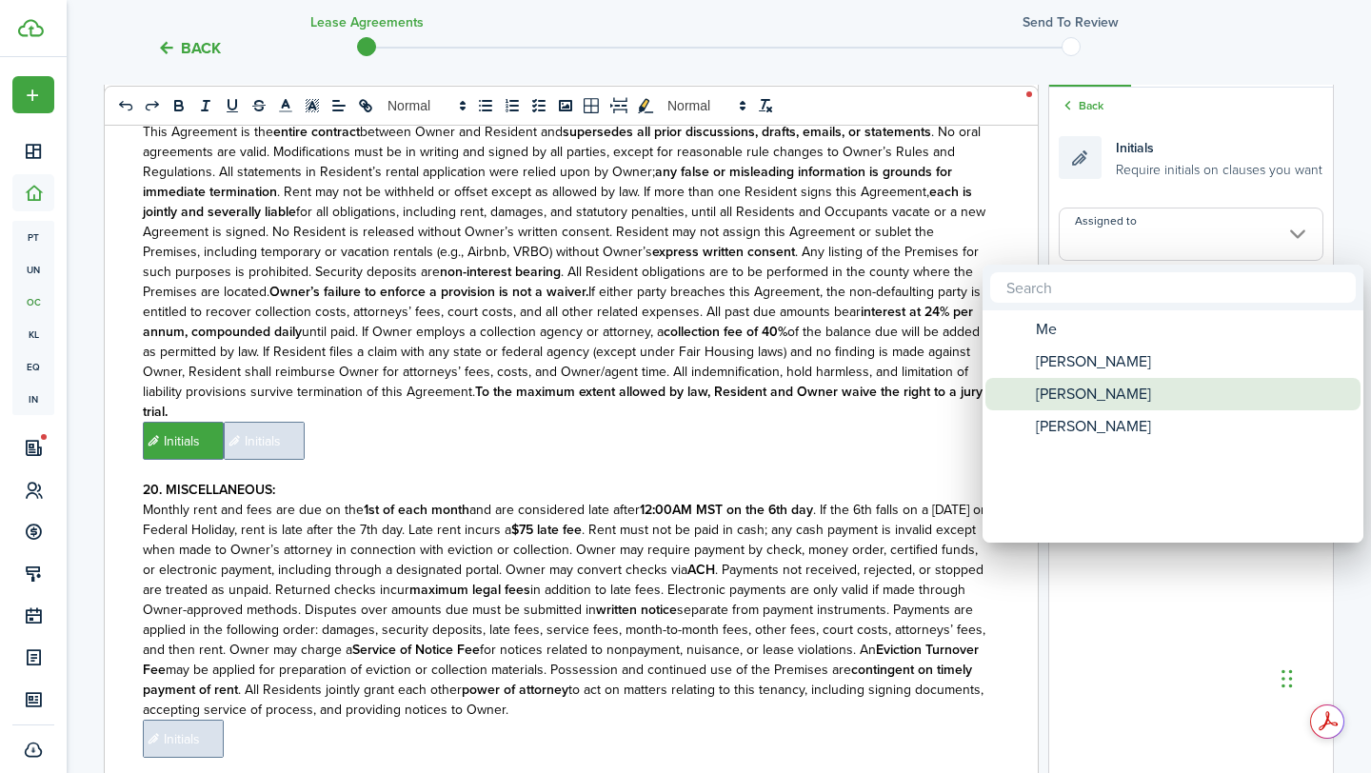
click at [1116, 394] on span "[PERSON_NAME]" at bounding box center [1092, 394] width 115 height 32
type input "[PERSON_NAME]"
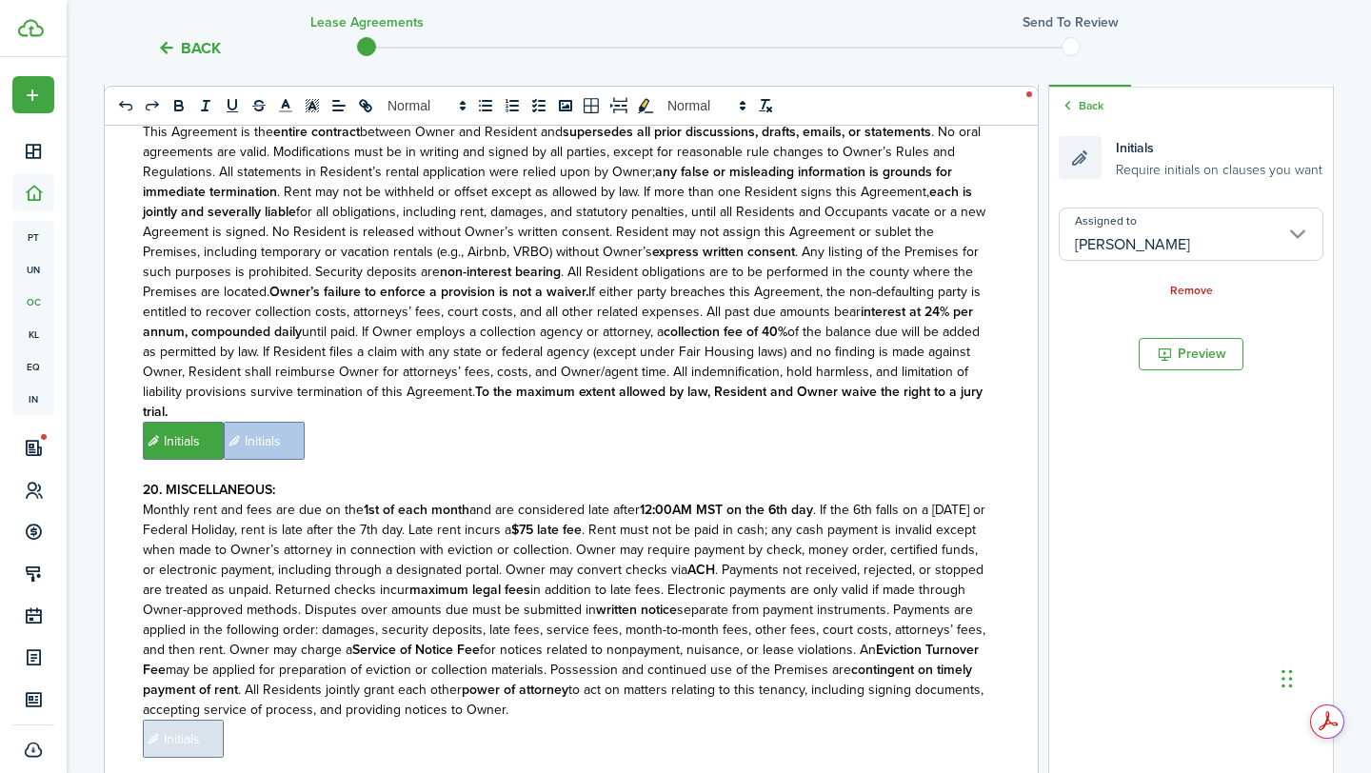
click at [896, 422] on p "﻿ Initials ﻿ Initials ﻿" at bounding box center [564, 441] width 842 height 38
click at [1141, 244] on input "Assigned to" at bounding box center [1190, 233] width 265 height 53
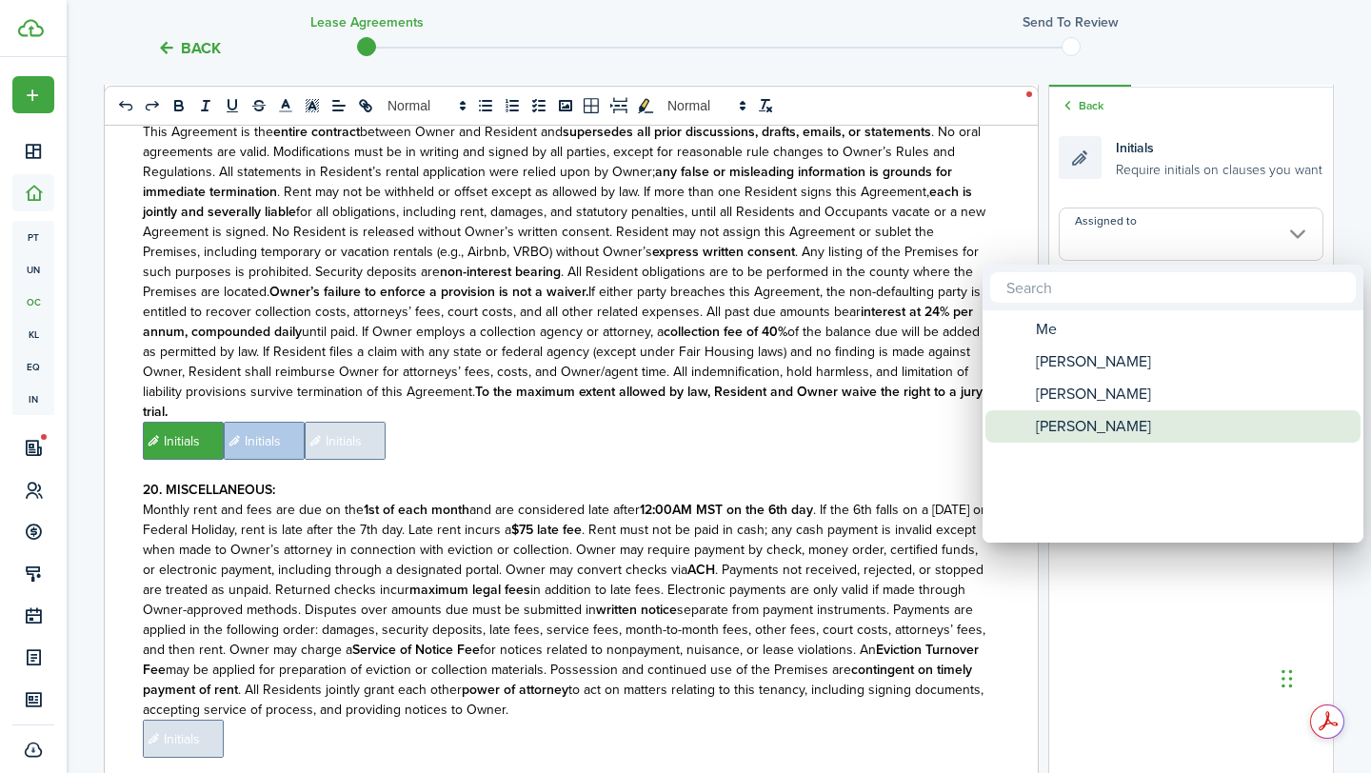
click at [1119, 419] on div "[PERSON_NAME]" at bounding box center [1180, 426] width 337 height 32
type input "[PERSON_NAME]"
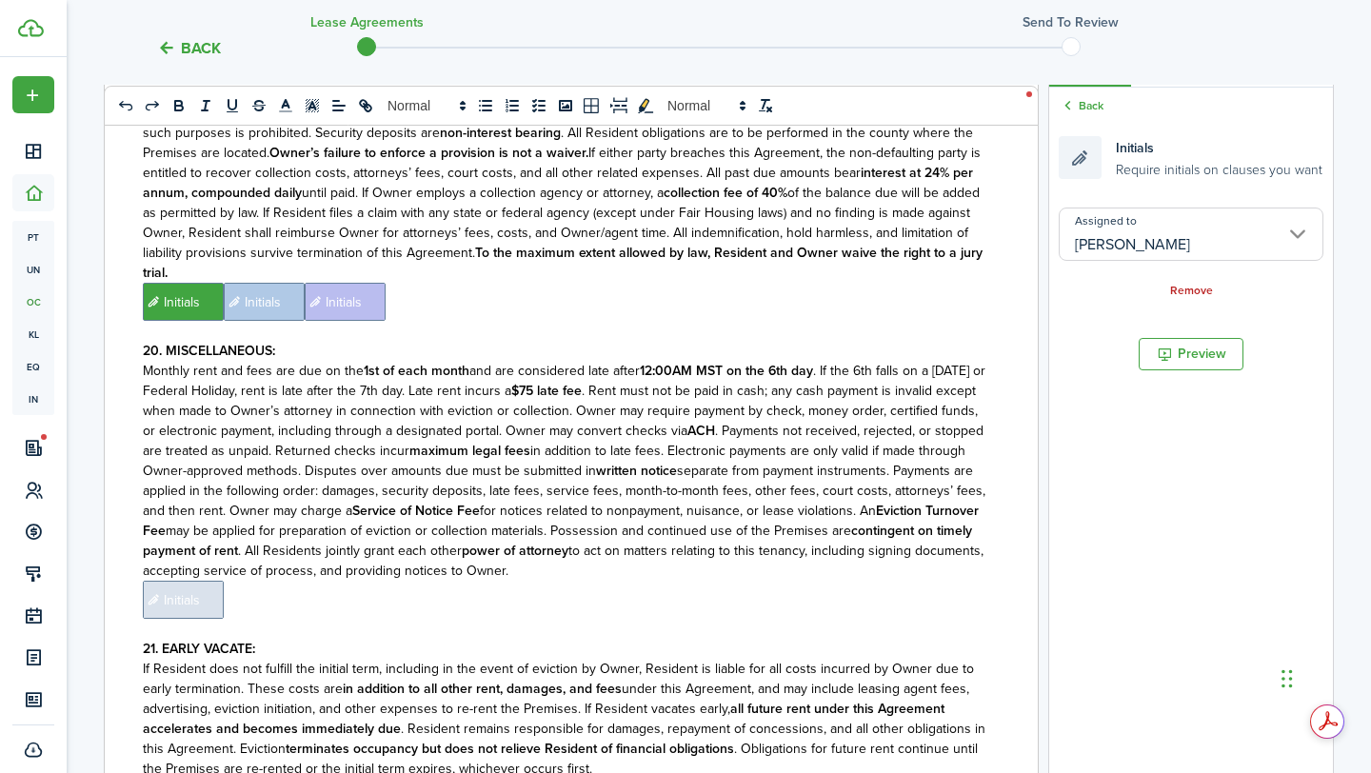
scroll to position [5540, 0]
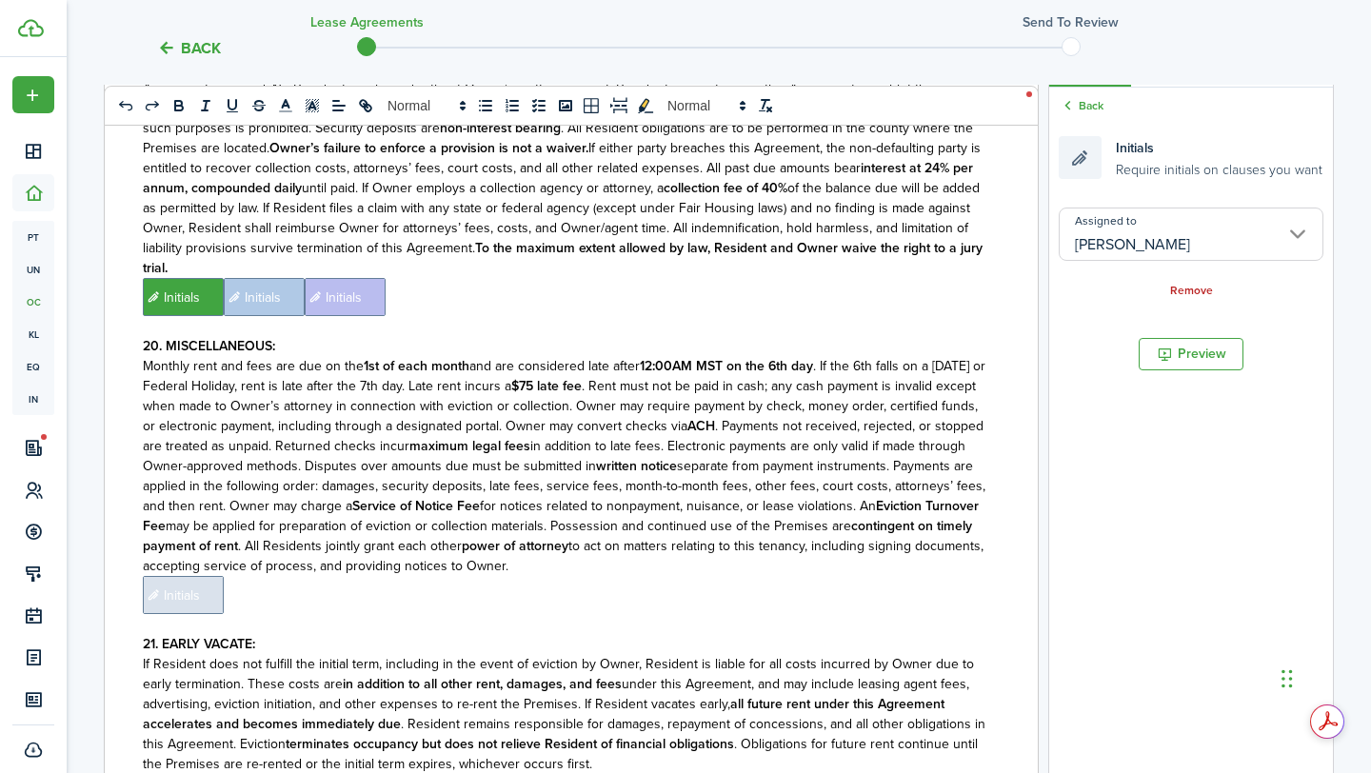
click at [181, 576] on span "Initials" at bounding box center [183, 595] width 81 height 38
click at [1193, 236] on input "Assigned to" at bounding box center [1190, 233] width 265 height 53
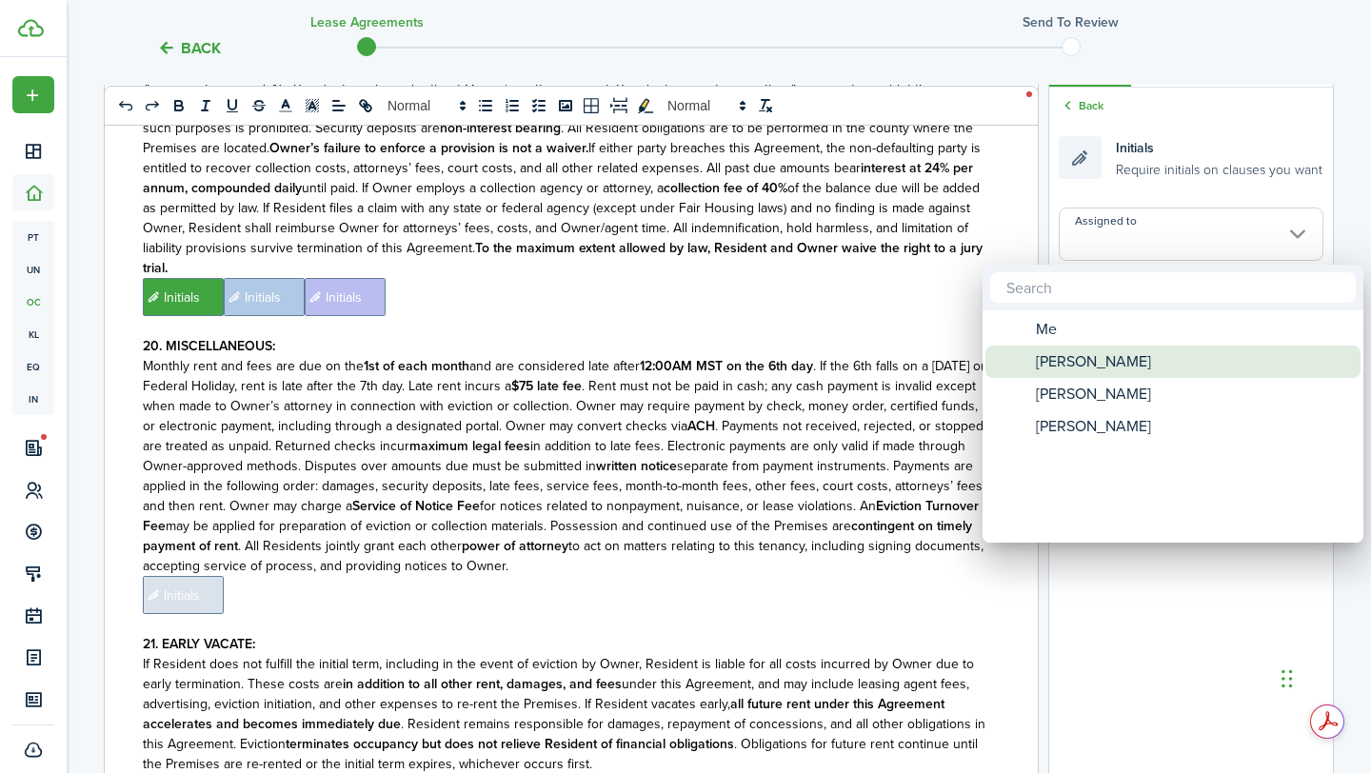
click at [1126, 356] on div "[PERSON_NAME]" at bounding box center [1180, 361] width 337 height 32
type input "[PERSON_NAME]"
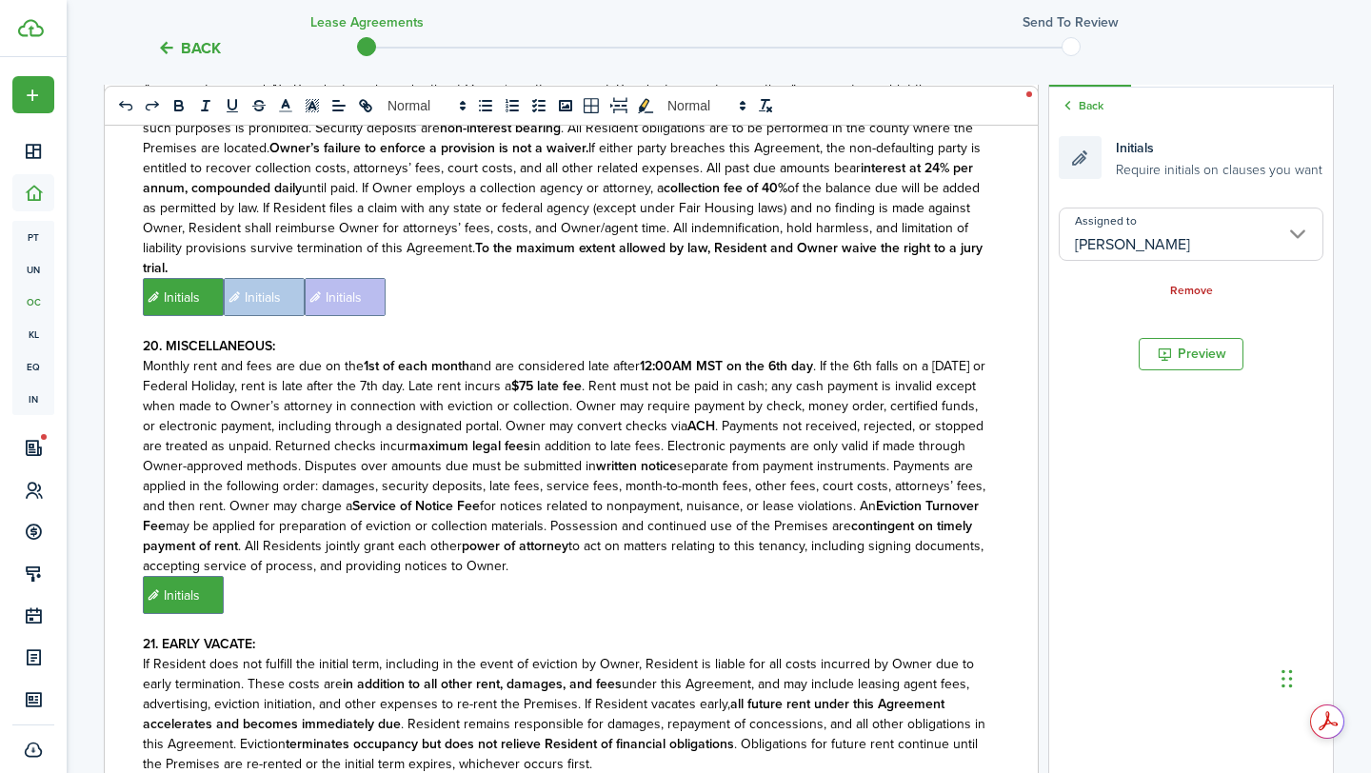
click at [668, 486] on p "Monthly rent and fees are due on the 1st of each month and are considered late …" at bounding box center [564, 466] width 842 height 220
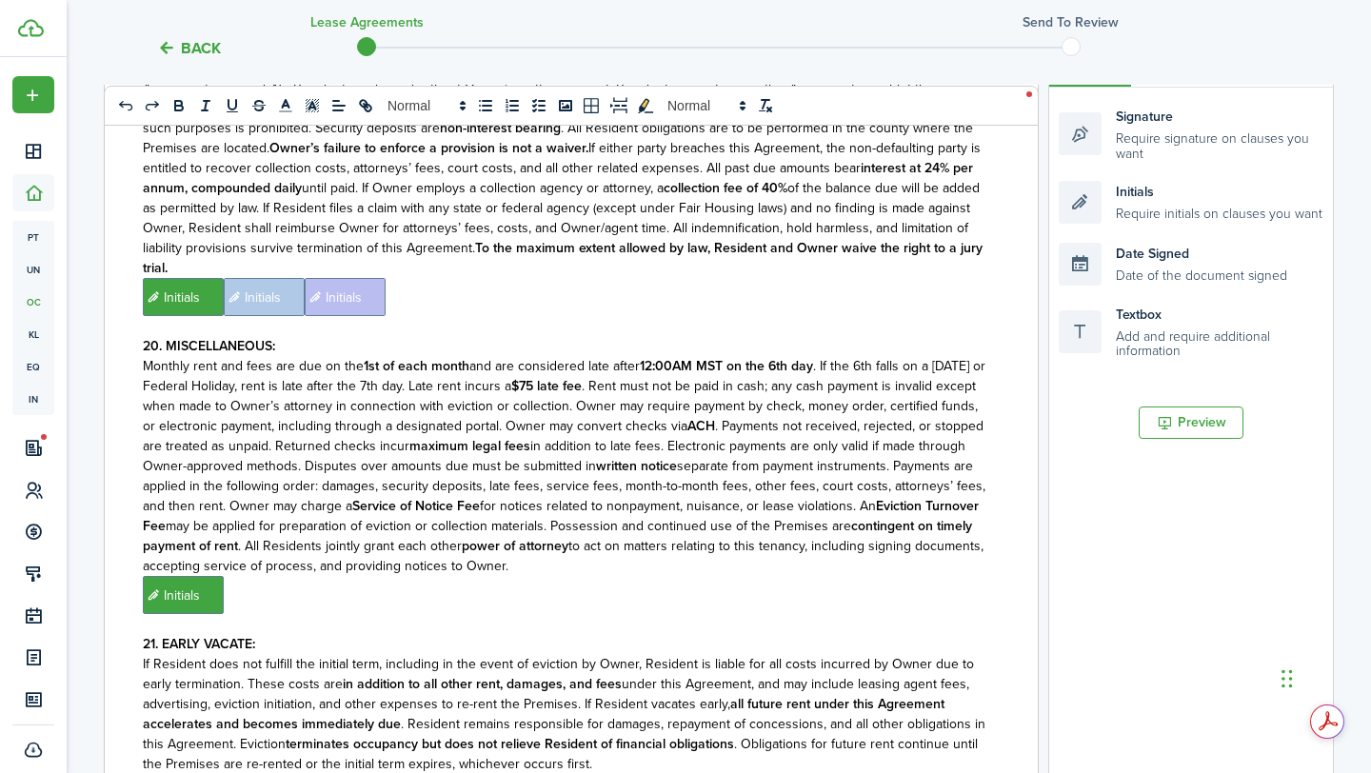
click at [730, 576] on p "﻿ Initials ﻿" at bounding box center [564, 595] width 842 height 38
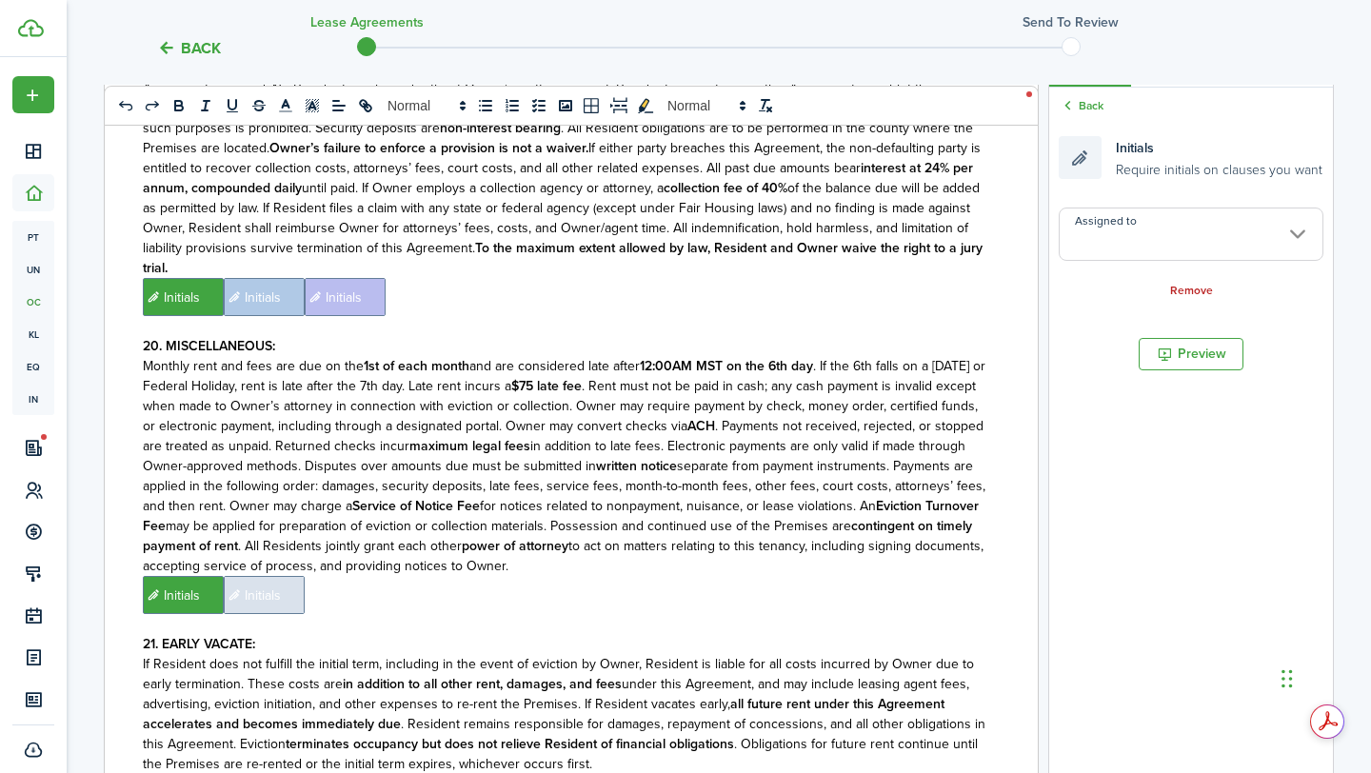
click at [1103, 253] on input "Assigned to" at bounding box center [1190, 233] width 265 height 53
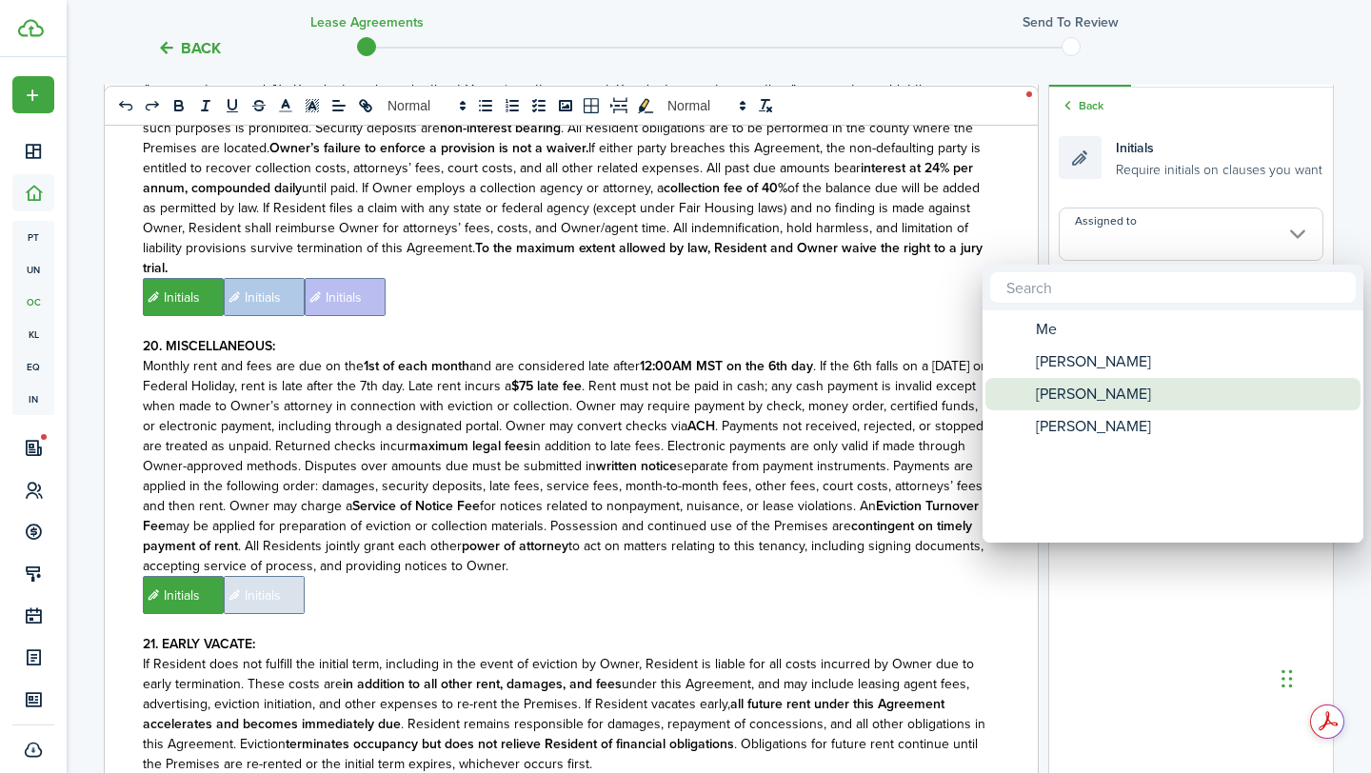
click at [1080, 381] on span "[PERSON_NAME]" at bounding box center [1092, 394] width 115 height 32
type input "[PERSON_NAME]"
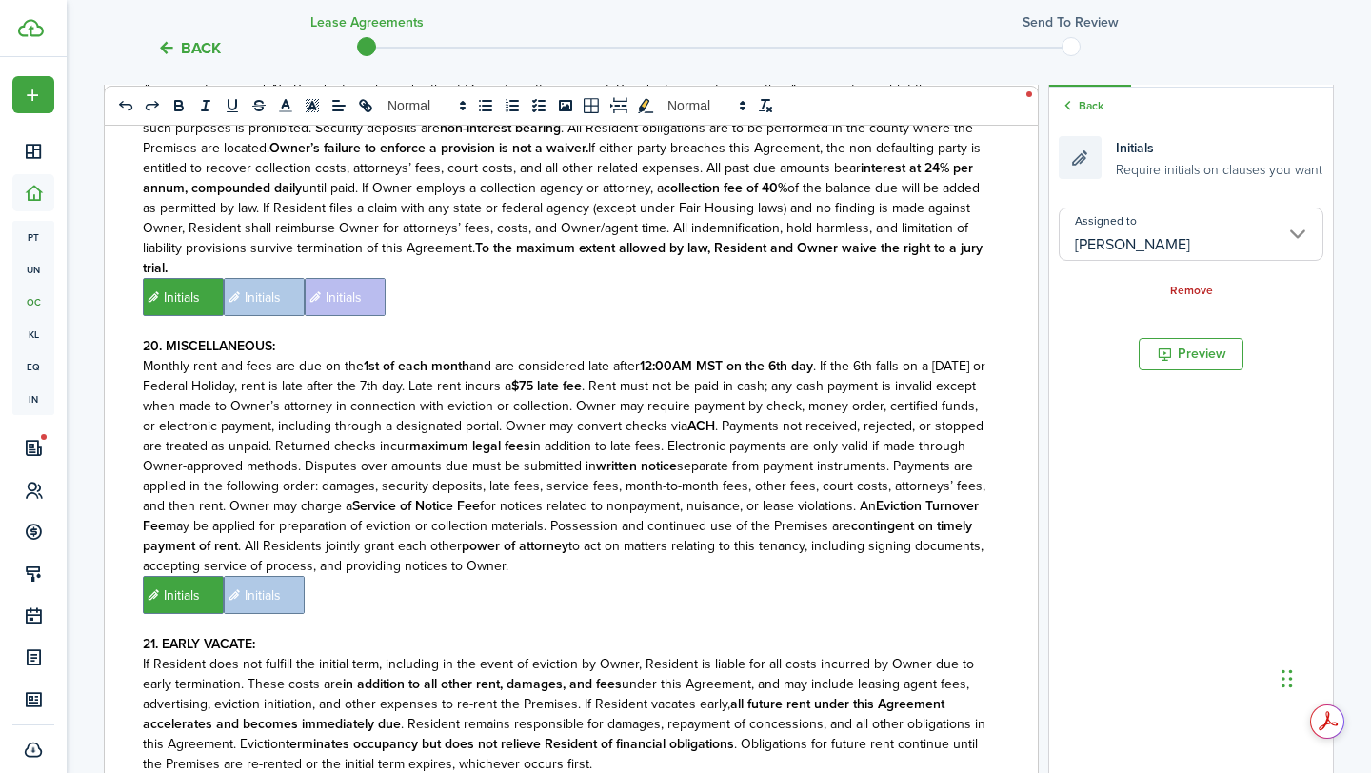
click at [615, 493] on p "Monthly rent and fees are due on the 1st of each month and are considered late …" at bounding box center [564, 466] width 842 height 220
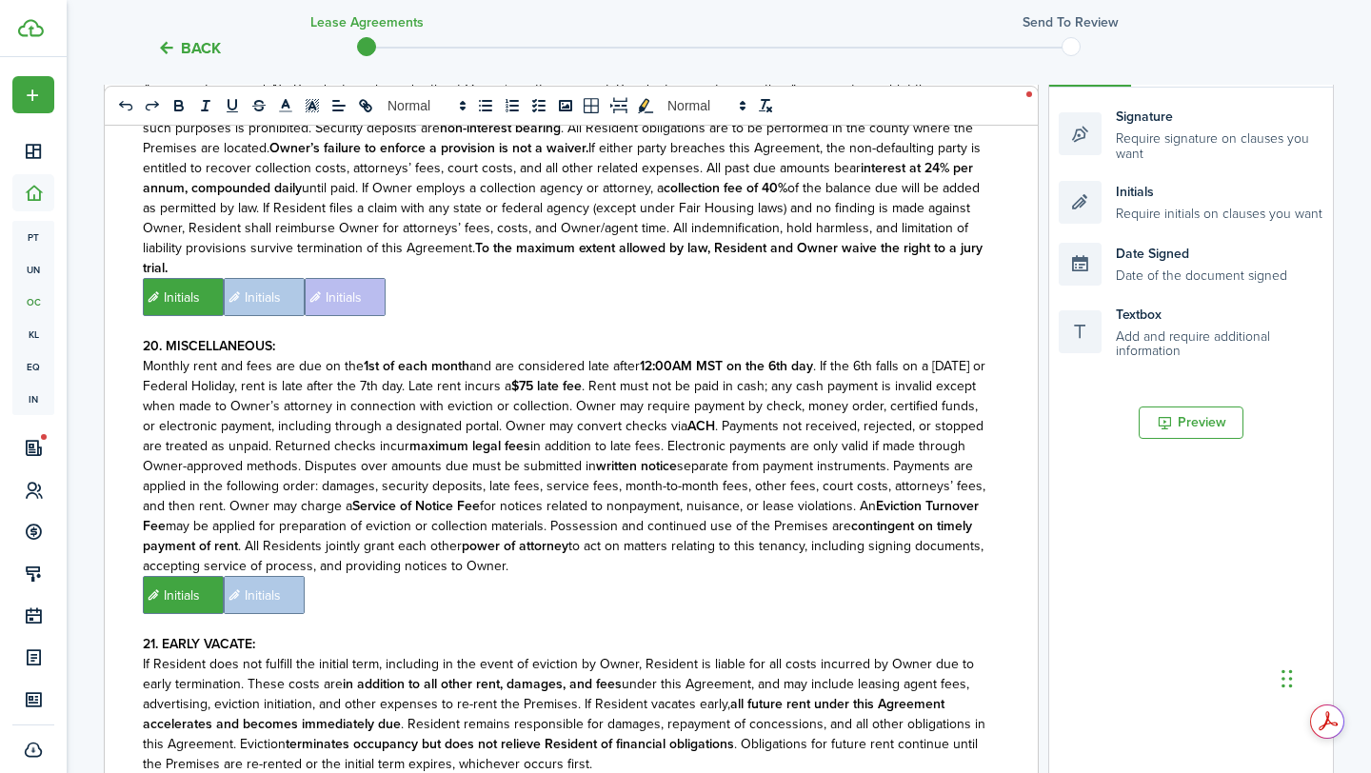
click at [713, 576] on p "﻿ Initials ﻿ Initials ﻿" at bounding box center [564, 595] width 842 height 38
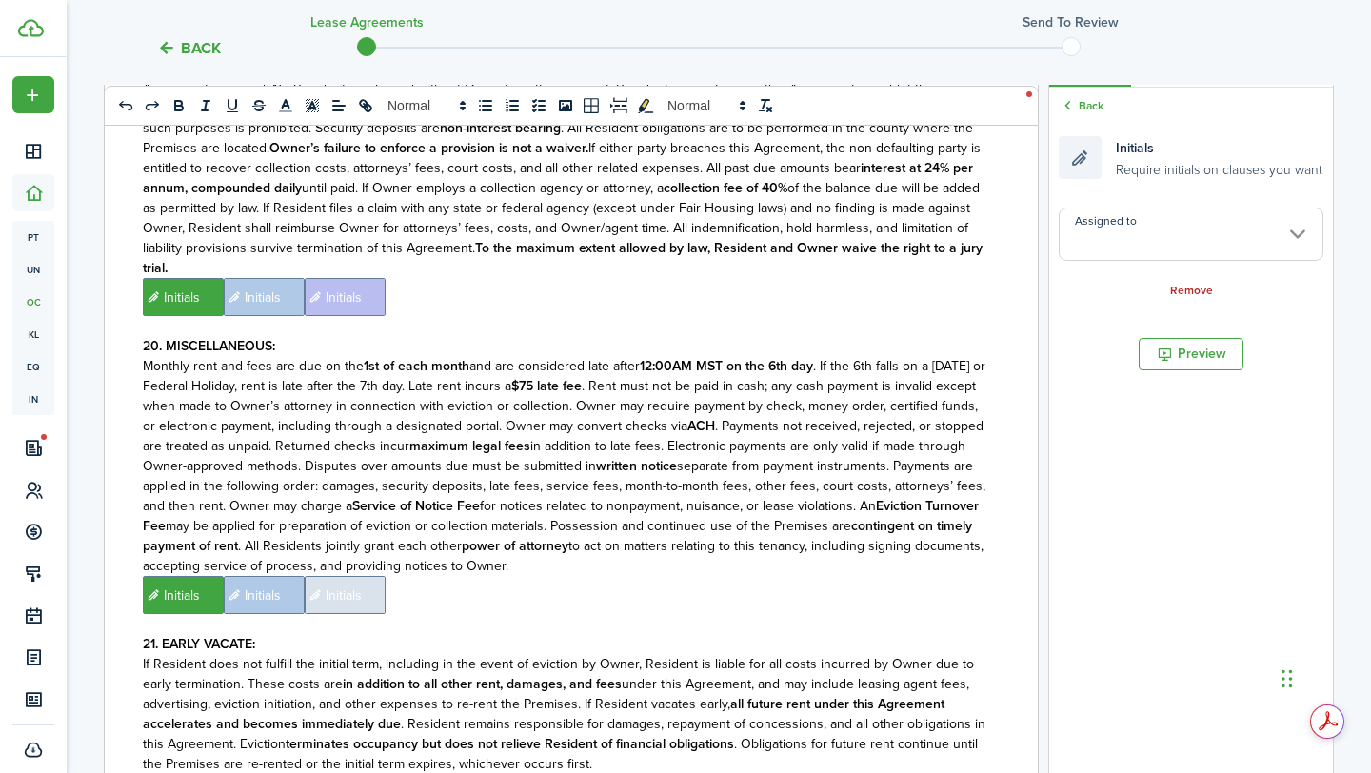
click at [1224, 218] on input "Assigned to" at bounding box center [1190, 233] width 265 height 53
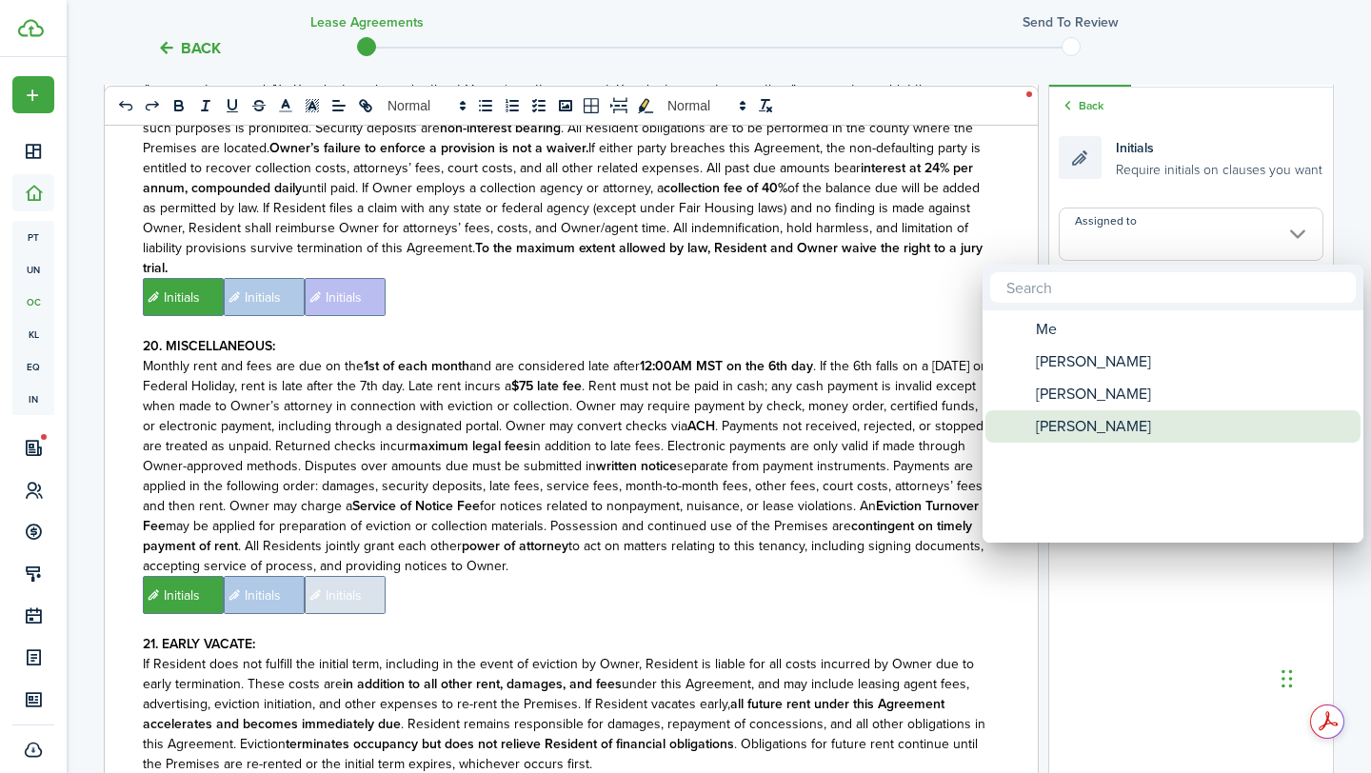
click at [1078, 428] on span "[PERSON_NAME]" at bounding box center [1092, 426] width 115 height 32
type input "[PERSON_NAME]"
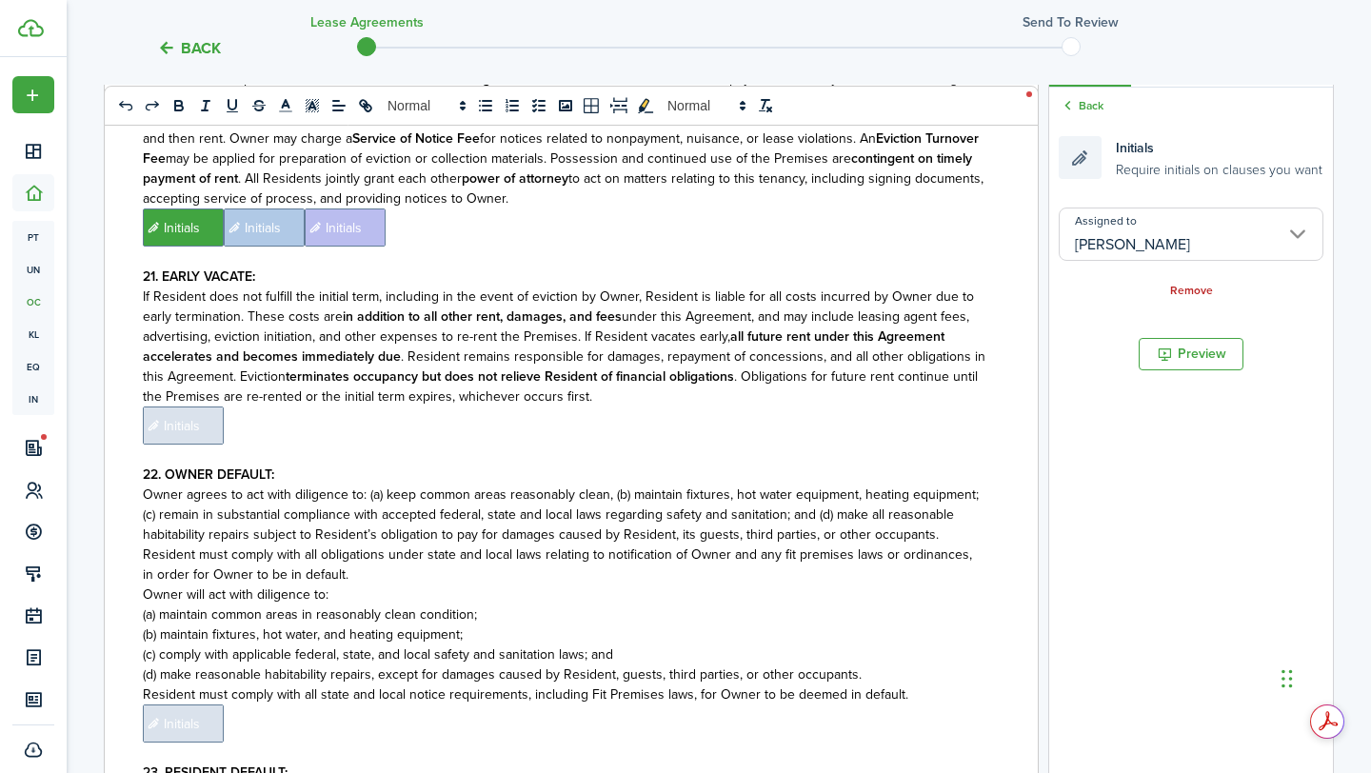
scroll to position [5919, 0]
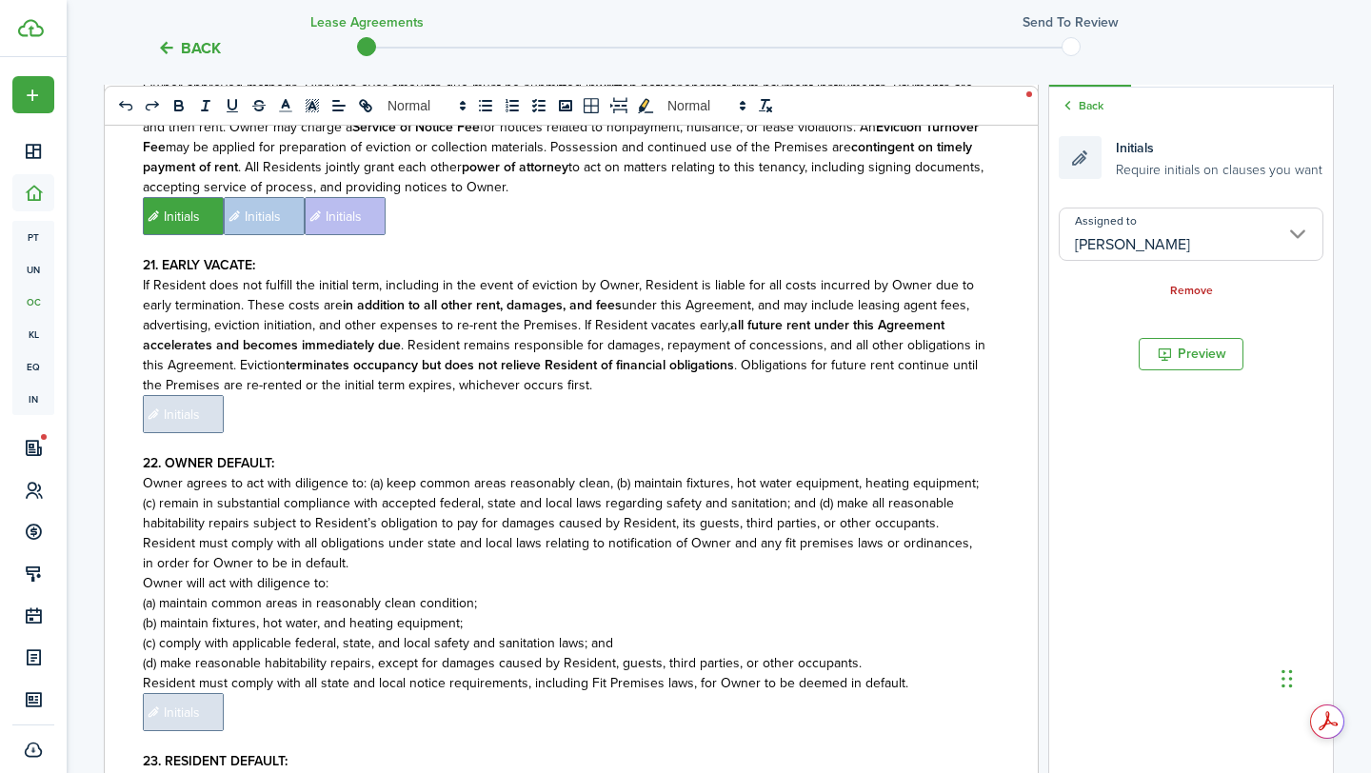
click at [197, 395] on span "Initials" at bounding box center [183, 414] width 81 height 38
click at [1158, 245] on input "Assigned to" at bounding box center [1190, 233] width 265 height 53
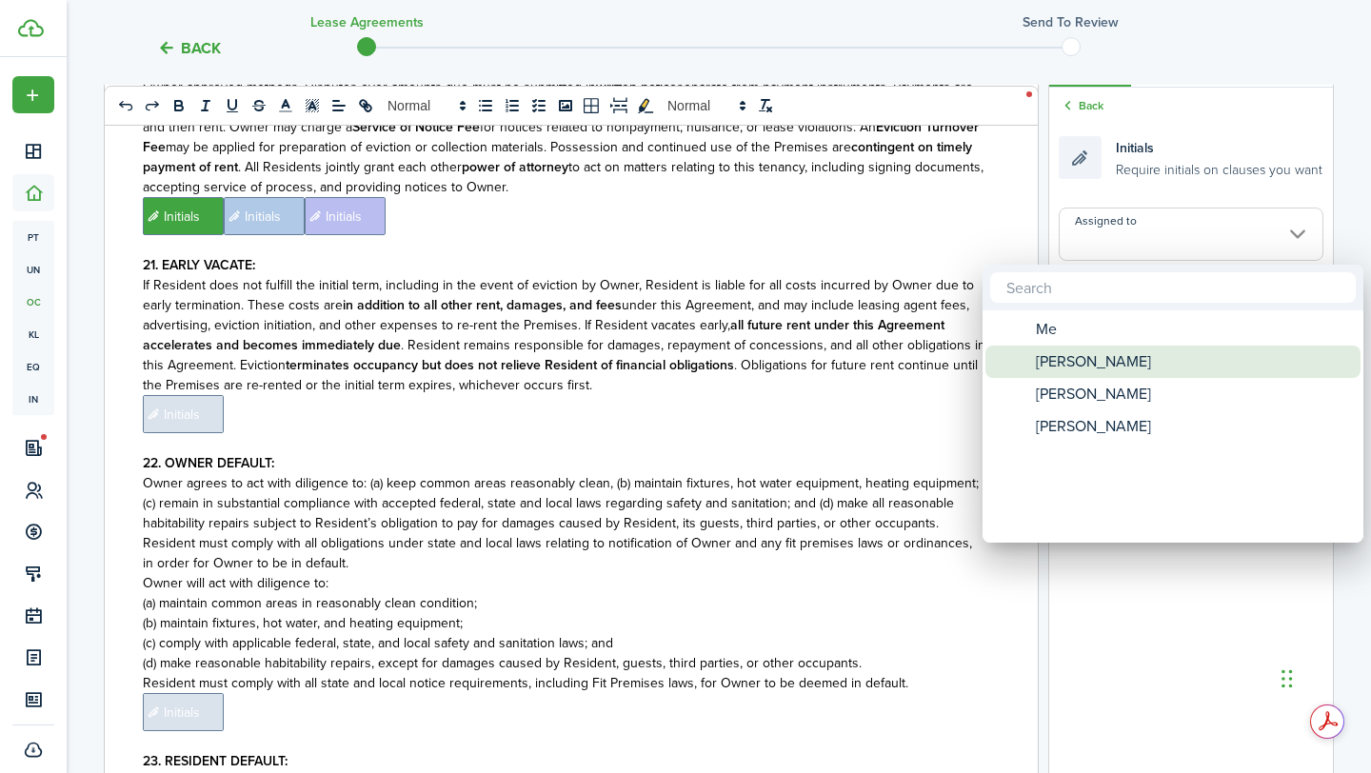
click at [1090, 360] on span "[PERSON_NAME]" at bounding box center [1092, 361] width 115 height 32
type input "[PERSON_NAME]"
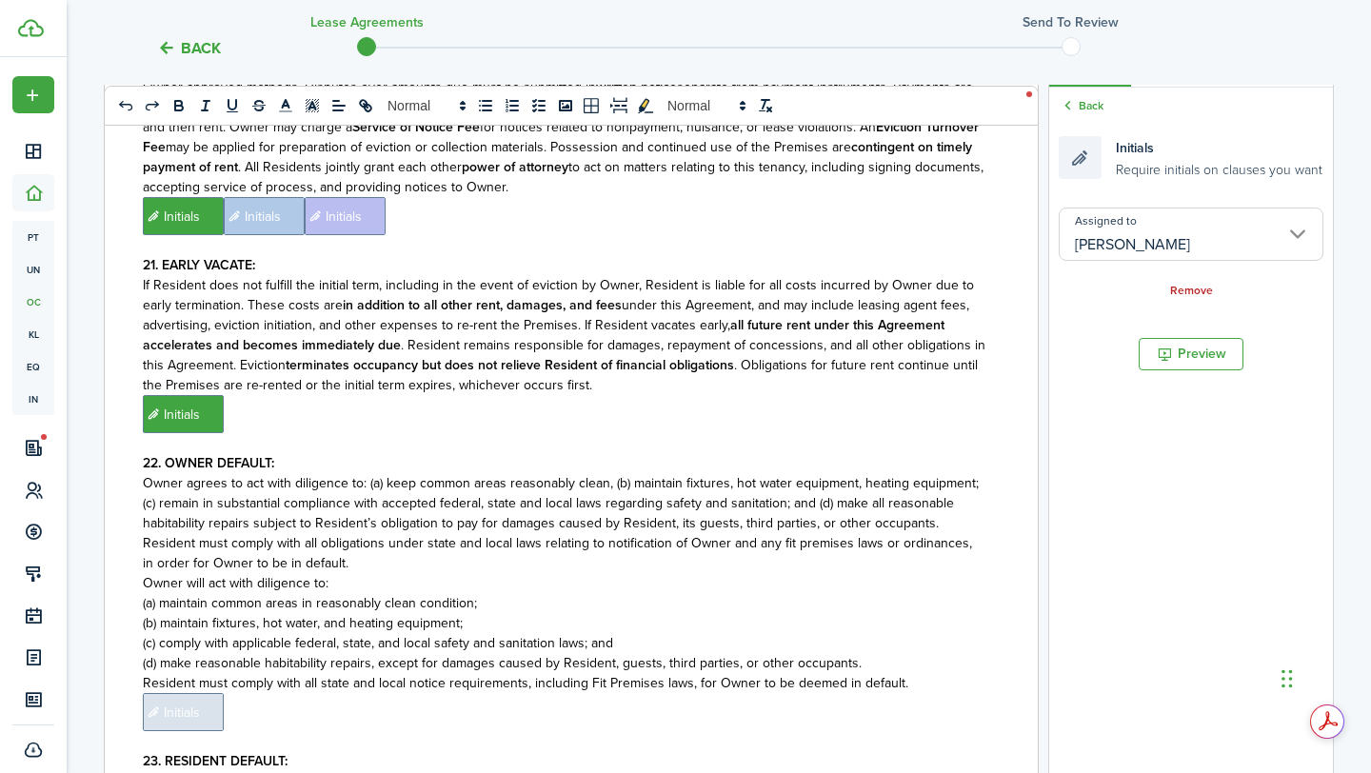
click at [761, 314] on p "If Resident does not fulfill the initial term, including in the event of evicti…" at bounding box center [564, 335] width 842 height 120
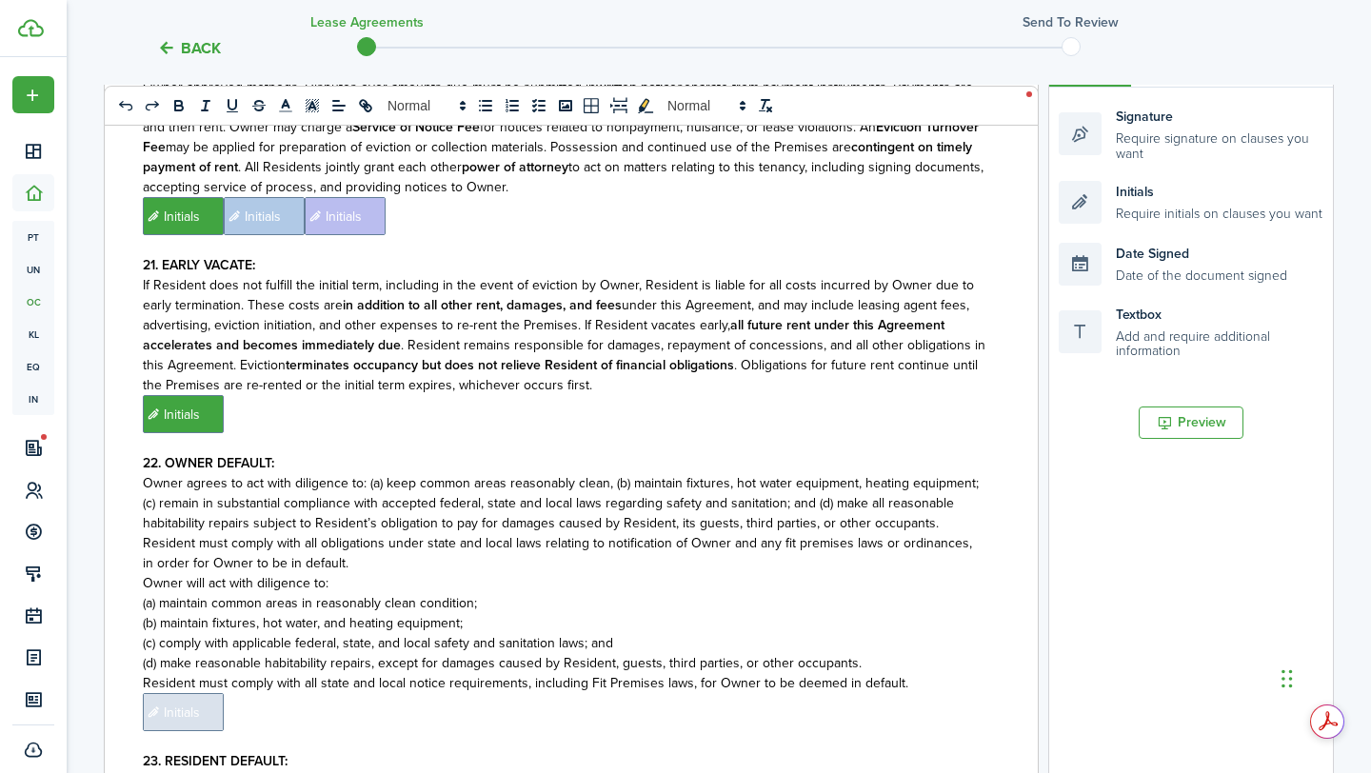
click at [904, 395] on p "﻿ Initials ﻿" at bounding box center [564, 414] width 842 height 38
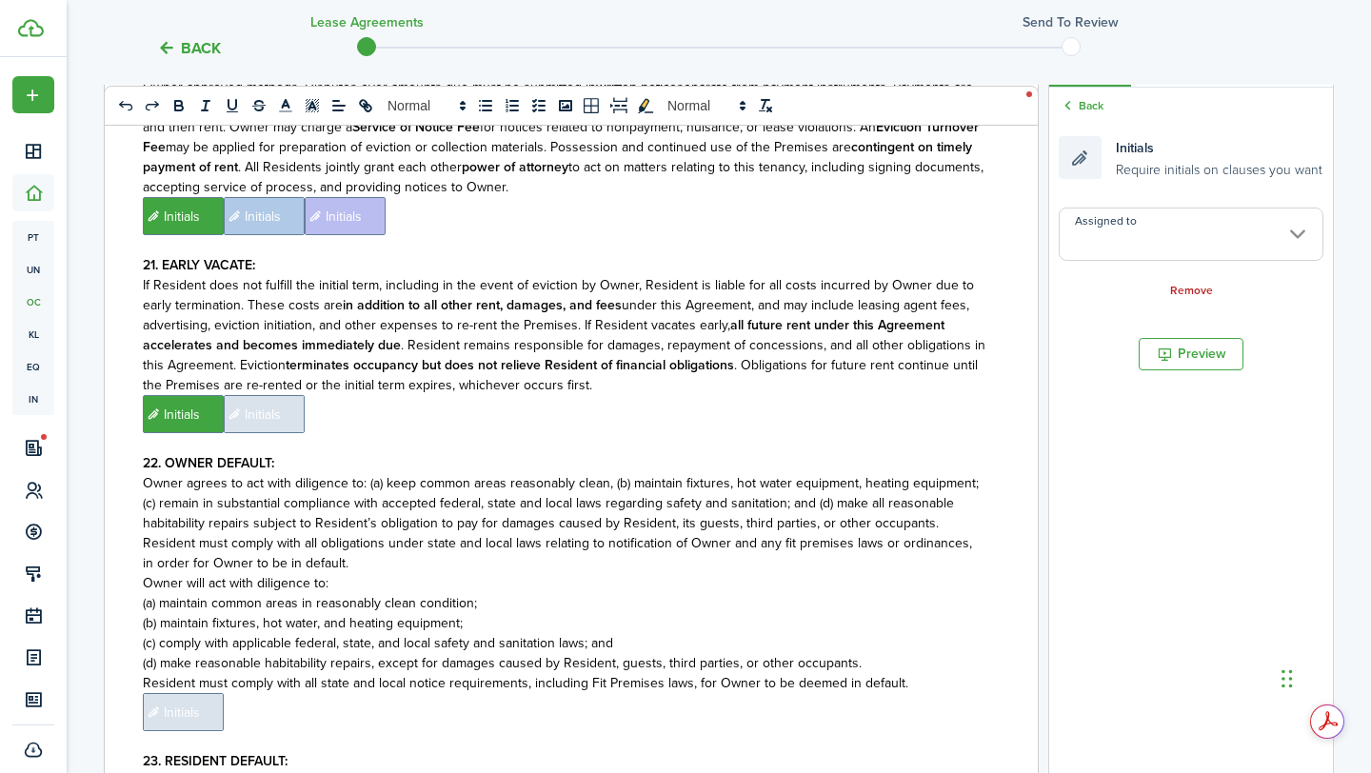
click at [1086, 247] on input "Assigned to" at bounding box center [1190, 233] width 265 height 53
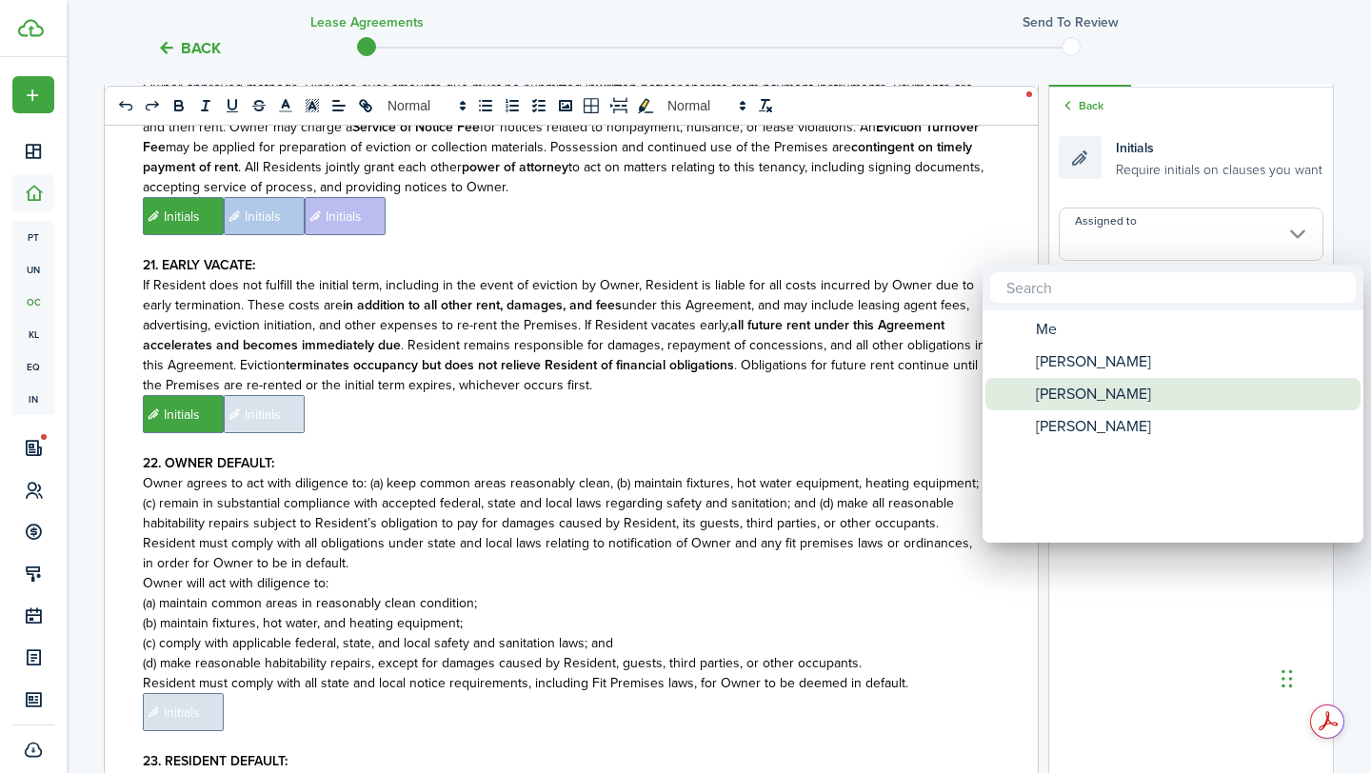
click at [1060, 399] on span "[PERSON_NAME]" at bounding box center [1092, 394] width 115 height 32
type input "[PERSON_NAME]"
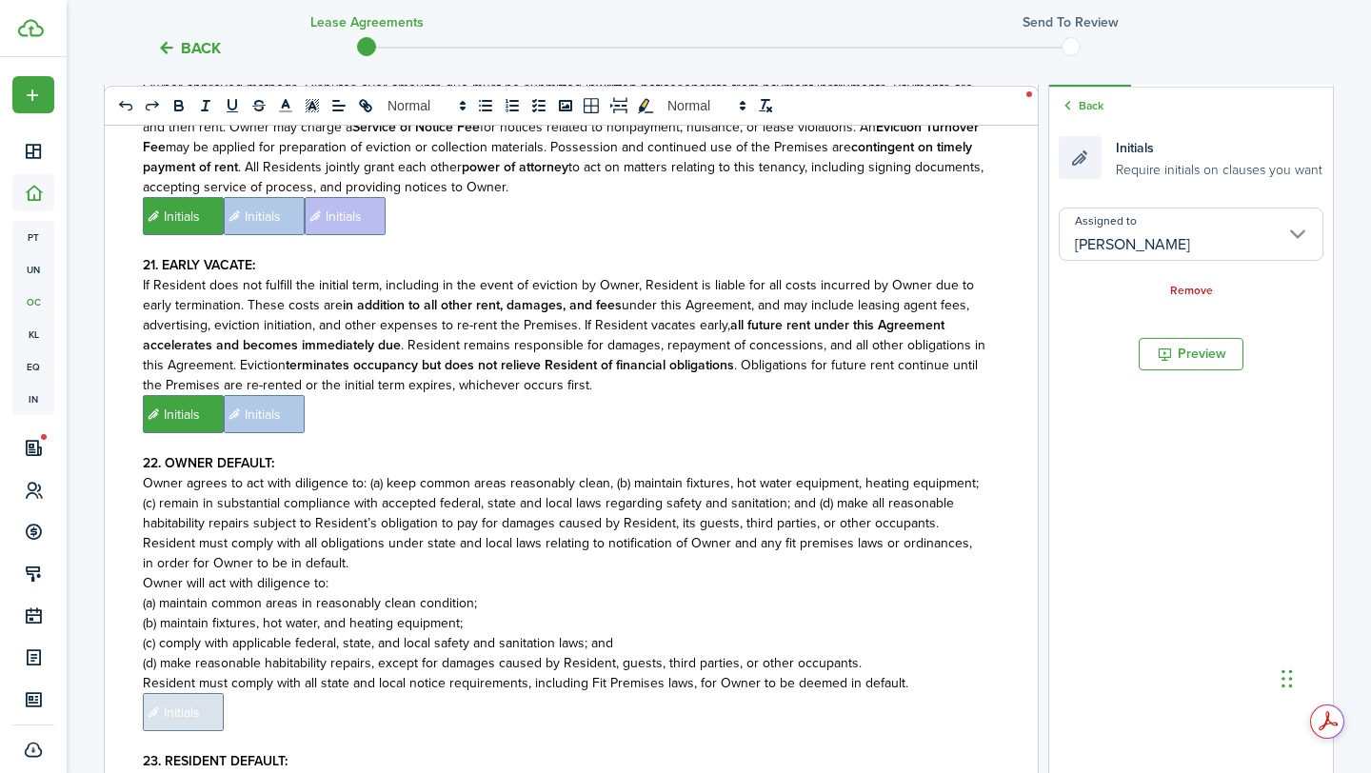
click at [883, 395] on p "﻿ Initials ﻿ Initials ﻿" at bounding box center [564, 414] width 842 height 38
click at [1147, 239] on input "Assigned to" at bounding box center [1190, 233] width 265 height 53
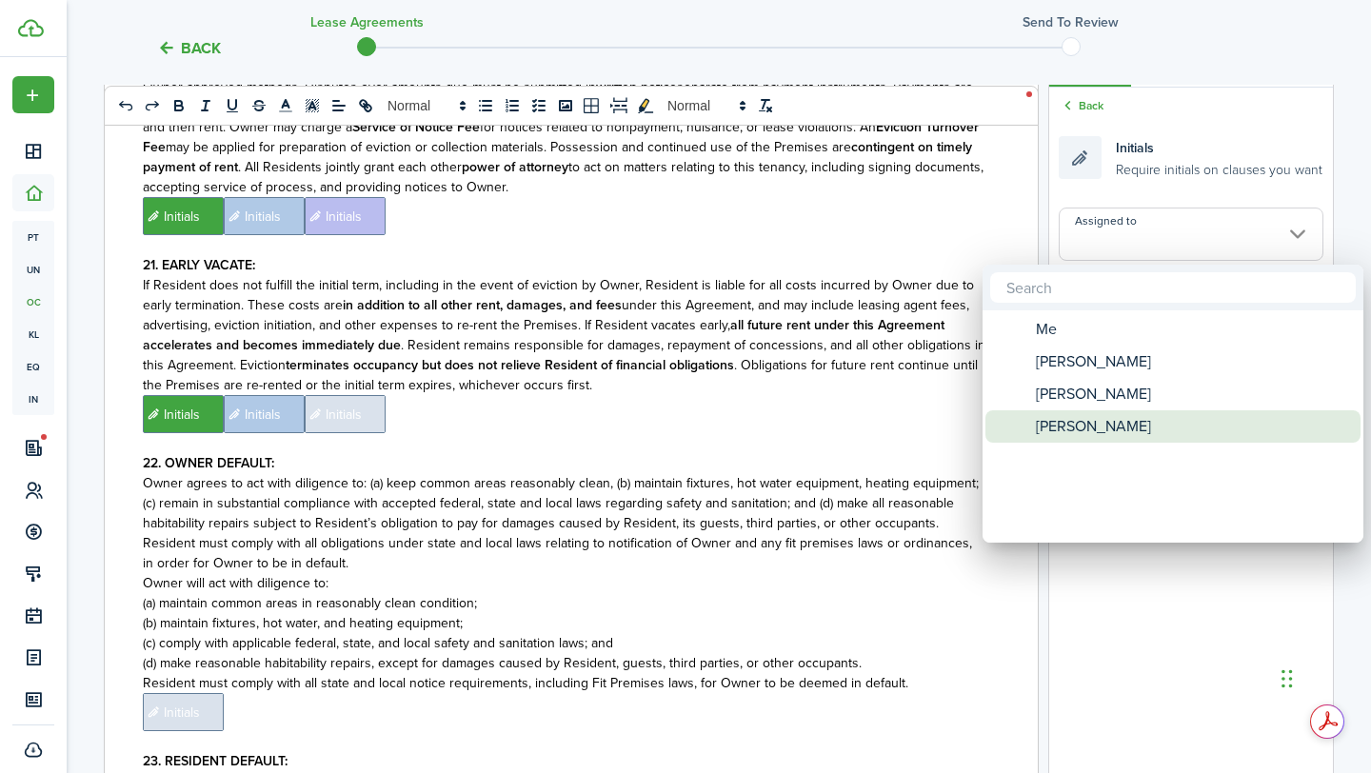
click at [1096, 425] on span "[PERSON_NAME]" at bounding box center [1092, 426] width 115 height 32
type input "[PERSON_NAME]"
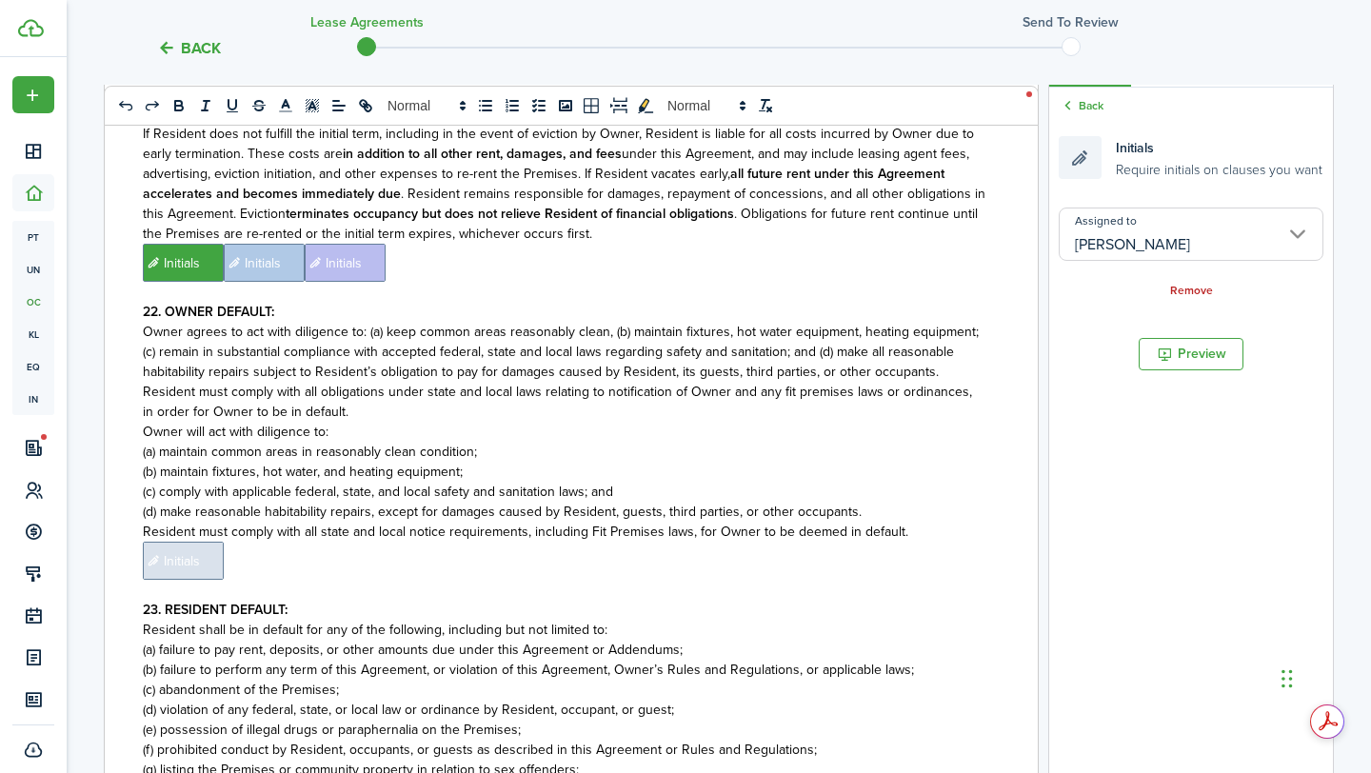
scroll to position [6077, 0]
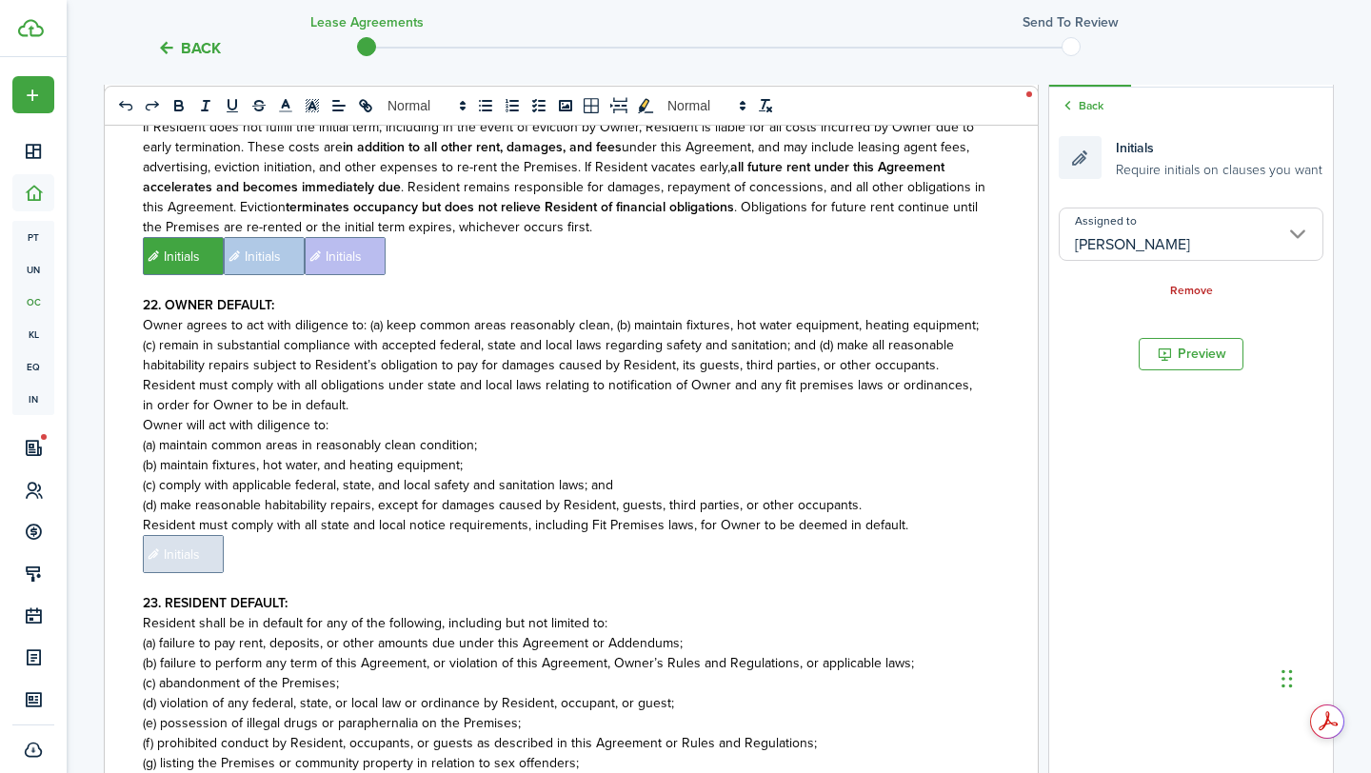
click at [196, 535] on span "Initials" at bounding box center [183, 554] width 81 height 38
click at [1272, 232] on input "Assigned to" at bounding box center [1190, 233] width 265 height 53
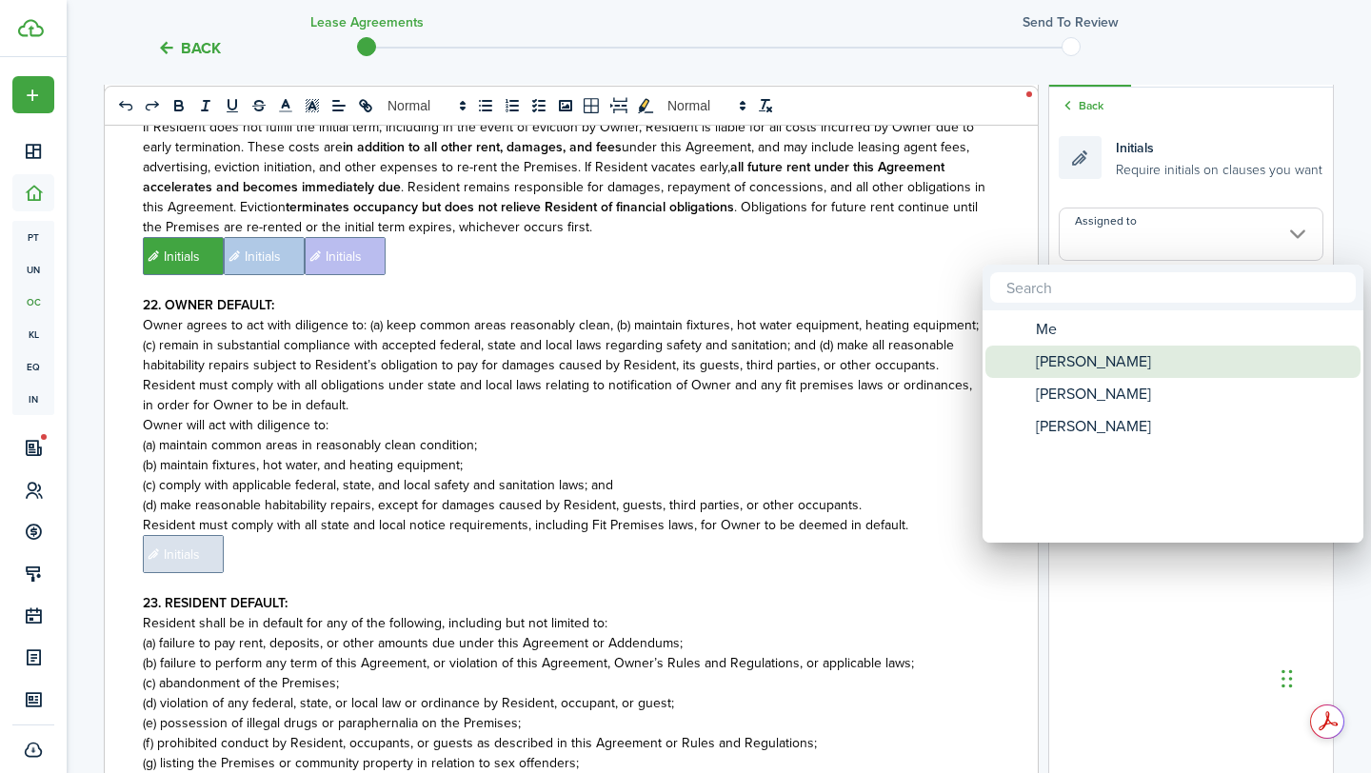
click at [1147, 353] on div "[PERSON_NAME]" at bounding box center [1180, 361] width 337 height 32
type input "[PERSON_NAME]"
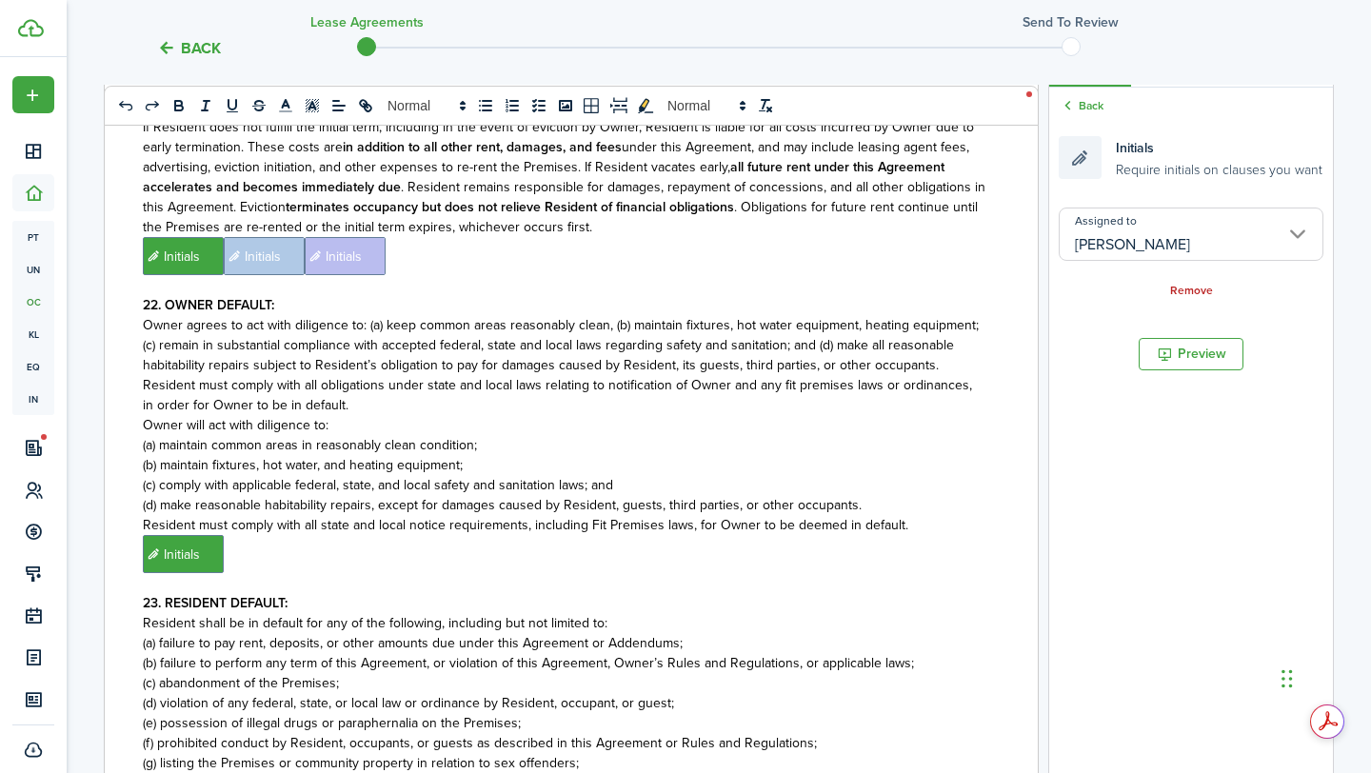
click at [798, 535] on p "﻿ Initials ﻿" at bounding box center [564, 554] width 842 height 38
click at [1289, 222] on input "Assigned to" at bounding box center [1190, 233] width 265 height 53
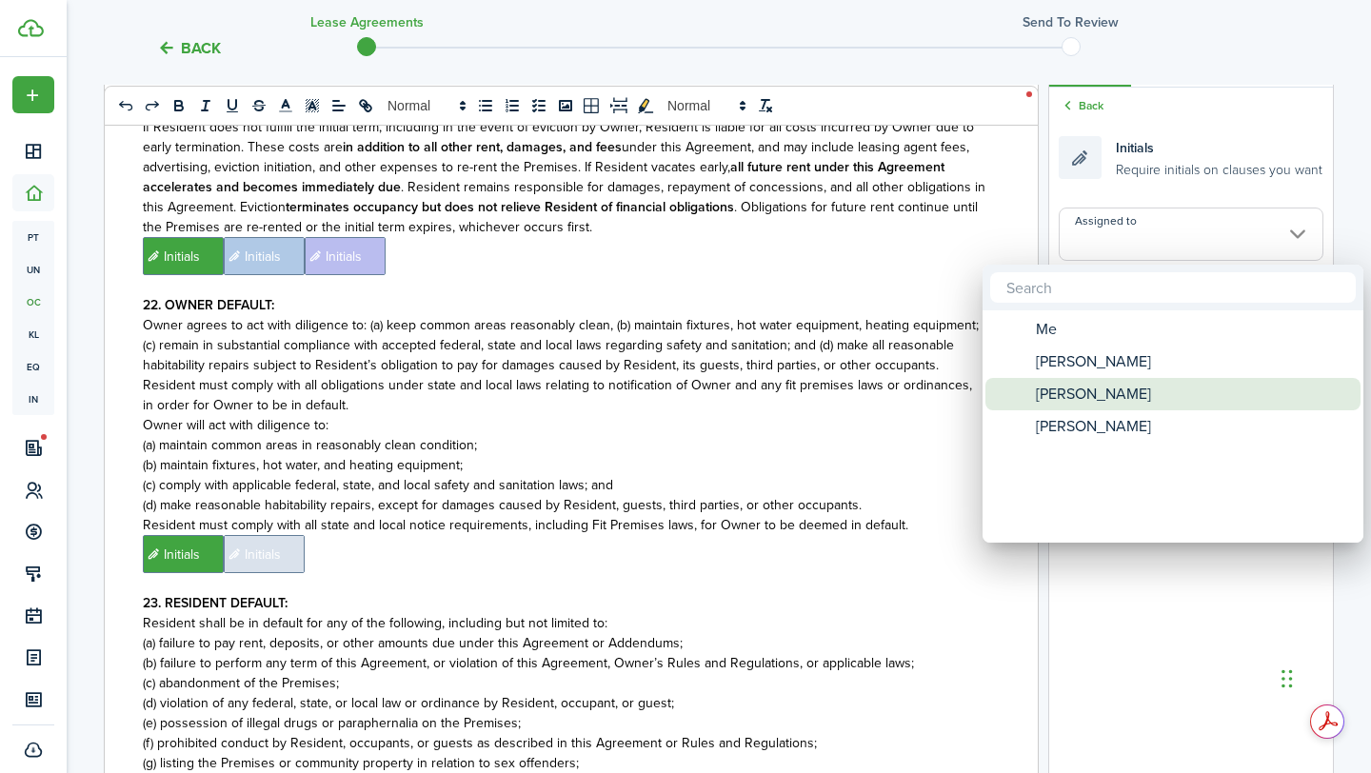
click at [1088, 392] on span "[PERSON_NAME]" at bounding box center [1092, 394] width 115 height 32
type input "[PERSON_NAME]"
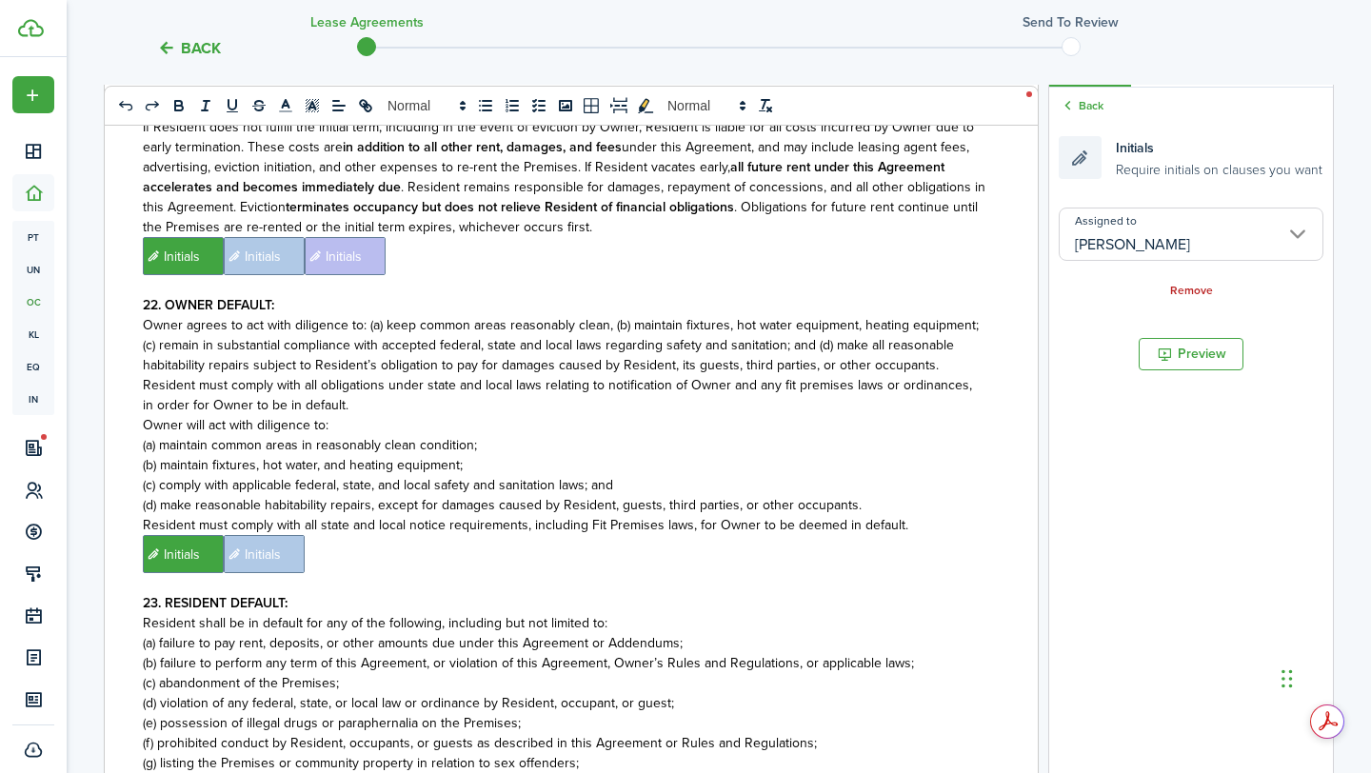
click at [736, 535] on p "﻿ Initials ﻿ Initials ﻿" at bounding box center [564, 554] width 842 height 38
click at [1157, 221] on input "Assigned to" at bounding box center [1190, 233] width 265 height 53
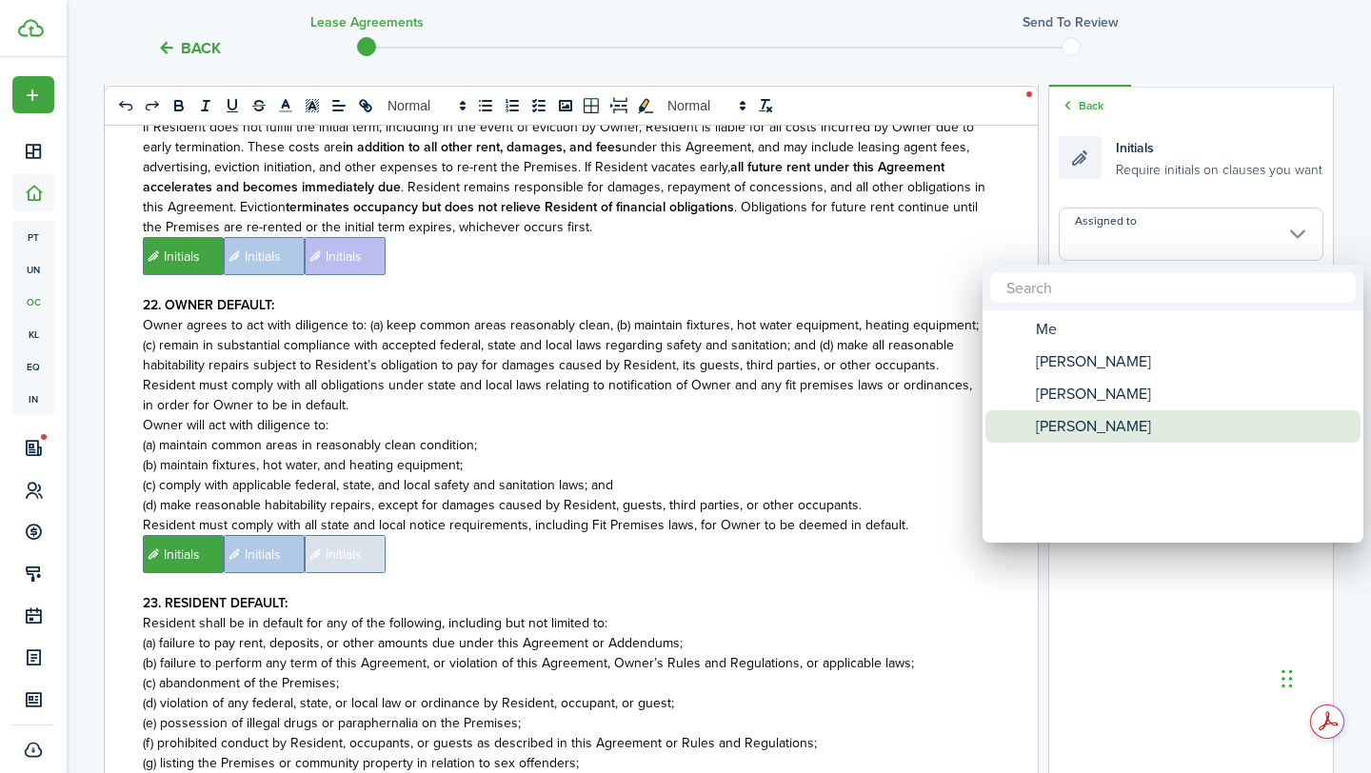
click at [1110, 424] on div "[PERSON_NAME]" at bounding box center [1180, 426] width 337 height 32
type input "[PERSON_NAME]"
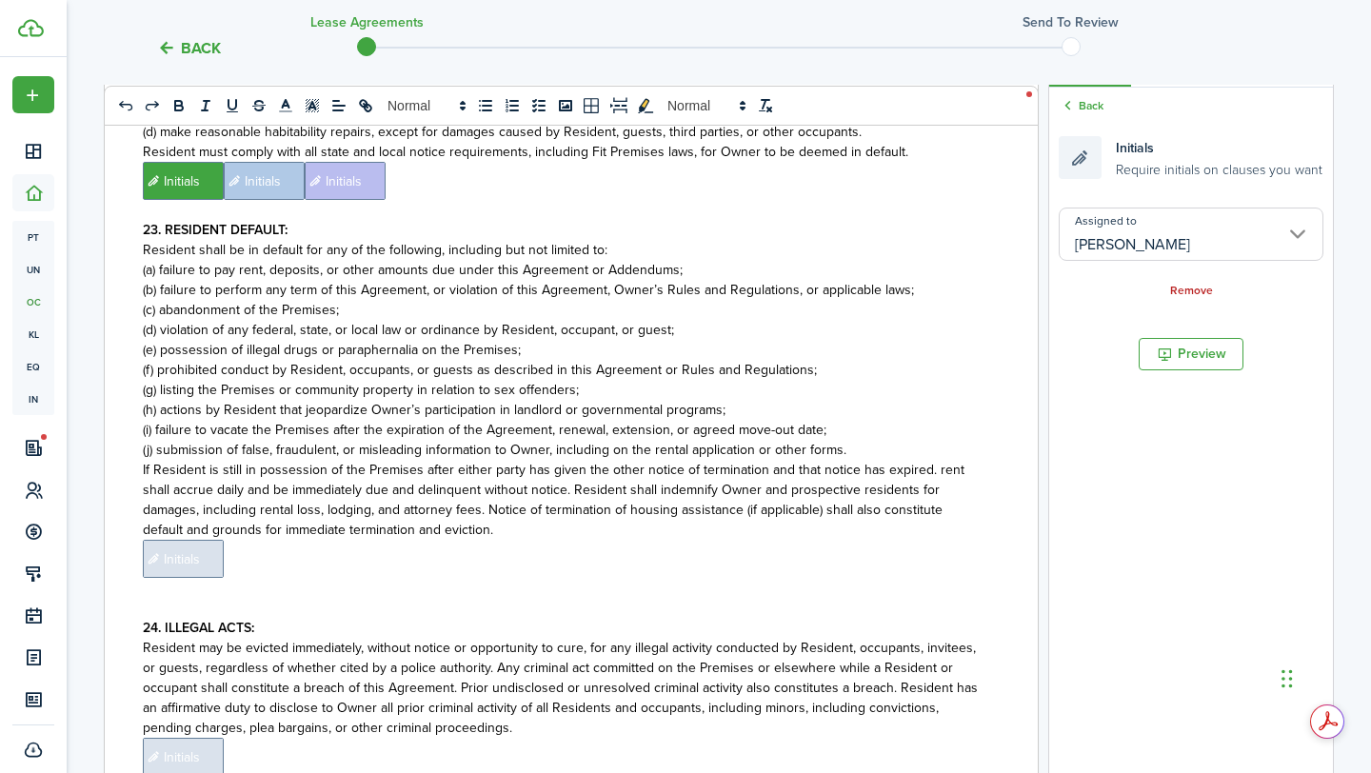
scroll to position [6469, 0]
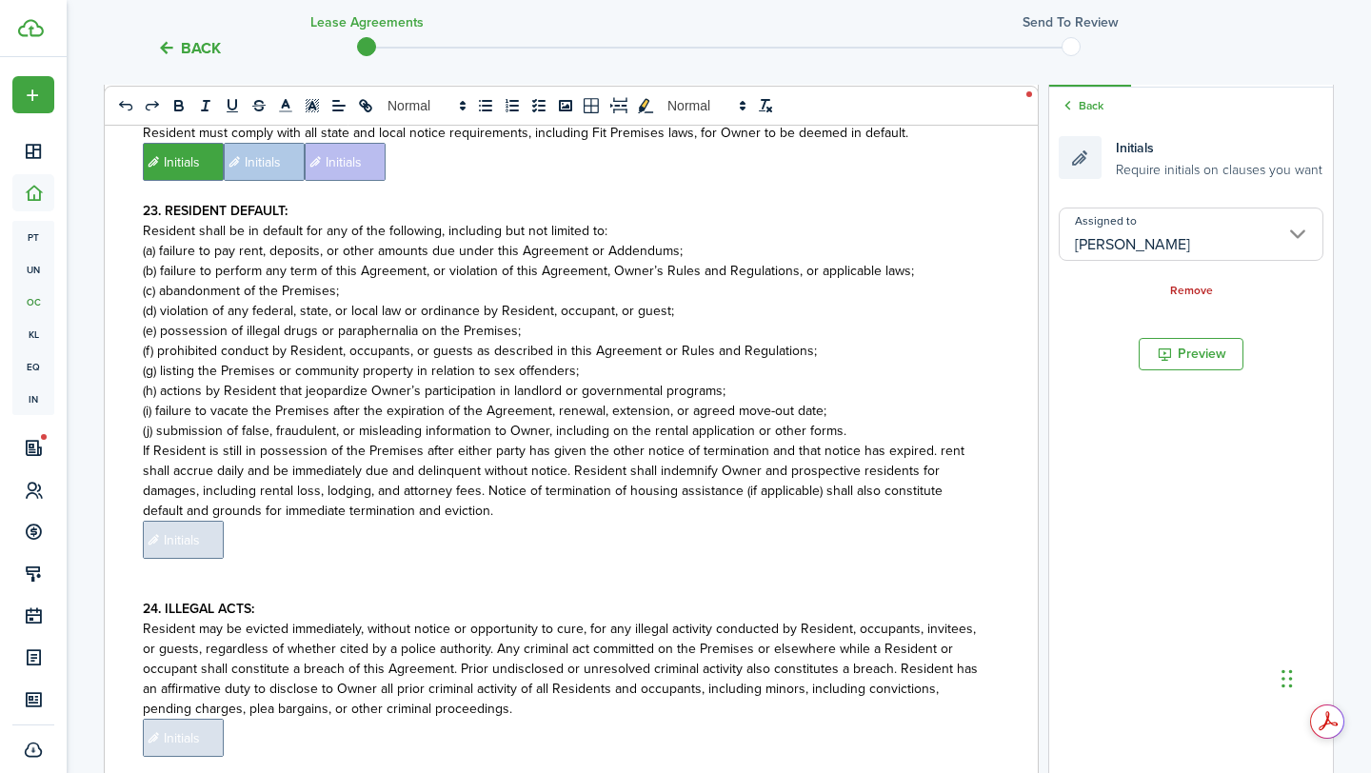
click at [210, 521] on span "Initials" at bounding box center [183, 540] width 81 height 38
click at [1119, 242] on input "Assigned to" at bounding box center [1190, 233] width 265 height 53
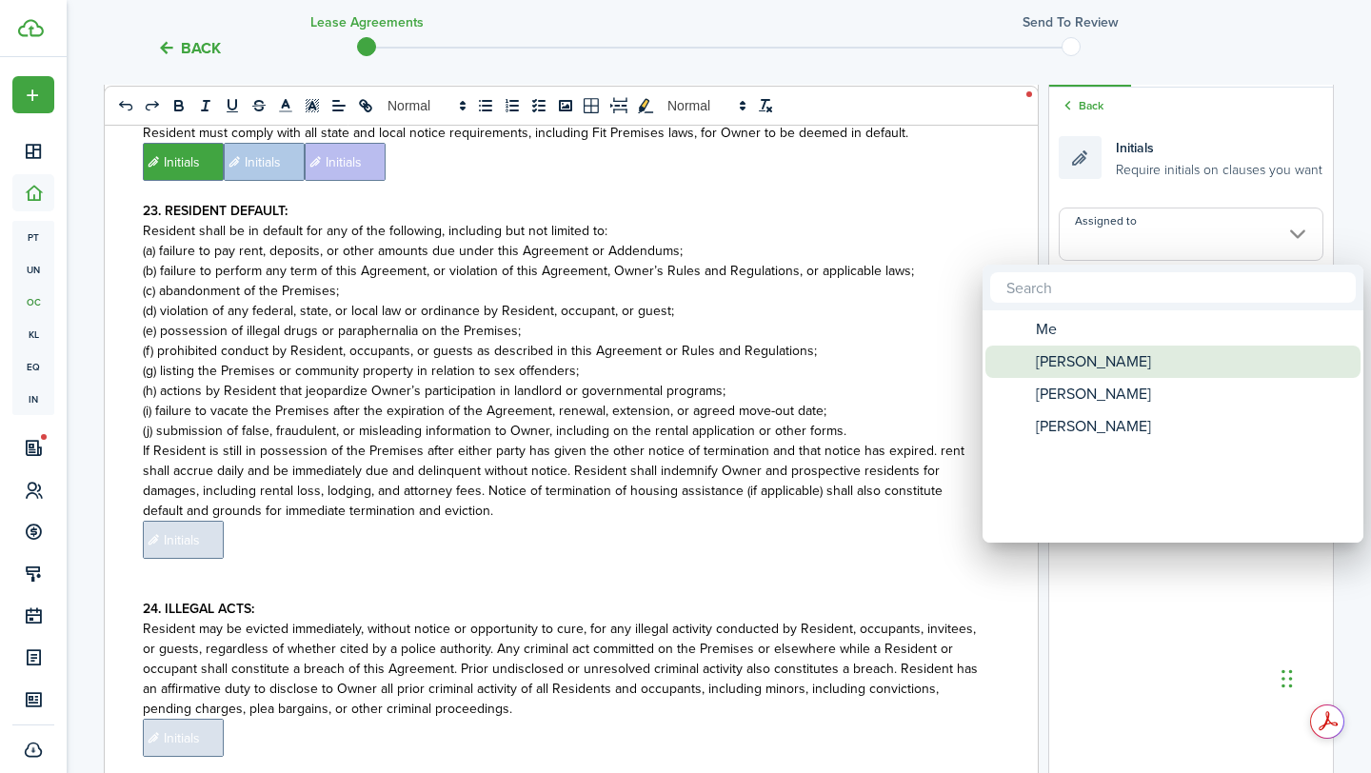
click at [1093, 363] on span "[PERSON_NAME]" at bounding box center [1092, 361] width 115 height 32
type input "[PERSON_NAME]"
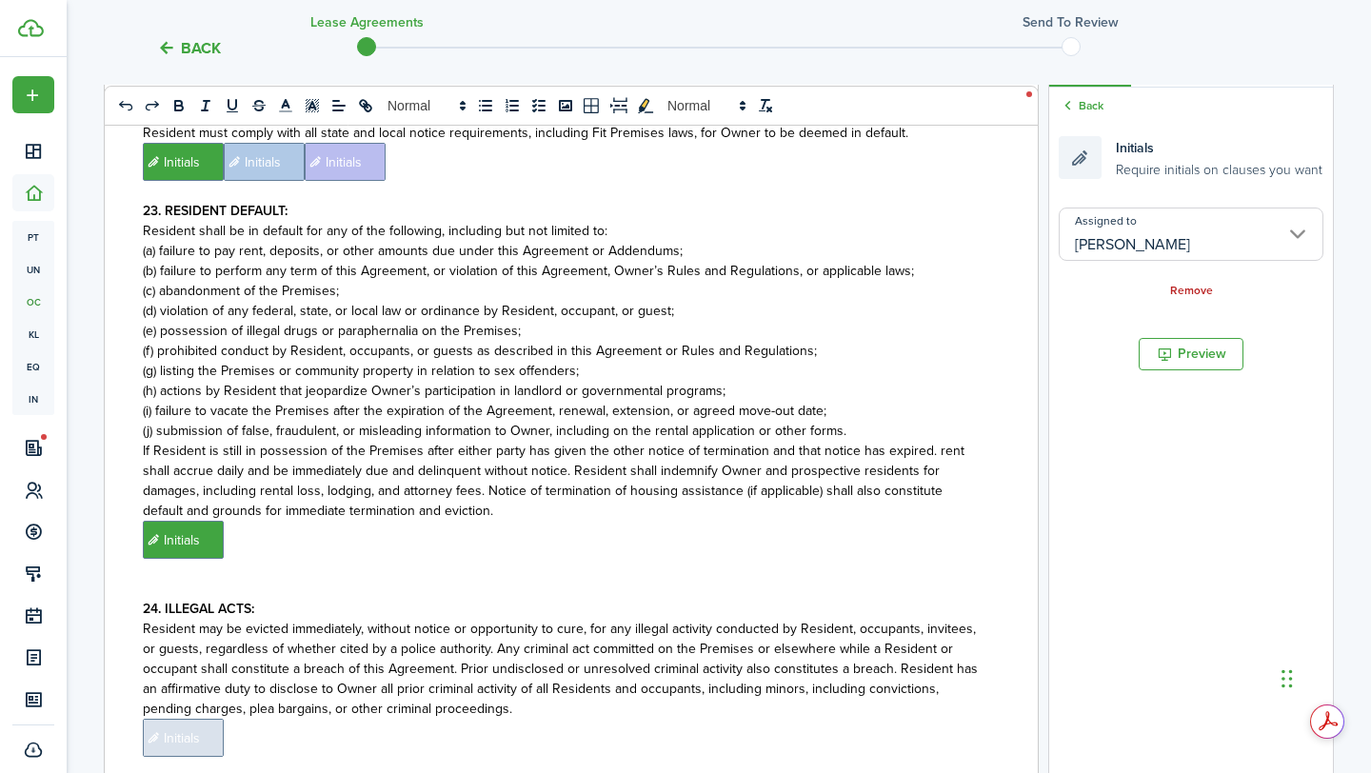
click at [785, 521] on p "﻿ Initials ﻿" at bounding box center [564, 540] width 842 height 38
click at [1139, 236] on input "Assigned to" at bounding box center [1190, 233] width 265 height 53
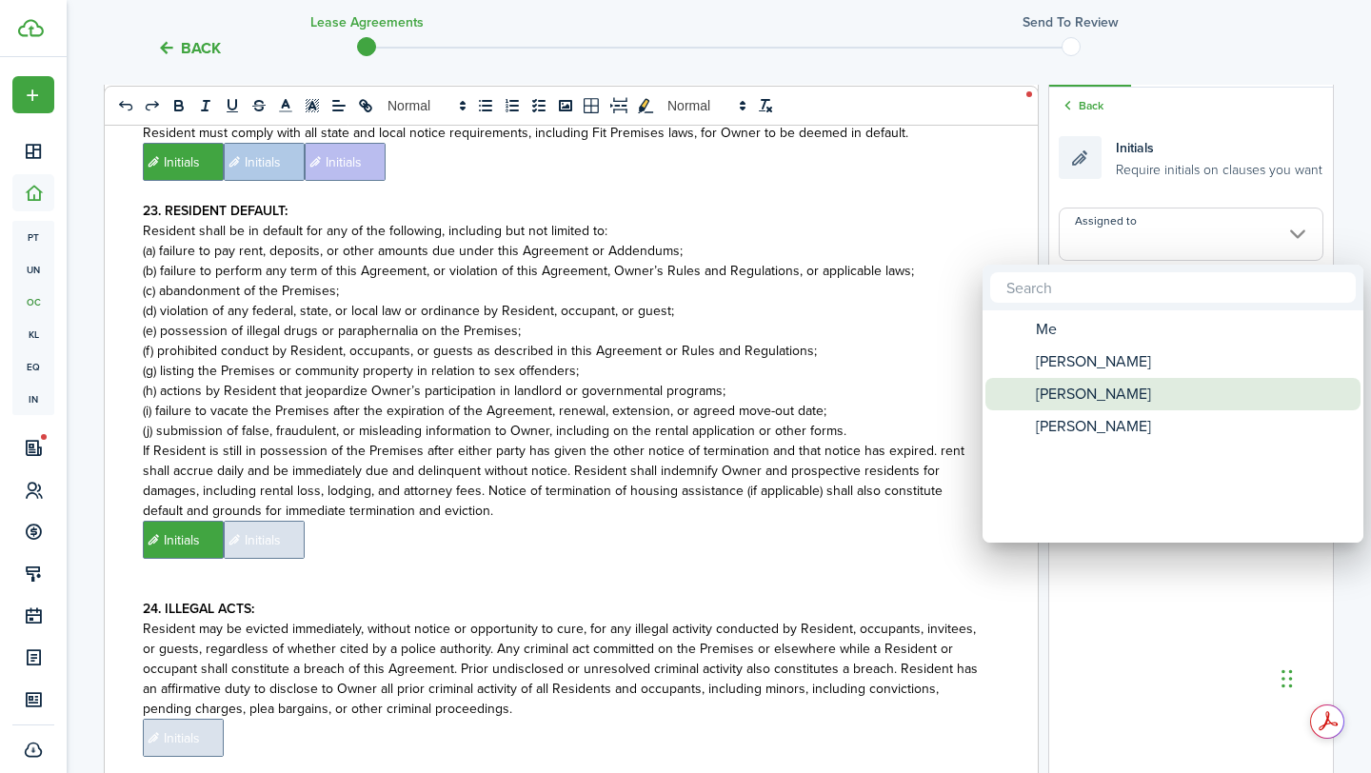
click at [1116, 388] on span "[PERSON_NAME]" at bounding box center [1092, 394] width 115 height 32
type input "[PERSON_NAME]"
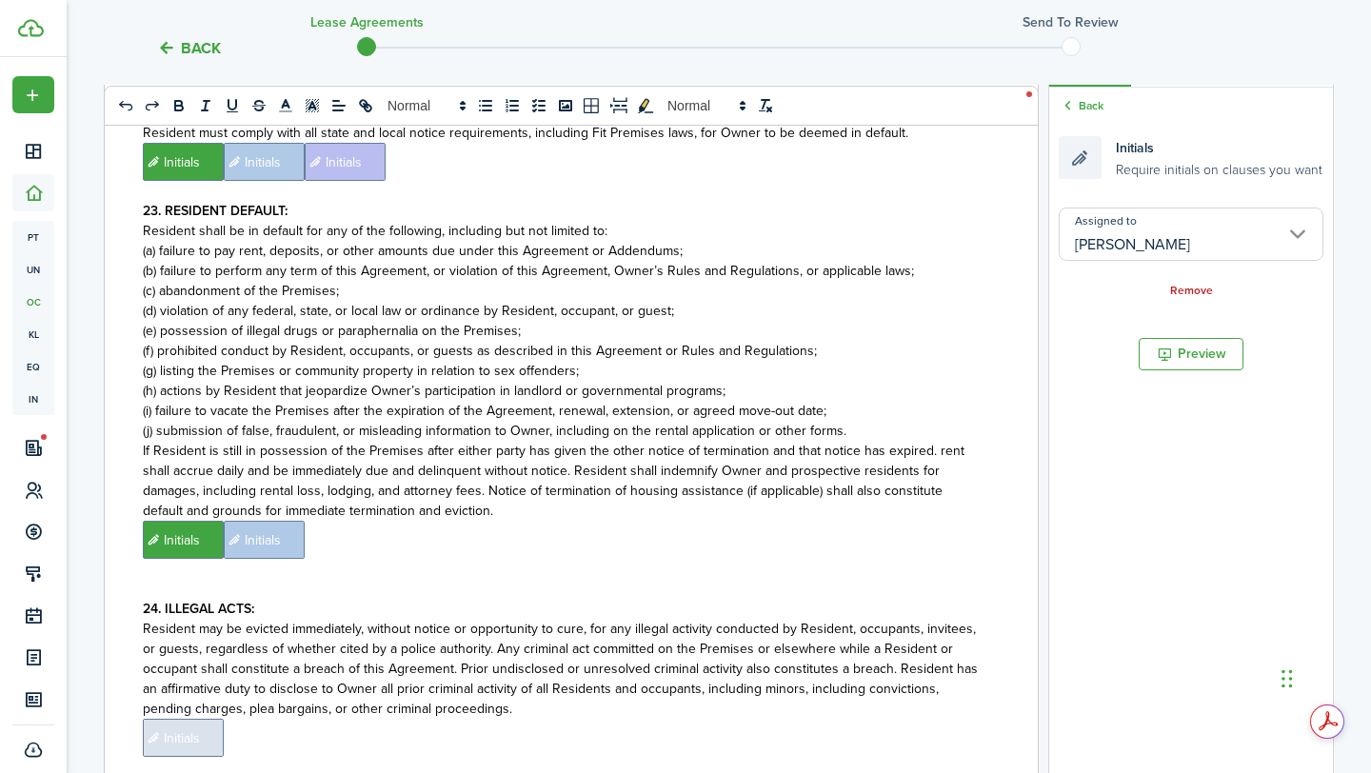
click at [884, 521] on p "﻿ Initials ﻿ Initials ﻿" at bounding box center [564, 540] width 842 height 38
click at [1235, 207] on input "Assigned to" at bounding box center [1190, 233] width 265 height 53
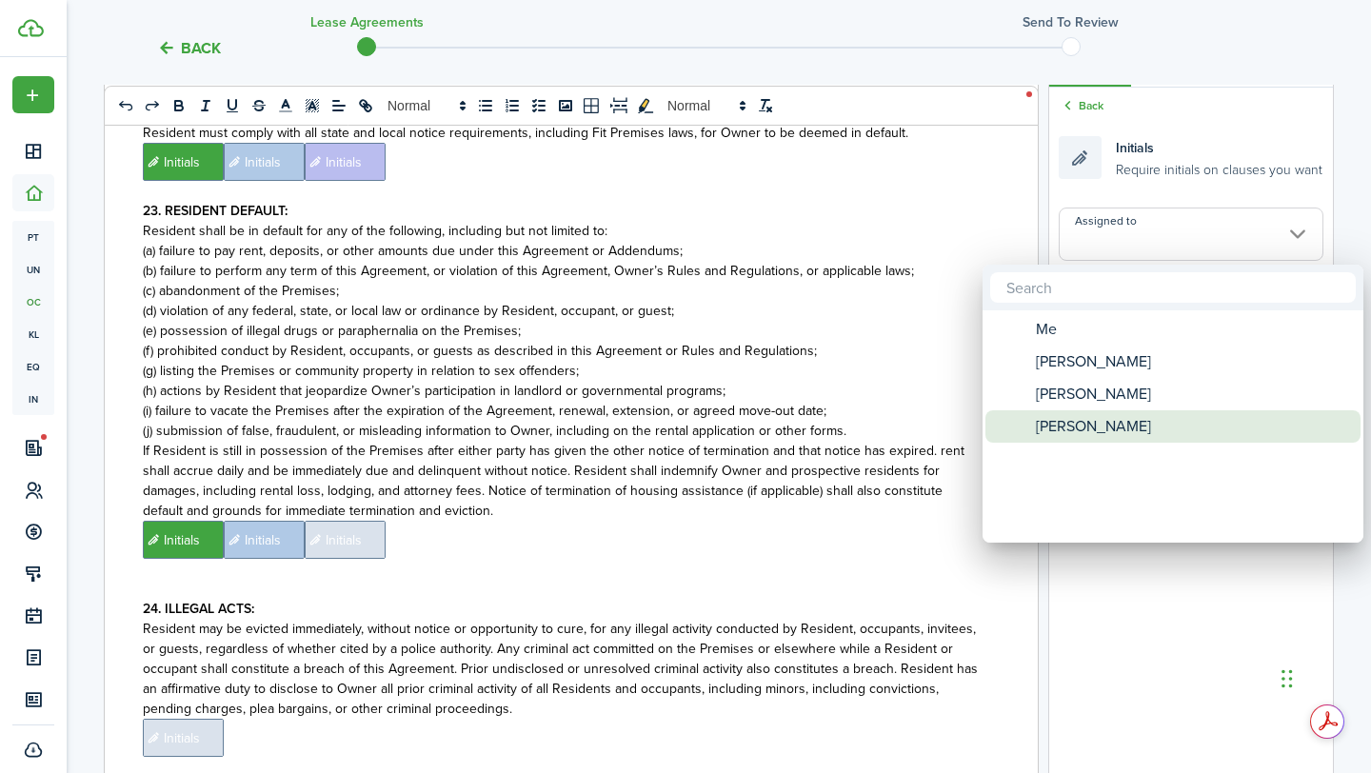
click at [1094, 441] on span "[PERSON_NAME]" at bounding box center [1092, 426] width 115 height 32
type input "[PERSON_NAME]"
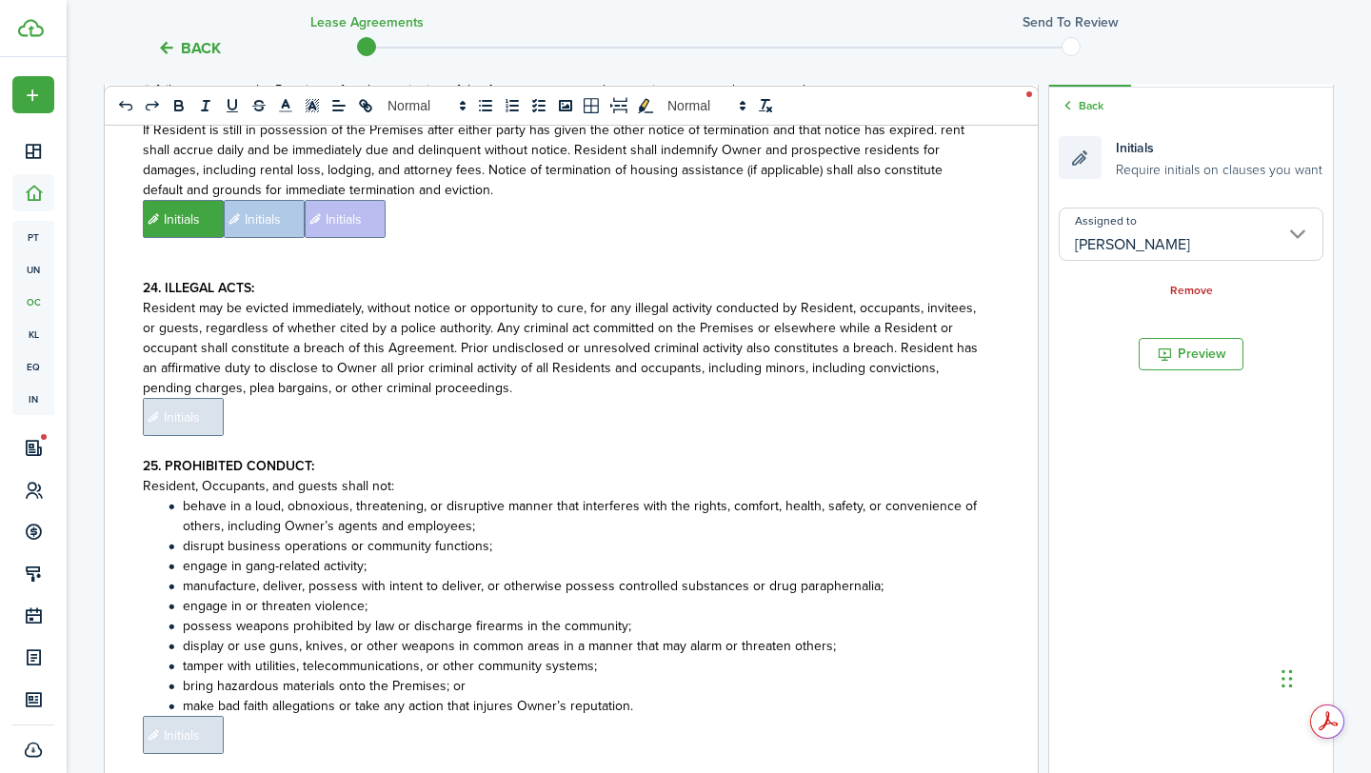
scroll to position [6792, 0]
click at [207, 396] on span "Initials" at bounding box center [183, 415] width 81 height 38
click at [1213, 247] on input "Assigned to" at bounding box center [1190, 233] width 265 height 53
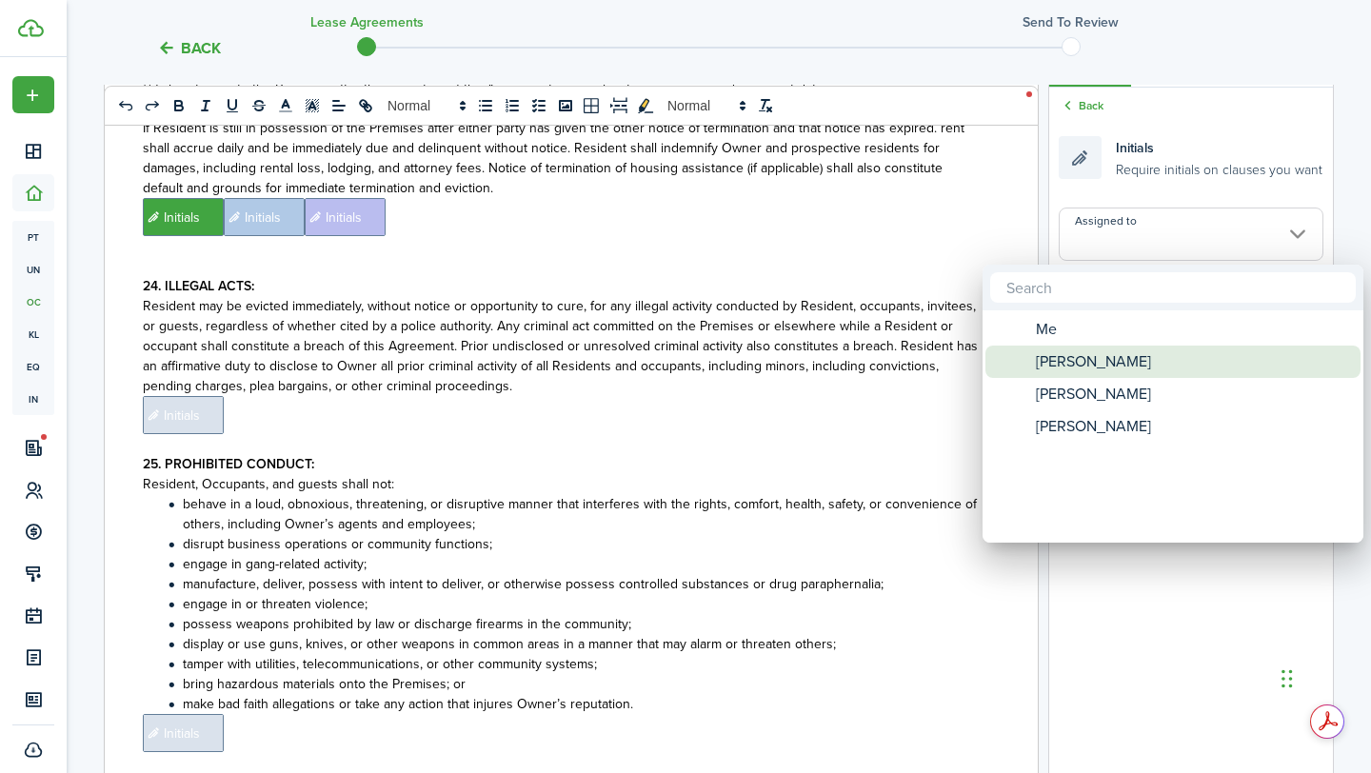
click at [1095, 369] on span "[PERSON_NAME]" at bounding box center [1092, 361] width 115 height 32
type input "[PERSON_NAME]"
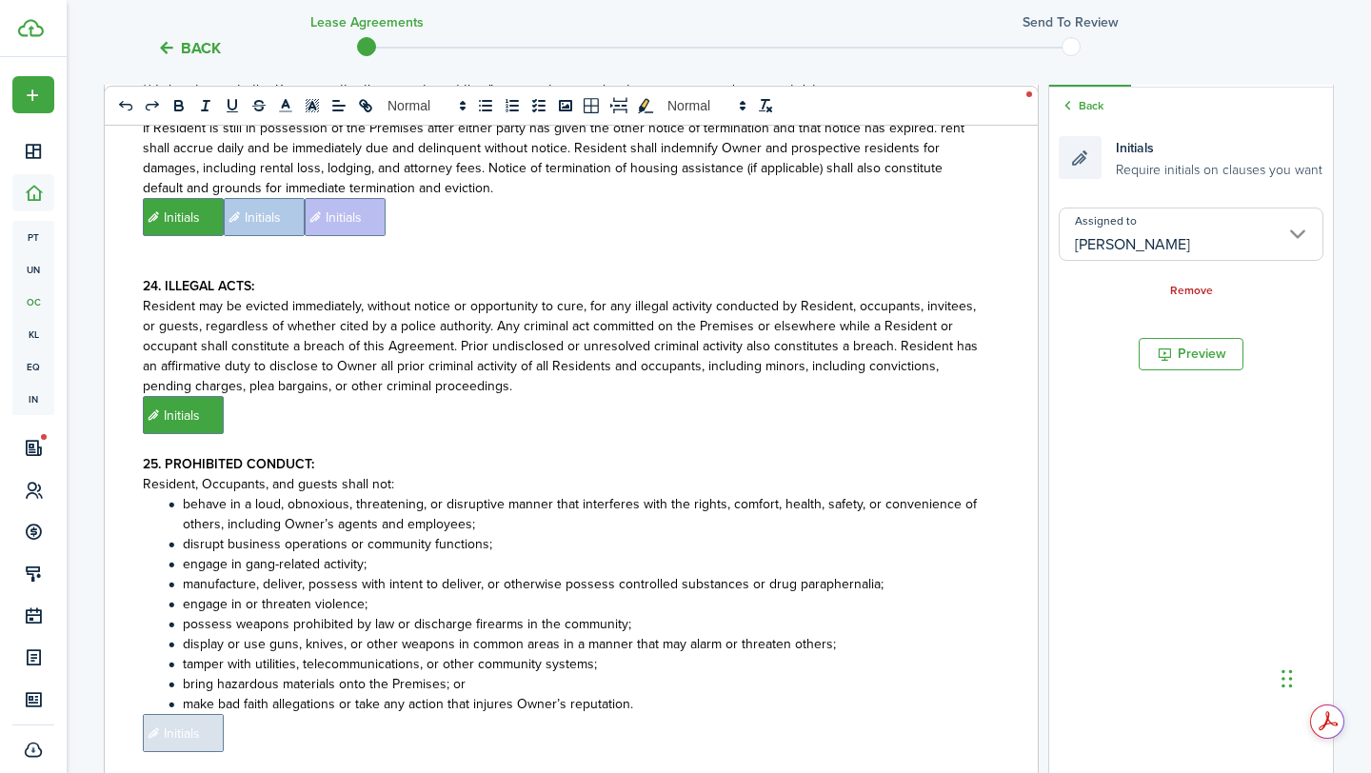
click at [881, 396] on p "﻿ Initials ﻿" at bounding box center [564, 415] width 842 height 38
click at [1176, 258] on input "Assigned to" at bounding box center [1190, 233] width 265 height 53
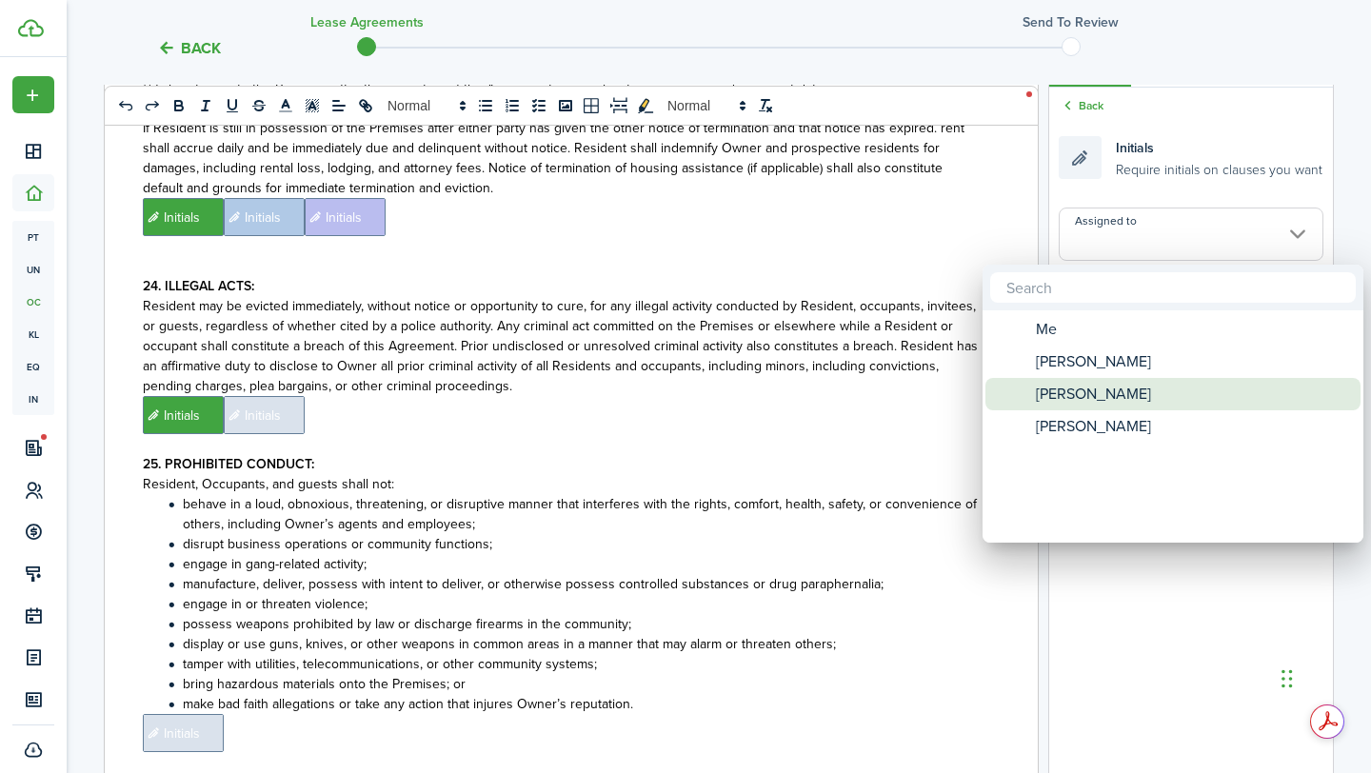
click at [1112, 380] on span "[PERSON_NAME]" at bounding box center [1092, 394] width 115 height 32
type input "[PERSON_NAME]"
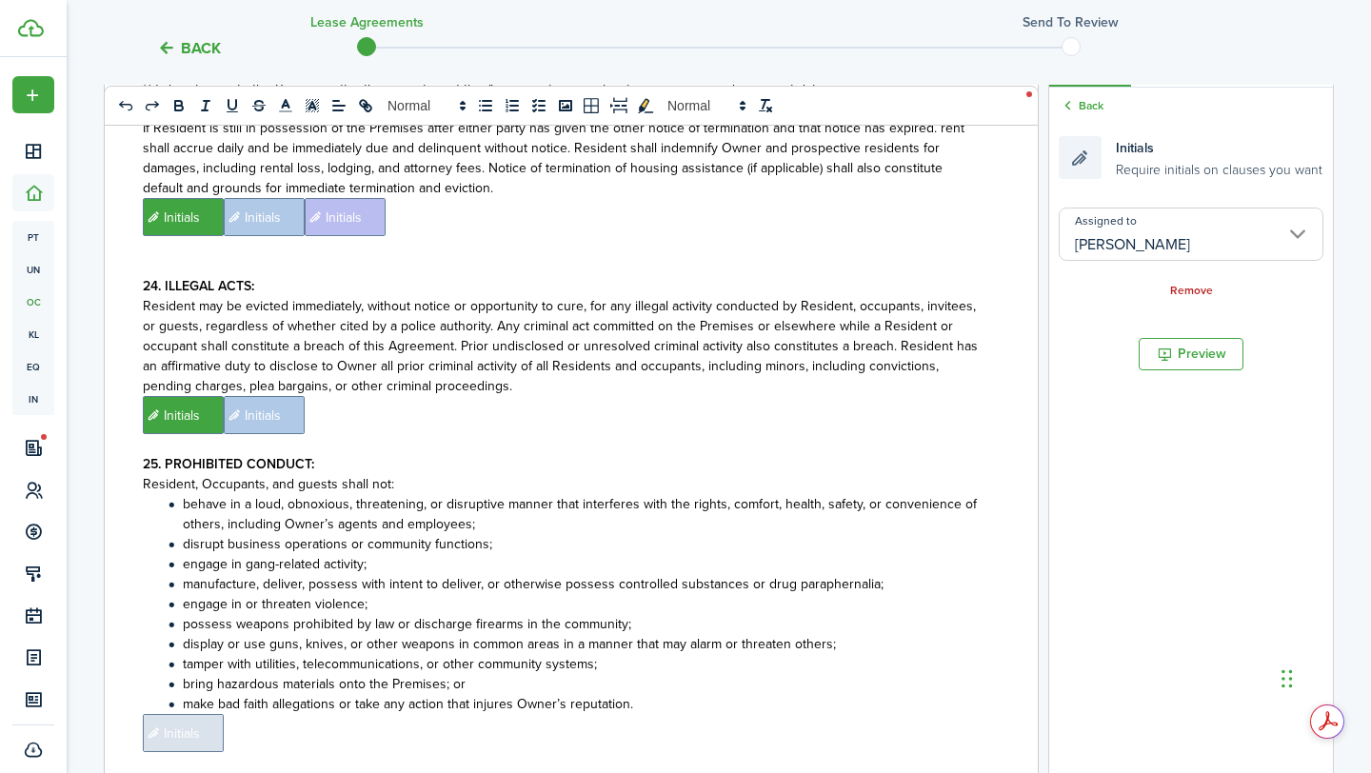
click at [846, 396] on p "﻿ Initials ﻿ Initials ﻿" at bounding box center [564, 415] width 842 height 38
click at [1151, 266] on div "Assigned to Remove" at bounding box center [1190, 253] width 265 height 92
click at [1150, 242] on input "Assigned to" at bounding box center [1190, 233] width 265 height 53
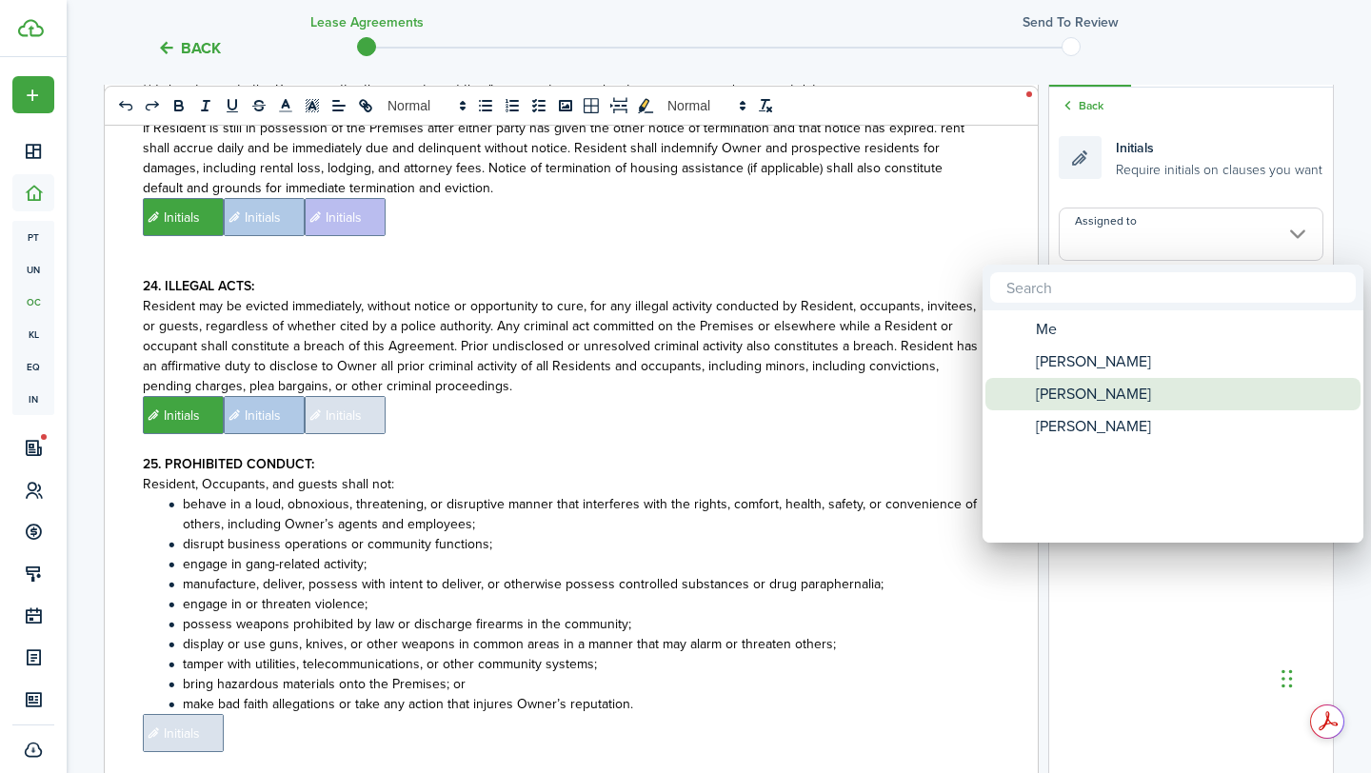
click at [1106, 407] on span "[PERSON_NAME]" at bounding box center [1092, 394] width 115 height 32
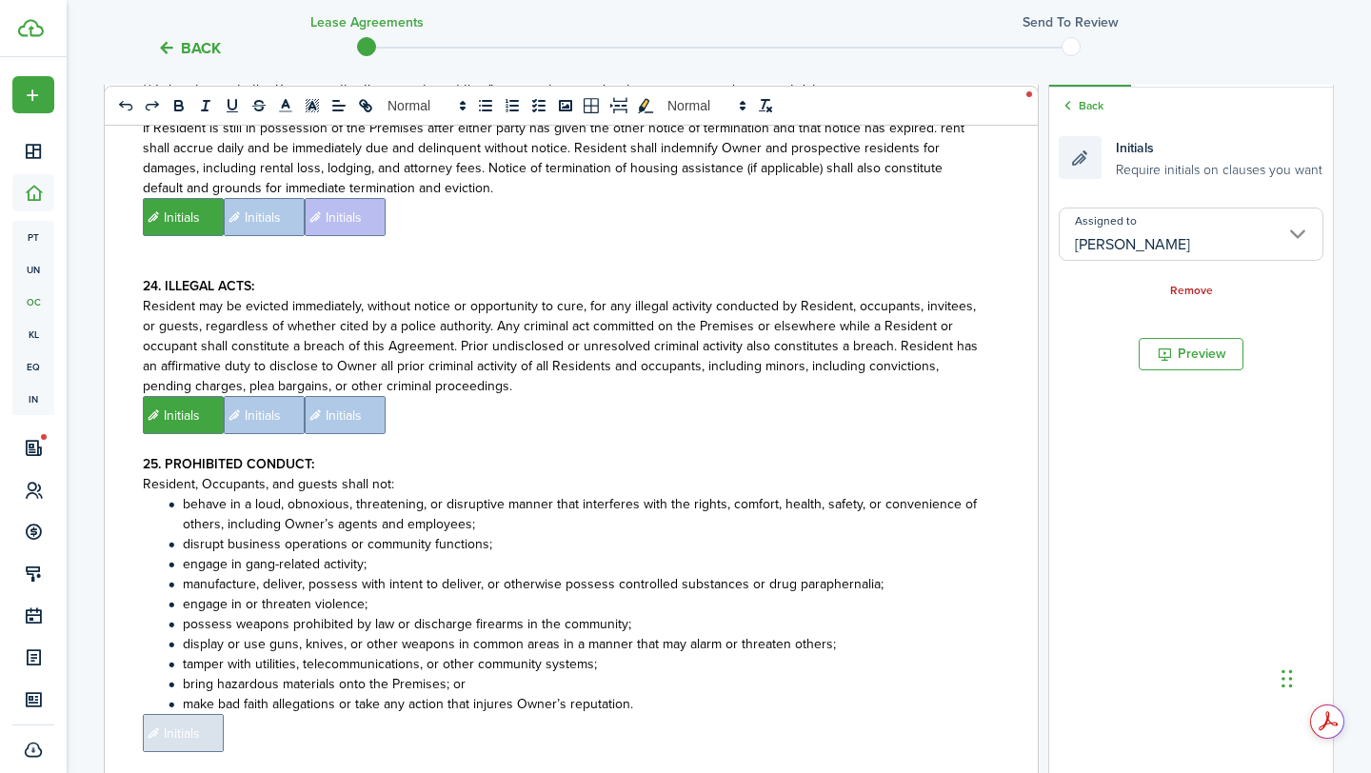
click at [1134, 236] on input "[PERSON_NAME]" at bounding box center [1190, 233] width 265 height 53
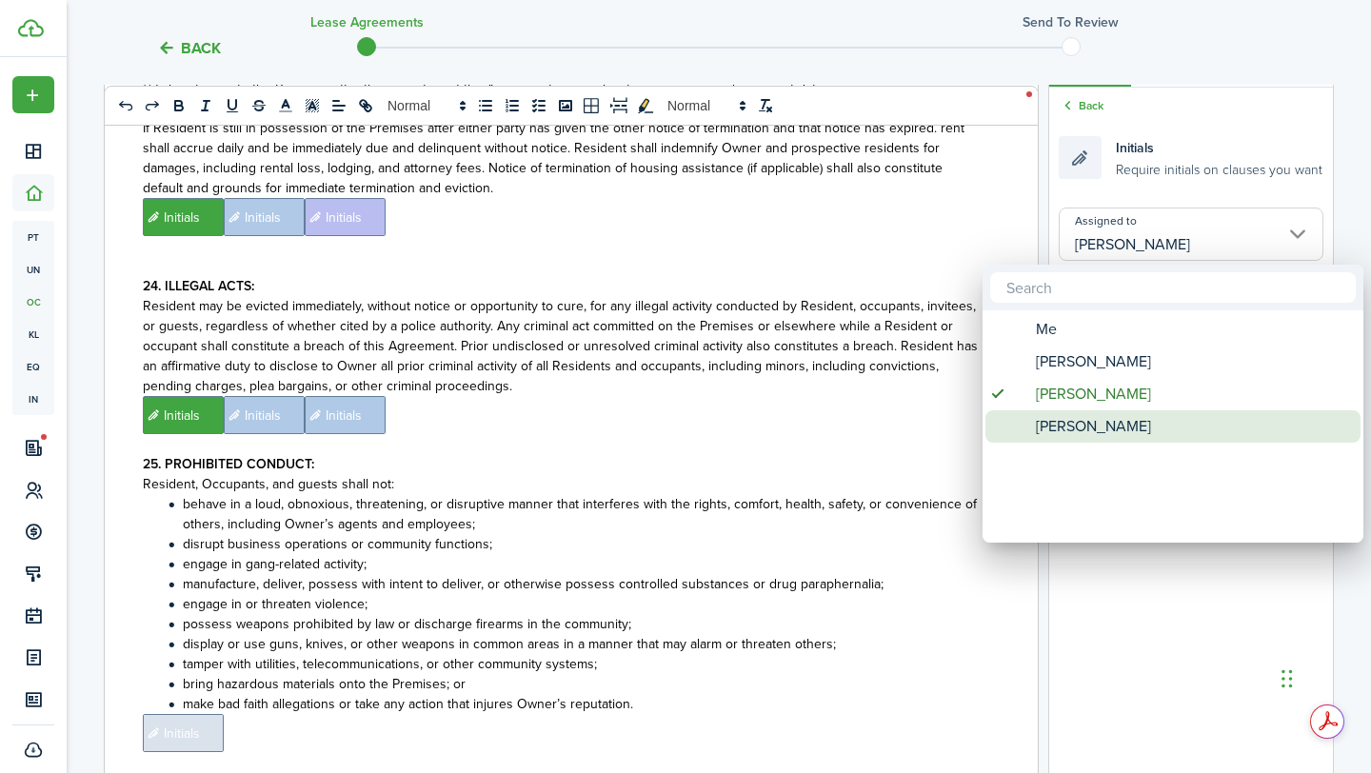
click at [1088, 418] on span "[PERSON_NAME]" at bounding box center [1092, 426] width 115 height 32
type input "[PERSON_NAME]"
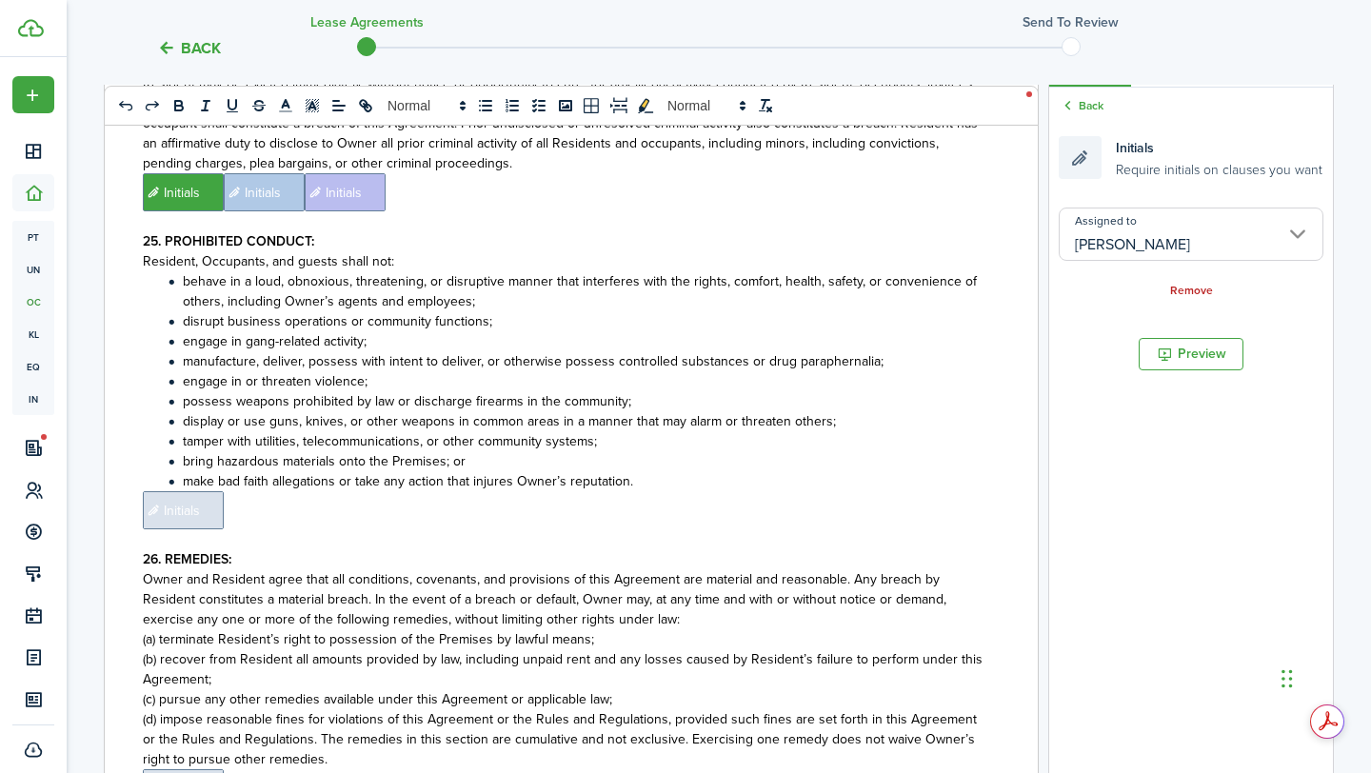
scroll to position [7029, 0]
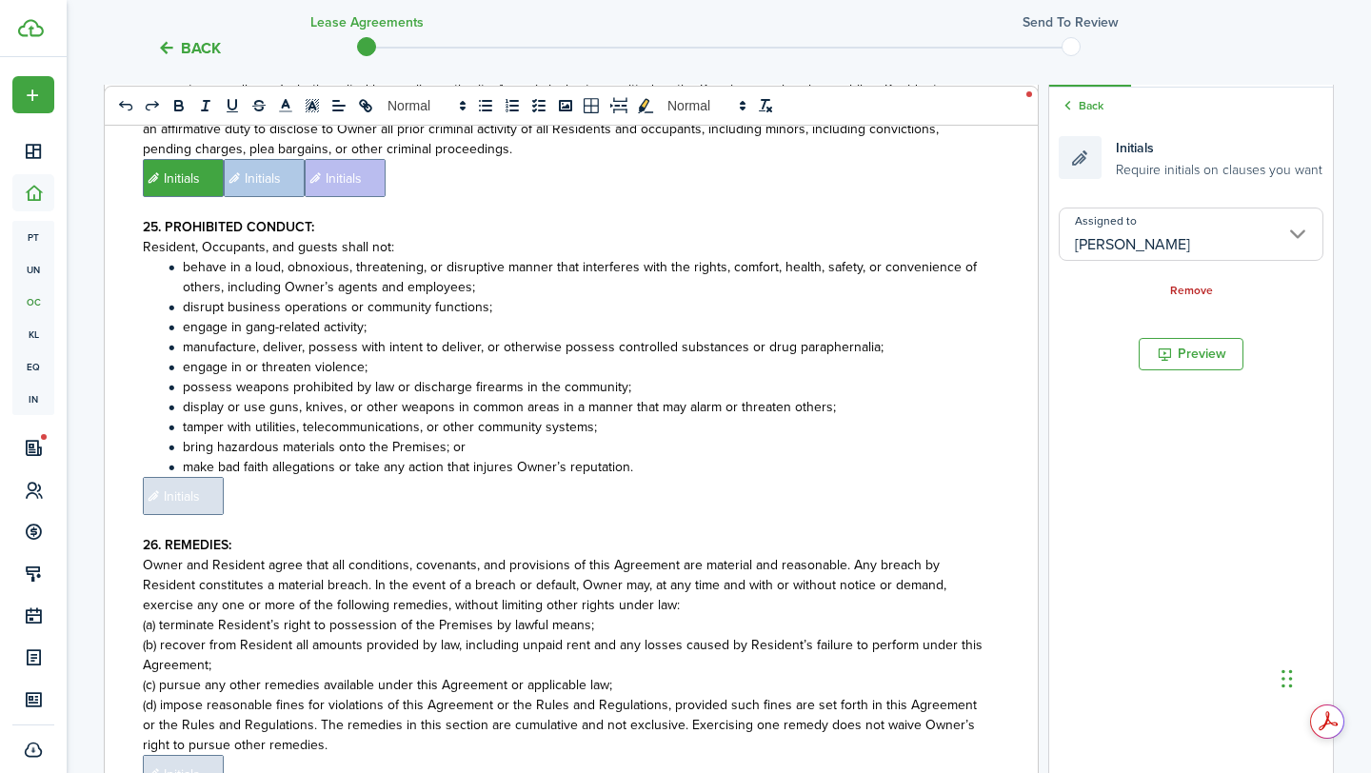
click at [157, 477] on span "Initials" at bounding box center [183, 496] width 81 height 38
click at [186, 477] on span "Initials" at bounding box center [183, 496] width 81 height 38
click at [1211, 224] on input "Assigned to" at bounding box center [1190, 233] width 265 height 53
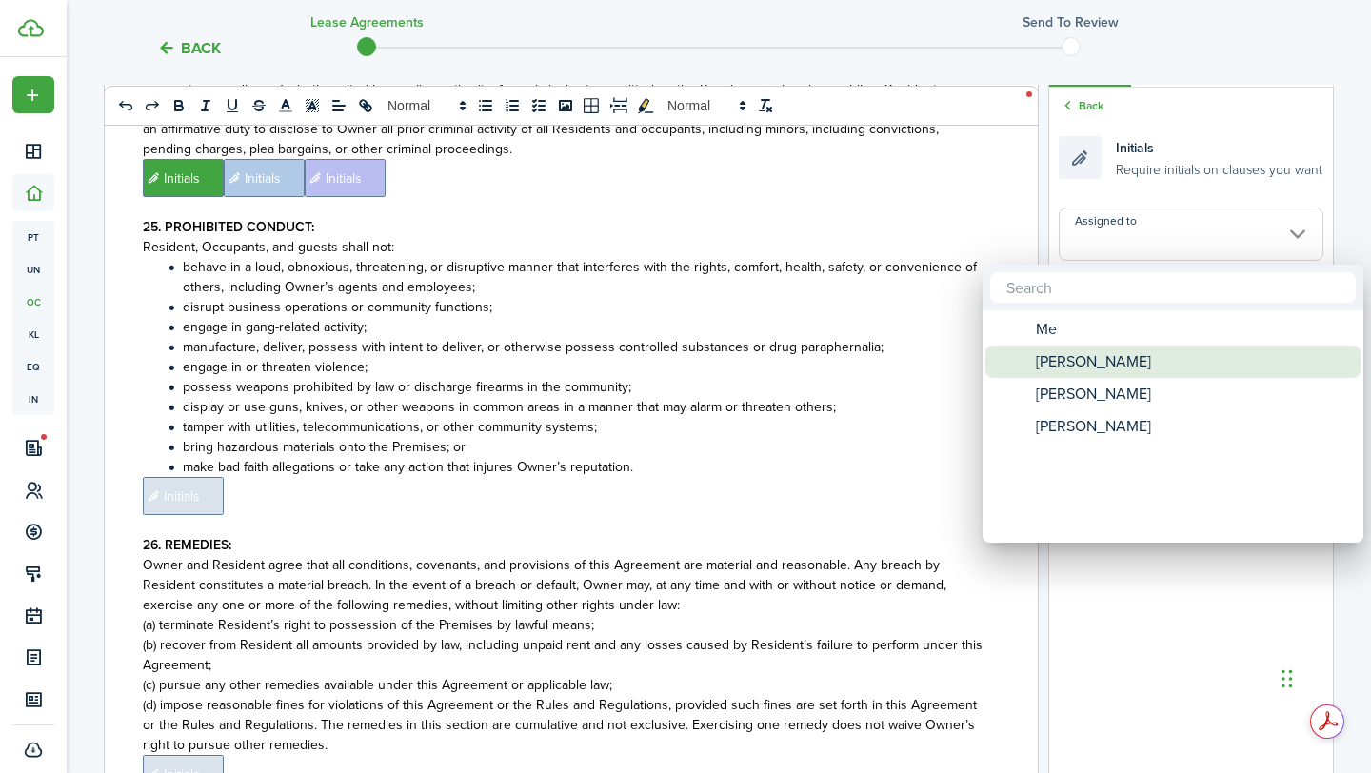
click at [1096, 365] on span "[PERSON_NAME]" at bounding box center [1092, 361] width 115 height 32
type input "[PERSON_NAME]"
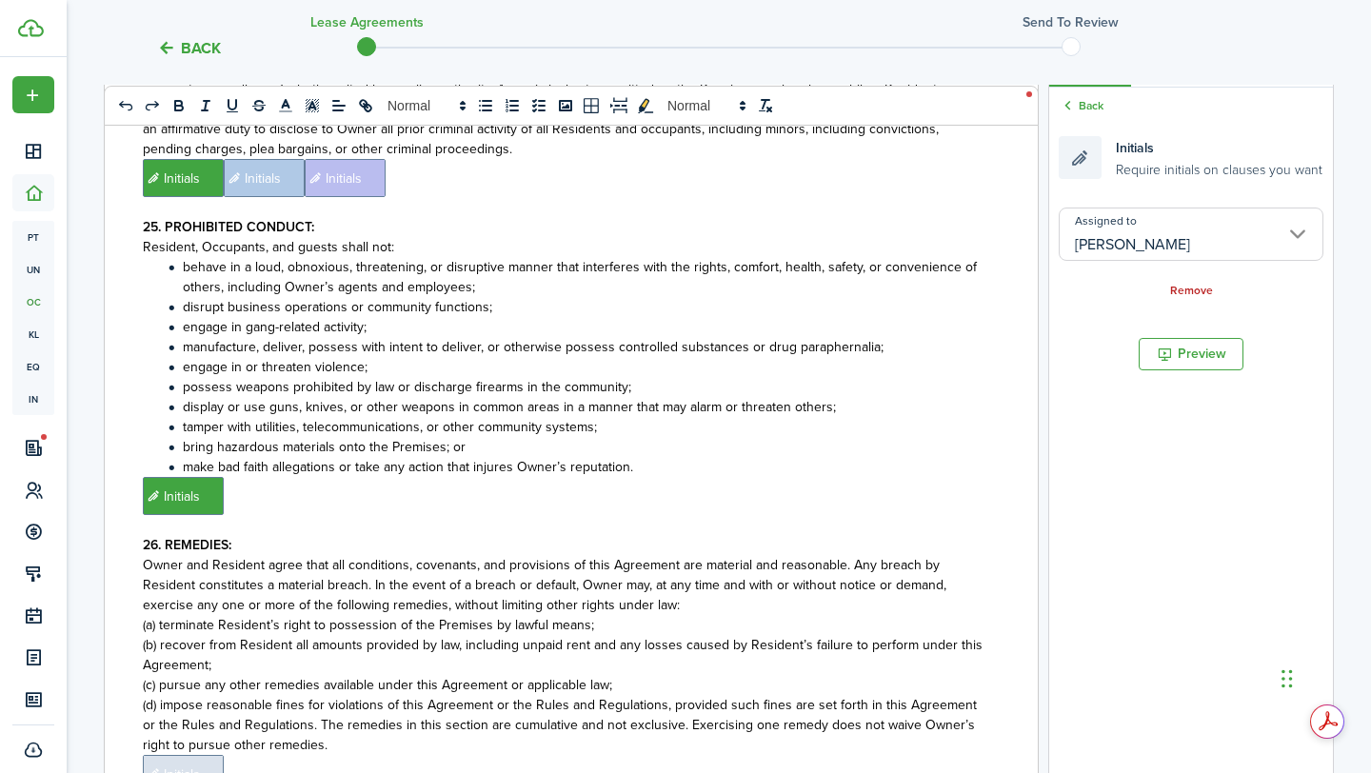
click at [775, 477] on p "﻿ Initials ﻿" at bounding box center [564, 496] width 842 height 38
click at [1173, 241] on input "Assigned to" at bounding box center [1190, 233] width 265 height 53
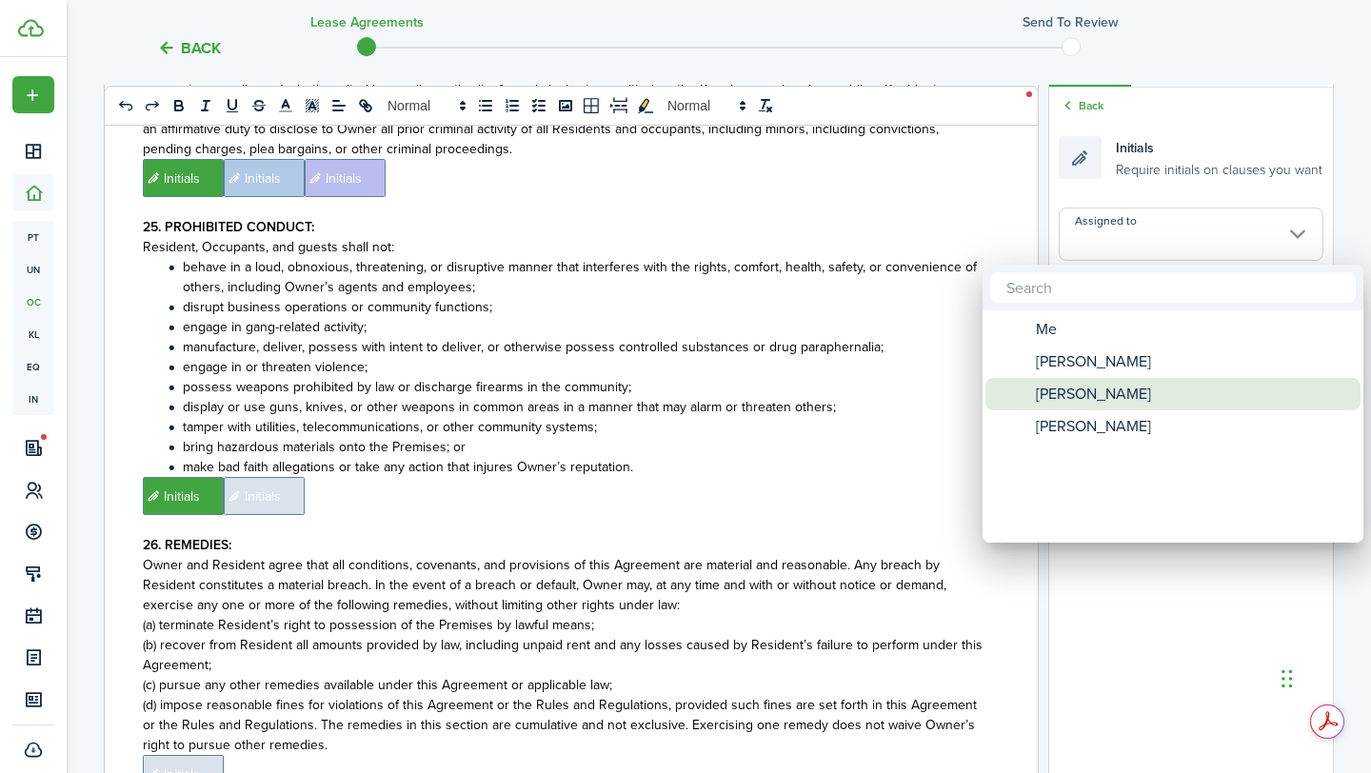
click at [1108, 390] on span "[PERSON_NAME]" at bounding box center [1092, 394] width 115 height 32
type input "[PERSON_NAME]"
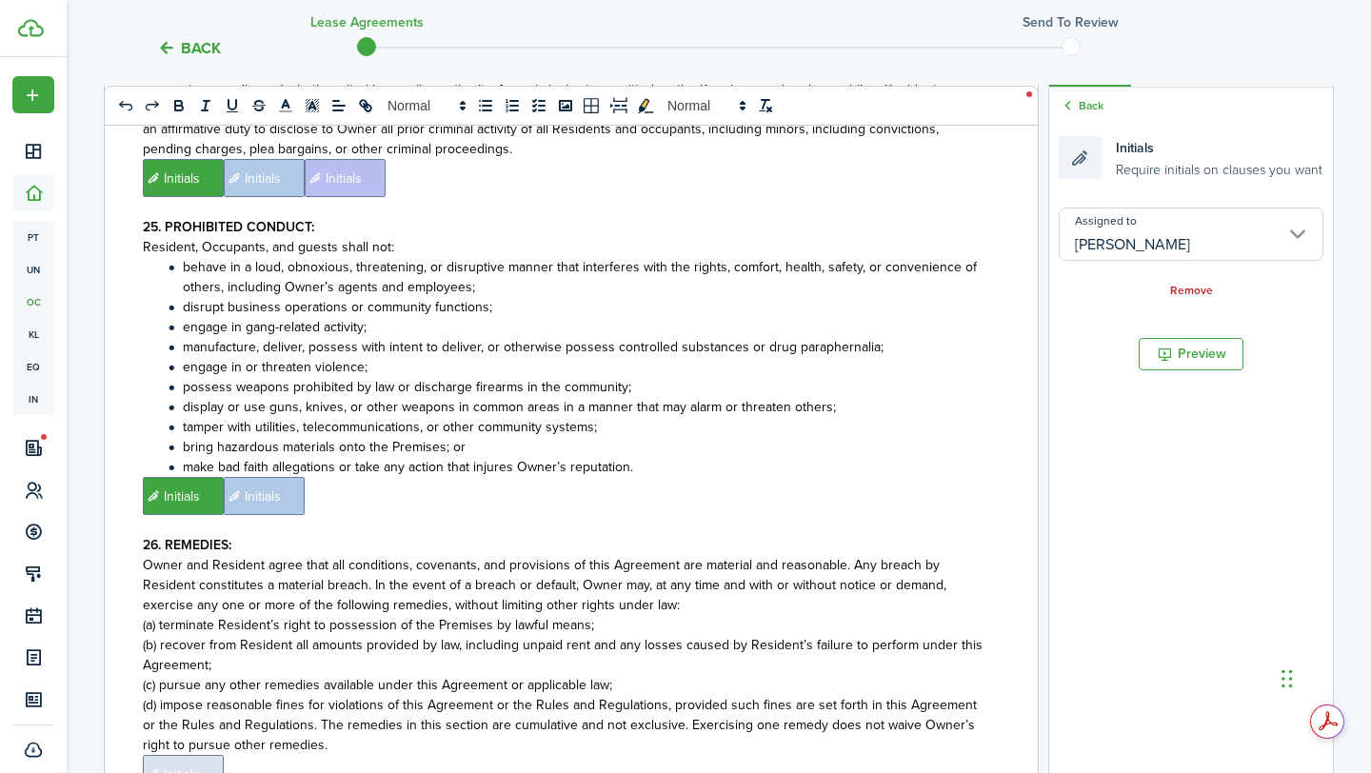
click at [770, 477] on p "﻿ Initials ﻿ Initials ﻿" at bounding box center [564, 496] width 842 height 38
click at [1252, 223] on input "Assigned to" at bounding box center [1190, 233] width 265 height 53
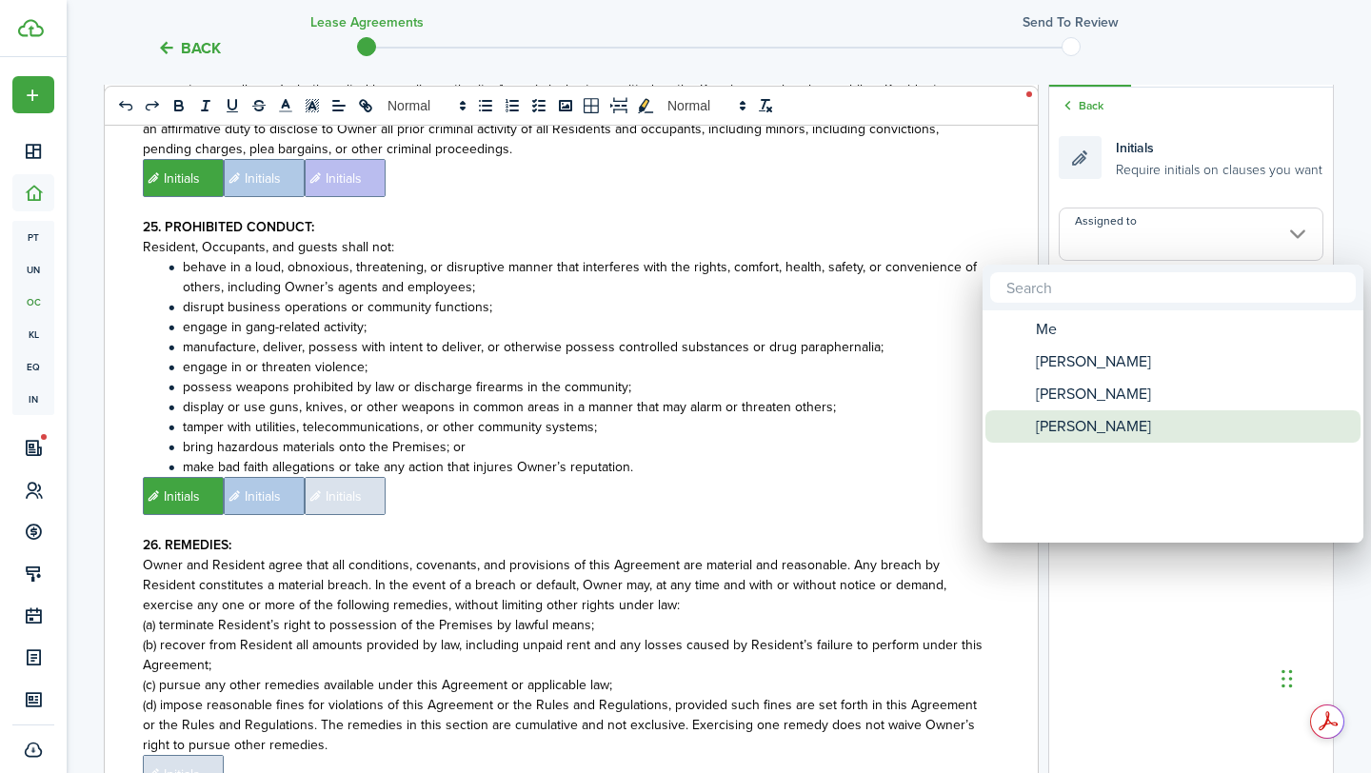
click at [1152, 426] on div "[PERSON_NAME]" at bounding box center [1180, 426] width 337 height 32
type input "[PERSON_NAME]"
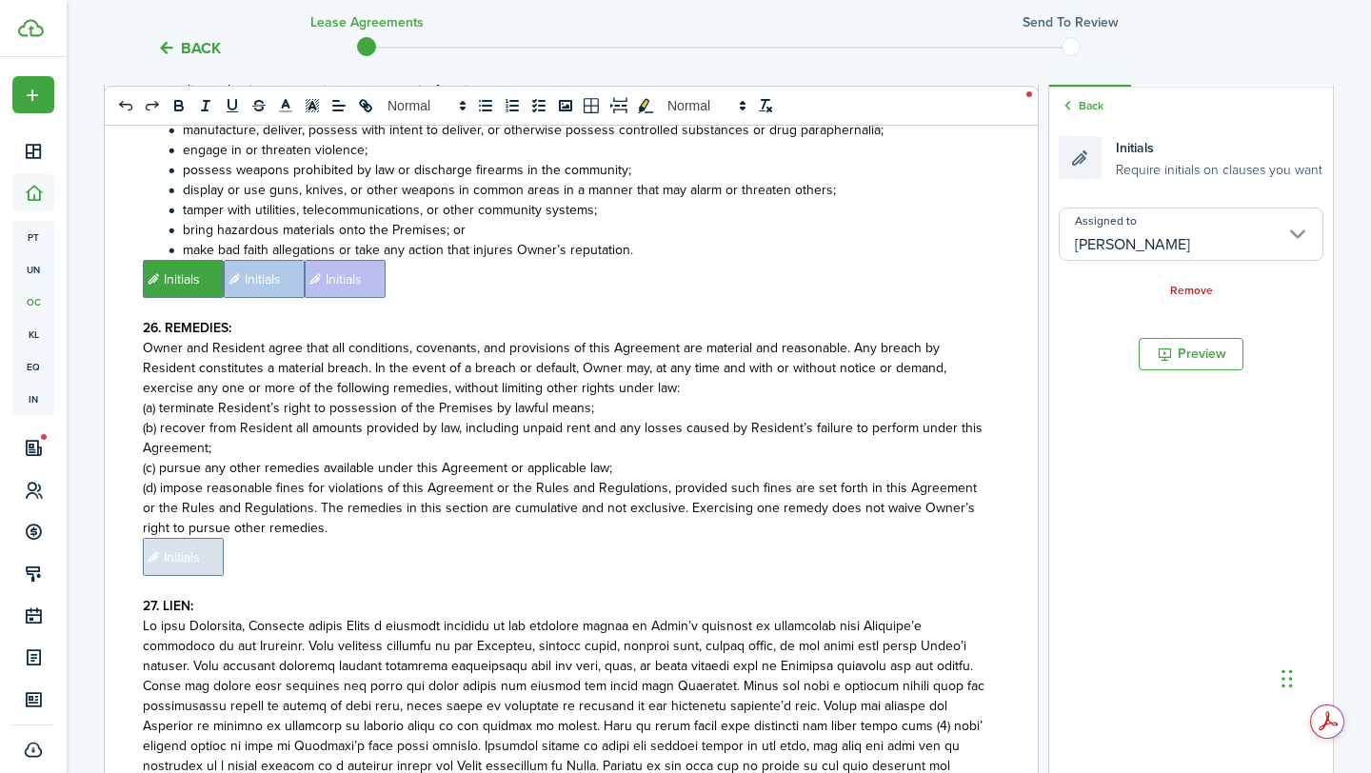
scroll to position [7257, 0]
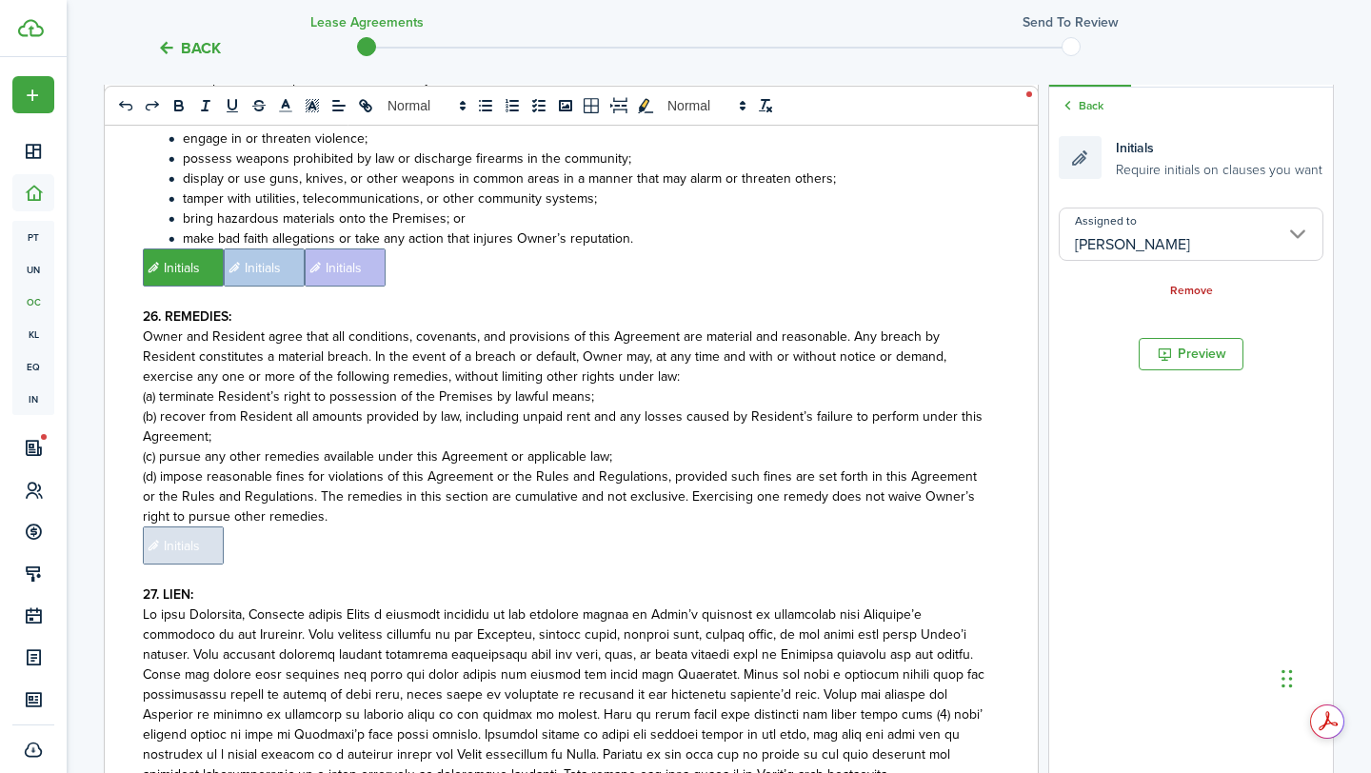
click at [211, 526] on span "Initials" at bounding box center [183, 545] width 81 height 38
click at [1216, 234] on input "Assigned to" at bounding box center [1190, 233] width 265 height 53
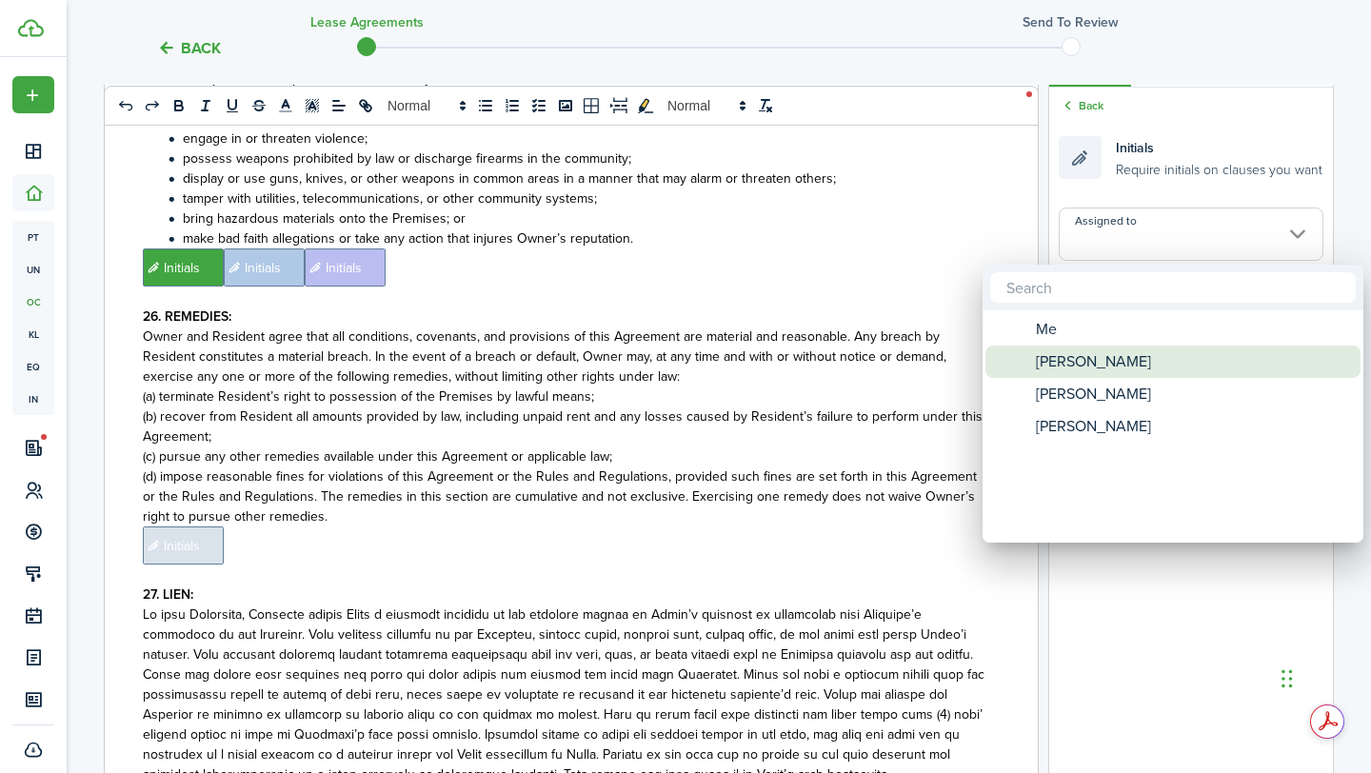
click at [1099, 370] on span "[PERSON_NAME]" at bounding box center [1092, 361] width 115 height 32
type input "[PERSON_NAME]"
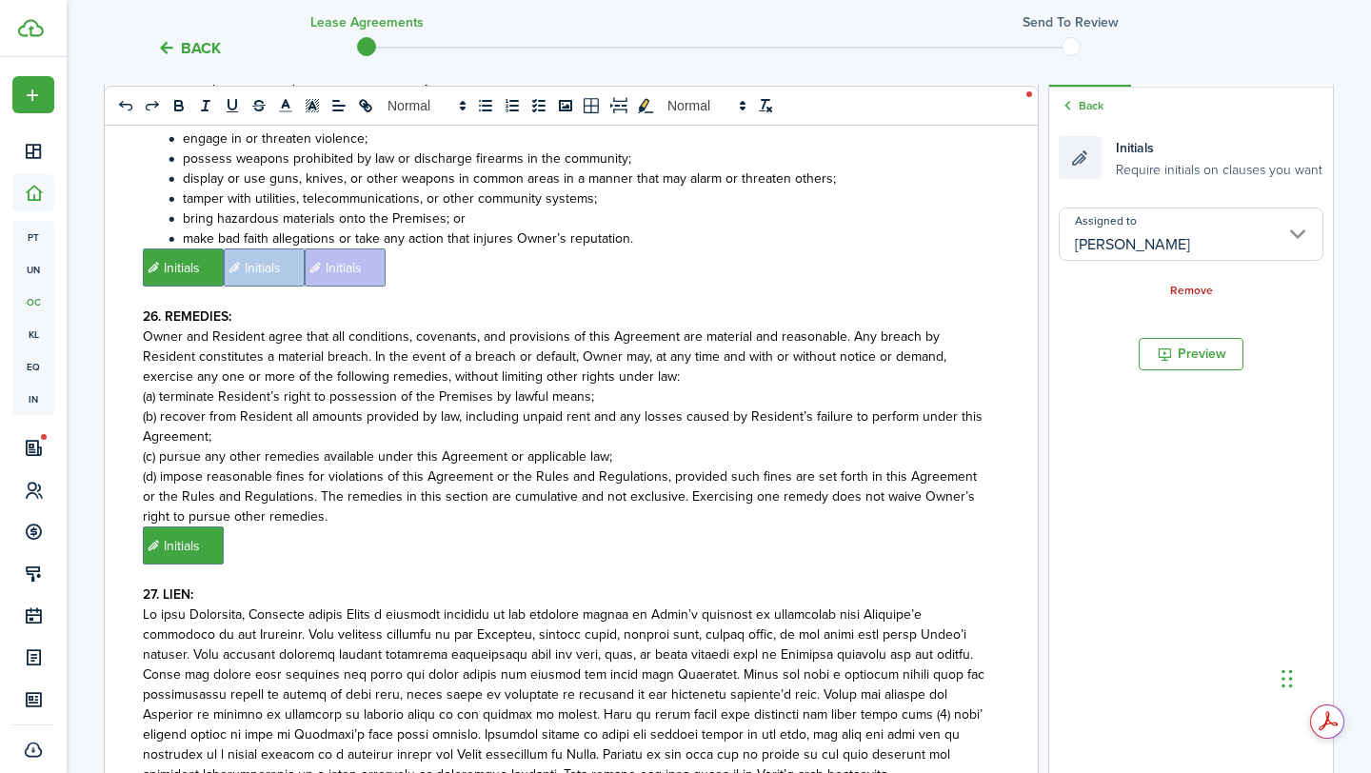
click at [813, 466] on p "(d) impose reasonable fines for violations of this Agreement or the Rules and R…" at bounding box center [564, 496] width 842 height 60
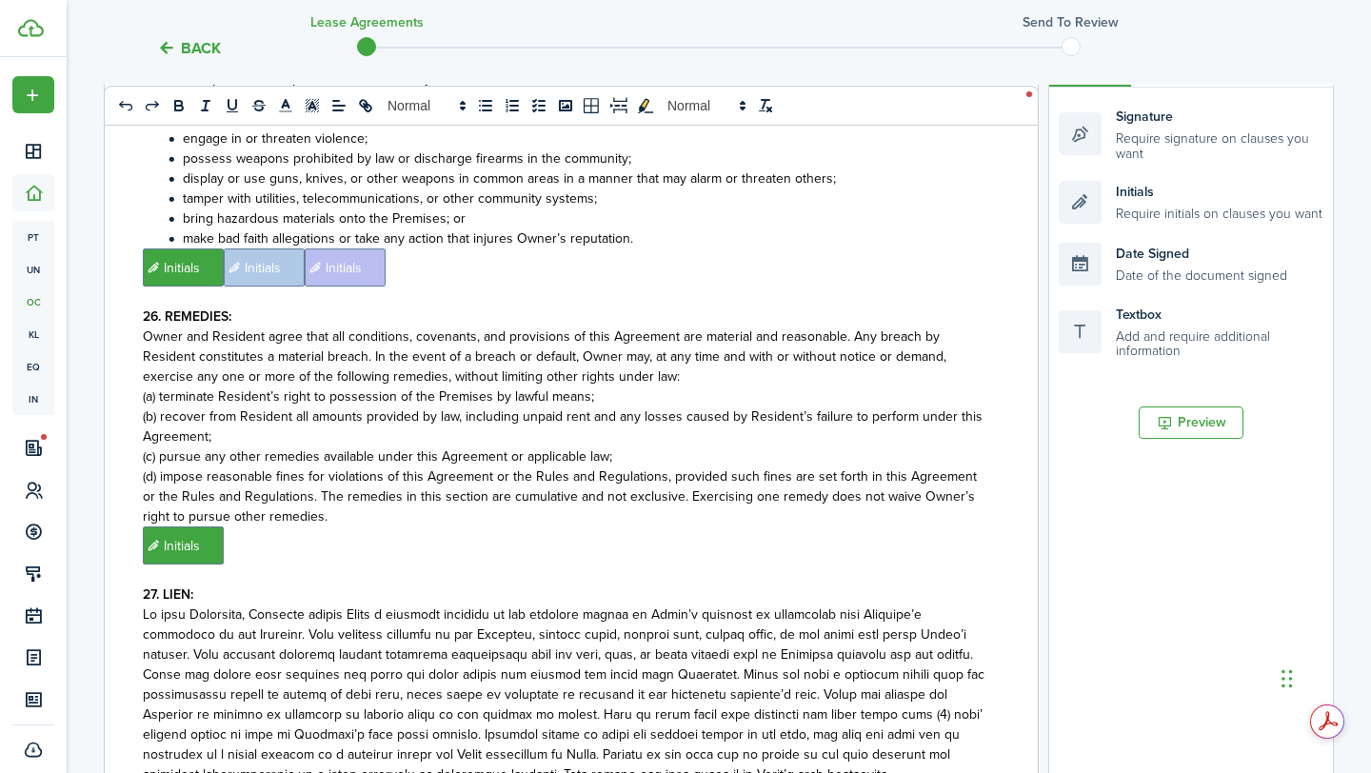
click at [926, 526] on p "﻿ Initials ﻿" at bounding box center [564, 545] width 842 height 38
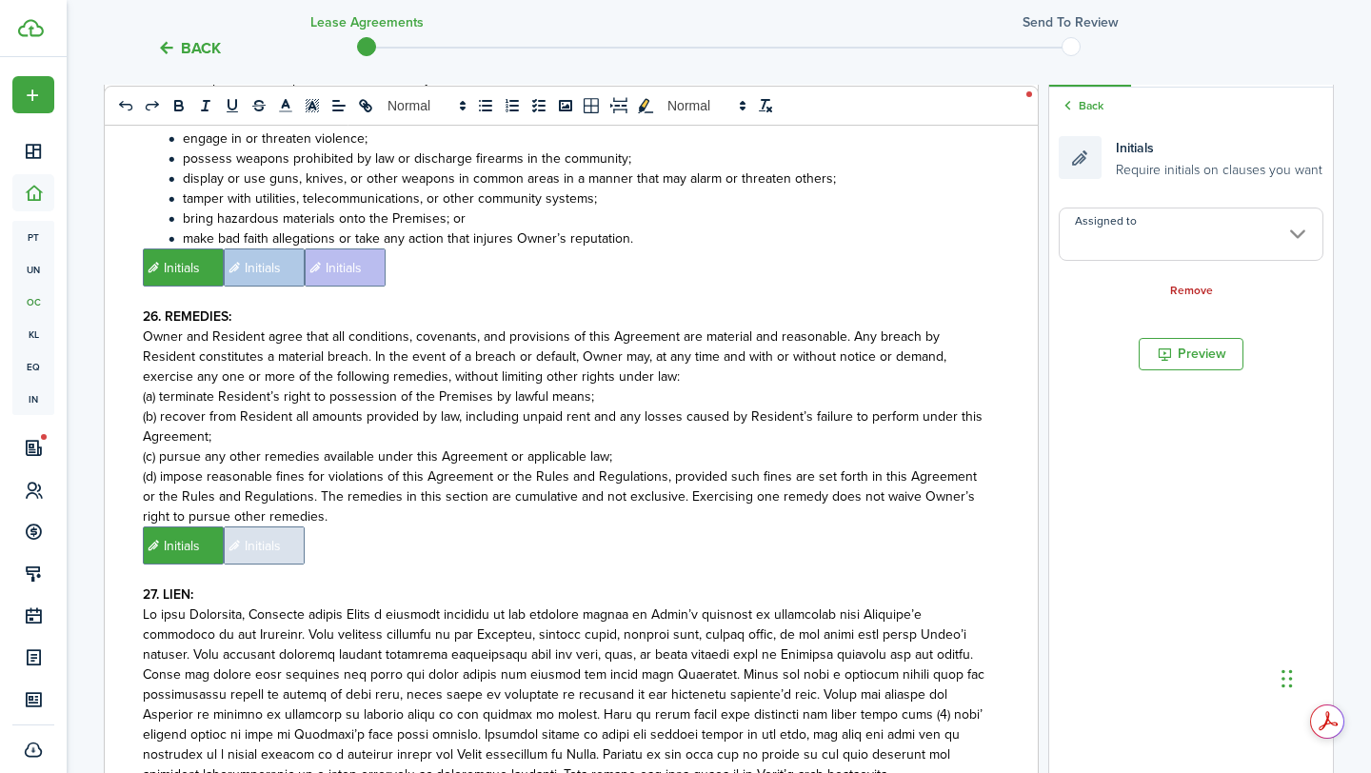
click at [1149, 236] on input "Assigned to" at bounding box center [1190, 233] width 265 height 53
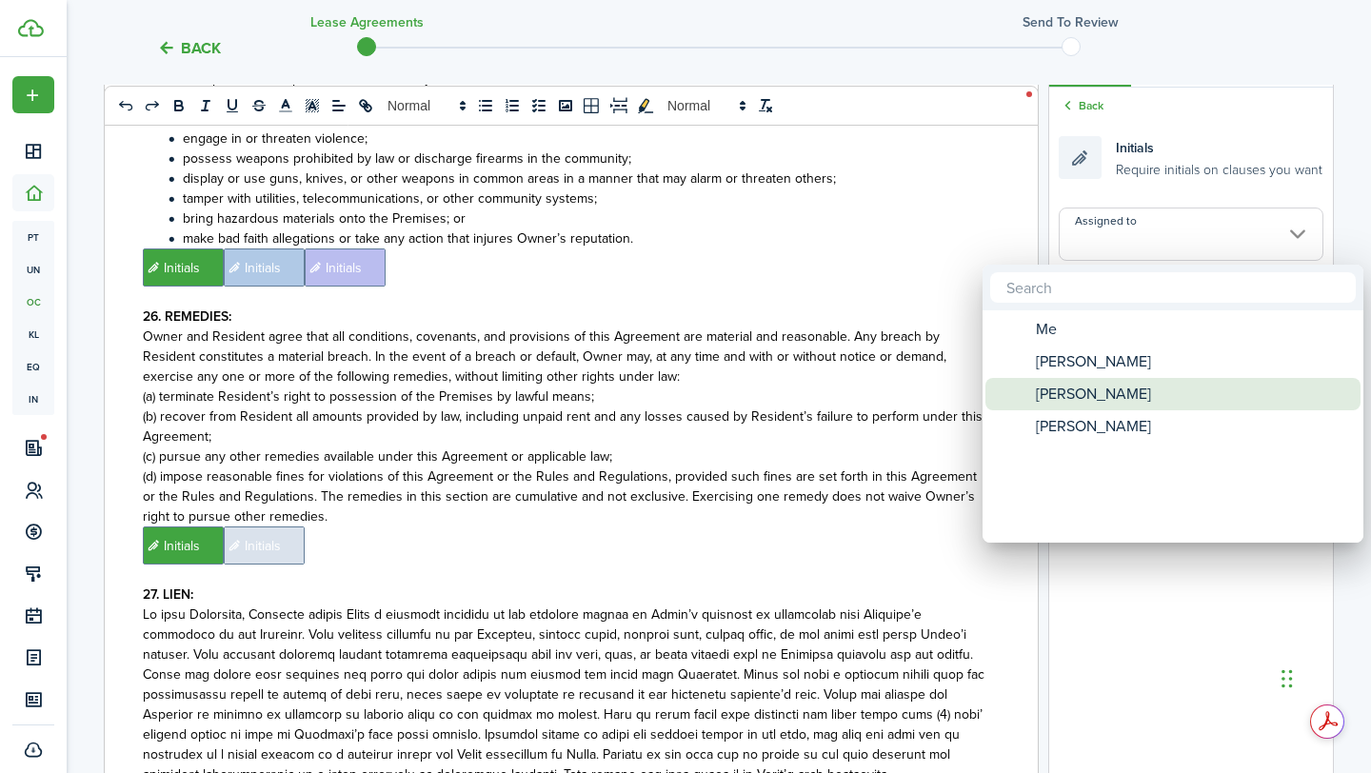
click at [1087, 384] on span "[PERSON_NAME]" at bounding box center [1092, 394] width 115 height 32
type input "[PERSON_NAME]"
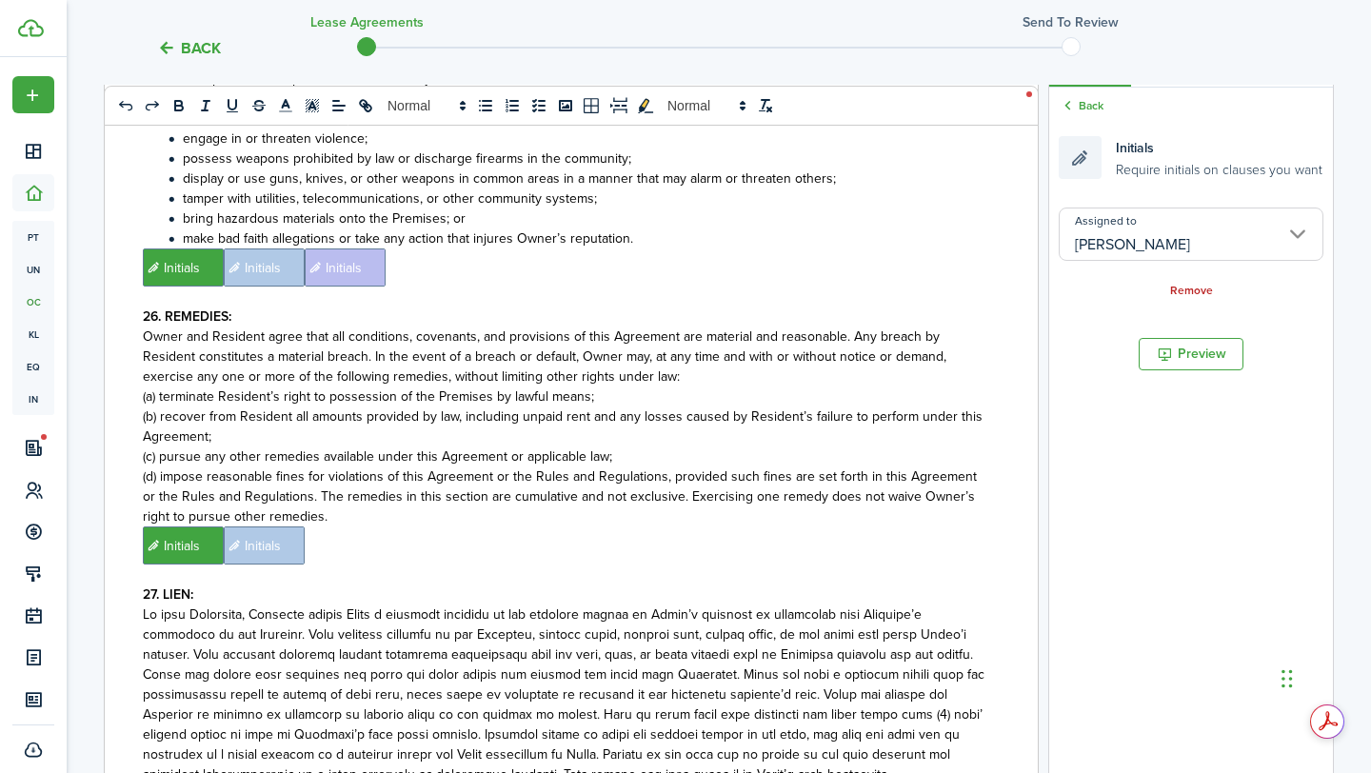
click at [826, 526] on p "﻿ Initials ﻿ Initials ﻿" at bounding box center [564, 545] width 842 height 38
click at [1173, 234] on input "Assigned to" at bounding box center [1190, 233] width 265 height 53
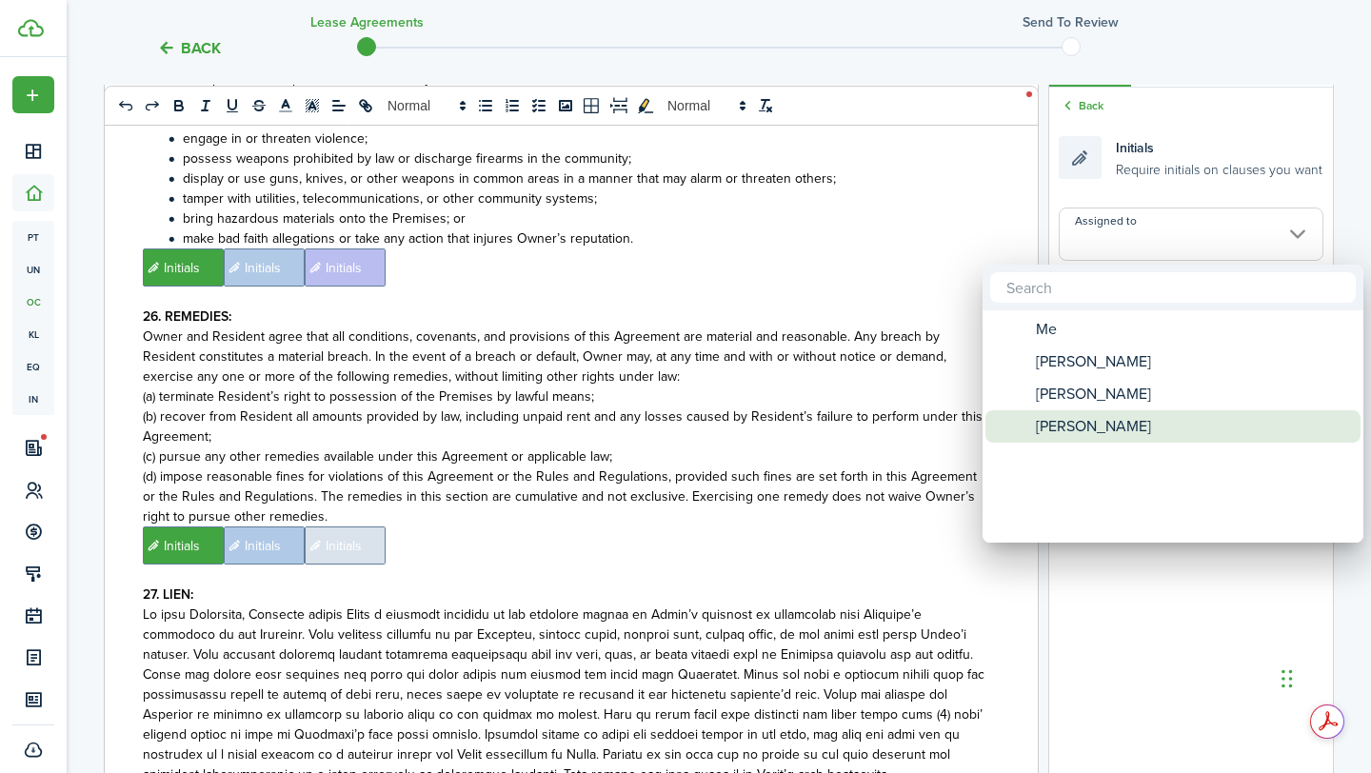
click at [1075, 422] on span "[PERSON_NAME]" at bounding box center [1092, 426] width 115 height 32
type input "[PERSON_NAME]"
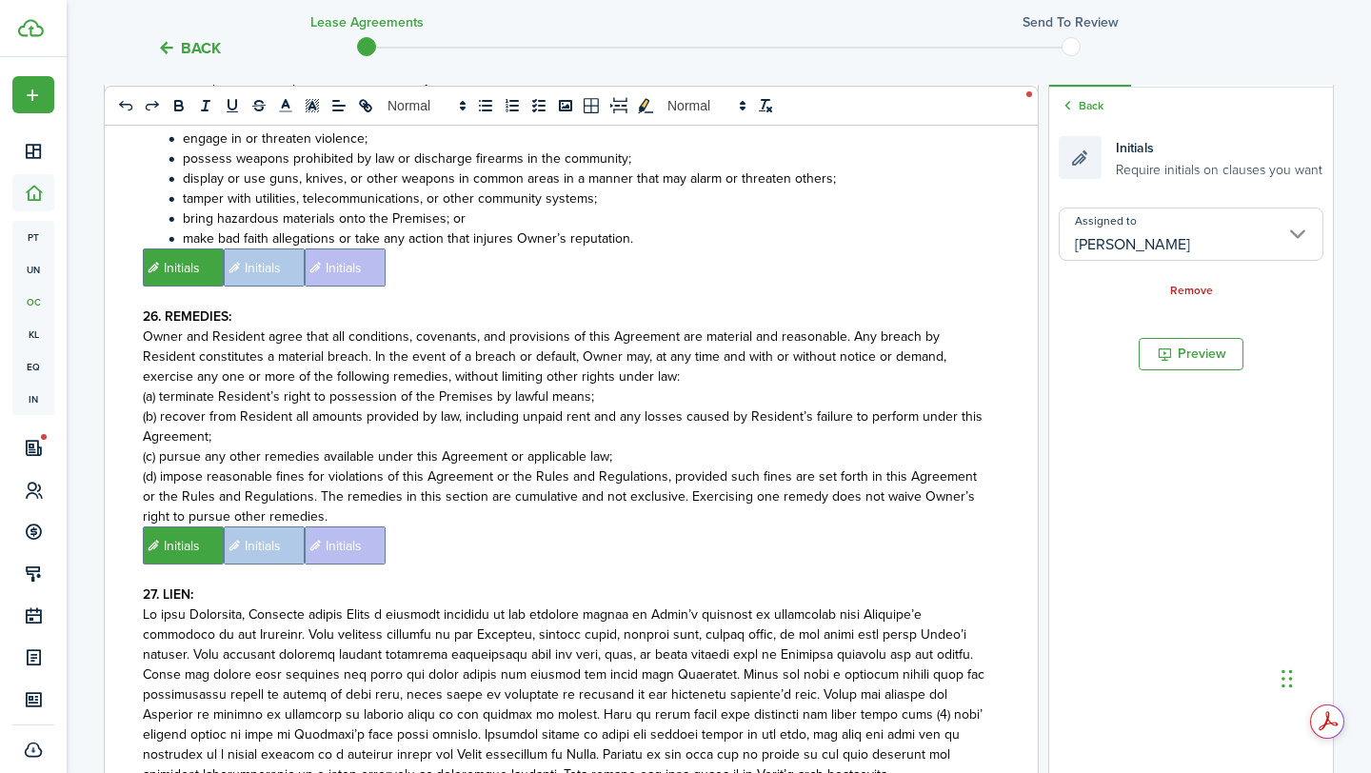
scroll to position [7631, 0]
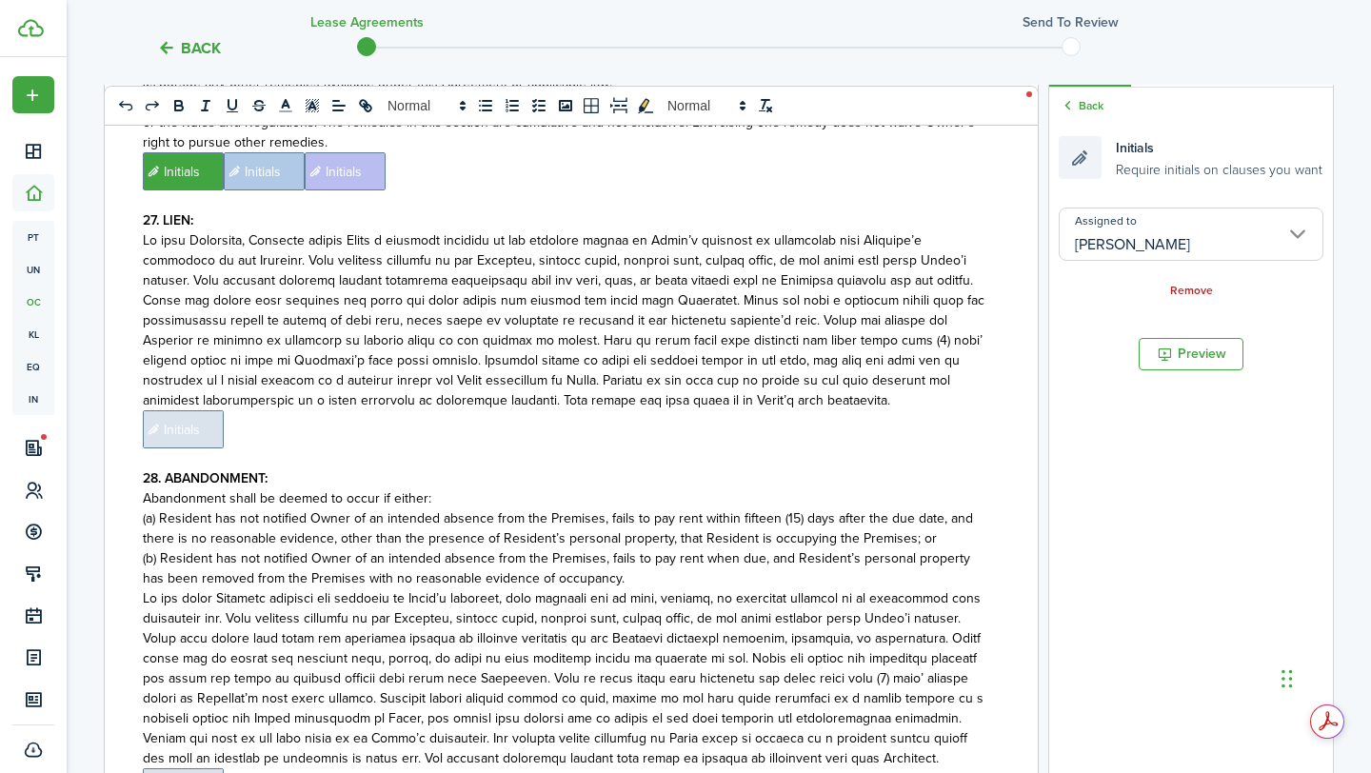
click at [184, 410] on span "Initials" at bounding box center [183, 429] width 81 height 38
click at [1107, 242] on input "Assigned to" at bounding box center [1190, 233] width 265 height 53
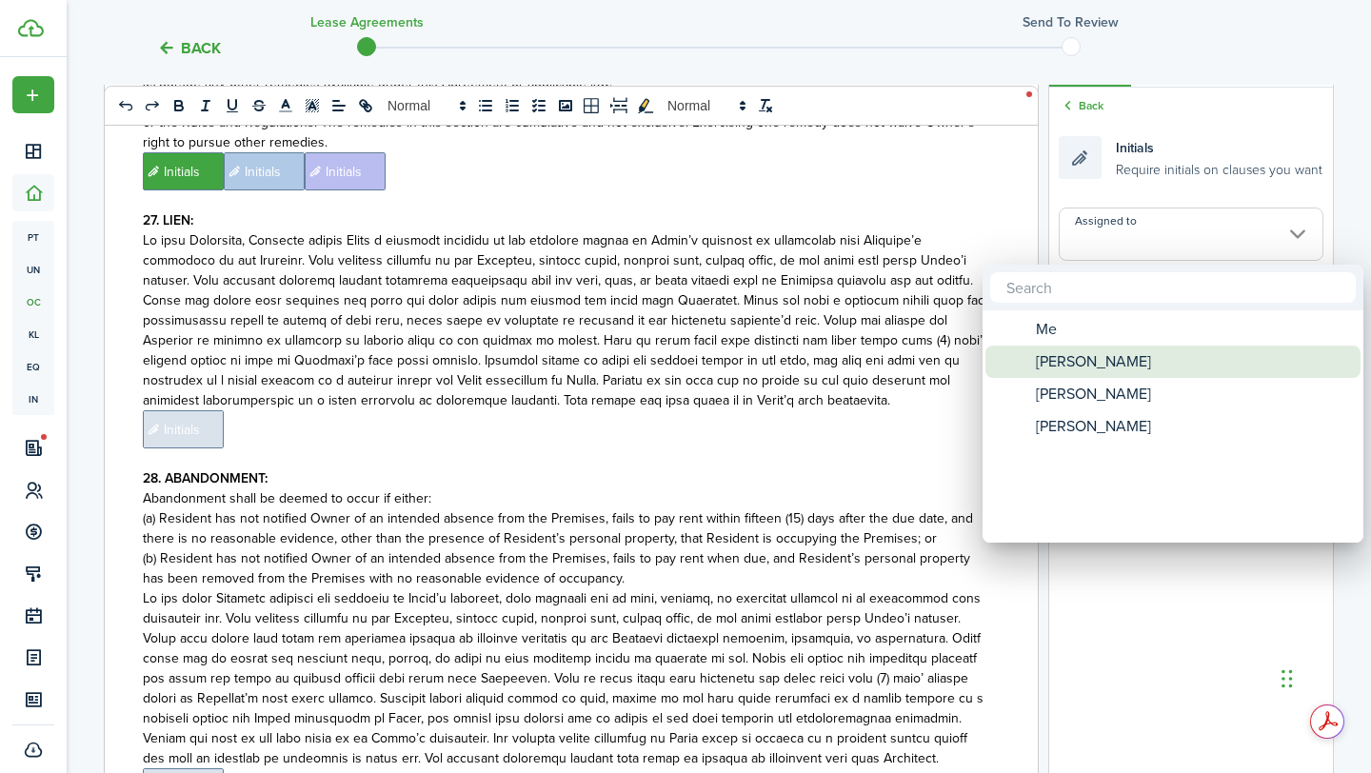
click at [1089, 350] on span "[PERSON_NAME]" at bounding box center [1092, 361] width 115 height 32
type input "[PERSON_NAME]"
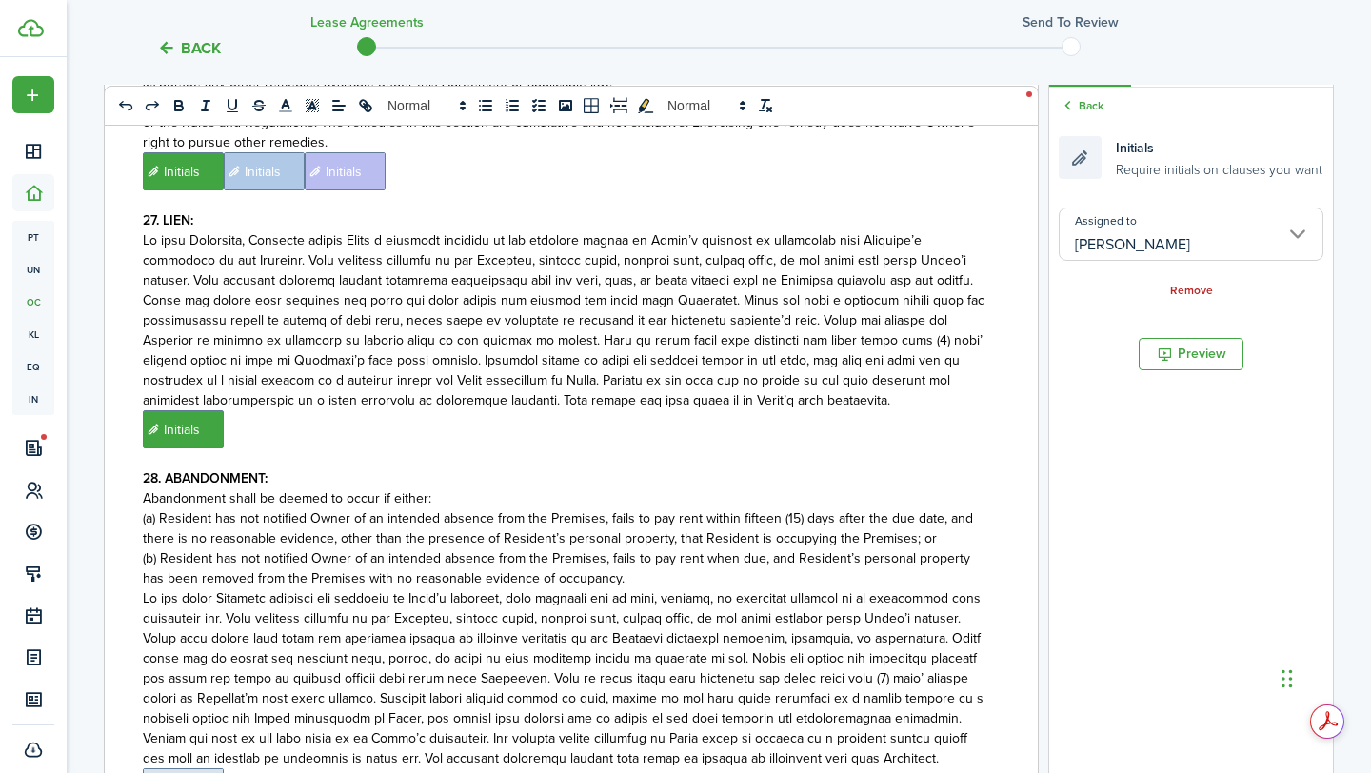
click at [858, 410] on p "﻿ Initials ﻿" at bounding box center [564, 429] width 842 height 38
click at [1161, 208] on input "Assigned to" at bounding box center [1190, 233] width 265 height 53
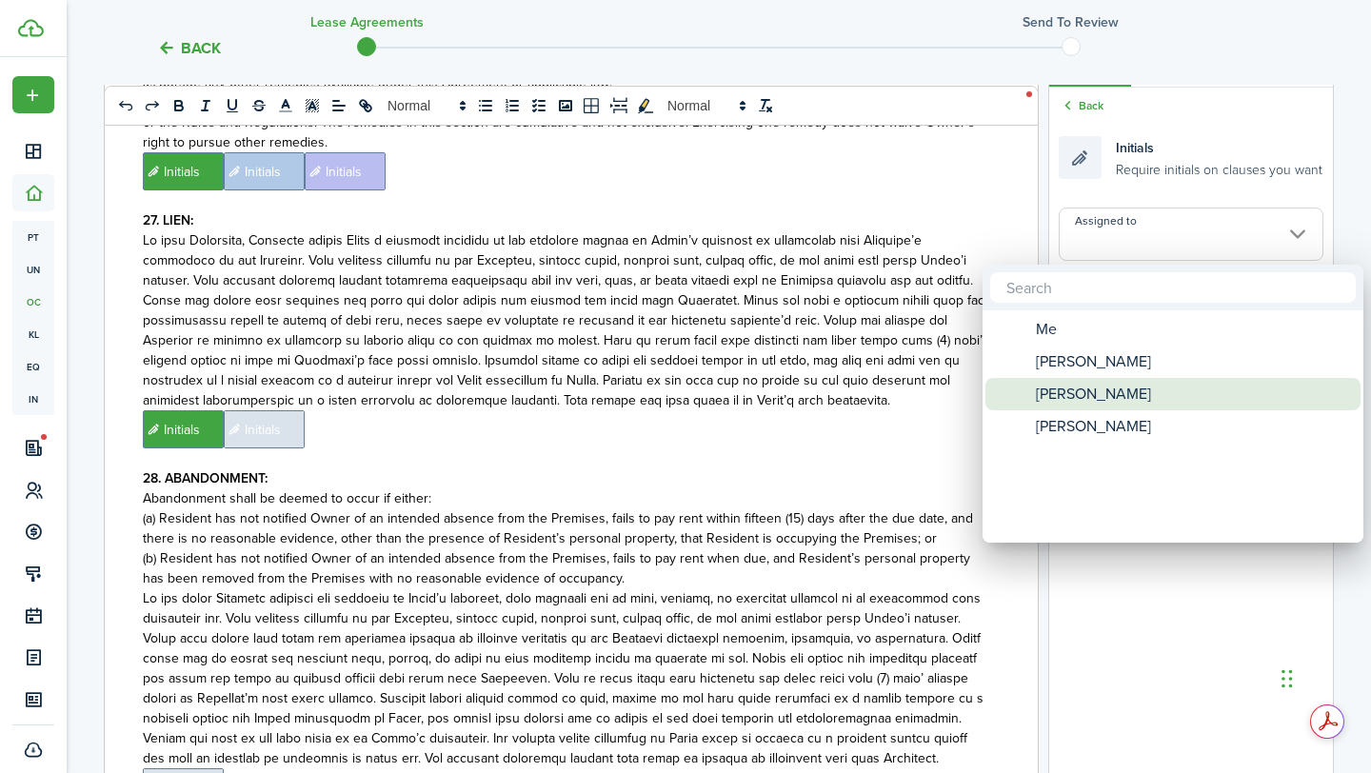
click at [1114, 386] on span "[PERSON_NAME]" at bounding box center [1092, 394] width 115 height 32
type input "[PERSON_NAME]"
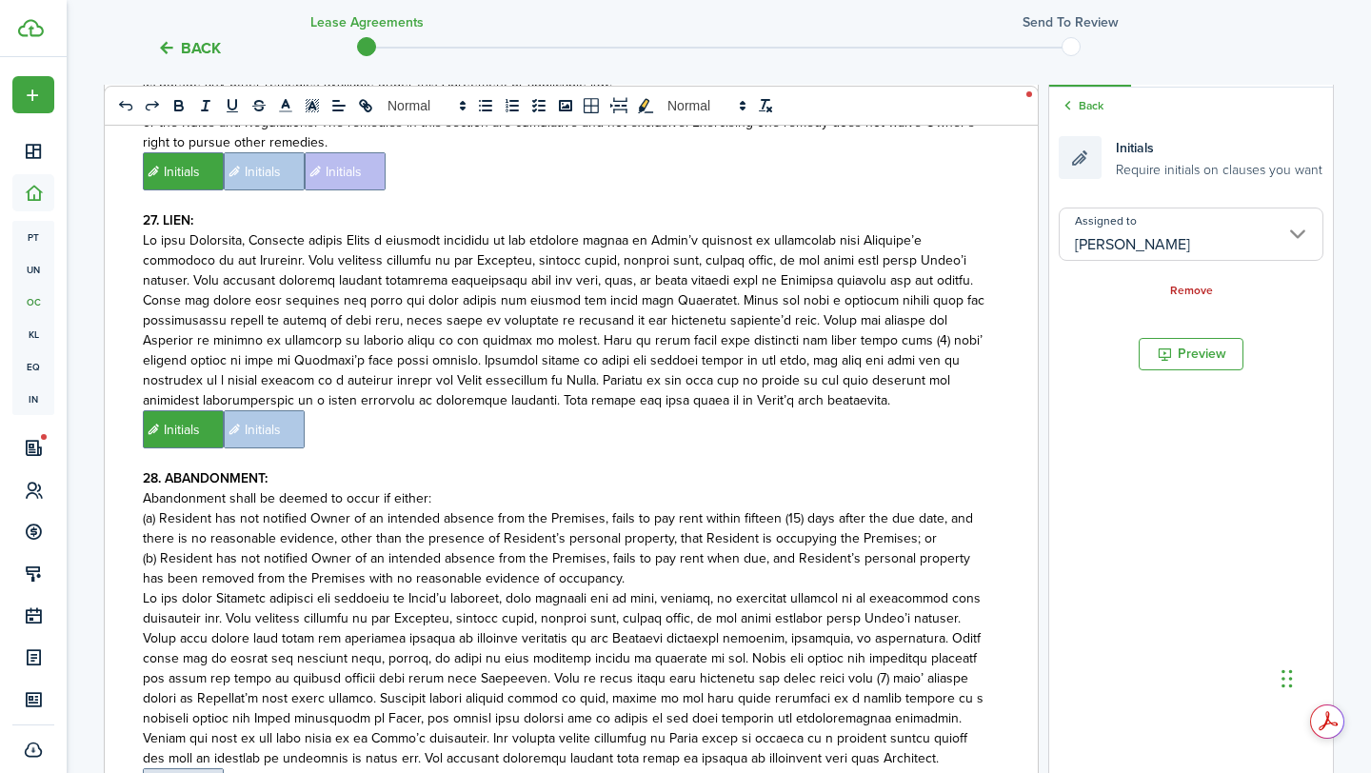
click at [871, 410] on p "﻿ Initials ﻿ Initials ﻿" at bounding box center [564, 429] width 842 height 38
click at [1185, 220] on input "Assigned to" at bounding box center [1190, 233] width 265 height 53
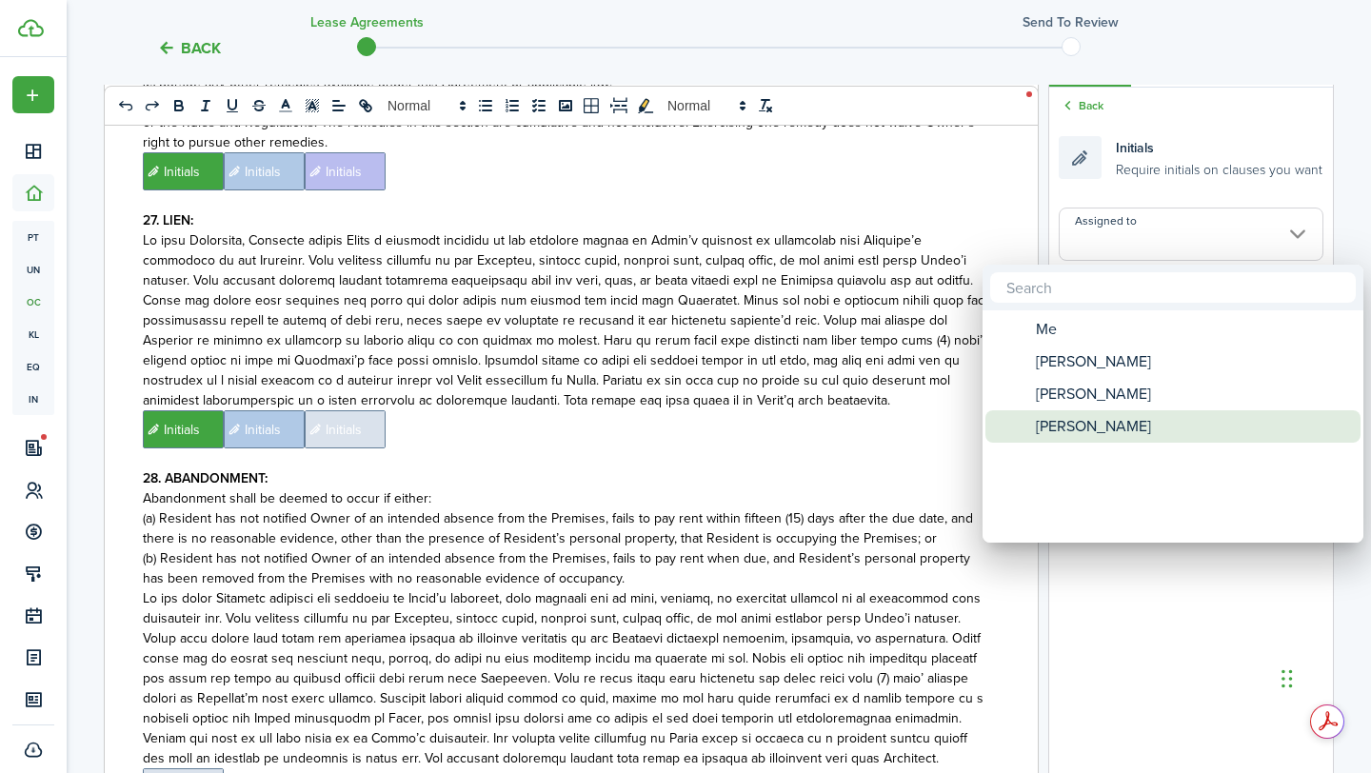
click at [1118, 427] on div "[PERSON_NAME]" at bounding box center [1180, 426] width 337 height 32
type input "[PERSON_NAME]"
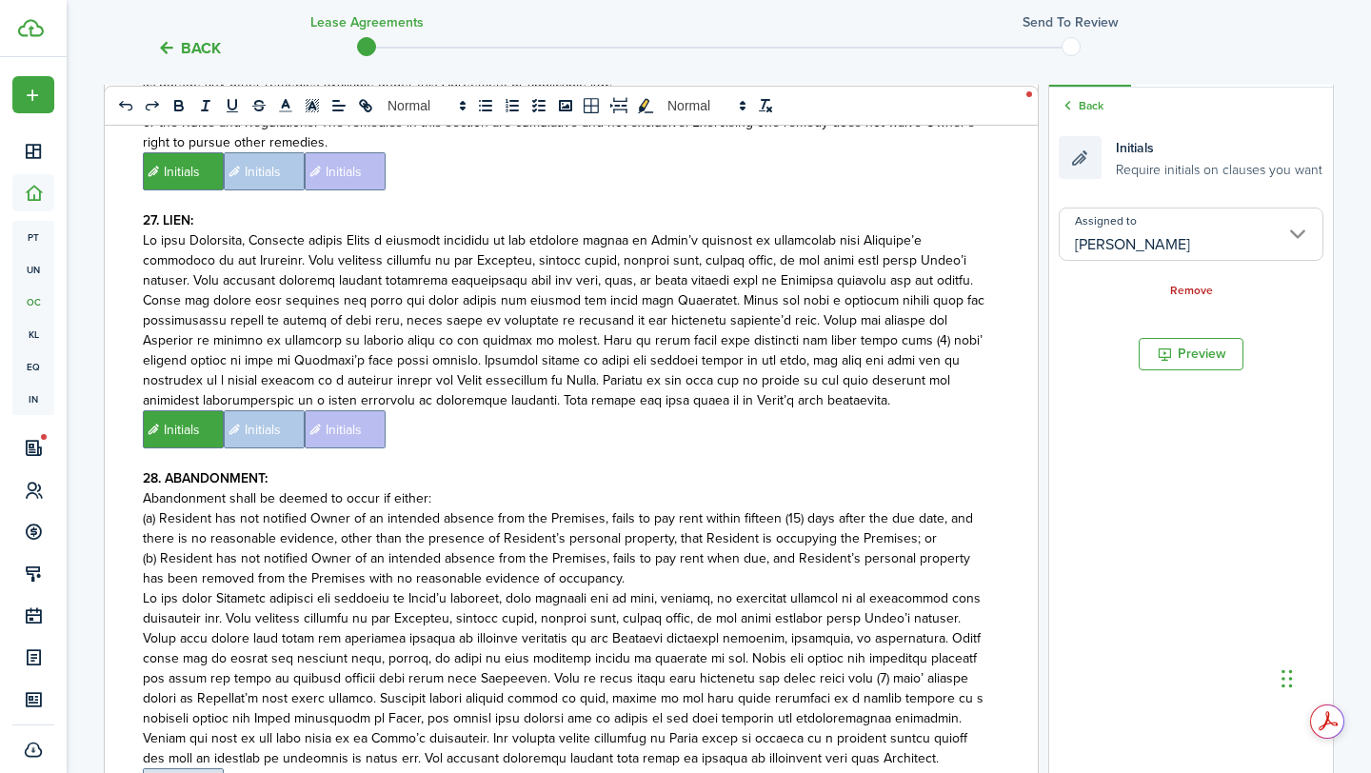
scroll to position [7905, 0]
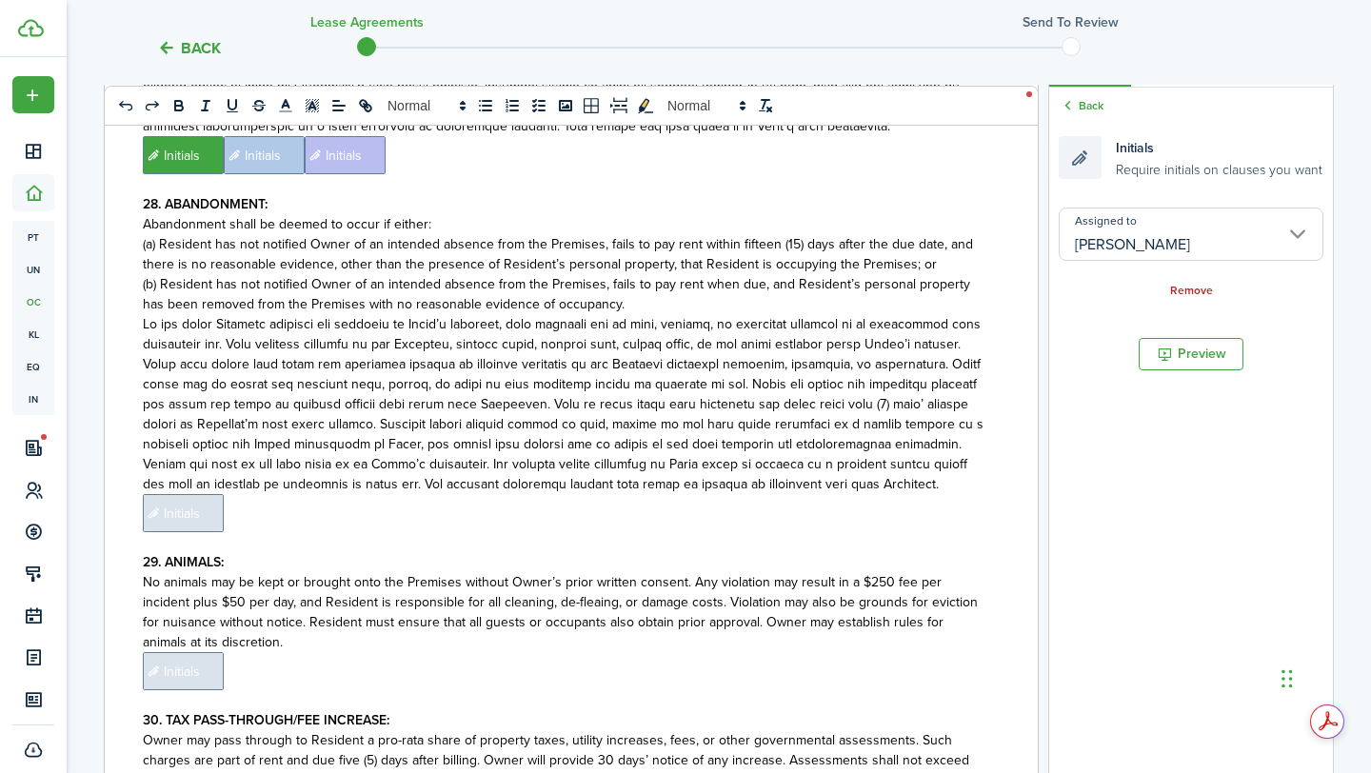
click at [208, 494] on span "Initials" at bounding box center [183, 513] width 81 height 38
click at [1108, 252] on input "Assigned to" at bounding box center [1190, 233] width 265 height 53
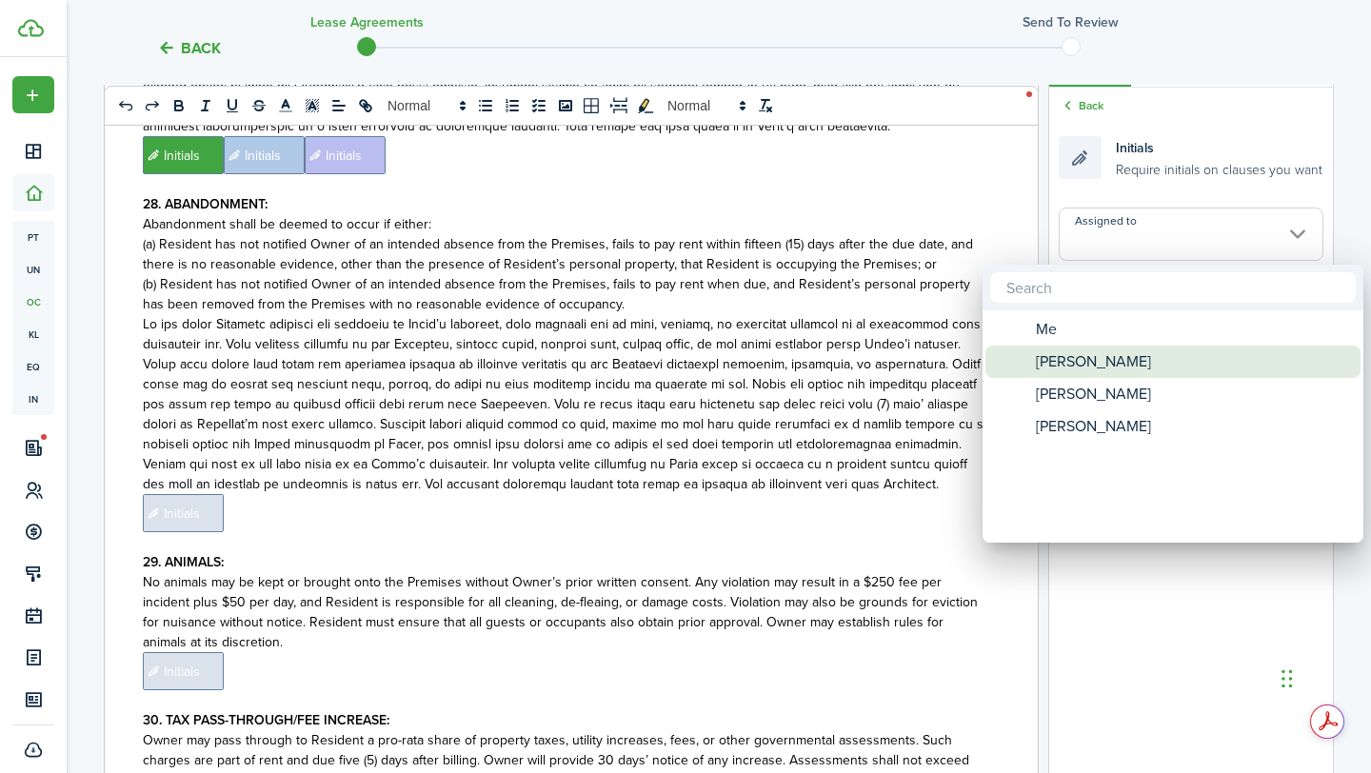
click at [1050, 360] on span "[PERSON_NAME]" at bounding box center [1092, 361] width 115 height 32
type input "[PERSON_NAME]"
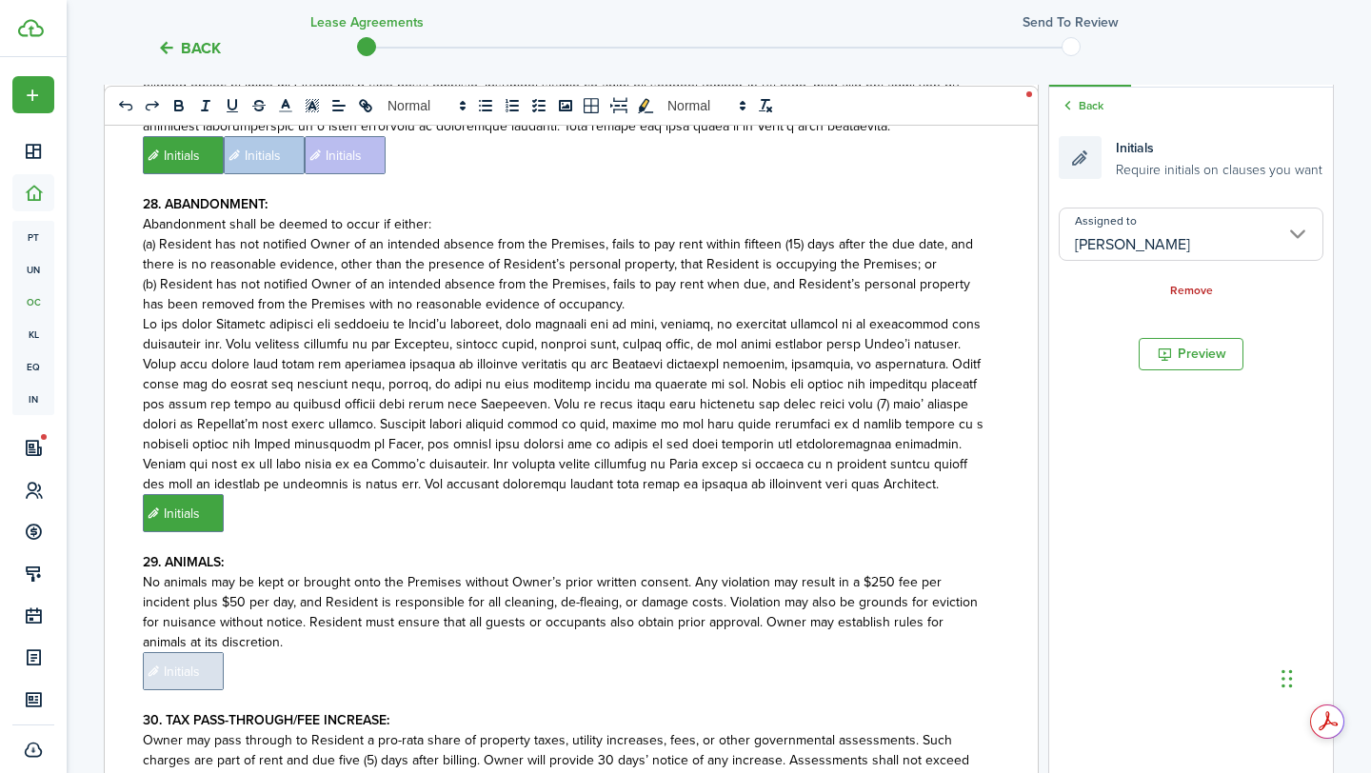
click at [888, 494] on p "﻿ Initials ﻿" at bounding box center [564, 513] width 842 height 38
click at [1233, 226] on input "Assigned to" at bounding box center [1190, 233] width 265 height 53
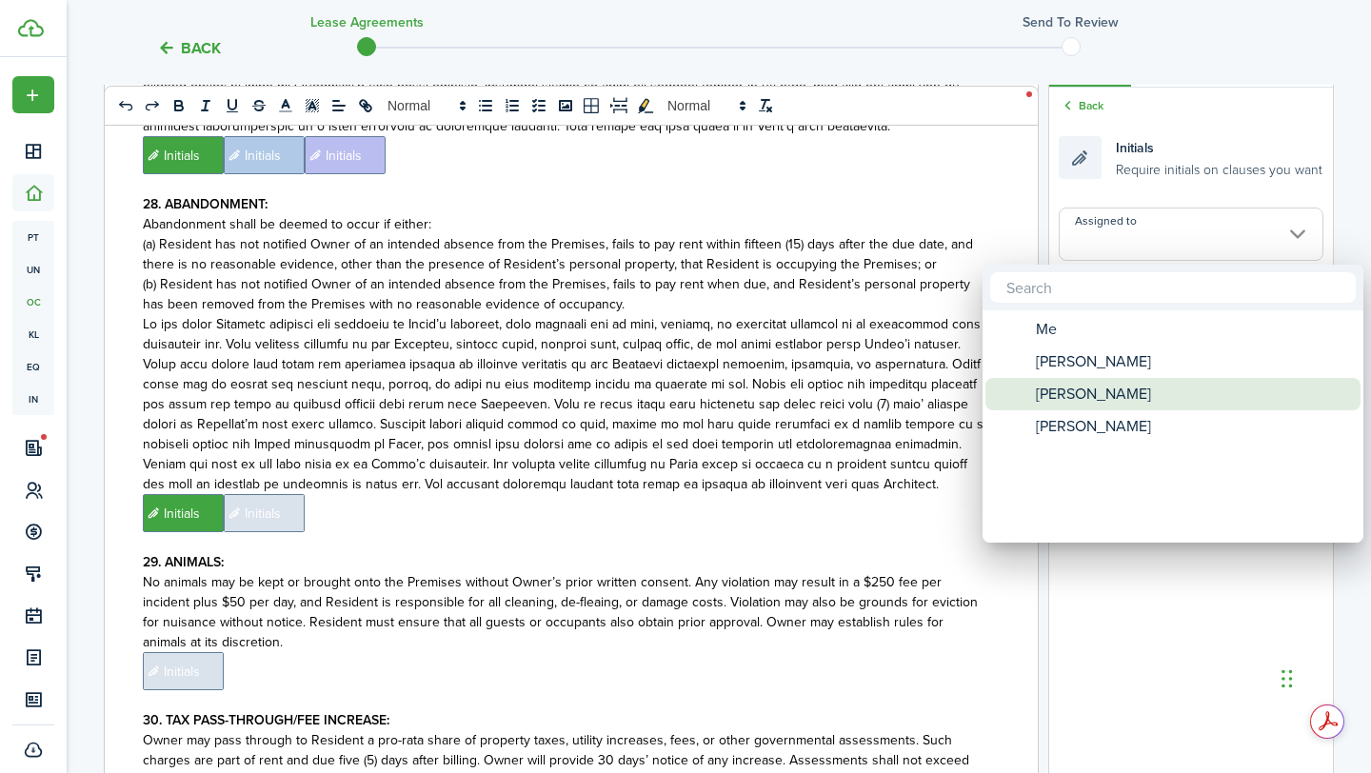
click at [1097, 381] on span "[PERSON_NAME]" at bounding box center [1092, 394] width 115 height 32
type input "[PERSON_NAME]"
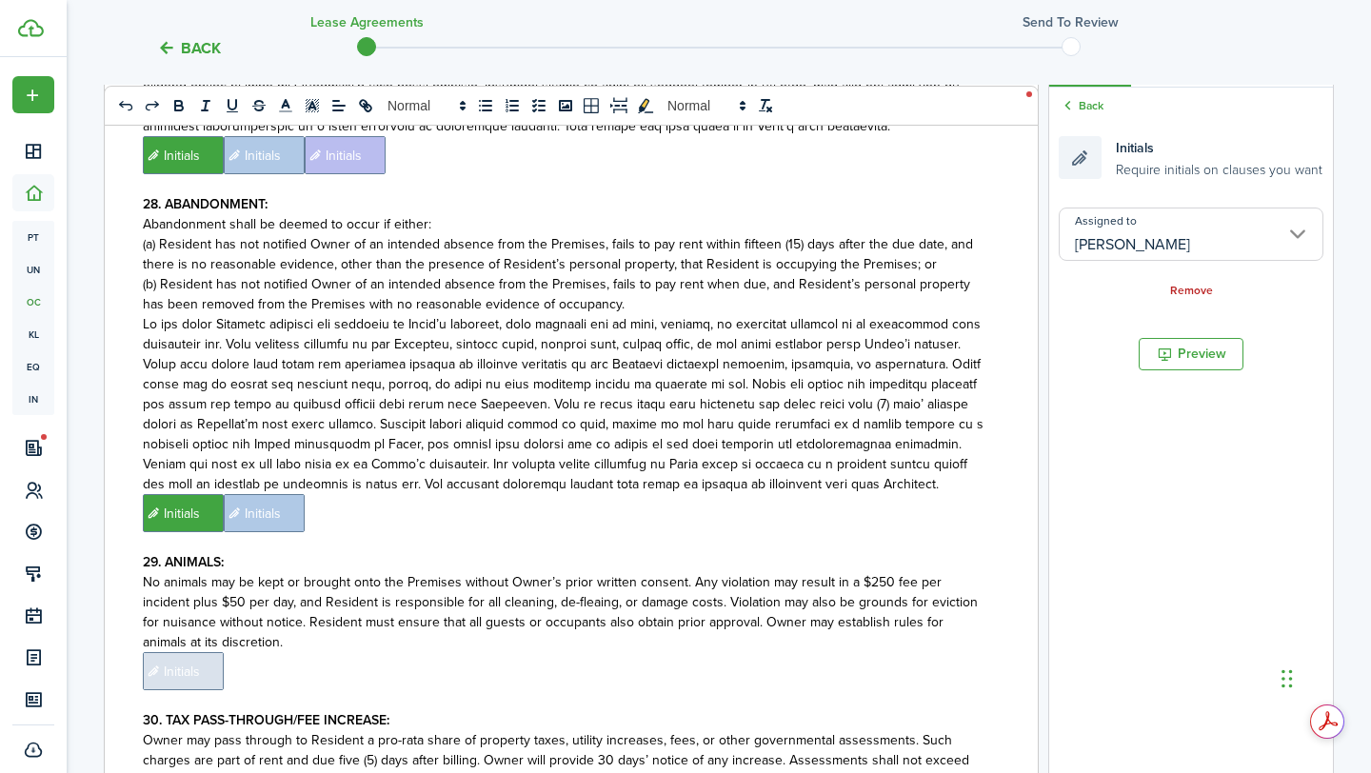
click at [768, 494] on p "﻿ Initials ﻿ Initials ﻿" at bounding box center [564, 513] width 842 height 38
click at [1268, 225] on input "Assigned to" at bounding box center [1190, 233] width 265 height 53
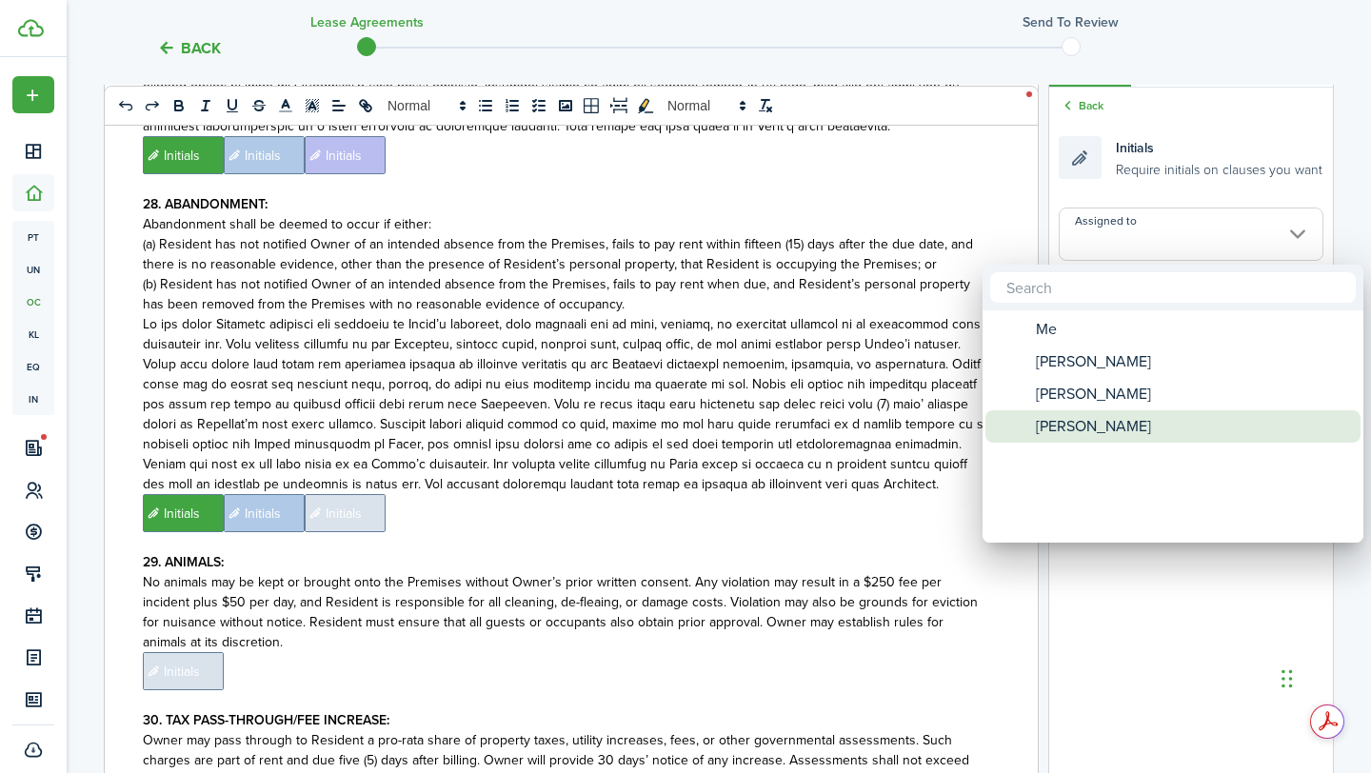
click at [1114, 414] on div "[PERSON_NAME]" at bounding box center [1180, 426] width 337 height 32
type input "[PERSON_NAME]"
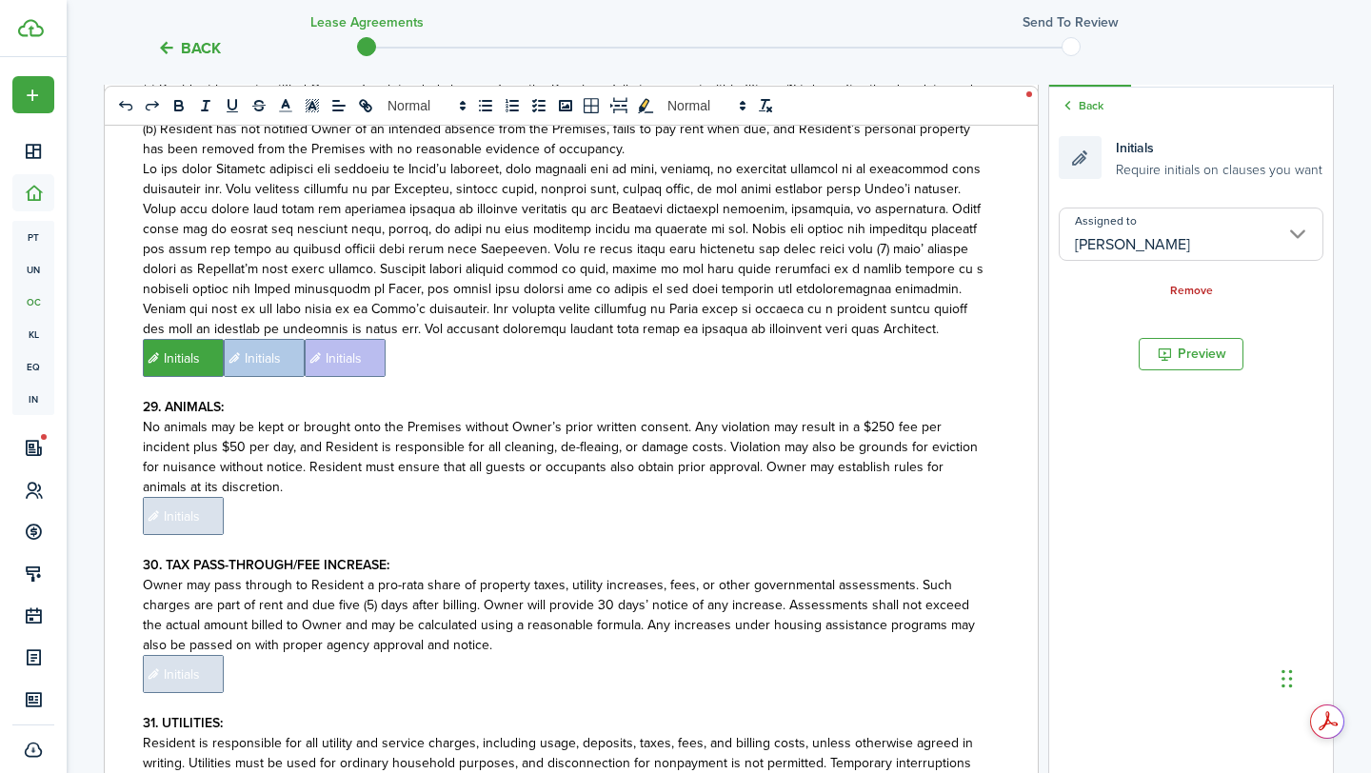
scroll to position [8065, 0]
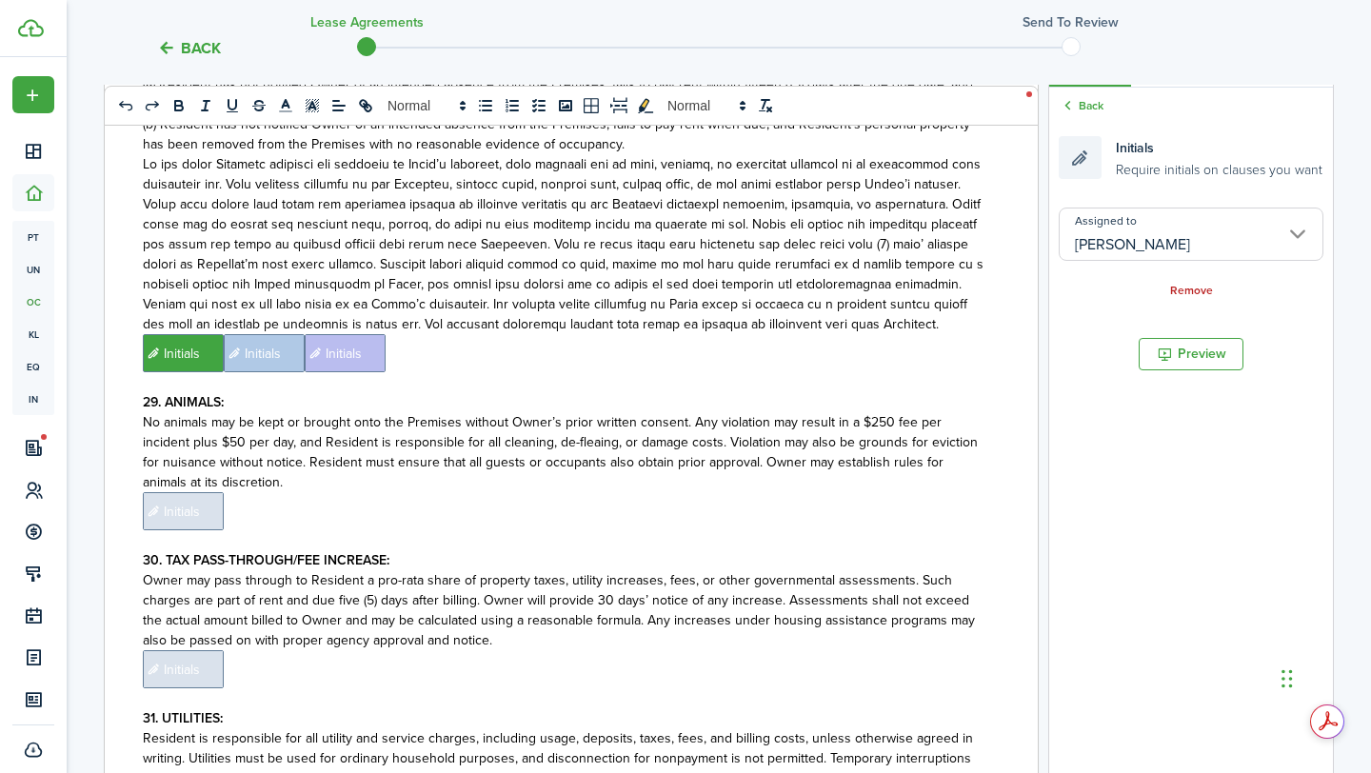
click at [219, 492] on span "Initials" at bounding box center [183, 511] width 81 height 38
click at [1224, 226] on input "Assigned to" at bounding box center [1190, 233] width 265 height 53
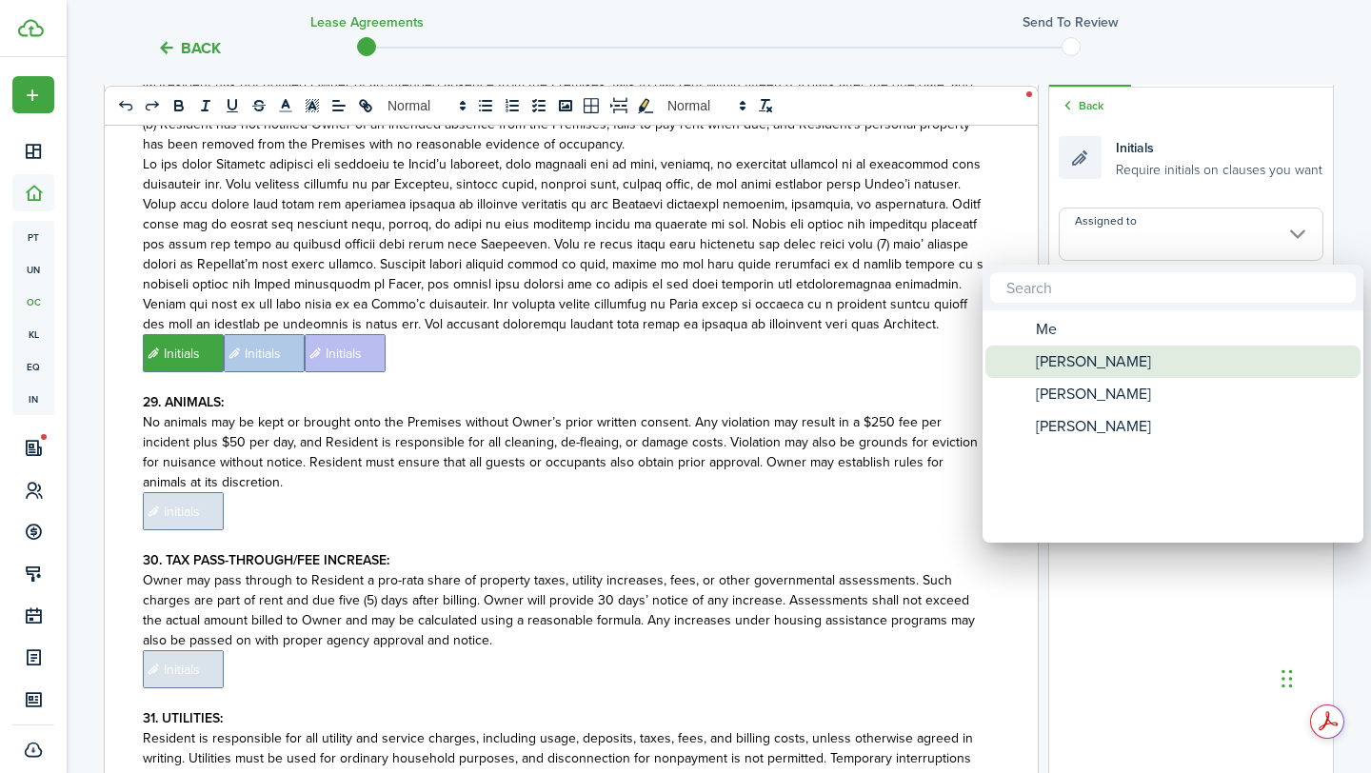
click at [1092, 359] on span "[PERSON_NAME]" at bounding box center [1092, 361] width 115 height 32
type input "[PERSON_NAME]"
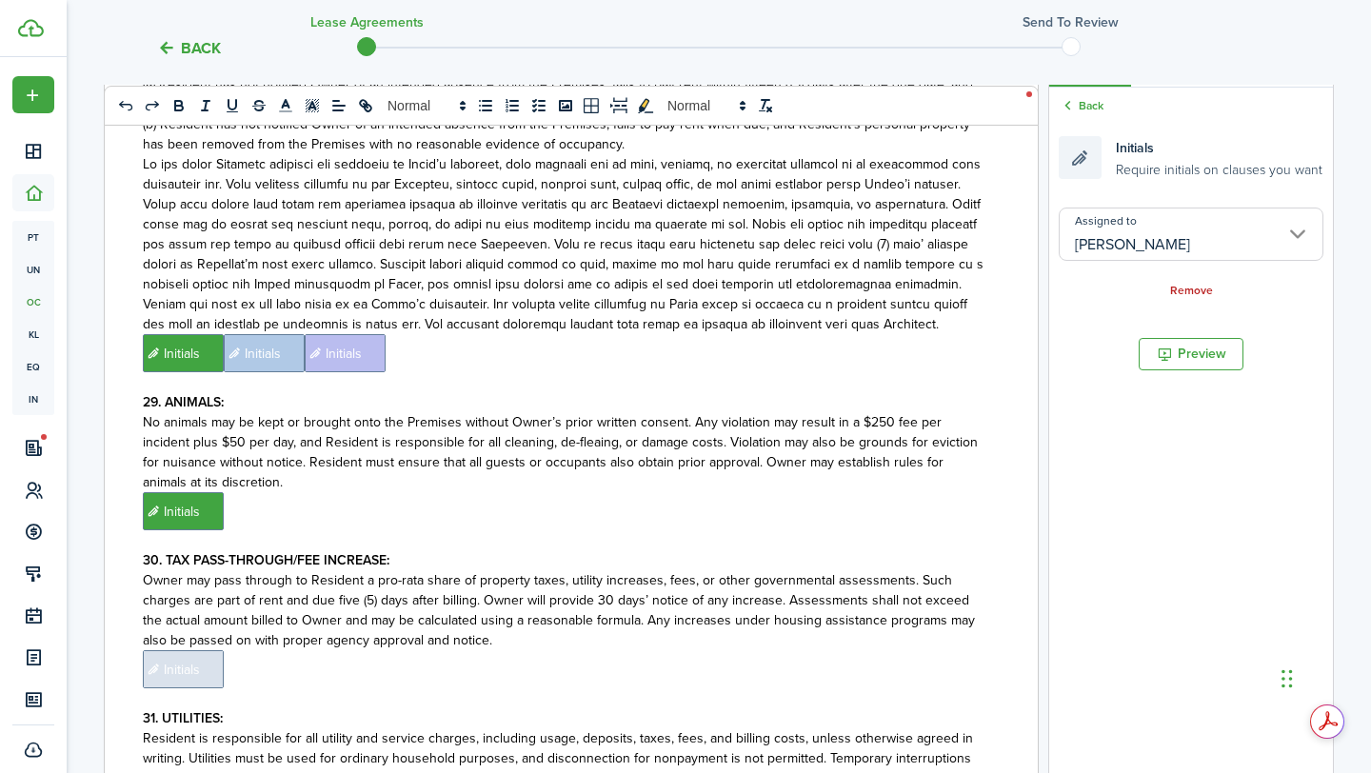
click at [838, 492] on p "﻿ Initials ﻿" at bounding box center [564, 511] width 842 height 38
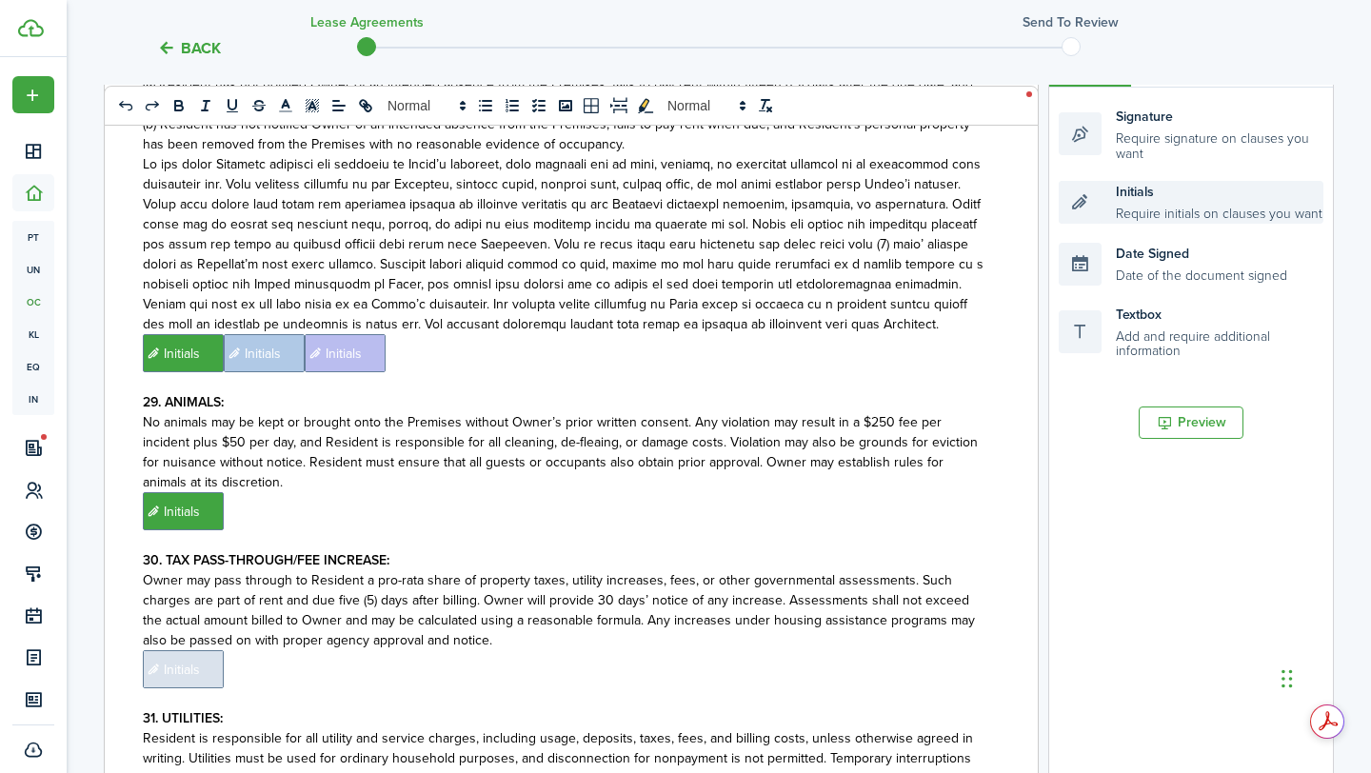
click at [1187, 212] on div "Initials Require initials on clauses you want" at bounding box center [1190, 202] width 265 height 43
drag, startPoint x: 1187, startPoint y: 212, endPoint x: 809, endPoint y: 400, distance: 421.8
click at [809, 400] on div "0 x 0 RENTAL AGREEMENT RECEIVED from TENANT(S) named below, has paid, prior to …" at bounding box center [719, 424] width 1228 height 788
drag, startPoint x: 1159, startPoint y: 180, endPoint x: 658, endPoint y: 410, distance: 551.9
click at [658, 410] on div "0 x 0 RENTAL AGREEMENT RECEIVED from TENANT(S) named below, has paid, prior to …" at bounding box center [719, 424] width 1228 height 788
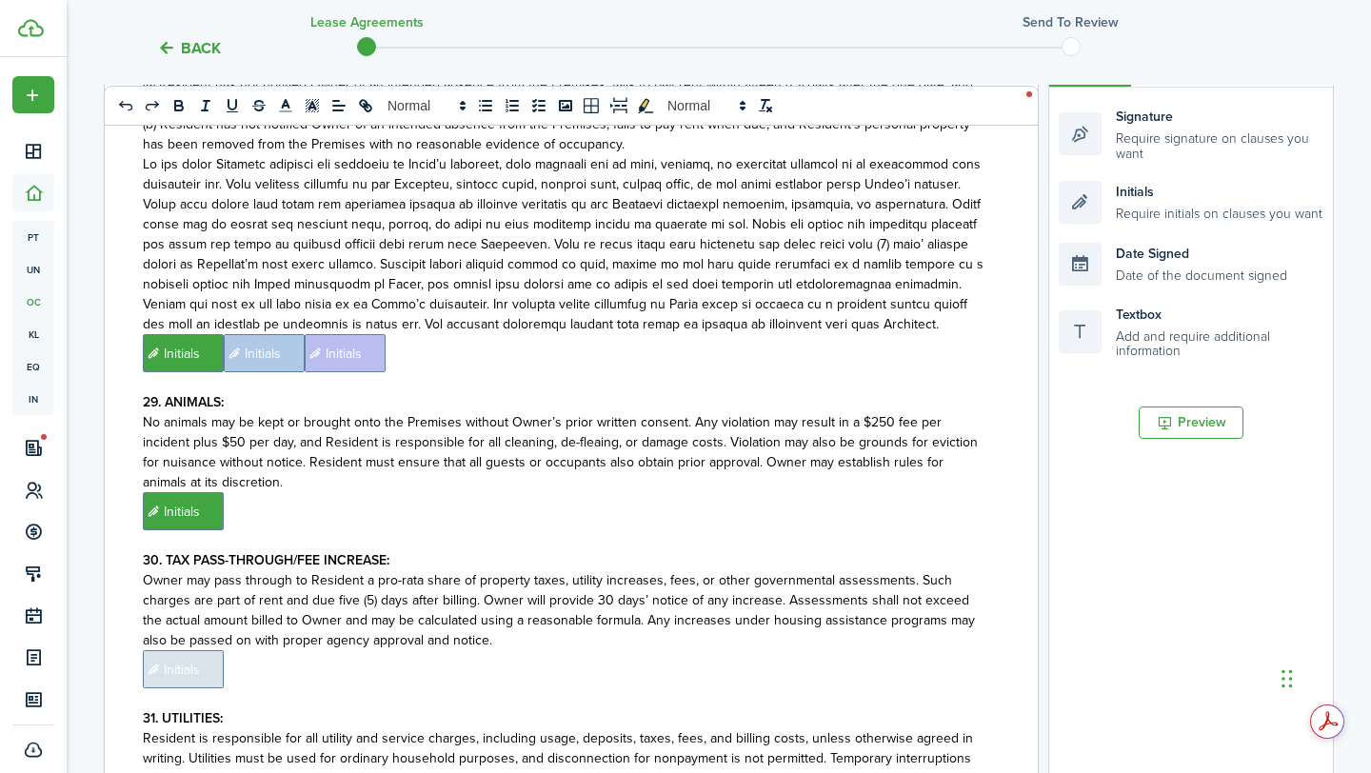
click at [658, 412] on p "No animals may be kept or brought onto the Premises without Owner’s prior writt…" at bounding box center [564, 452] width 842 height 80
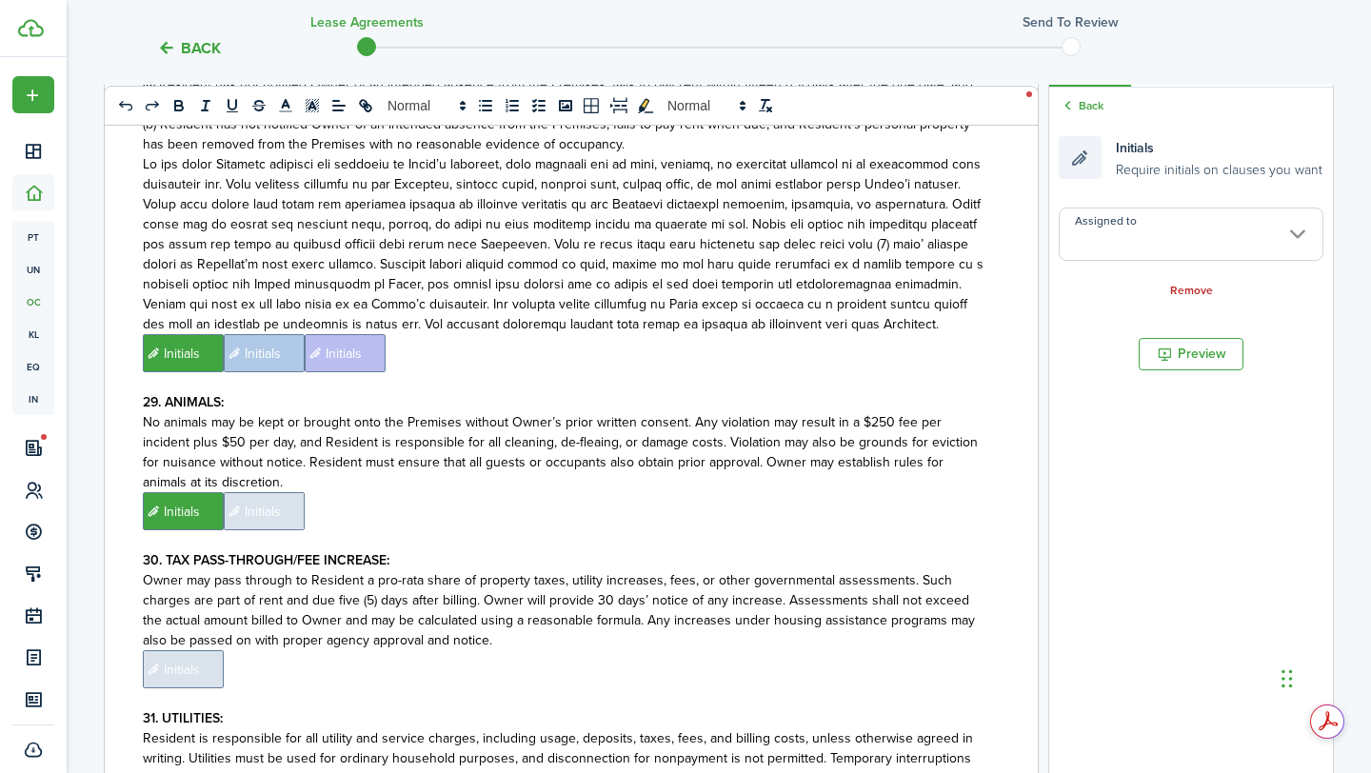
click at [1153, 241] on input "Assigned to" at bounding box center [1190, 233] width 265 height 53
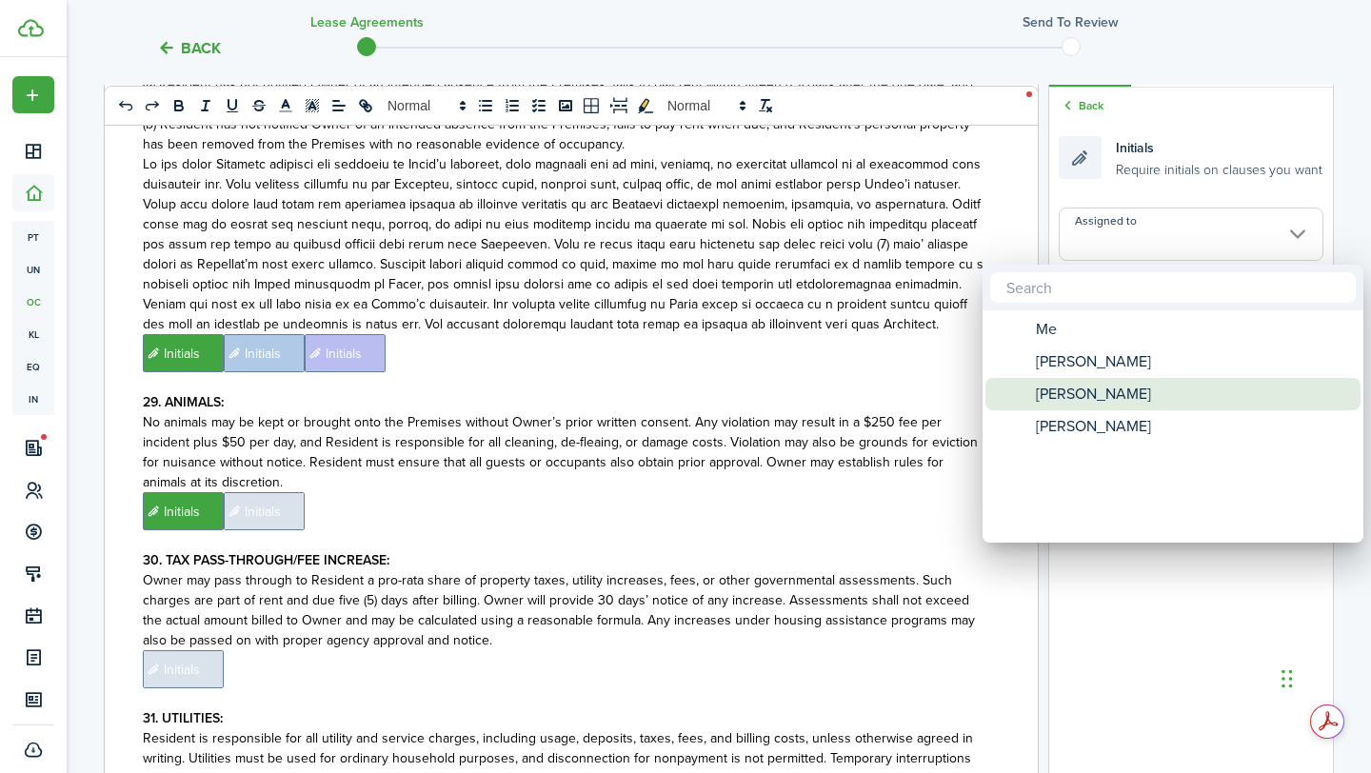
click at [1125, 392] on span "[PERSON_NAME]" at bounding box center [1092, 394] width 115 height 32
type input "[PERSON_NAME]"
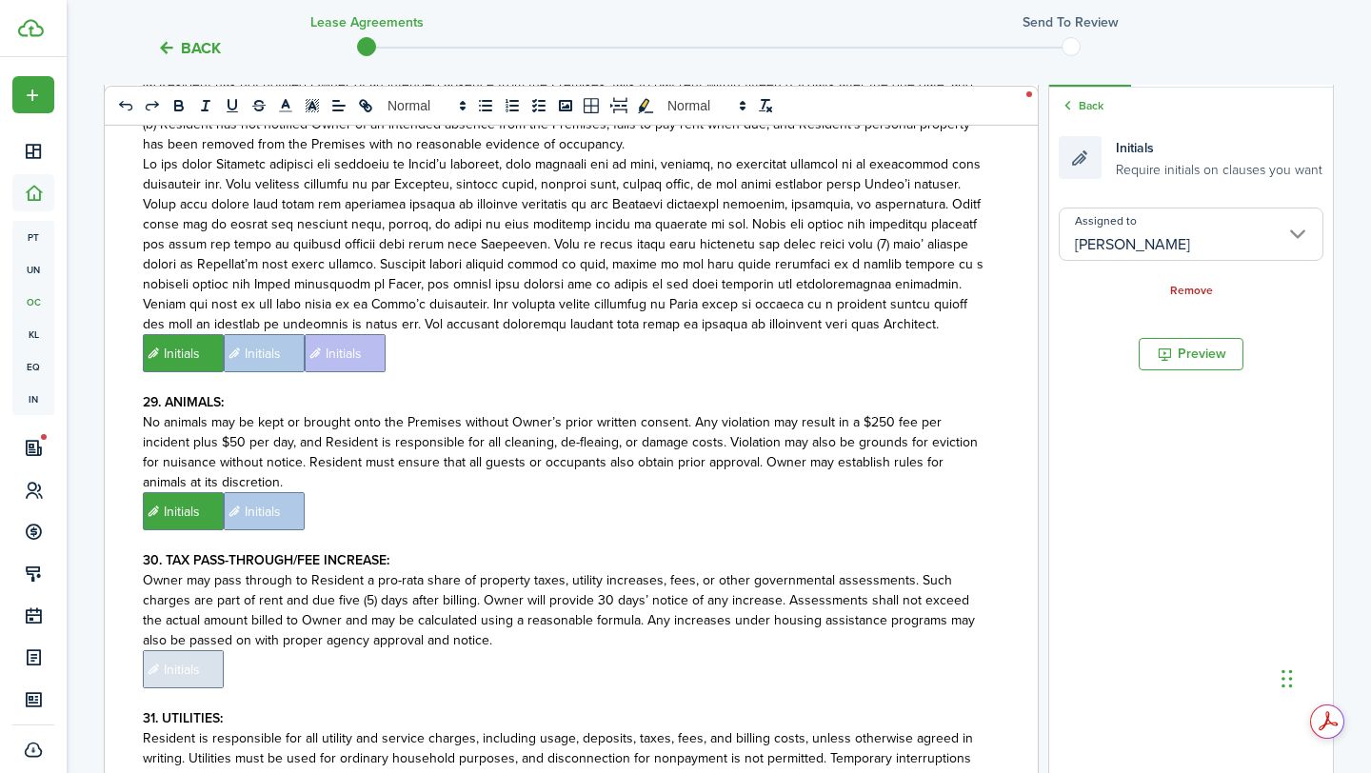
click at [655, 492] on p "﻿ Initials ﻿ Initials ﻿" at bounding box center [564, 511] width 842 height 38
click at [1271, 233] on input "Assigned to" at bounding box center [1190, 233] width 265 height 53
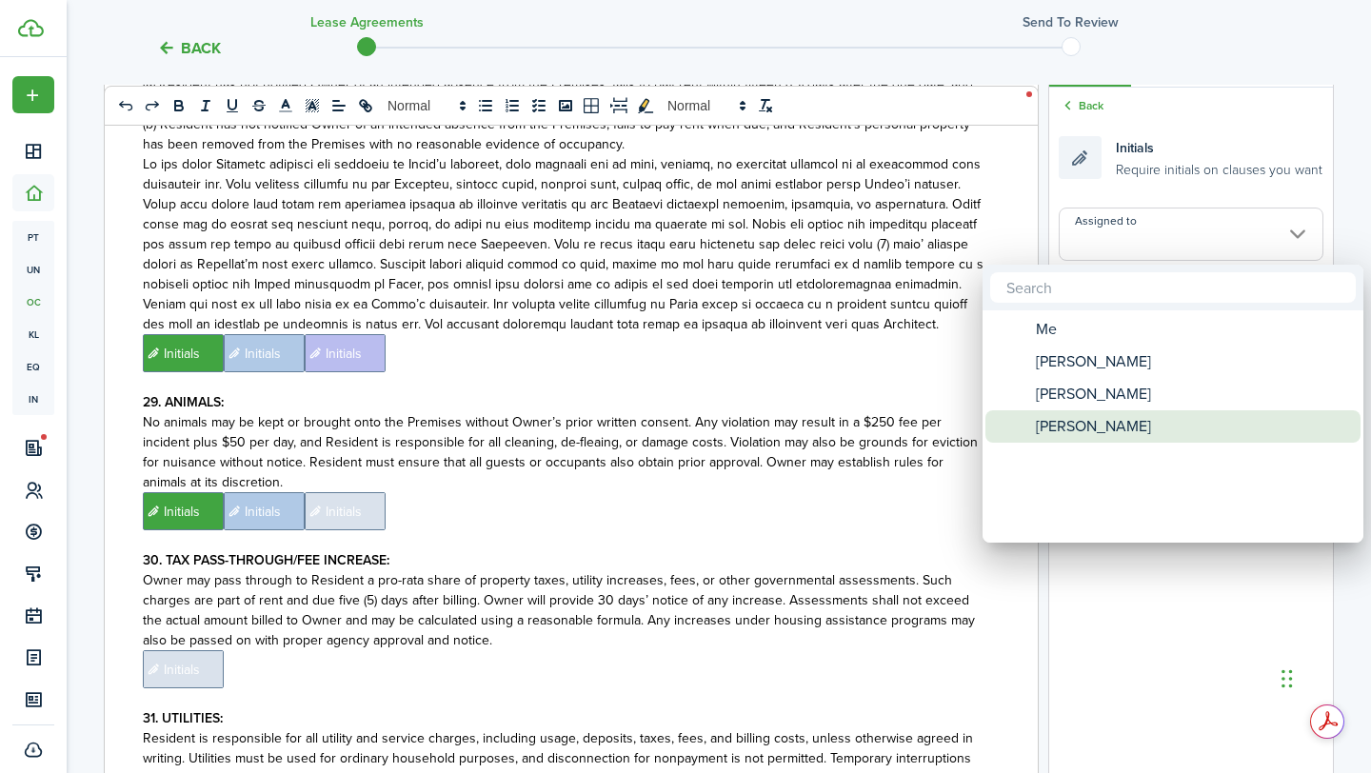
click at [1114, 423] on div "[PERSON_NAME]" at bounding box center [1180, 426] width 337 height 32
type input "[PERSON_NAME]"
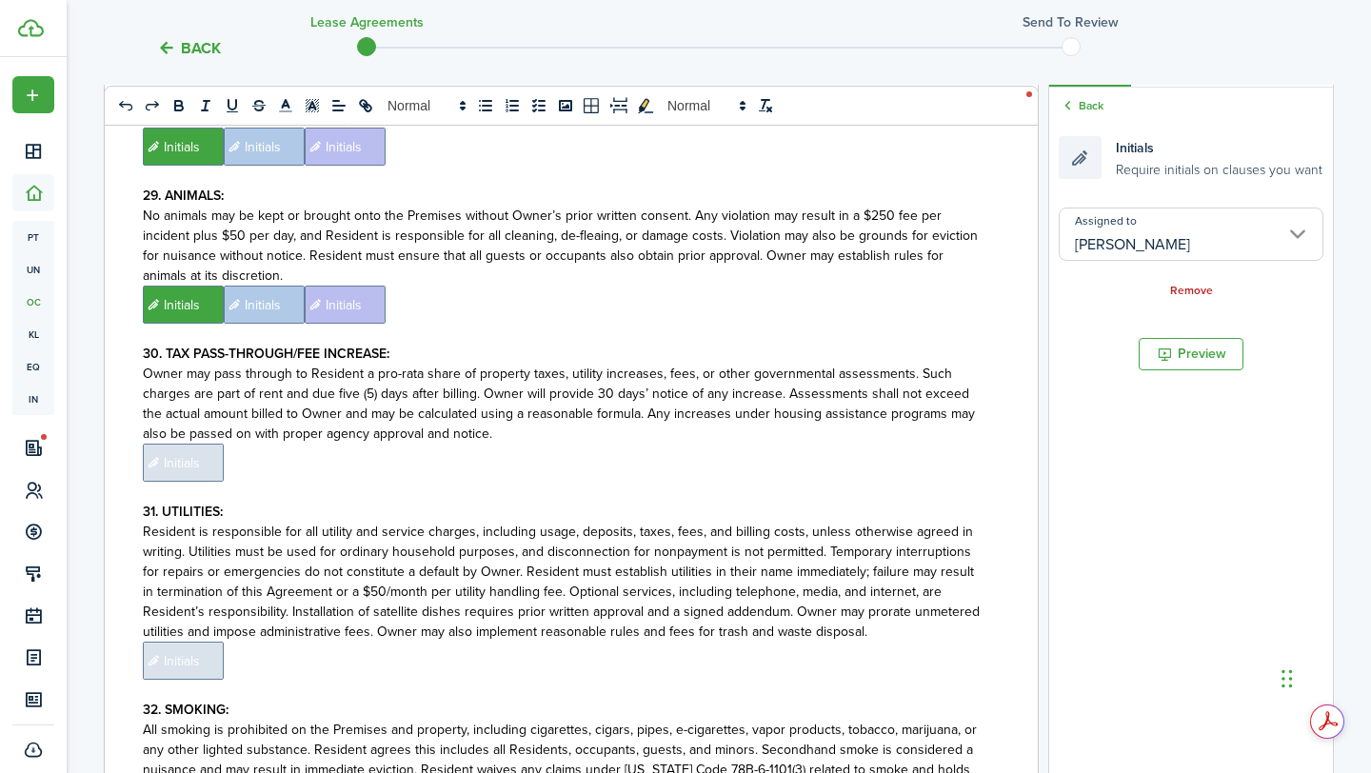
scroll to position [8273, 0]
click at [180, 442] on span "Initials" at bounding box center [183, 461] width 81 height 38
click at [1099, 238] on input "Assigned to" at bounding box center [1190, 233] width 265 height 53
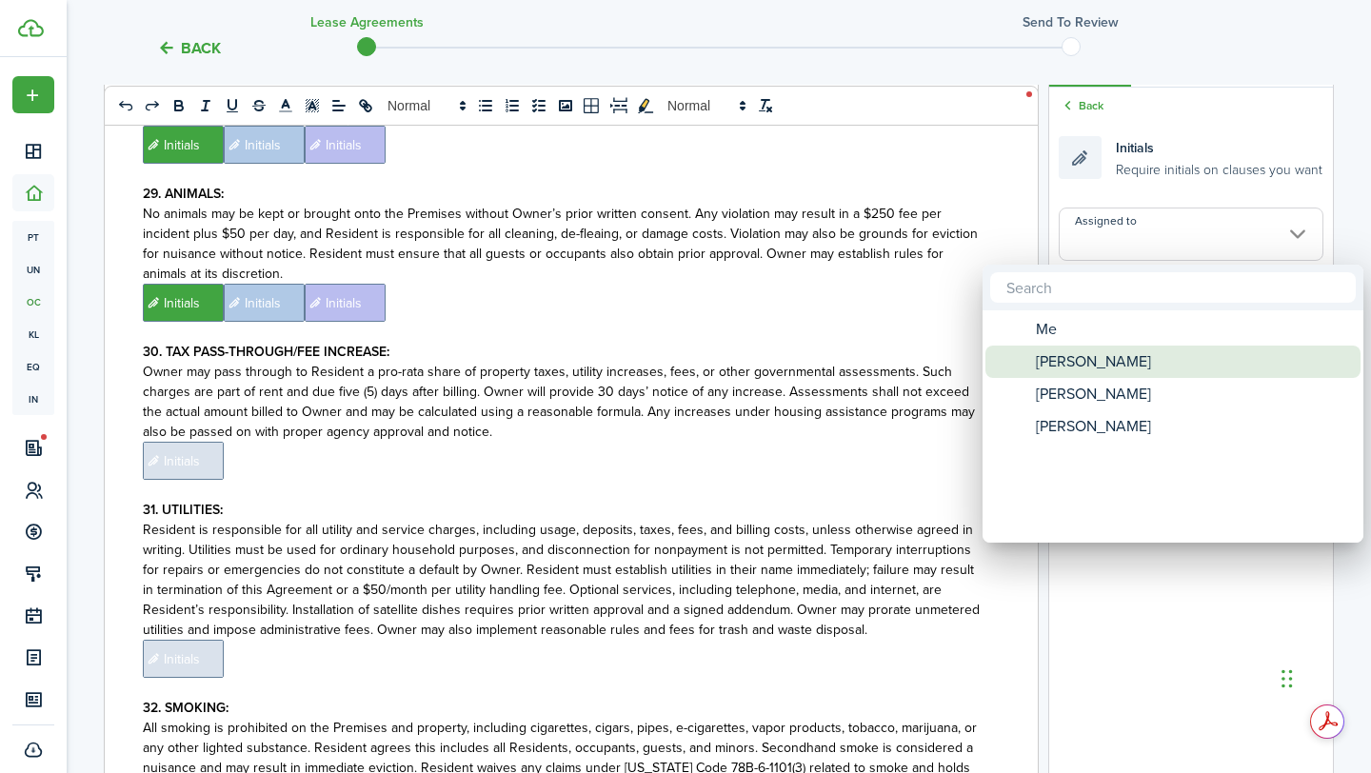
click at [1091, 370] on span "[PERSON_NAME]" at bounding box center [1092, 361] width 115 height 32
type input "[PERSON_NAME]"
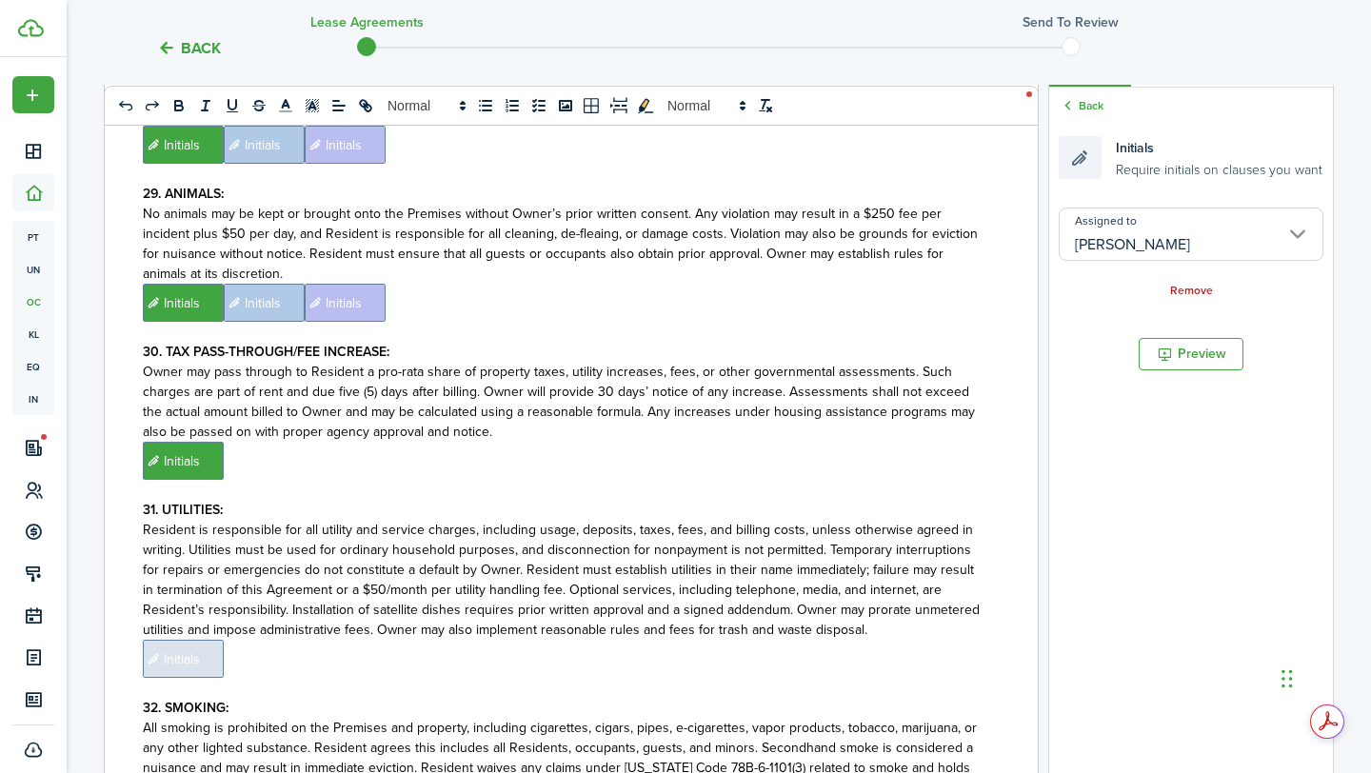
click at [758, 442] on p "﻿ Initials ﻿" at bounding box center [564, 461] width 842 height 38
click at [1148, 241] on input "Assigned to" at bounding box center [1190, 233] width 265 height 53
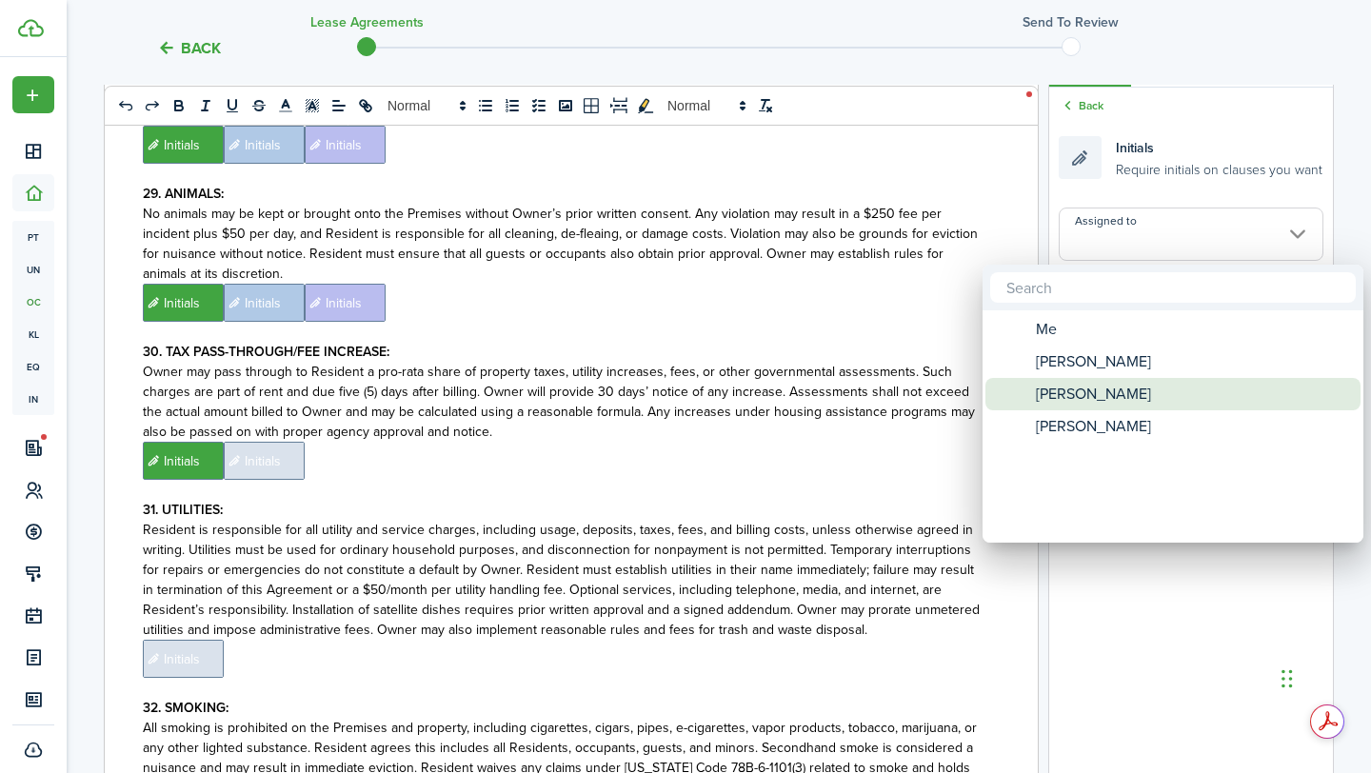
click at [1116, 389] on span "[PERSON_NAME]" at bounding box center [1092, 394] width 115 height 32
type input "[PERSON_NAME]"
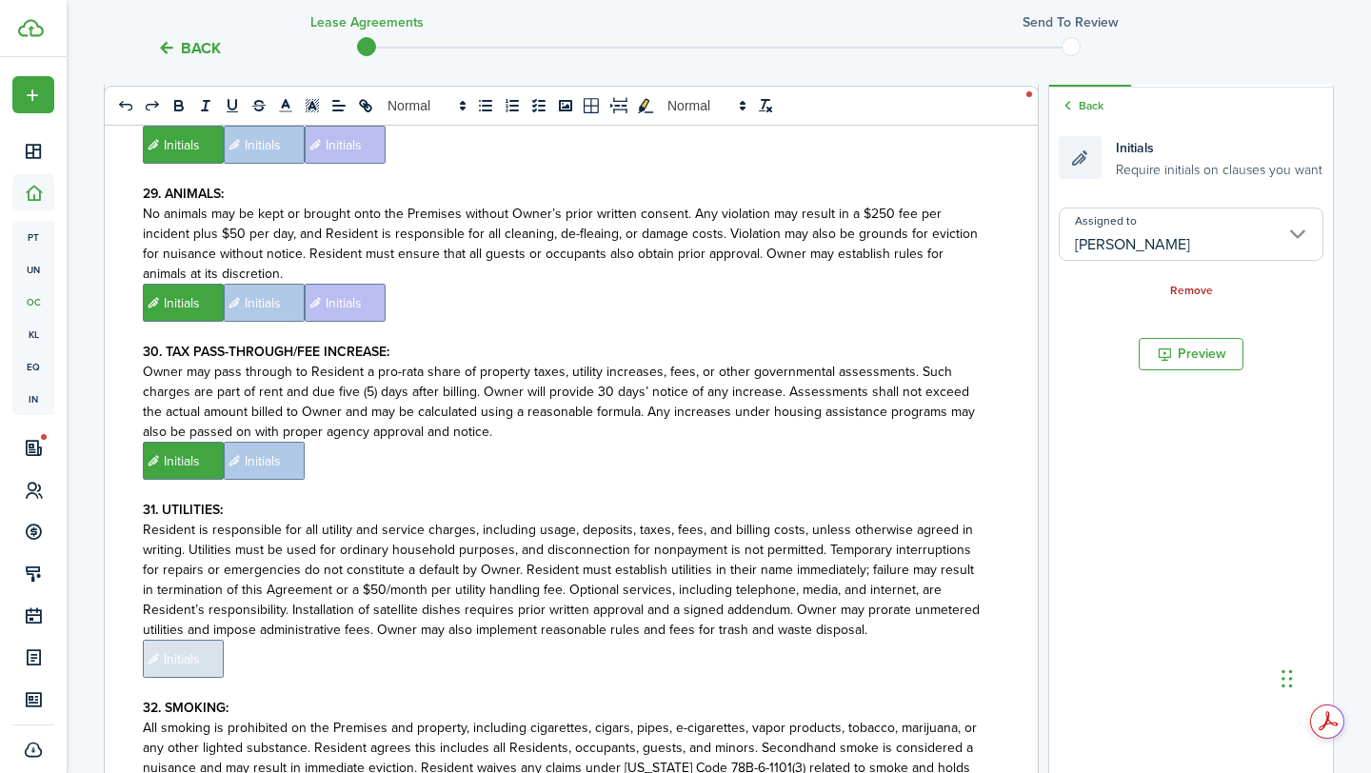
click at [862, 442] on p "﻿ Initials ﻿ Initials ﻿" at bounding box center [564, 461] width 842 height 38
click at [1184, 238] on input "Assigned to" at bounding box center [1190, 233] width 265 height 53
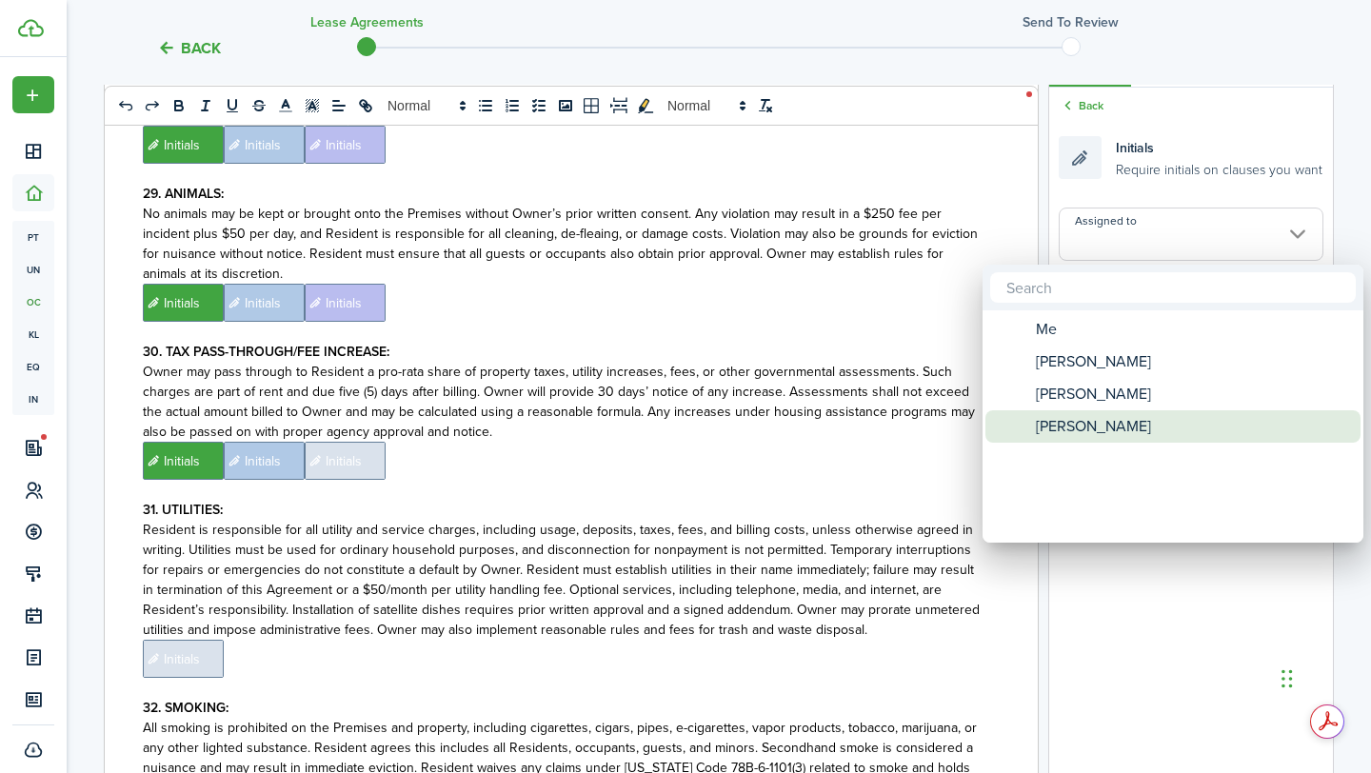
click at [1117, 416] on div "[PERSON_NAME]" at bounding box center [1180, 426] width 337 height 32
type input "[PERSON_NAME]"
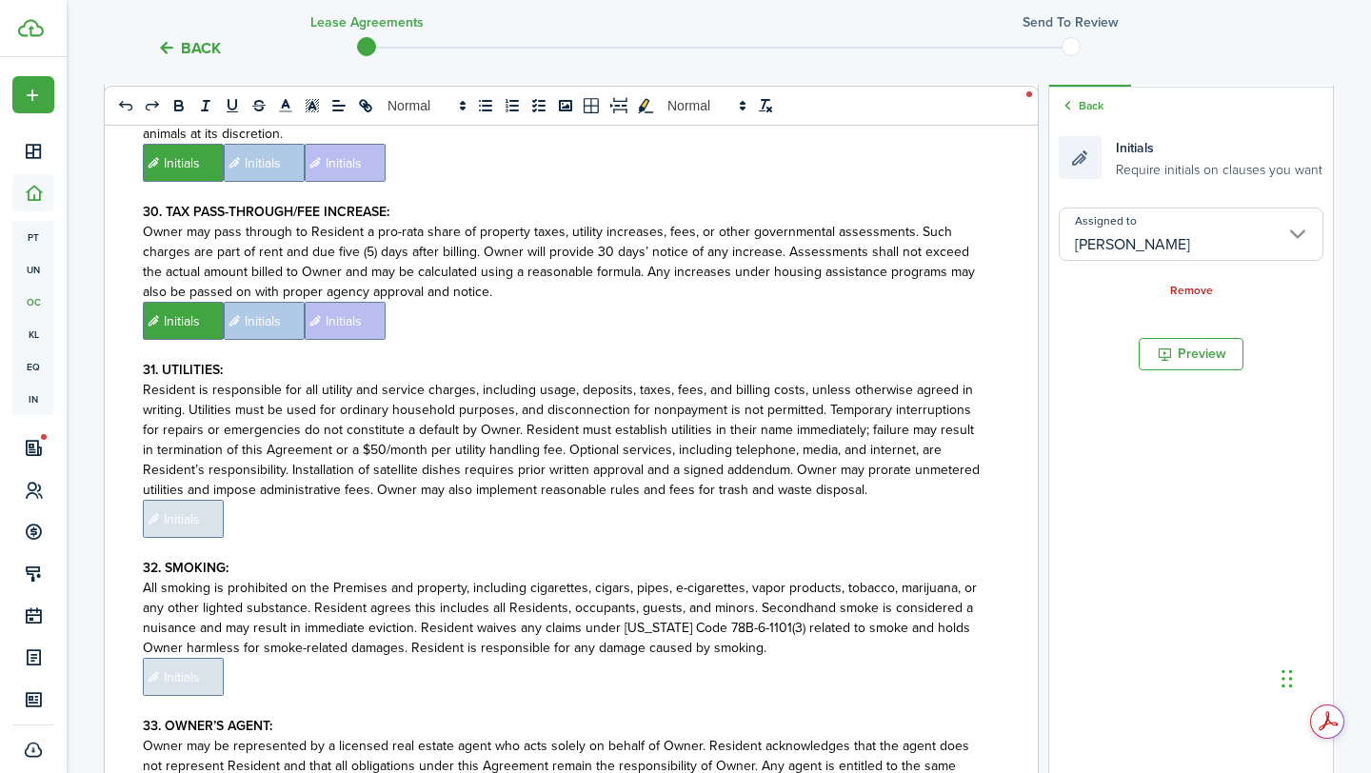
scroll to position [8456, 0]
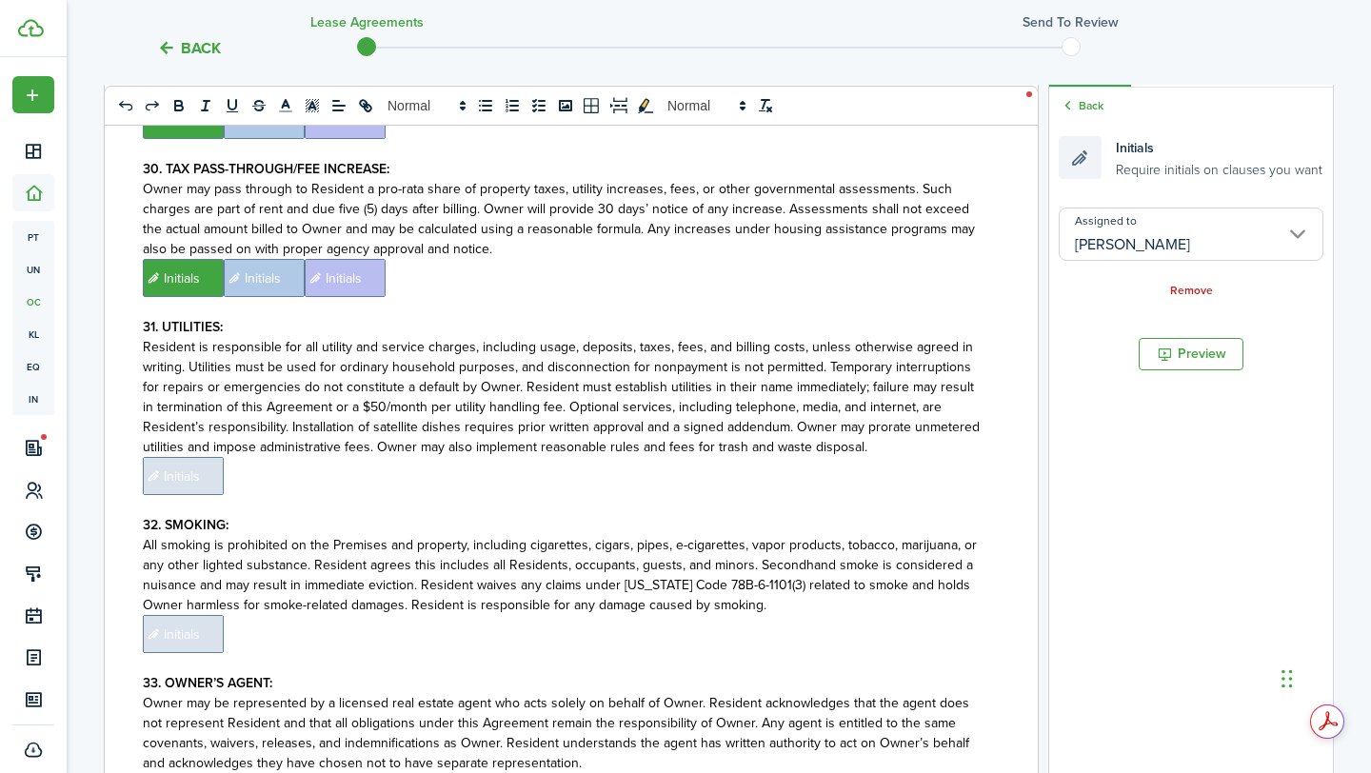
click at [222, 457] on span "Initials" at bounding box center [183, 476] width 81 height 38
click at [1314, 228] on input "Assigned to" at bounding box center [1190, 233] width 265 height 53
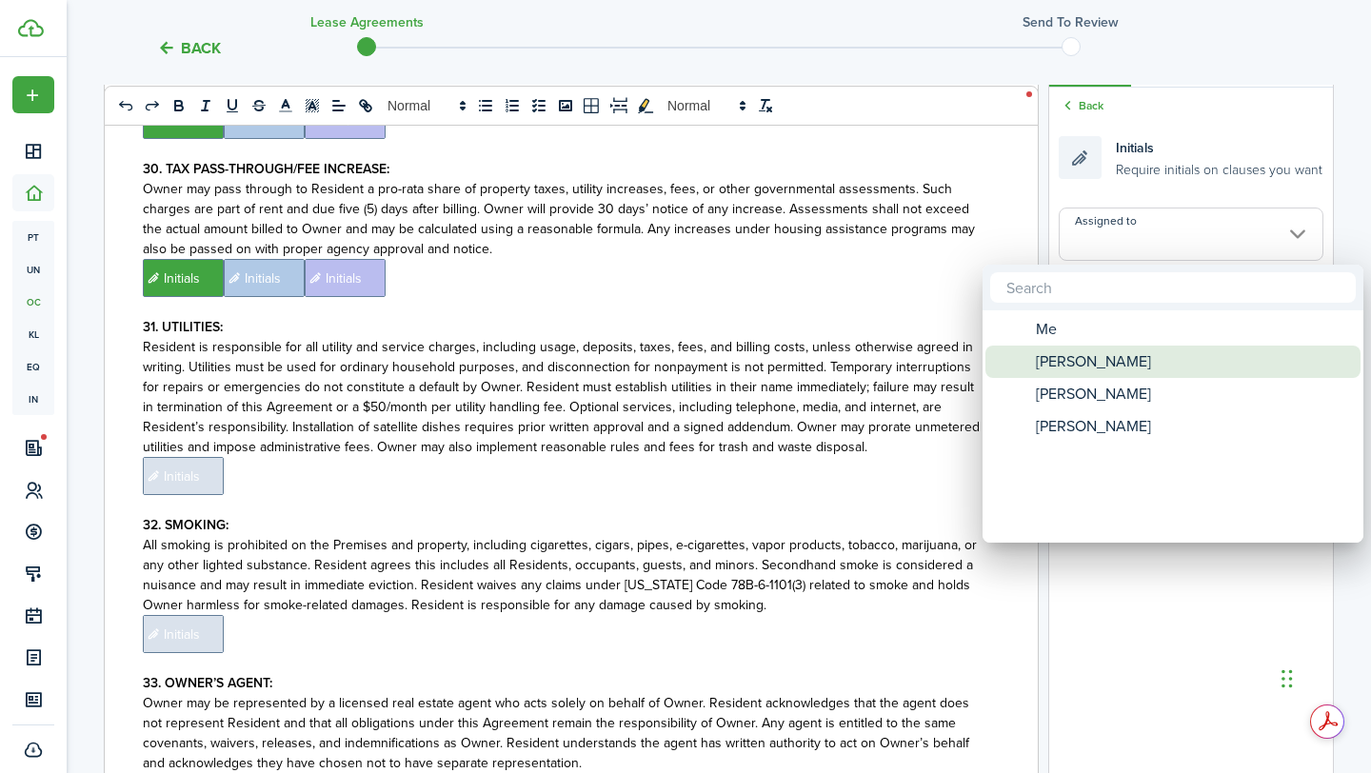
click at [1145, 368] on div "[PERSON_NAME]" at bounding box center [1180, 361] width 337 height 32
type input "[PERSON_NAME]"
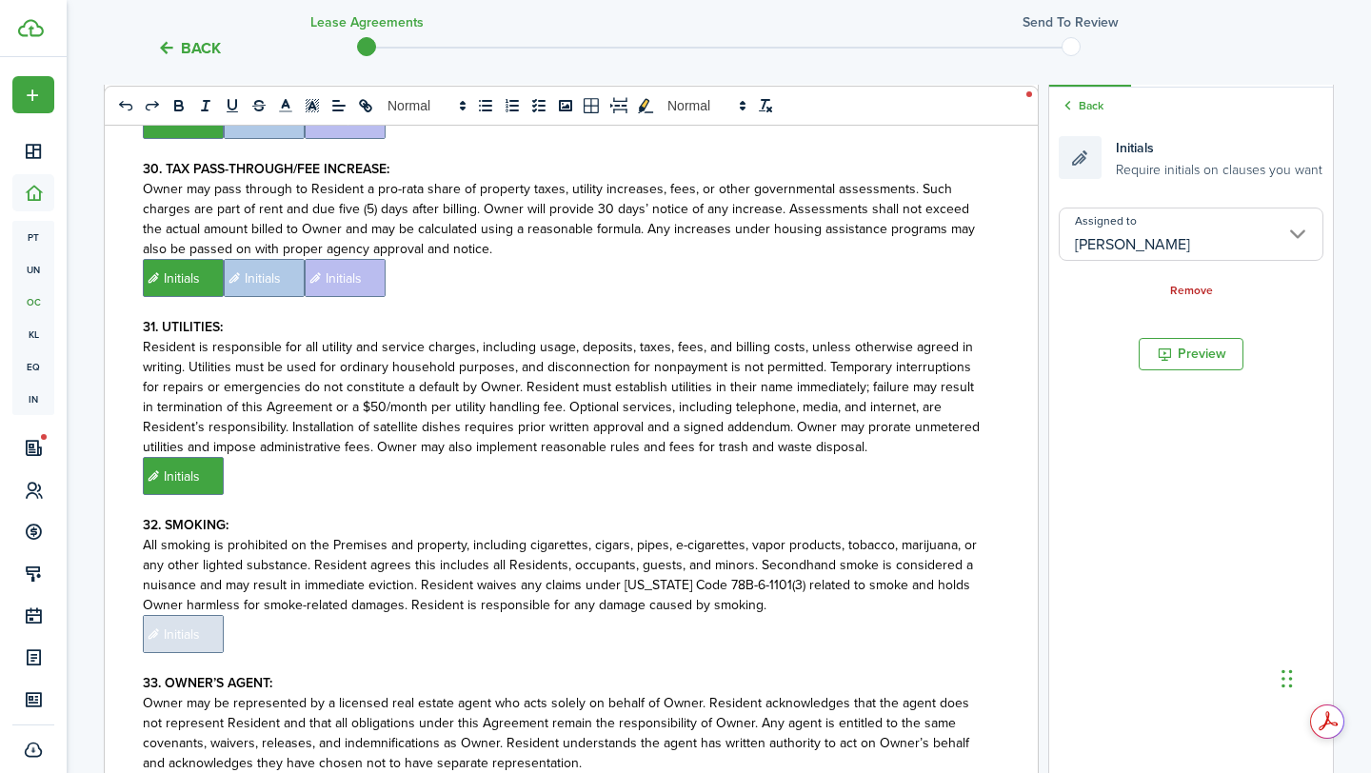
click at [895, 457] on p "﻿ Initials ﻿" at bounding box center [564, 476] width 842 height 38
click at [1208, 240] on input "Assigned to" at bounding box center [1190, 233] width 265 height 53
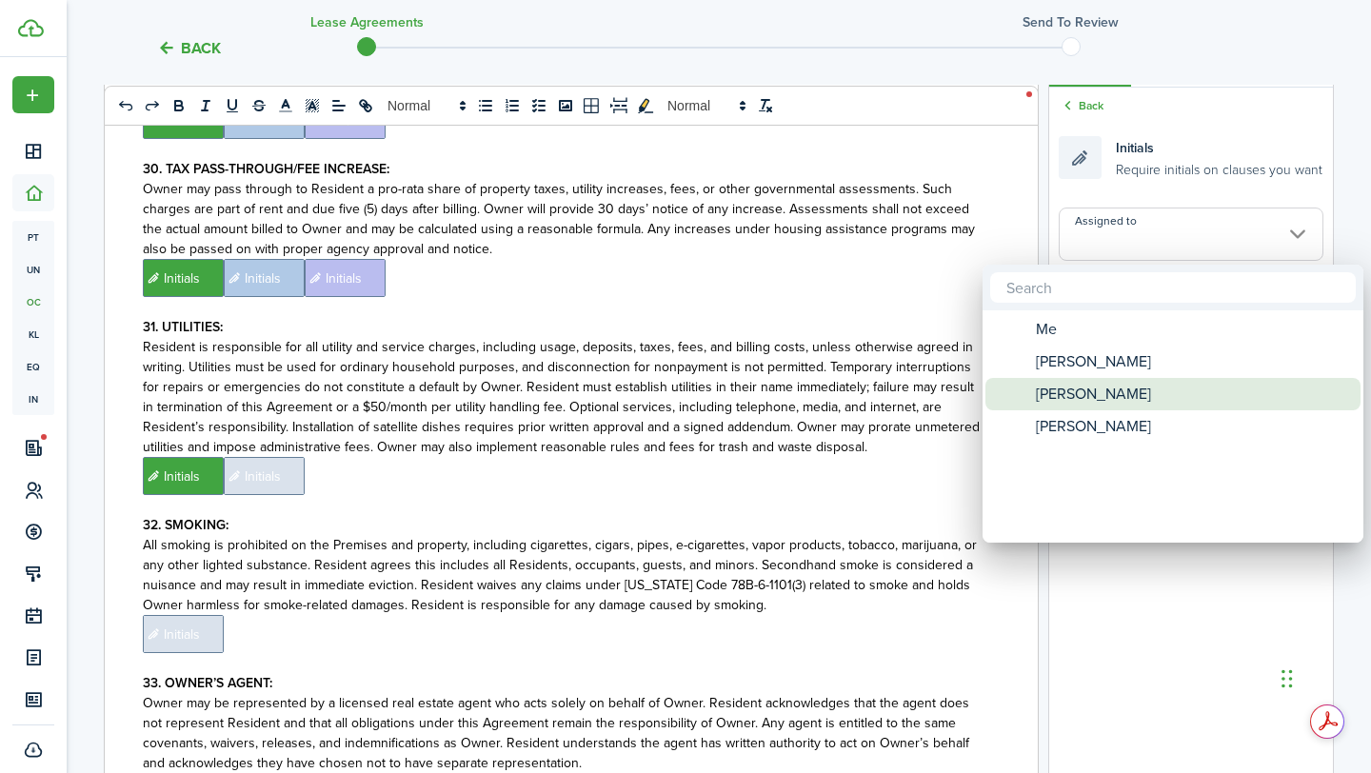
click at [1140, 378] on div "[PERSON_NAME]" at bounding box center [1180, 394] width 337 height 32
type input "[PERSON_NAME]"
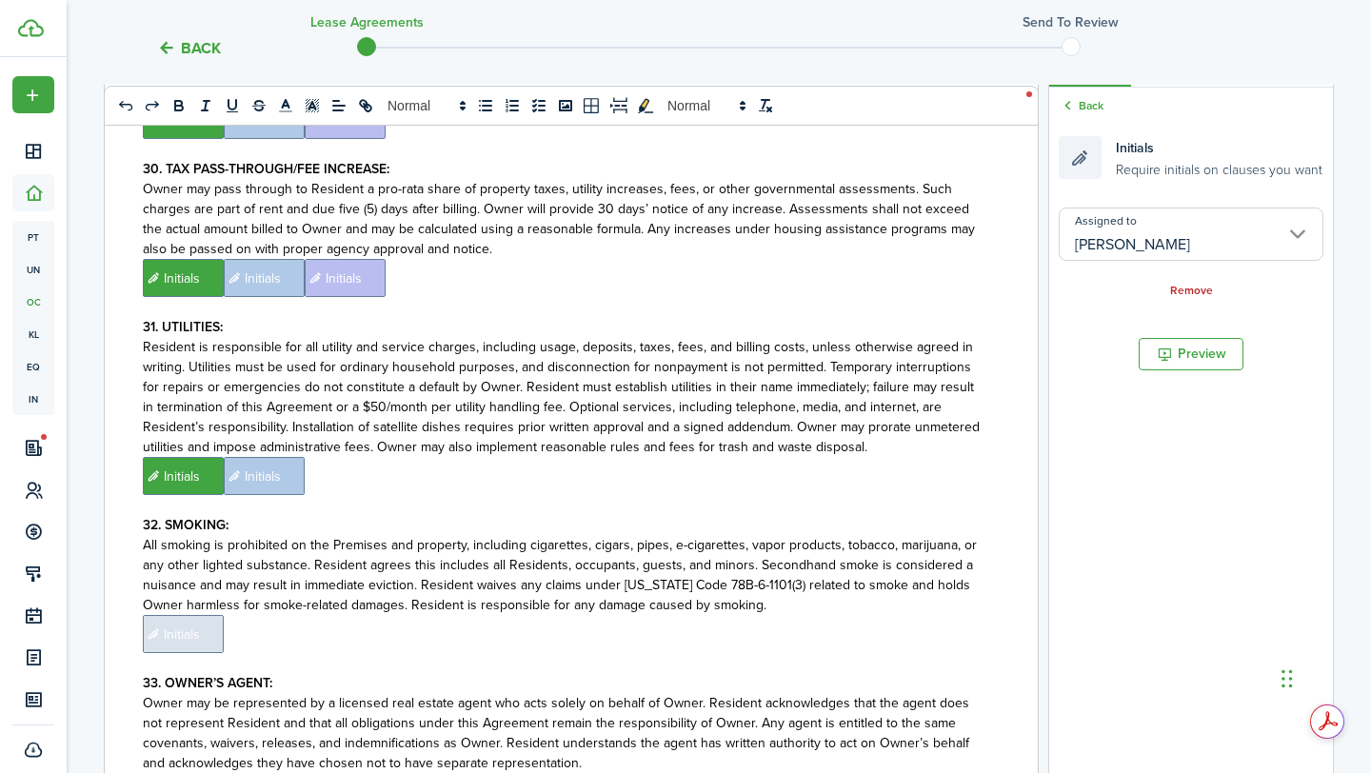
click at [813, 457] on p "﻿ Initials ﻿ Initials ﻿" at bounding box center [564, 476] width 842 height 38
click at [1294, 247] on input "Assigned to" at bounding box center [1190, 233] width 265 height 53
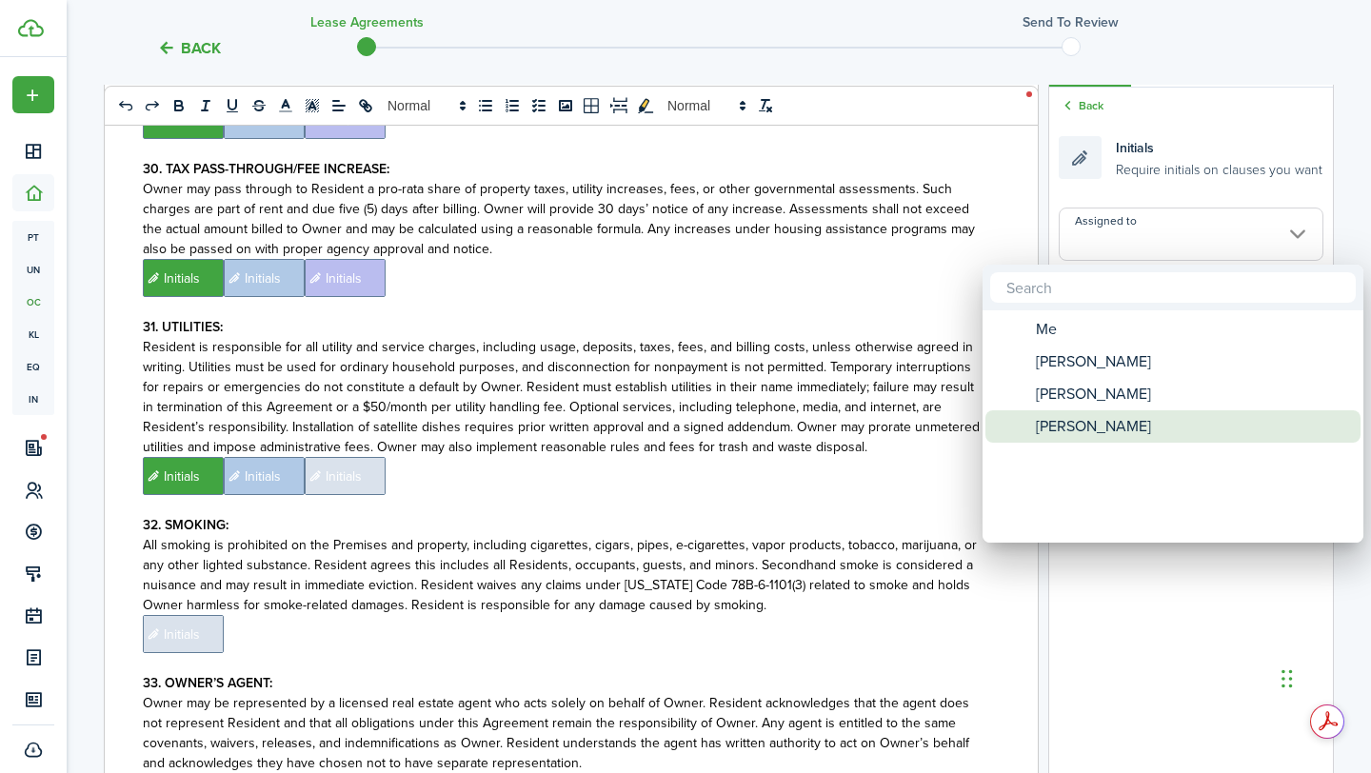
click at [1069, 421] on span "[PERSON_NAME]" at bounding box center [1092, 426] width 115 height 32
type input "[PERSON_NAME]"
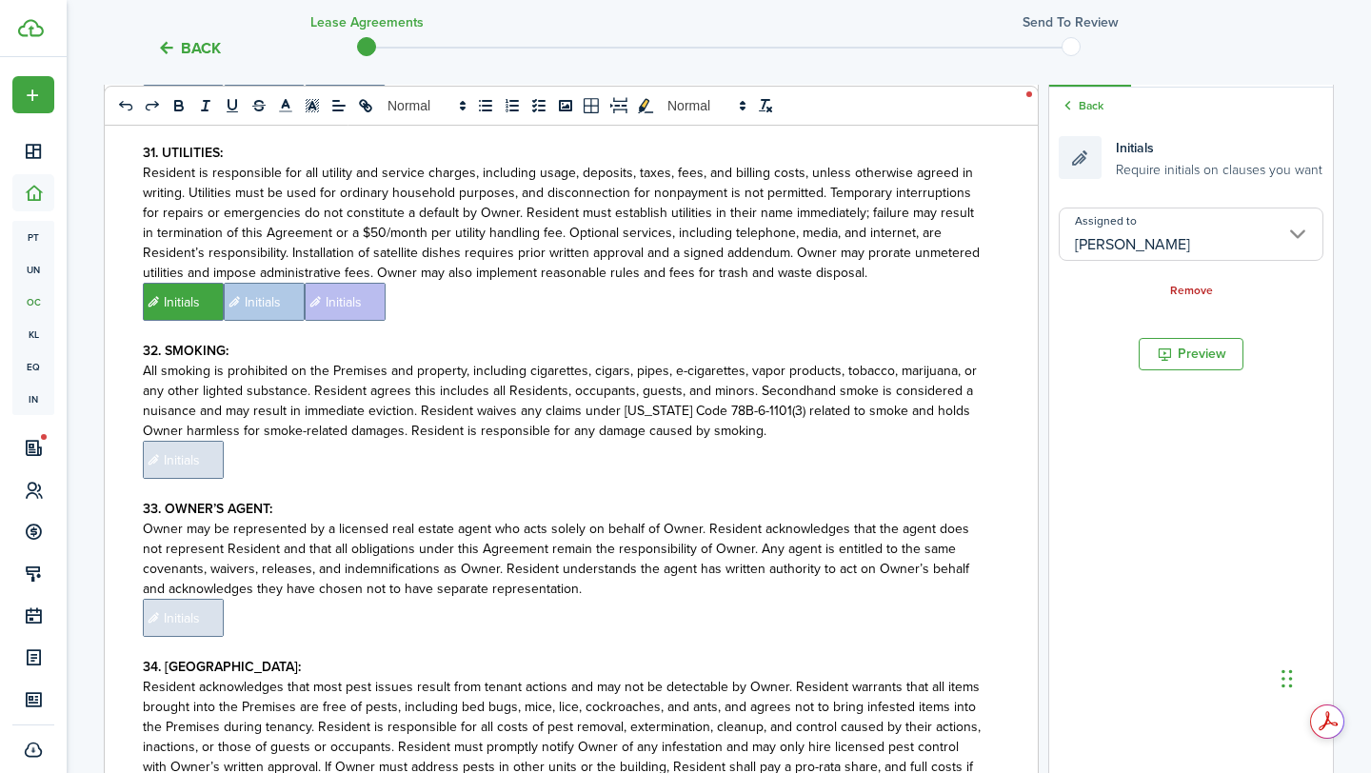
scroll to position [8656, 0]
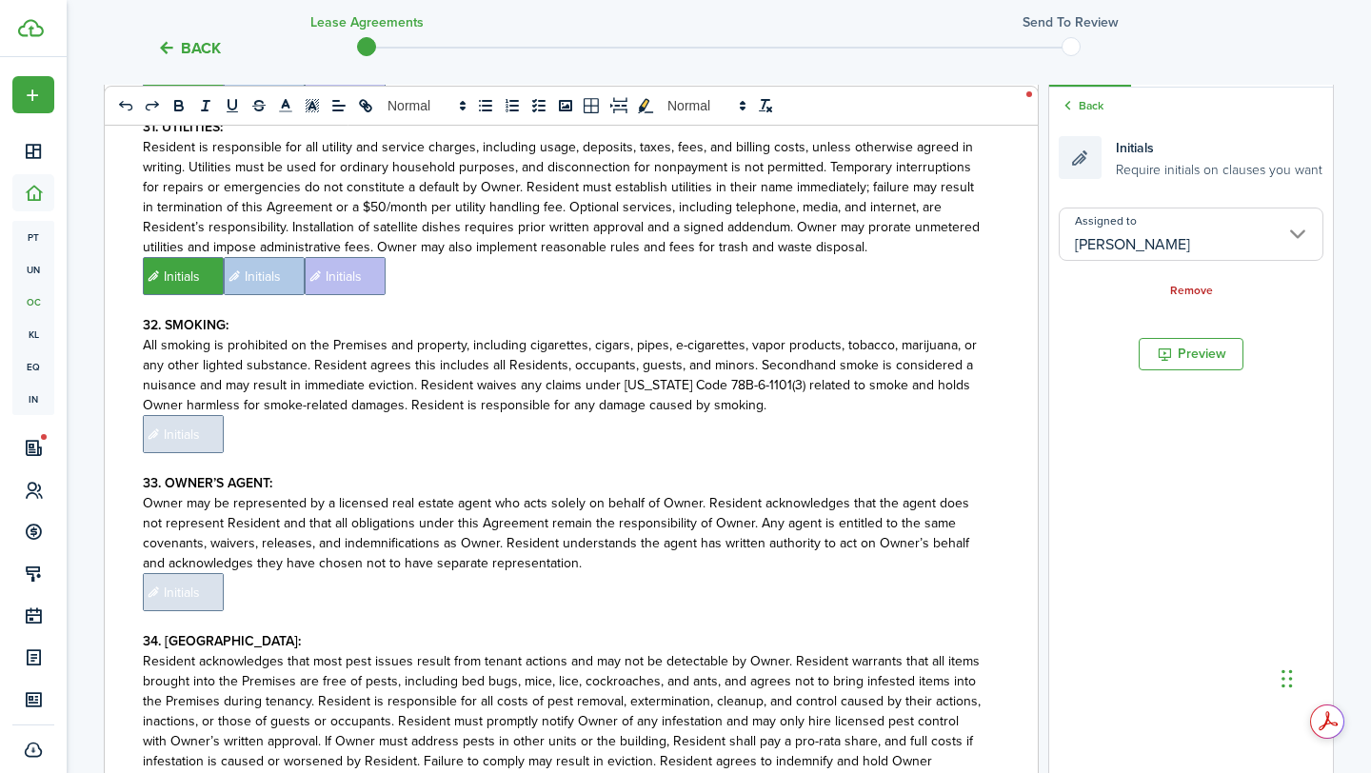
click at [209, 415] on span "Initials" at bounding box center [183, 434] width 81 height 38
click at [1163, 246] on input "Assigned to" at bounding box center [1190, 233] width 265 height 53
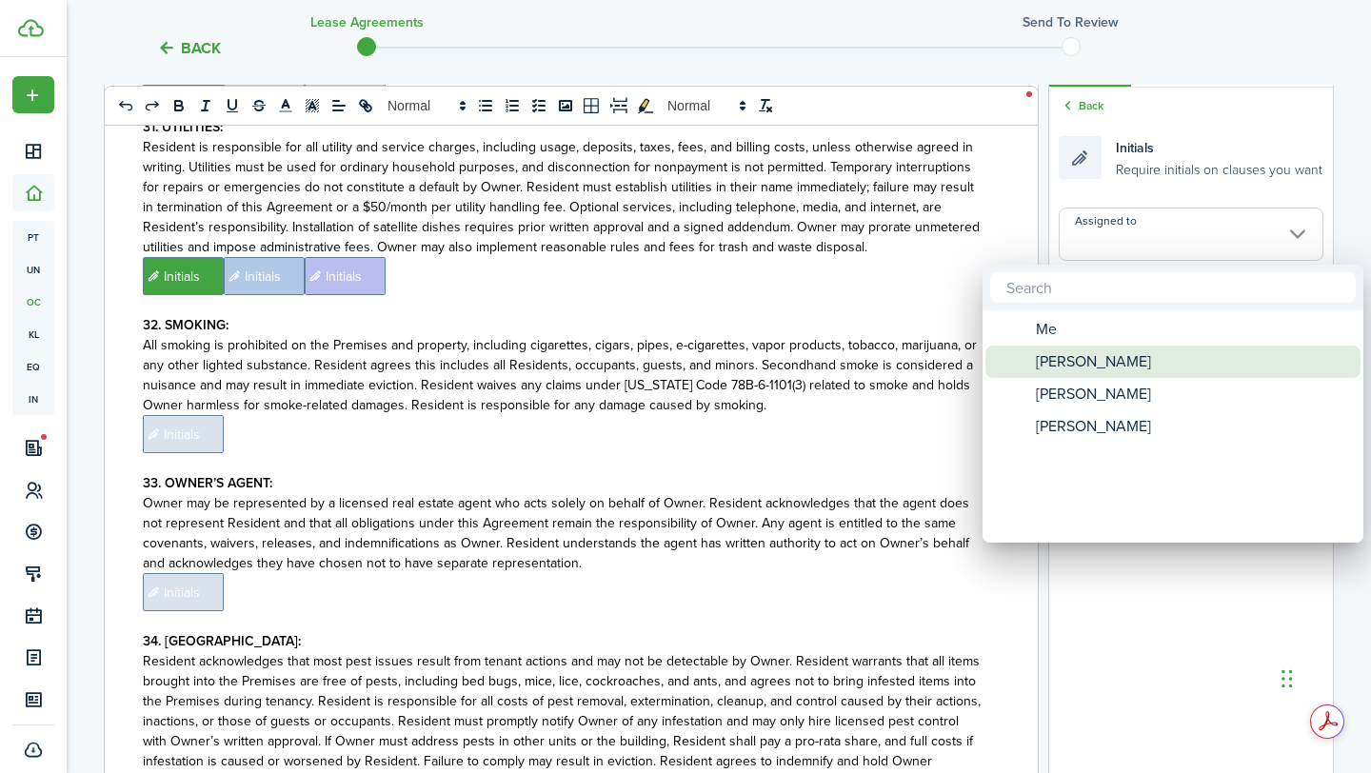
click at [1099, 351] on span "[PERSON_NAME]" at bounding box center [1092, 361] width 115 height 32
type input "[PERSON_NAME]"
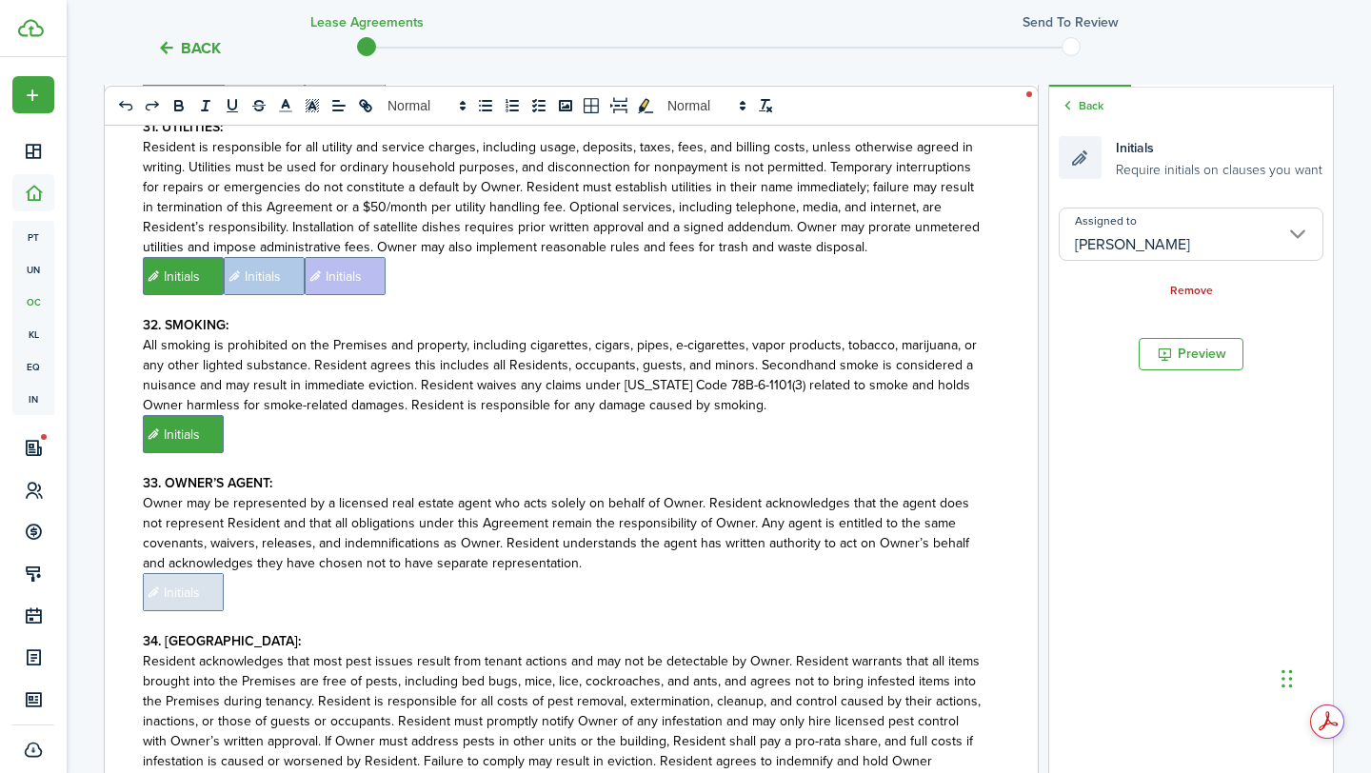
click at [830, 415] on p "﻿ Initials ﻿" at bounding box center [564, 434] width 842 height 38
click at [1093, 228] on input "Assigned to" at bounding box center [1190, 233] width 265 height 53
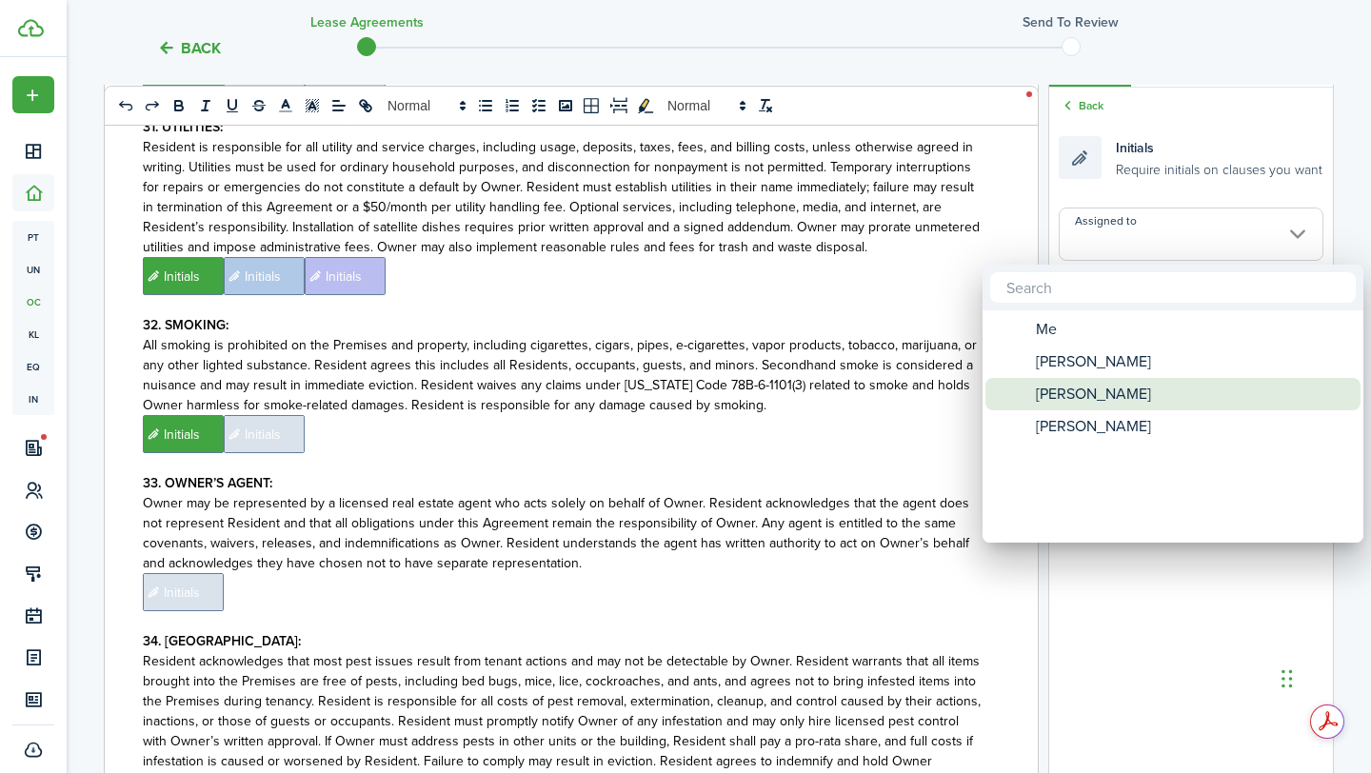
click at [1104, 385] on span "[PERSON_NAME]" at bounding box center [1092, 394] width 115 height 32
type input "[PERSON_NAME]"
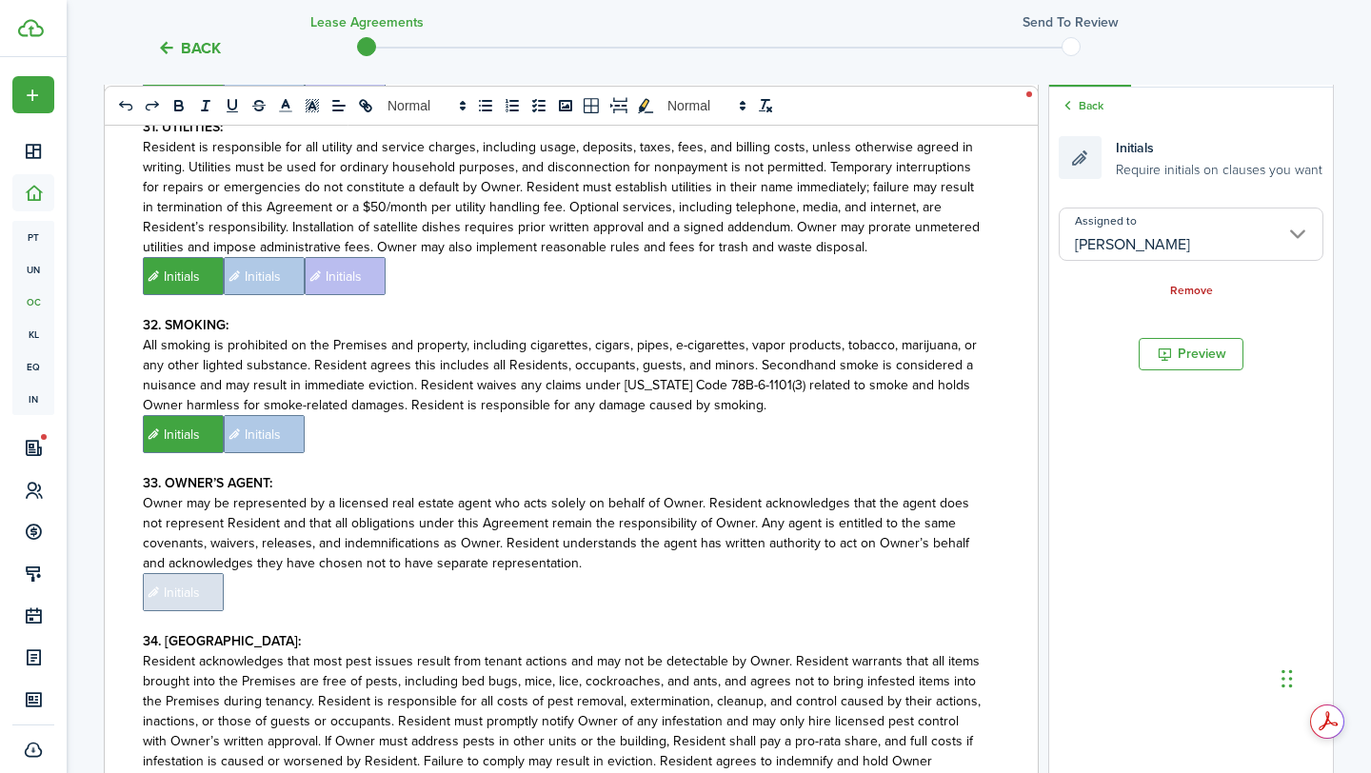
click at [875, 415] on p "﻿ Initials ﻿ Initials ﻿" at bounding box center [564, 434] width 842 height 38
click at [1193, 225] on input "Assigned to" at bounding box center [1190, 233] width 265 height 53
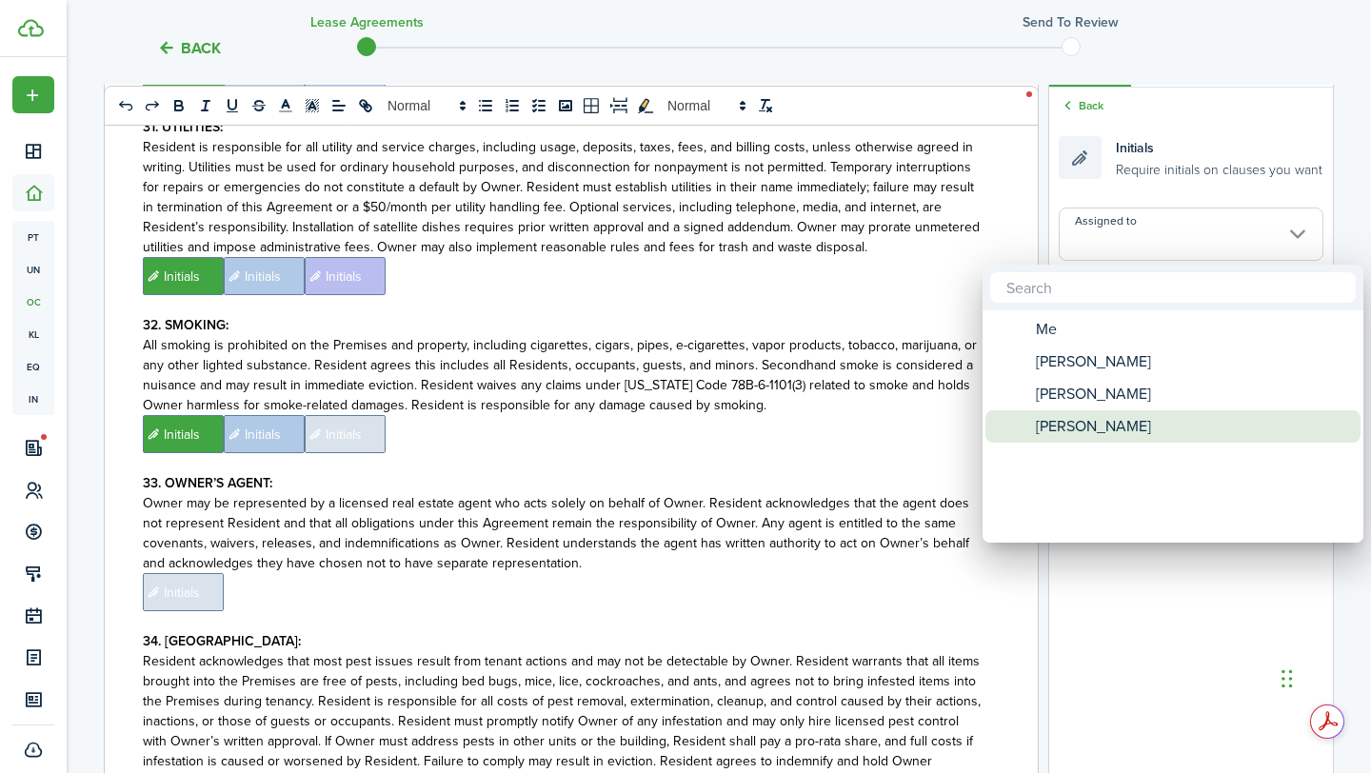
click at [1133, 412] on div "[PERSON_NAME]" at bounding box center [1180, 426] width 337 height 32
type input "[PERSON_NAME]"
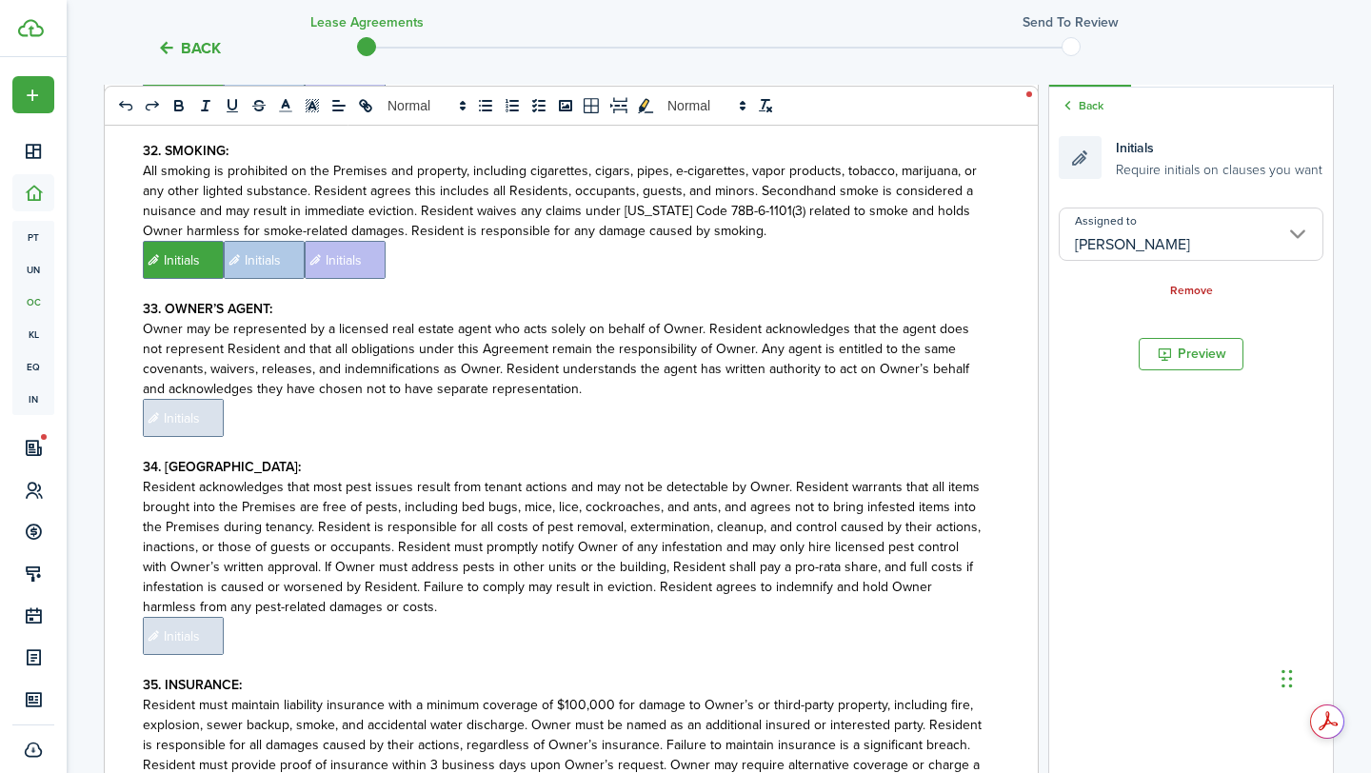
scroll to position [8831, 0]
click at [191, 398] on span "Initials" at bounding box center [183, 417] width 81 height 38
click at [1212, 237] on input "Assigned to" at bounding box center [1190, 233] width 265 height 53
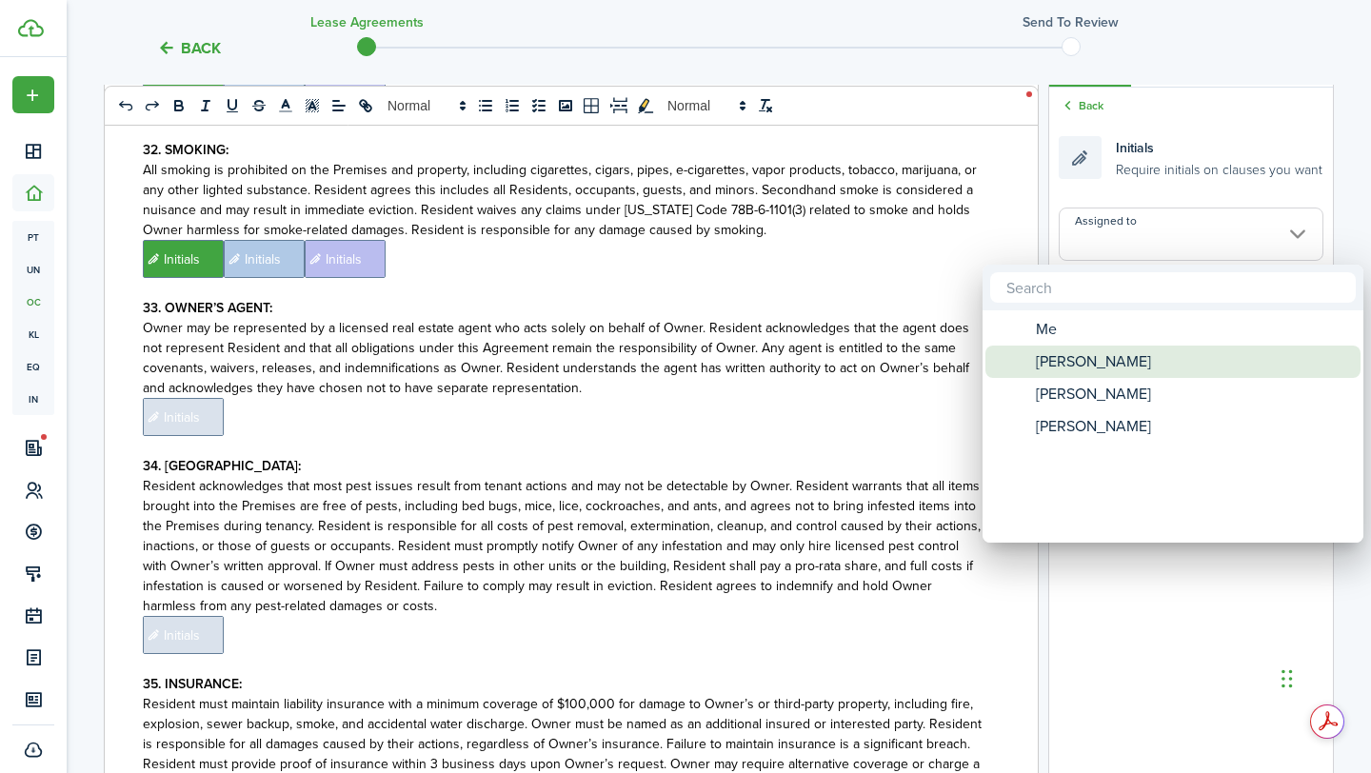
click at [1113, 370] on span "[PERSON_NAME]" at bounding box center [1092, 361] width 115 height 32
type input "[PERSON_NAME]"
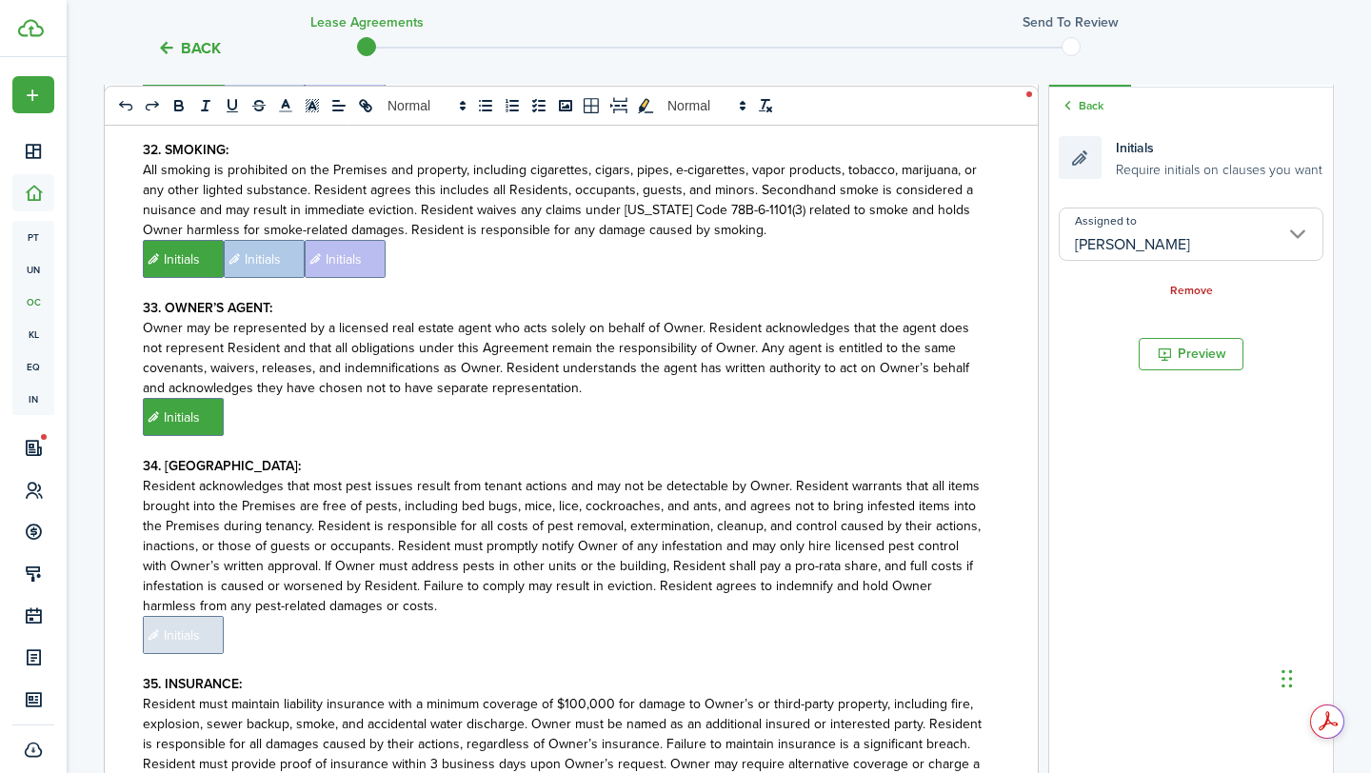
click at [901, 398] on p "﻿ Initials ﻿" at bounding box center [564, 417] width 842 height 38
click at [1181, 228] on input "Assigned to" at bounding box center [1190, 233] width 265 height 53
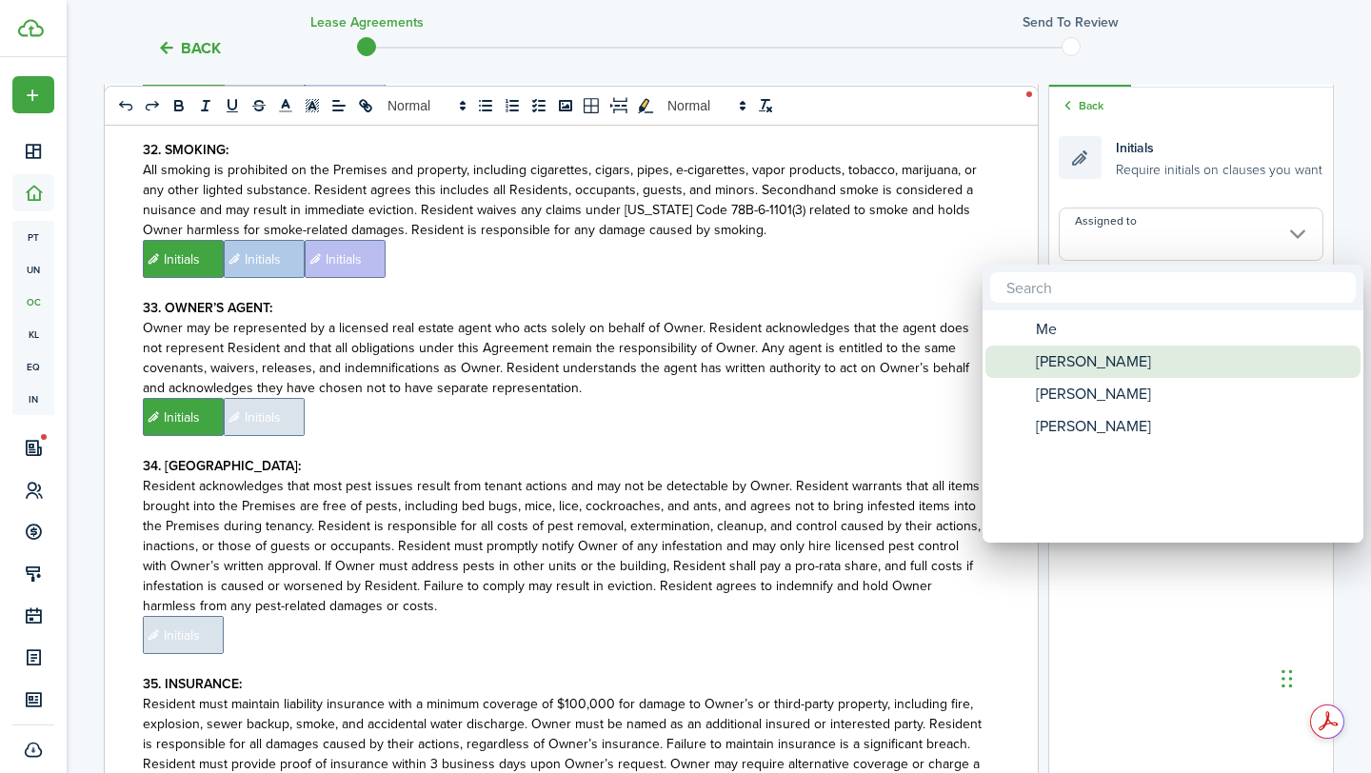
click at [1114, 387] on span "[PERSON_NAME]" at bounding box center [1092, 394] width 115 height 32
type input "[PERSON_NAME]"
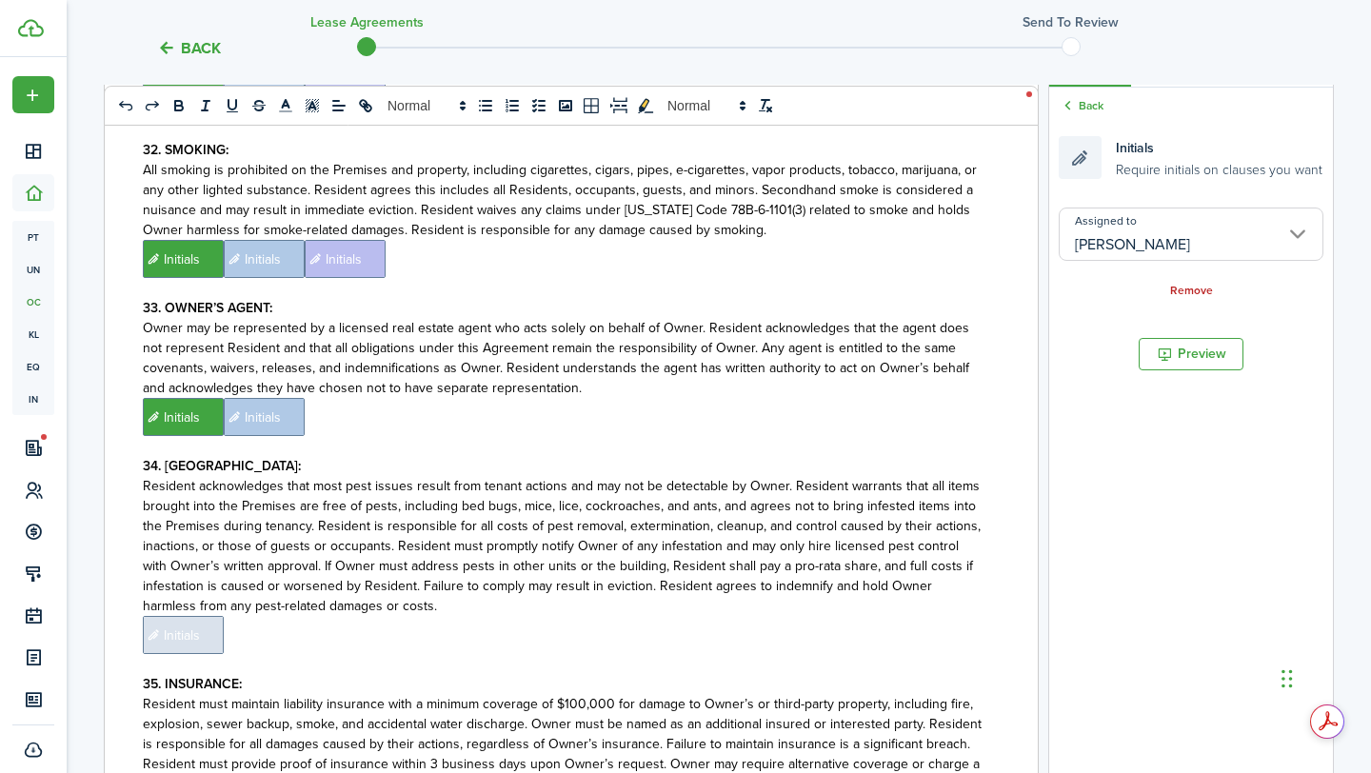
click at [901, 398] on p "﻿ Initials ﻿ Initials ﻿" at bounding box center [564, 417] width 842 height 38
click at [1211, 237] on input "Assigned to" at bounding box center [1190, 233] width 265 height 53
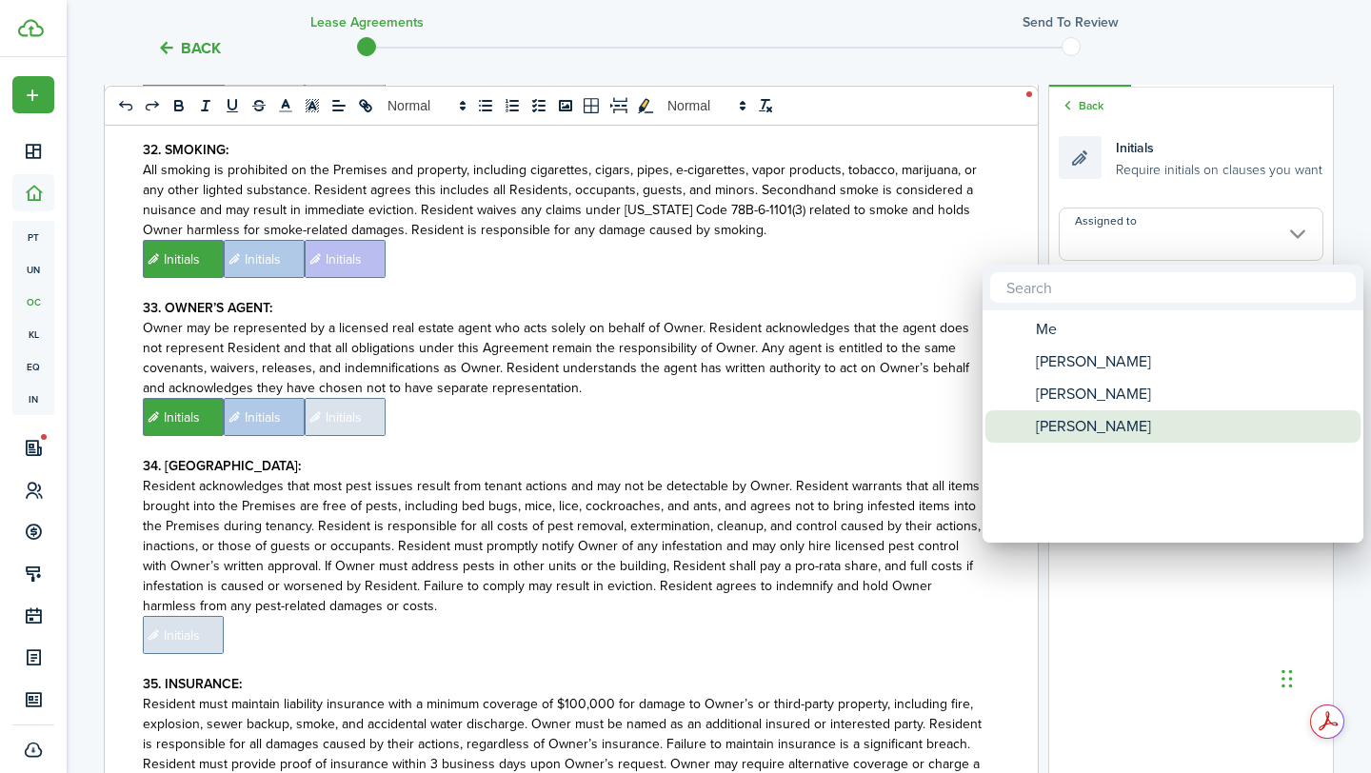
click at [1152, 411] on div "[PERSON_NAME]" at bounding box center [1180, 426] width 337 height 32
type input "[PERSON_NAME]"
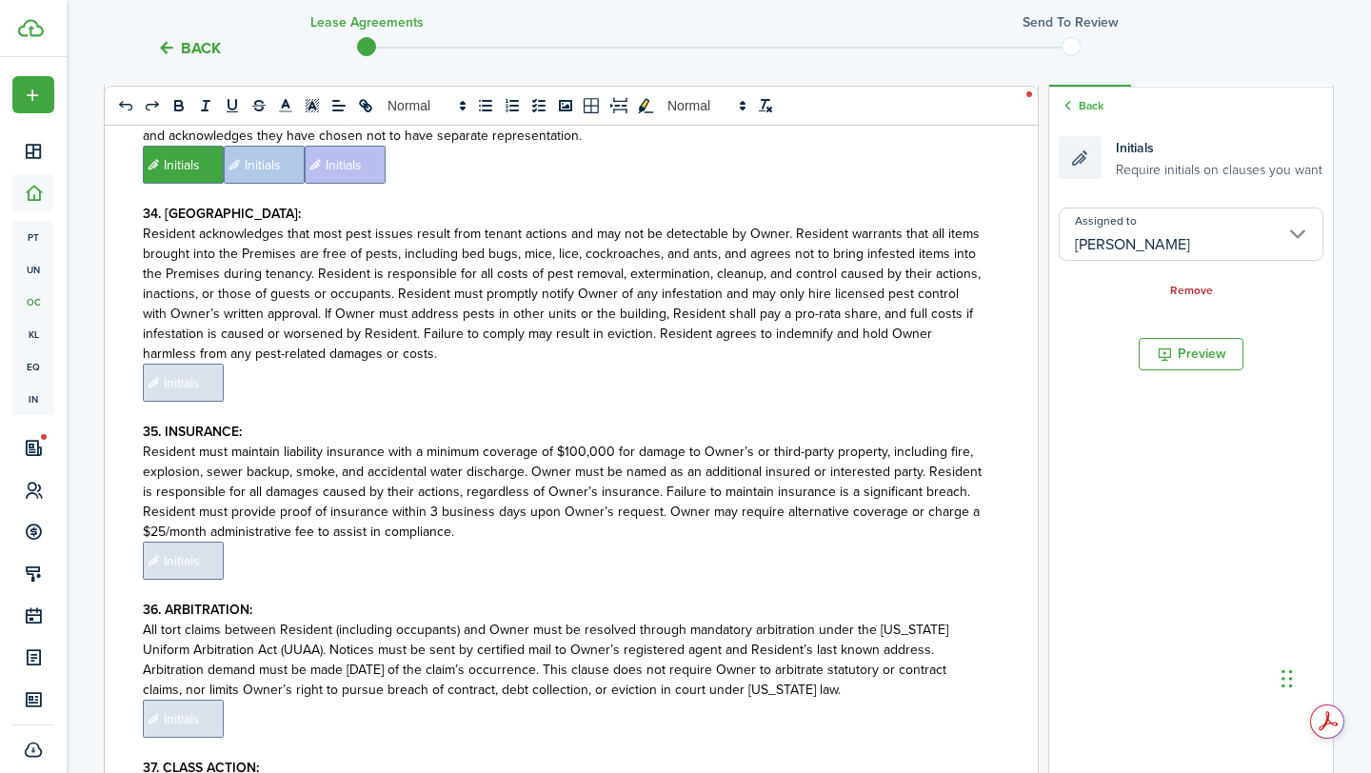
scroll to position [9112, 0]
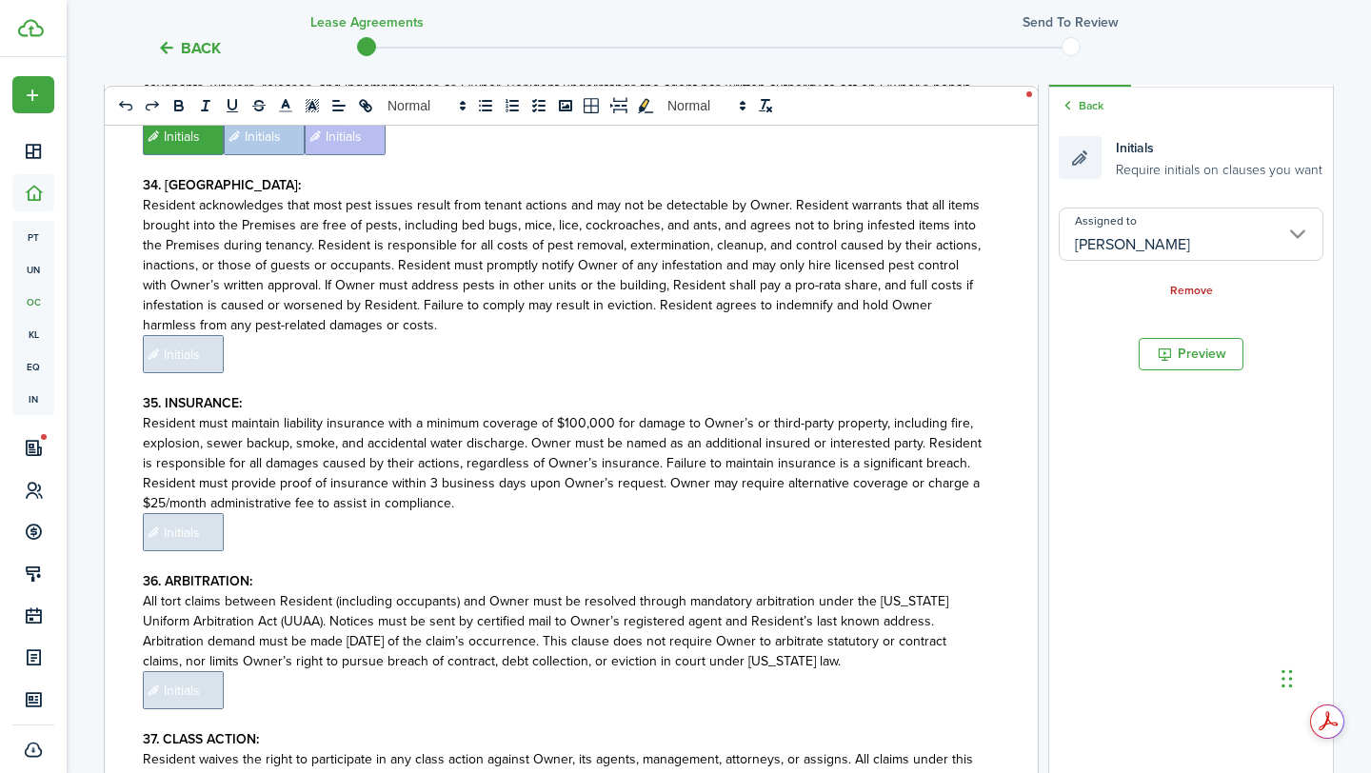
click at [148, 335] on span "Initials" at bounding box center [183, 354] width 81 height 38
click at [1231, 229] on input "Assigned to" at bounding box center [1190, 233] width 265 height 53
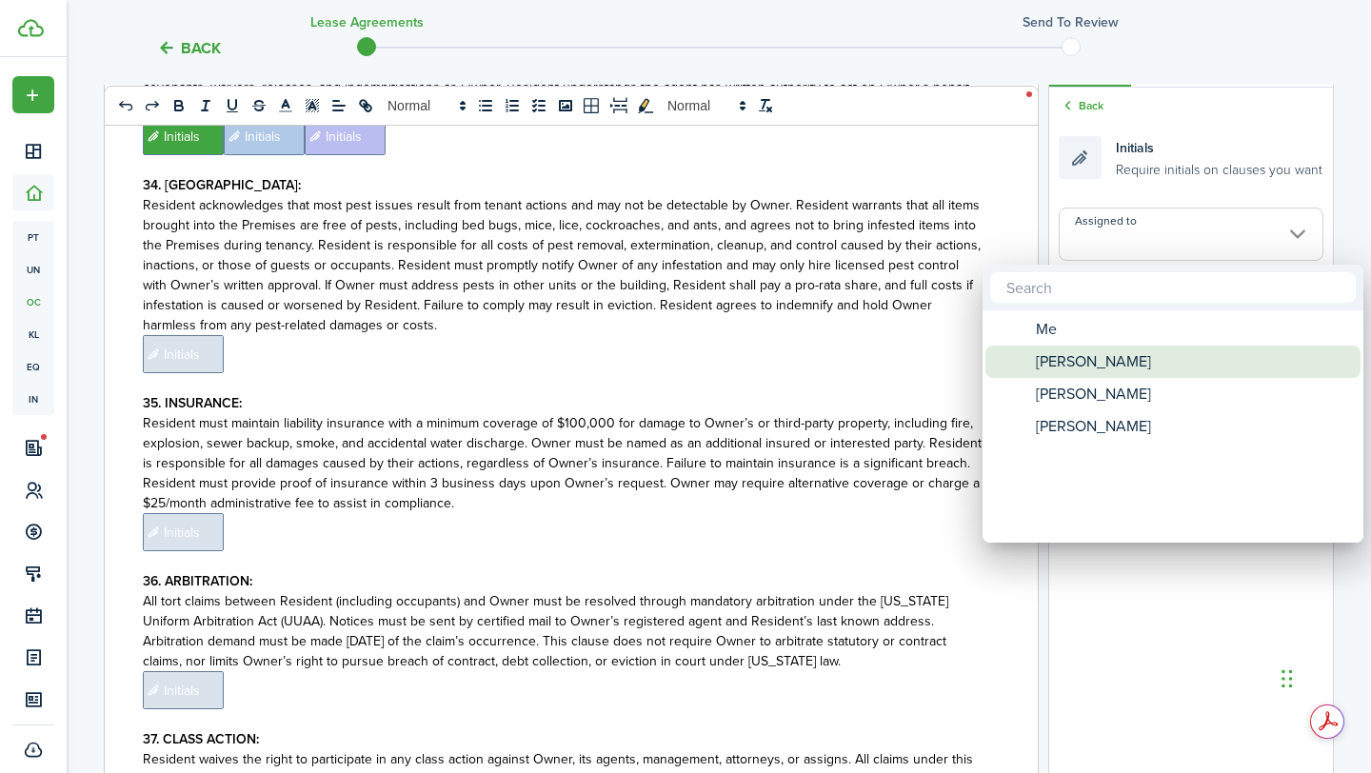
click at [1135, 365] on div "[PERSON_NAME]" at bounding box center [1180, 361] width 337 height 32
type input "[PERSON_NAME]"
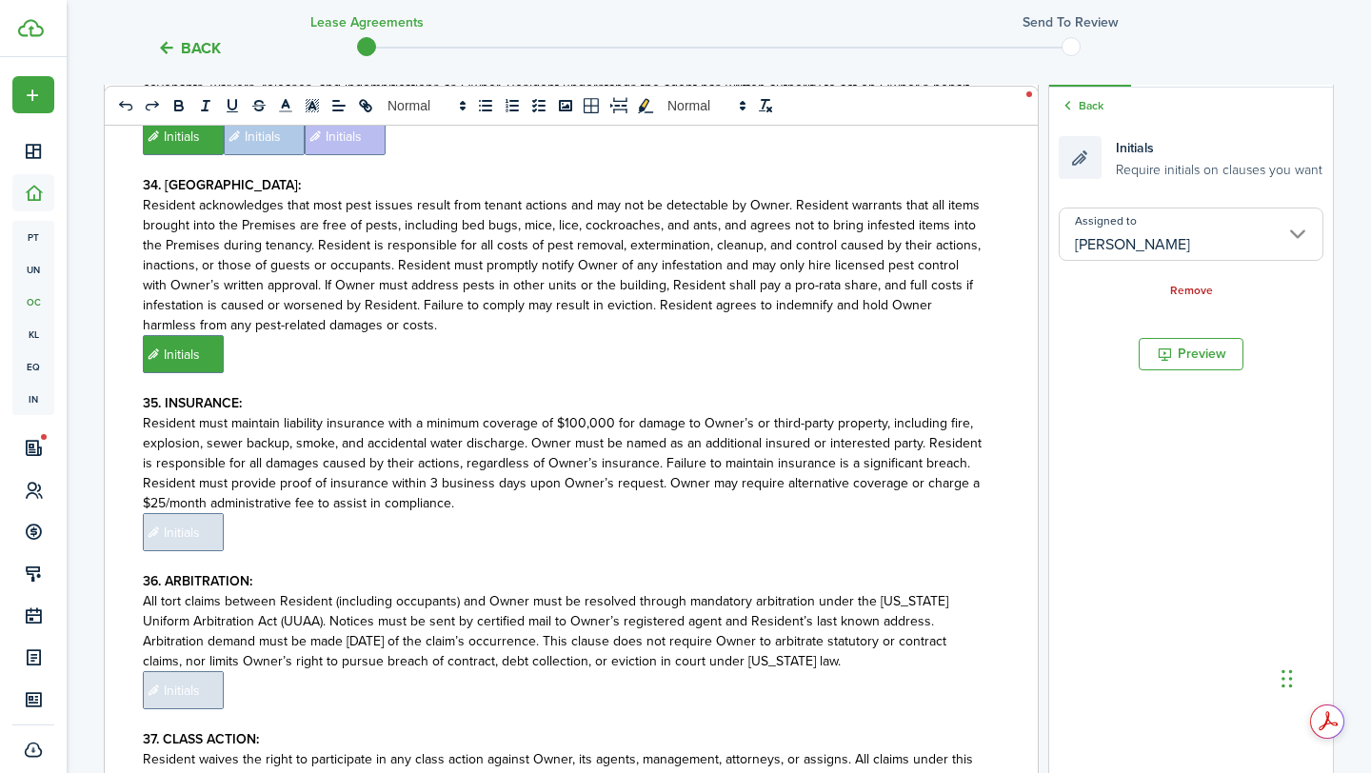
click at [784, 335] on p "﻿ Initials ﻿" at bounding box center [564, 354] width 842 height 38
click at [1217, 230] on input "Assigned to" at bounding box center [1190, 233] width 265 height 53
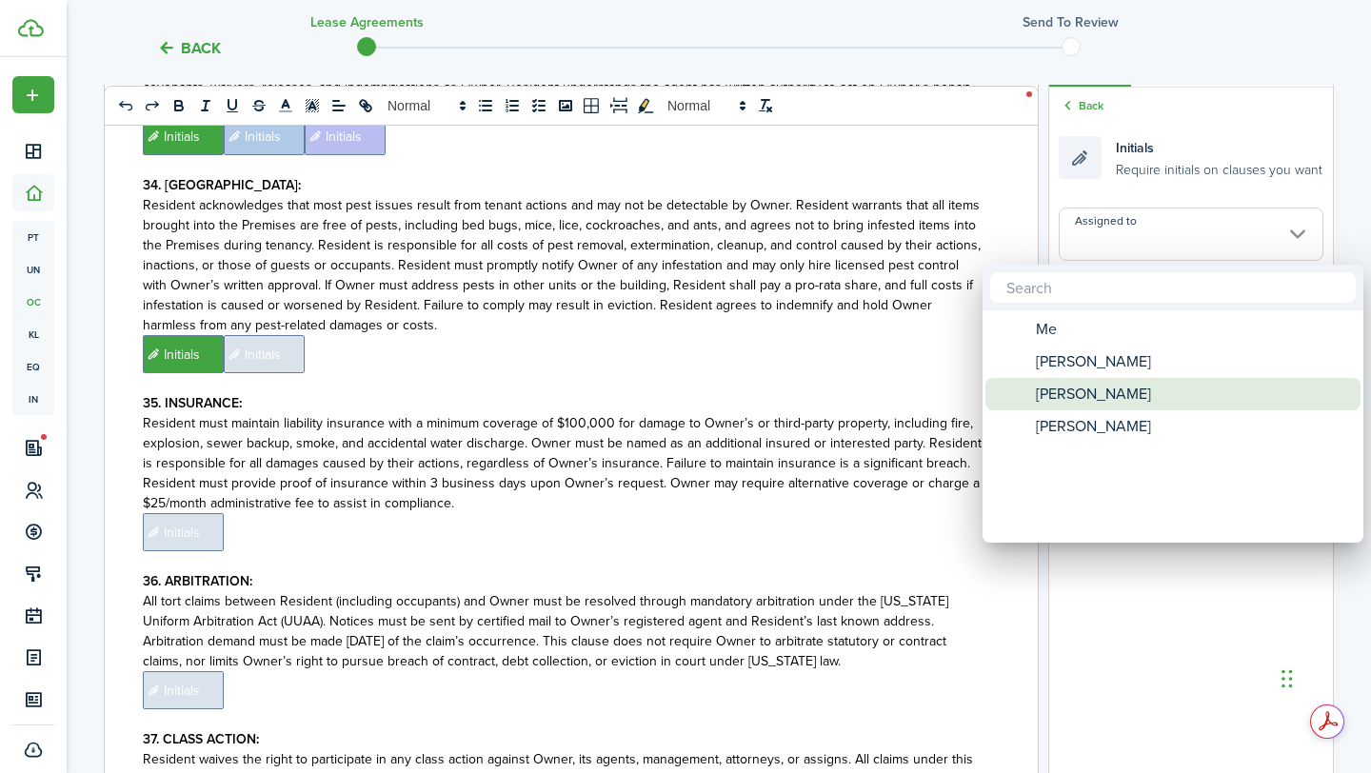
click at [1158, 383] on div "[PERSON_NAME]" at bounding box center [1180, 394] width 337 height 32
type input "[PERSON_NAME]"
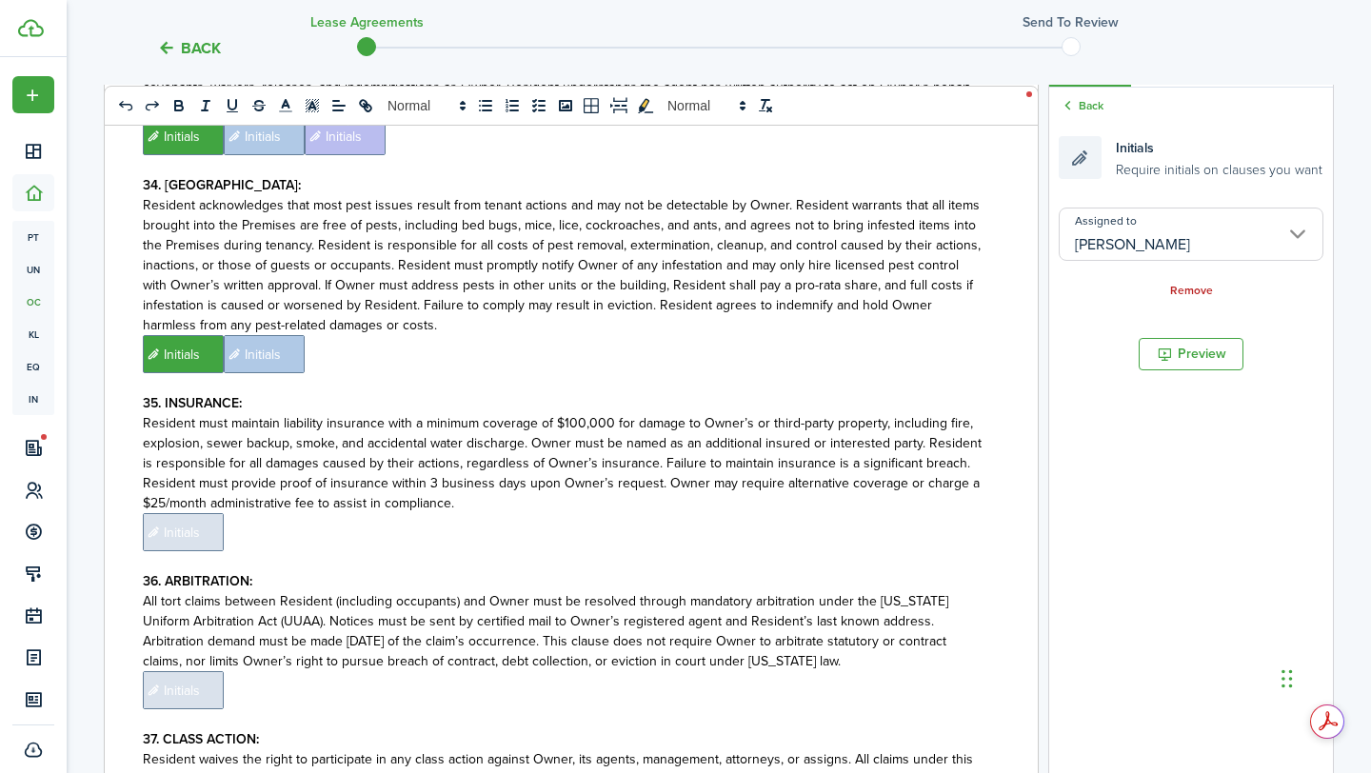
click at [881, 335] on p "﻿ Initials ﻿ Initials ﻿" at bounding box center [564, 354] width 842 height 38
click at [1068, 258] on input "Assigned to" at bounding box center [1190, 233] width 265 height 53
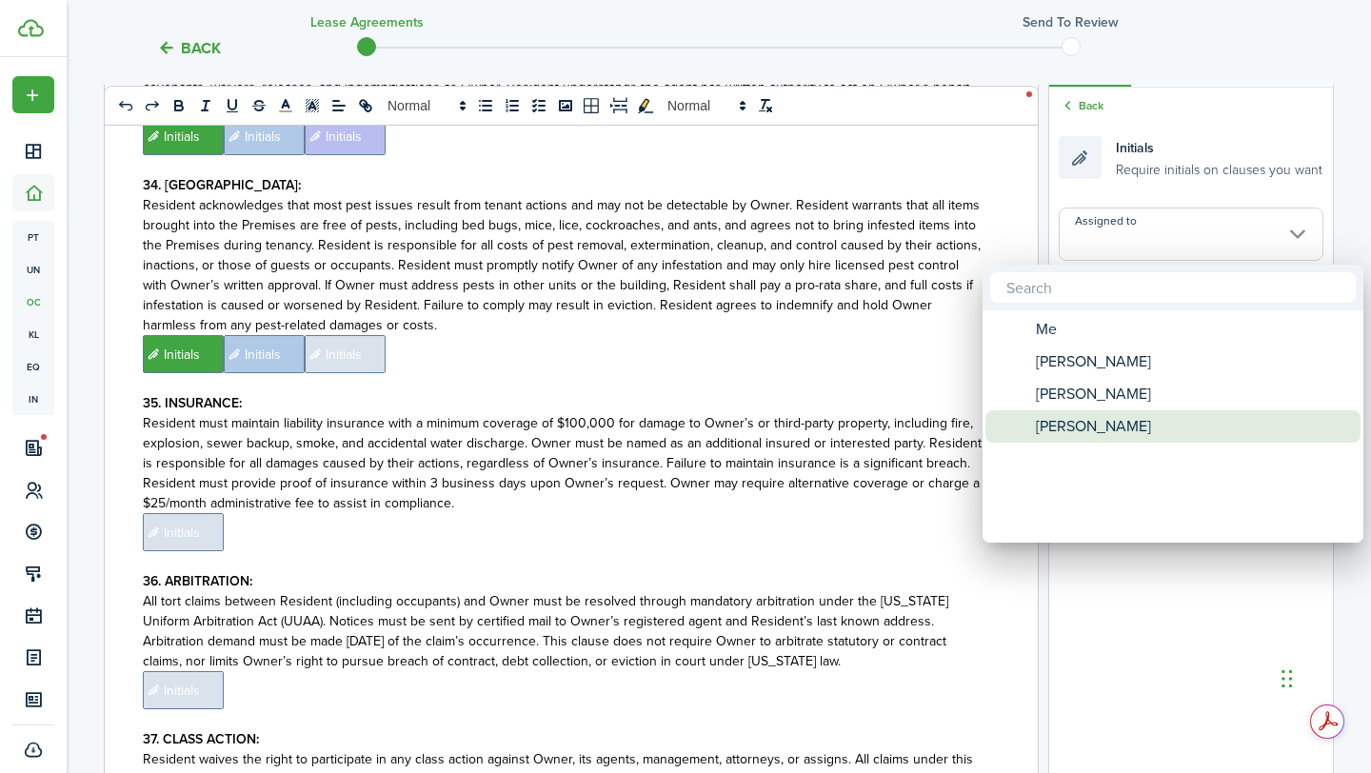
click at [1081, 424] on span "[PERSON_NAME]" at bounding box center [1092, 426] width 115 height 32
type input "[PERSON_NAME]"
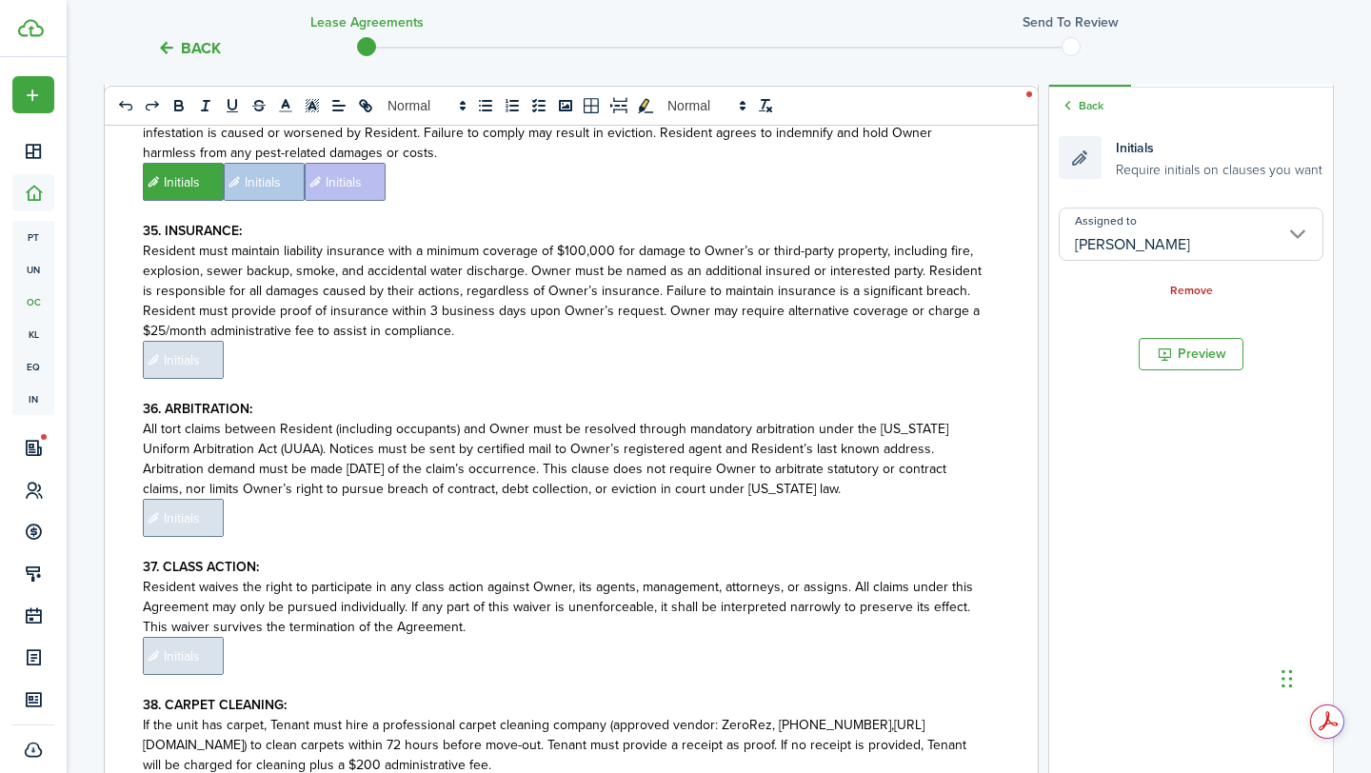
scroll to position [9289, 0]
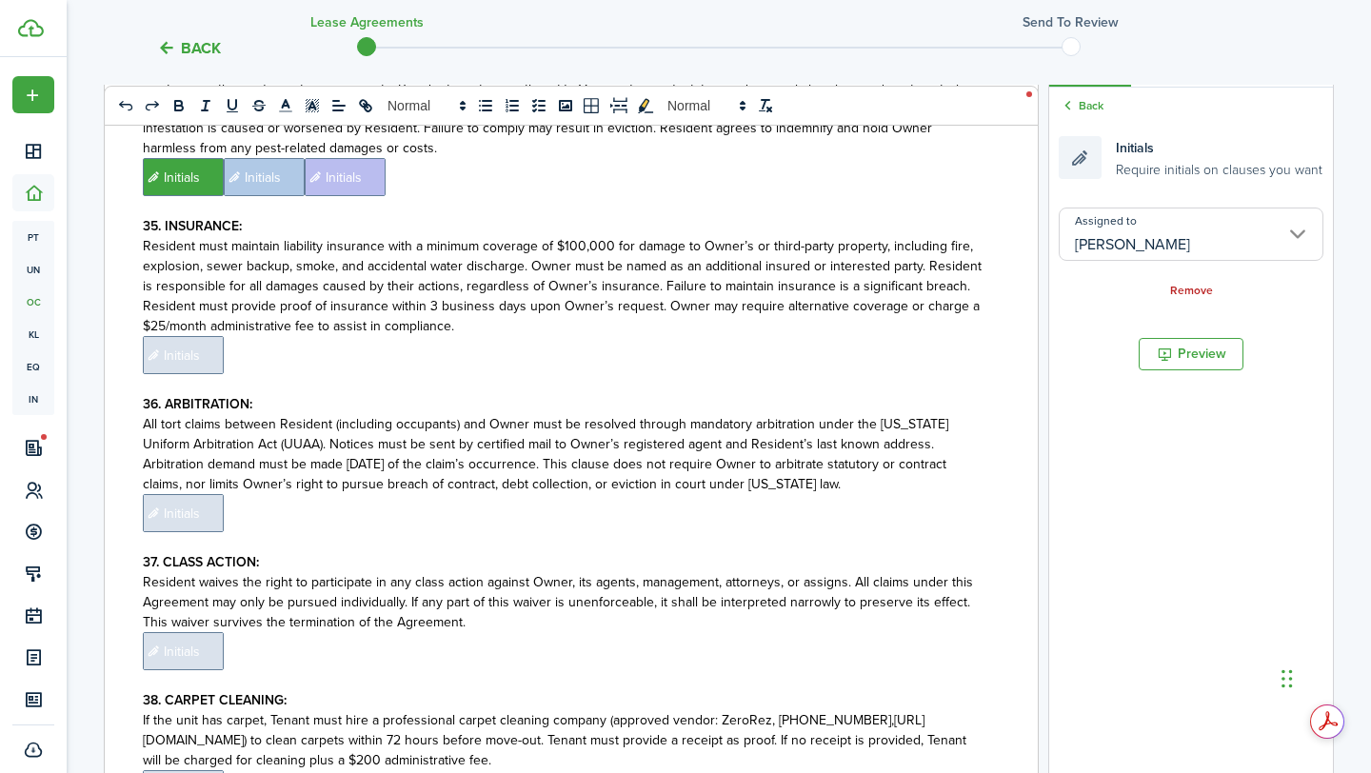
click at [191, 336] on span "Initials" at bounding box center [183, 355] width 81 height 38
click at [1173, 234] on input "Assigned to" at bounding box center [1190, 233] width 265 height 53
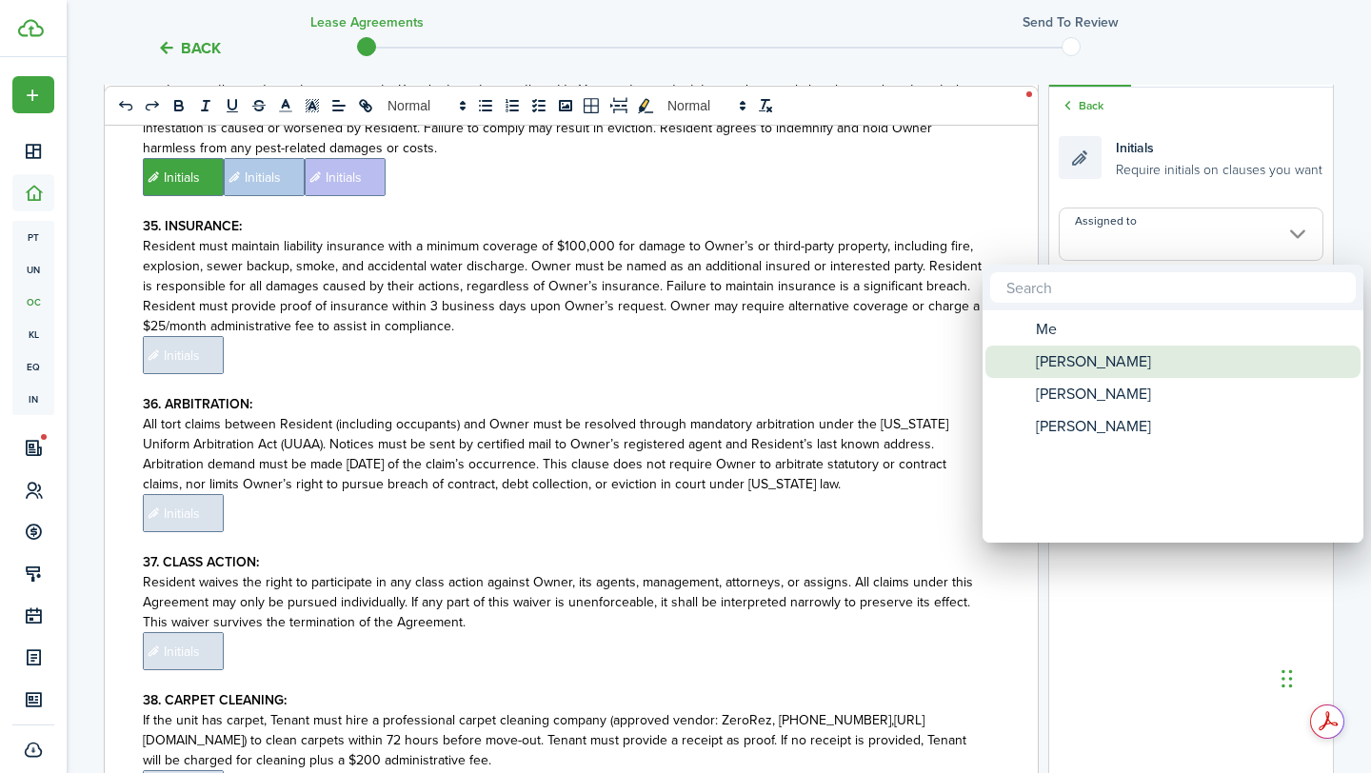
click at [1137, 368] on div "[PERSON_NAME]" at bounding box center [1180, 361] width 337 height 32
type input "[PERSON_NAME]"
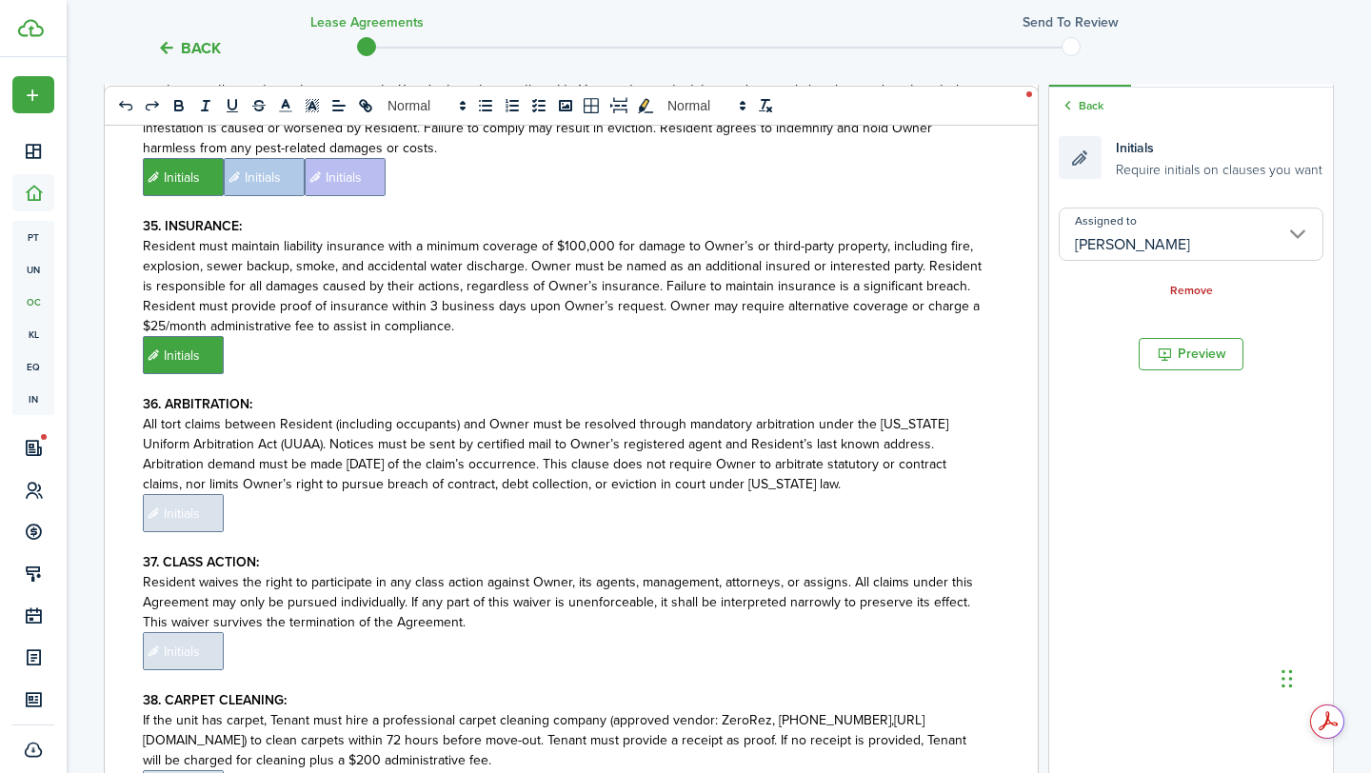
click at [796, 336] on p "﻿ Initials ﻿" at bounding box center [564, 355] width 842 height 38
click at [1195, 216] on input "Assigned to" at bounding box center [1190, 233] width 265 height 53
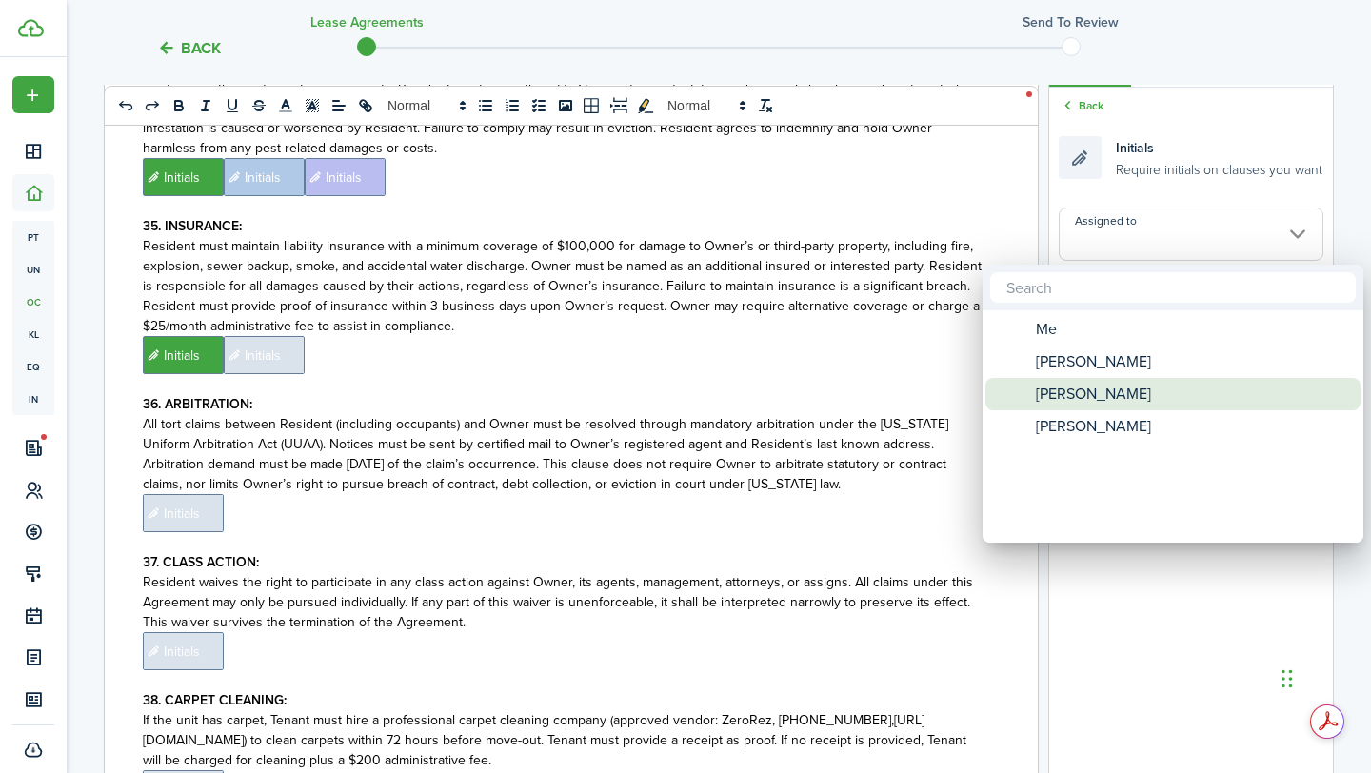
click at [1141, 385] on div "[PERSON_NAME]" at bounding box center [1180, 394] width 337 height 32
type input "[PERSON_NAME]"
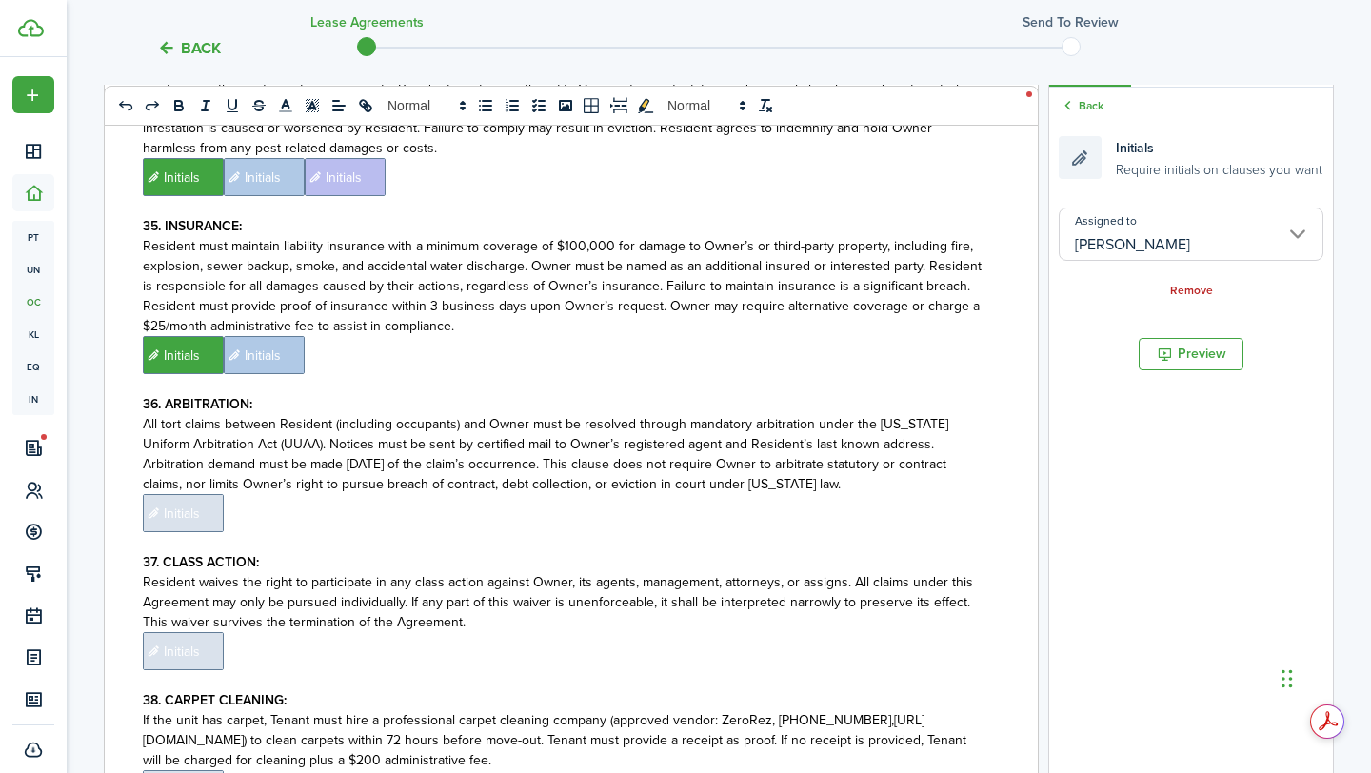
click at [934, 336] on p "﻿ Initials ﻿ Initials ﻿" at bounding box center [564, 355] width 842 height 38
click at [1176, 244] on input "Assigned to" at bounding box center [1190, 233] width 265 height 53
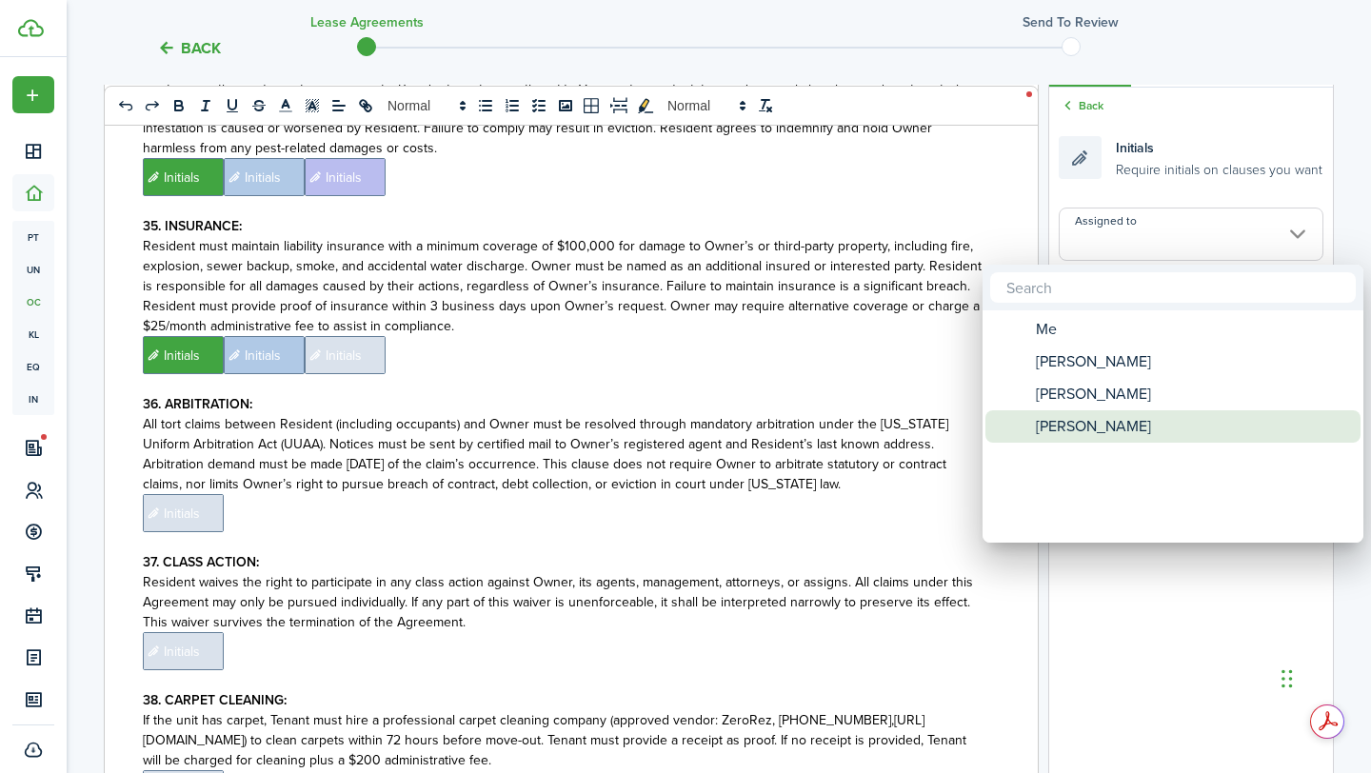
click at [1101, 428] on span "[PERSON_NAME]" at bounding box center [1092, 426] width 115 height 32
type input "[PERSON_NAME]"
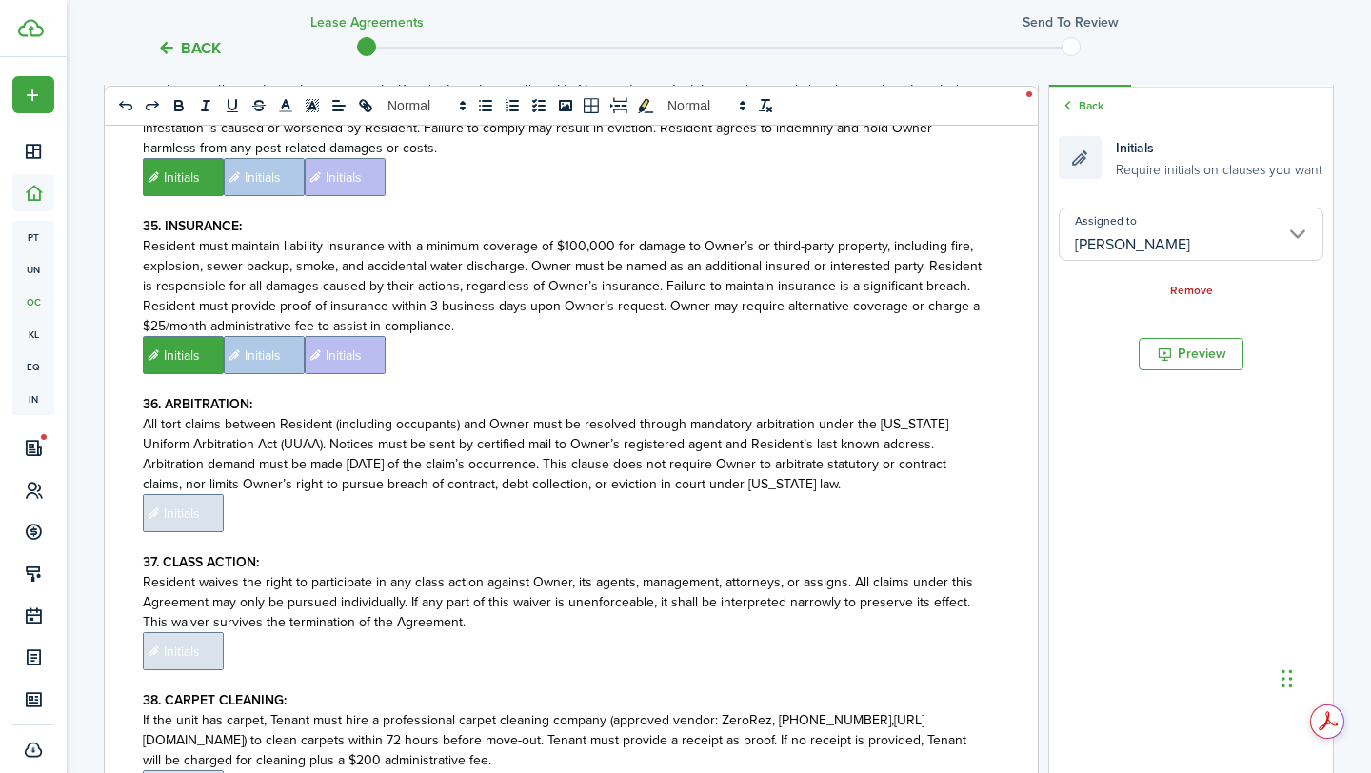
click at [177, 494] on span "Initials" at bounding box center [183, 513] width 81 height 38
click at [1070, 248] on input "Assigned to" at bounding box center [1190, 233] width 265 height 53
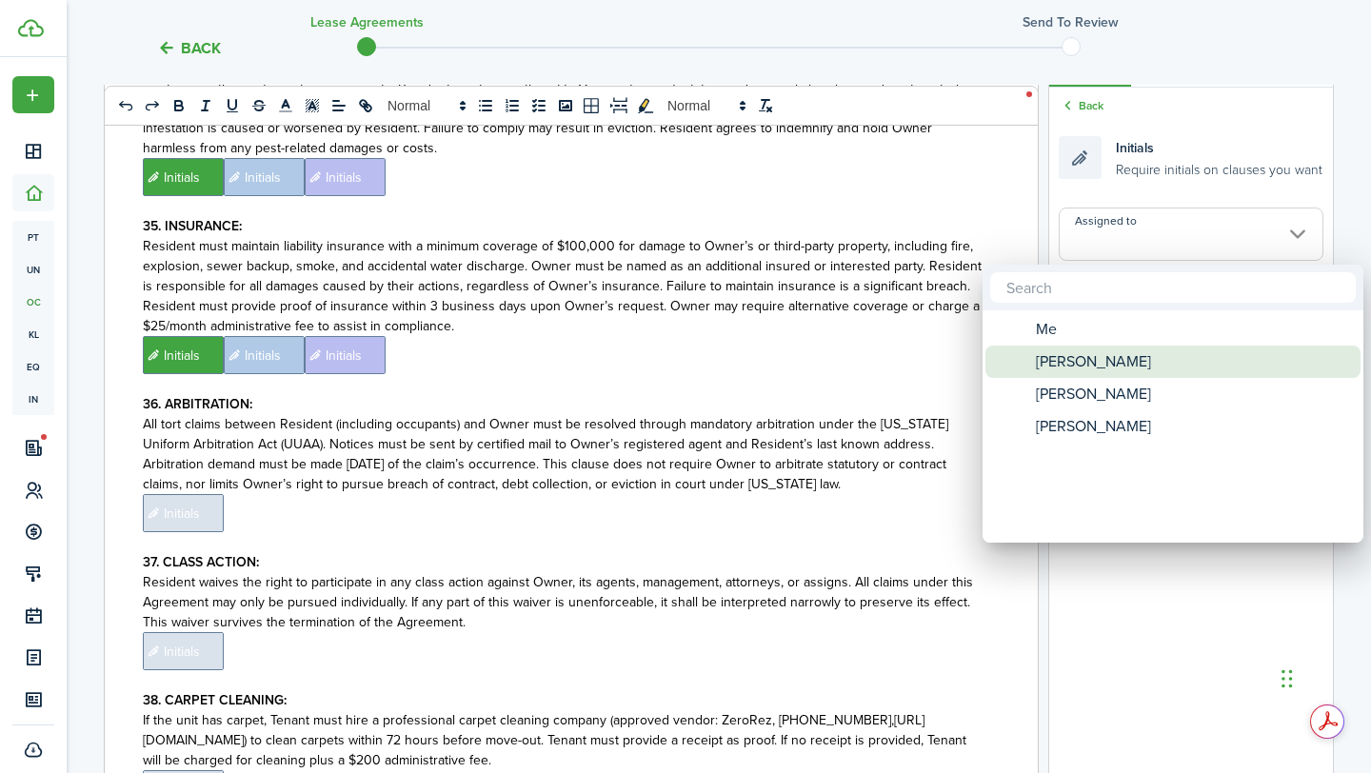
click at [1091, 354] on span "[PERSON_NAME]" at bounding box center [1092, 361] width 115 height 32
type input "[PERSON_NAME]"
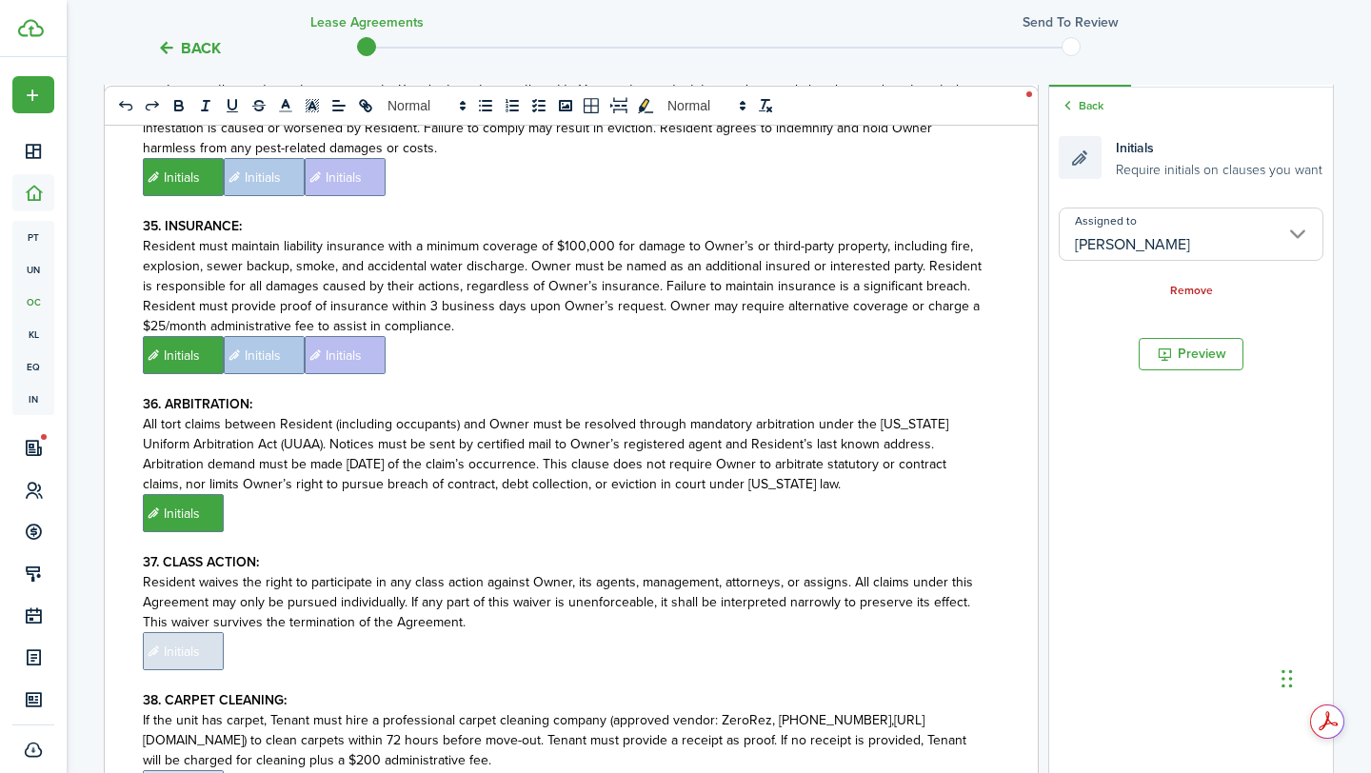
click at [647, 494] on p "﻿ Initials ﻿" at bounding box center [564, 513] width 842 height 38
click at [1200, 238] on input "Assigned to" at bounding box center [1190, 233] width 265 height 53
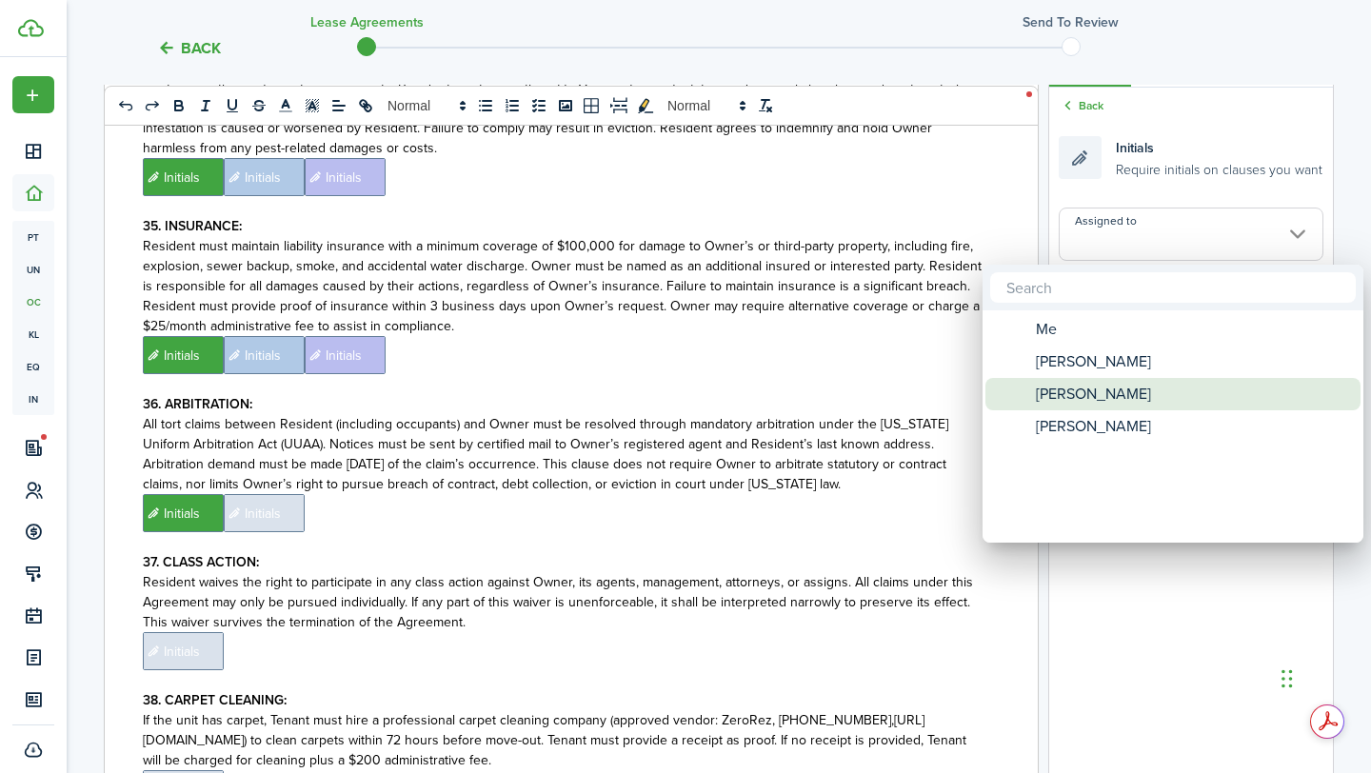
click at [1136, 385] on div "[PERSON_NAME]" at bounding box center [1180, 394] width 337 height 32
type input "[PERSON_NAME]"
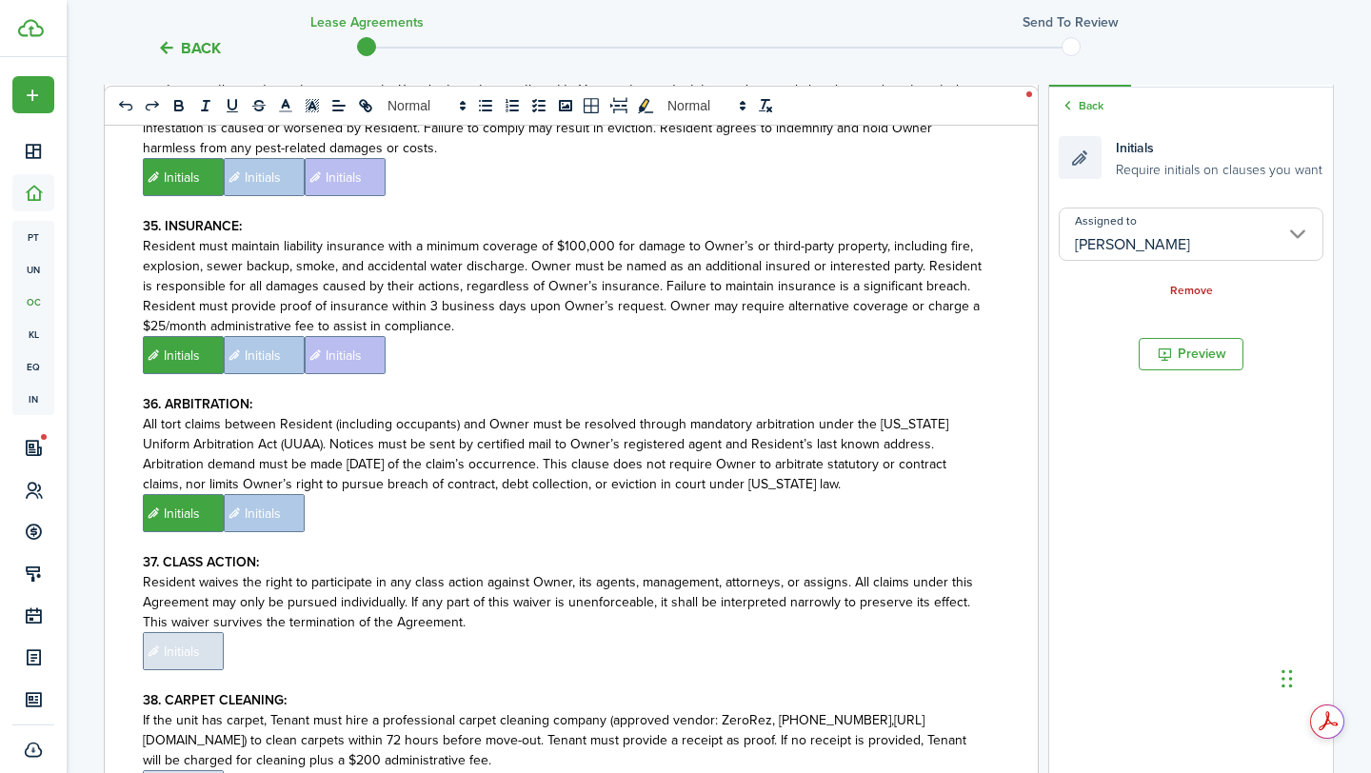
click at [730, 494] on p "﻿ Initials ﻿ Initials ﻿" at bounding box center [564, 513] width 842 height 38
click at [1167, 242] on input "Assigned to" at bounding box center [1190, 233] width 265 height 53
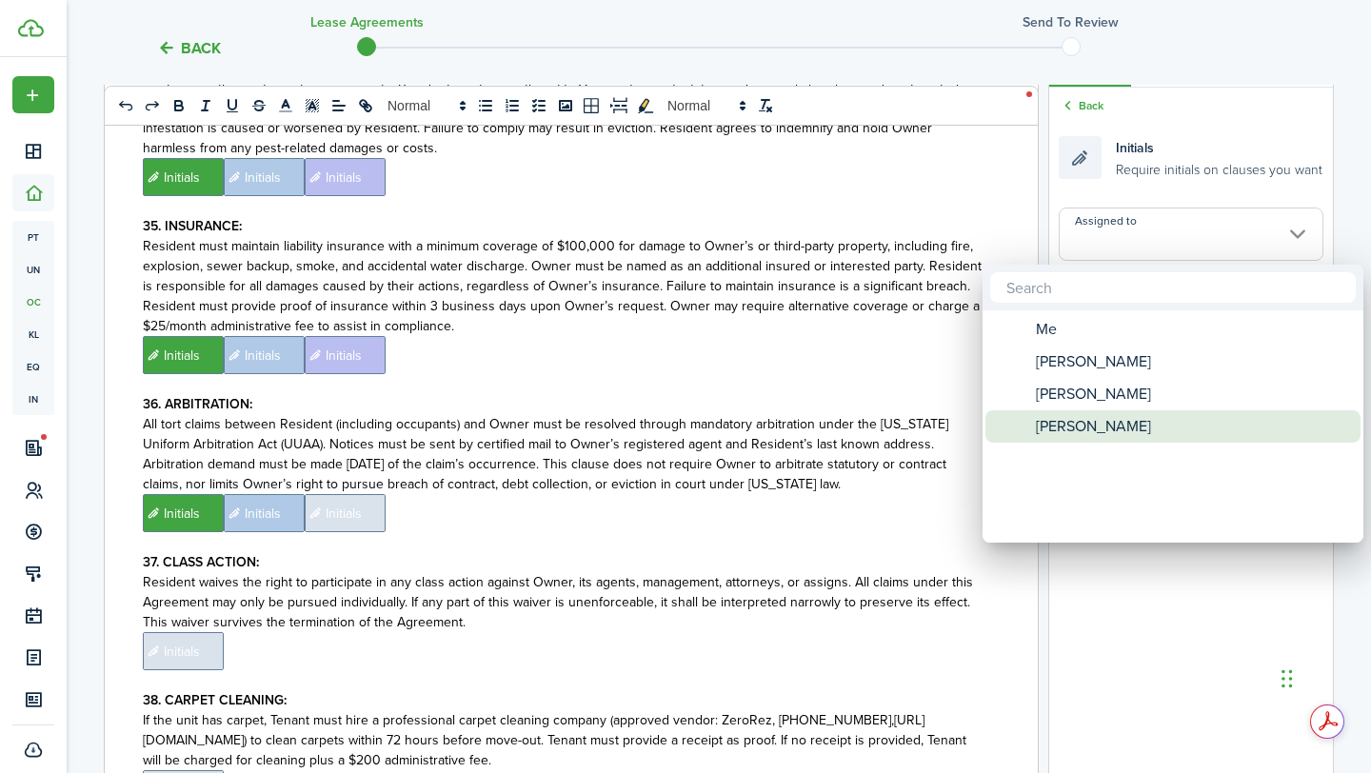
click at [1103, 422] on div "[PERSON_NAME]" at bounding box center [1180, 426] width 337 height 32
type input "[PERSON_NAME]"
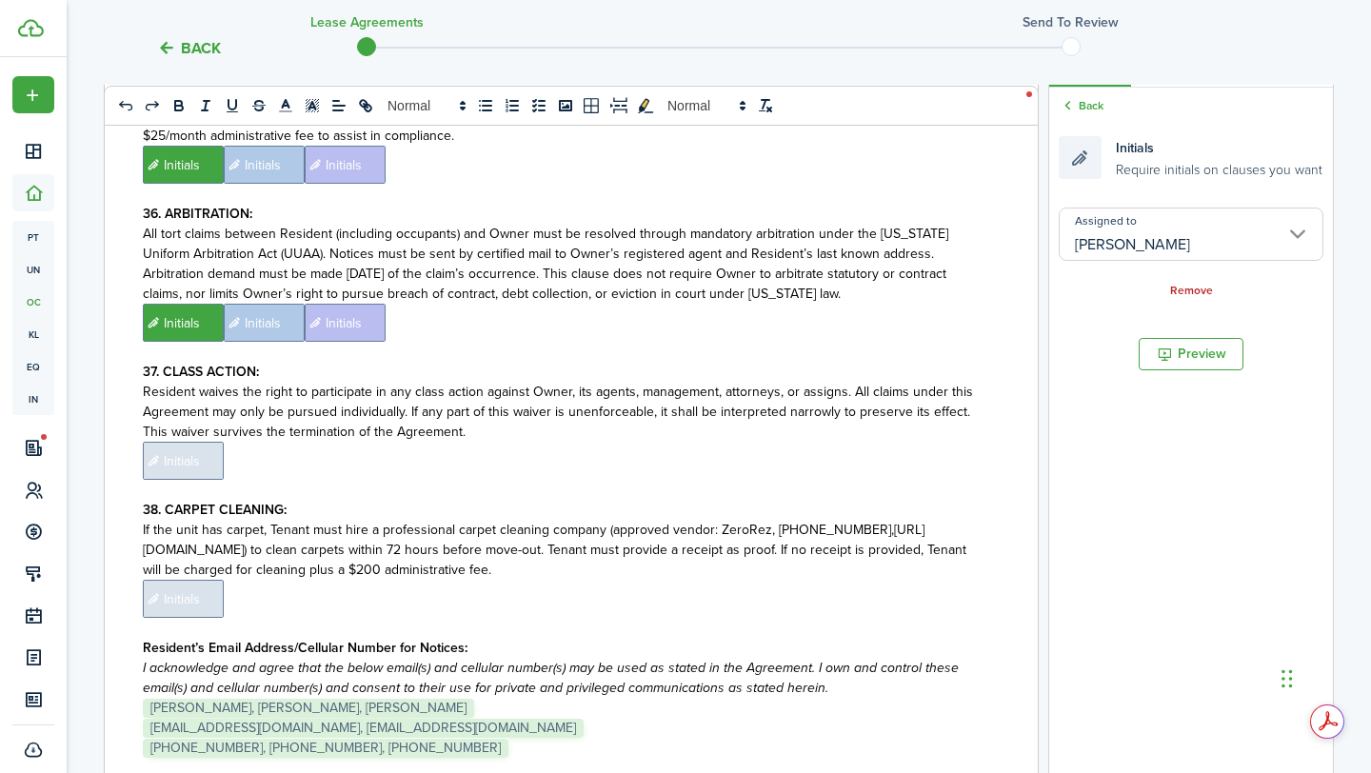
scroll to position [9497, 0]
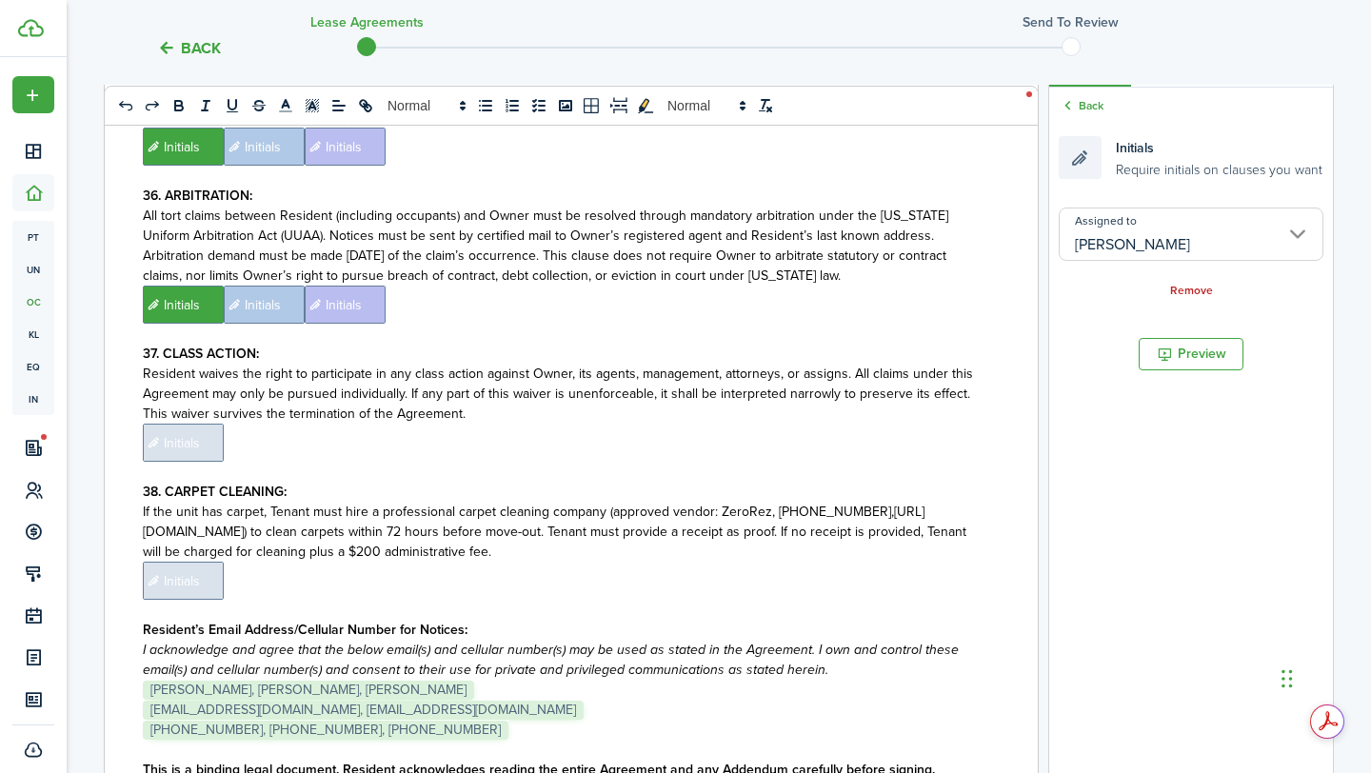
click at [184, 424] on span "Initials" at bounding box center [183, 443] width 81 height 38
click at [1095, 252] on input "Assigned to" at bounding box center [1190, 233] width 265 height 53
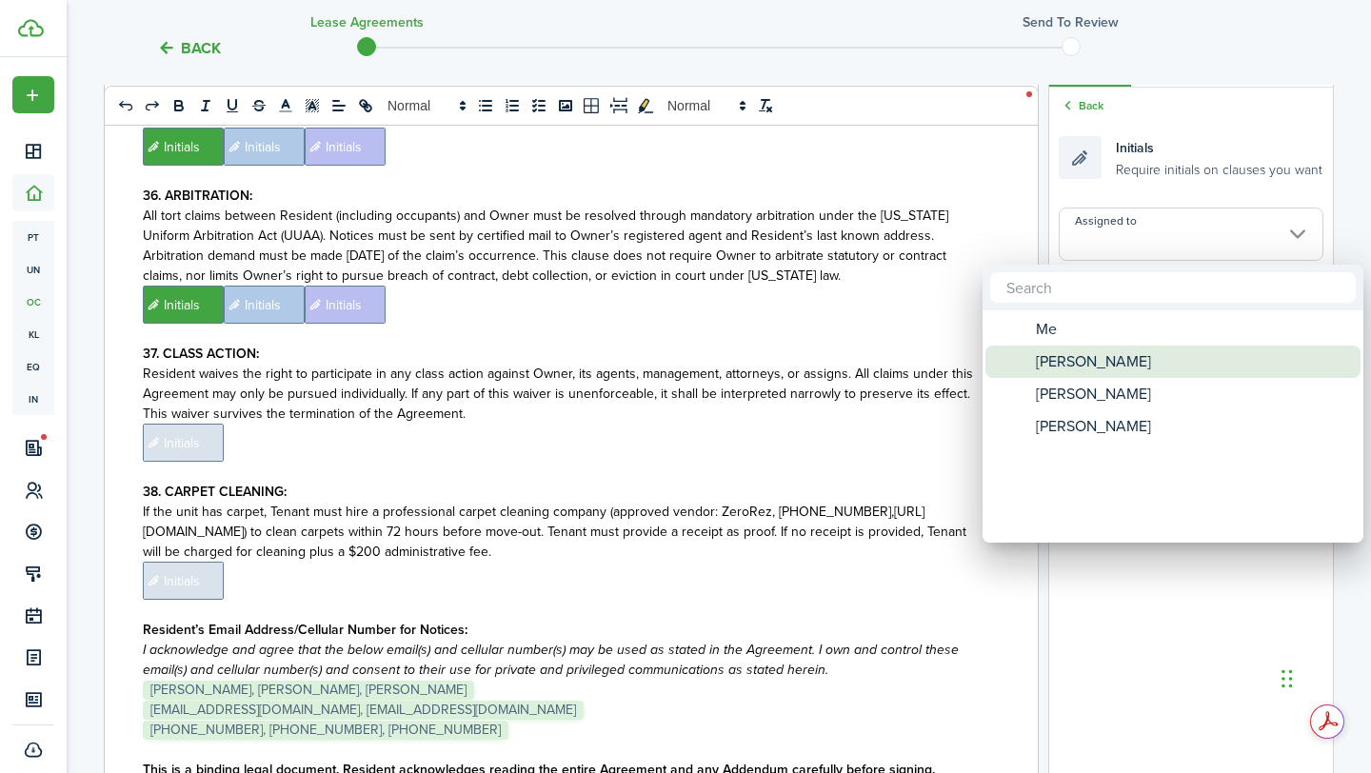
click at [1067, 354] on span "[PERSON_NAME]" at bounding box center [1092, 361] width 115 height 32
type input "[PERSON_NAME]"
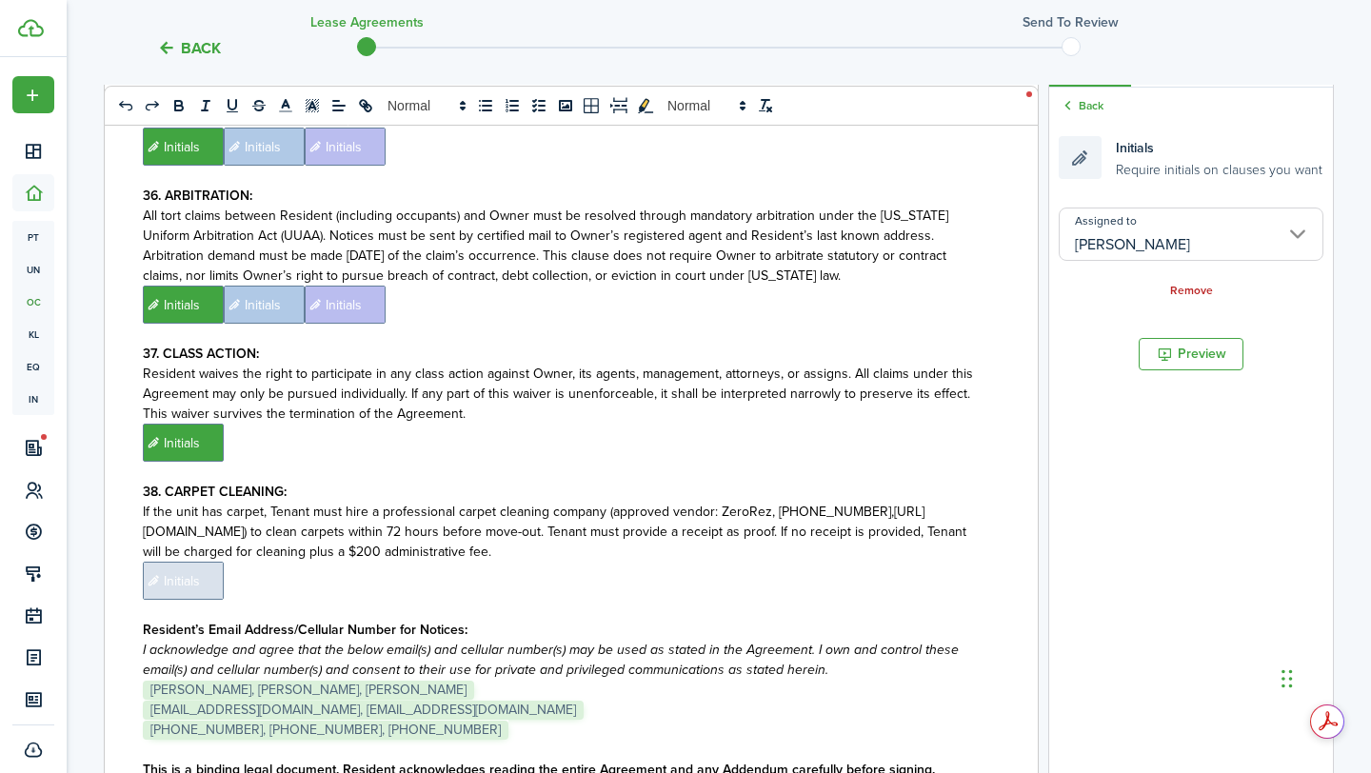
click at [814, 424] on p "﻿ Initials ﻿" at bounding box center [564, 443] width 842 height 38
click at [1220, 234] on input "Assigned to" at bounding box center [1190, 233] width 265 height 53
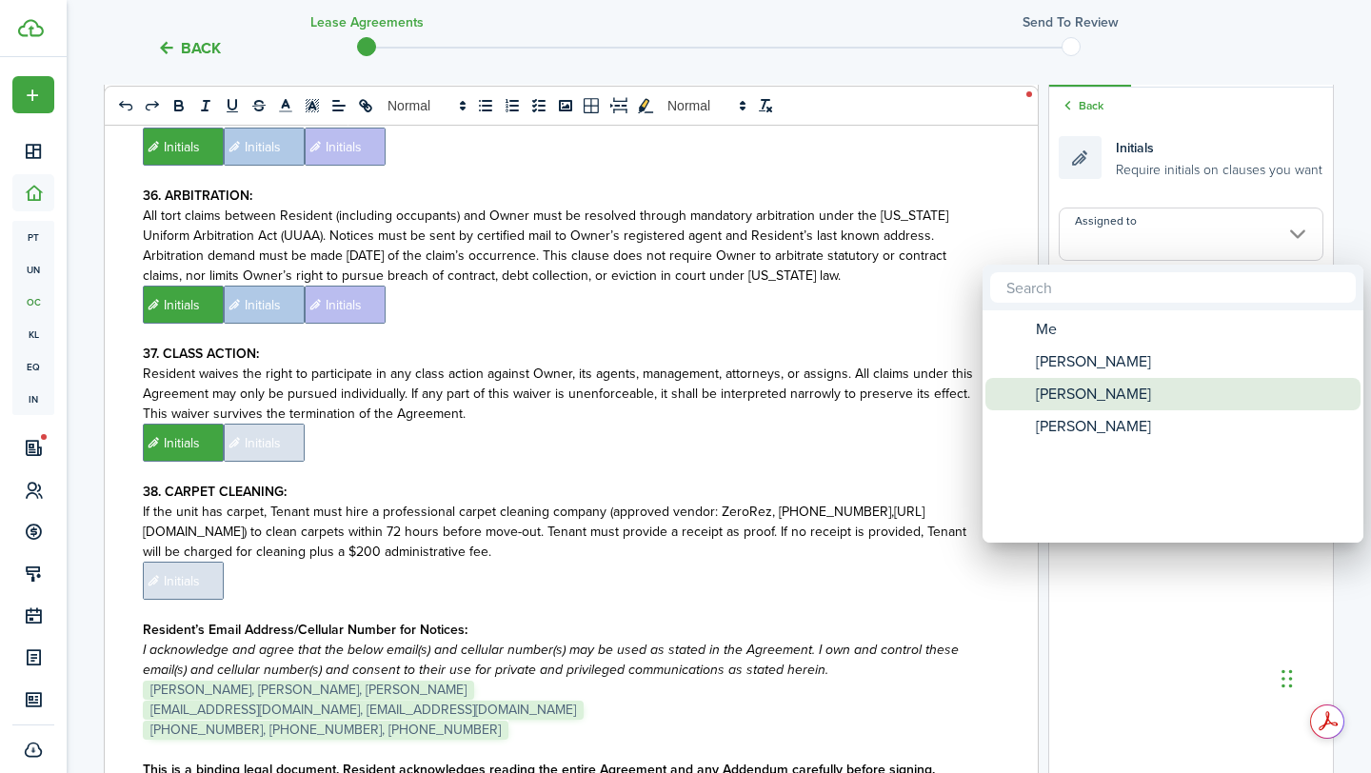
click at [1132, 388] on div "[PERSON_NAME]" at bounding box center [1180, 394] width 337 height 32
type input "[PERSON_NAME]"
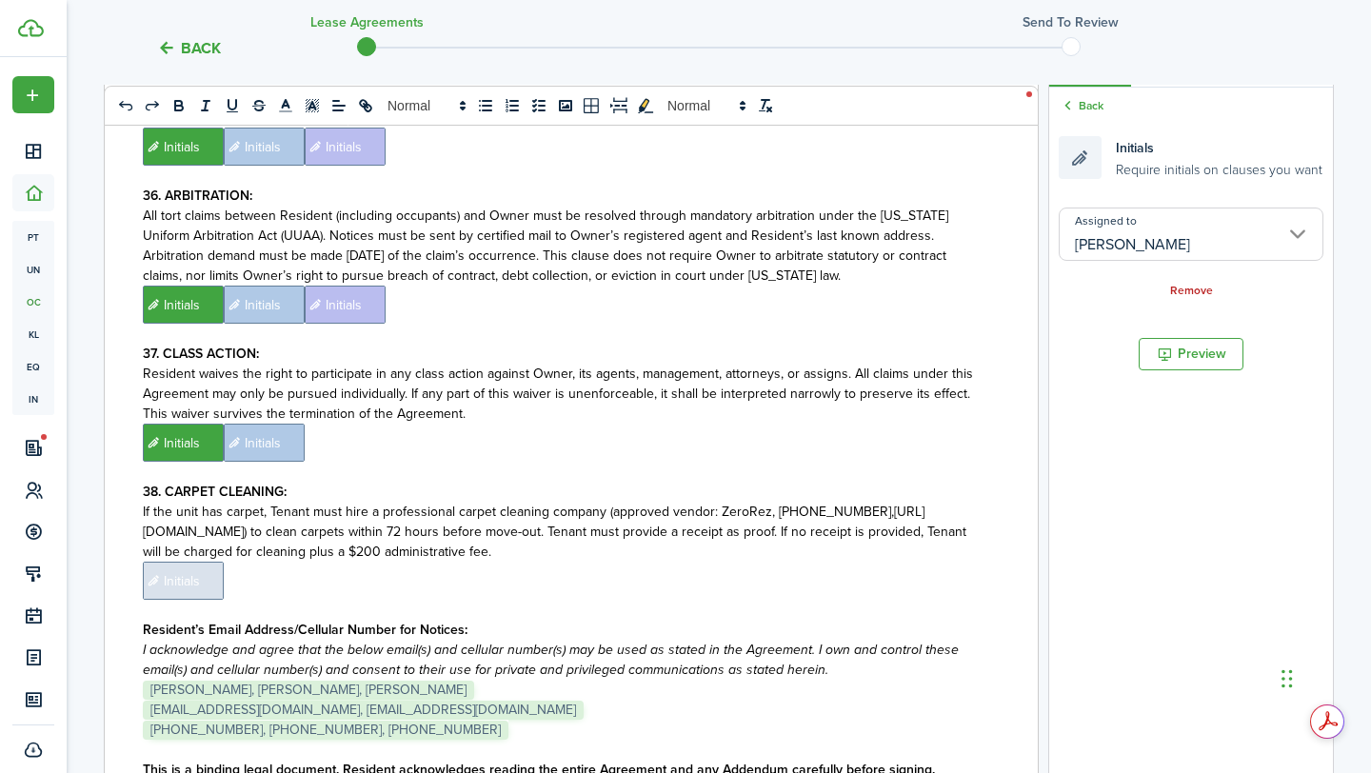
click at [874, 462] on p at bounding box center [564, 472] width 842 height 20
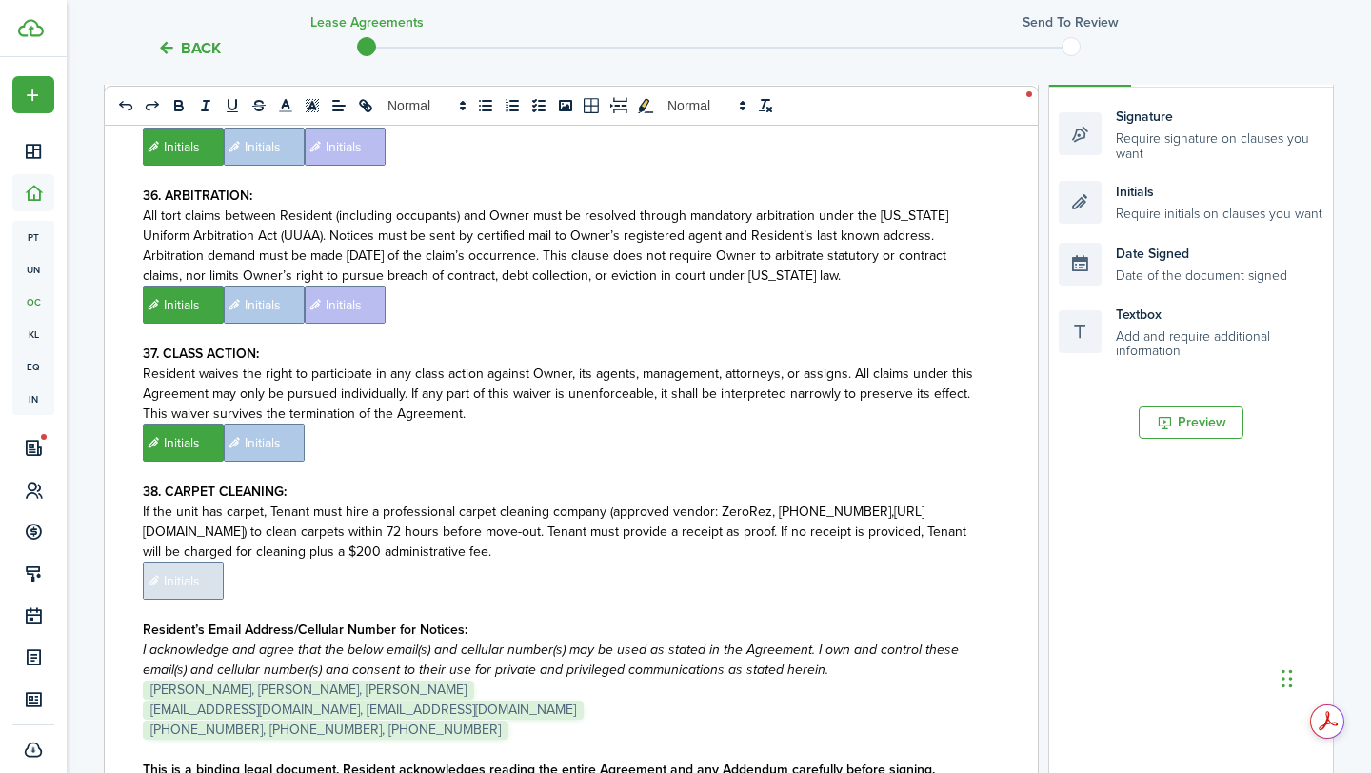
click at [889, 424] on p "﻿ Initials ﻿ Initials ﻿" at bounding box center [564, 443] width 842 height 38
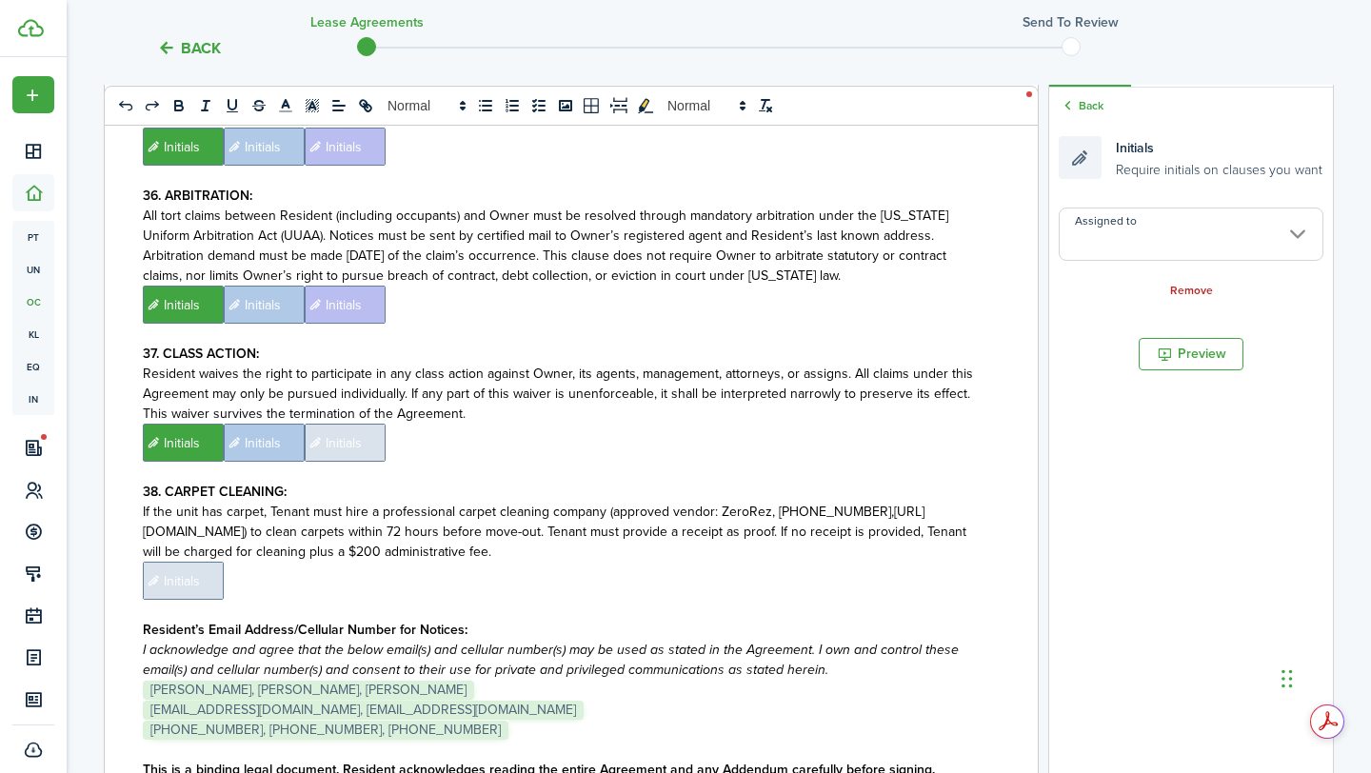
click at [1154, 234] on input "Assigned to" at bounding box center [1190, 233] width 265 height 53
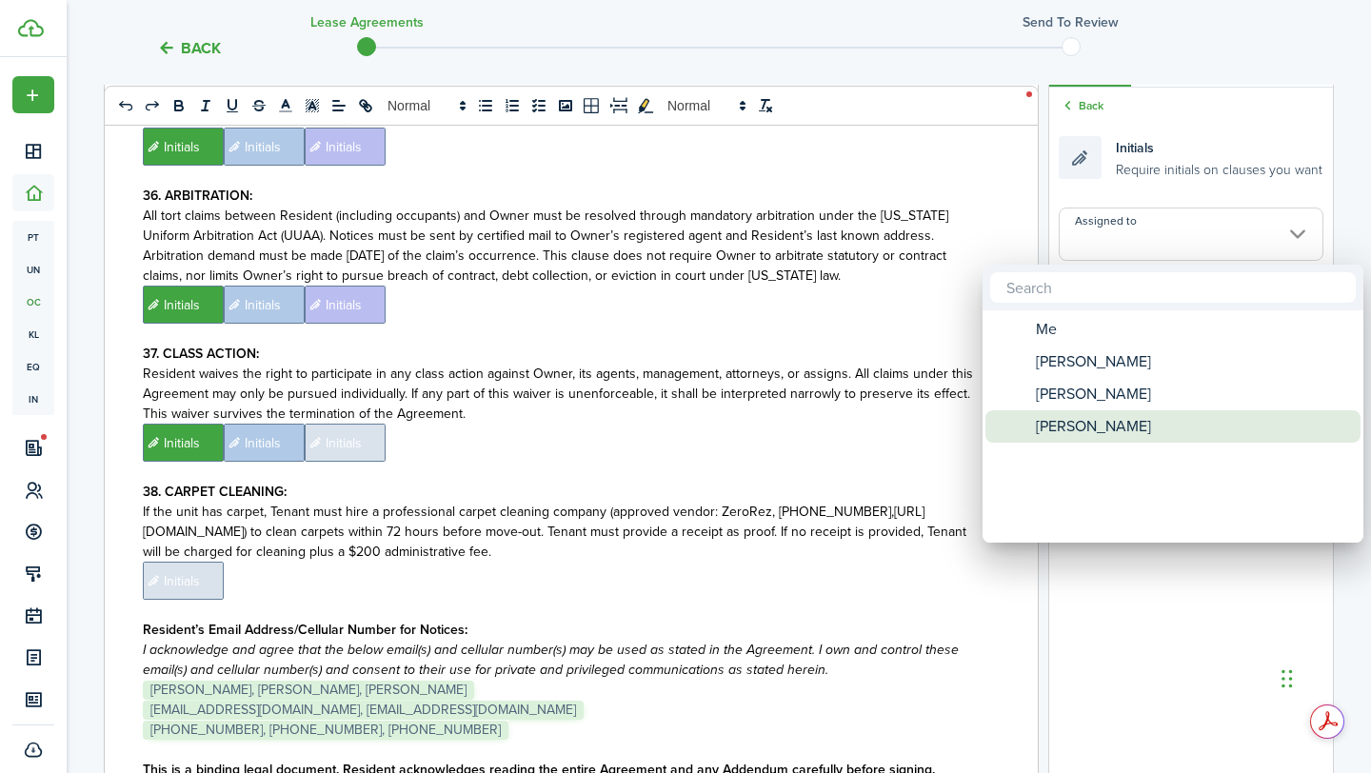
click at [1145, 418] on div "[PERSON_NAME]" at bounding box center [1180, 426] width 337 height 32
type input "[PERSON_NAME]"
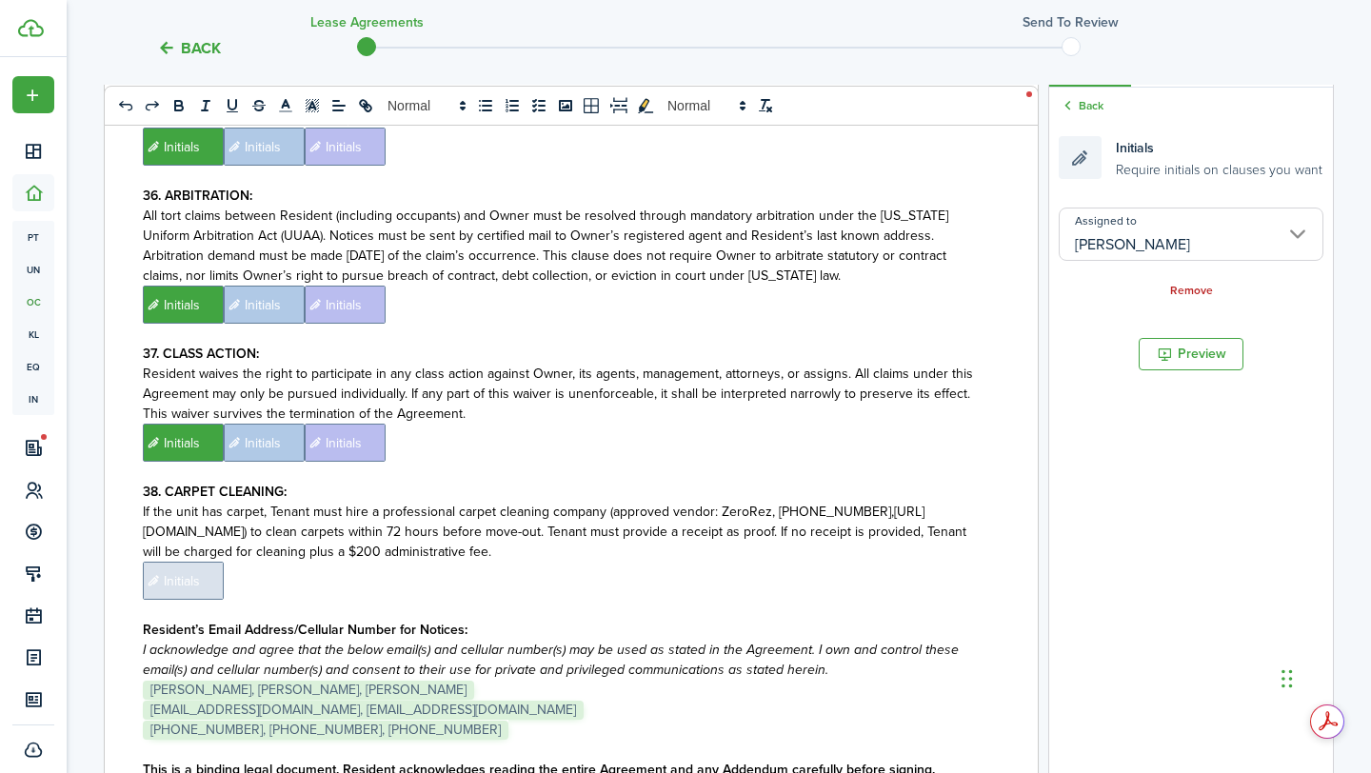
click at [225, 562] on p "﻿ Initials ﻿" at bounding box center [564, 581] width 842 height 38
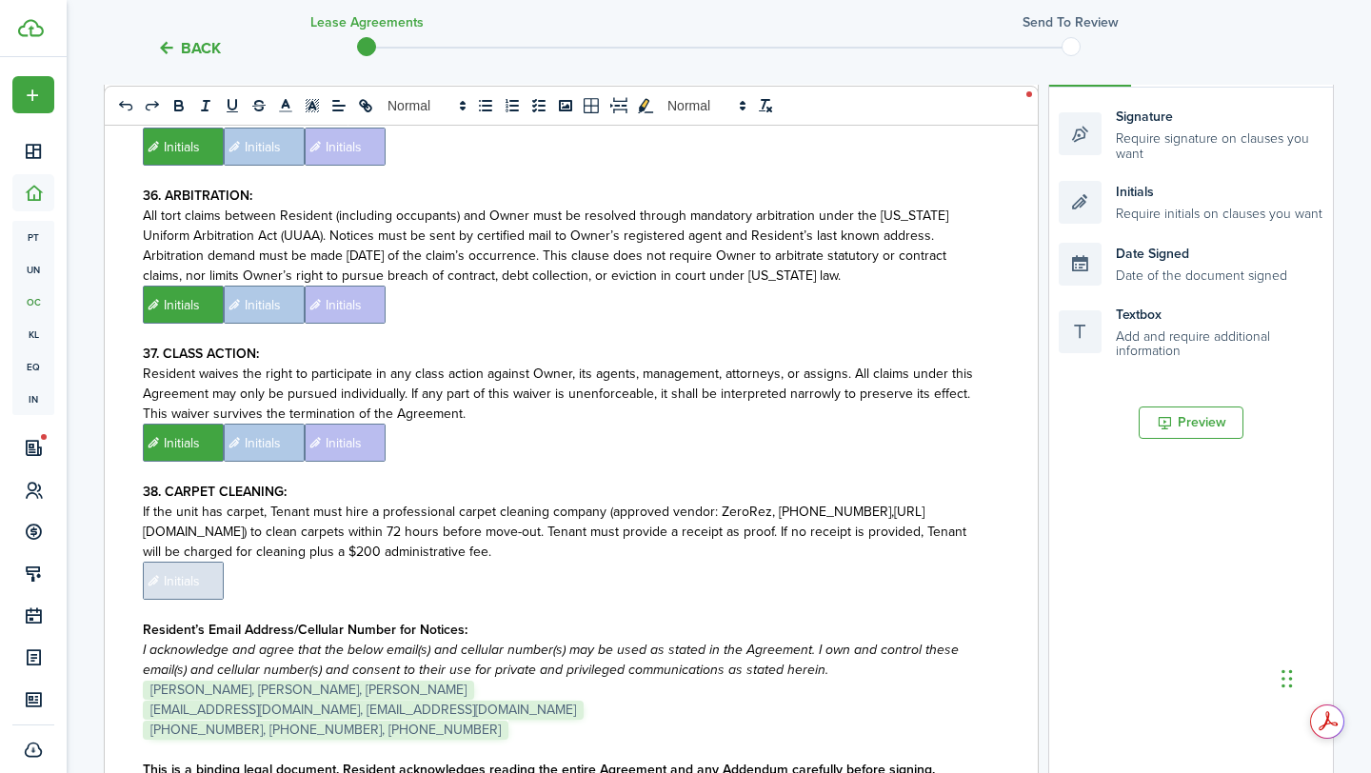
click at [193, 562] on span "Initials" at bounding box center [183, 581] width 81 height 38
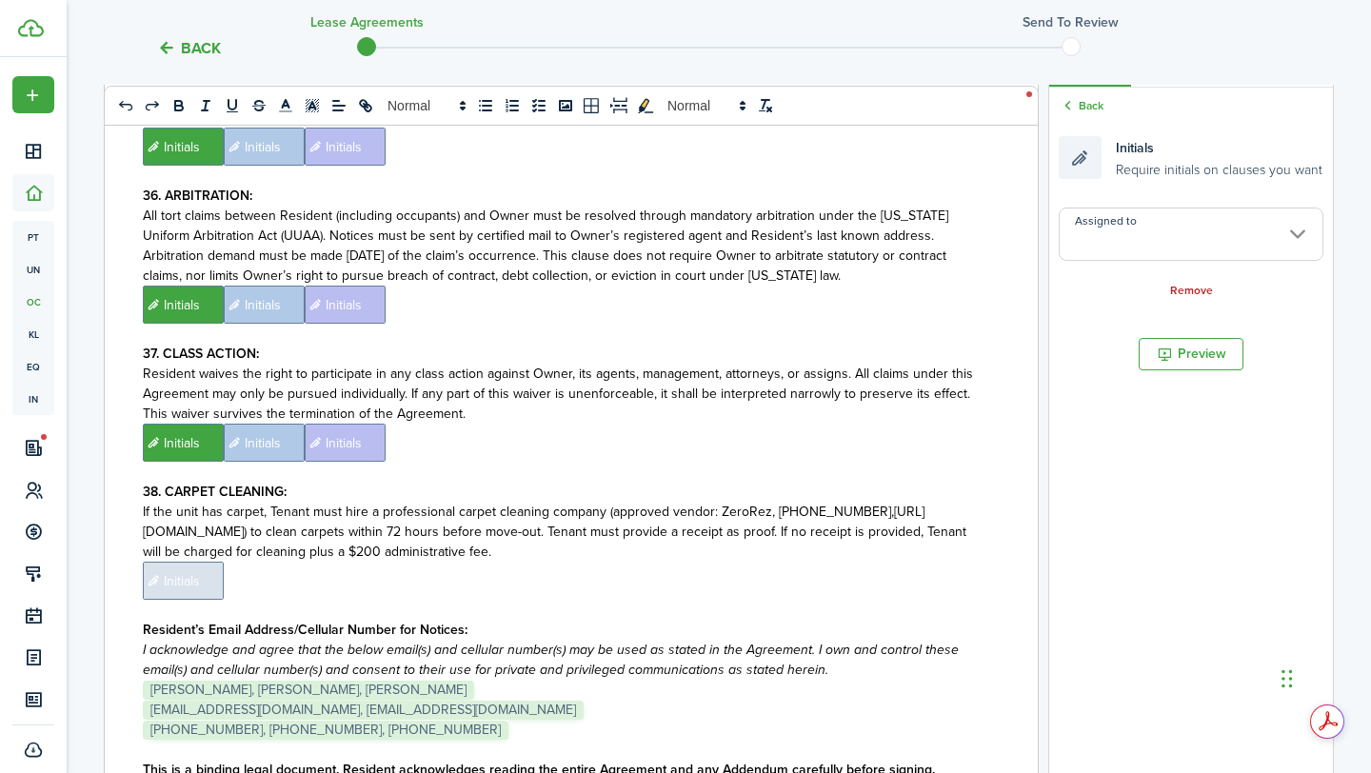
click at [1163, 222] on input "Assigned to" at bounding box center [1190, 233] width 265 height 53
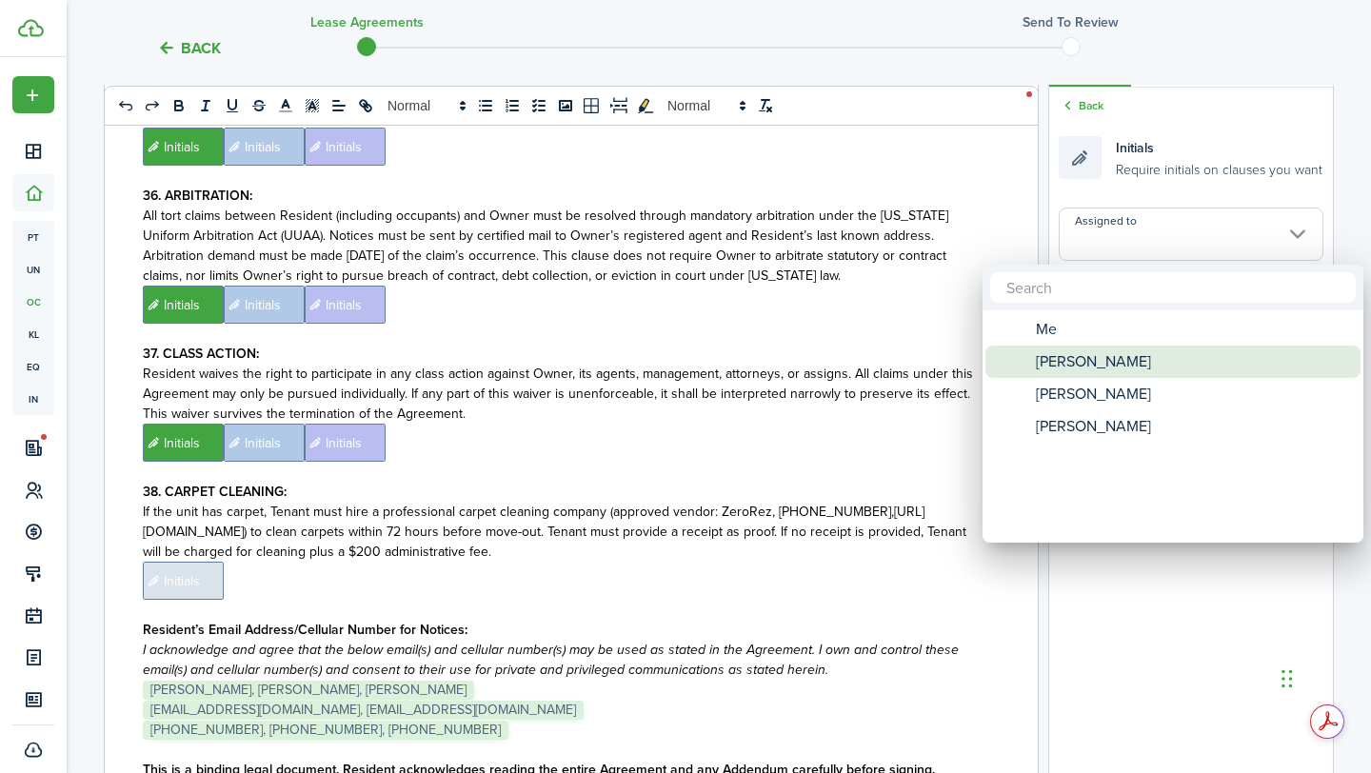
click at [1114, 367] on span "[PERSON_NAME]" at bounding box center [1092, 361] width 115 height 32
type input "[PERSON_NAME]"
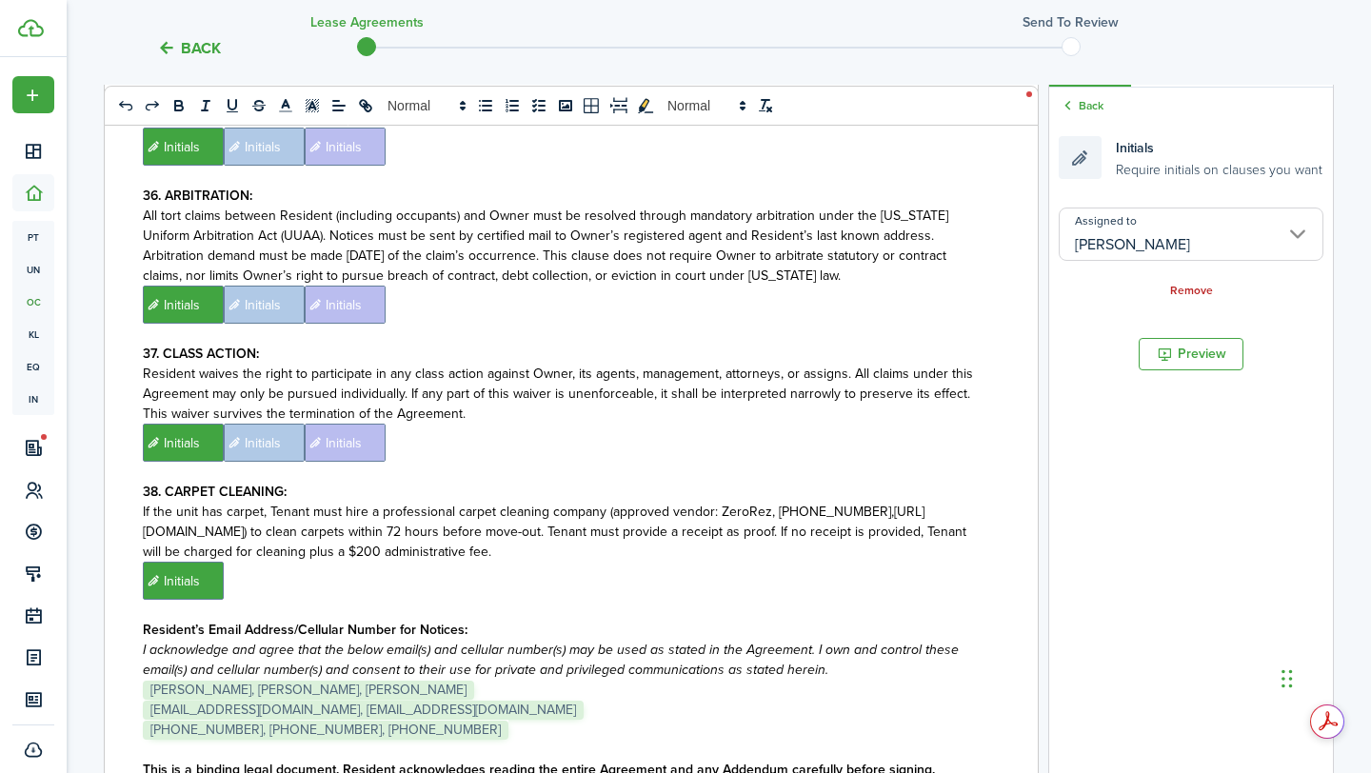
click at [762, 562] on p "﻿ Initials ﻿" at bounding box center [564, 581] width 842 height 38
click at [1223, 232] on input "Assigned to" at bounding box center [1190, 233] width 265 height 53
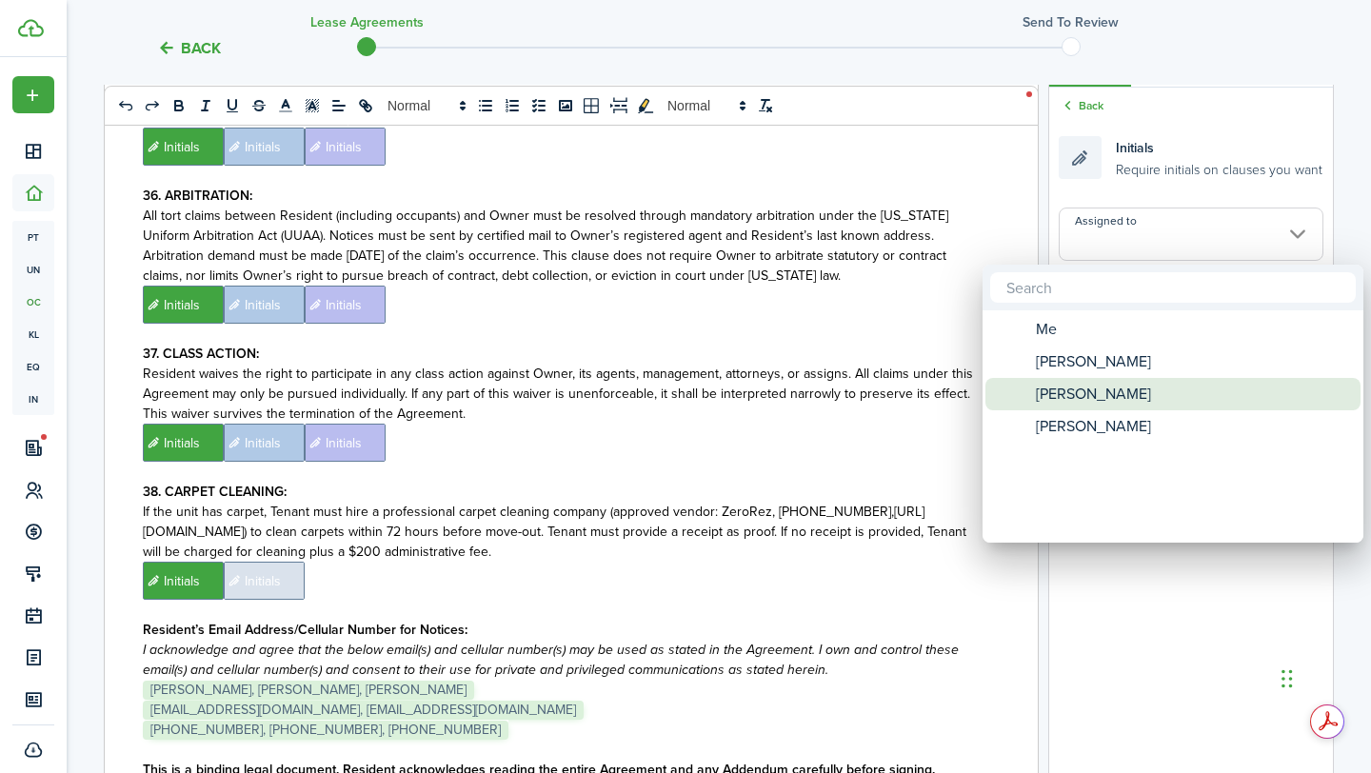
click at [1145, 381] on div "[PERSON_NAME]" at bounding box center [1180, 394] width 337 height 32
type input "[PERSON_NAME]"
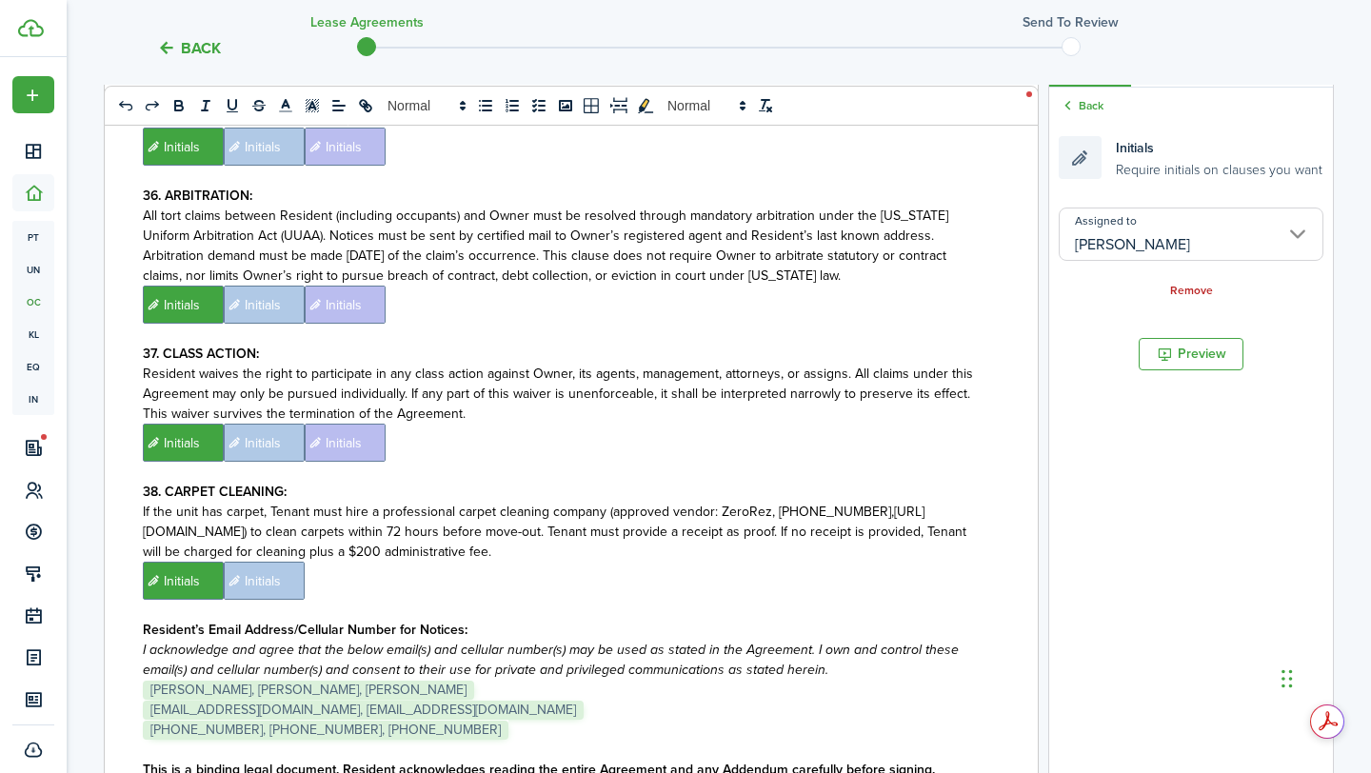
click at [726, 562] on p "﻿ Initials ﻿ Initials ﻿" at bounding box center [564, 581] width 842 height 38
click at [1182, 238] on input "Assigned to" at bounding box center [1190, 233] width 265 height 53
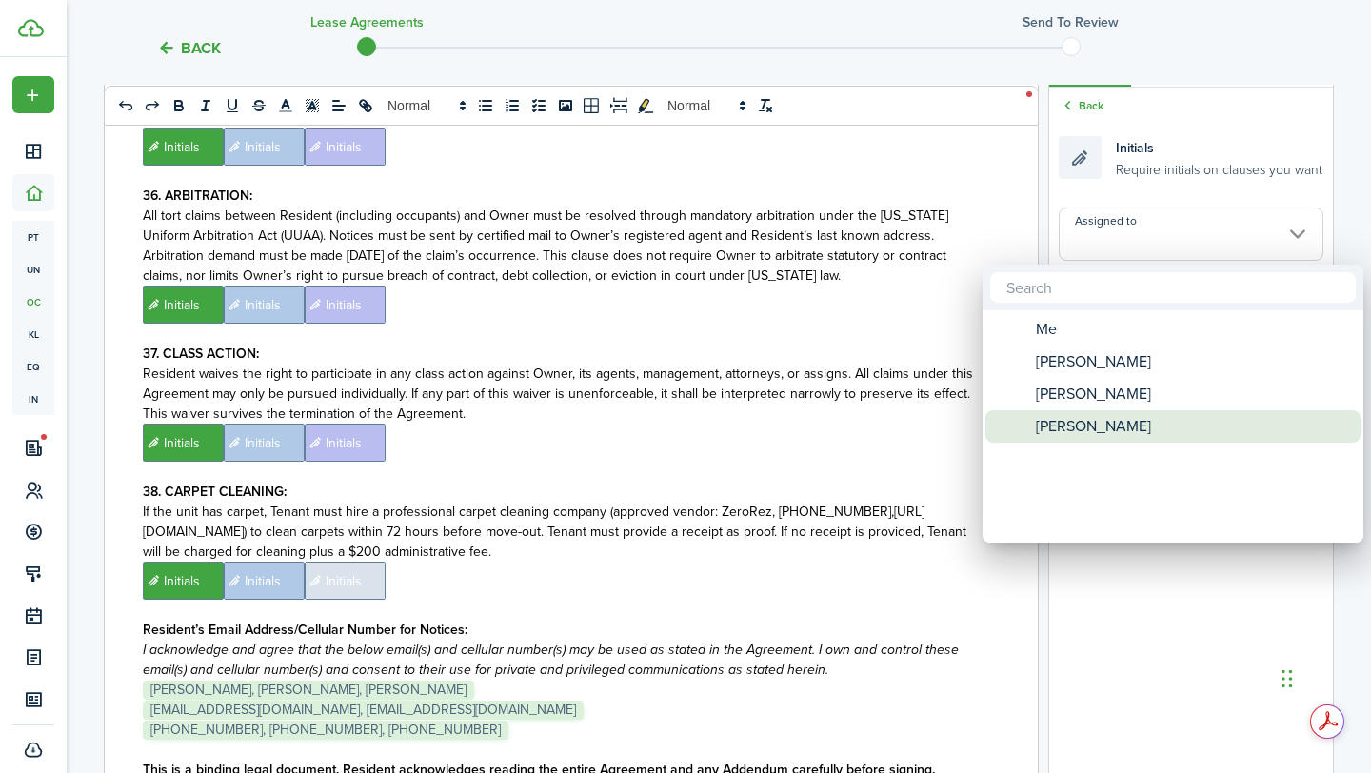
click at [1087, 421] on span "[PERSON_NAME]" at bounding box center [1092, 426] width 115 height 32
type input "[PERSON_NAME]"
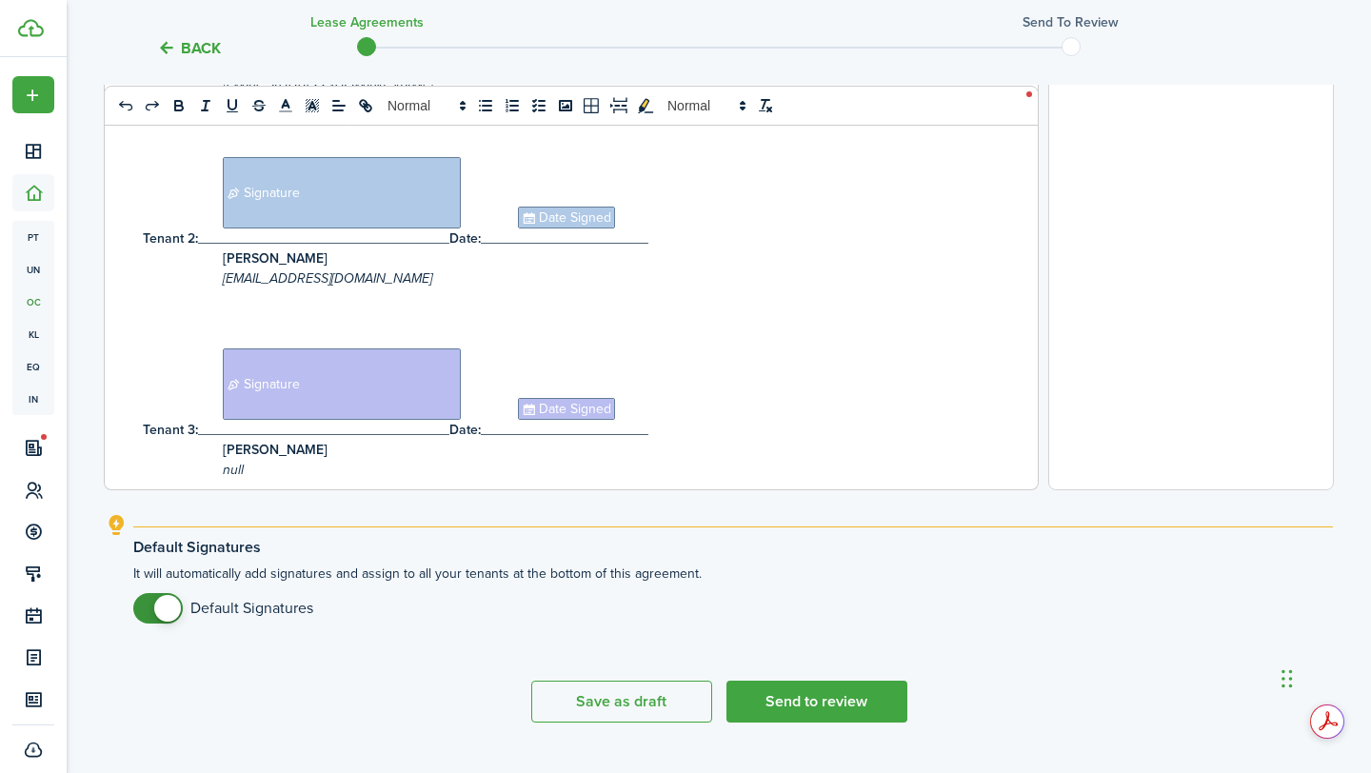
scroll to position [707, 0]
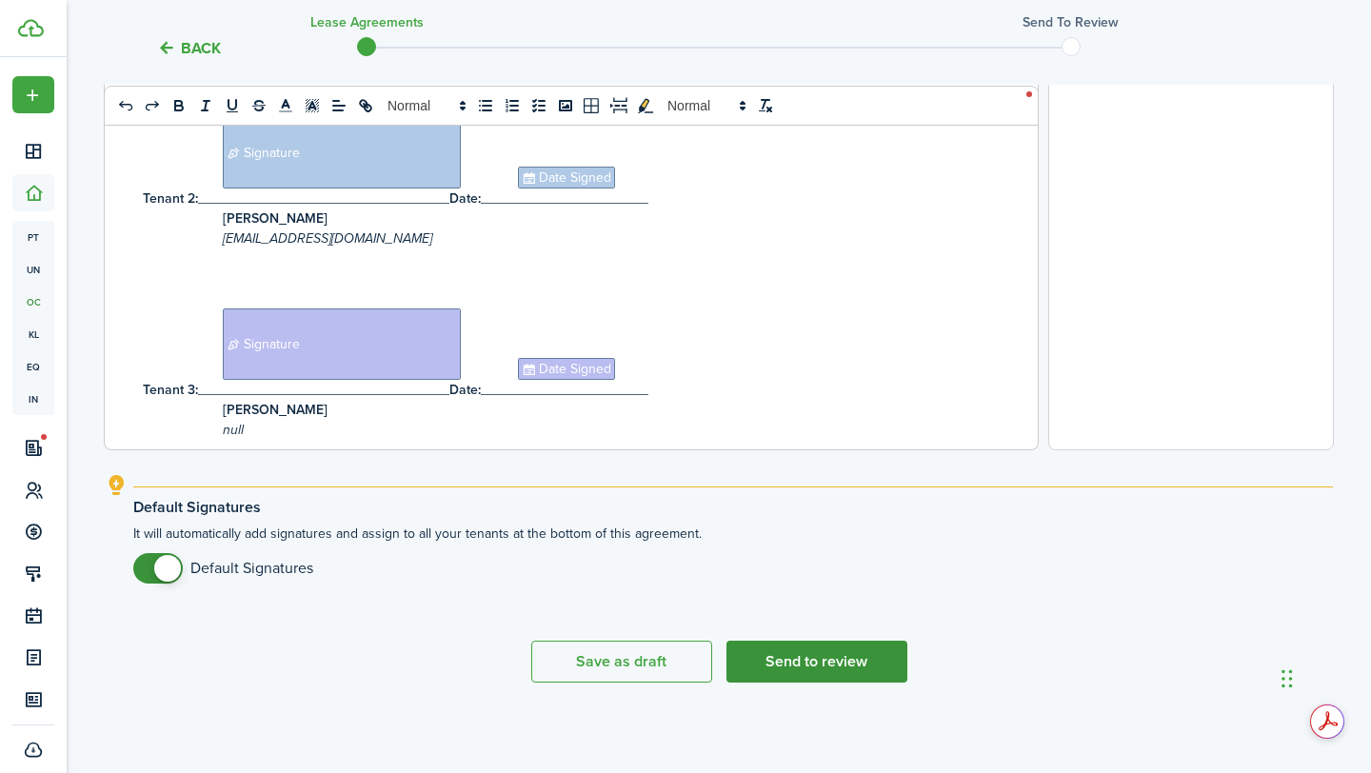
click at [786, 675] on button "Send to review" at bounding box center [816, 662] width 181 height 42
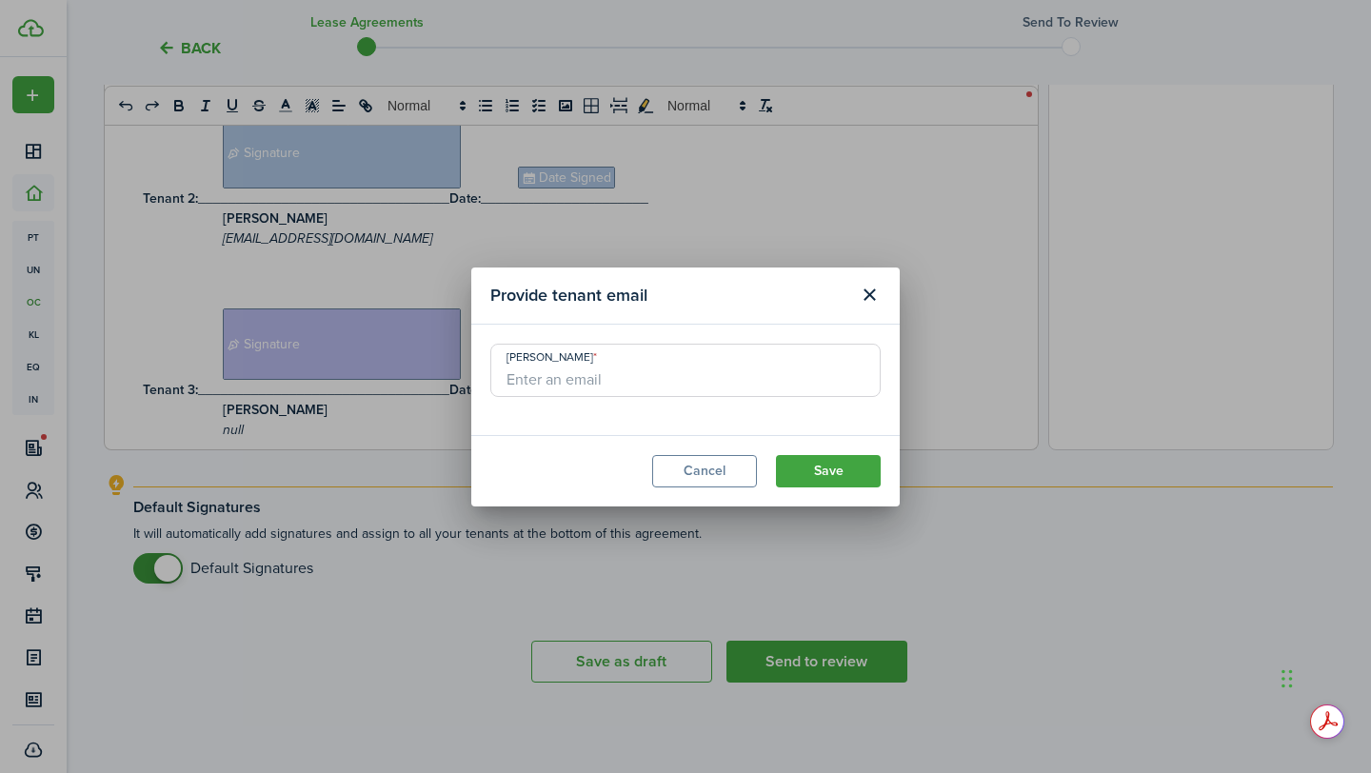
click at [705, 374] on input "[PERSON_NAME]" at bounding box center [685, 370] width 390 height 53
type input "[EMAIL_ADDRESS][DOMAIN_NAME]"
click at [827, 475] on button "Save" at bounding box center [828, 471] width 105 height 32
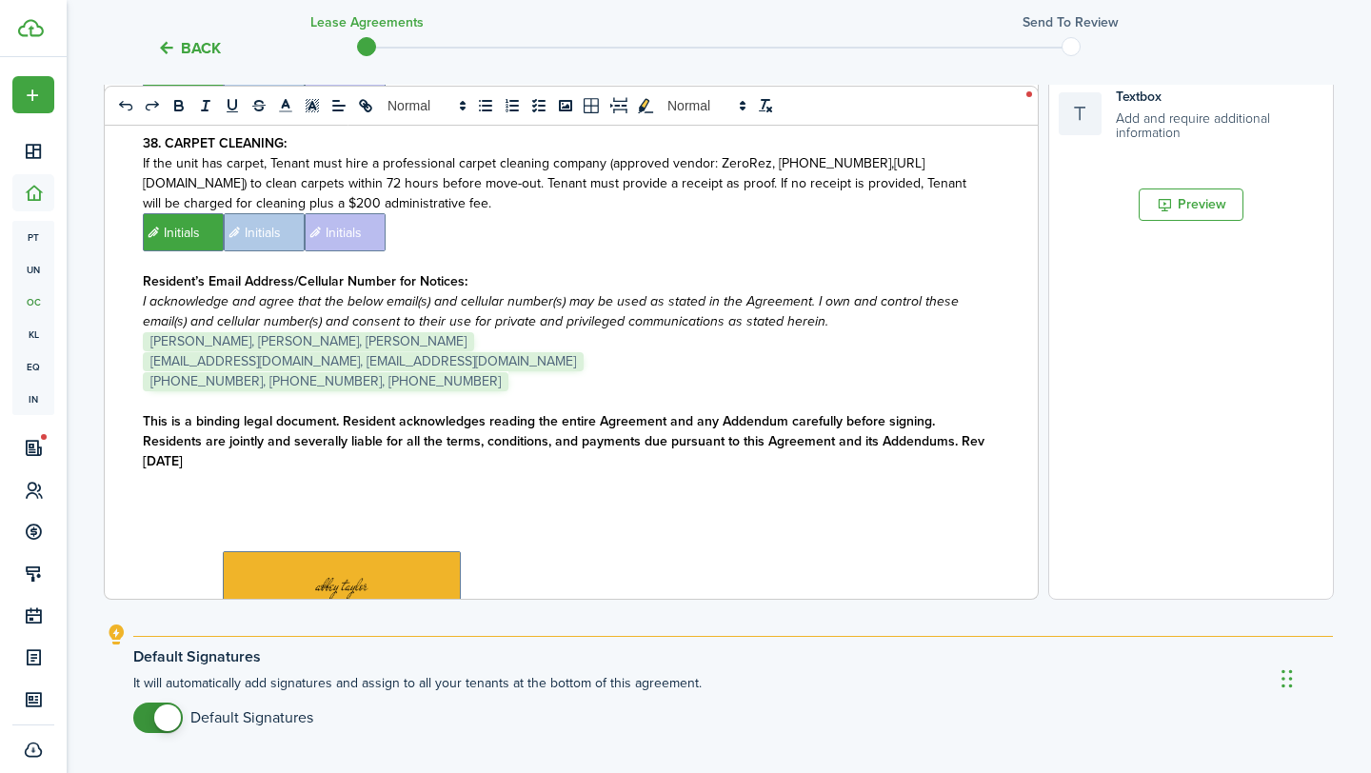
scroll to position [9609, 0]
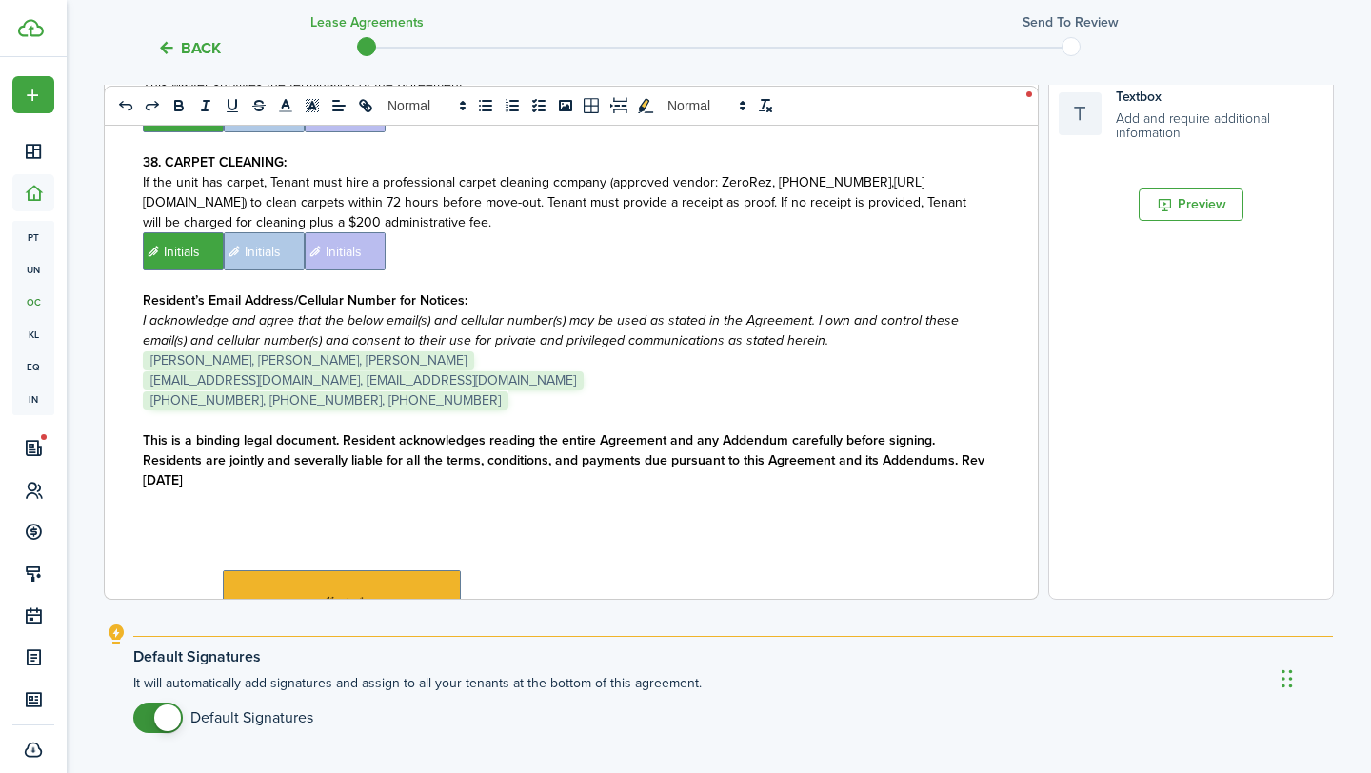
click at [465, 370] on p "﻿ [EMAIL_ADDRESS][DOMAIN_NAME], [EMAIL_ADDRESS][DOMAIN_NAME] ﻿" at bounding box center [564, 380] width 842 height 20
click at [609, 430] on p "This is a binding legal document. Resident acknowledges reading the entire Agre…" at bounding box center [564, 460] width 842 height 60
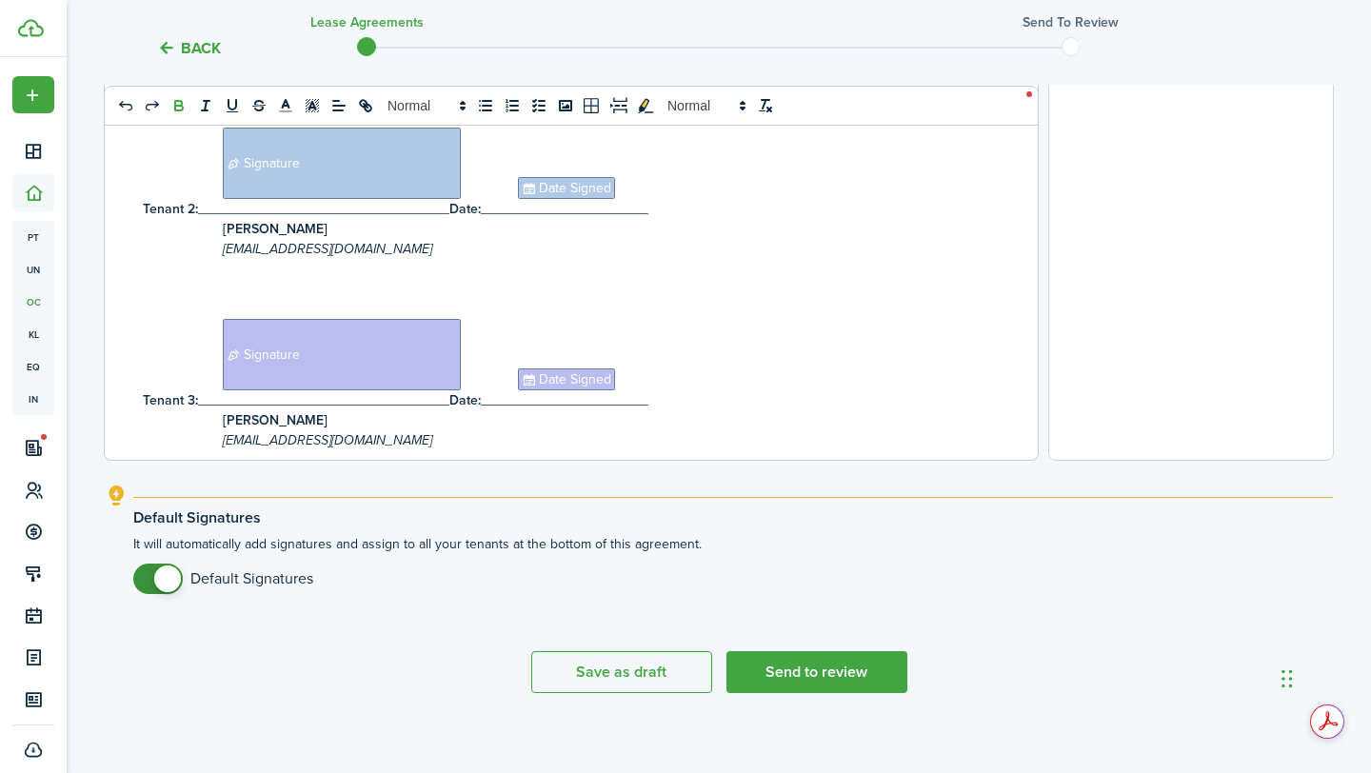
scroll to position [707, 0]
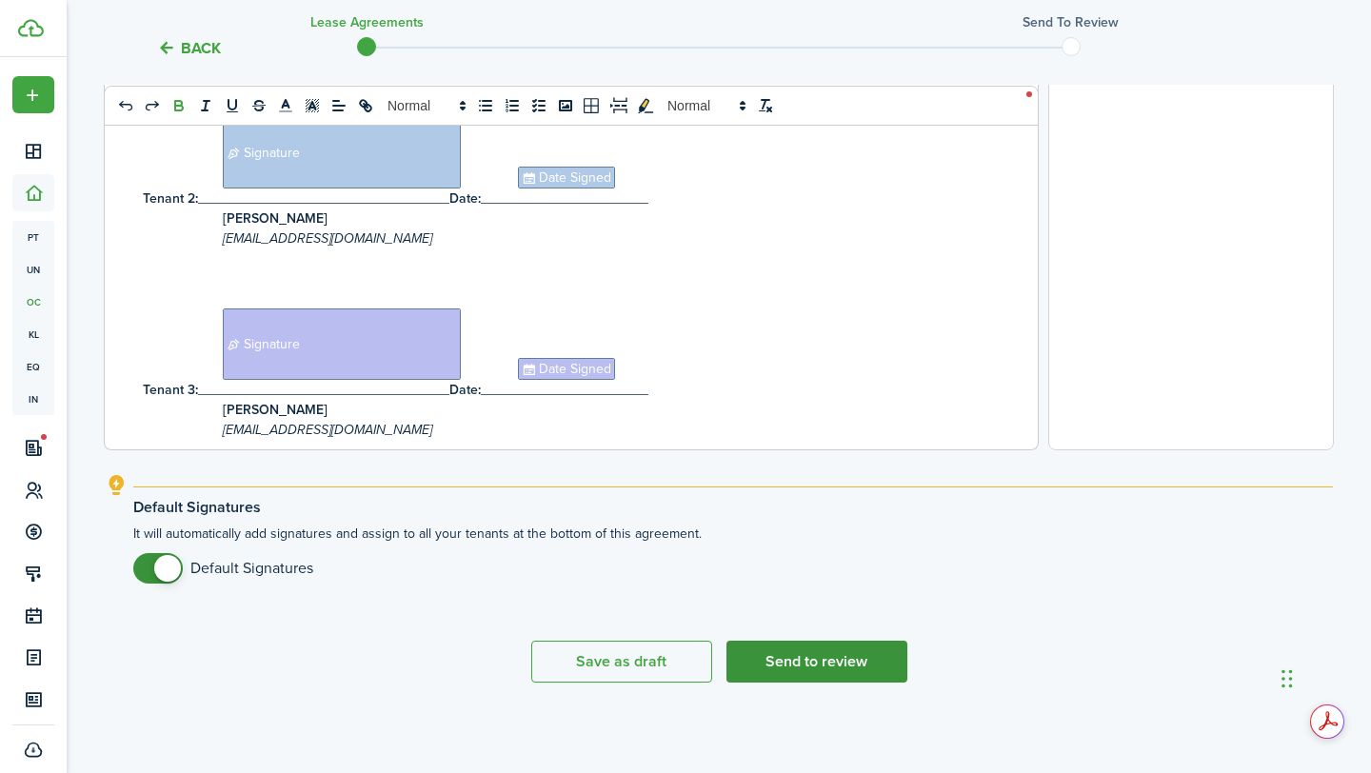
click at [803, 671] on button "Send to review" at bounding box center [816, 662] width 181 height 42
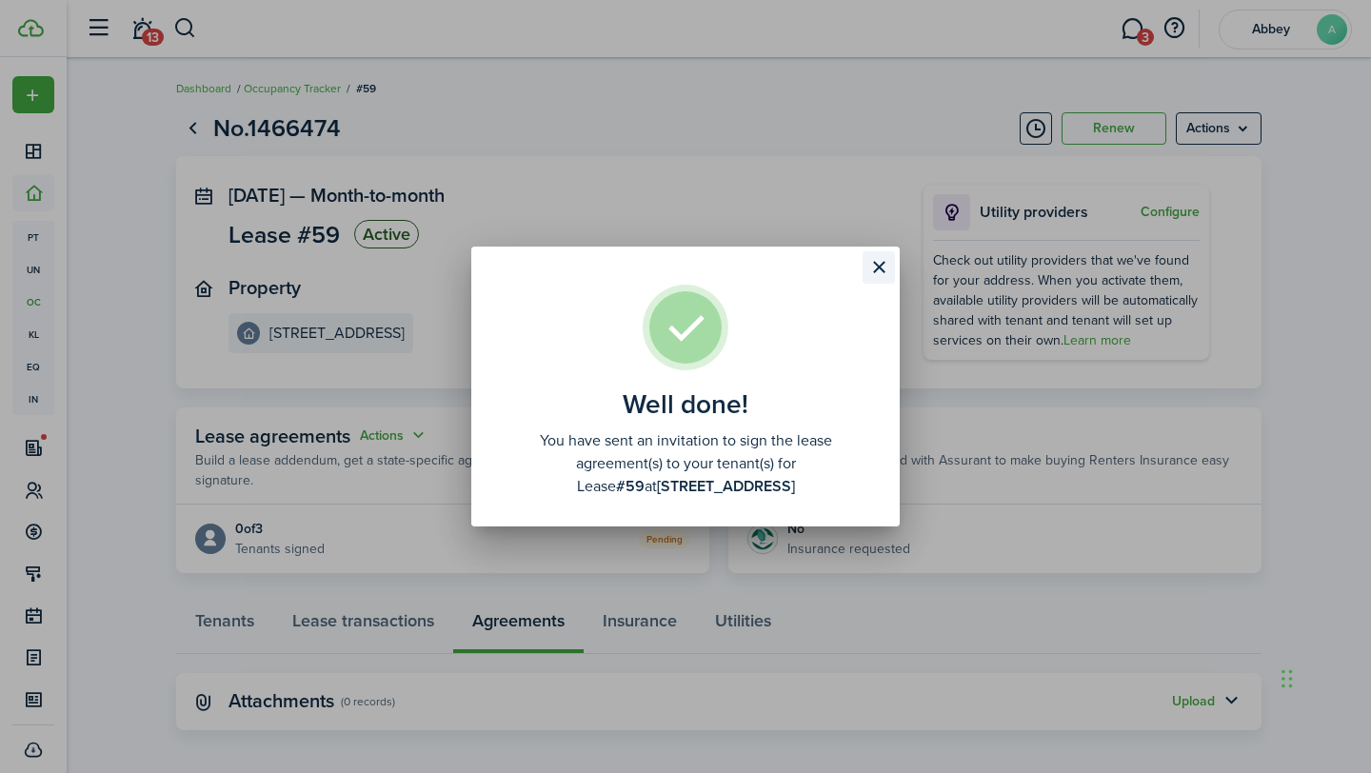
click at [878, 263] on button "Close modal" at bounding box center [878, 267] width 32 height 32
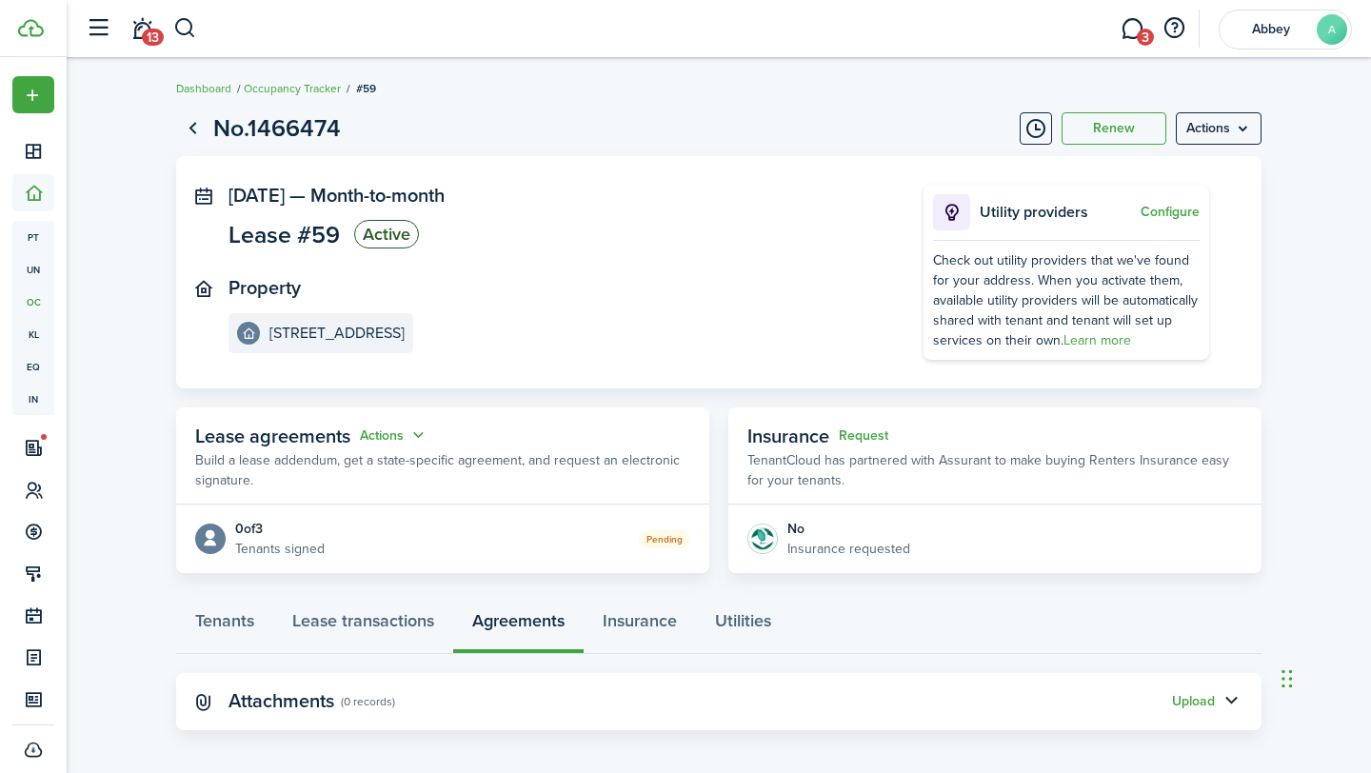
scroll to position [9, 0]
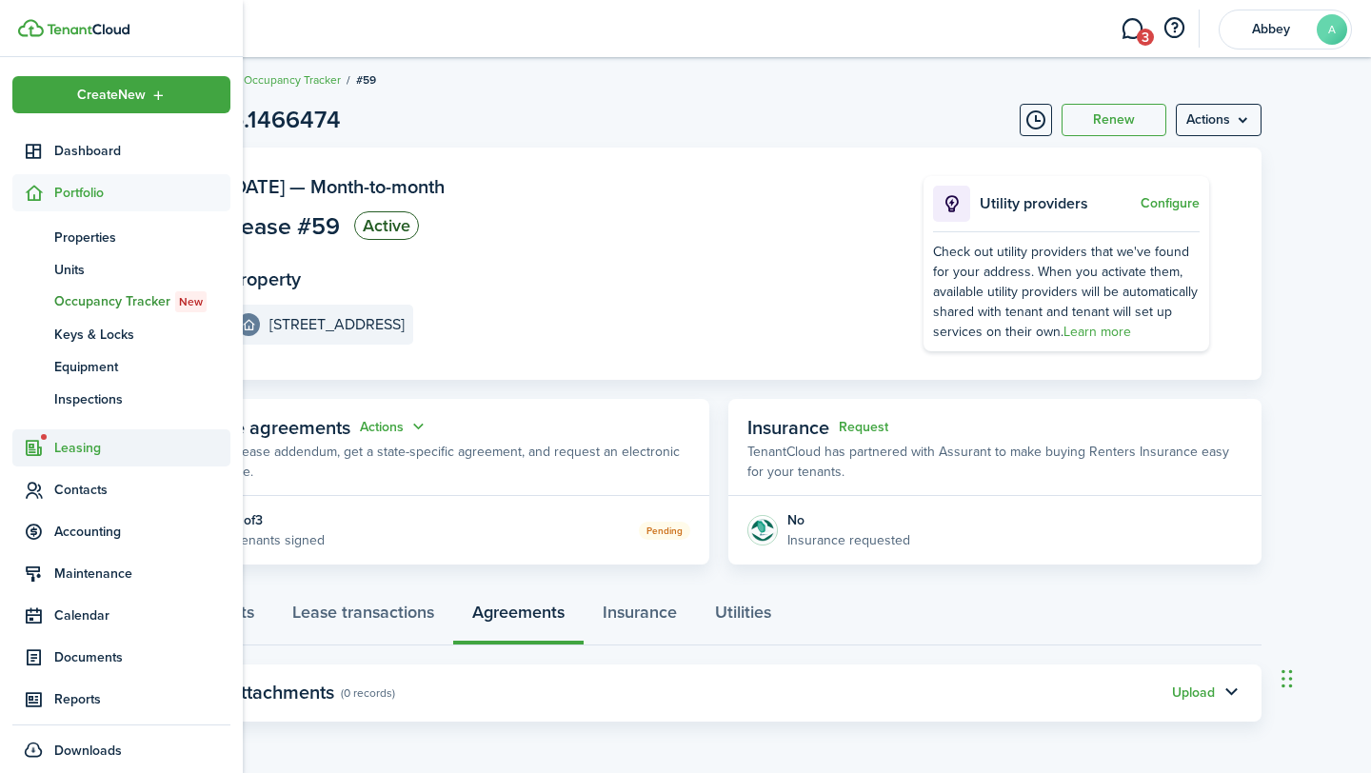
click at [89, 442] on span "Leasing" at bounding box center [142, 448] width 176 height 20
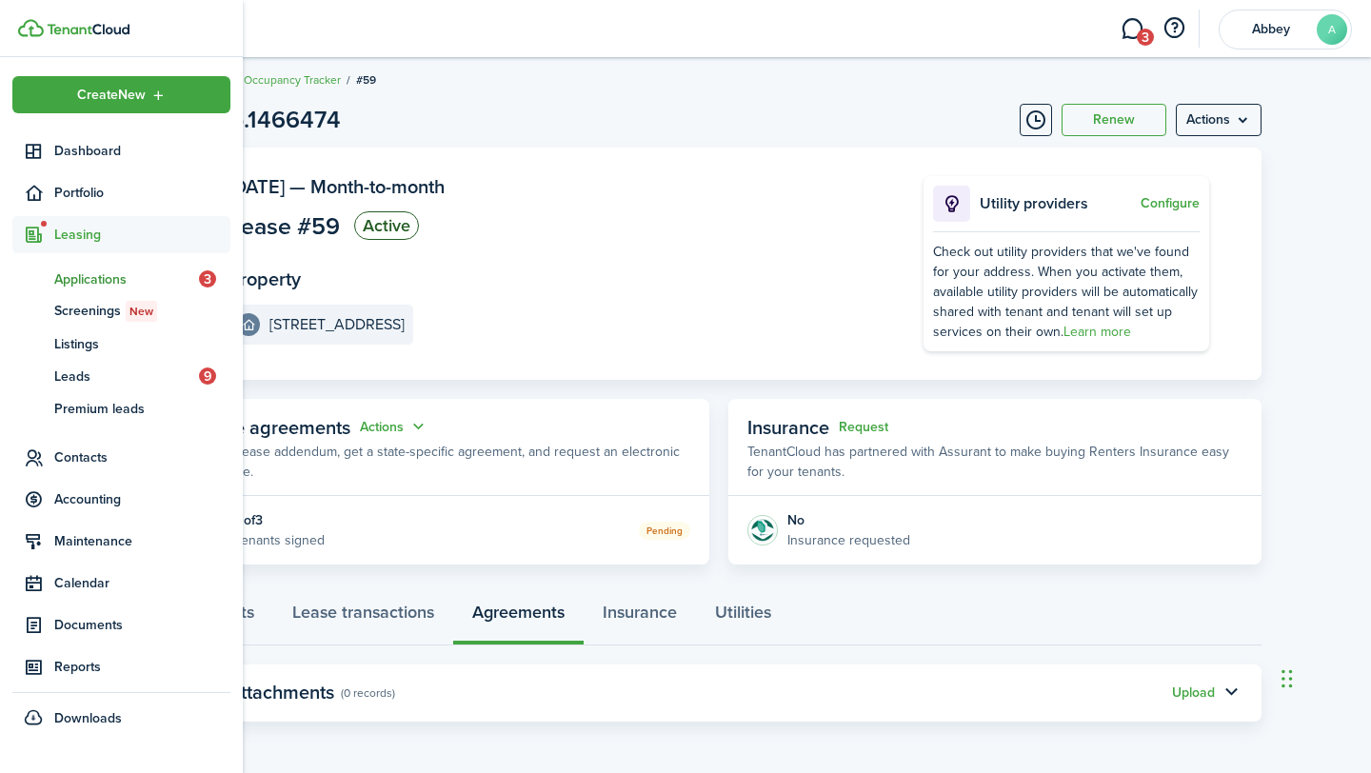
click at [86, 280] on span "Applications" at bounding box center [126, 279] width 145 height 20
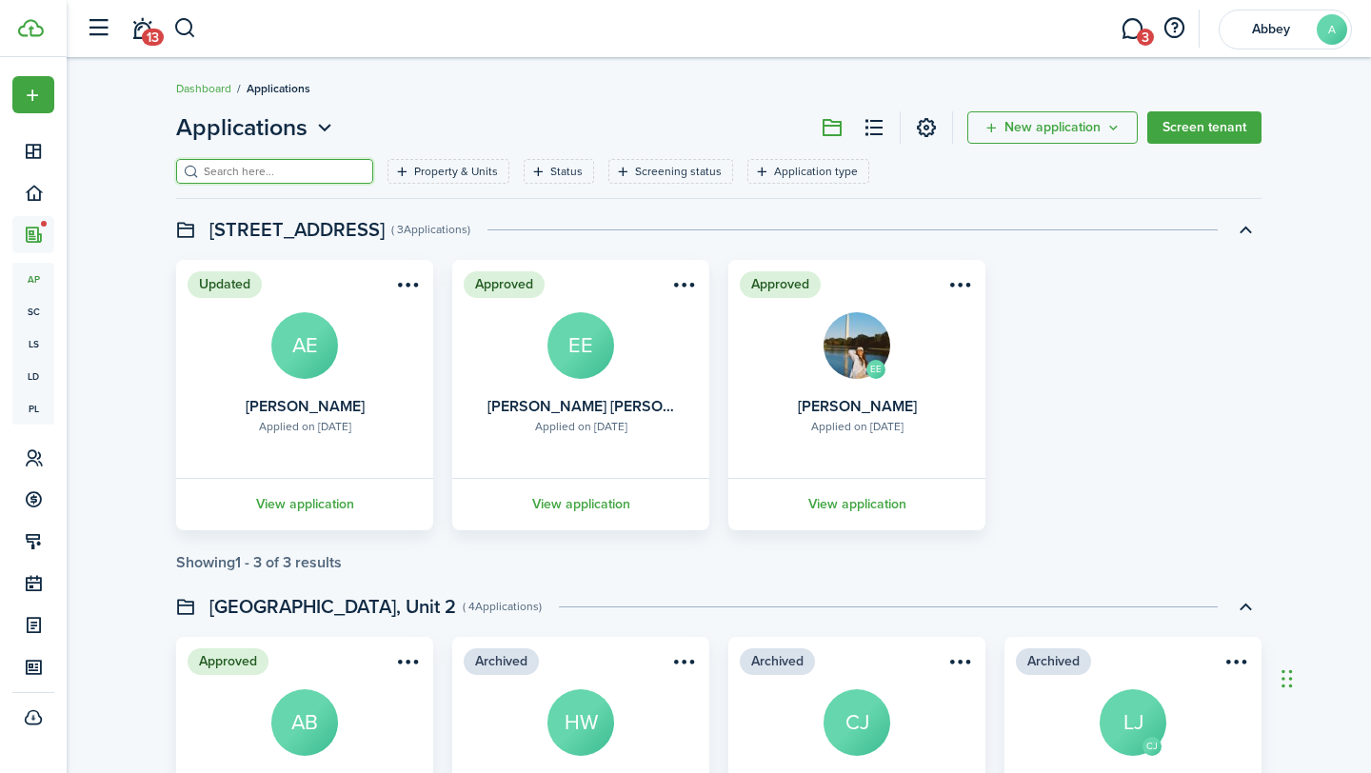
click at [238, 169] on input "search" at bounding box center [283, 172] width 168 height 18
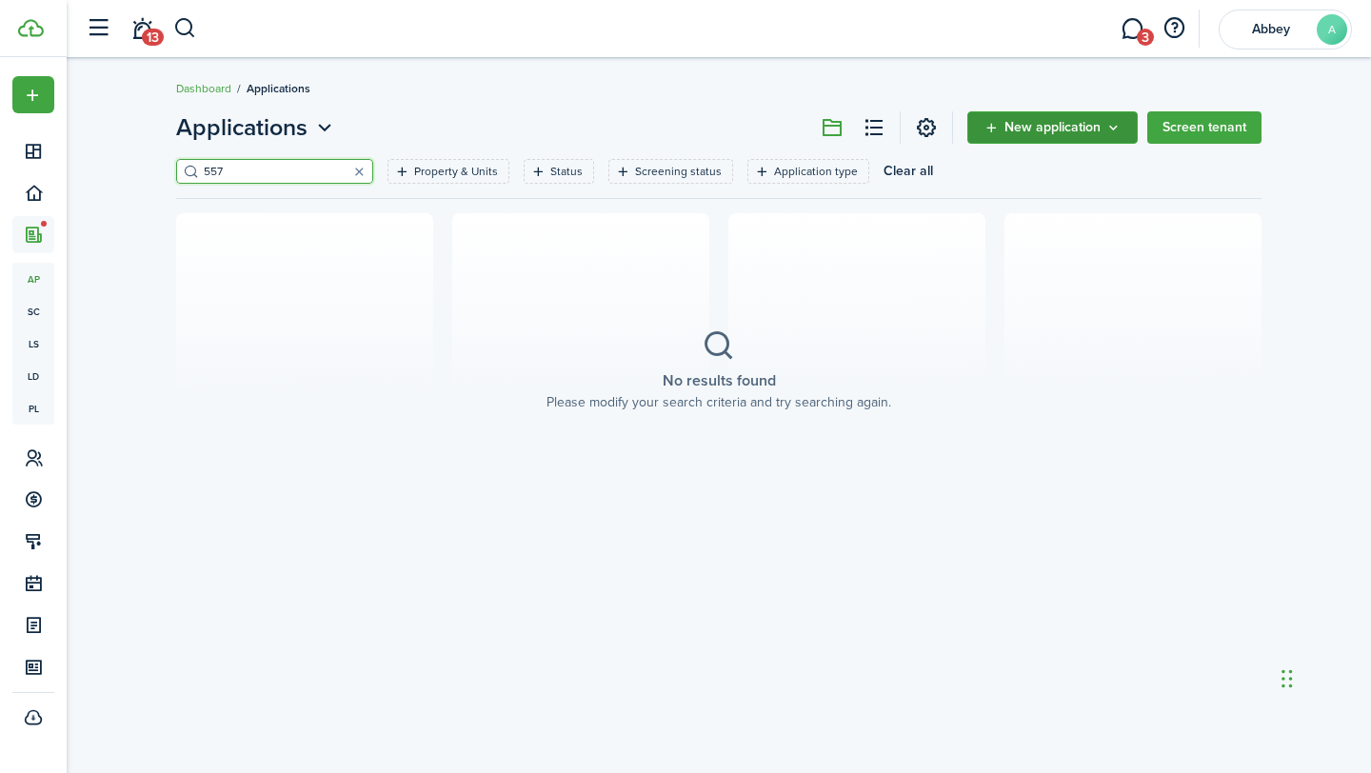
type input "557"
click at [1113, 113] on button "New application" at bounding box center [1052, 127] width 170 height 32
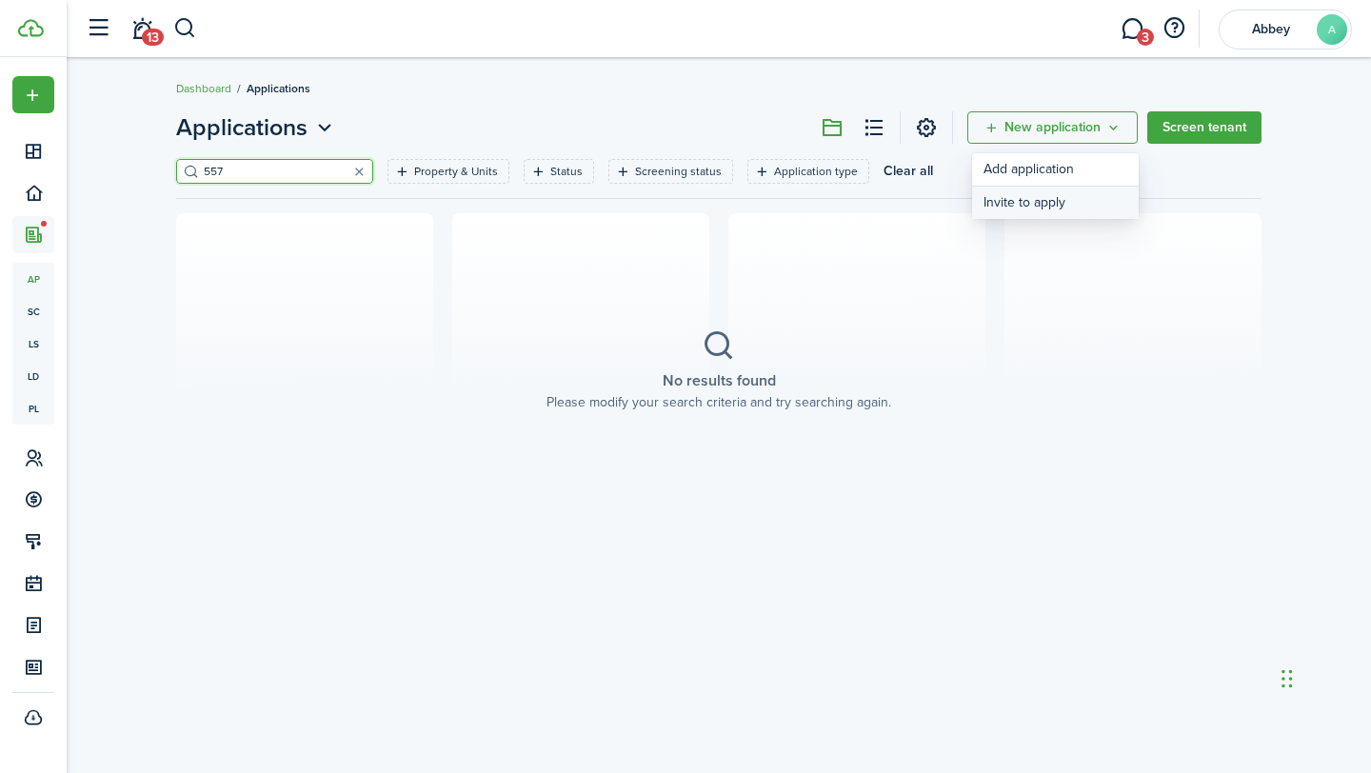
click at [1051, 197] on button "Invite to apply" at bounding box center [1055, 203] width 167 height 32
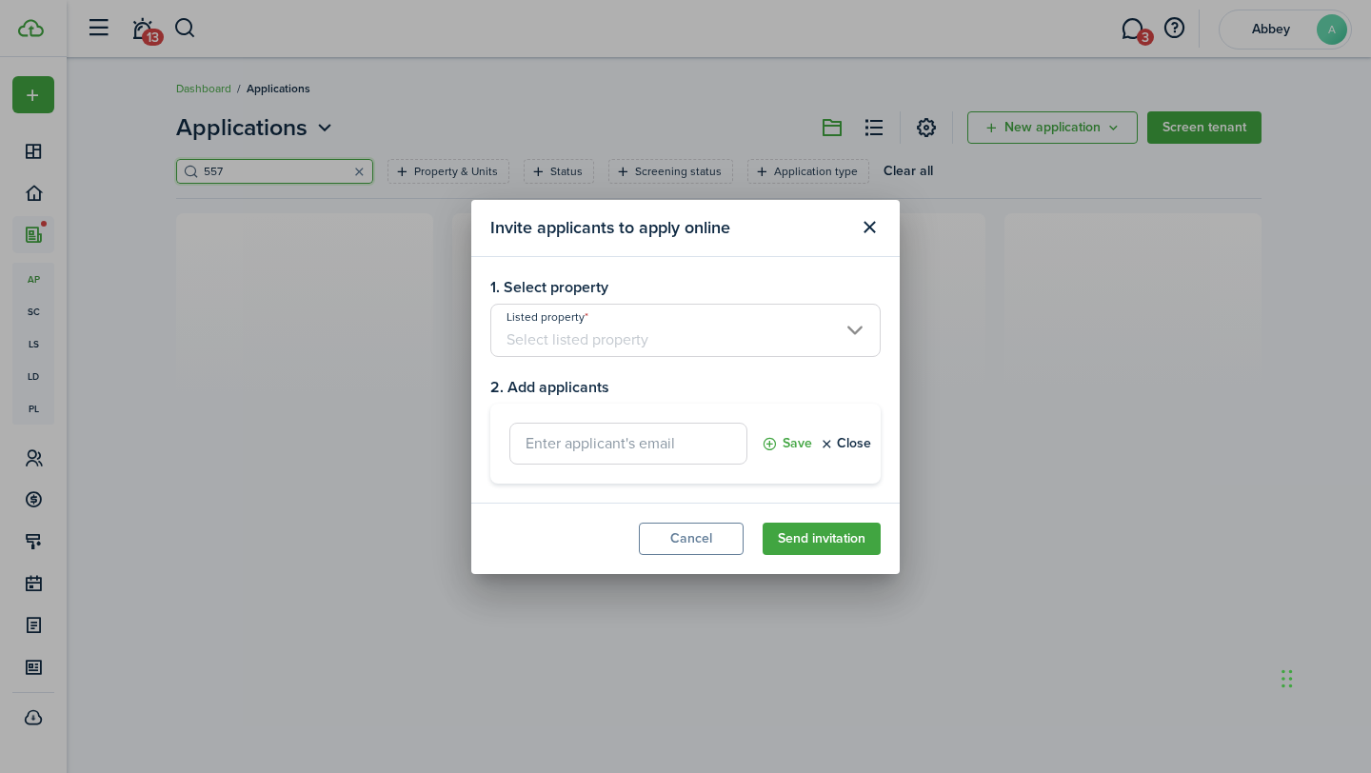
click at [693, 323] on input "Listed property" at bounding box center [685, 330] width 390 height 53
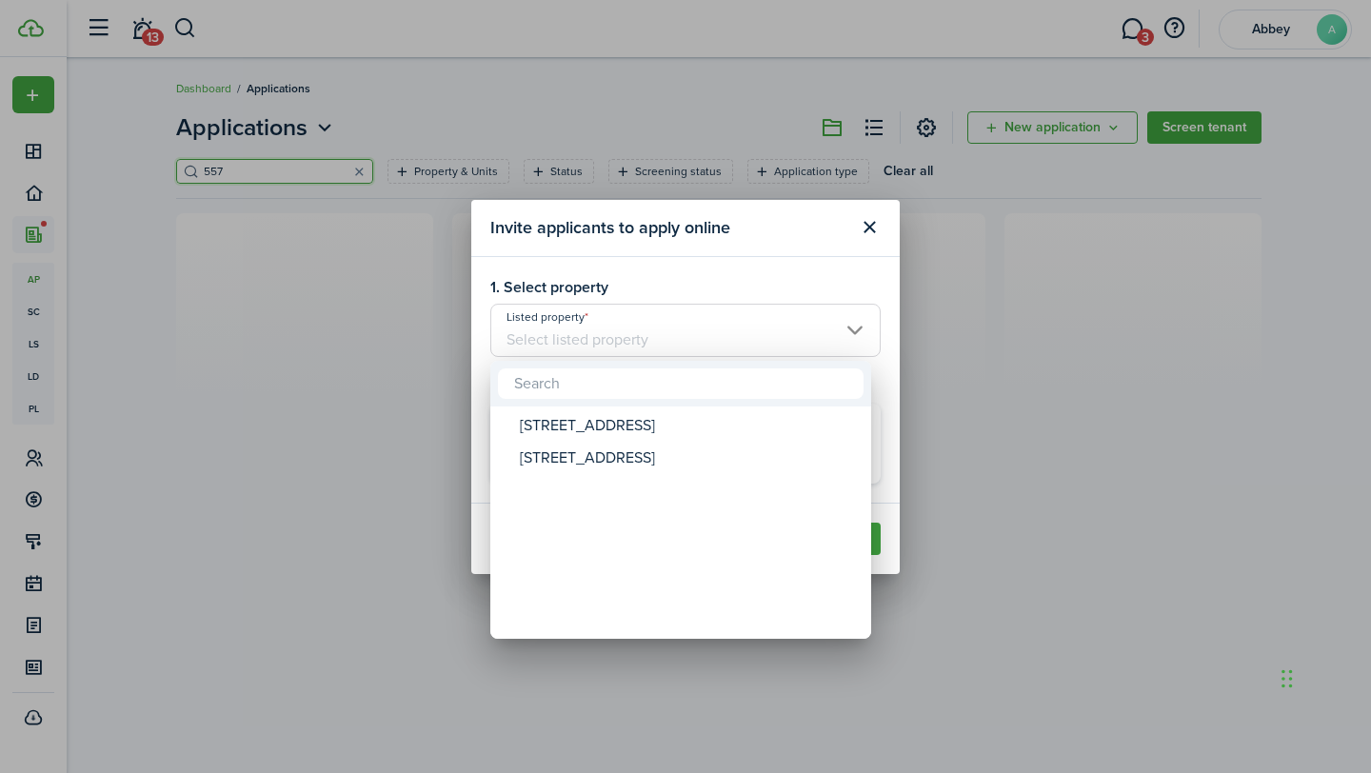
click at [706, 247] on div at bounding box center [685, 386] width 1675 height 1077
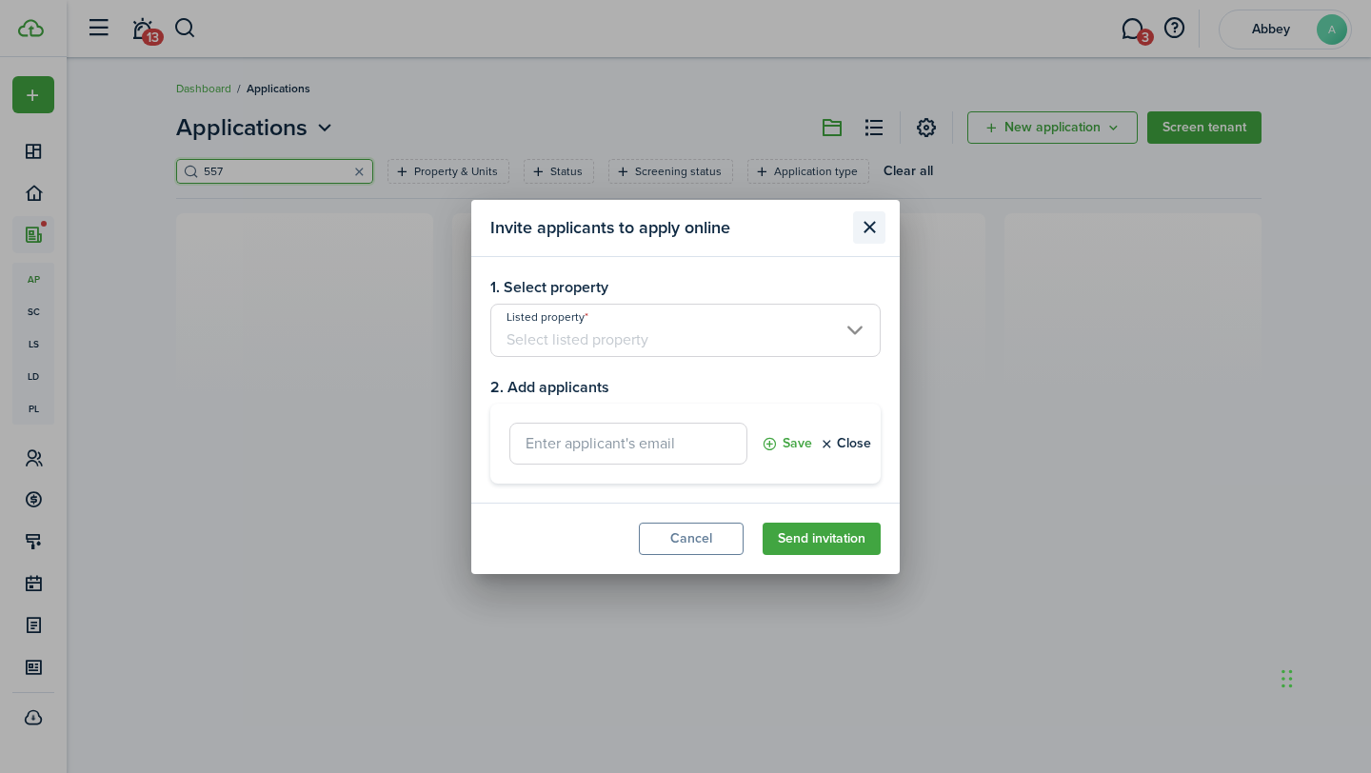
click at [878, 232] on button "Close modal" at bounding box center [869, 227] width 32 height 32
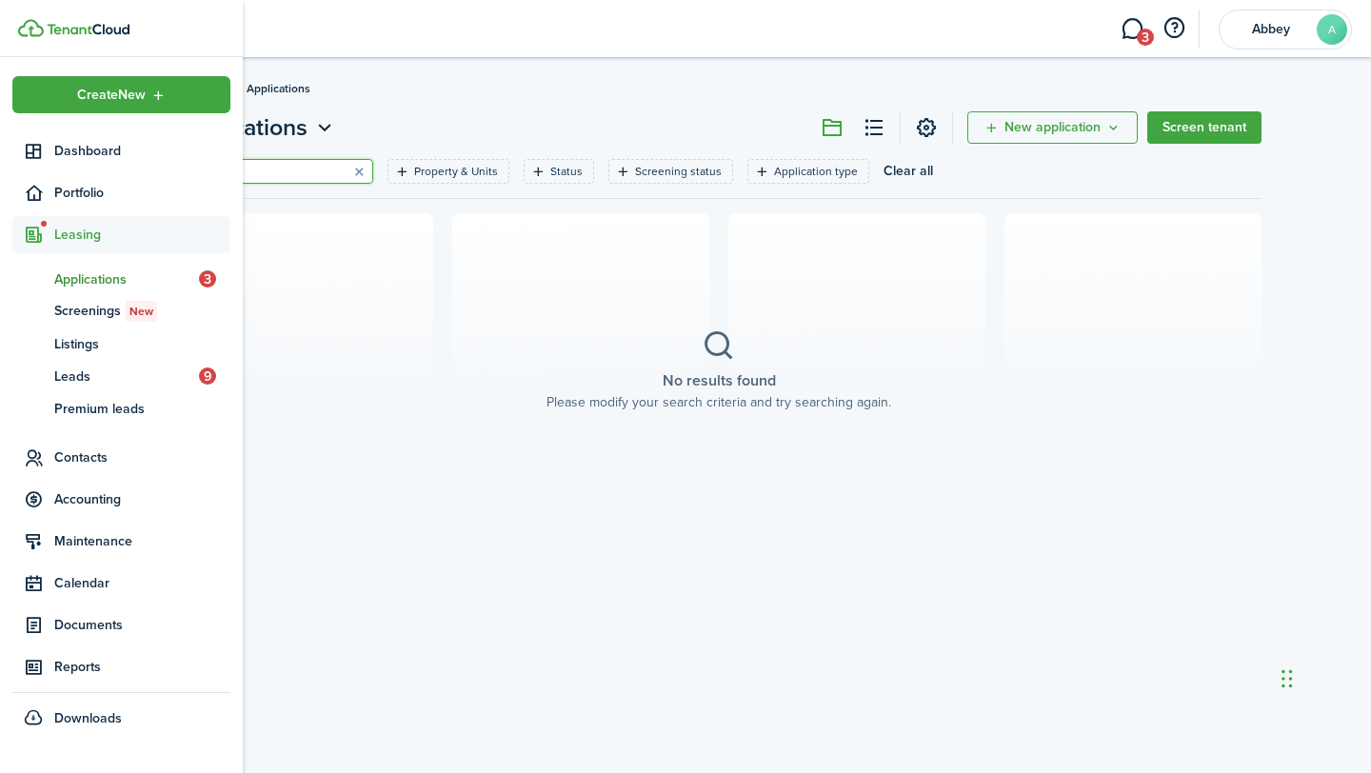
click at [96, 286] on span "Applications" at bounding box center [126, 279] width 145 height 20
click at [87, 347] on span "Listings" at bounding box center [142, 344] width 176 height 20
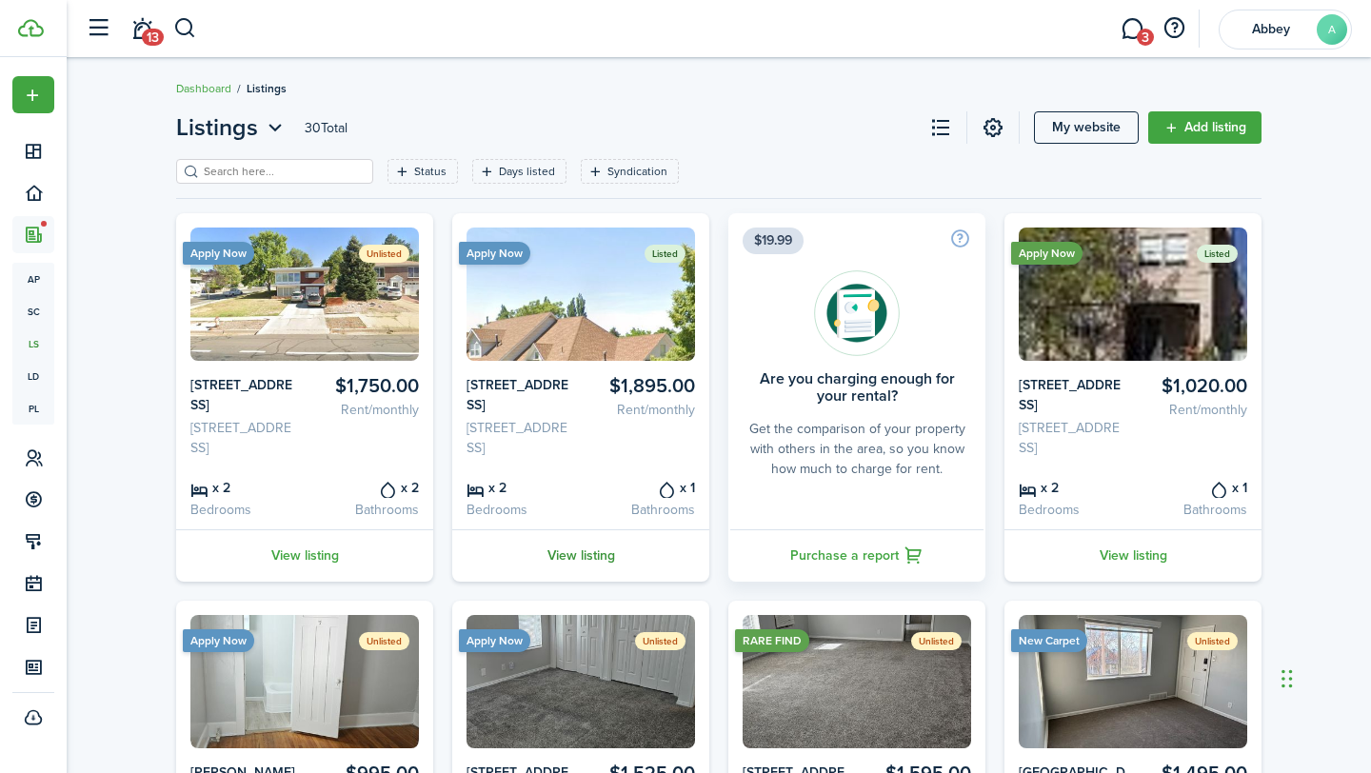
click at [586, 582] on link "View listing" at bounding box center [580, 555] width 257 height 52
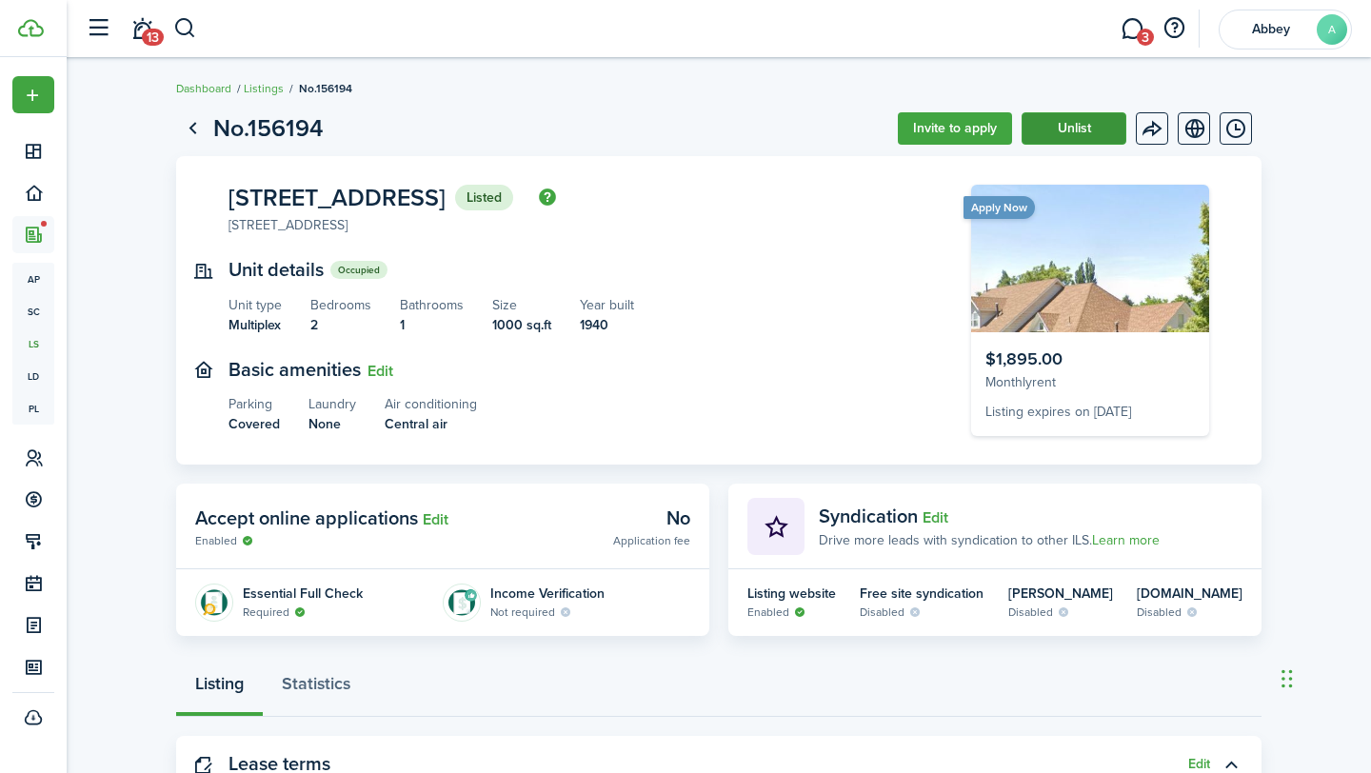
click at [1080, 128] on button "Unlist" at bounding box center [1073, 128] width 105 height 32
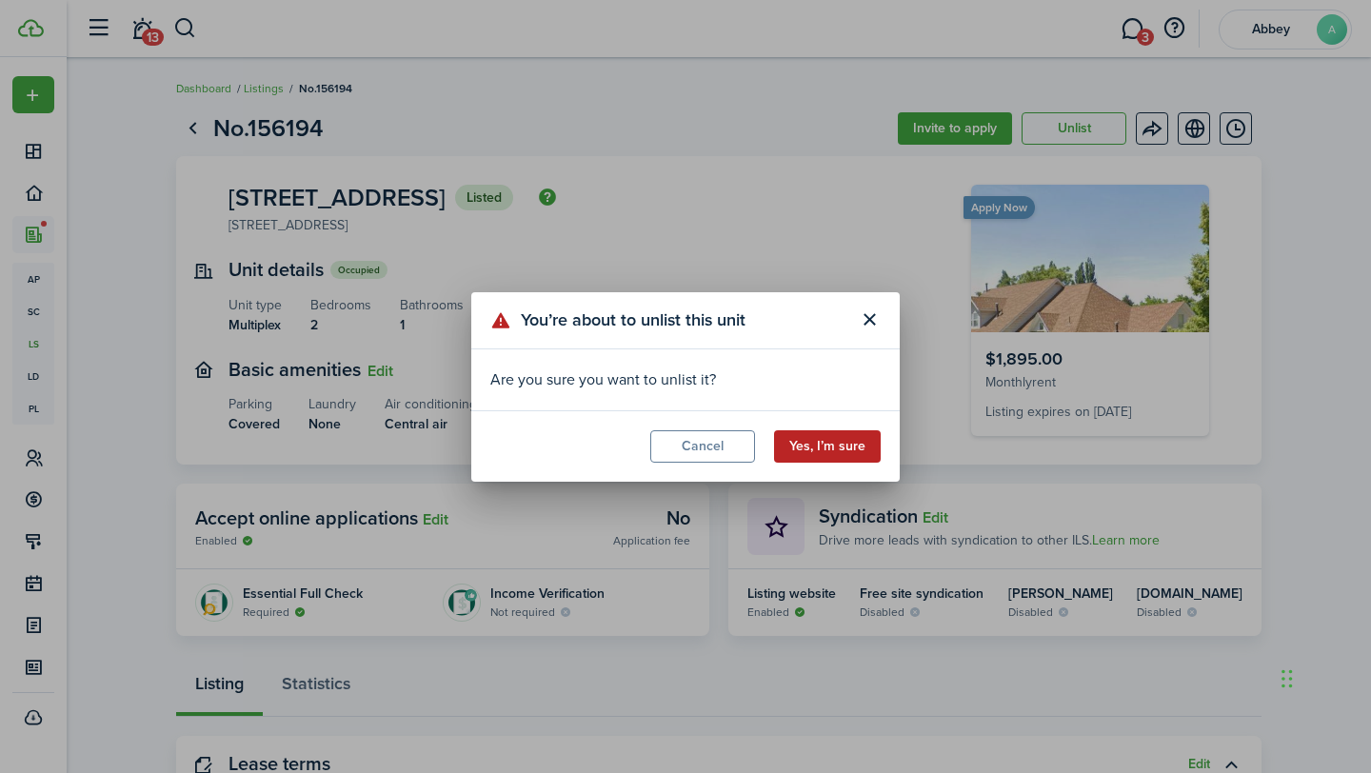
click at [821, 432] on button "Yes, I’m sure" at bounding box center [827, 446] width 107 height 32
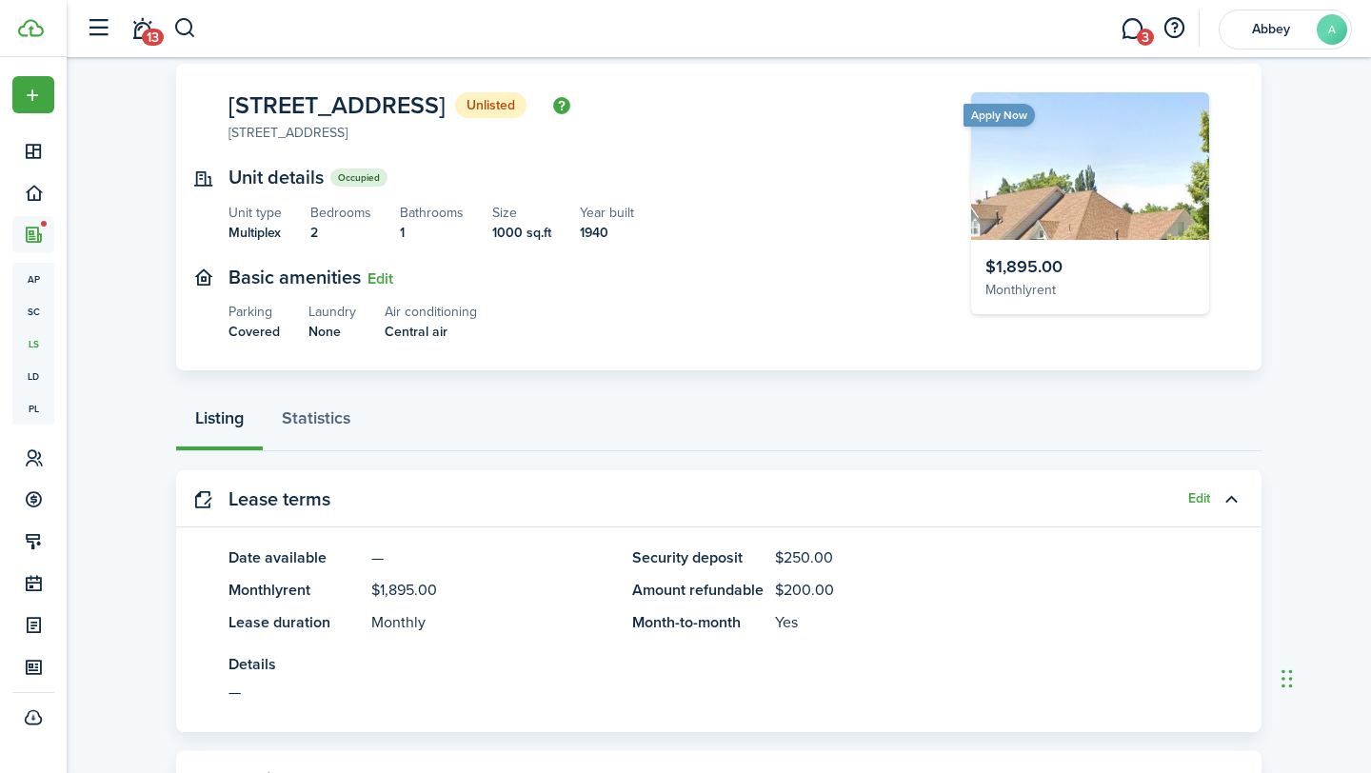
scroll to position [87, 0]
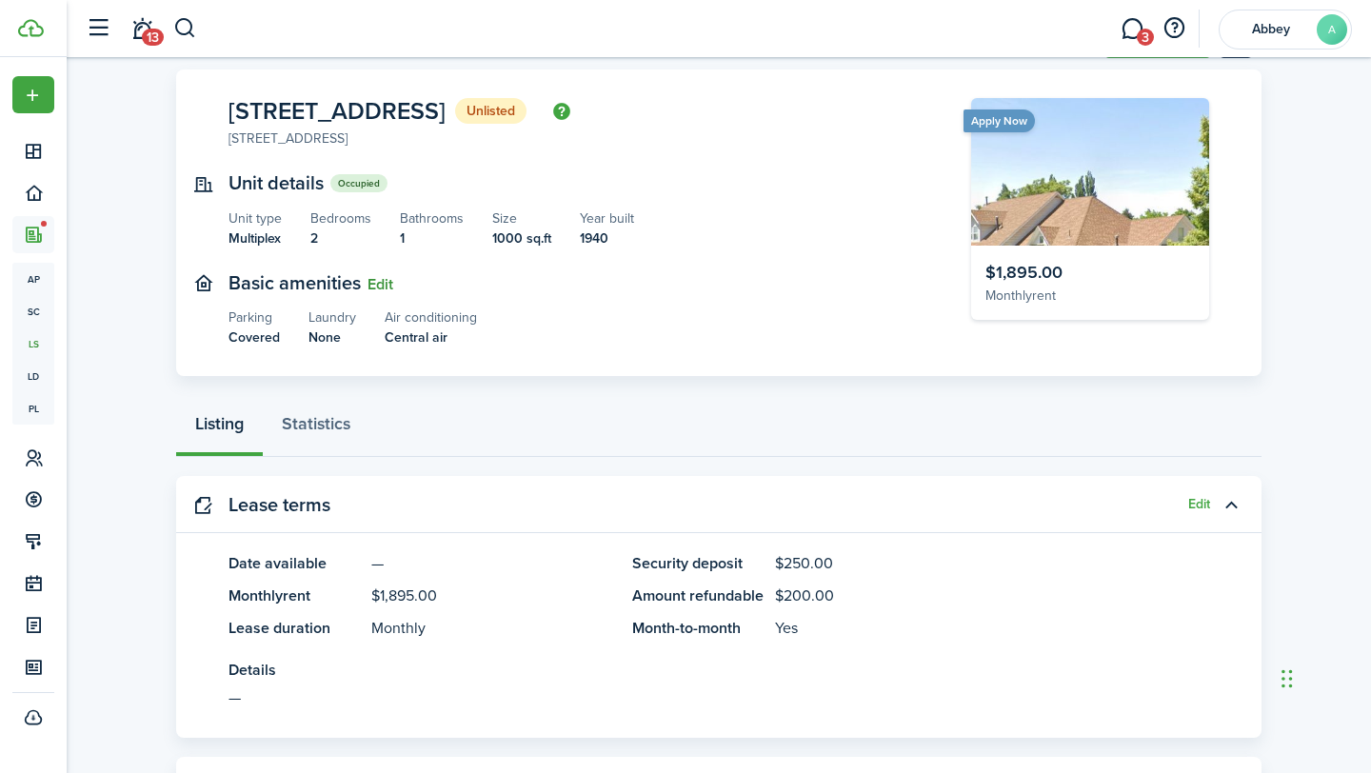
click at [387, 286] on button "Edit" at bounding box center [380, 284] width 26 height 17
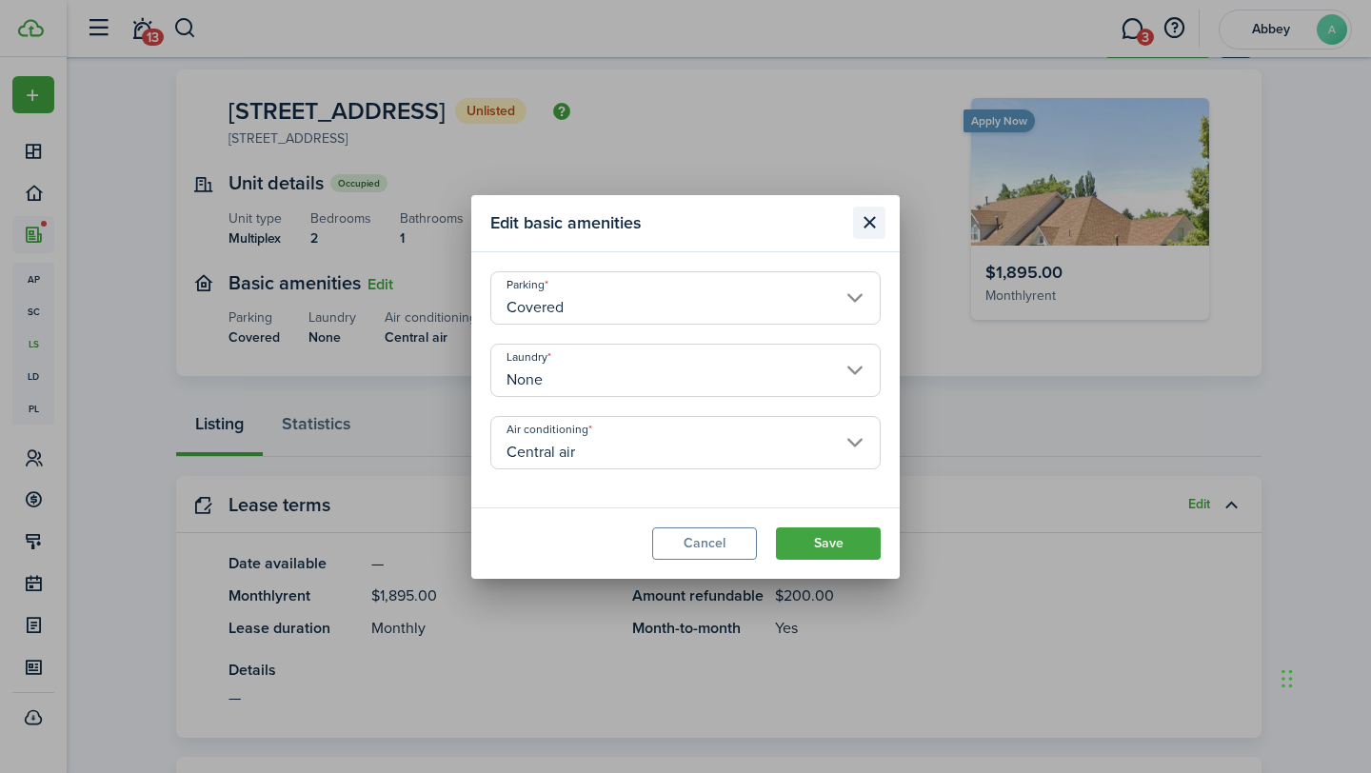
click at [869, 220] on button "Close modal" at bounding box center [869, 223] width 32 height 32
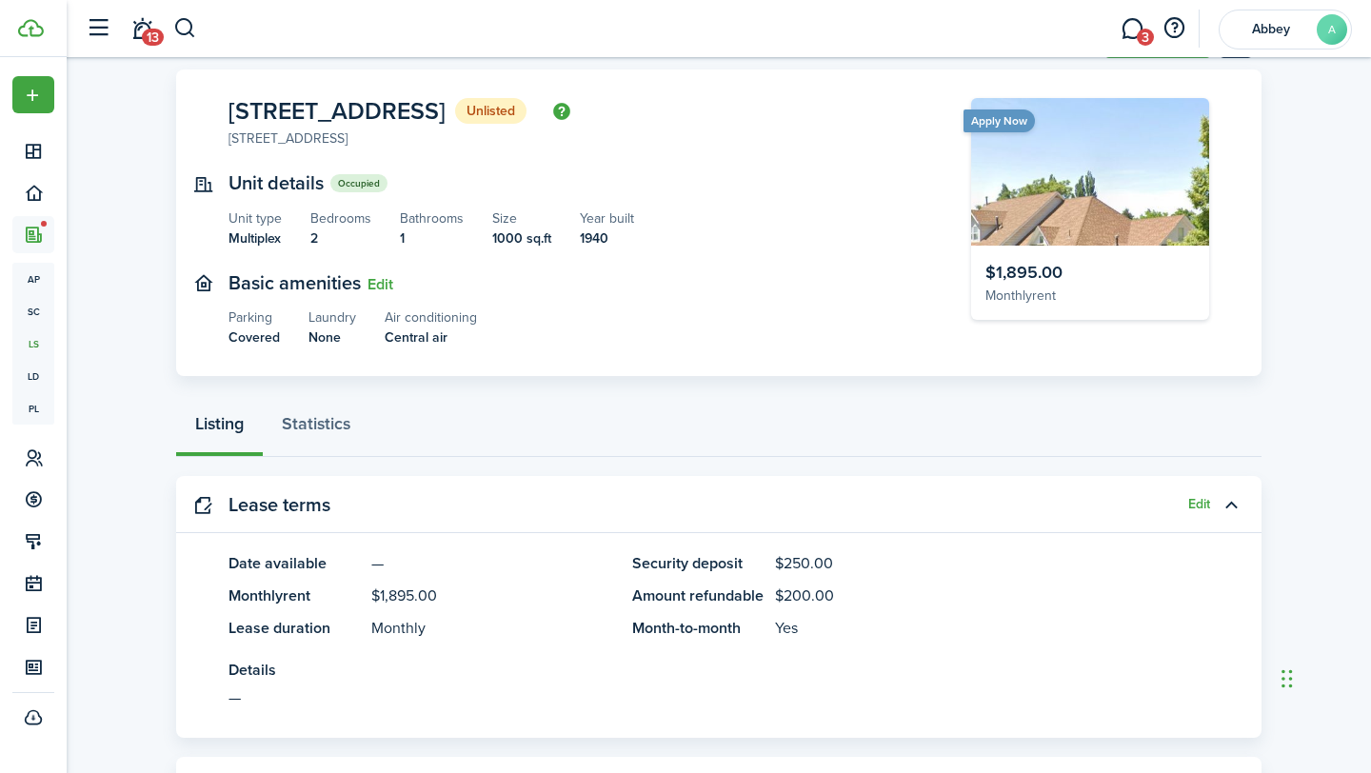
click at [361, 123] on span "[STREET_ADDRESS]" at bounding box center [336, 111] width 217 height 24
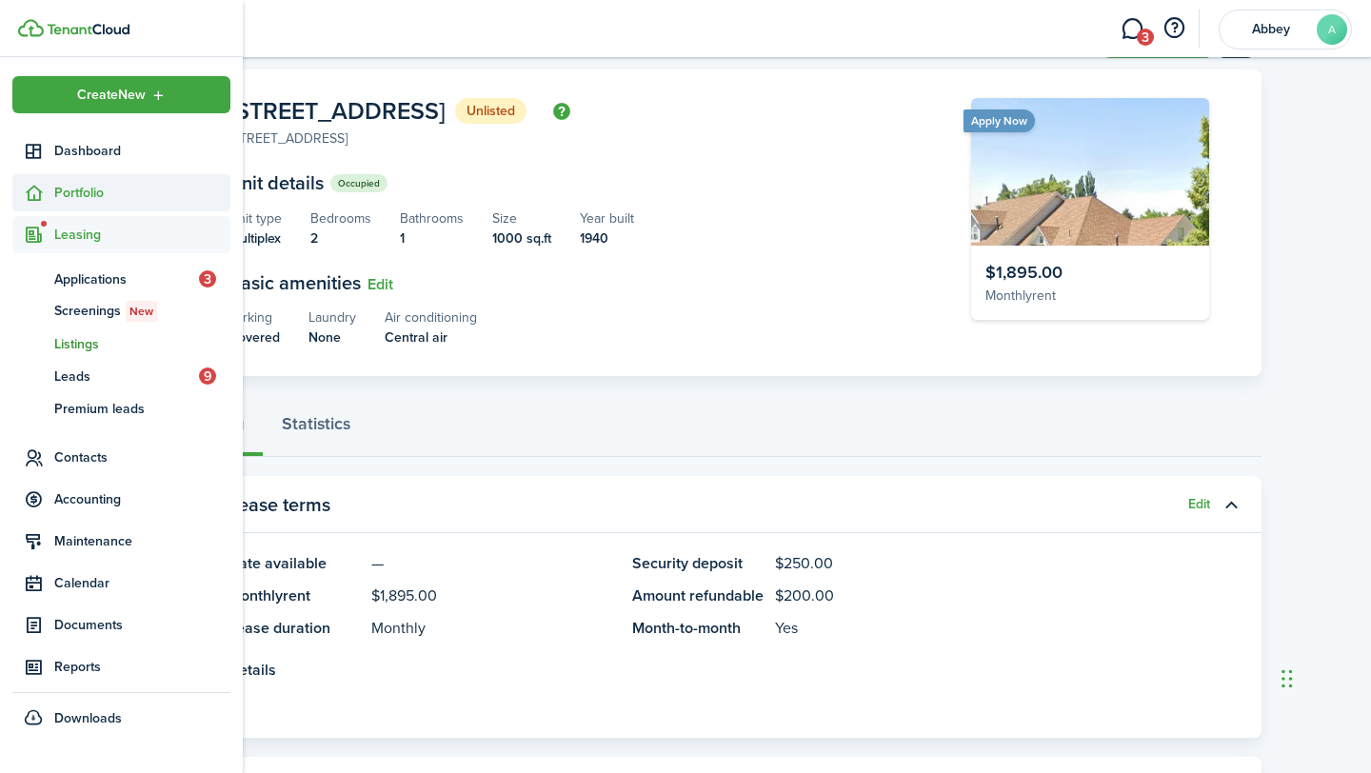
click at [86, 196] on span "Portfolio" at bounding box center [142, 193] width 176 height 20
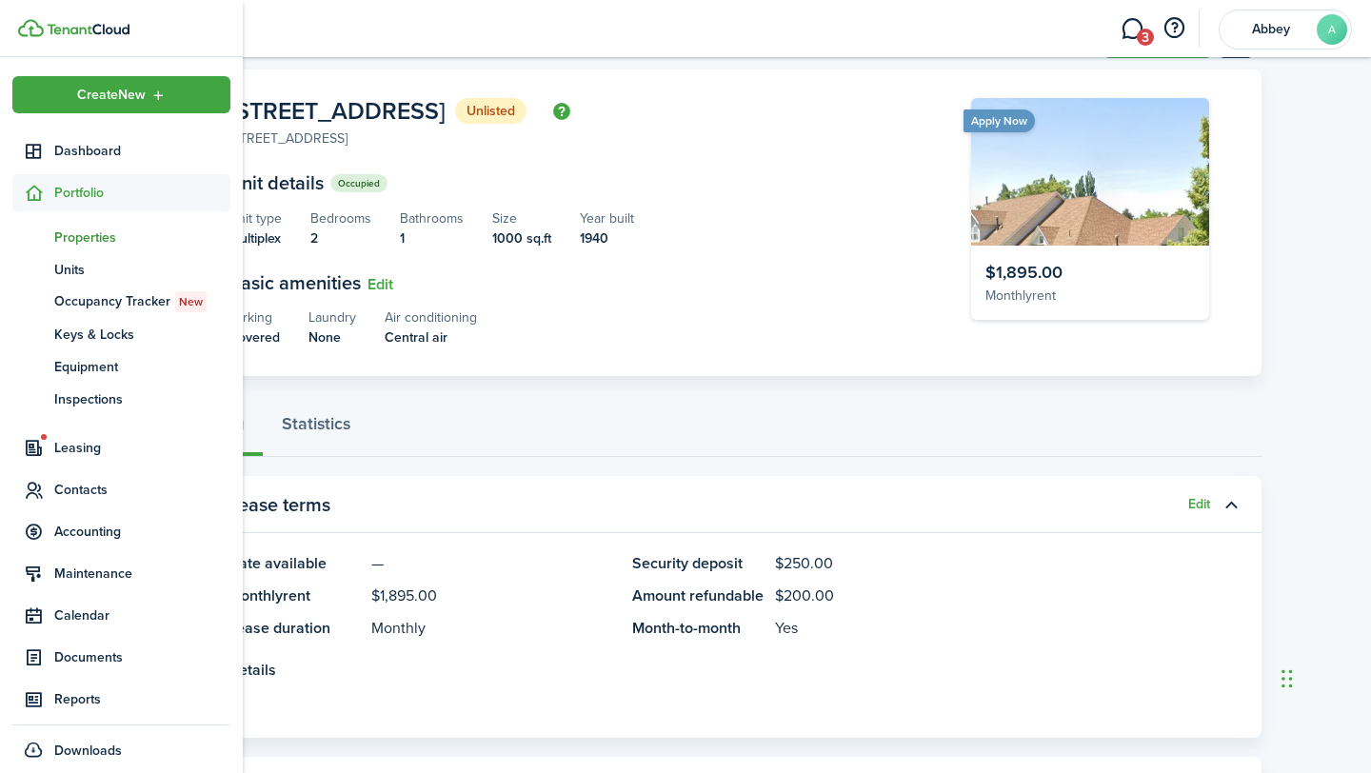
click at [88, 242] on span "Properties" at bounding box center [142, 237] width 176 height 20
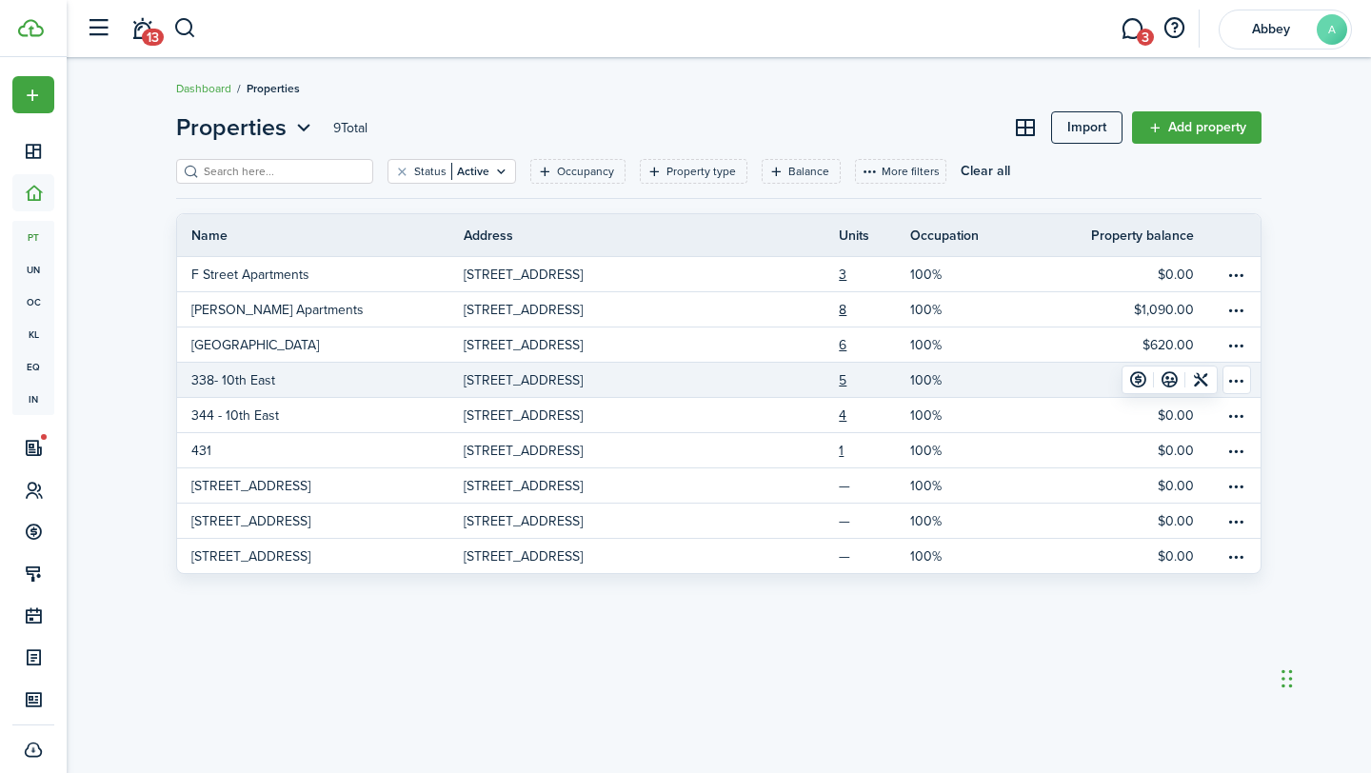
click at [269, 383] on p "338- 10th East" at bounding box center [233, 380] width 84 height 20
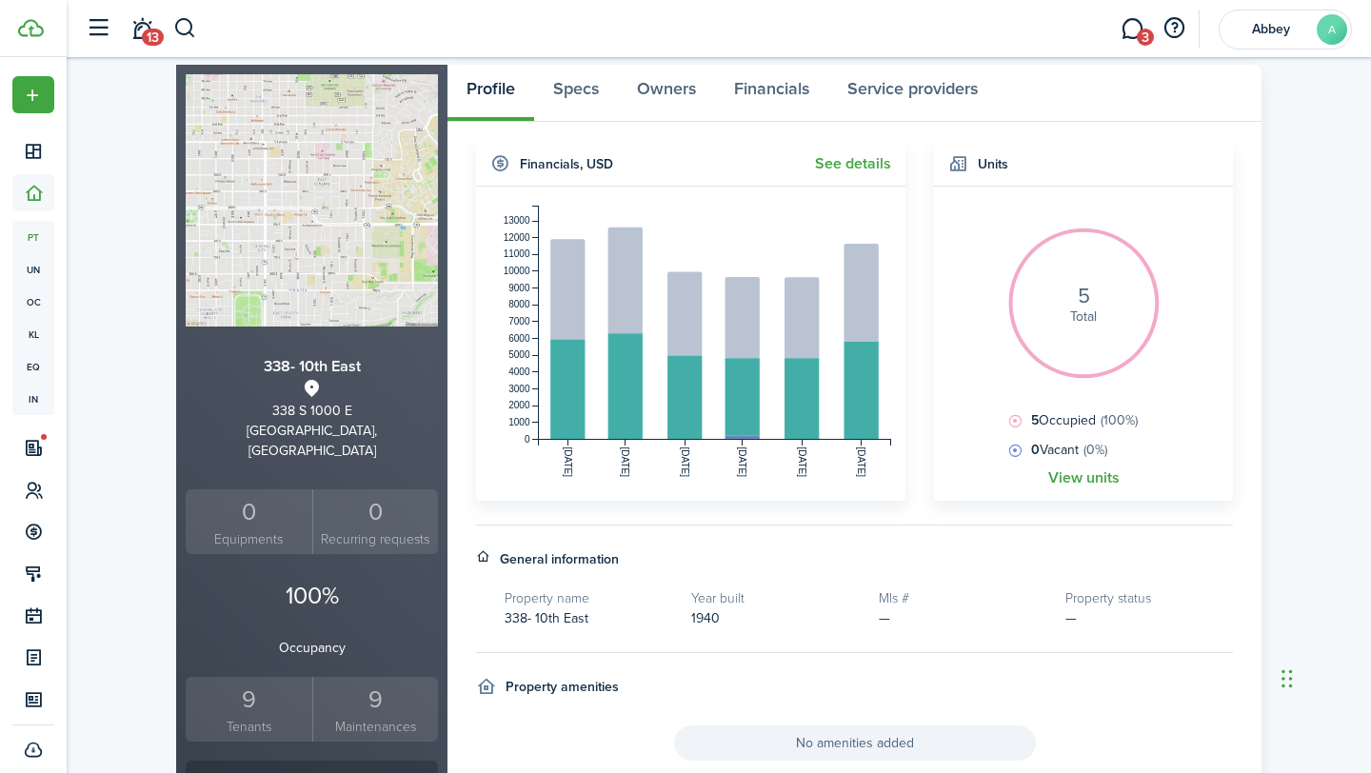
scroll to position [63, 0]
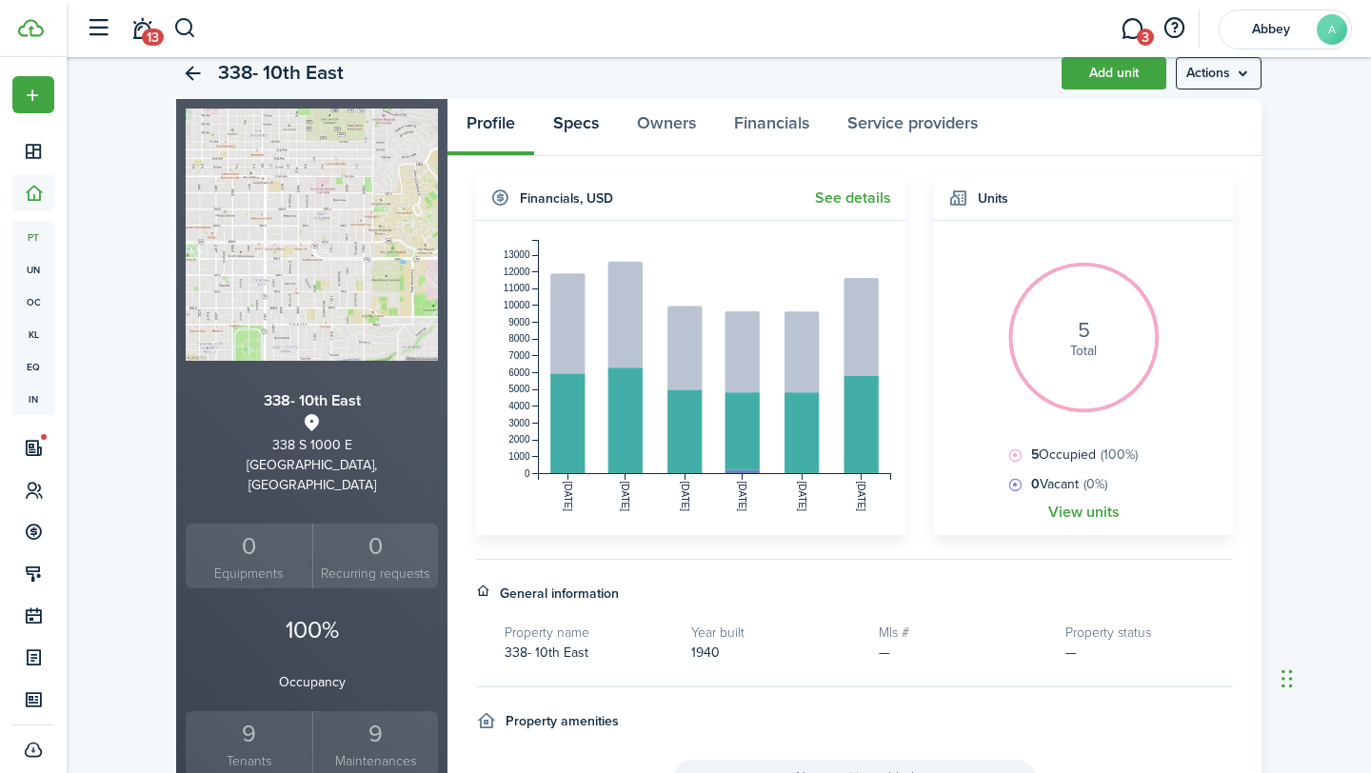
click at [579, 118] on link "Specs" at bounding box center [576, 127] width 84 height 57
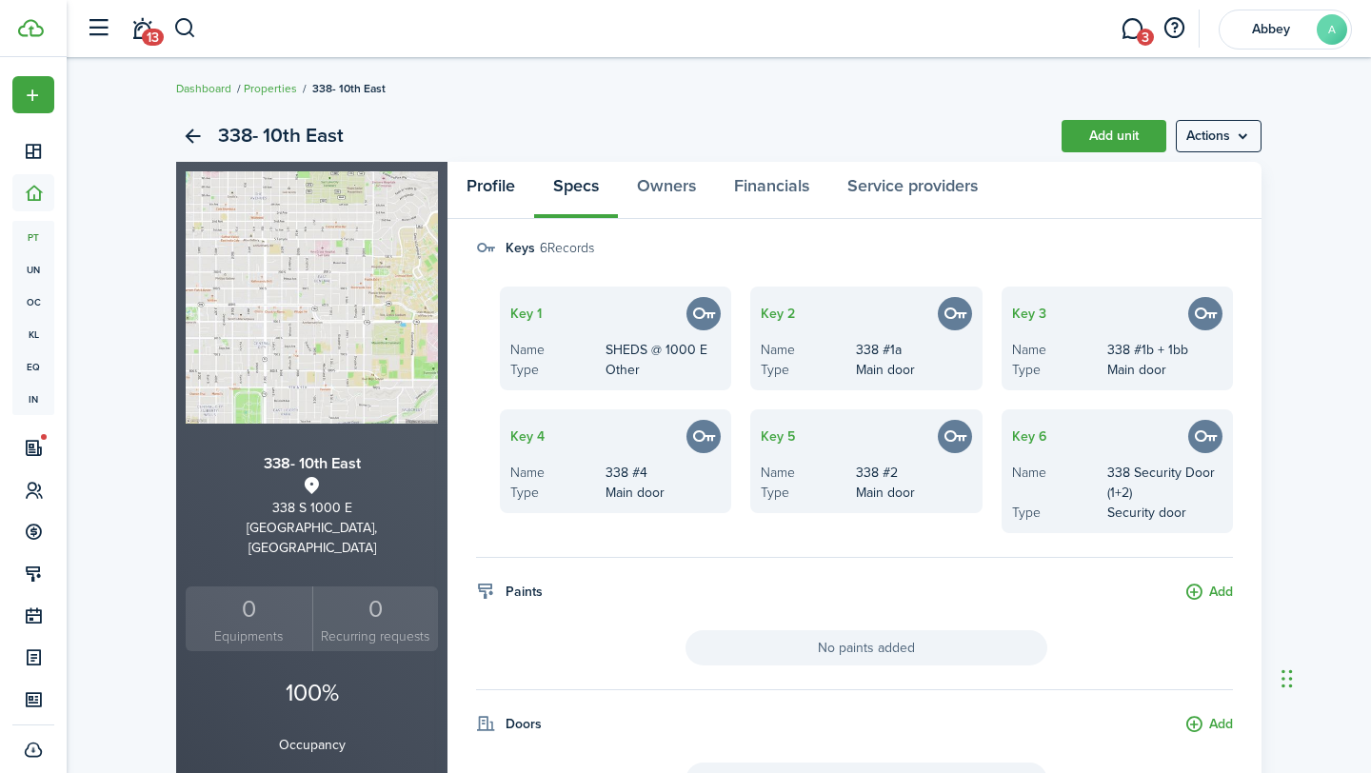
click at [495, 191] on link "Profile" at bounding box center [490, 190] width 87 height 57
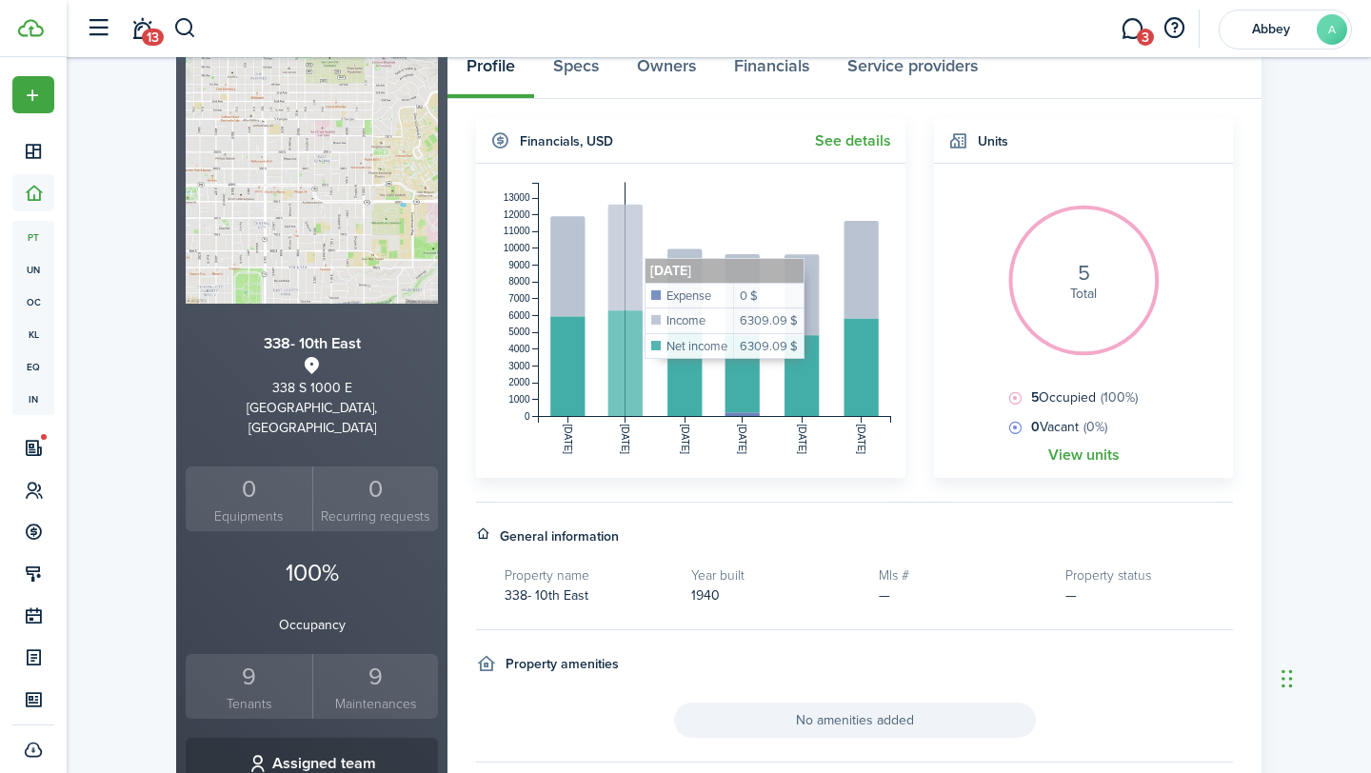
scroll to position [410, 0]
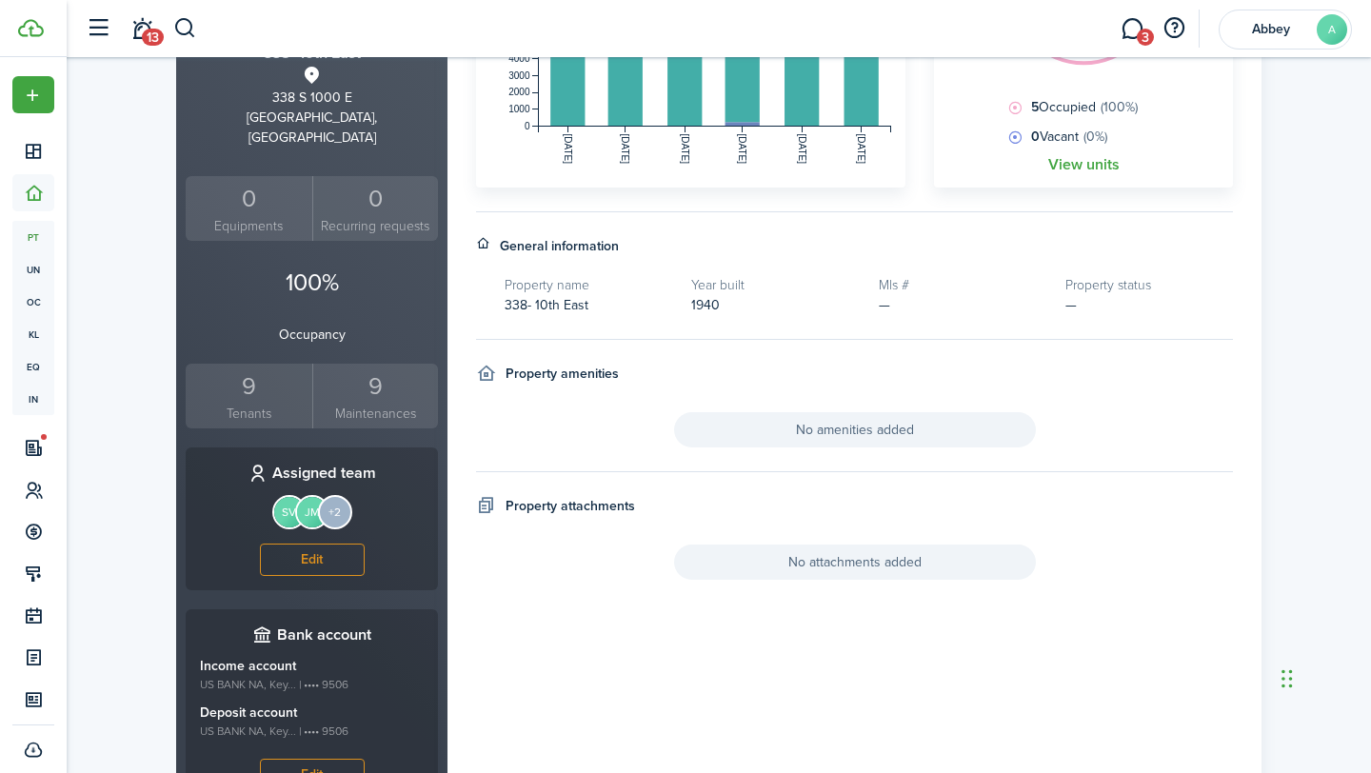
click at [1100, 173] on widget-body "5 Total 5 Occupied (100%) 0 Vacant (0%) View units" at bounding box center [1083, 30] width 299 height 314
click at [1096, 161] on link "View units" at bounding box center [1083, 164] width 71 height 17
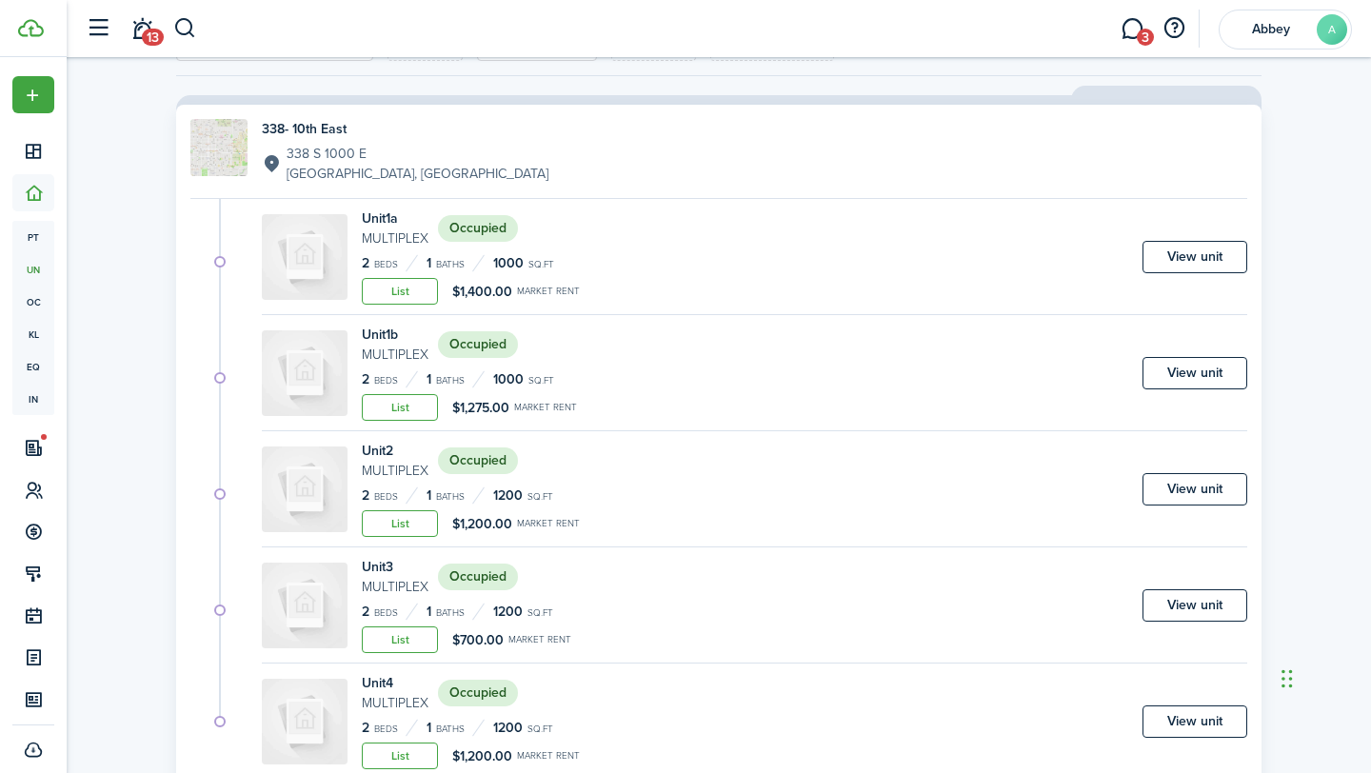
scroll to position [125, 0]
click at [1185, 362] on link "View unit" at bounding box center [1194, 371] width 105 height 32
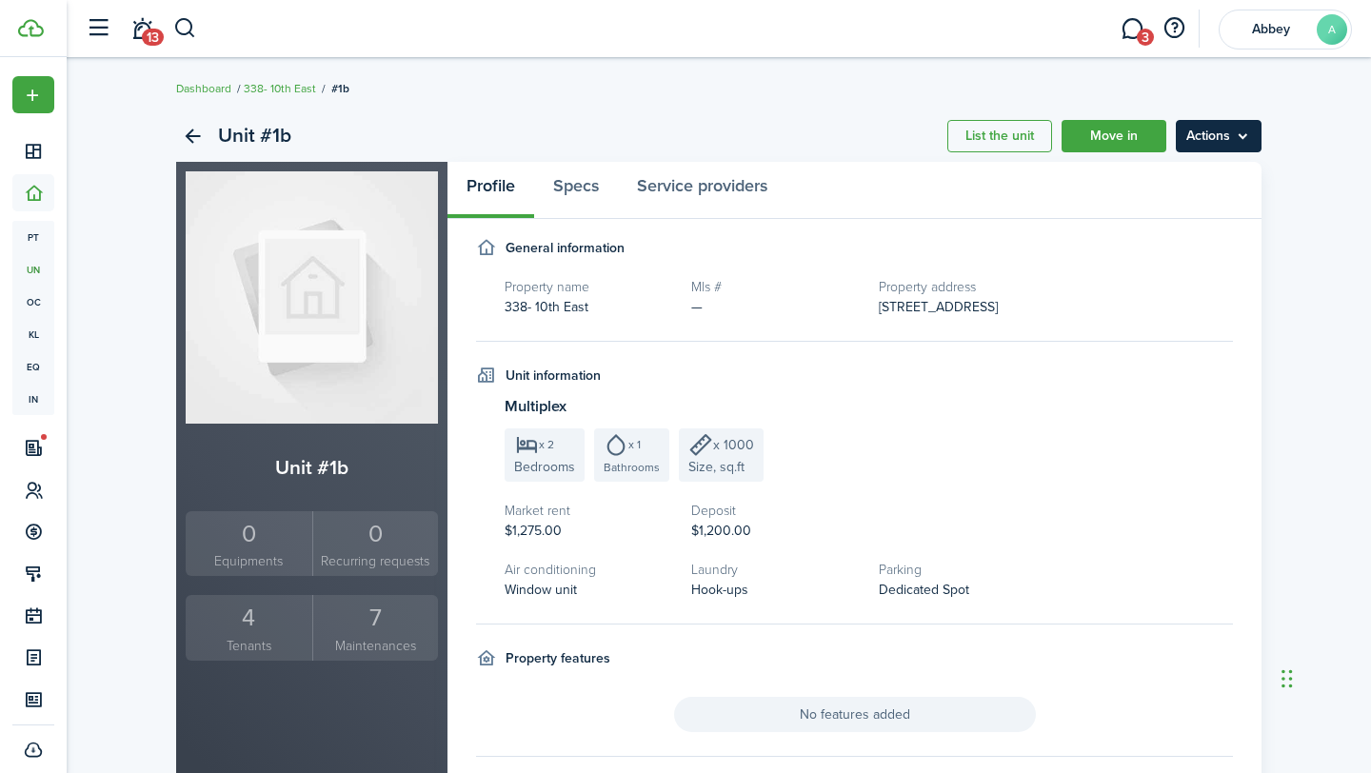
click at [1195, 135] on menu-btn "Actions" at bounding box center [1218, 136] width 86 height 32
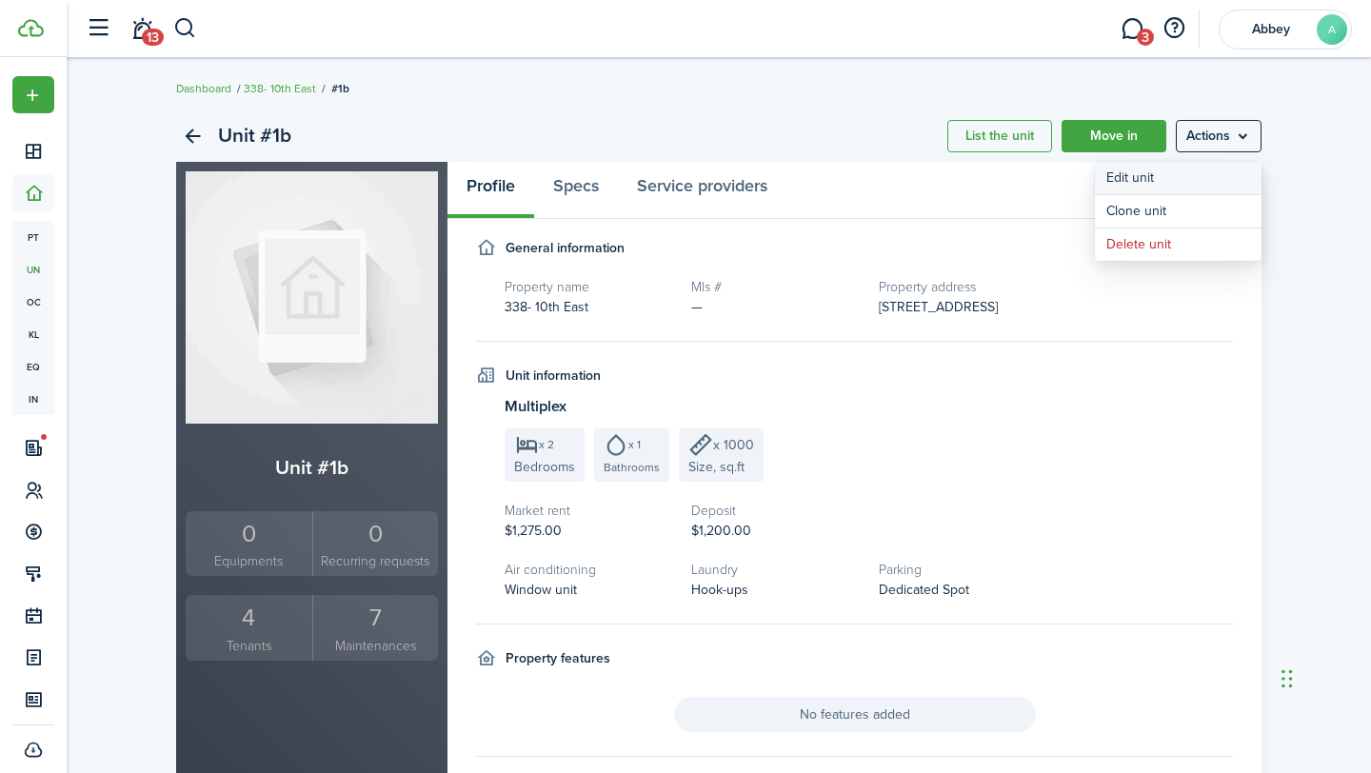
click at [1161, 173] on link "Edit unit" at bounding box center [1178, 178] width 167 height 32
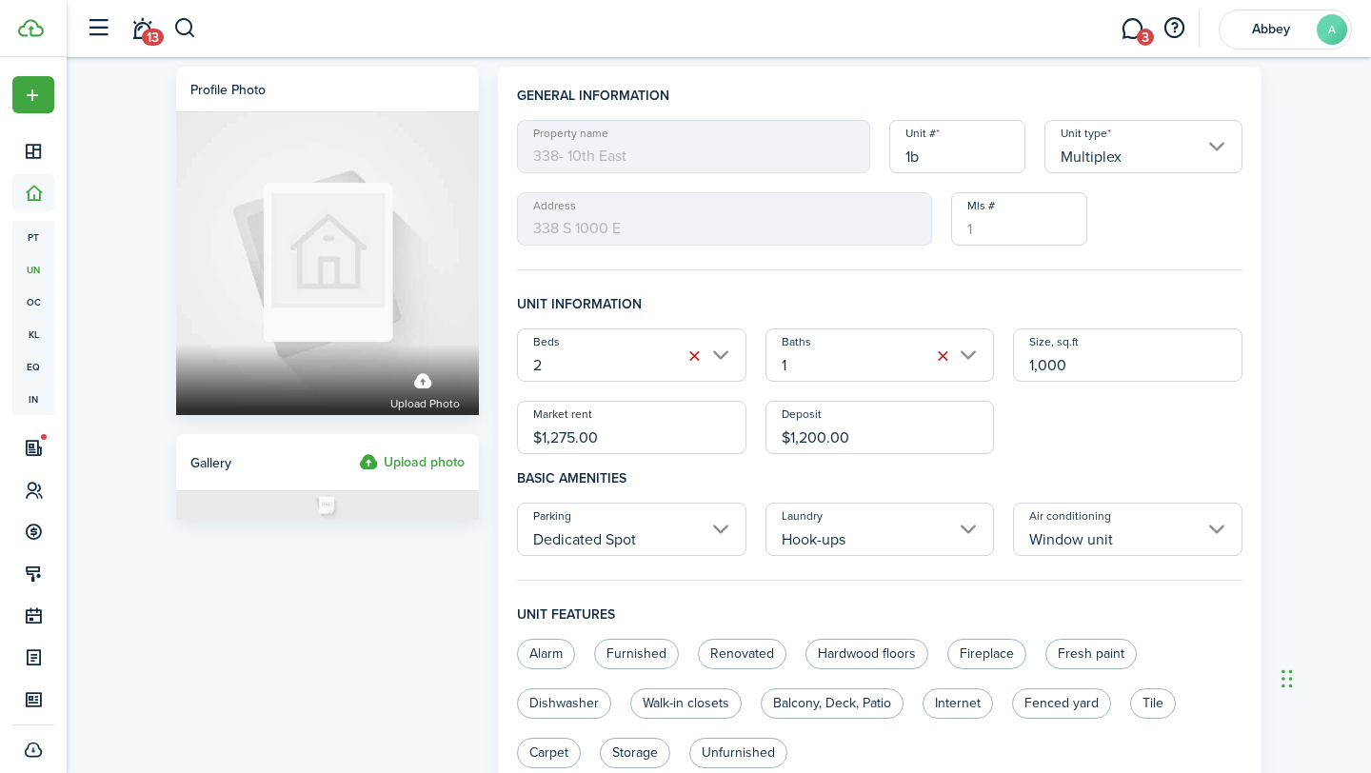
drag, startPoint x: 627, startPoint y: 441, endPoint x: 552, endPoint y: 442, distance: 75.2
click at [552, 442] on input "$1,275.00" at bounding box center [631, 427] width 229 height 53
type input "$1,895.00"
drag, startPoint x: 852, startPoint y: 442, endPoint x: 799, endPoint y: 444, distance: 53.4
click at [799, 444] on input "$1,200.00" at bounding box center [879, 427] width 229 height 53
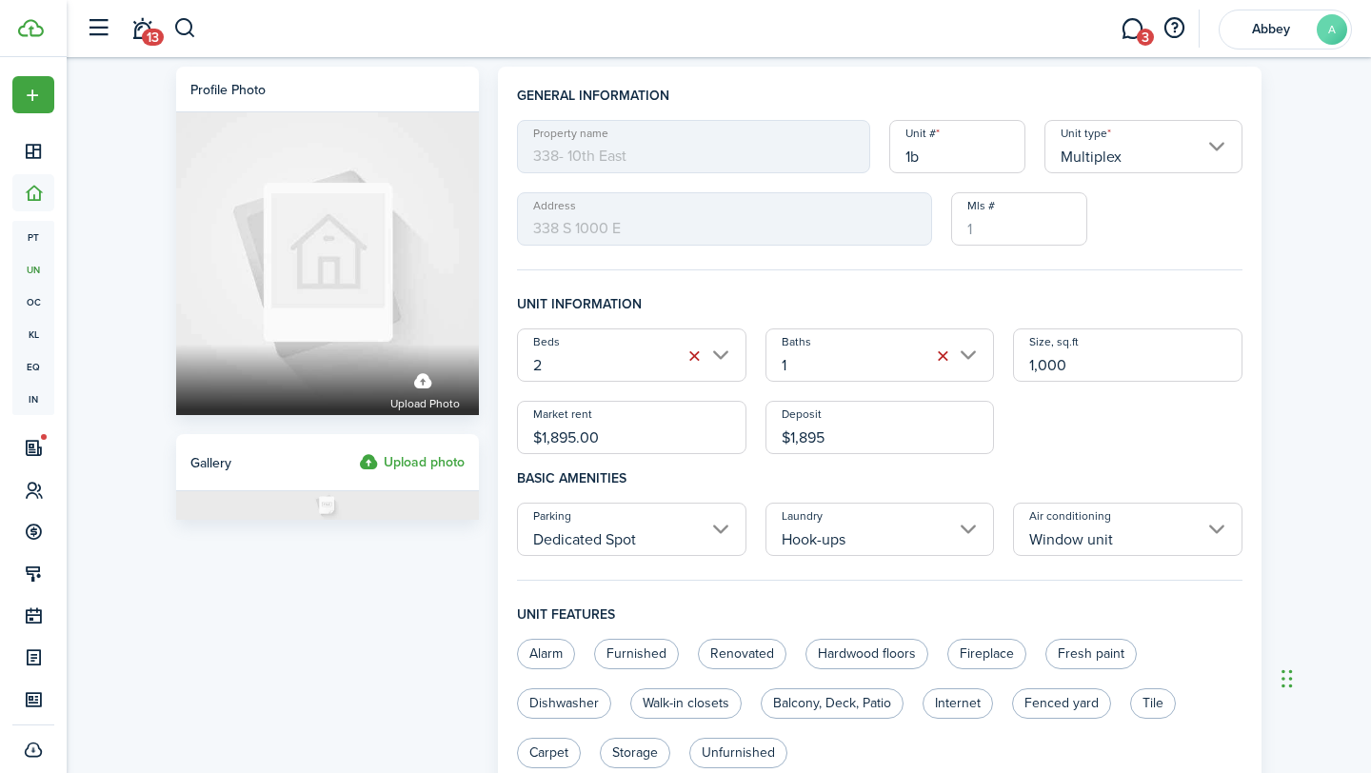
type input "$1,895.00"
drag, startPoint x: 1110, startPoint y: 366, endPoint x: 1038, endPoint y: 371, distance: 71.5
click at [1038, 371] on input "1,000" at bounding box center [1127, 354] width 229 height 53
type input "1,754"
click at [1126, 447] on div "Beds 2 Baths 1 Size, sq.ft 1,754 Market rent $1,895.00 Deposit $1,895.00" at bounding box center [879, 391] width 744 height 126
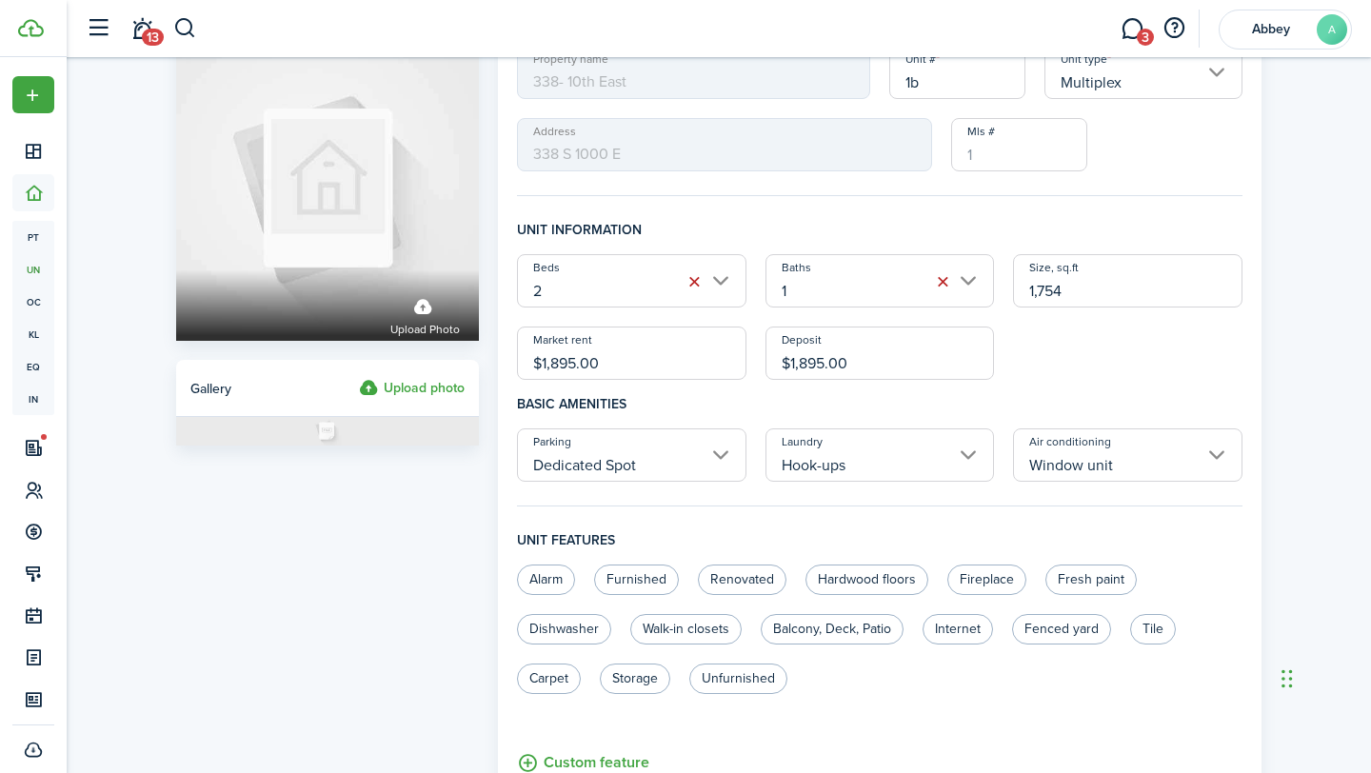
scroll to position [78, 0]
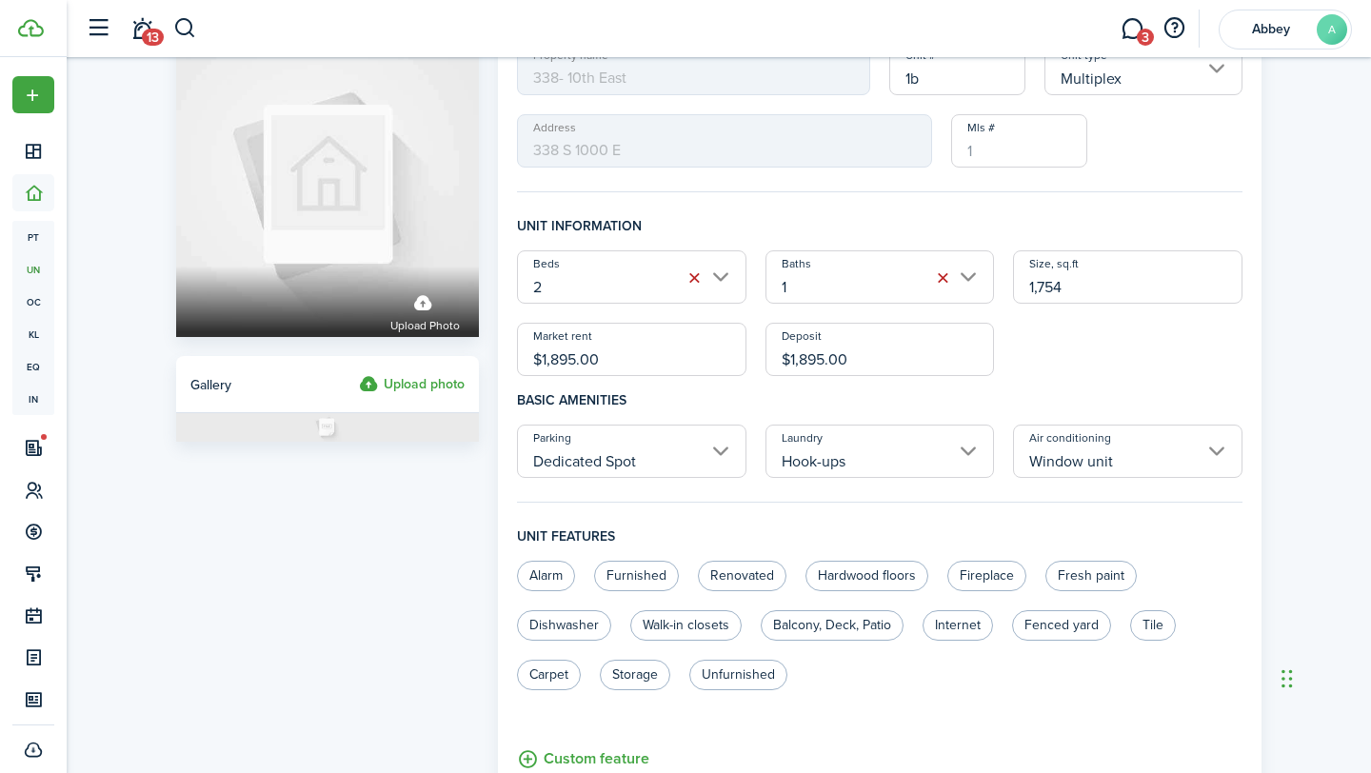
click at [1126, 447] on input "Window unit" at bounding box center [1127, 450] width 229 height 53
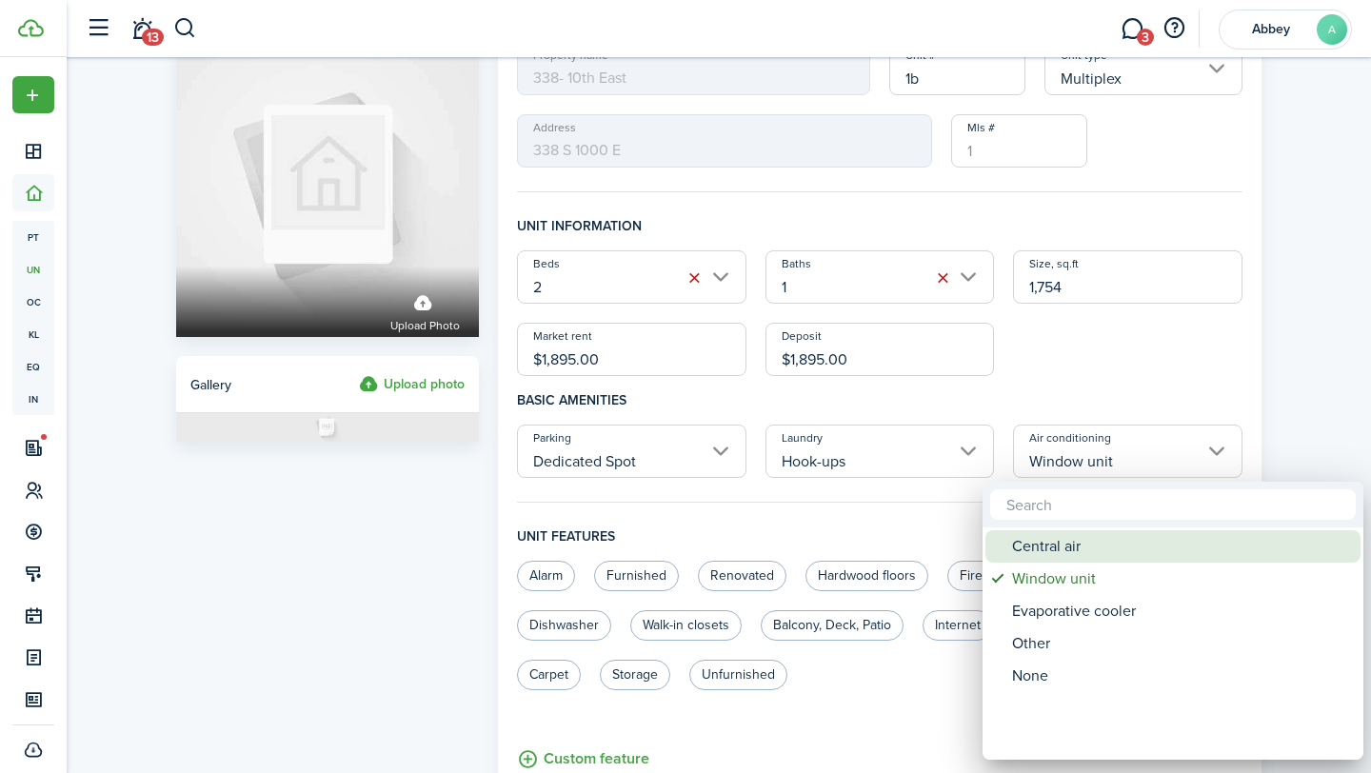
click at [1086, 549] on div "Central air" at bounding box center [1180, 546] width 337 height 32
type input "Central air"
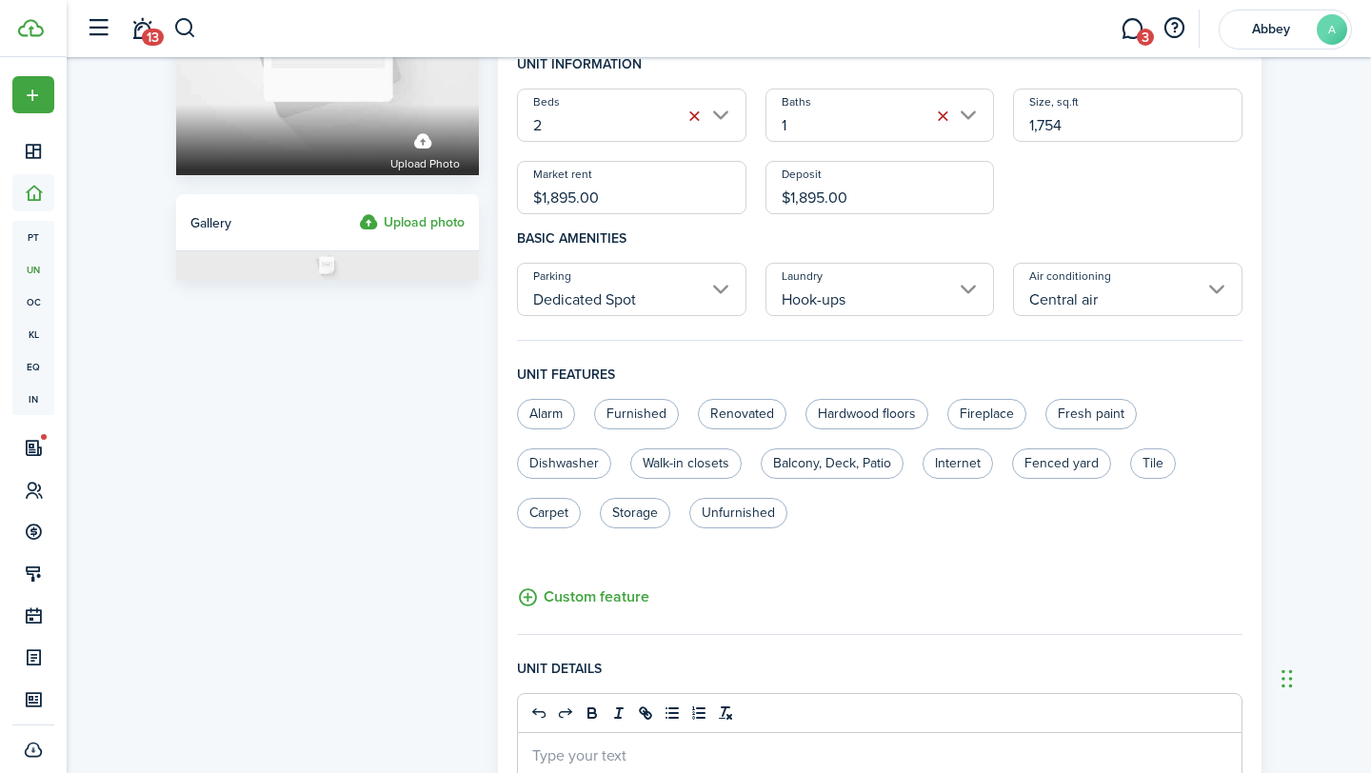
scroll to position [242, 0]
click at [727, 410] on label "Renovated" at bounding box center [742, 412] width 89 height 30
radio input "true"
click at [1119, 406] on label "Fresh paint" at bounding box center [1090, 412] width 91 height 30
radio input "true"
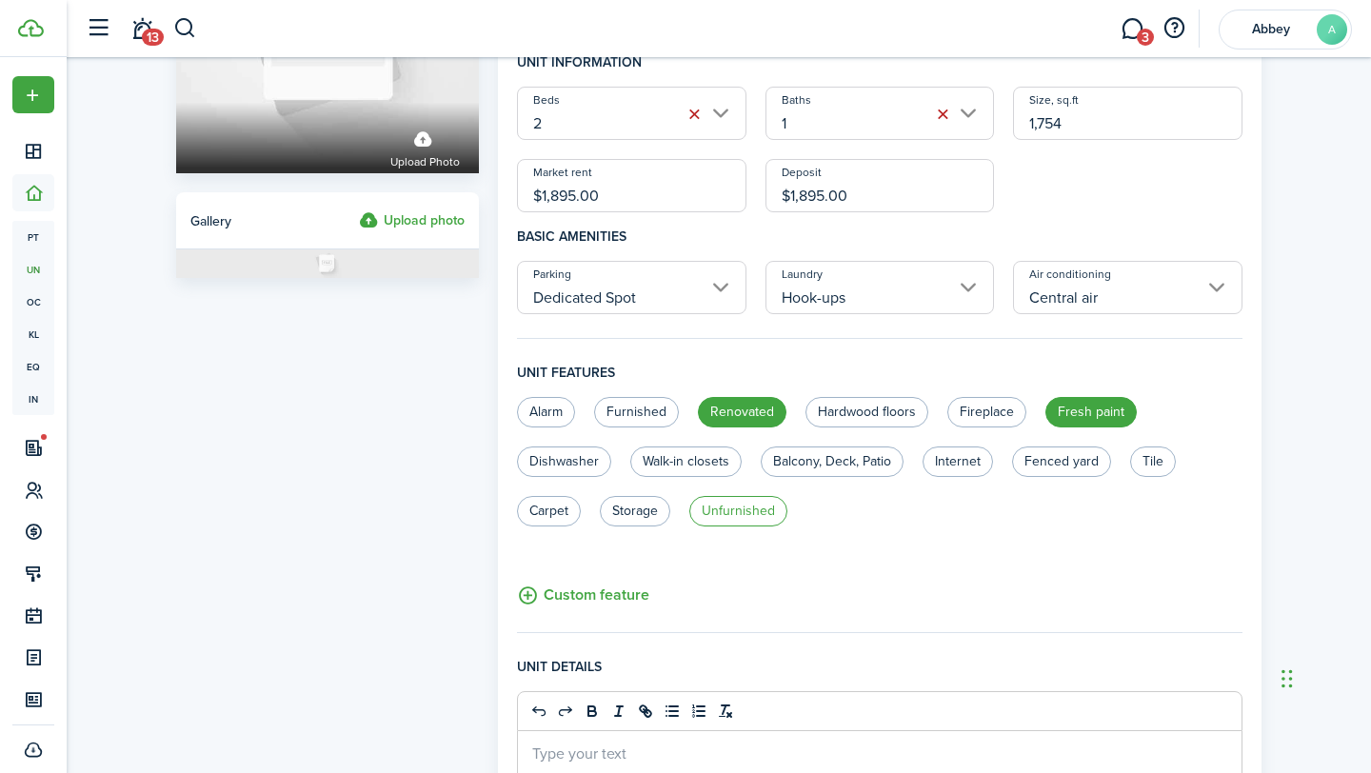
click at [732, 512] on label "Unfurnished" at bounding box center [738, 511] width 98 height 30
radio input "true"
click at [635, 512] on label "Storage" at bounding box center [635, 511] width 70 height 30
radio input "true"
click at [522, 507] on label "Carpet" at bounding box center [549, 511] width 64 height 30
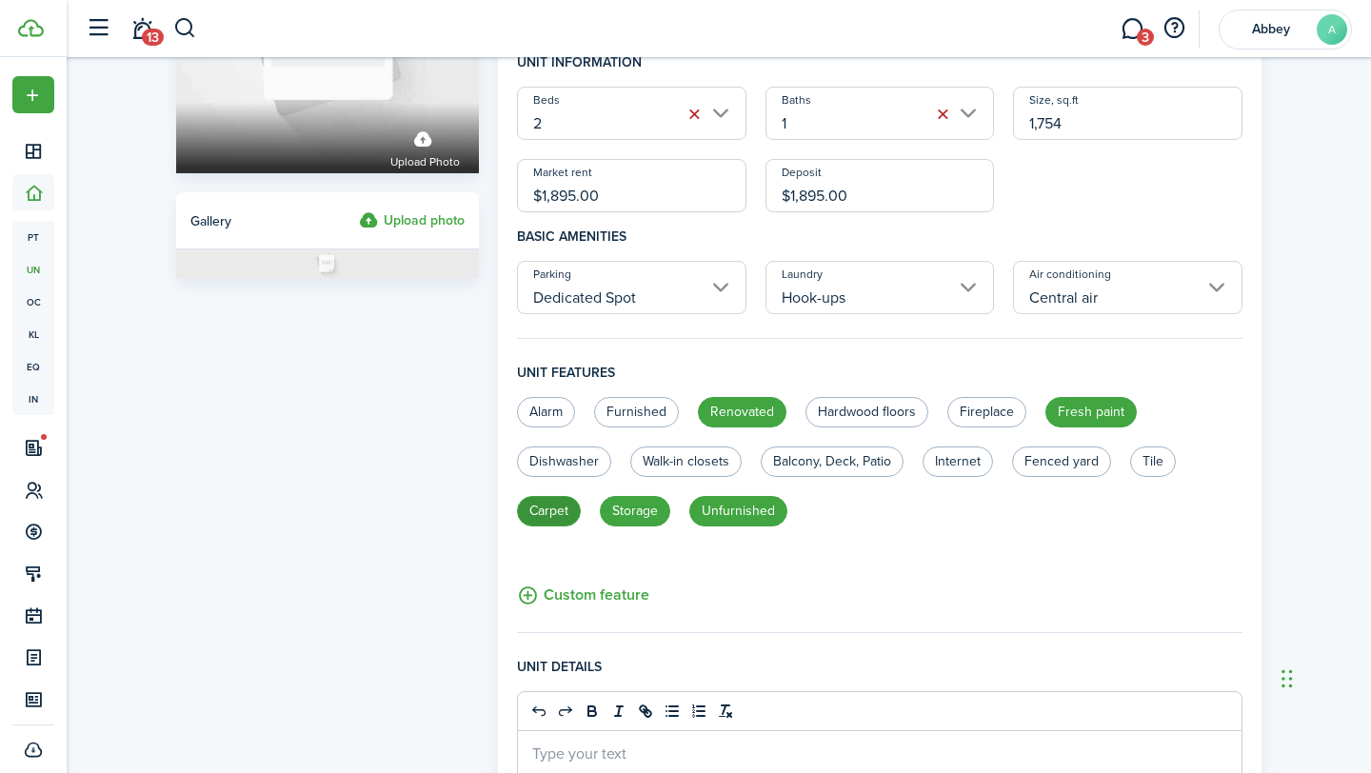
radio input "true"
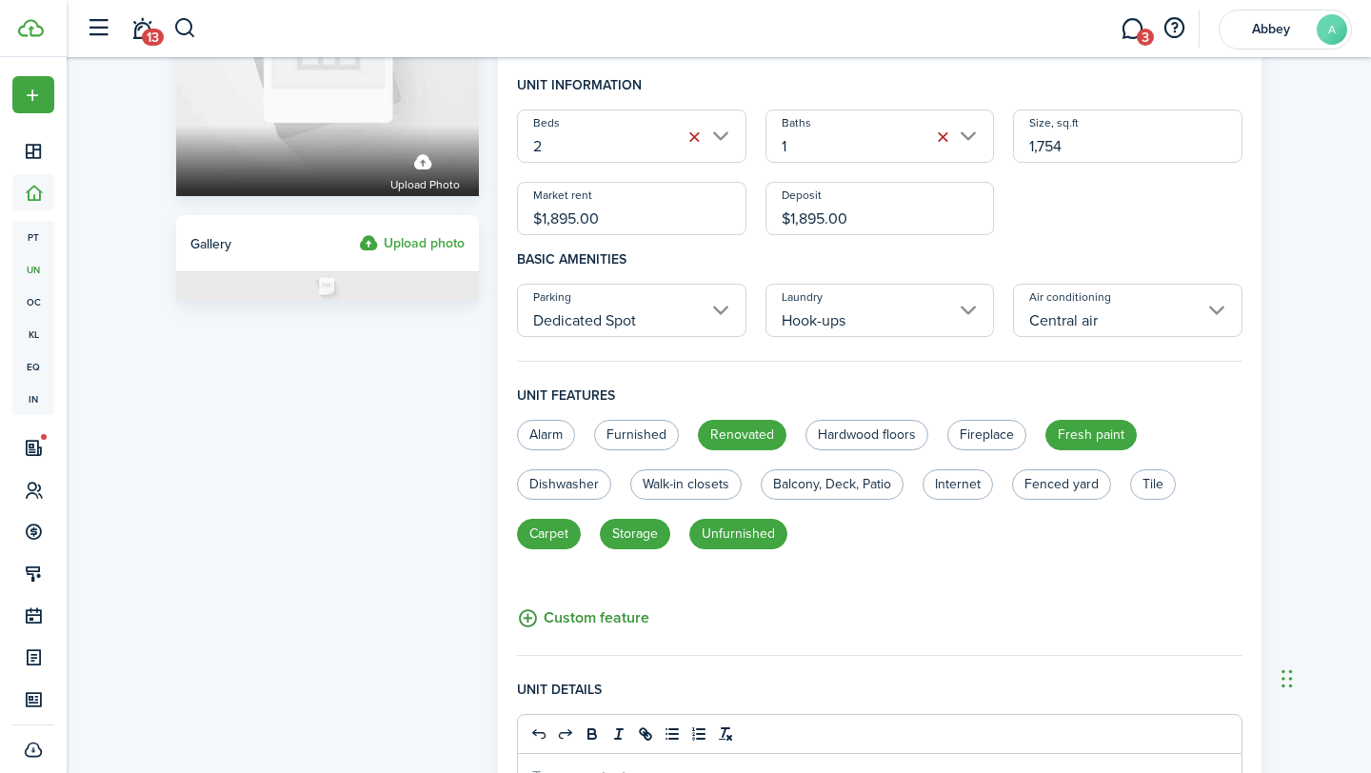
scroll to position [692, 0]
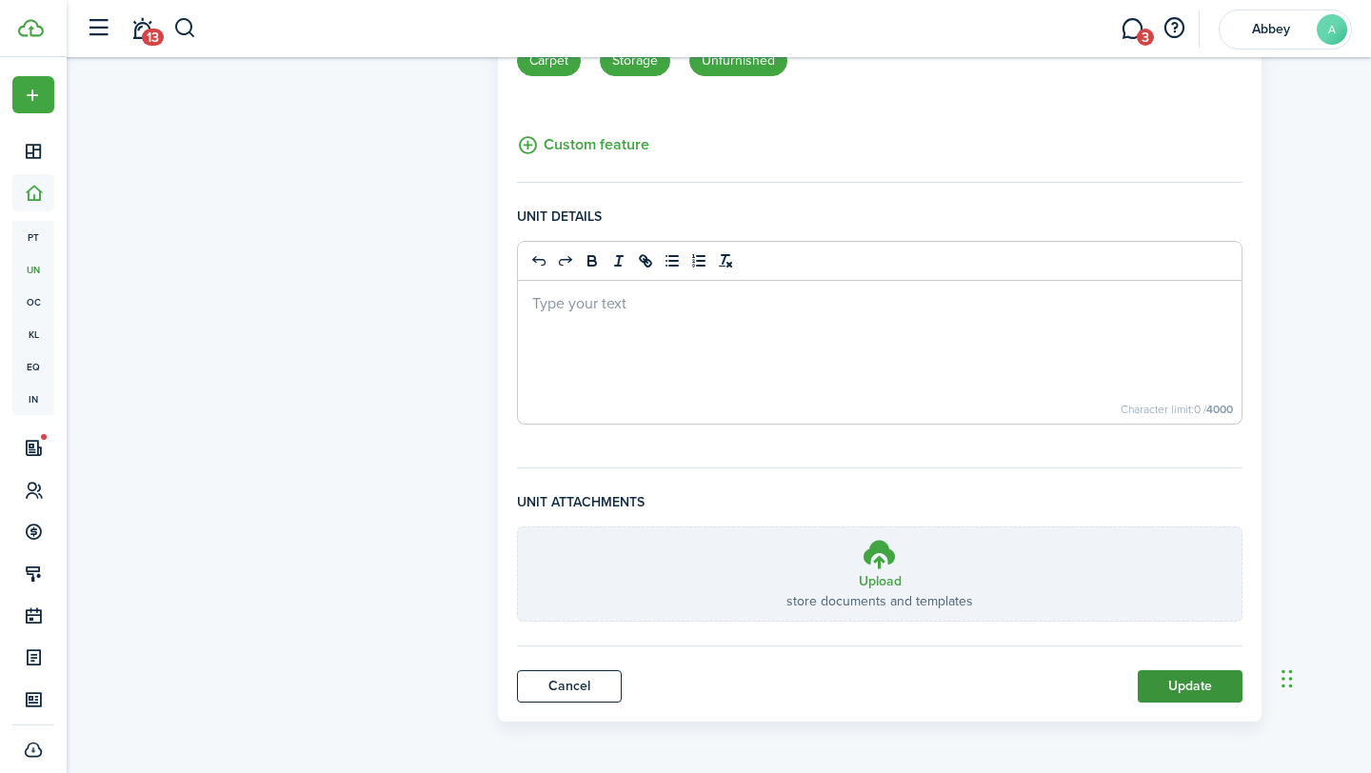
click at [1170, 685] on button "Update" at bounding box center [1189, 686] width 105 height 32
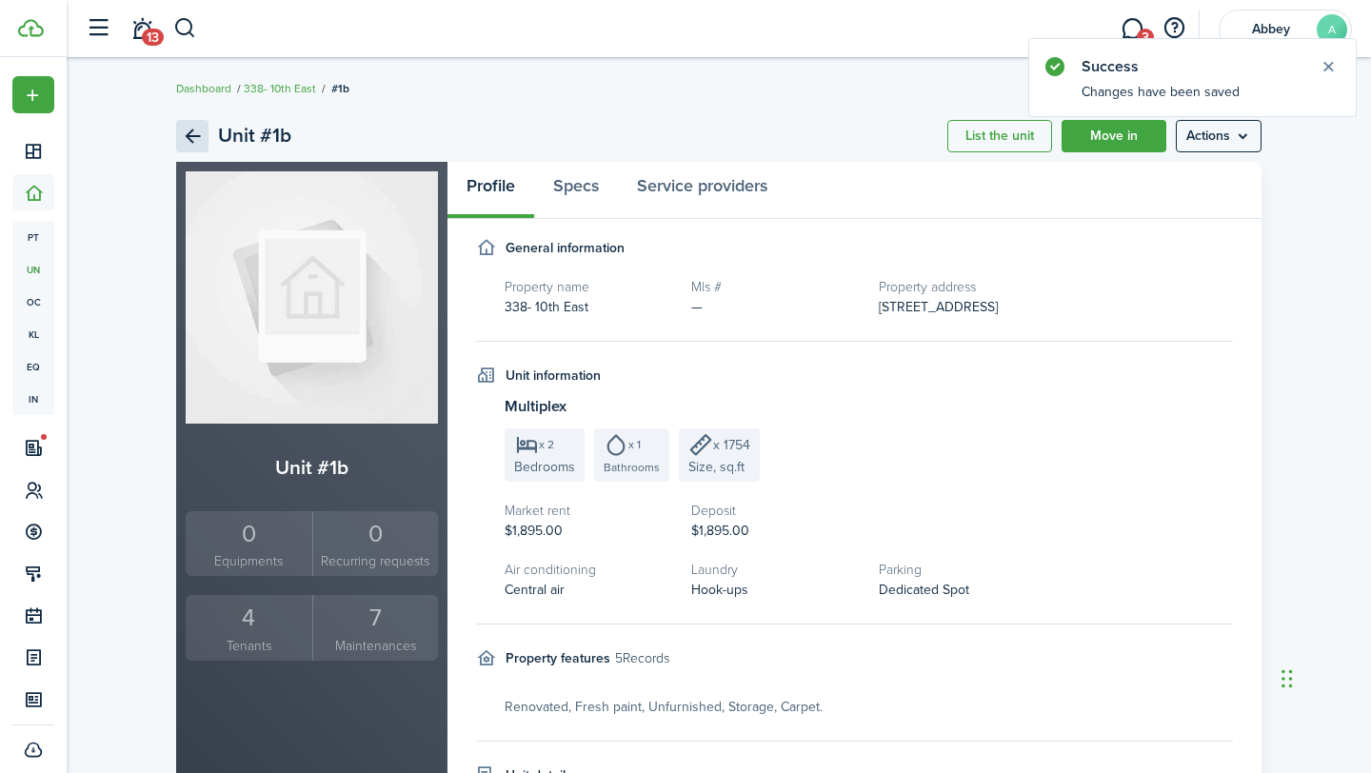
click at [195, 132] on link "Back" at bounding box center [192, 136] width 32 height 32
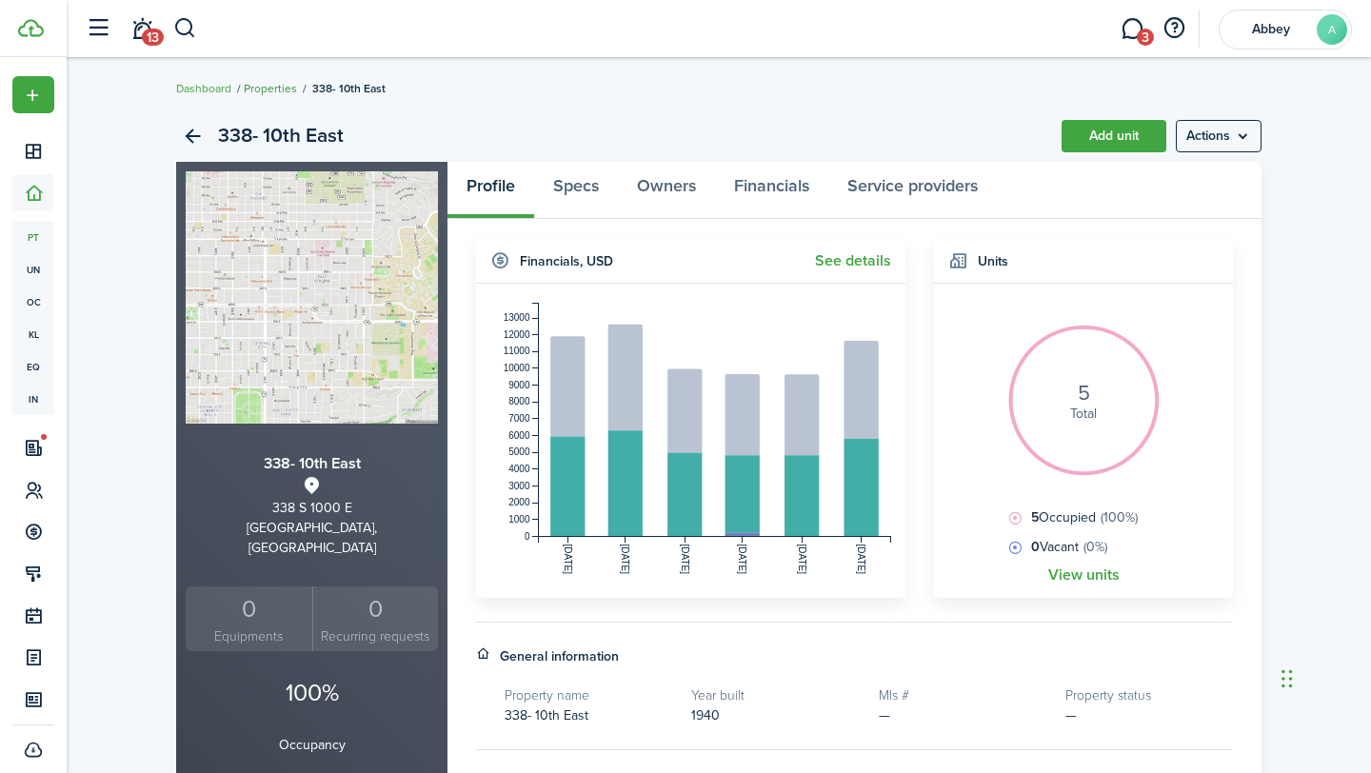
click at [266, 88] on link "Properties" at bounding box center [270, 88] width 53 height 17
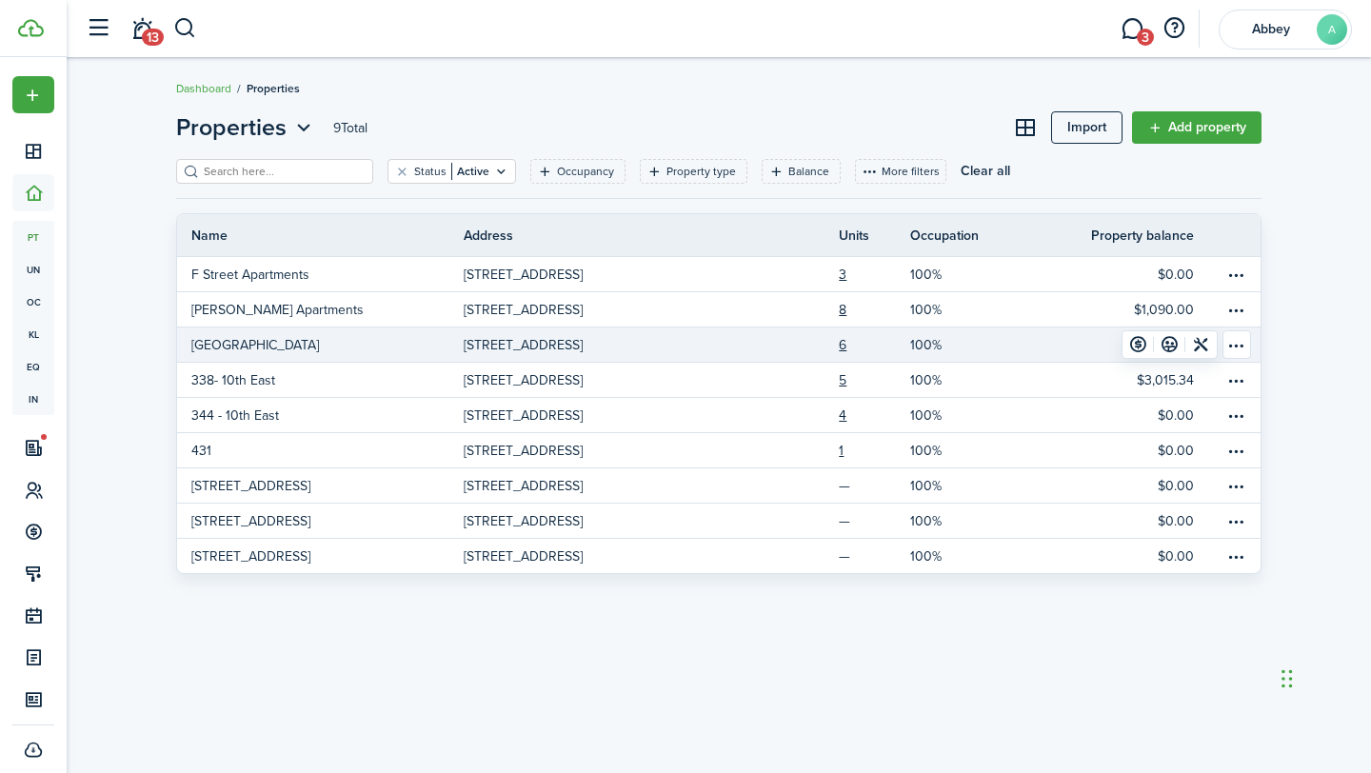
click at [261, 351] on p "[GEOGRAPHIC_DATA]" at bounding box center [255, 345] width 128 height 20
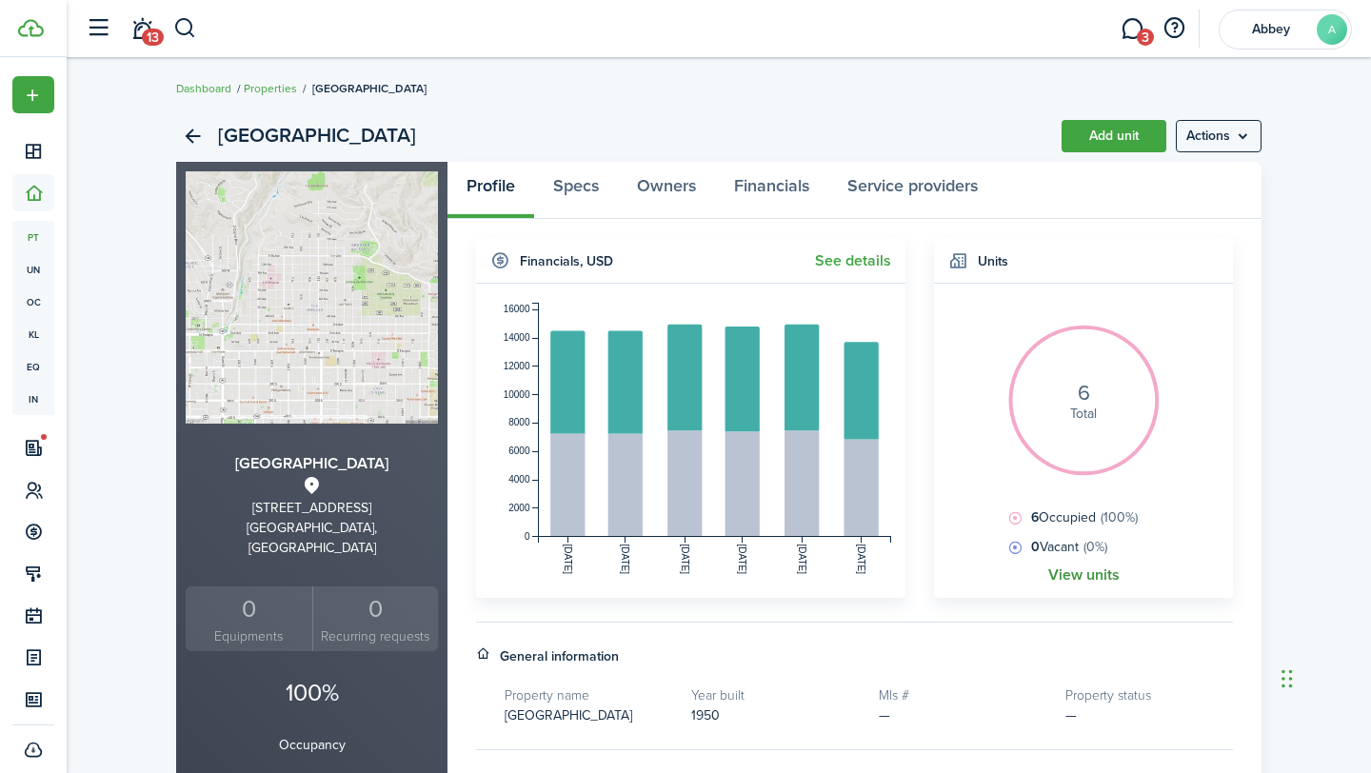
click at [1064, 569] on link "View units" at bounding box center [1083, 574] width 71 height 17
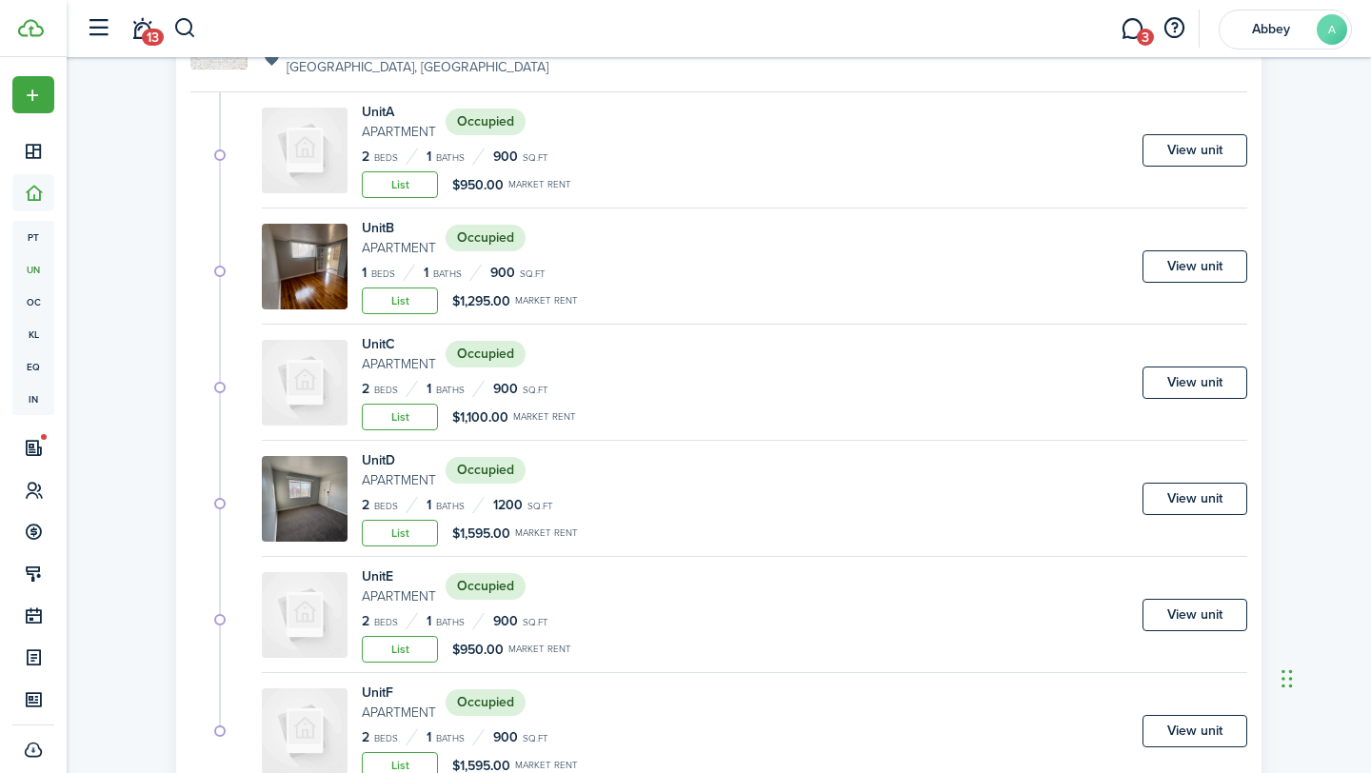
scroll to position [302, 0]
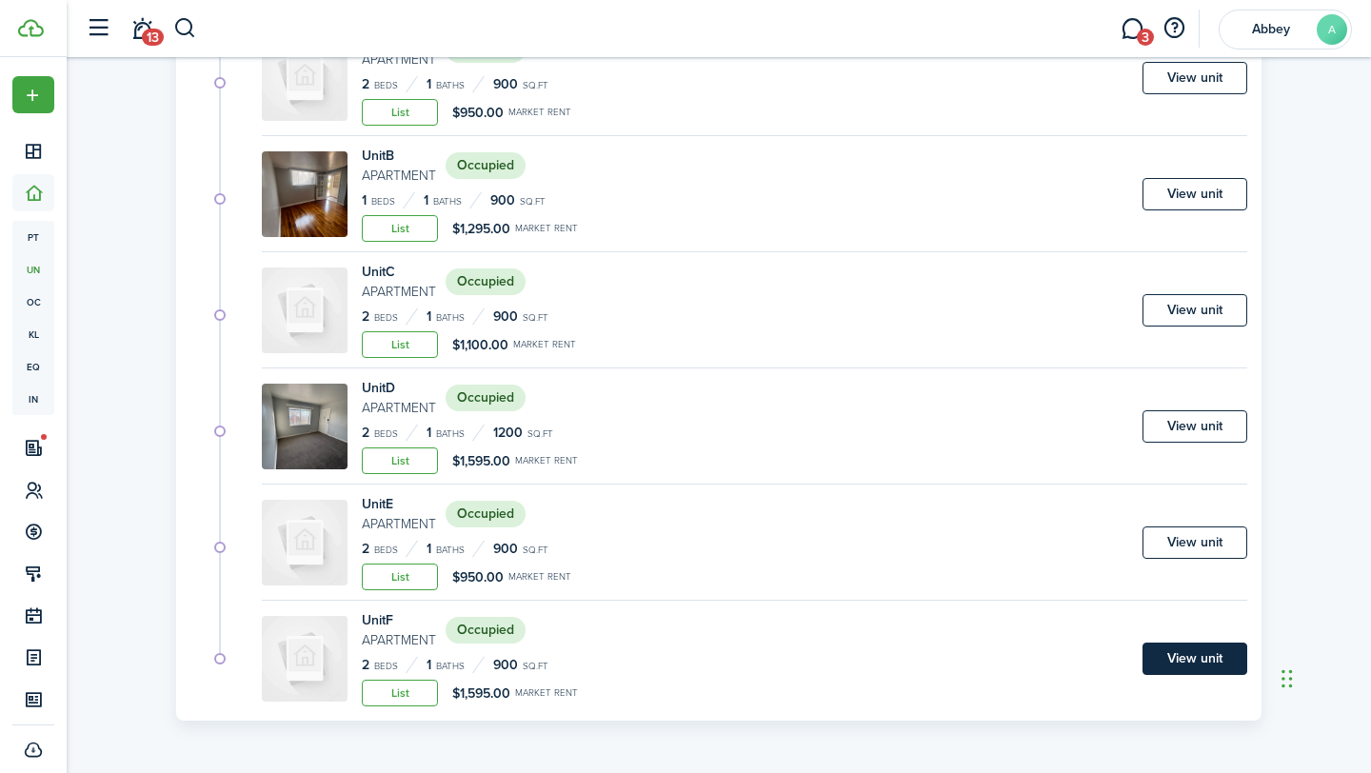
click at [1232, 661] on link "View unit" at bounding box center [1194, 658] width 105 height 32
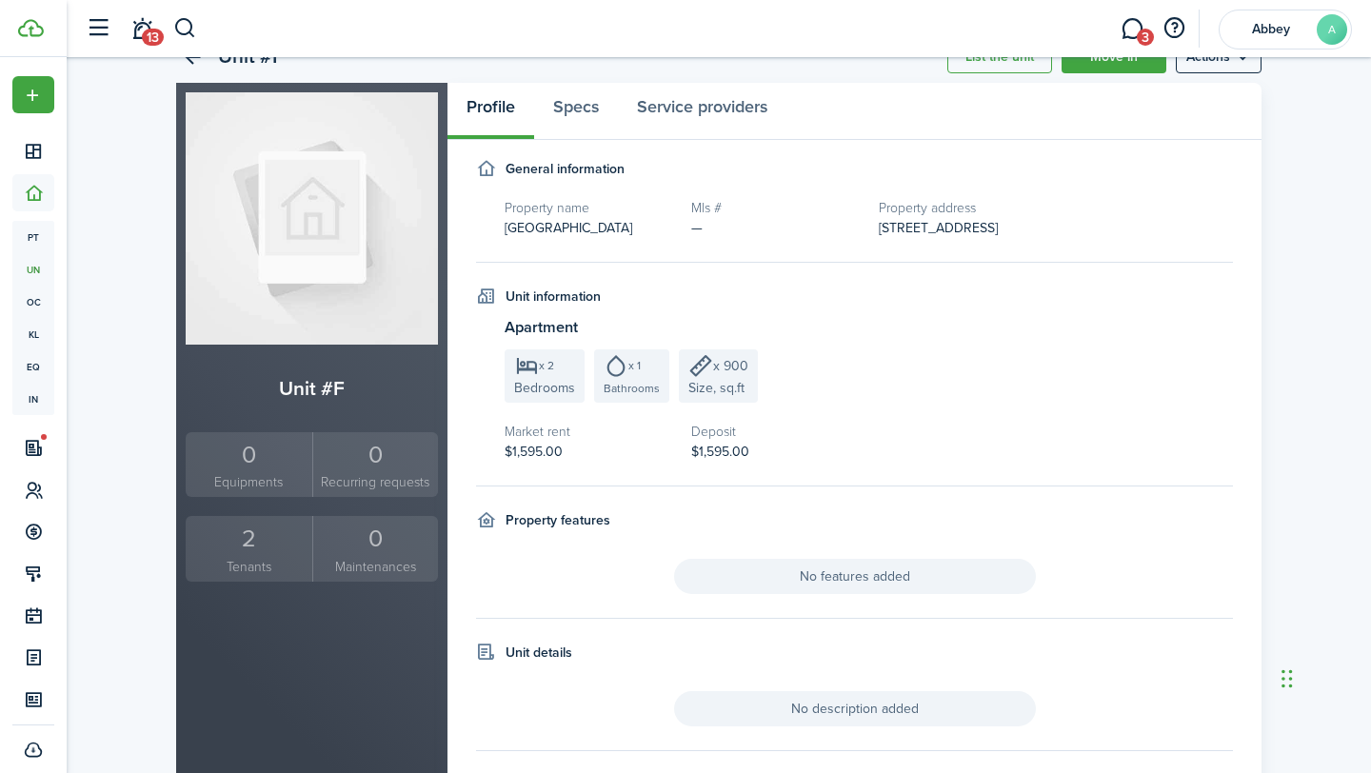
scroll to position [81, 0]
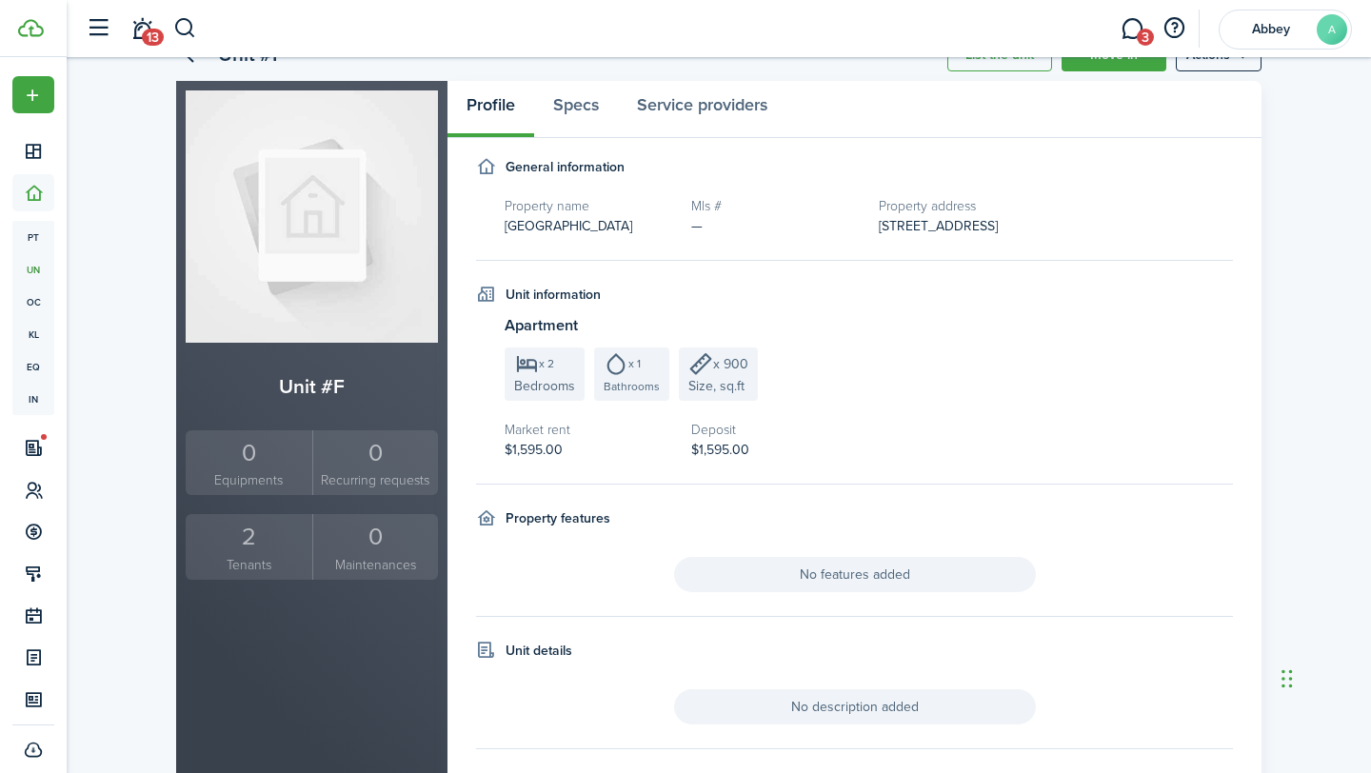
click at [725, 380] on span "Size, sq.ft" at bounding box center [716, 386] width 56 height 20
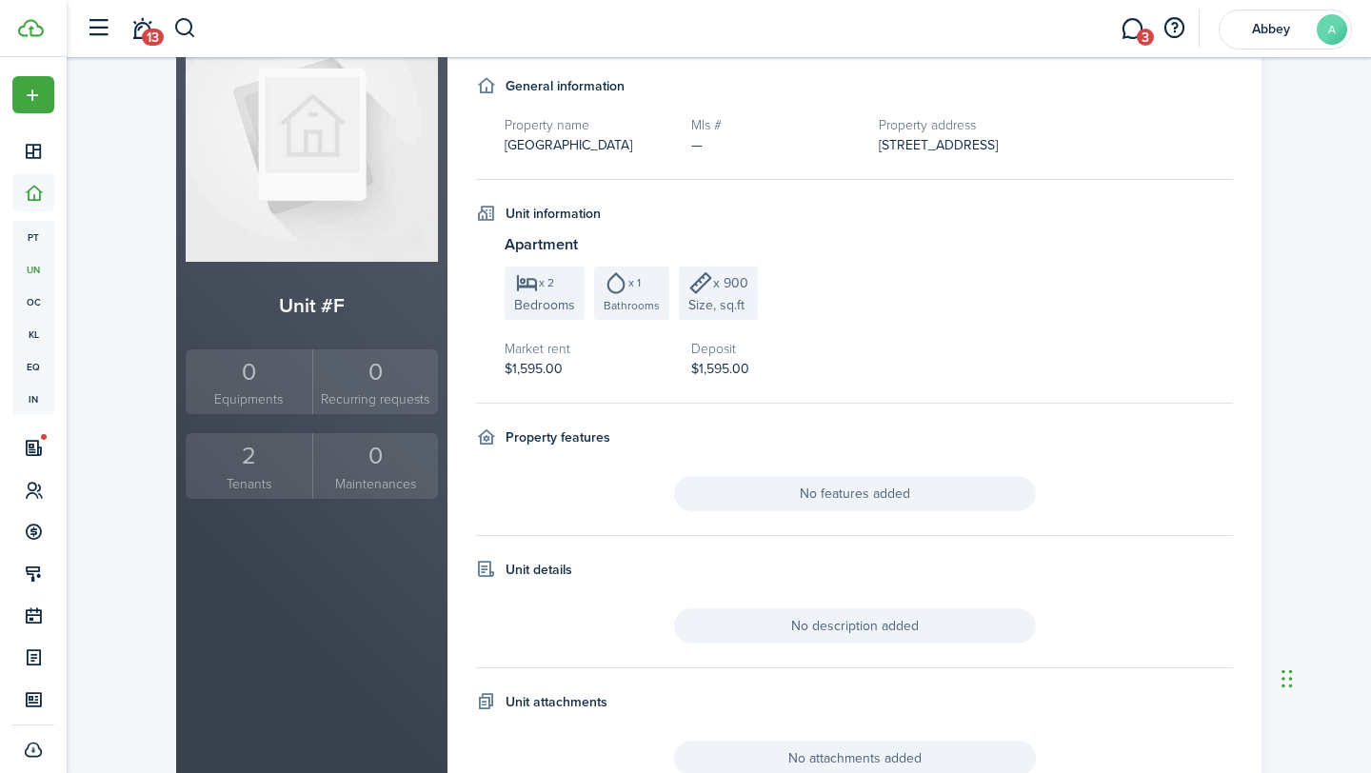
scroll to position [0, 0]
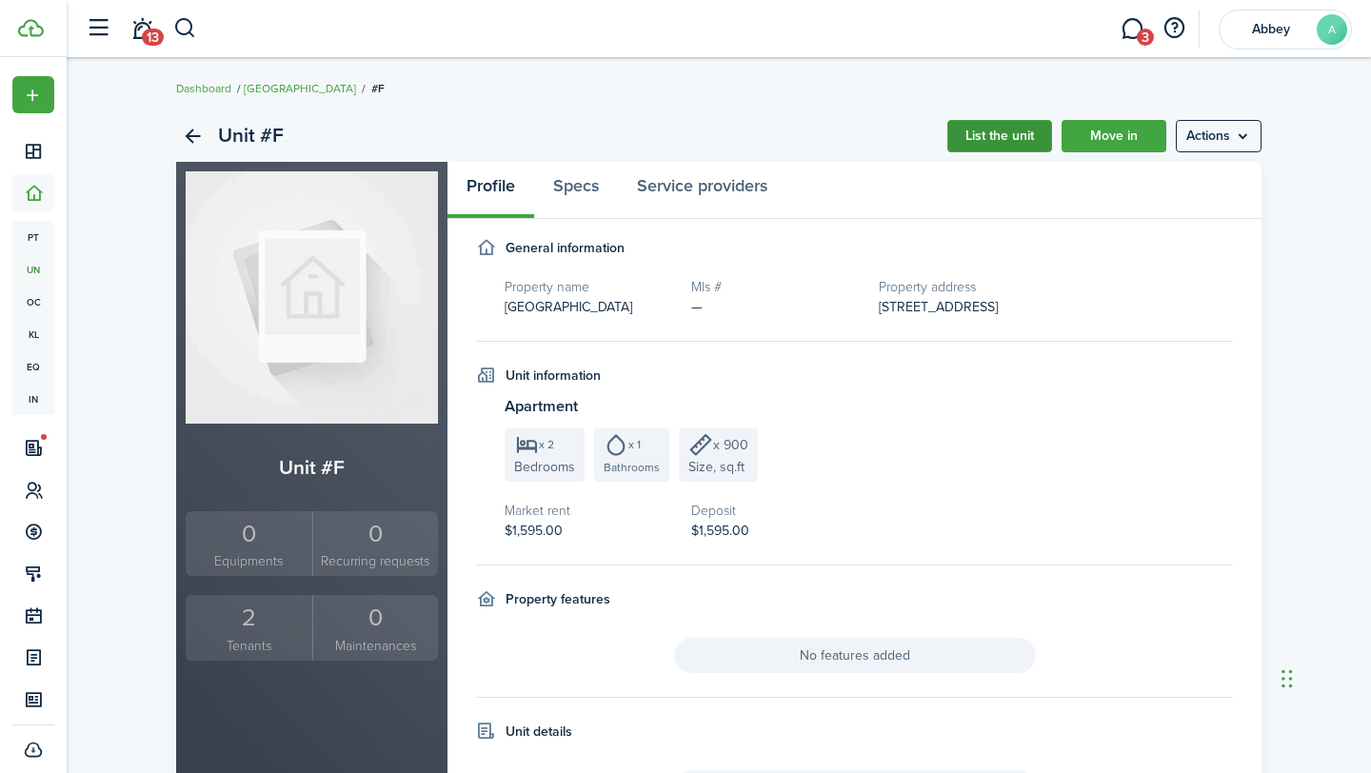
click at [1020, 128] on link "List the unit" at bounding box center [999, 136] width 105 height 32
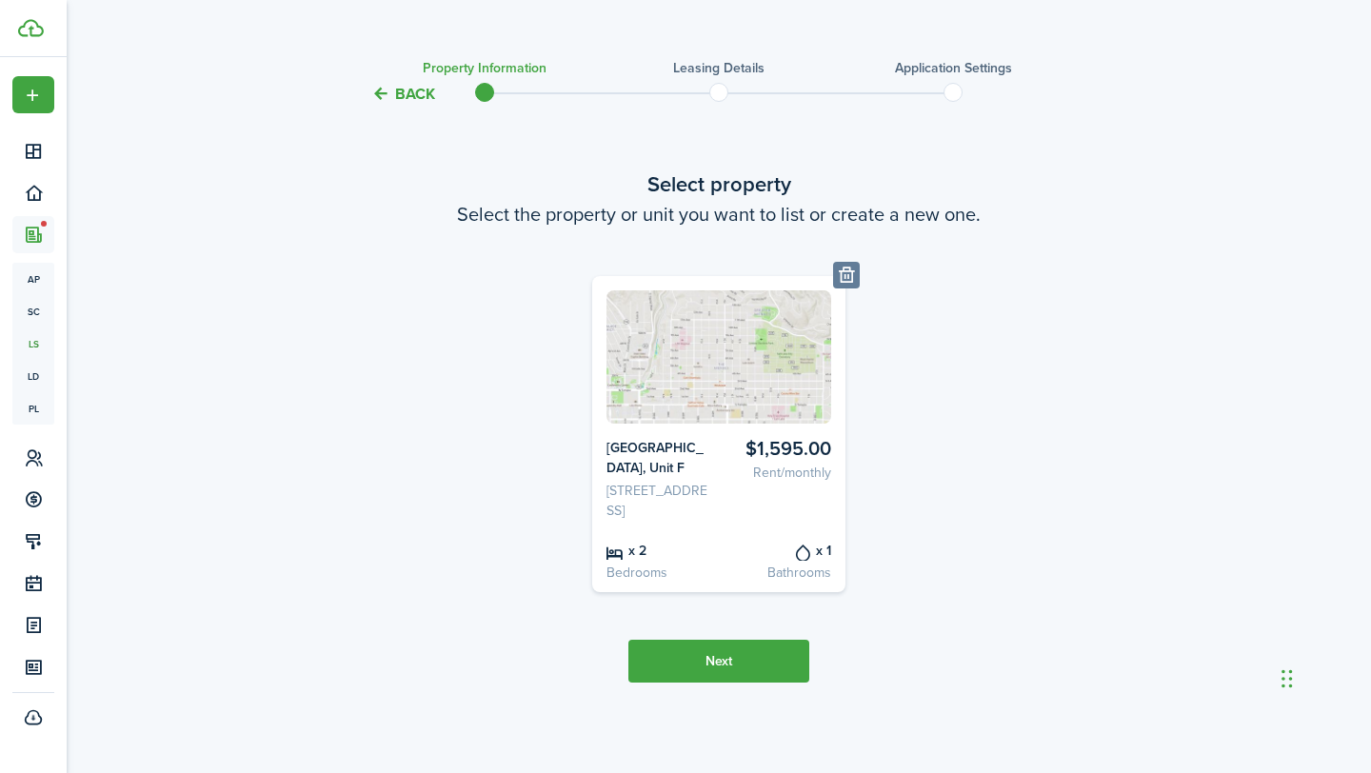
scroll to position [61, 0]
click at [724, 643] on button "Next" at bounding box center [718, 661] width 181 height 43
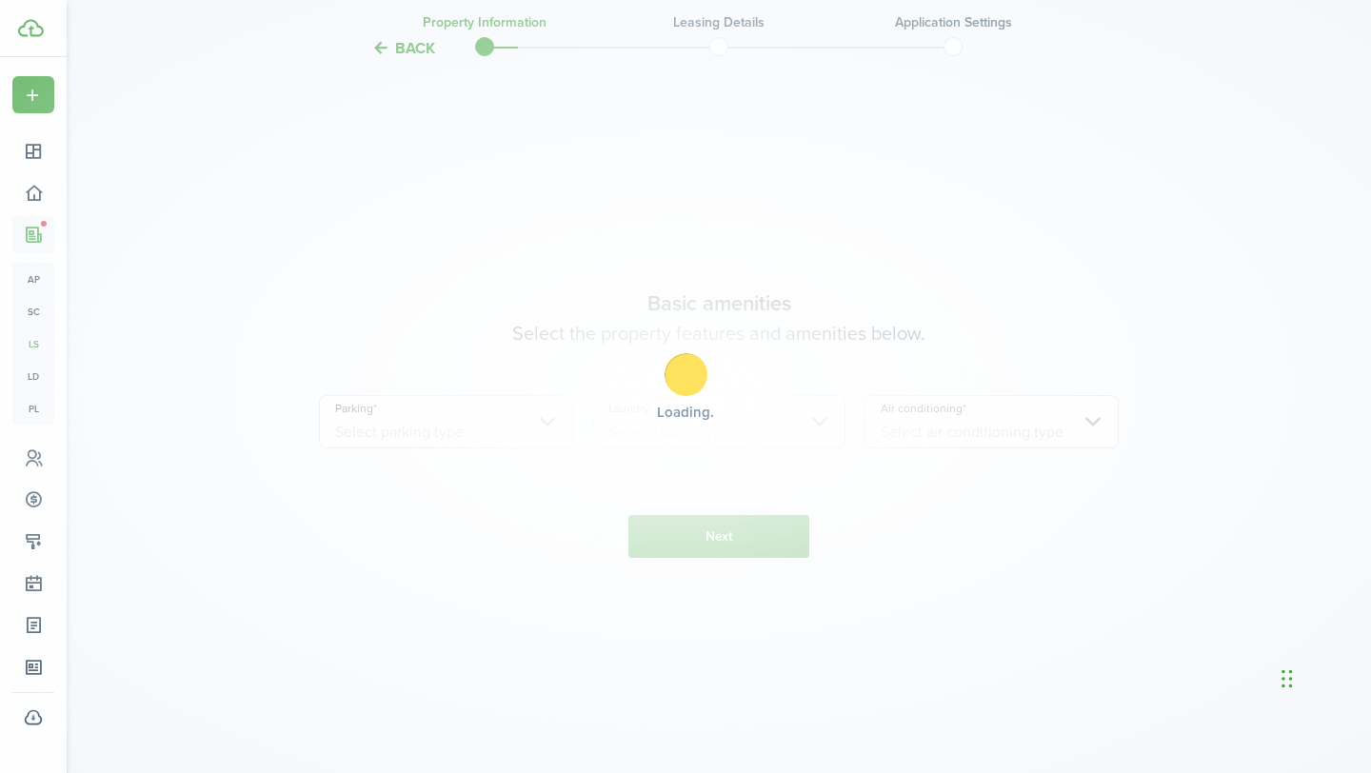
scroll to position [706, 0]
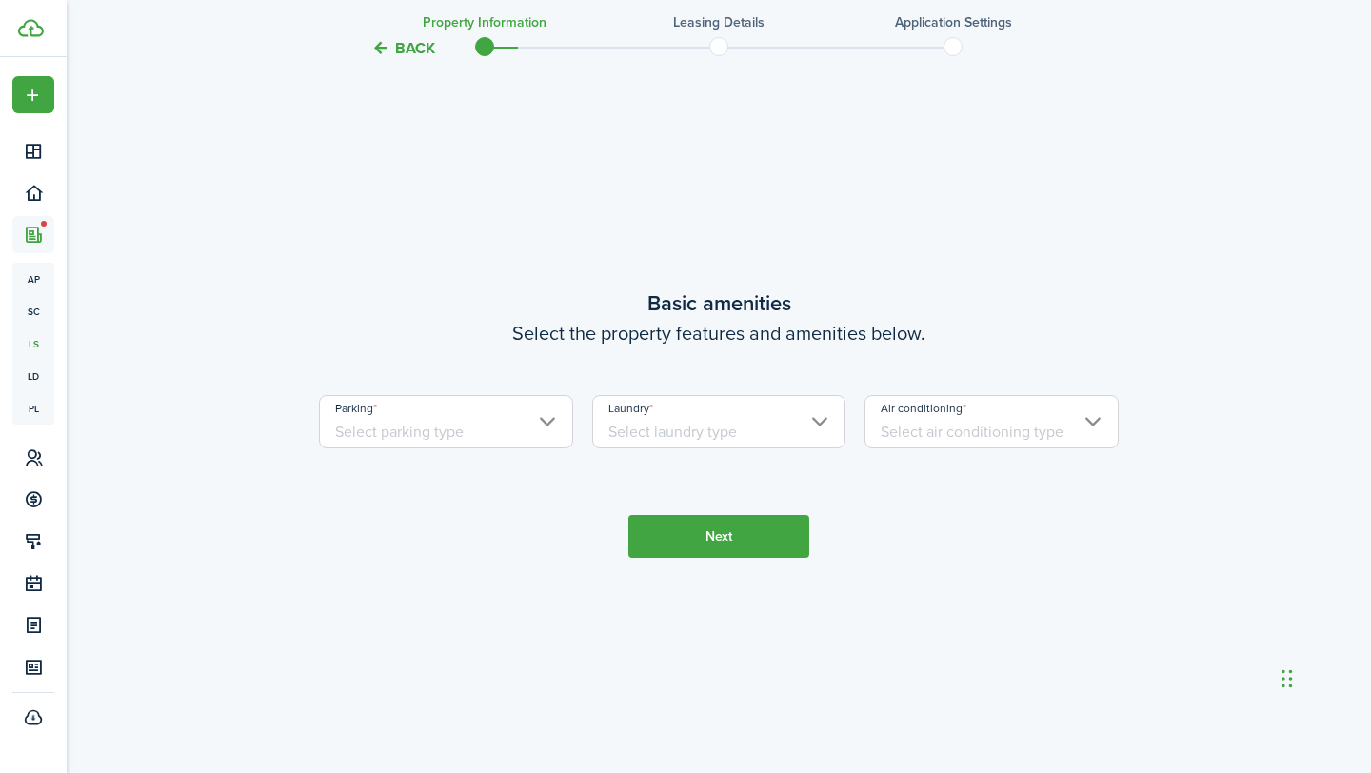
click at [520, 448] on input "Parking" at bounding box center [446, 421] width 254 height 53
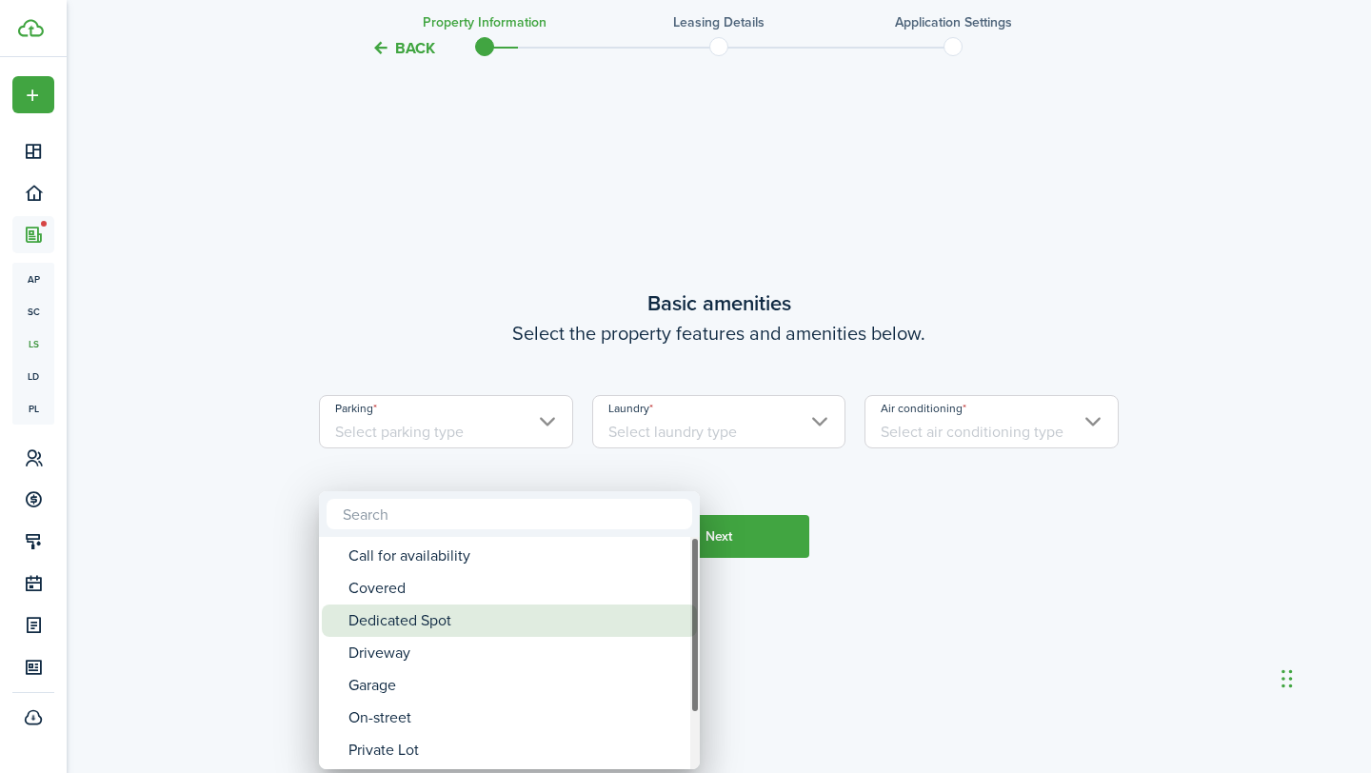
click at [495, 614] on div "Dedicated Spot" at bounding box center [516, 620] width 337 height 32
type input "Dedicated Spot"
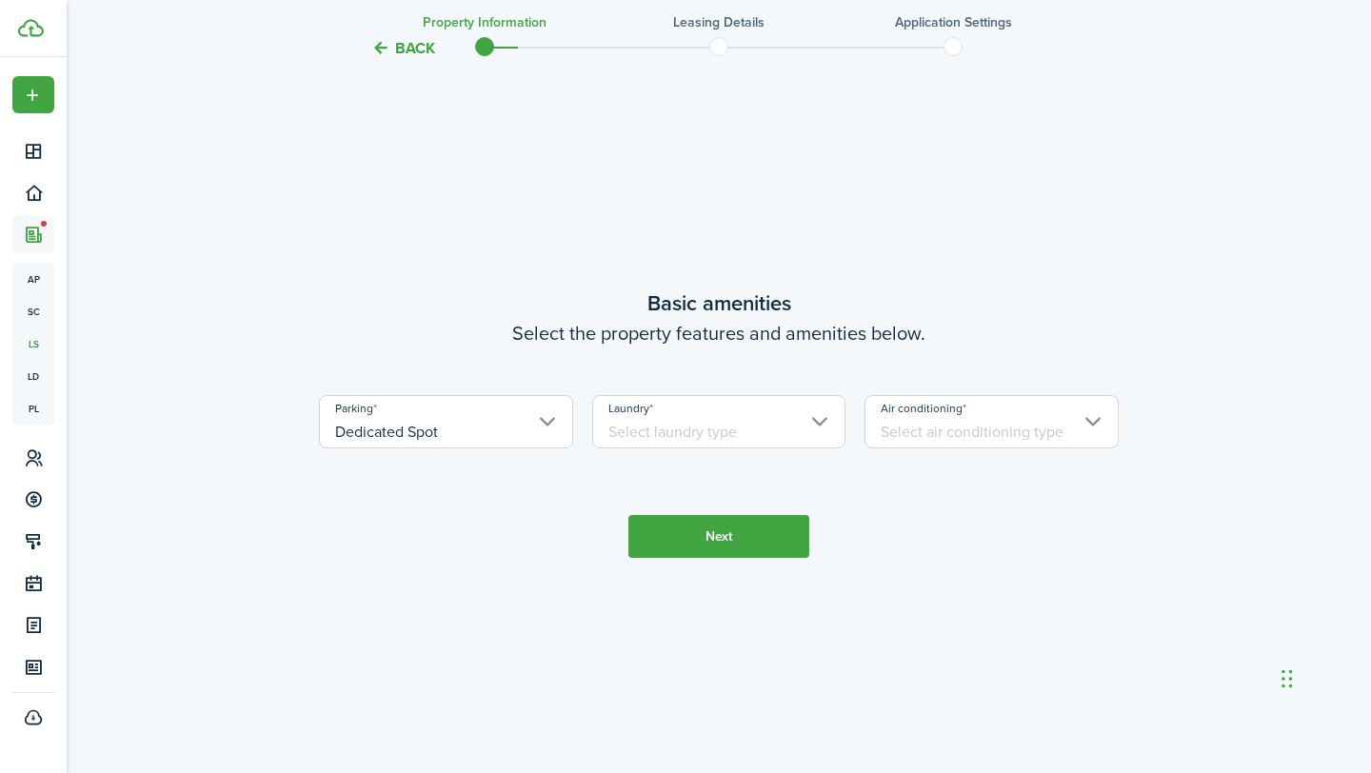
click at [690, 448] on input "Laundry" at bounding box center [719, 421] width 254 height 53
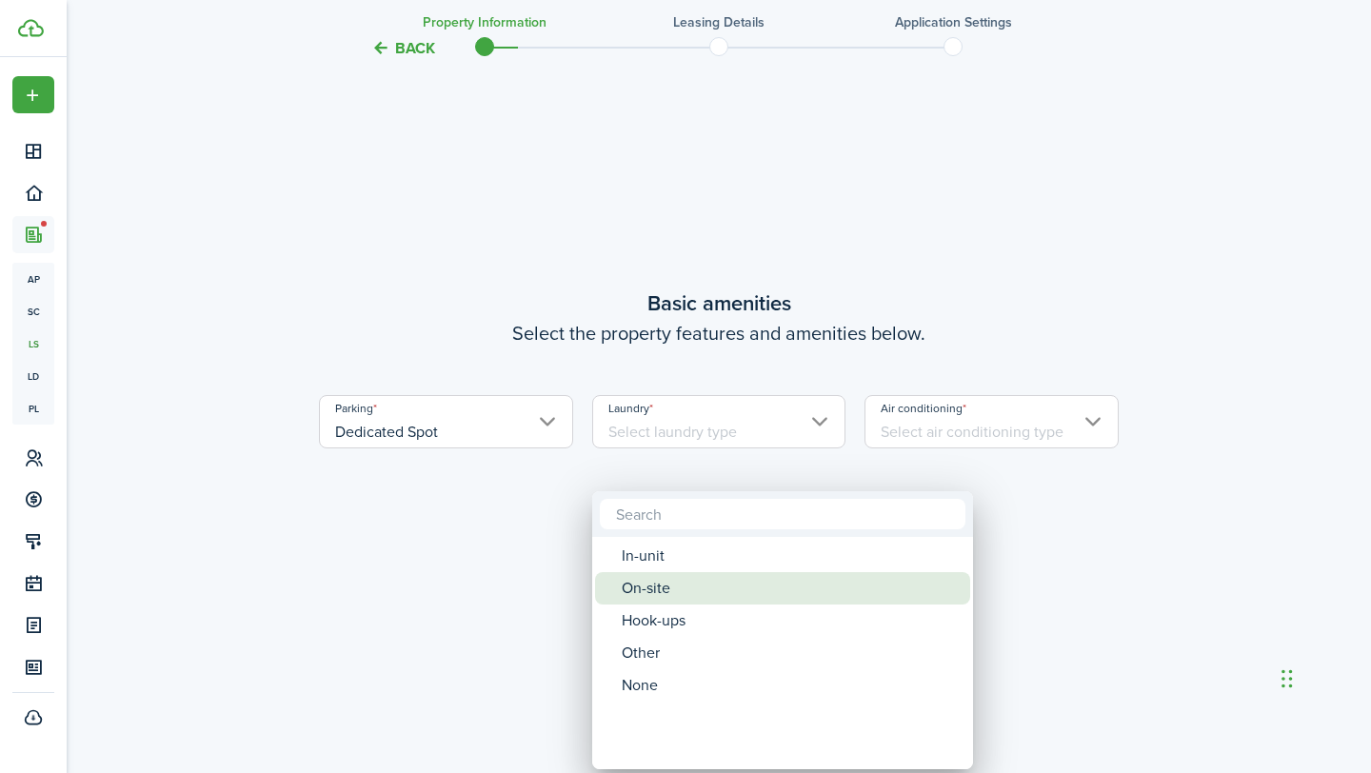
click at [650, 597] on div "On-site" at bounding box center [789, 588] width 337 height 32
type input "On-site"
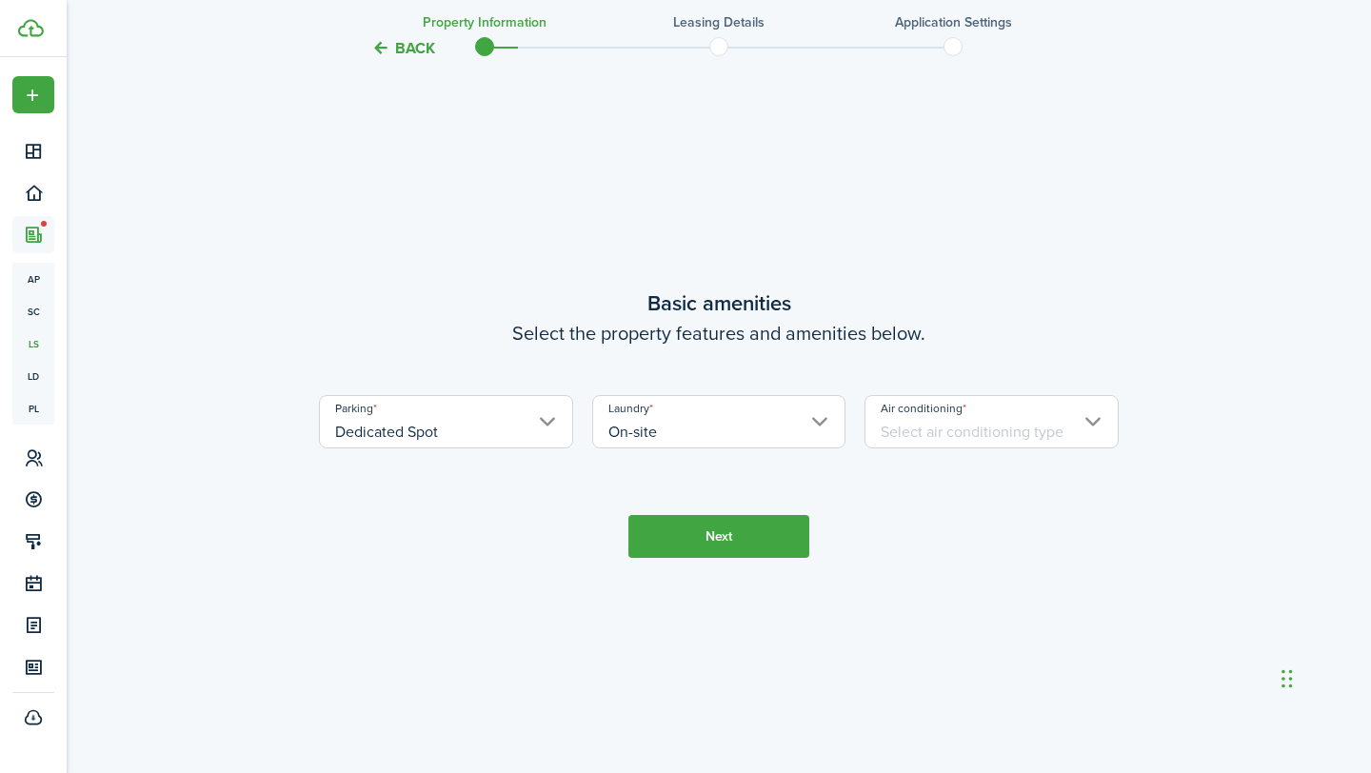
click at [953, 448] on input "Air conditioning" at bounding box center [991, 421] width 254 height 53
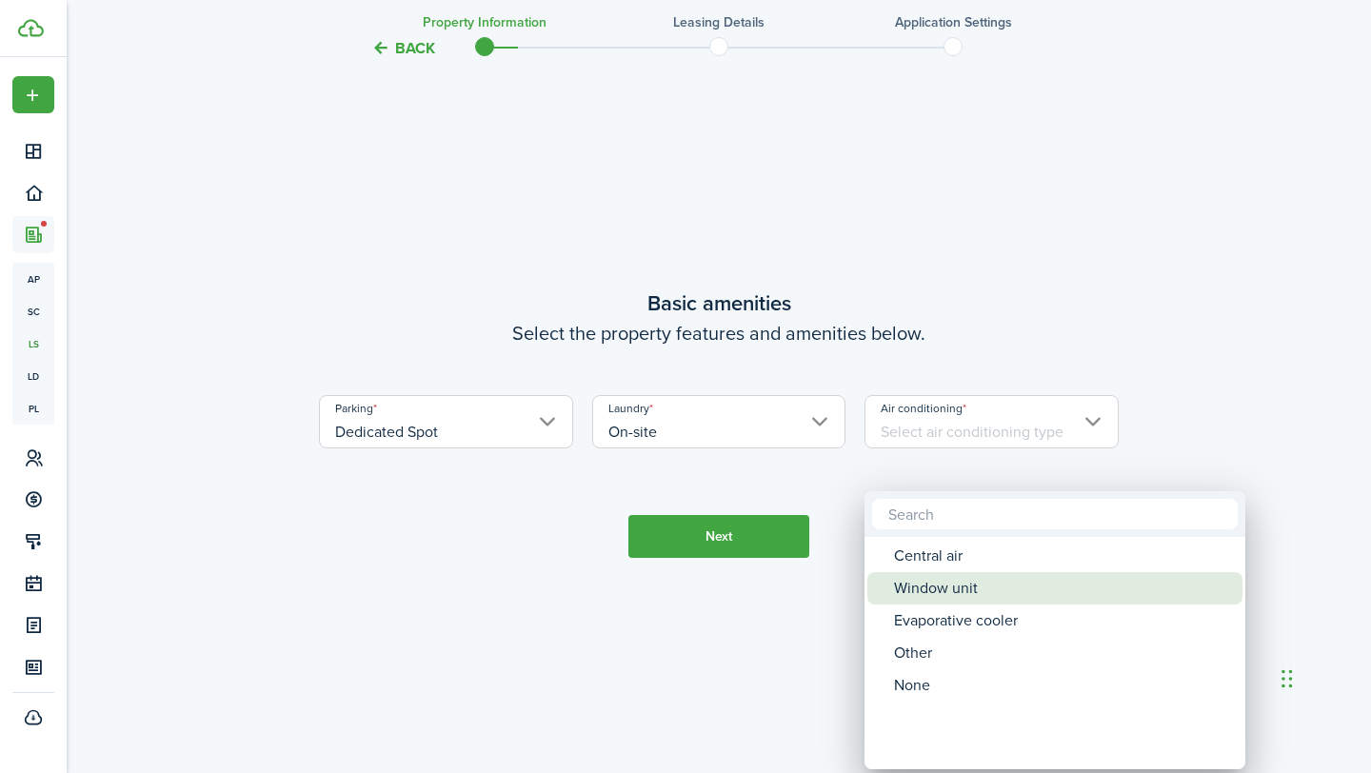
click at [938, 582] on div "Window unit" at bounding box center [1062, 588] width 337 height 32
type input "Window unit"
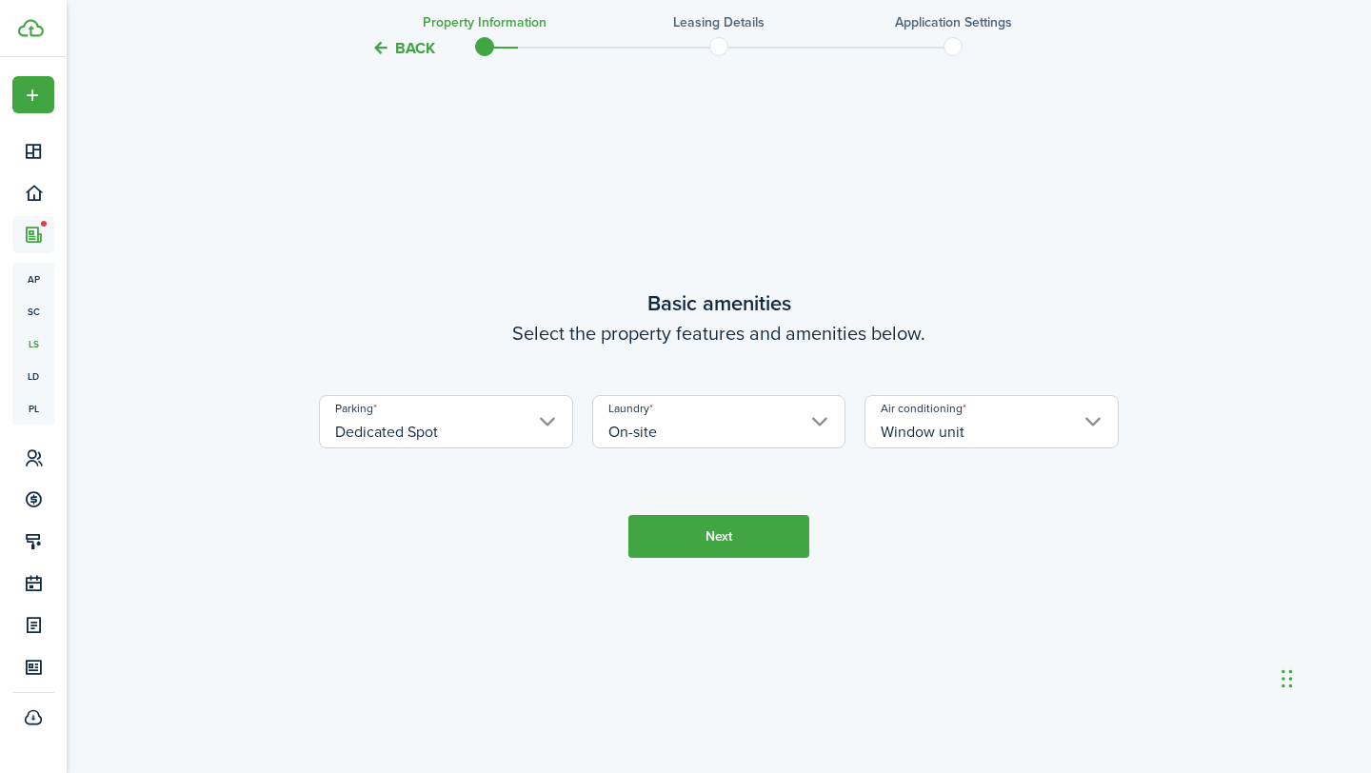
click at [769, 558] on button "Next" at bounding box center [718, 536] width 181 height 43
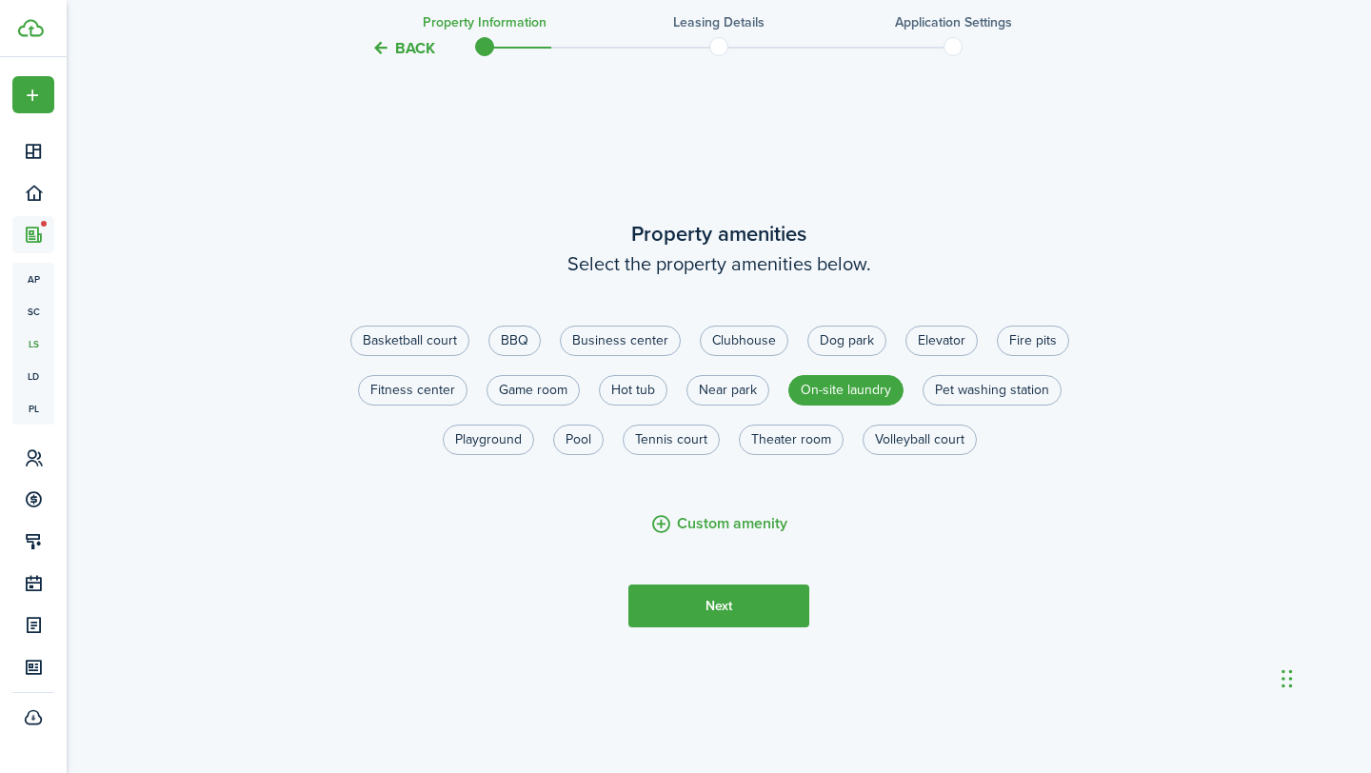
scroll to position [1479, 0]
click at [741, 627] on button "Next" at bounding box center [718, 605] width 181 height 43
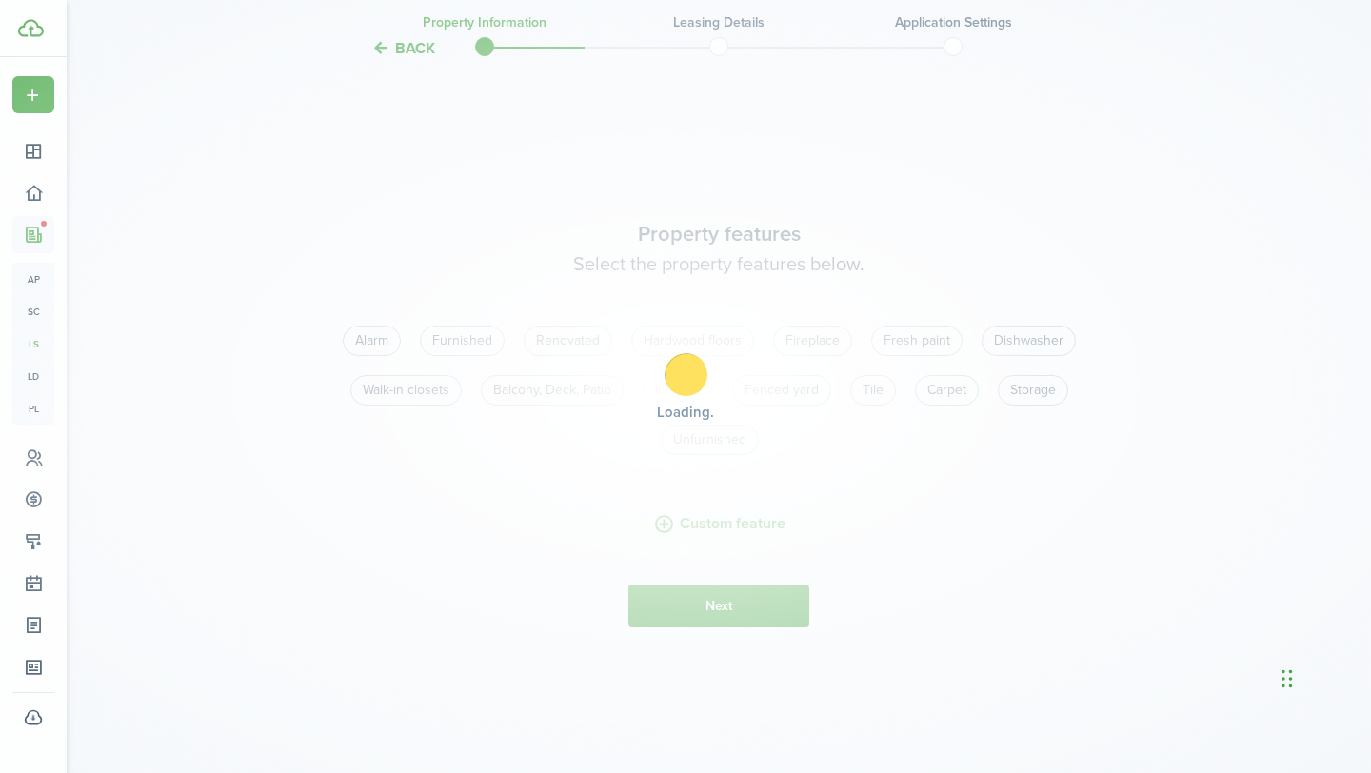
scroll to position [2252, 0]
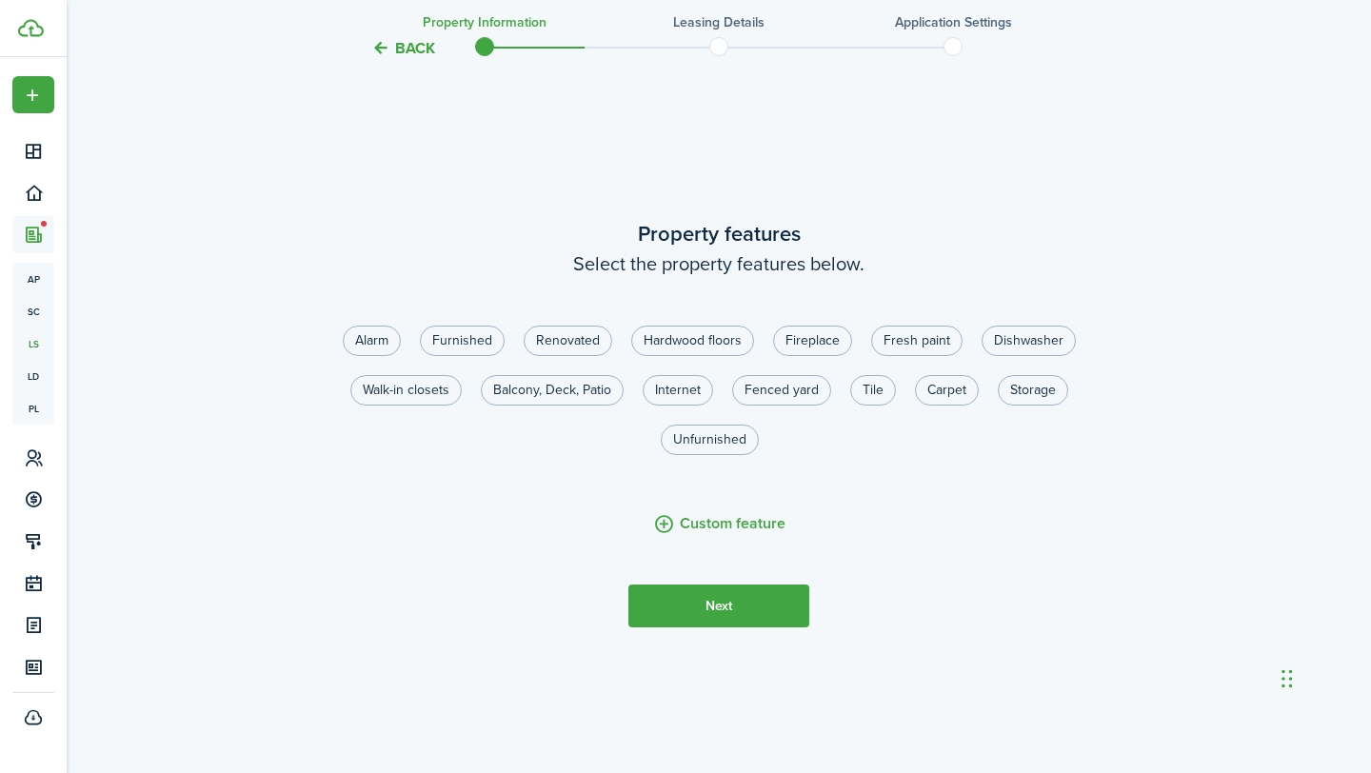
click at [734, 627] on button "Next" at bounding box center [718, 605] width 181 height 43
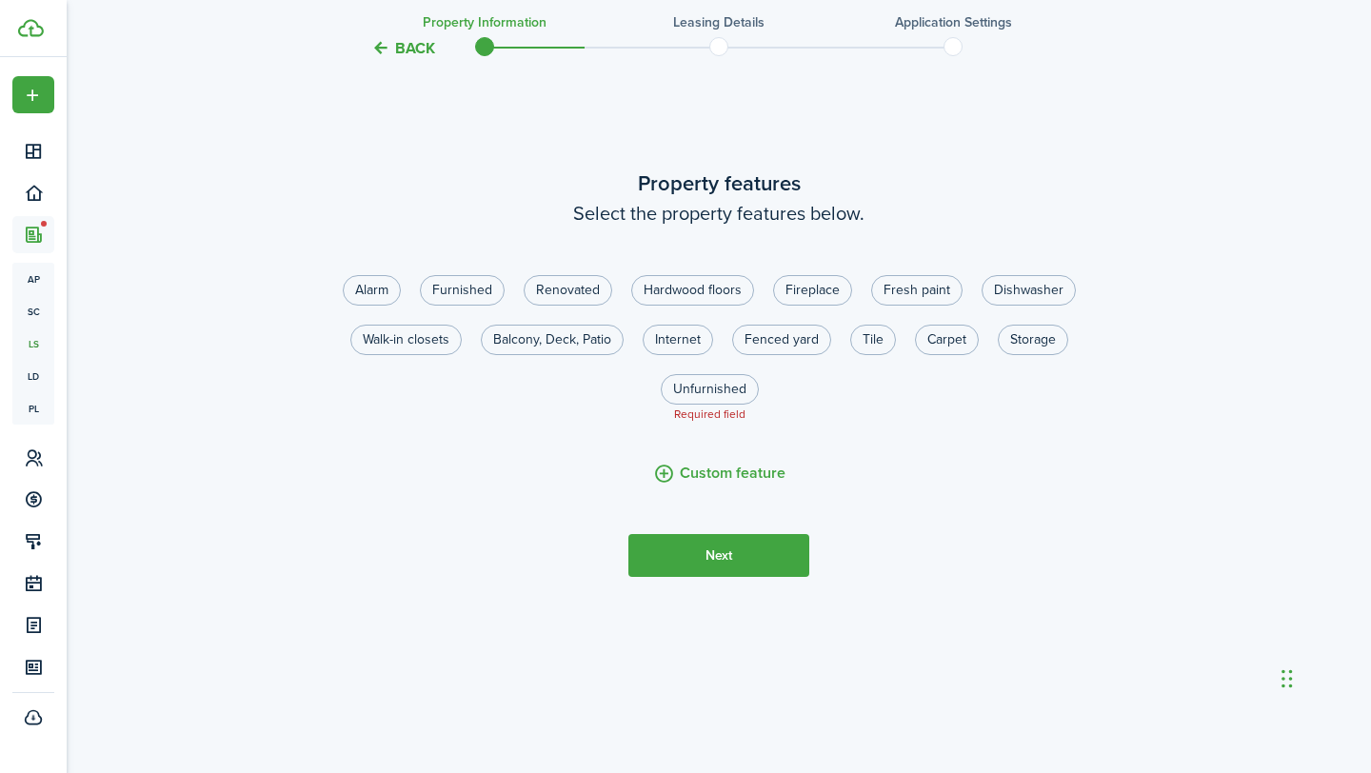
scroll to position [2305, 0]
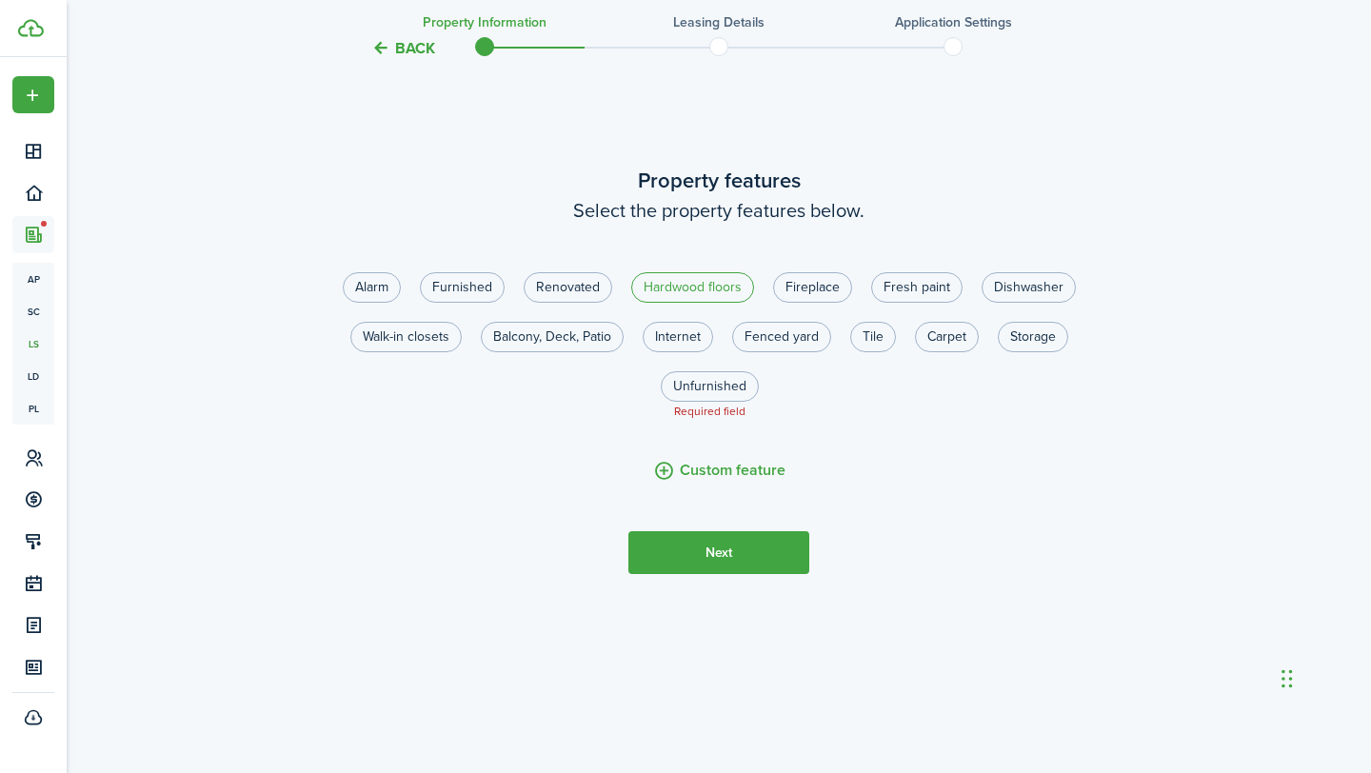
click at [743, 303] on label "Hardwood floors" at bounding box center [692, 287] width 123 height 30
radio input "true"
click at [746, 574] on button "Next" at bounding box center [718, 552] width 181 height 43
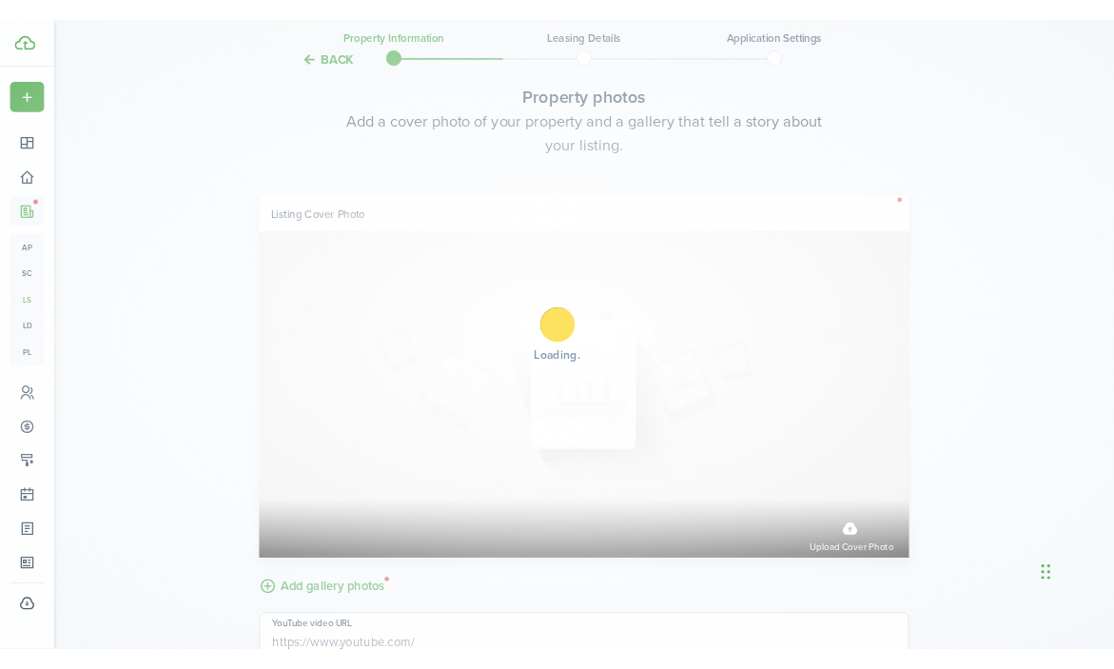
scroll to position [3025, 0]
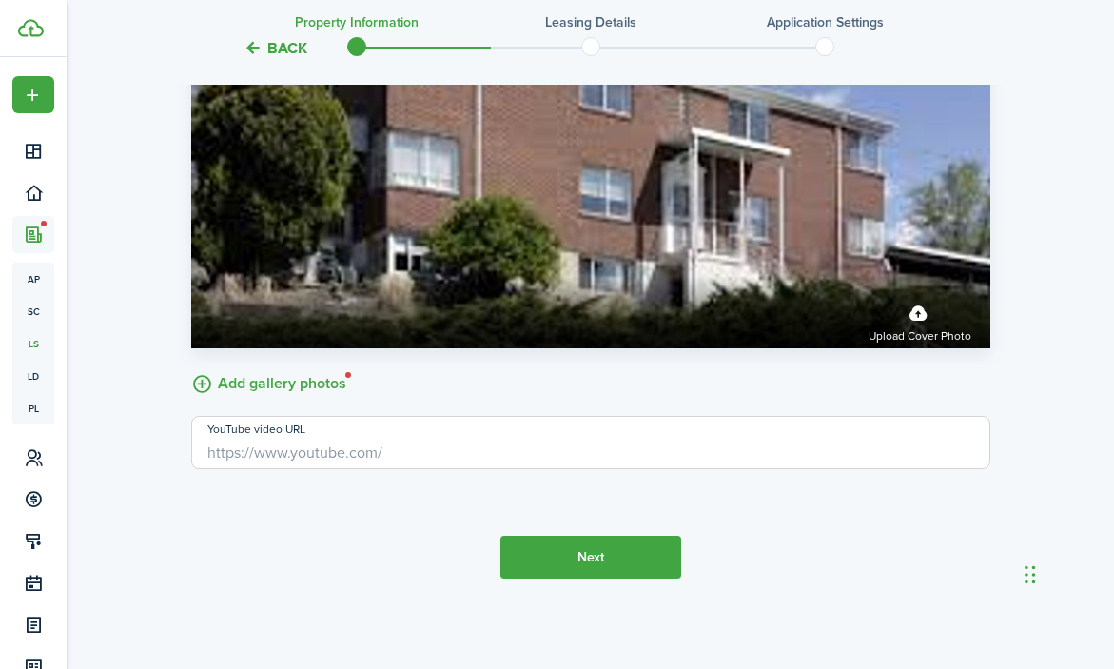
click at [328, 397] on label "Add gallery photos" at bounding box center [268, 382] width 155 height 30
click at [191, 367] on input "Add gallery photos" at bounding box center [191, 367] width 0 height 0
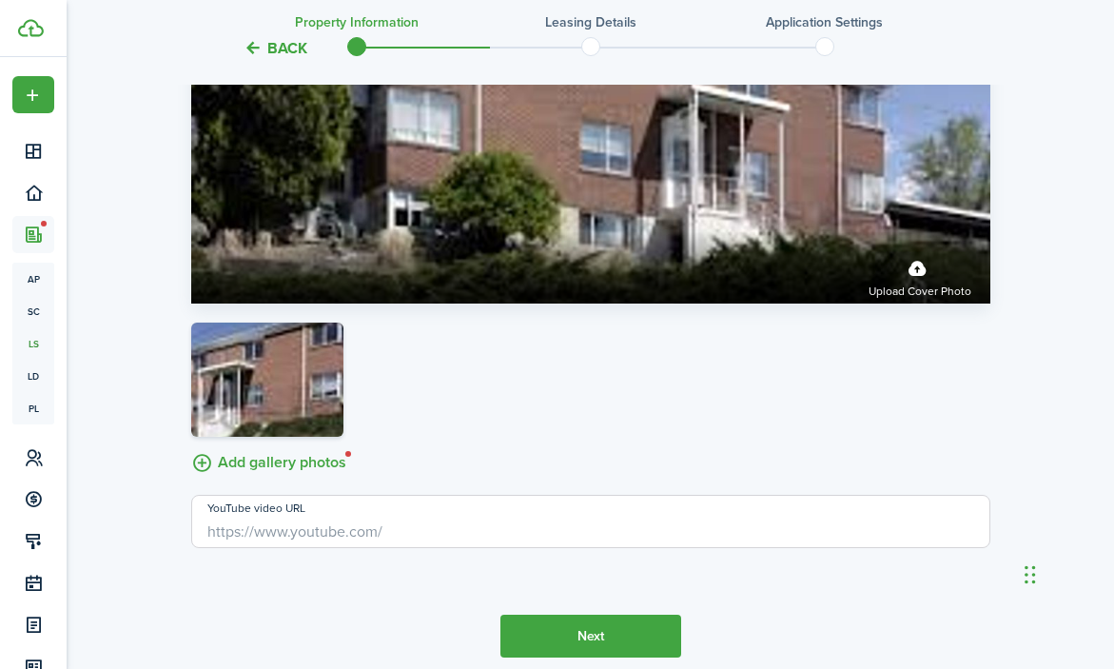
scroll to position [3183, 0]
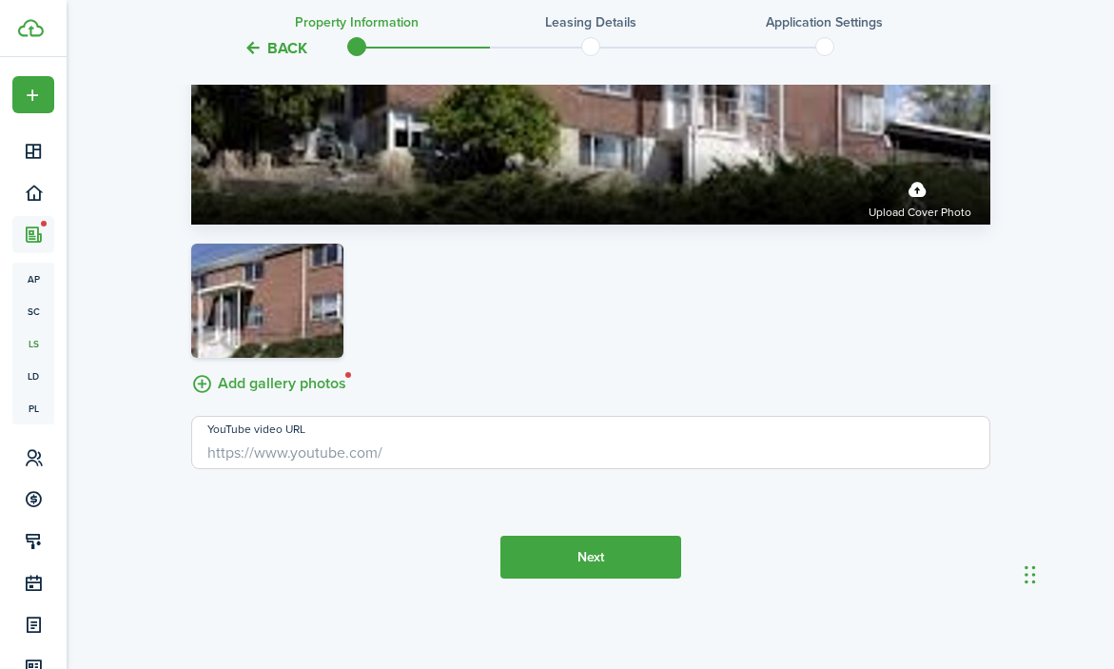
click at [563, 570] on button "Next" at bounding box center [591, 557] width 181 height 43
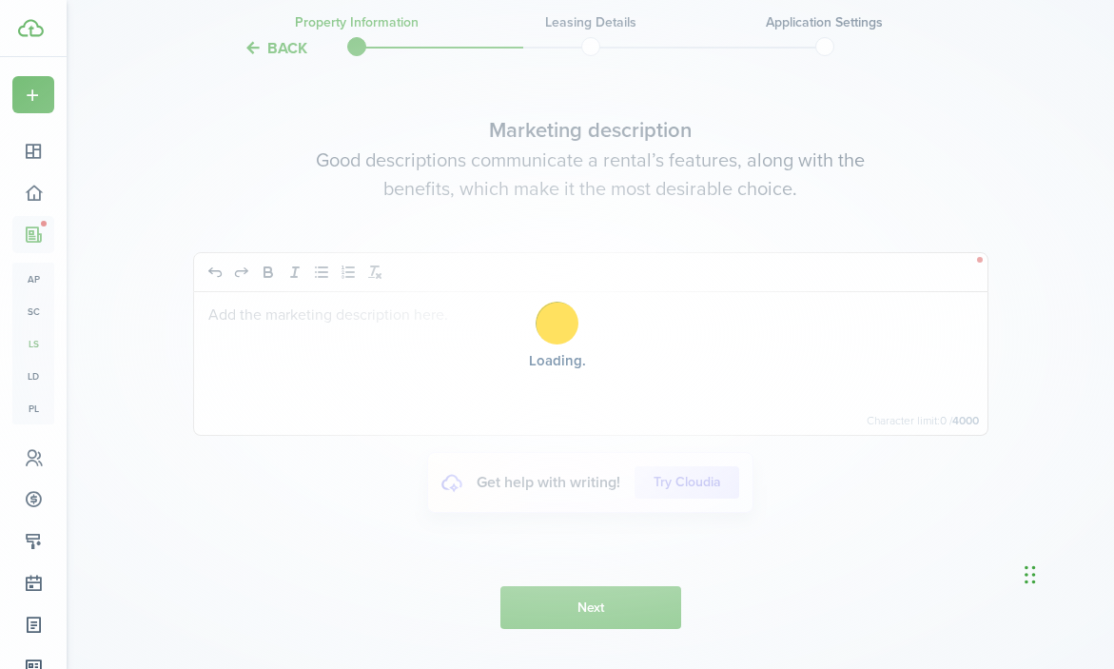
scroll to position [3724, 0]
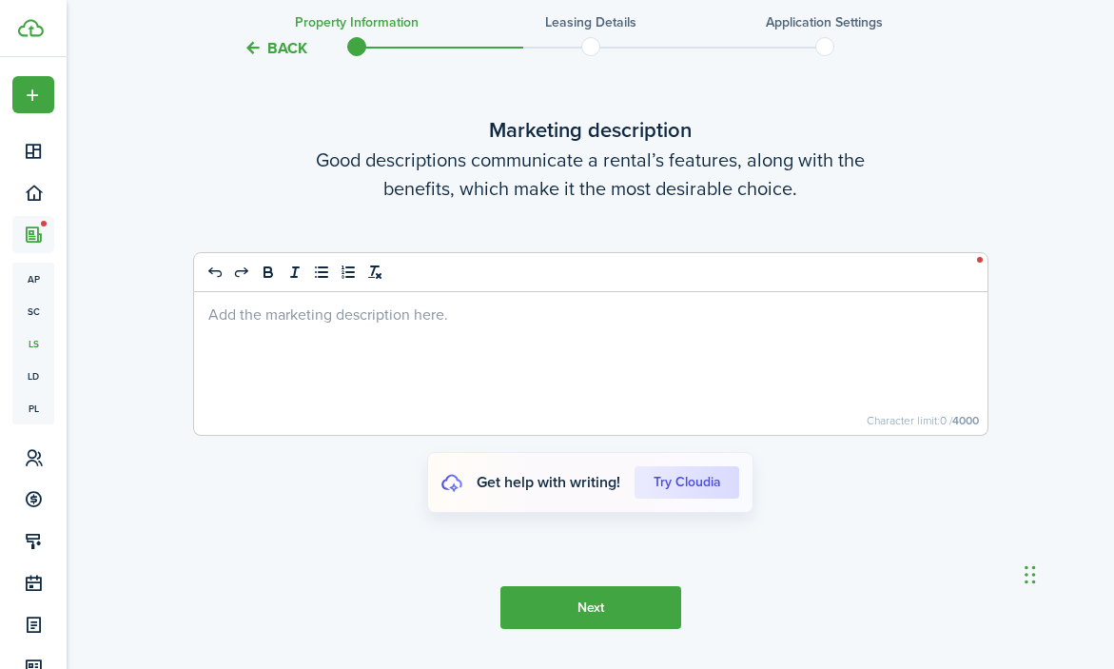
click at [529, 365] on div at bounding box center [591, 363] width 794 height 143
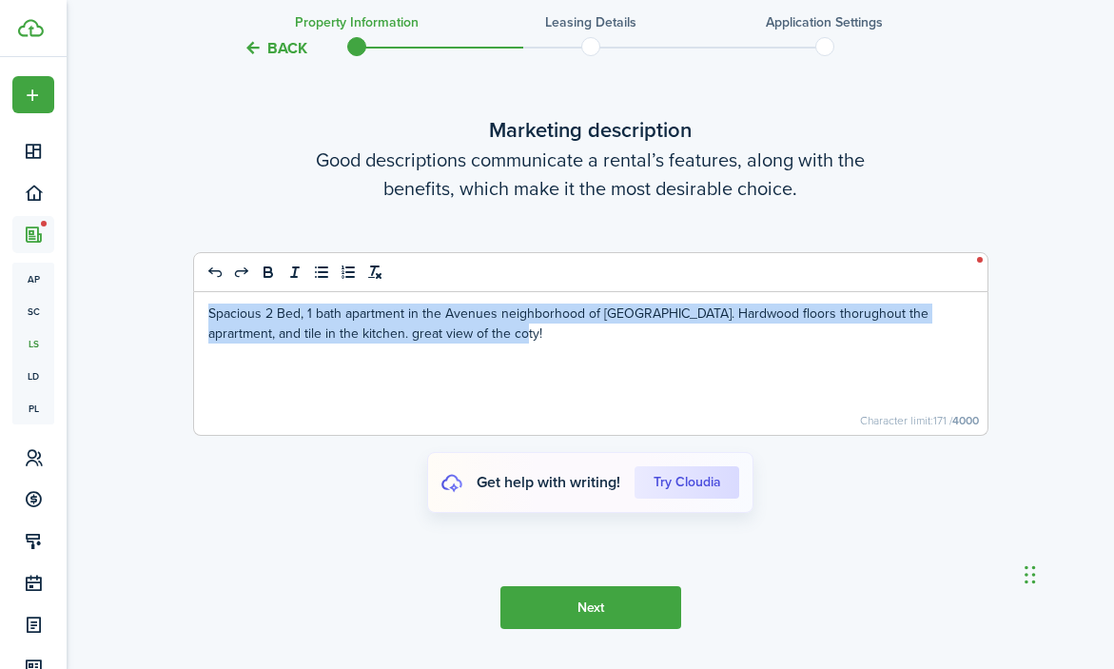
drag, startPoint x: 450, startPoint y: 371, endPoint x: 170, endPoint y: 347, distance: 280.8
copy p "Spacious 2 Bed, 1 bath apartment in the Avenues neighborhood of [GEOGRAPHIC_DAT…"
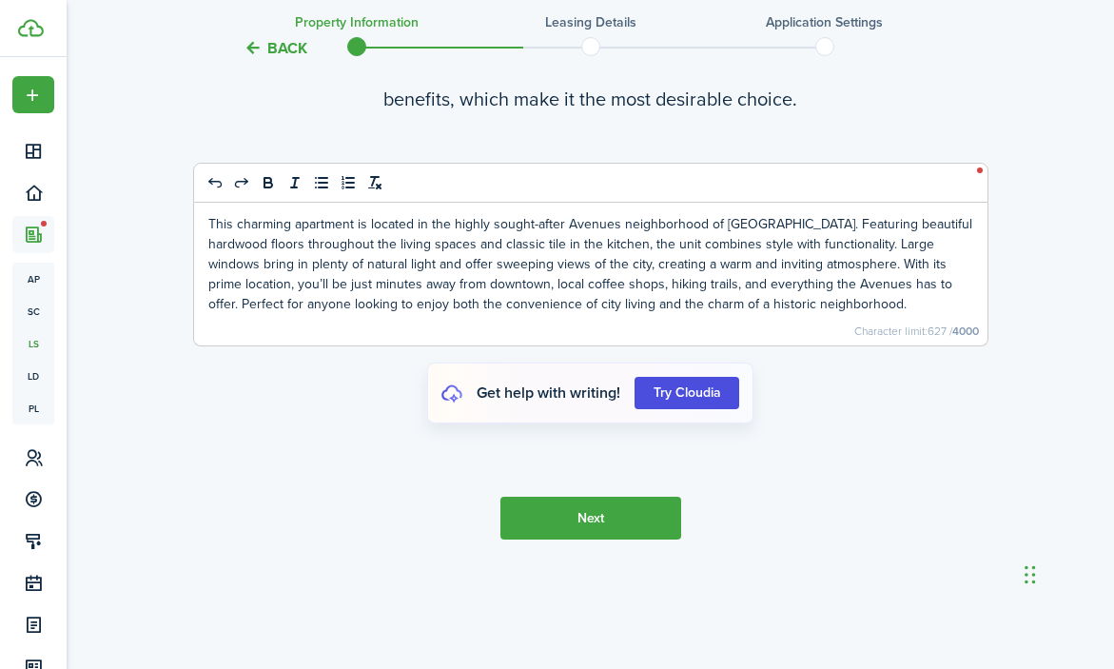
scroll to position [3852, 0]
click at [626, 523] on button "Next" at bounding box center [591, 518] width 181 height 43
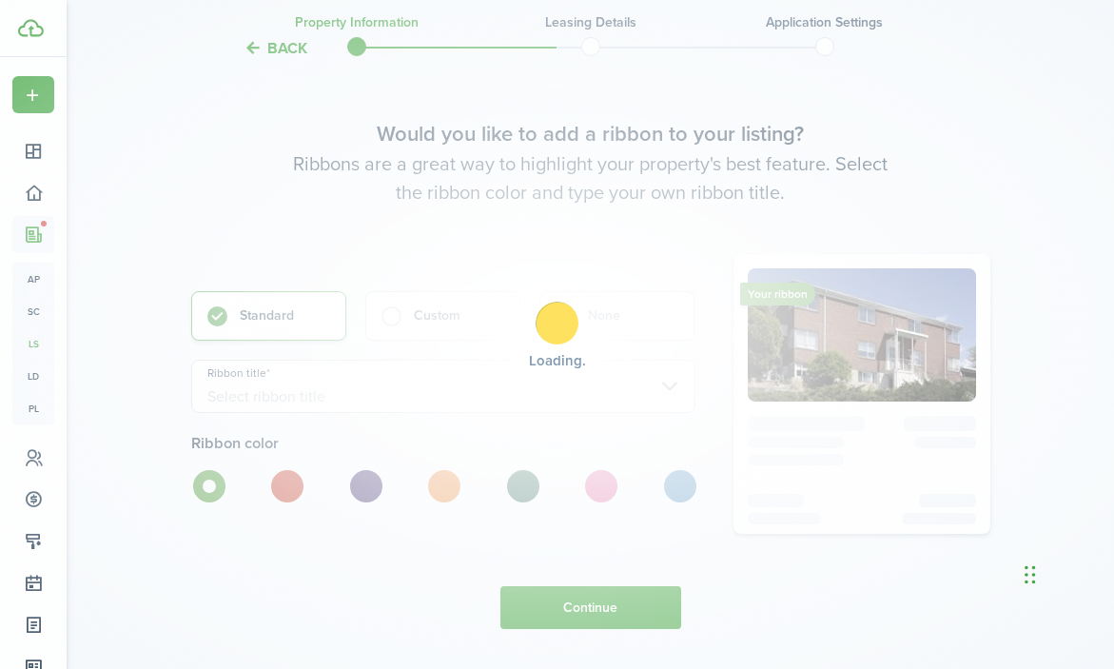
scroll to position [4393, 0]
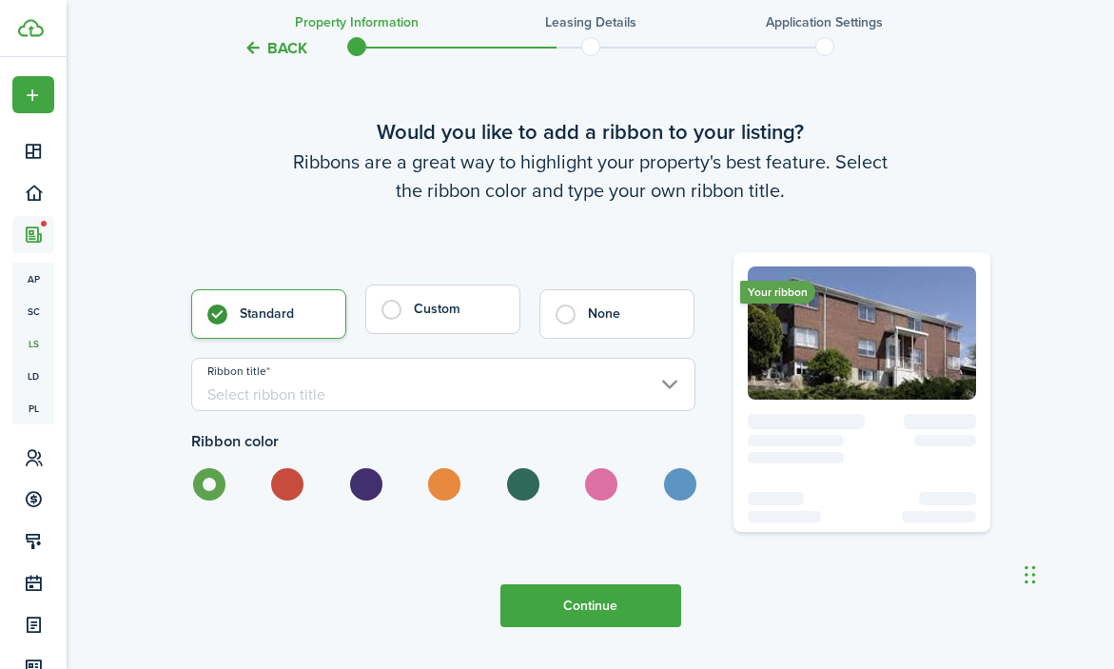
click at [496, 319] on control-radio-card-title "Custom" at bounding box center [457, 309] width 87 height 19
radio input "false"
radio input "true"
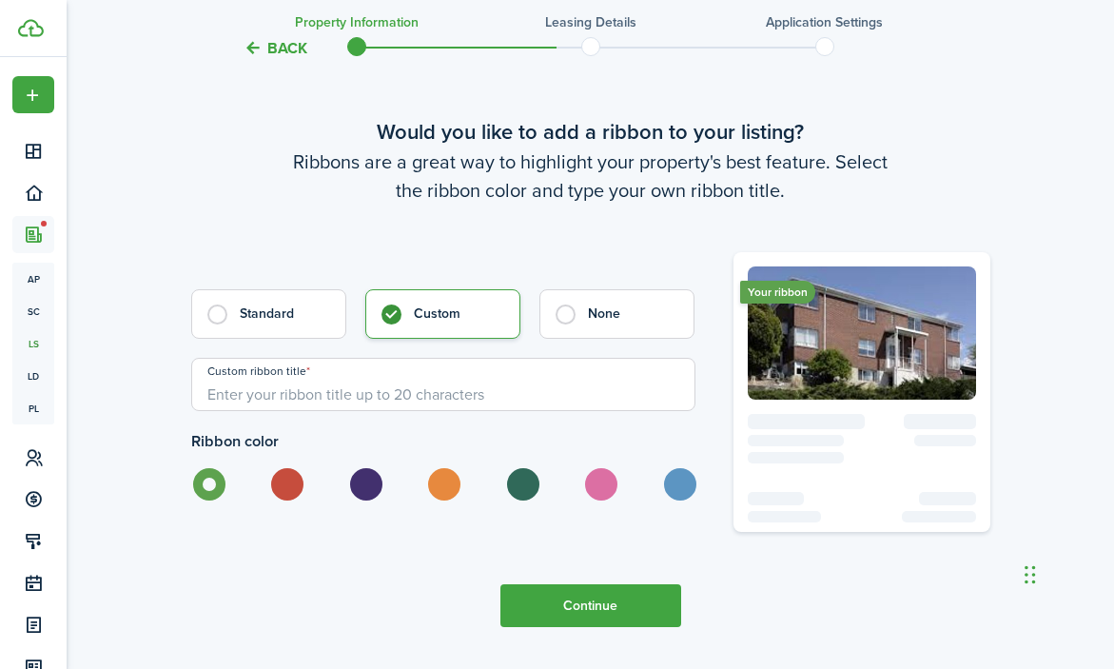
click at [684, 501] on label at bounding box center [678, 484] width 33 height 32
radio input "false"
radio input "true"
click at [618, 411] on input "Custom ribbon title" at bounding box center [443, 384] width 504 height 53
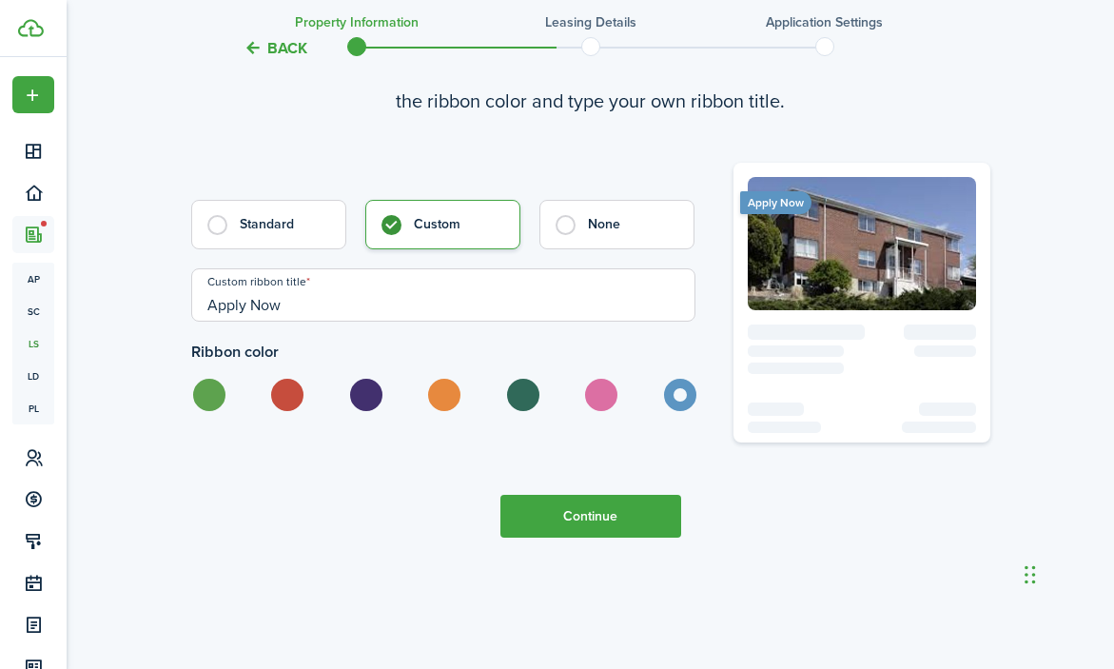
type input "Apply Now"
click at [629, 506] on button "Continue" at bounding box center [591, 516] width 181 height 43
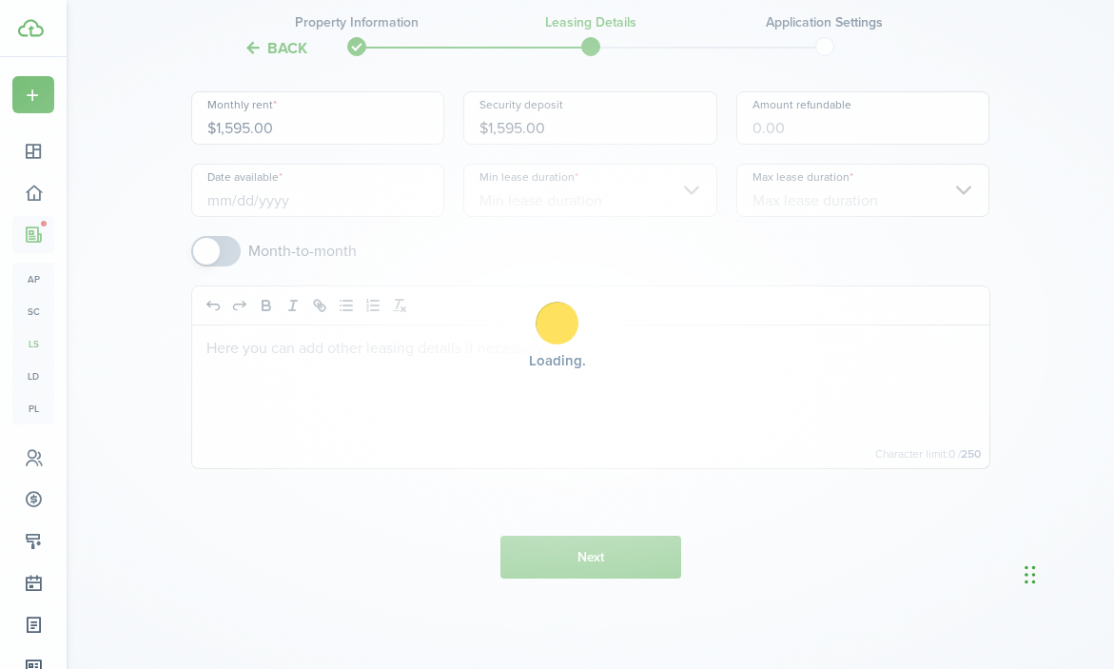
scroll to position [0, 0]
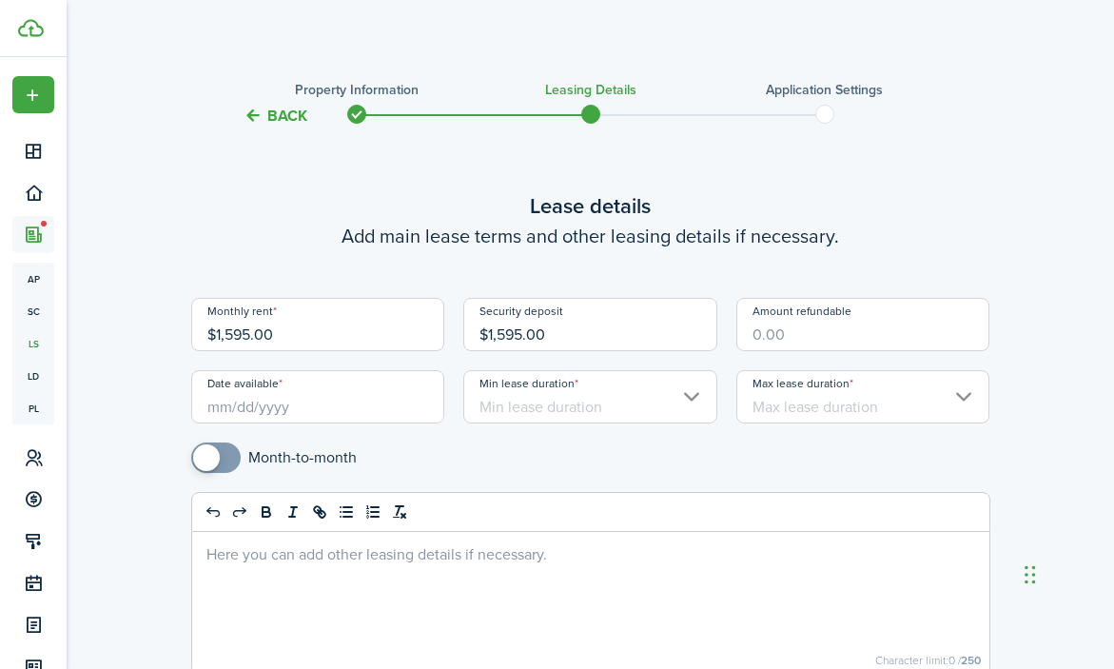
click at [760, 342] on input "Amount refundable" at bounding box center [864, 324] width 254 height 53
click at [412, 409] on input "Date available" at bounding box center [318, 396] width 254 height 53
type input "$1,545.00"
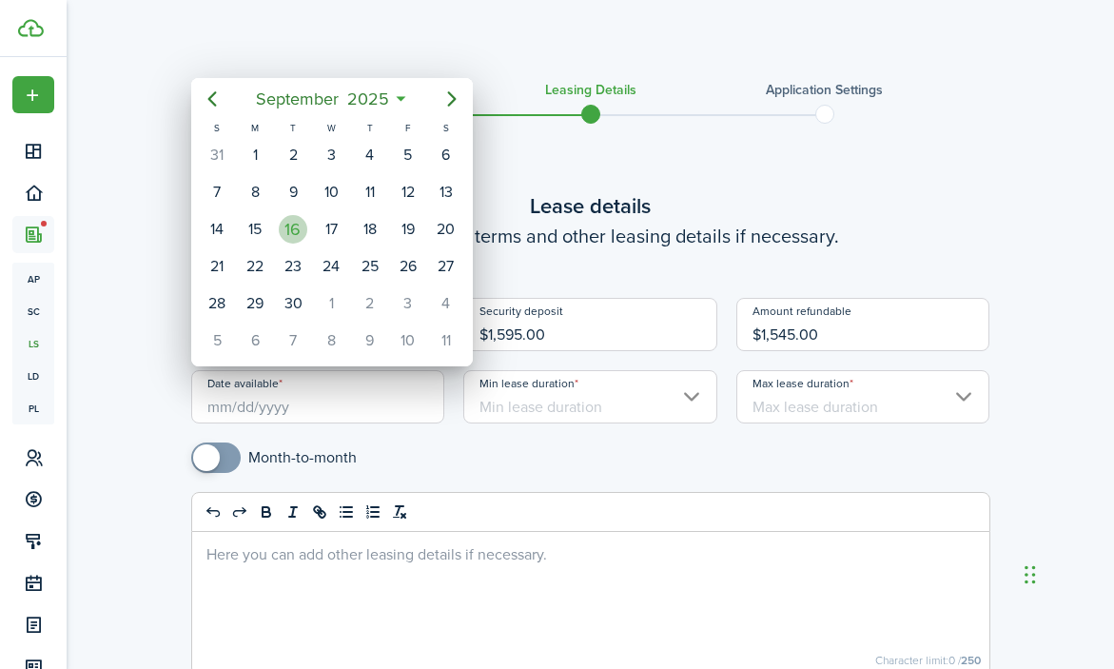
click at [305, 227] on div "16" at bounding box center [293, 229] width 29 height 29
type input "[DATE]"
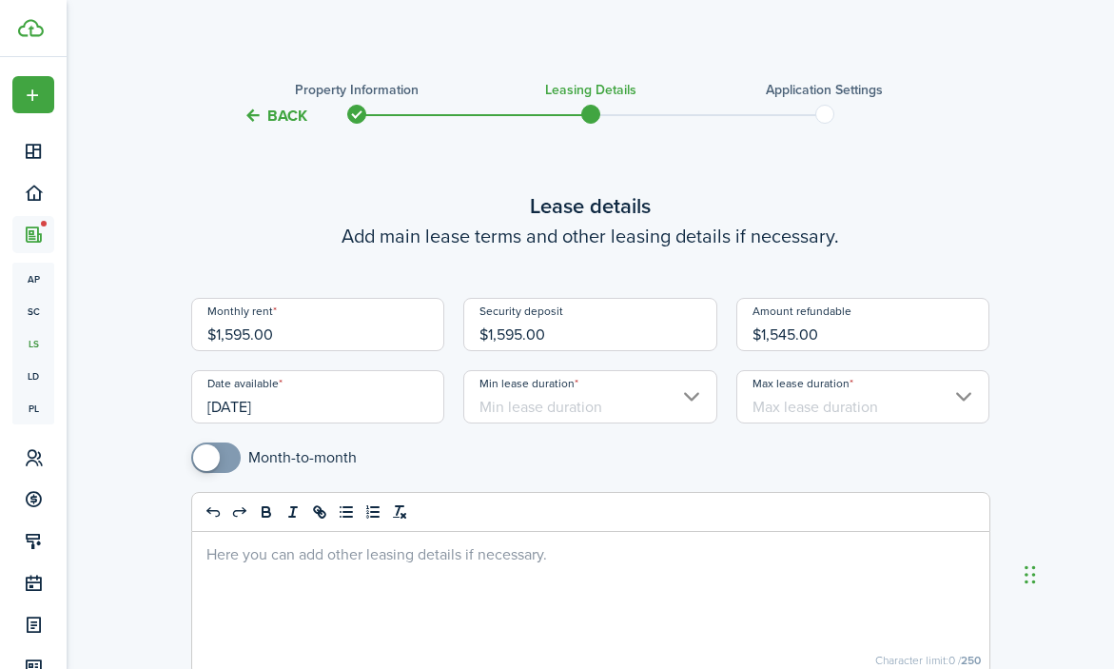
click at [497, 390] on input "Min lease duration" at bounding box center [590, 396] width 254 height 53
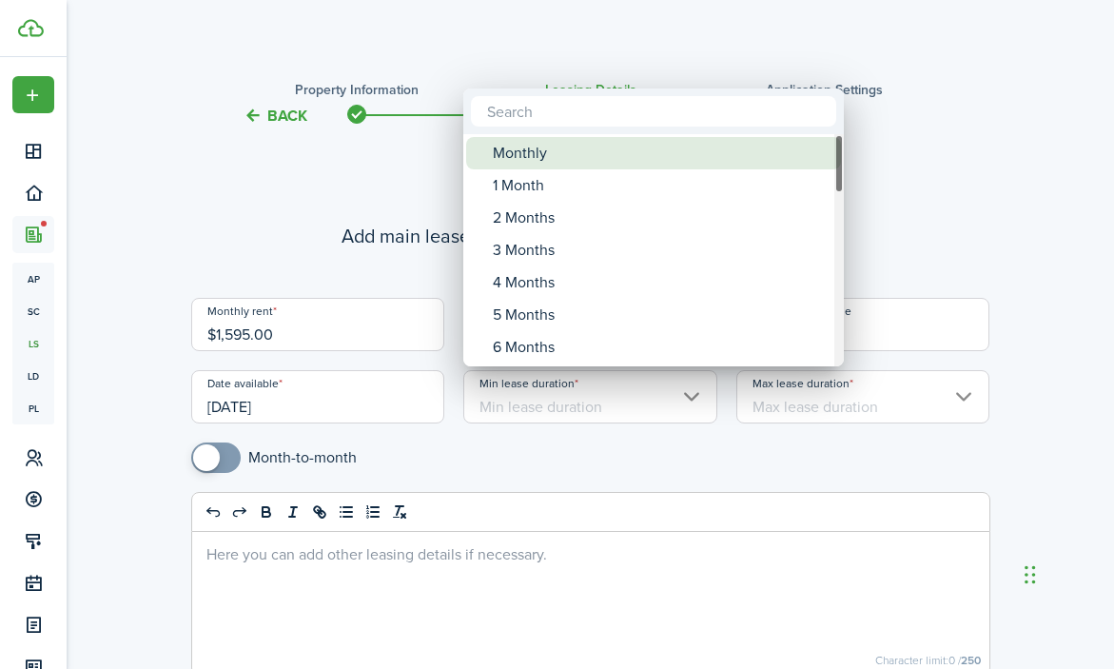
click at [529, 161] on div "Monthly" at bounding box center [661, 153] width 337 height 32
type input "Monthly"
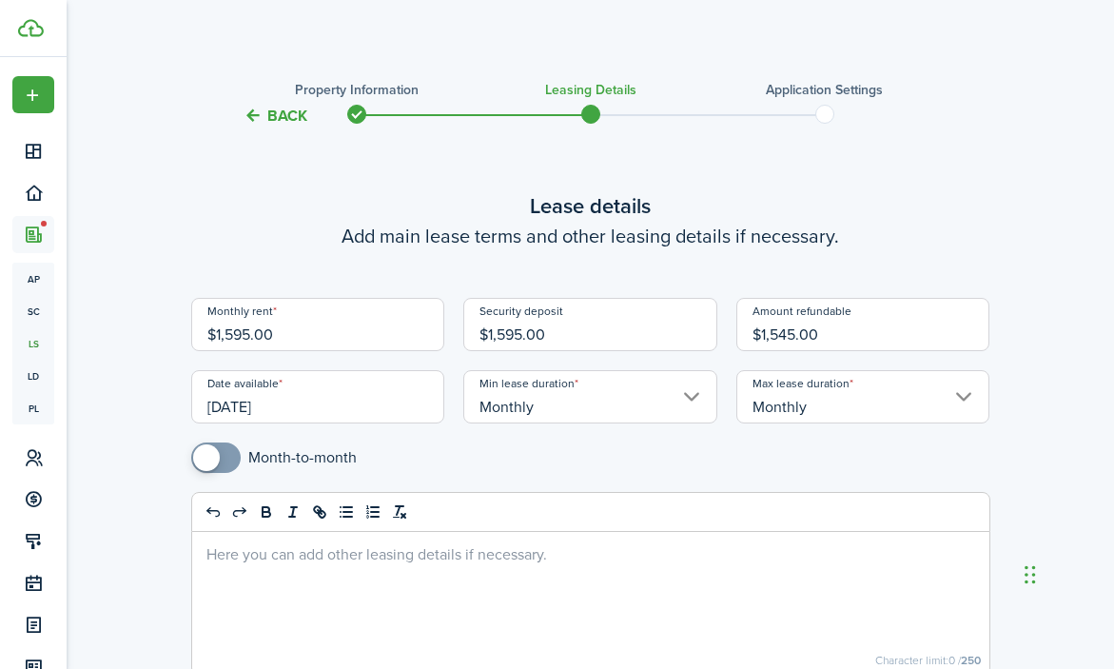
scroll to position [207, 0]
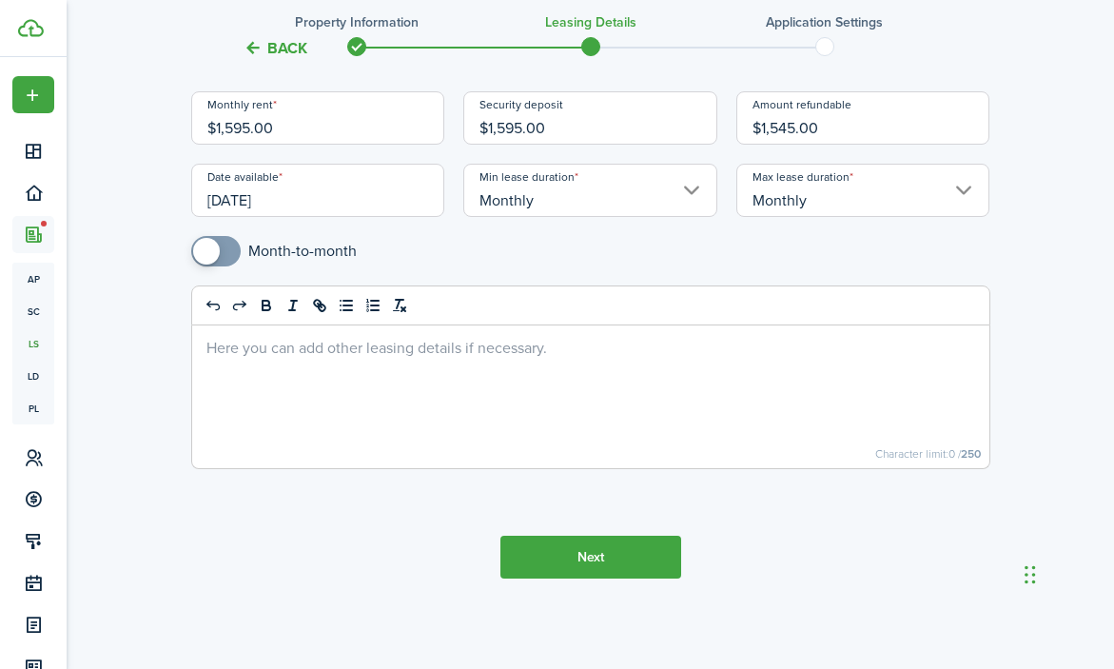
click at [578, 542] on button "Next" at bounding box center [591, 557] width 181 height 43
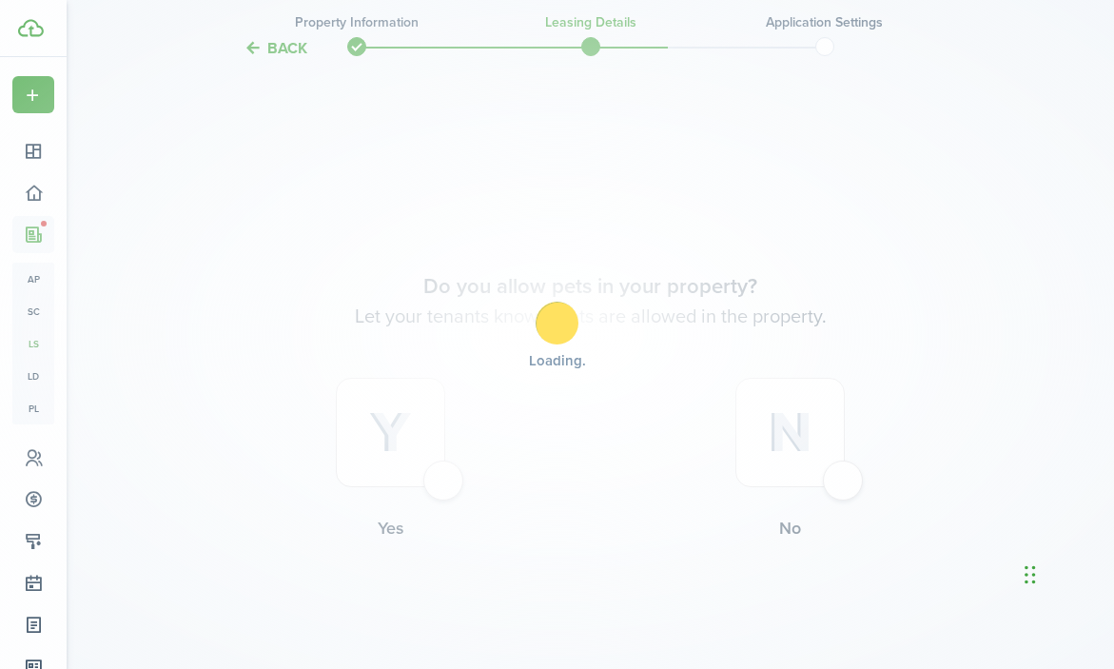
scroll to position [748, 0]
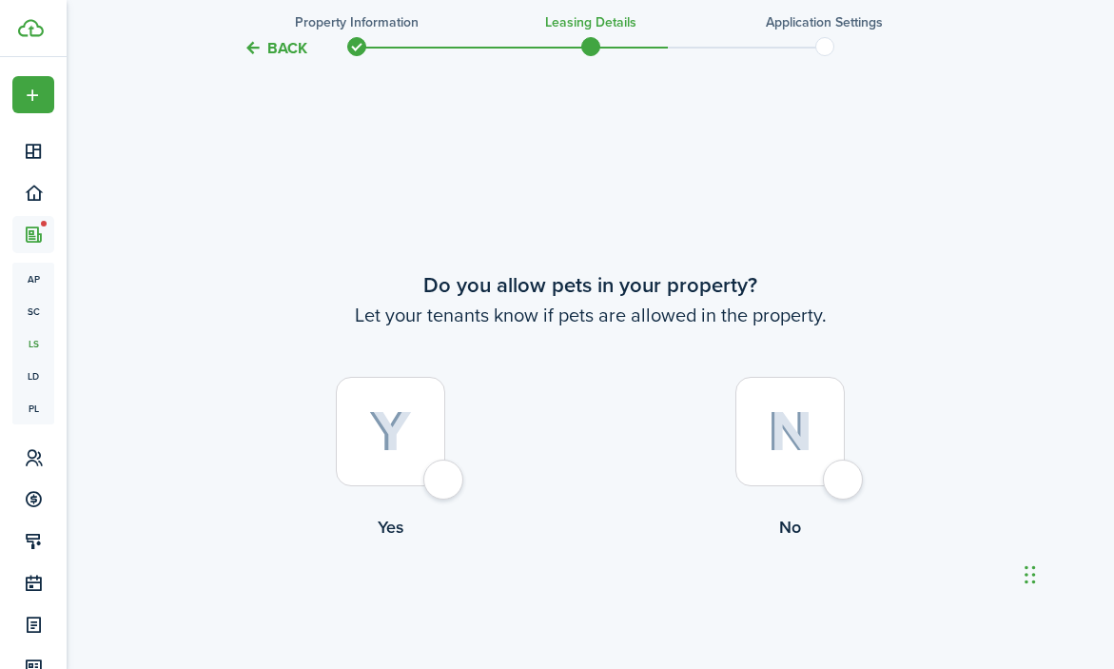
click at [822, 493] on label "No" at bounding box center [791, 463] width 400 height 172
radio input "true"
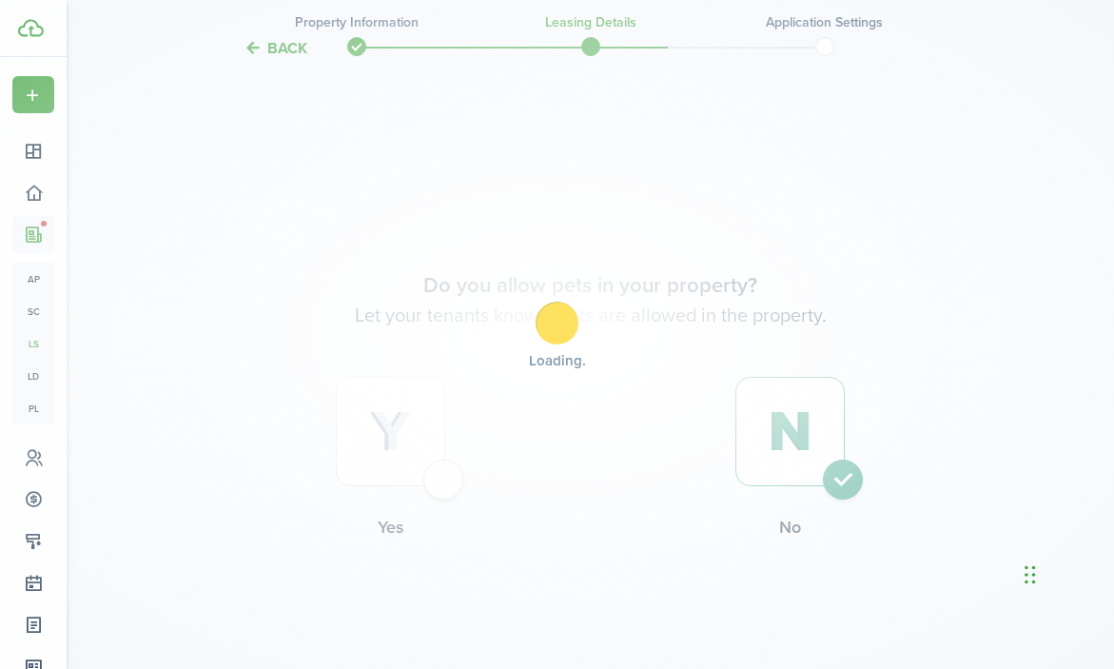
scroll to position [0, 0]
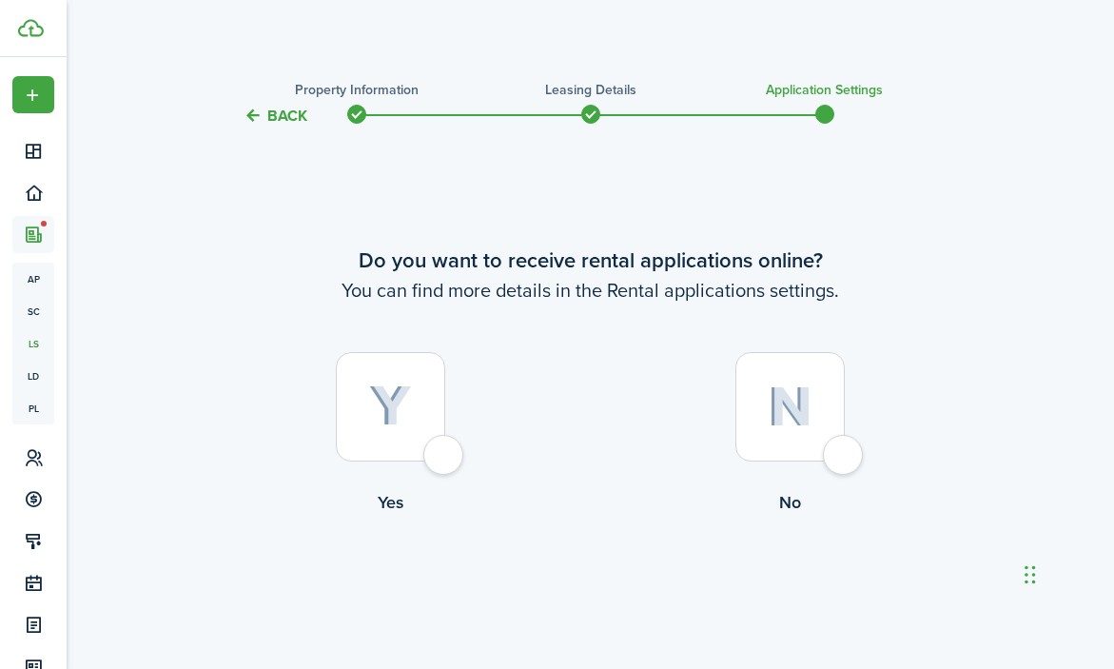
click at [340, 449] on div at bounding box center [390, 406] width 109 height 109
radio input "true"
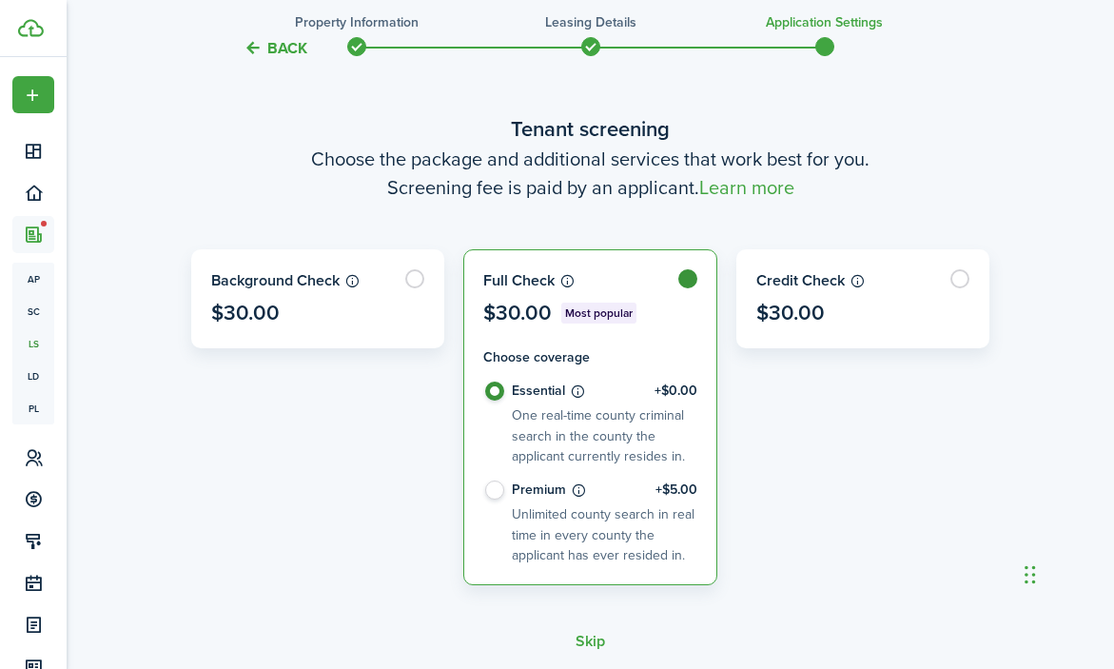
scroll to position [673, 0]
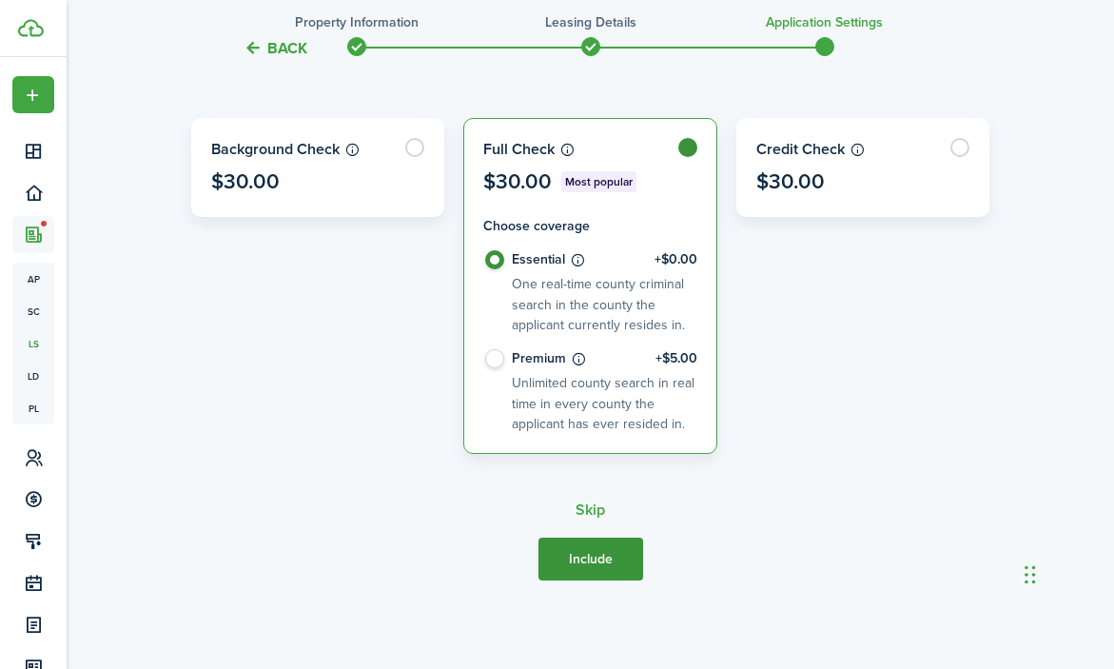
click at [587, 547] on button "Include" at bounding box center [591, 559] width 105 height 43
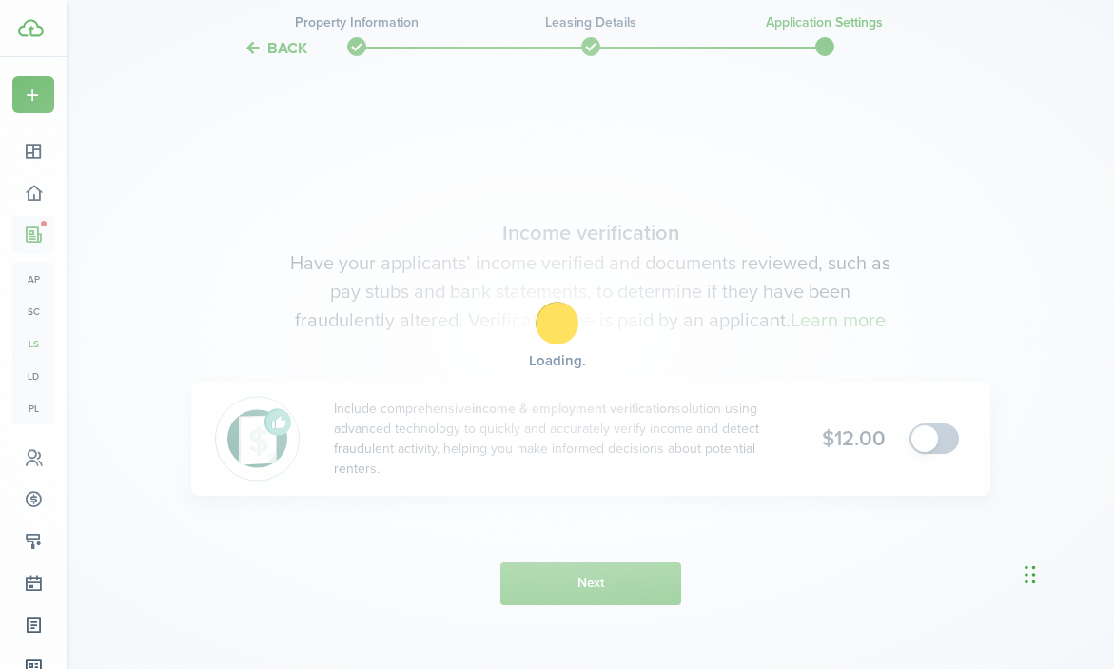
scroll to position [1211, 0]
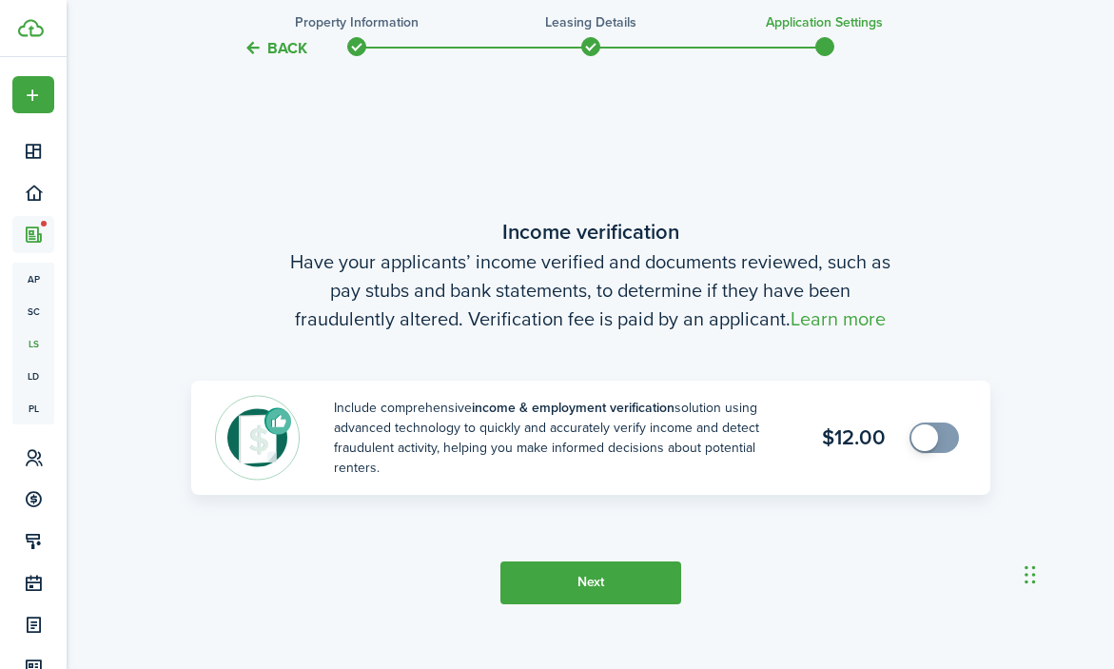
click at [599, 576] on button "Next" at bounding box center [591, 583] width 181 height 43
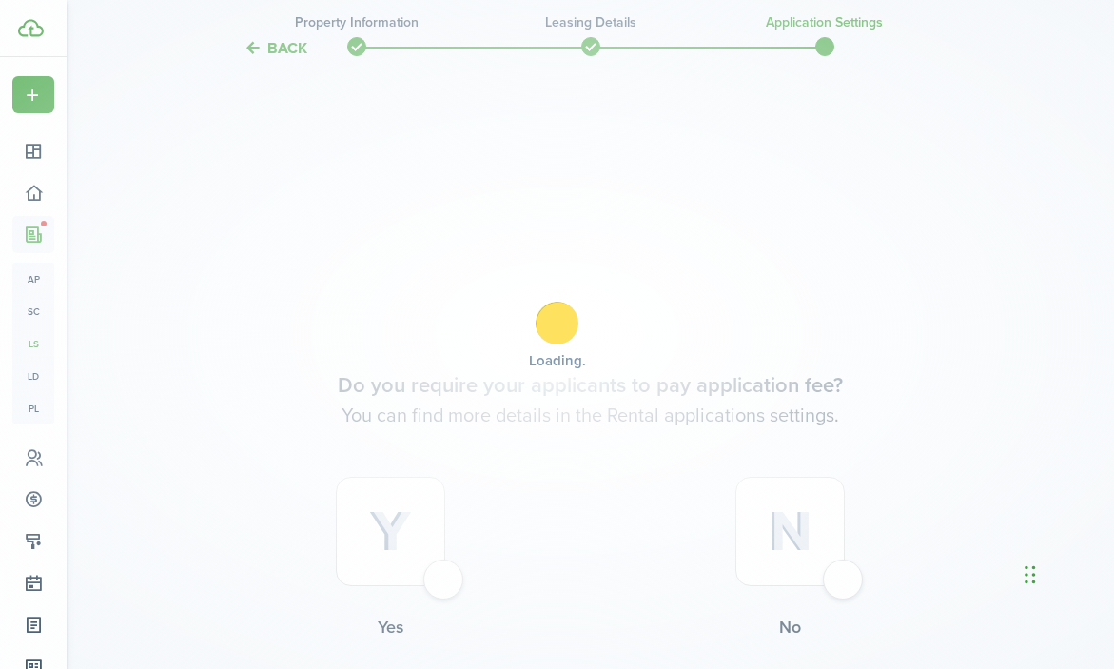
scroll to position [1880, 0]
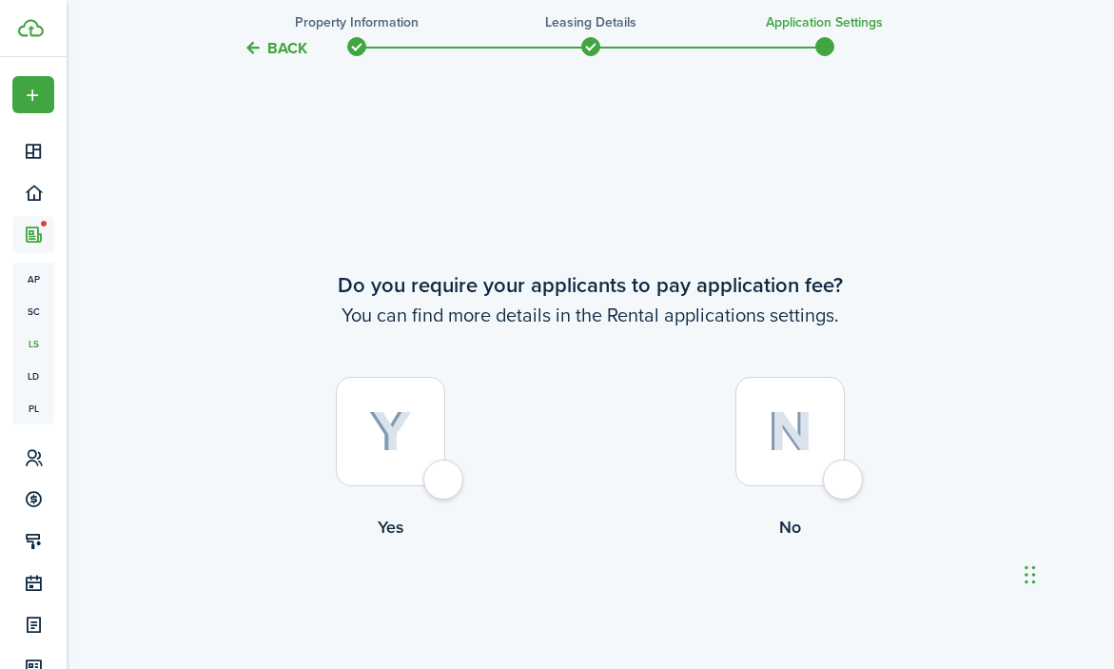
click at [813, 493] on label "No" at bounding box center [791, 463] width 400 height 172
radio input "true"
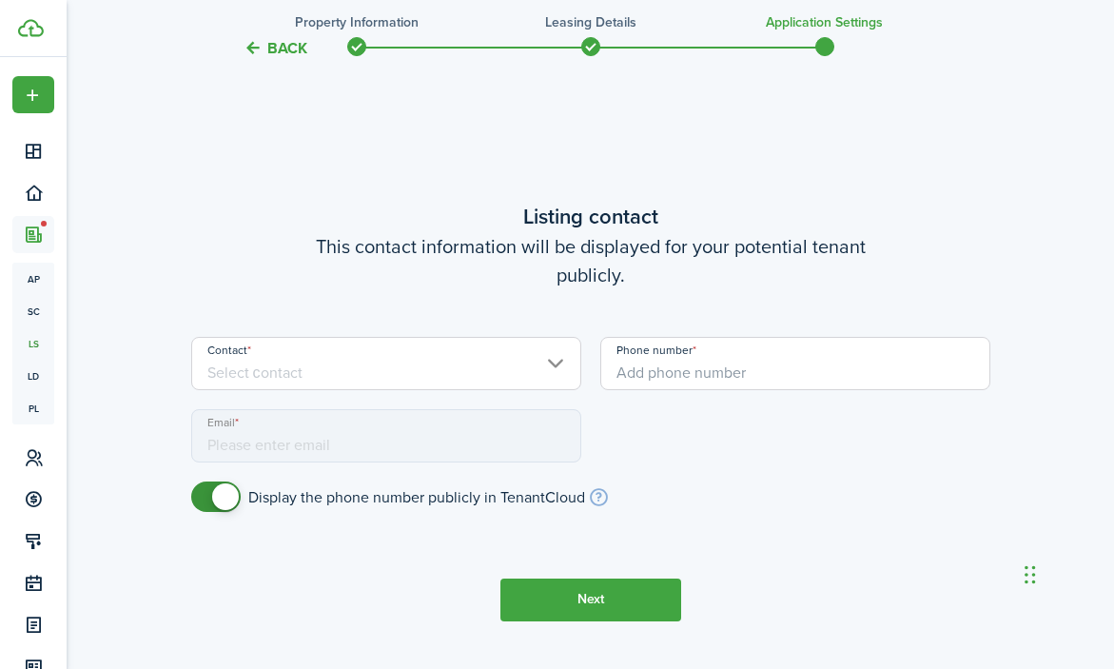
scroll to position [2549, 0]
click at [434, 368] on input "Contact" at bounding box center [386, 362] width 390 height 53
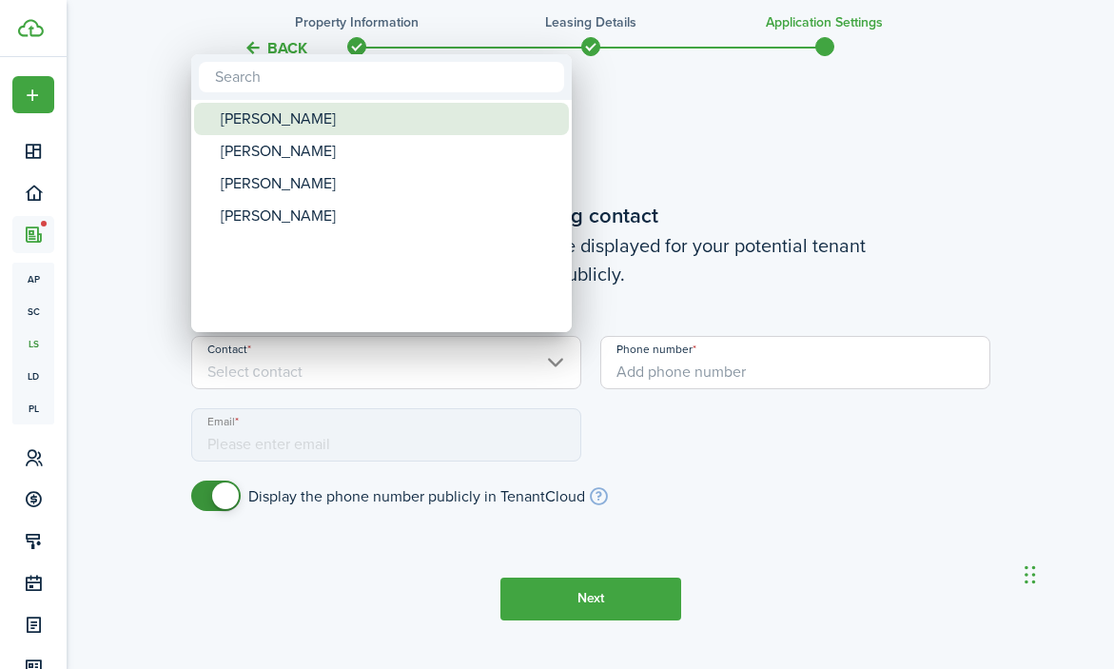
click at [339, 124] on div "[PERSON_NAME]" at bounding box center [389, 119] width 337 height 32
type input "[PHONE_NUMBER]"
type input "[EMAIL_ADDRESS][DOMAIN_NAME]"
type input "[PERSON_NAME]"
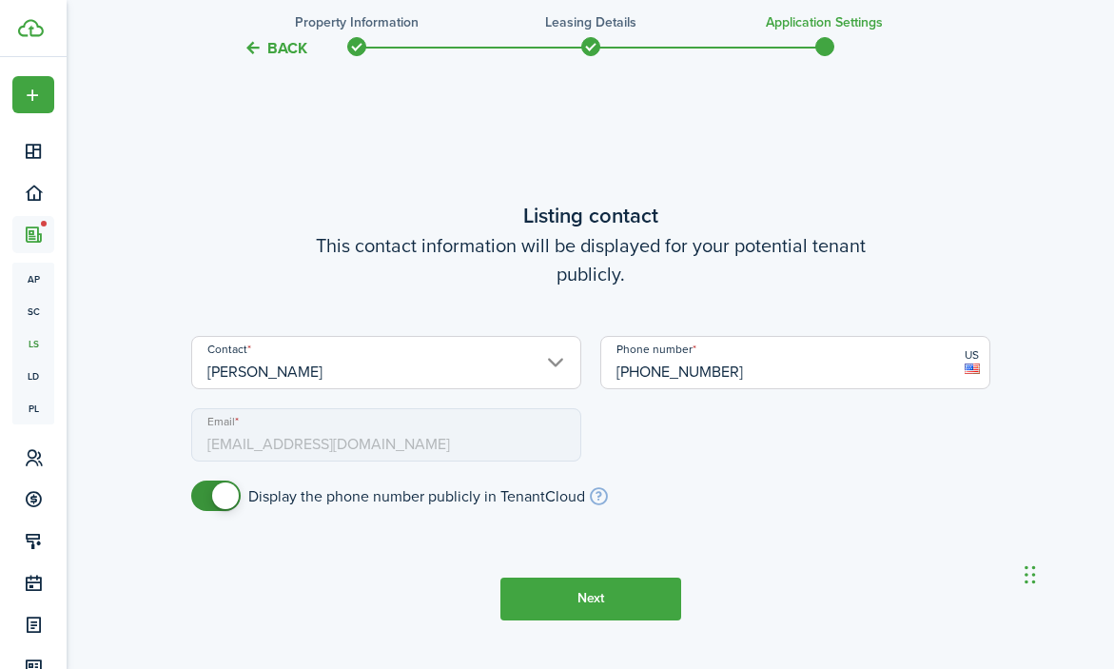
click at [554, 595] on button "Next" at bounding box center [591, 599] width 181 height 43
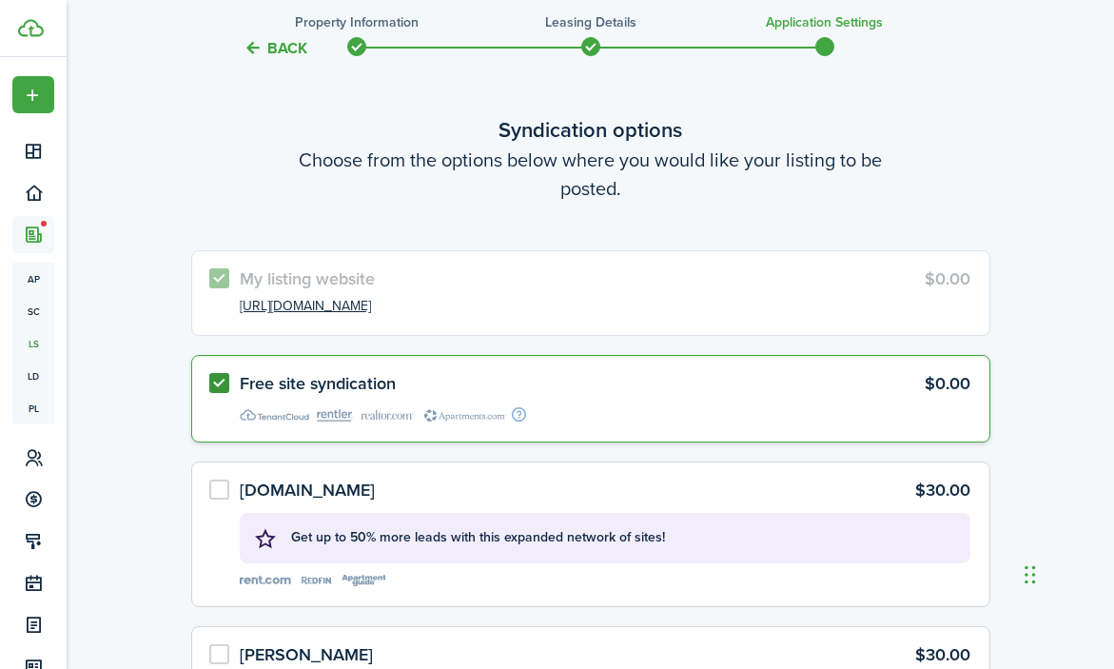
scroll to position [3218, 0]
click at [218, 374] on label "Free site syndication $0.00" at bounding box center [590, 397] width 799 height 87
radio input "false"
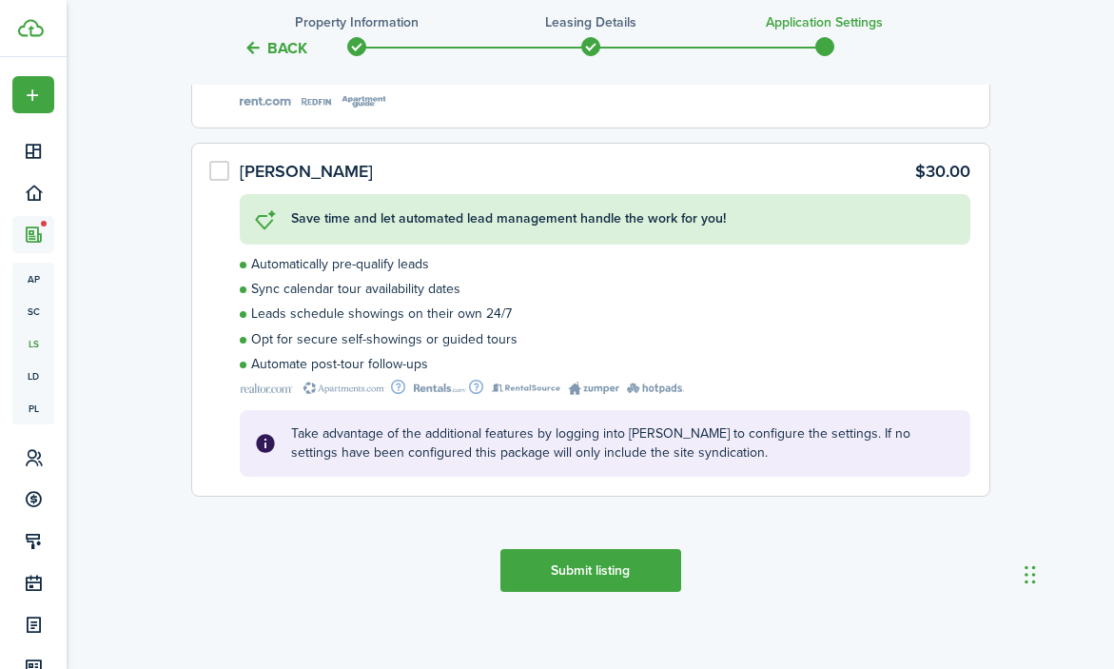
scroll to position [3709, 0]
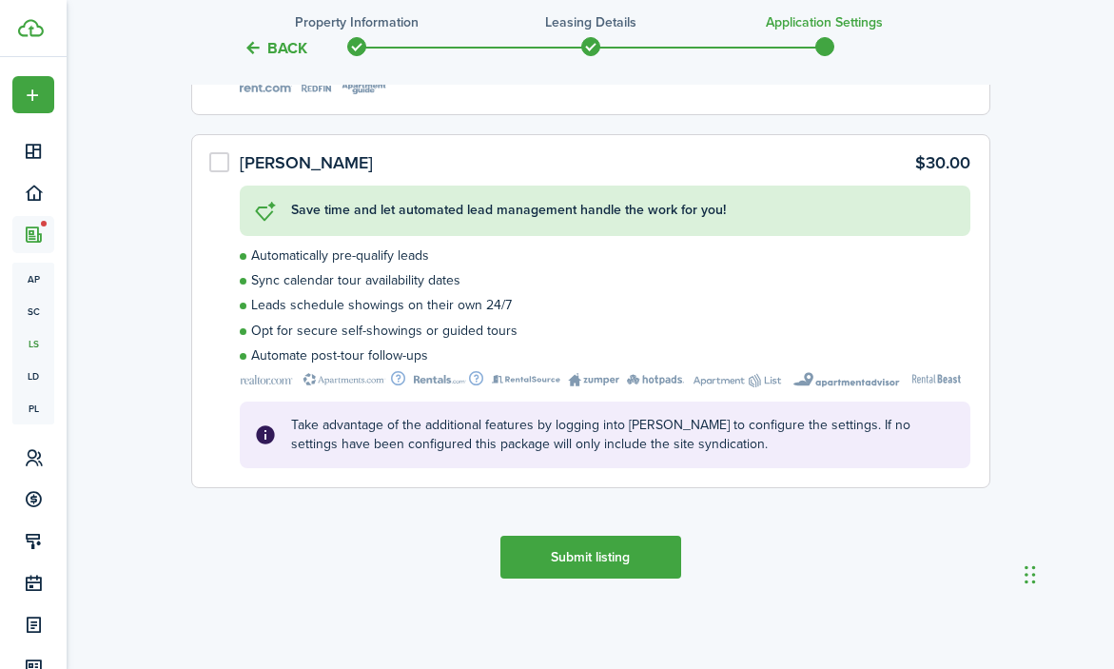
click at [574, 560] on button "Submit listing" at bounding box center [591, 557] width 181 height 43
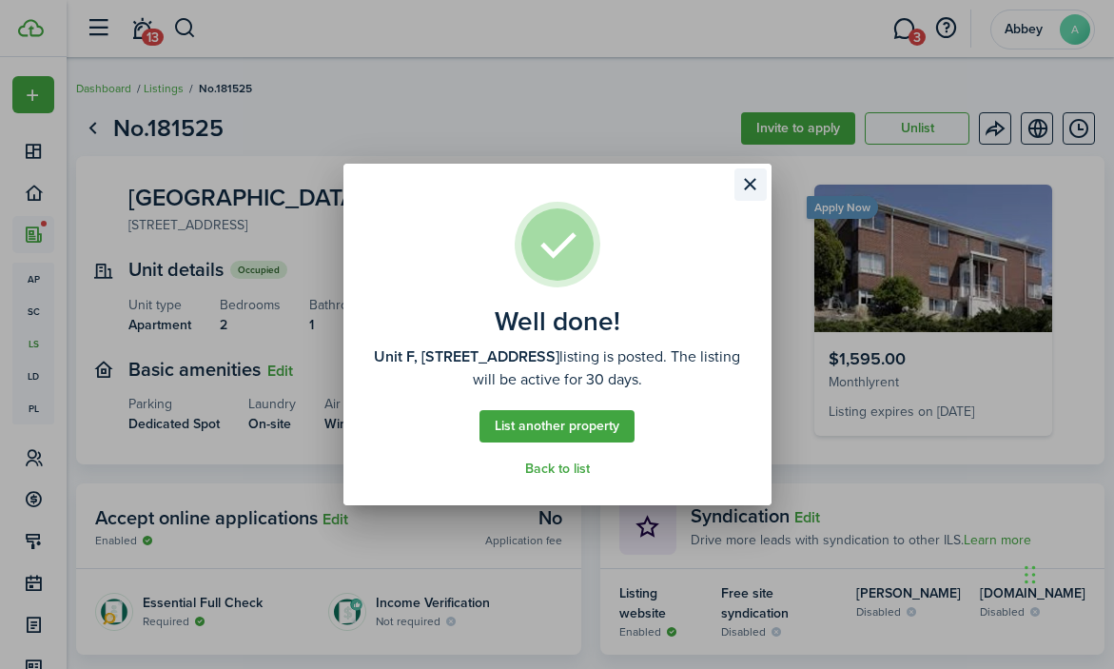
click at [753, 182] on button "Close modal" at bounding box center [751, 184] width 32 height 32
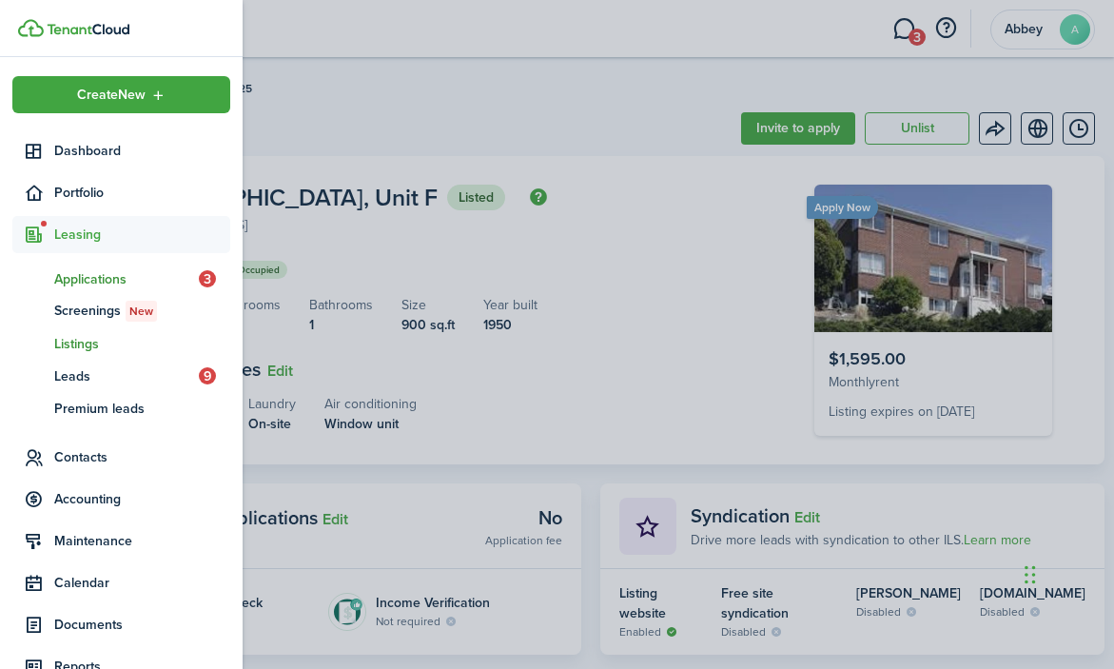
click at [89, 280] on span "Applications" at bounding box center [126, 279] width 145 height 20
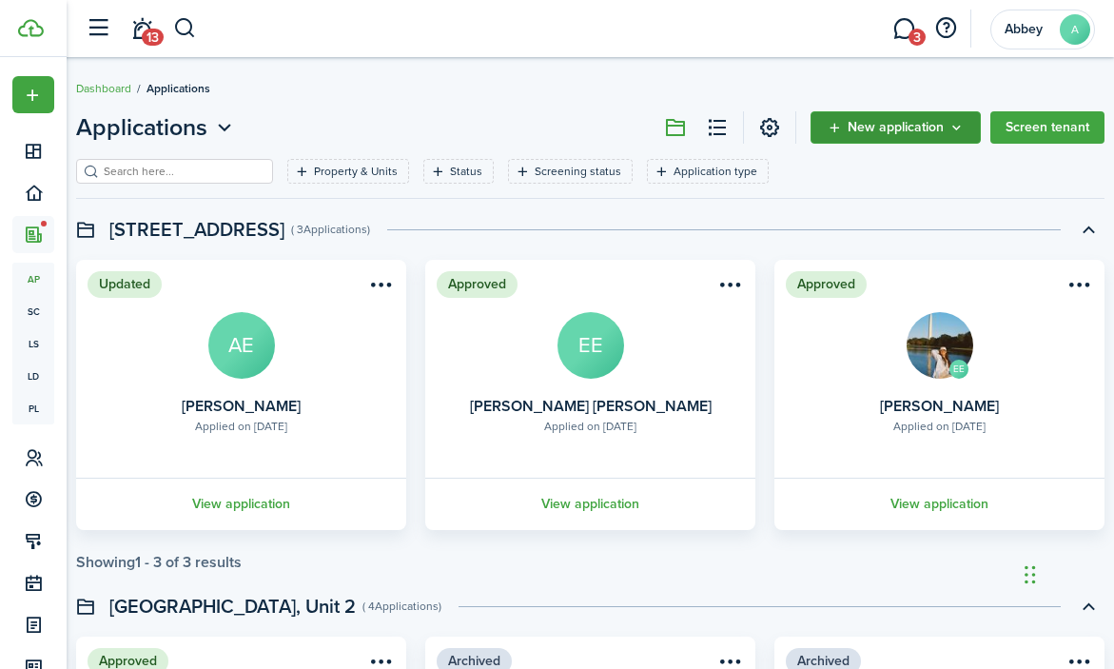
click at [962, 121] on icon "New application" at bounding box center [957, 127] width 16 height 15
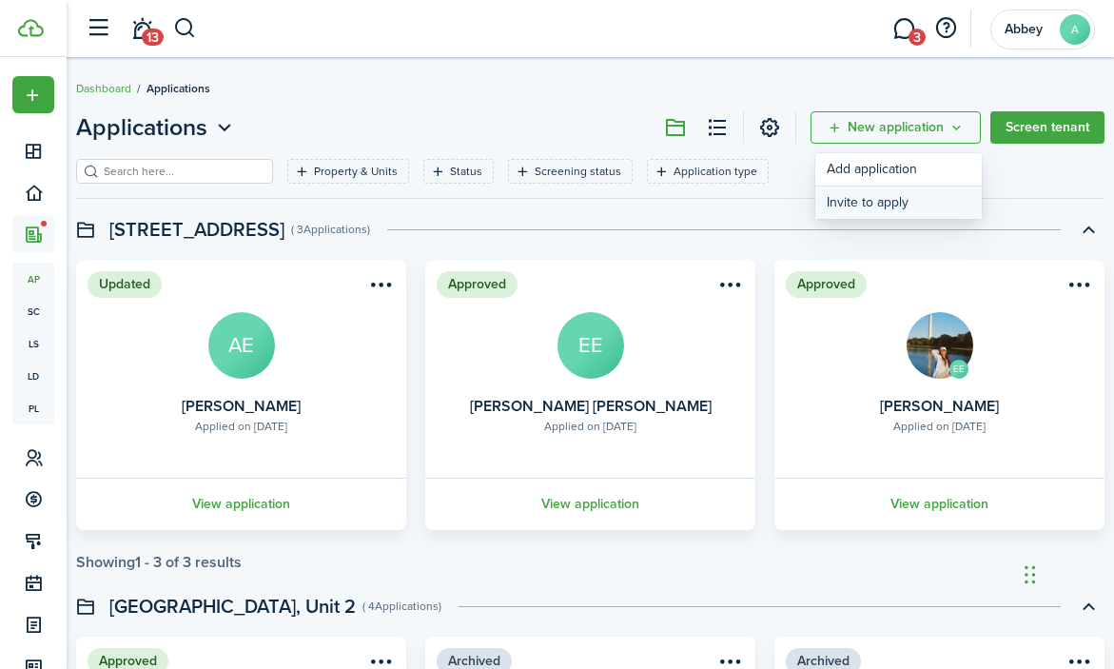
click at [886, 210] on button "Invite to apply" at bounding box center [899, 203] width 167 height 32
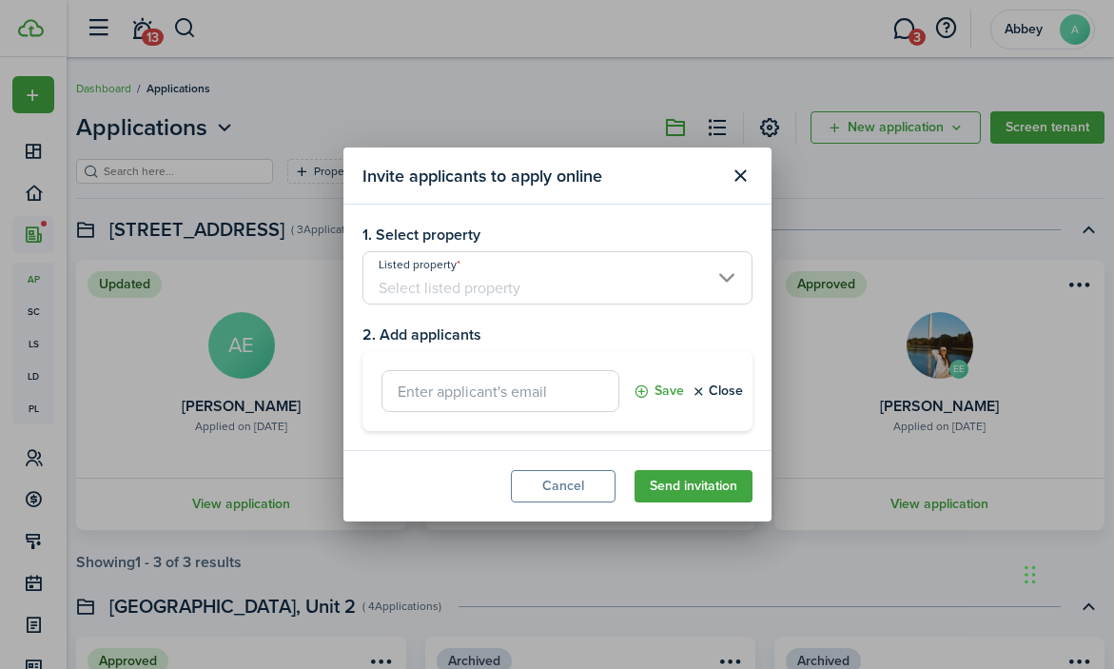
click at [572, 268] on input "Listed property" at bounding box center [558, 277] width 390 height 53
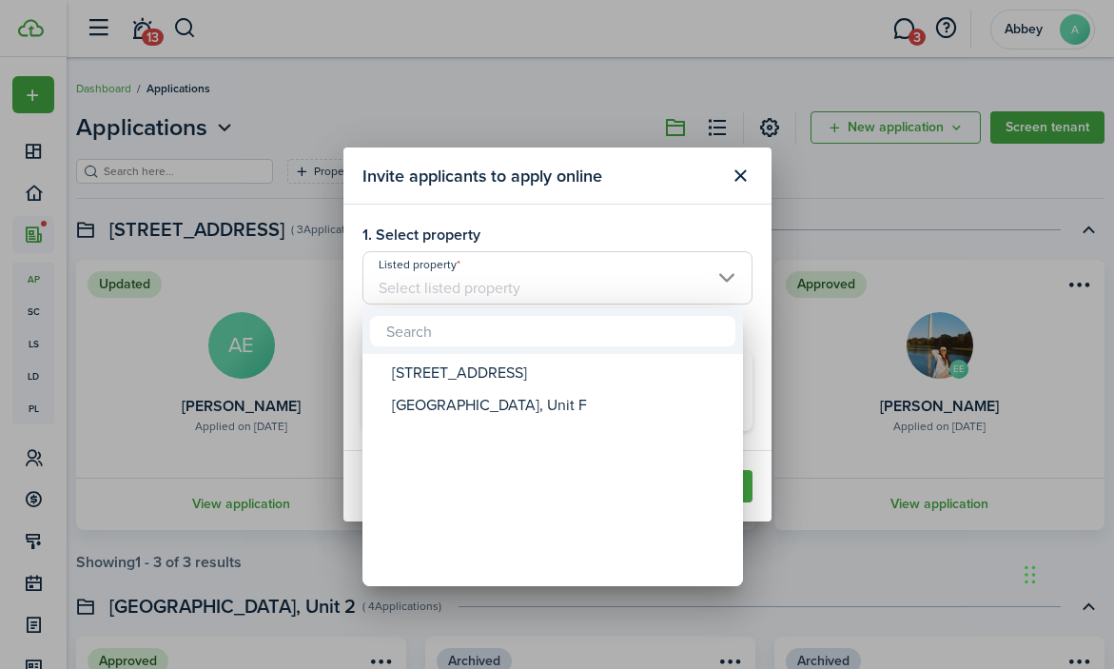
click at [623, 77] on div at bounding box center [557, 335] width 1419 height 974
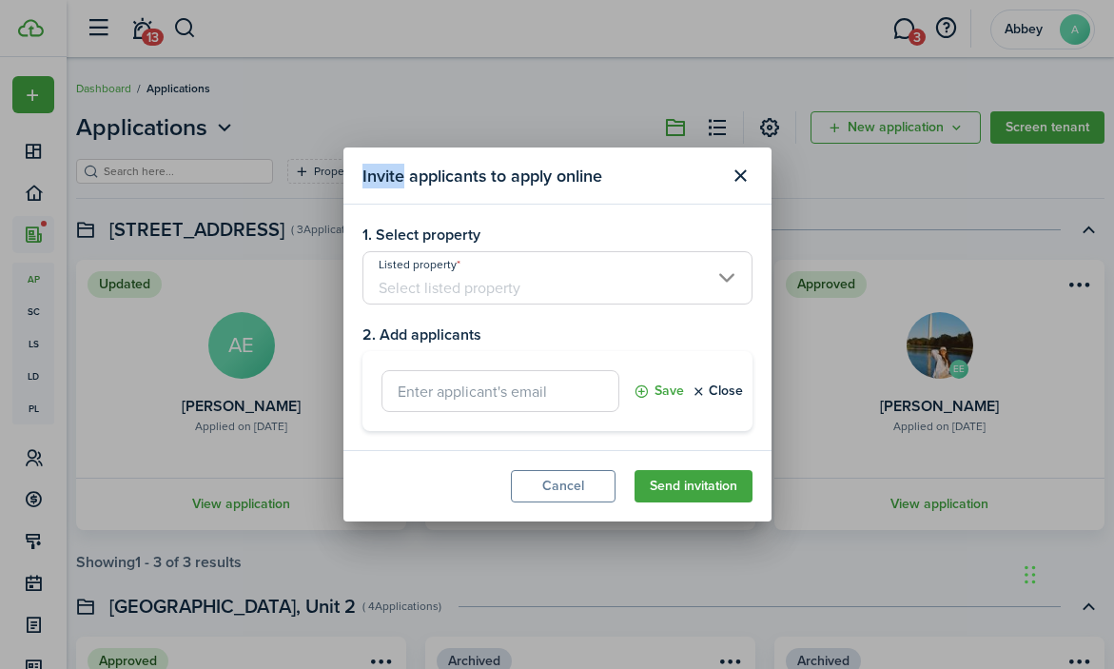
click at [623, 77] on div "Invite applicants to apply online 1. Select property Listed property 2. Add app…" at bounding box center [557, 334] width 1114 height 669
